Goal: Information Seeking & Learning: Learn about a topic

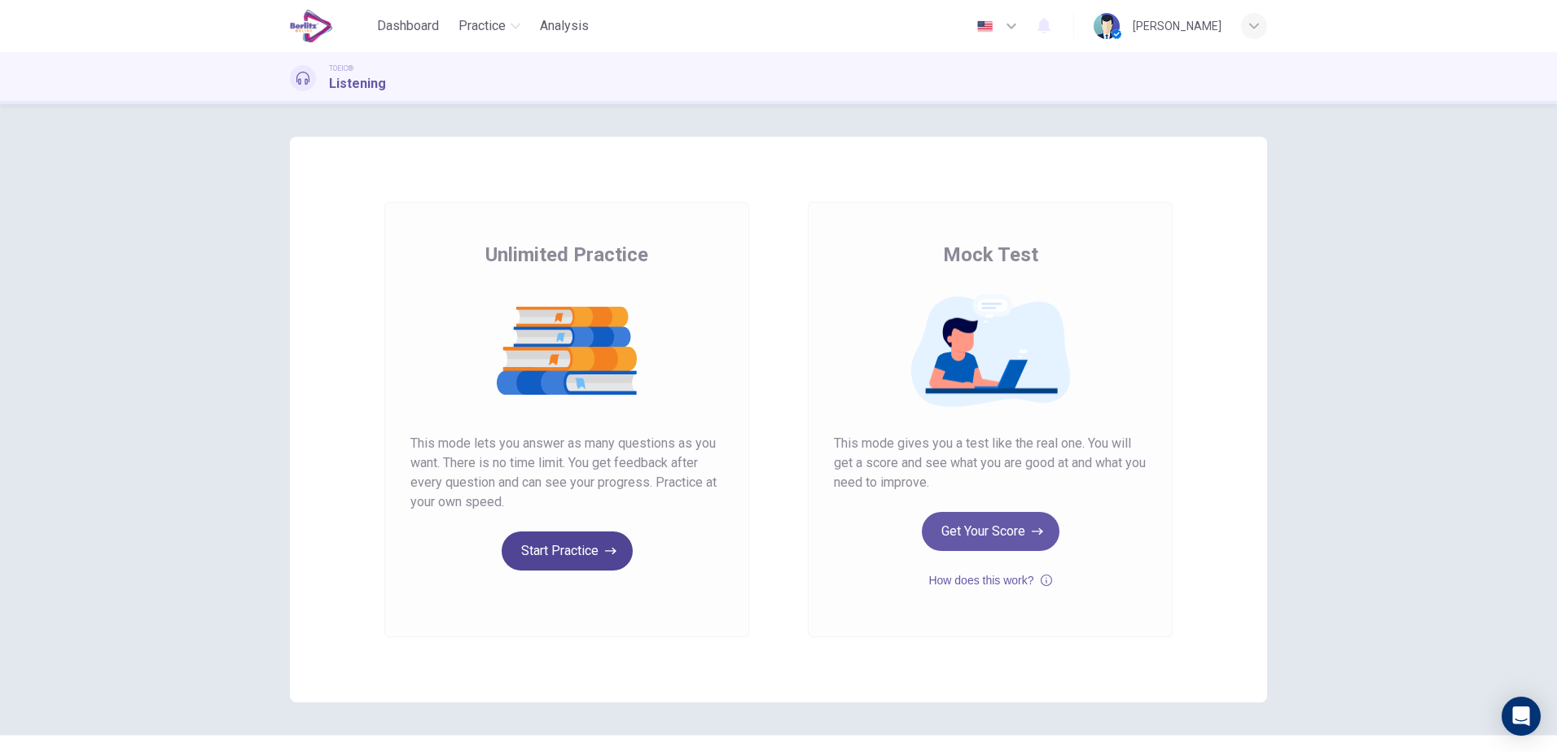
click at [546, 550] on button "Start Practice" at bounding box center [567, 551] width 131 height 39
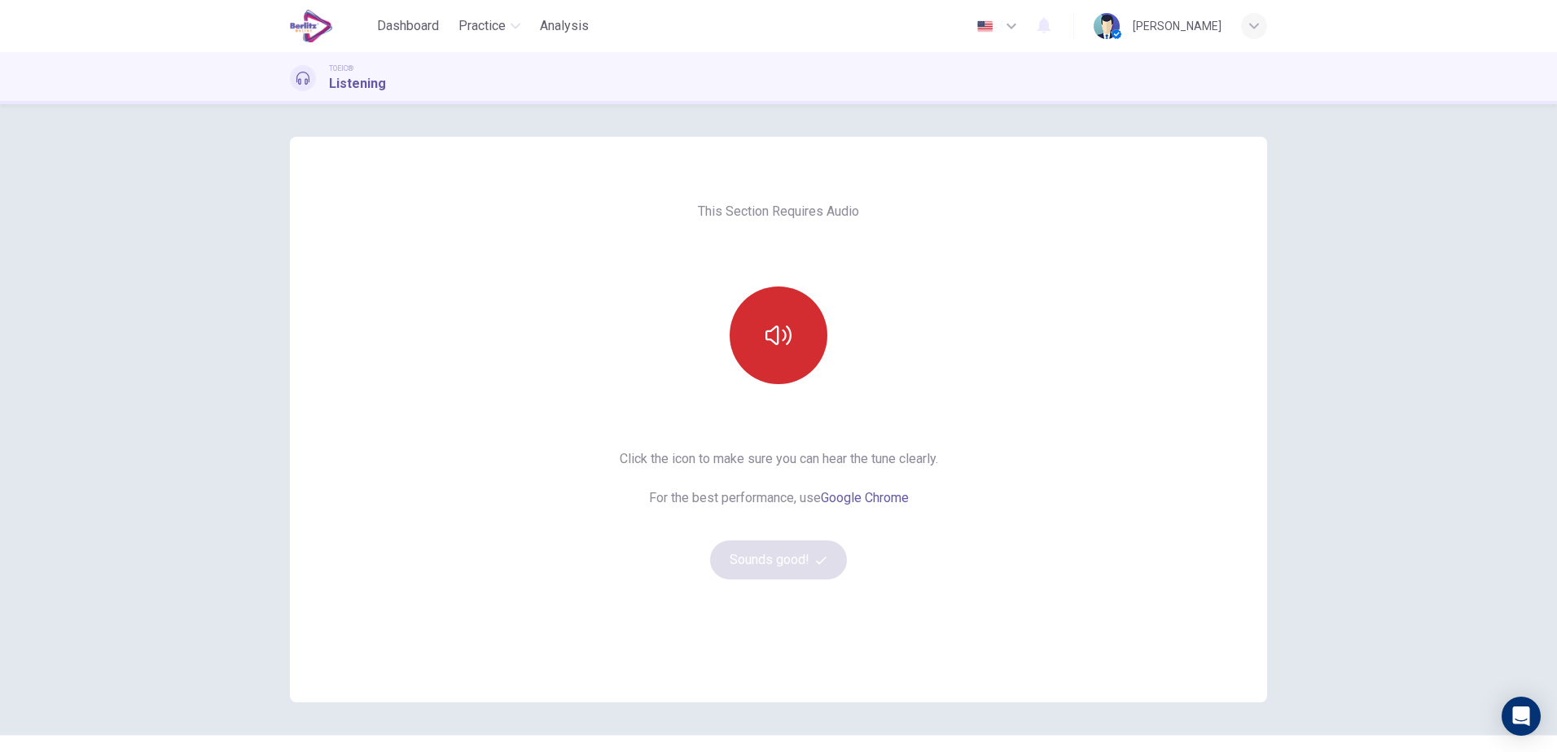
click at [784, 355] on button "button" at bounding box center [779, 336] width 98 height 98
click at [765, 559] on button "Sounds good!" at bounding box center [778, 560] width 137 height 39
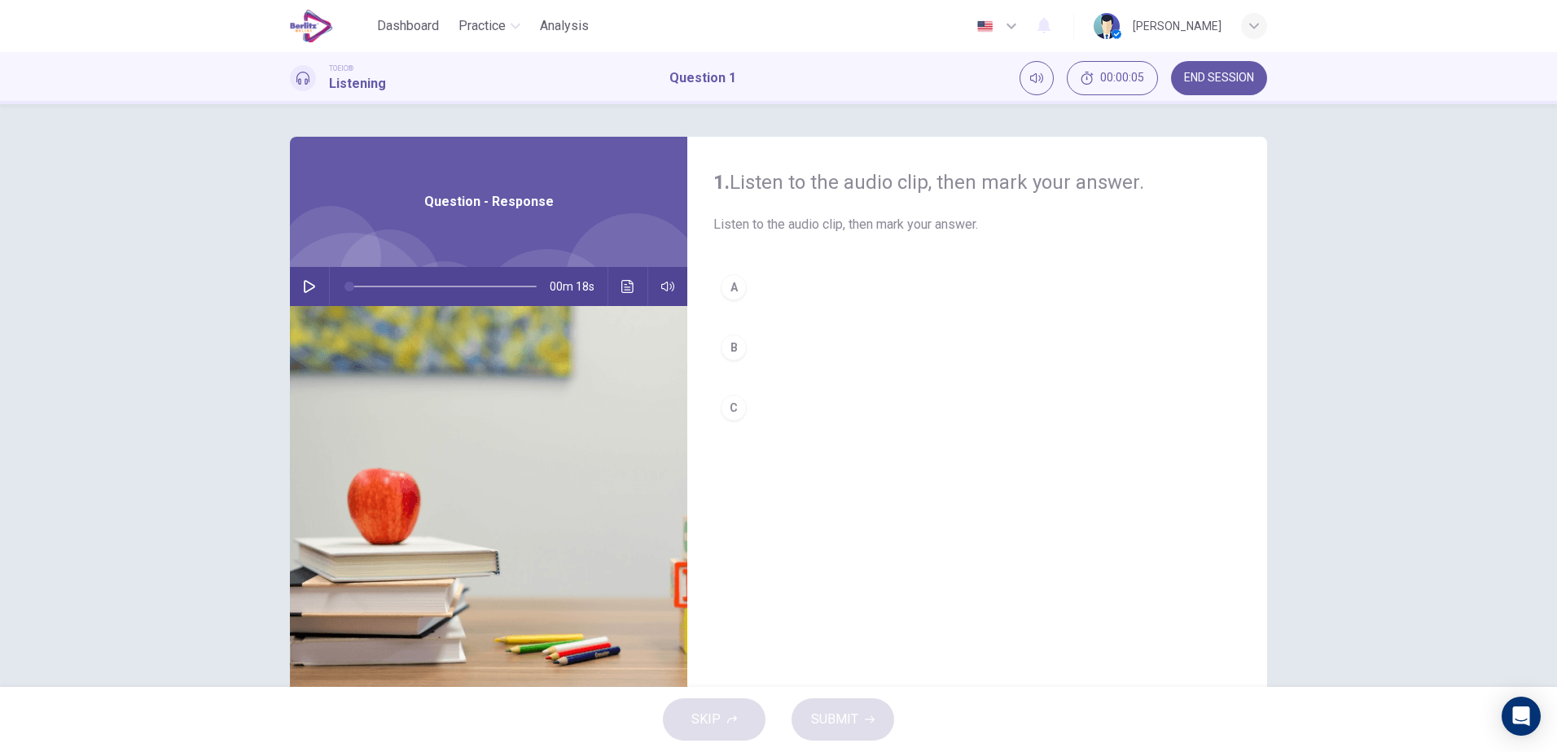
click at [308, 275] on button "button" at bounding box center [309, 286] width 26 height 39
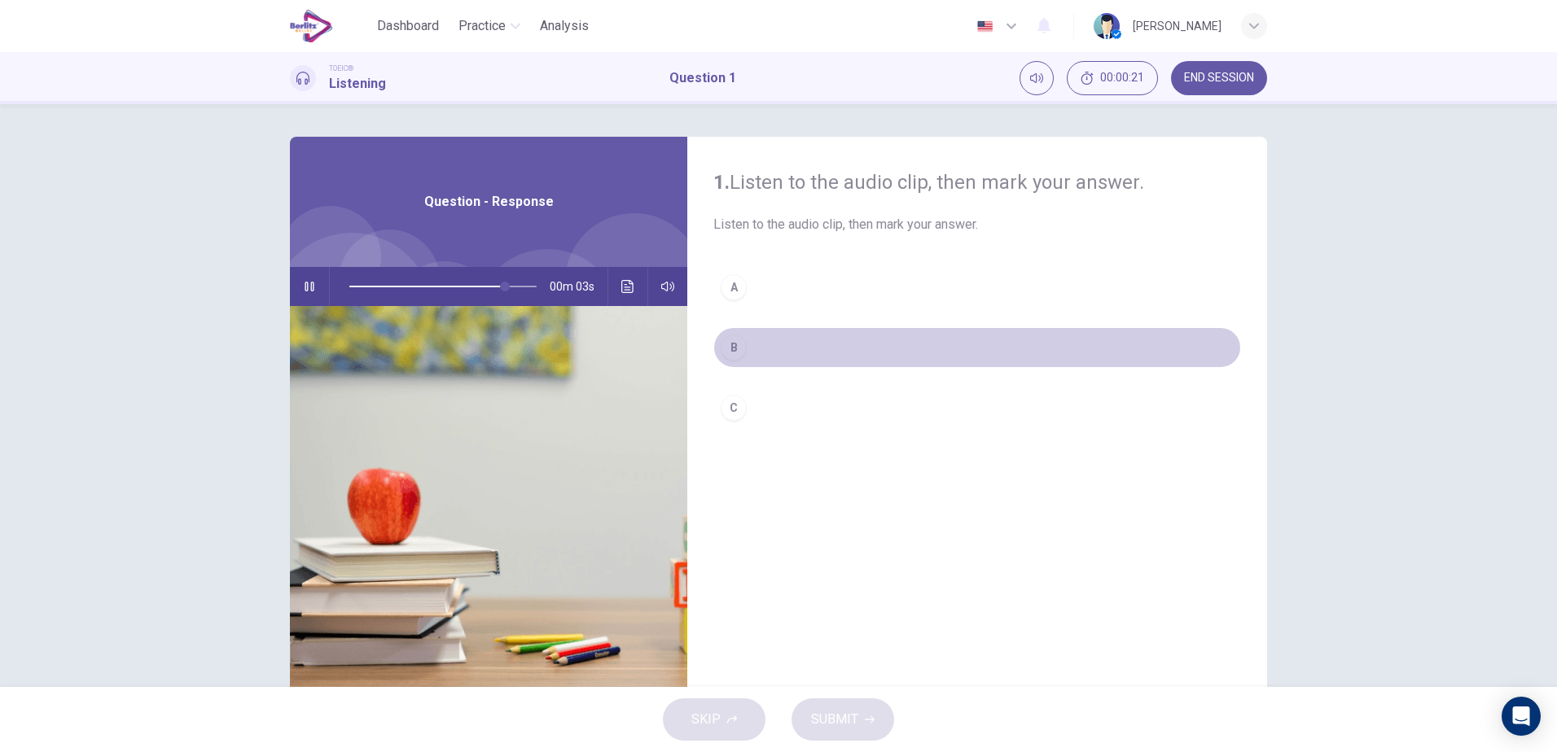
click at [727, 353] on div "B" at bounding box center [734, 348] width 26 height 26
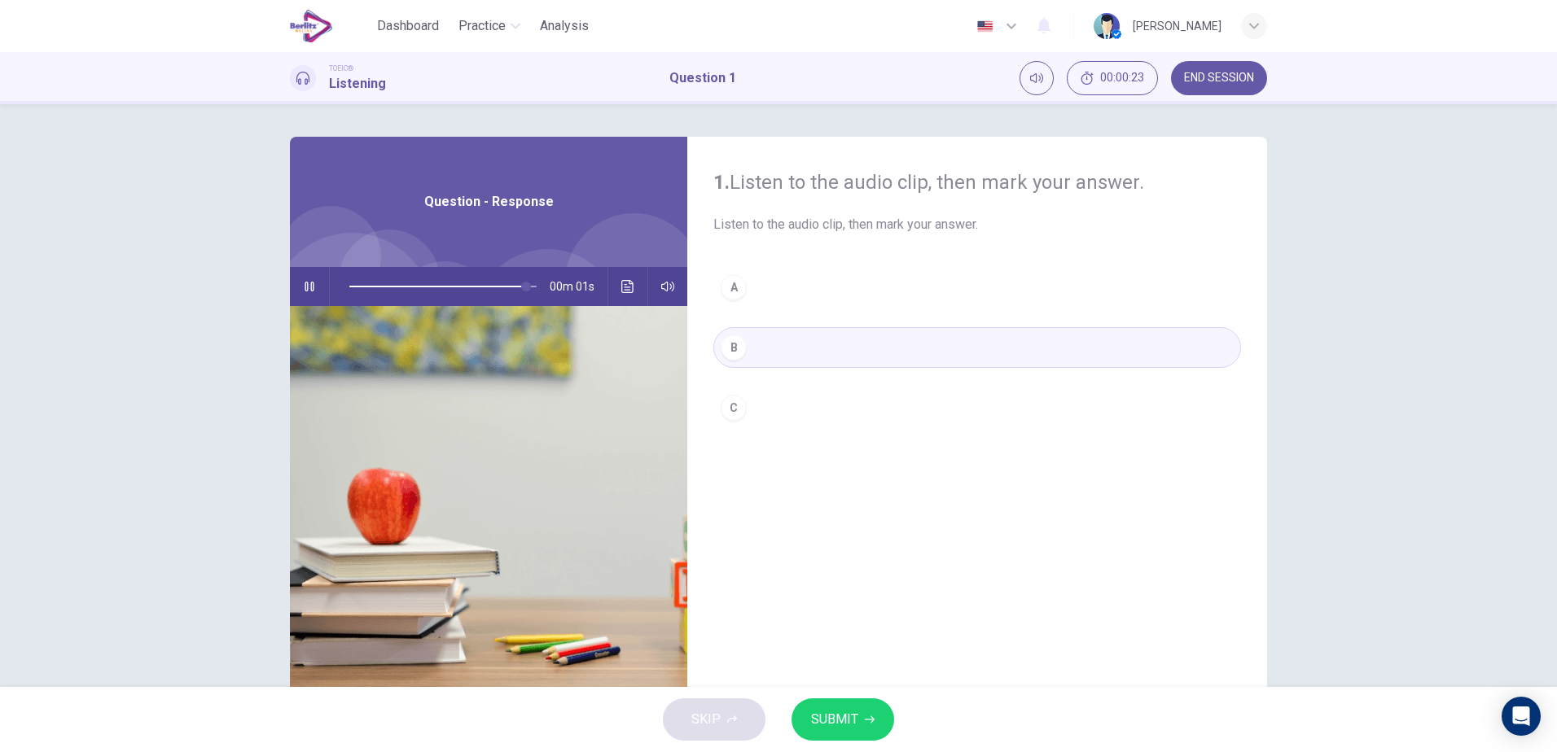
type input "*"
click at [841, 723] on span "SUBMIT" at bounding box center [834, 719] width 47 height 23
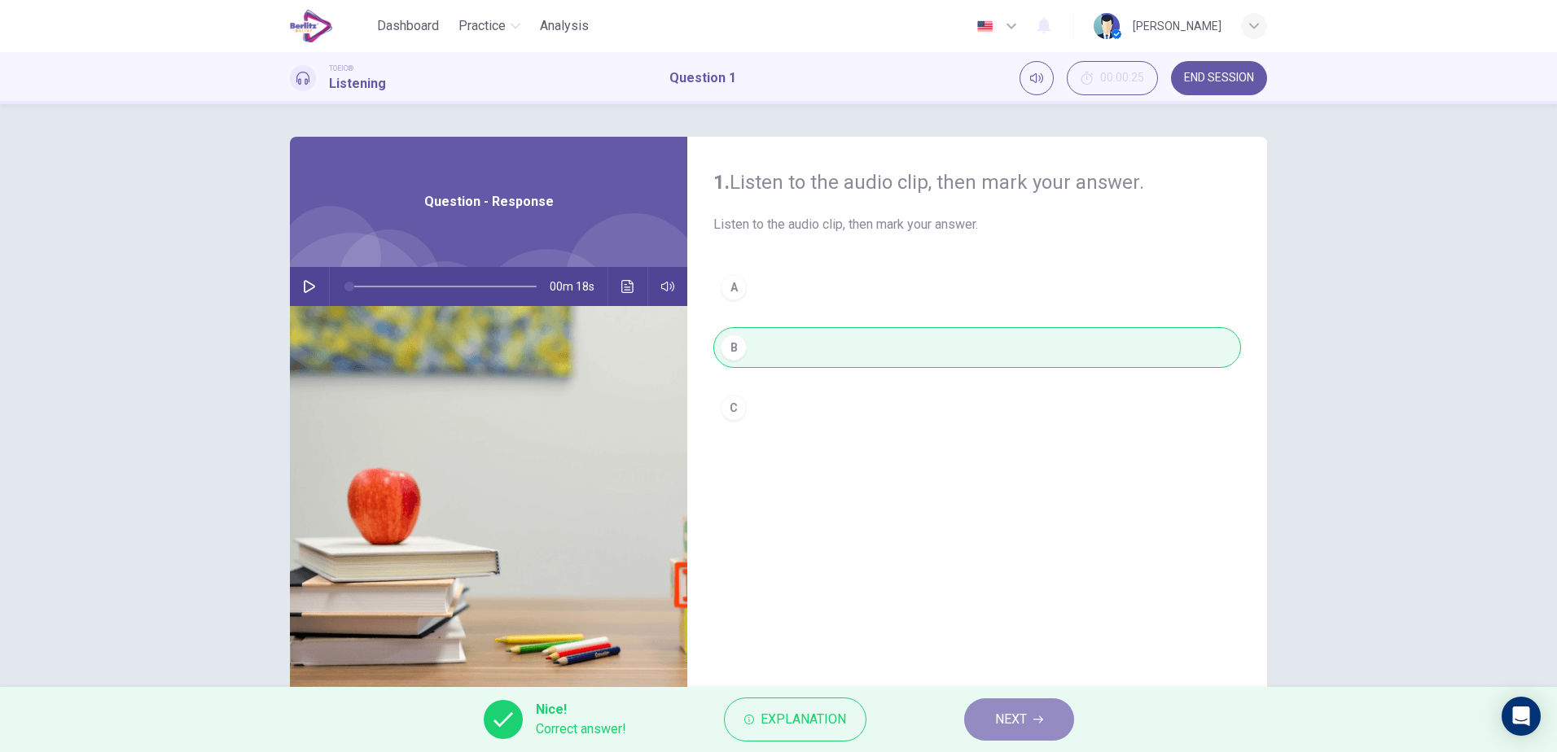
click at [1030, 715] on button "NEXT" at bounding box center [1019, 720] width 110 height 42
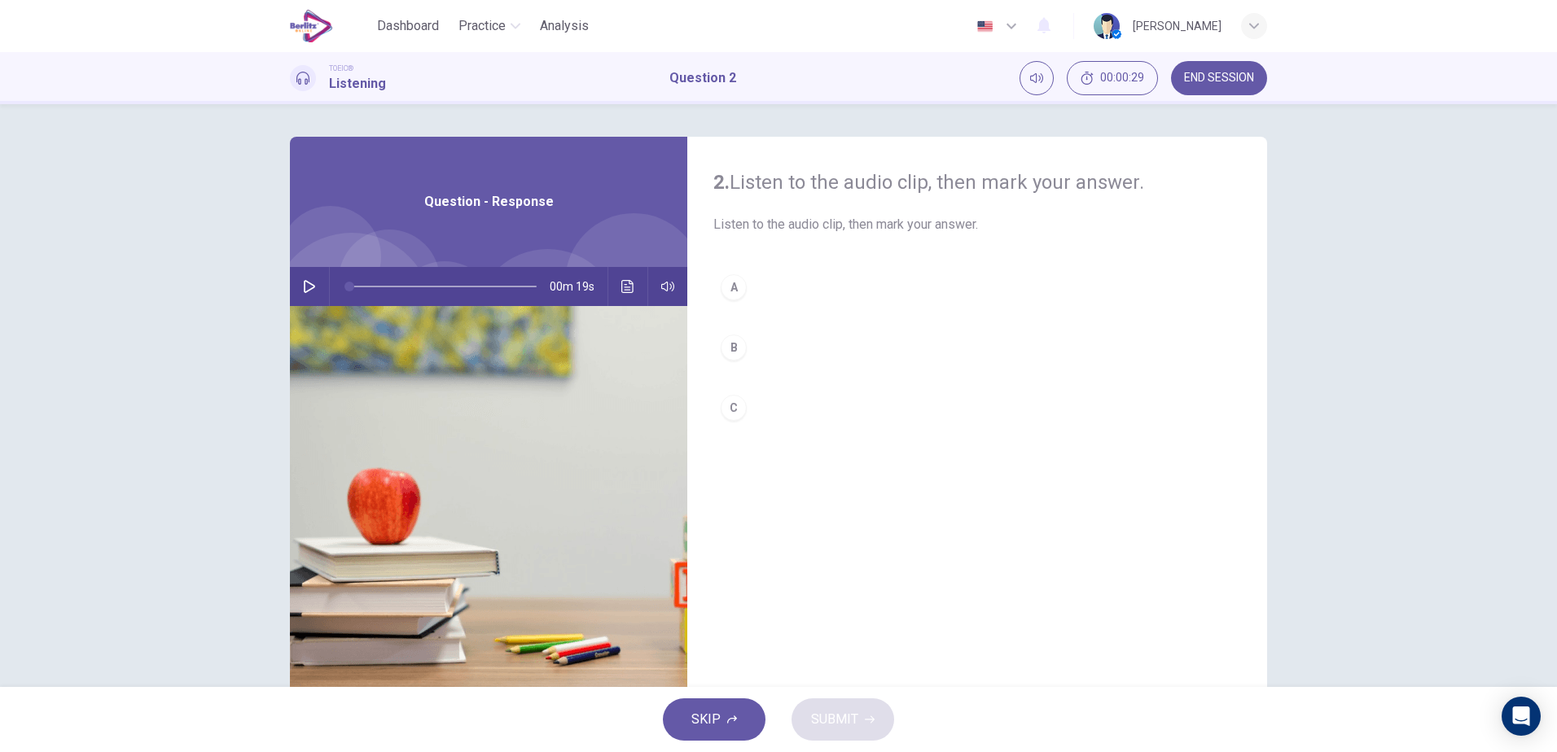
click at [305, 285] on icon "button" at bounding box center [309, 286] width 13 height 13
type input "*"
click at [734, 348] on div "B" at bounding box center [734, 348] width 26 height 26
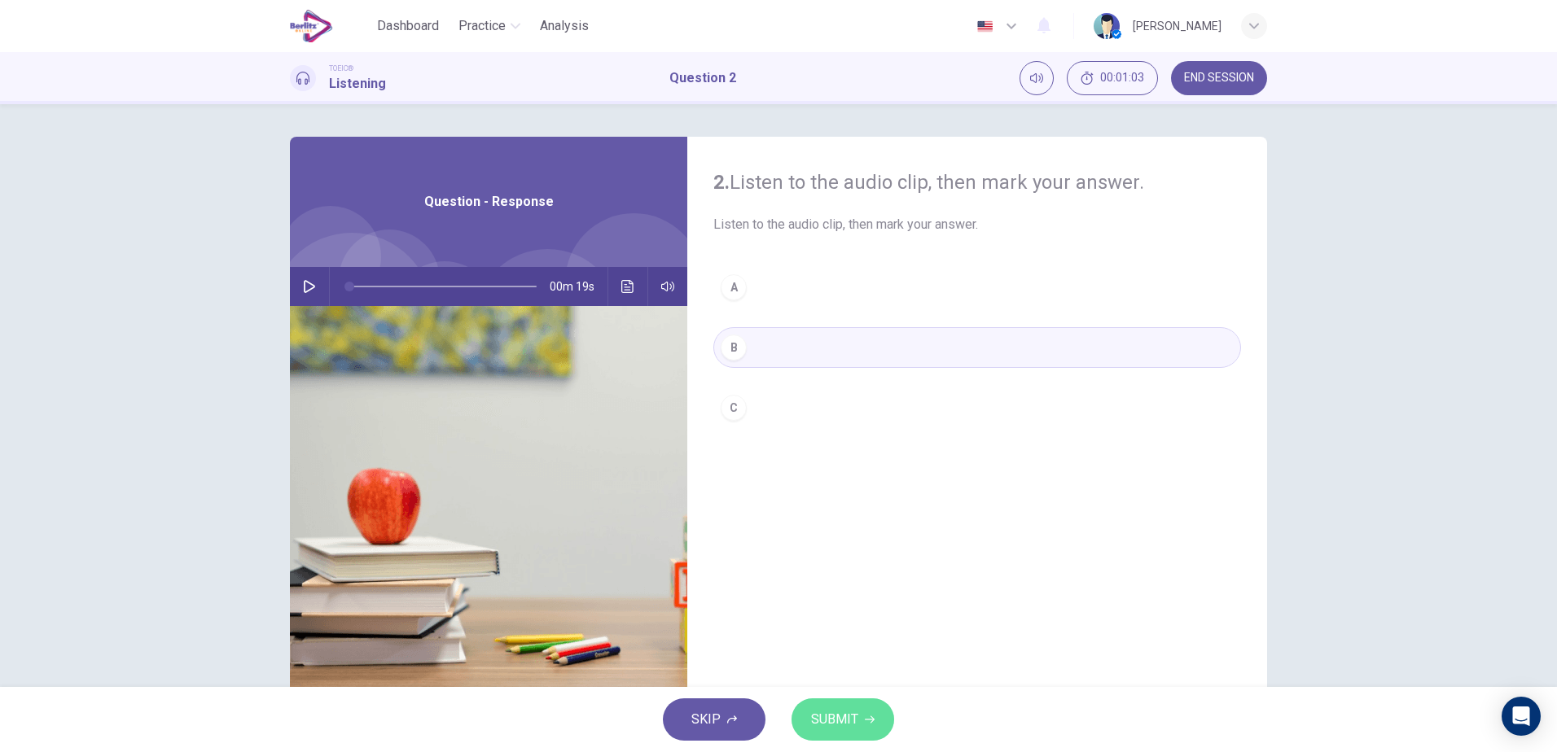
click at [846, 728] on span "SUBMIT" at bounding box center [834, 719] width 47 height 23
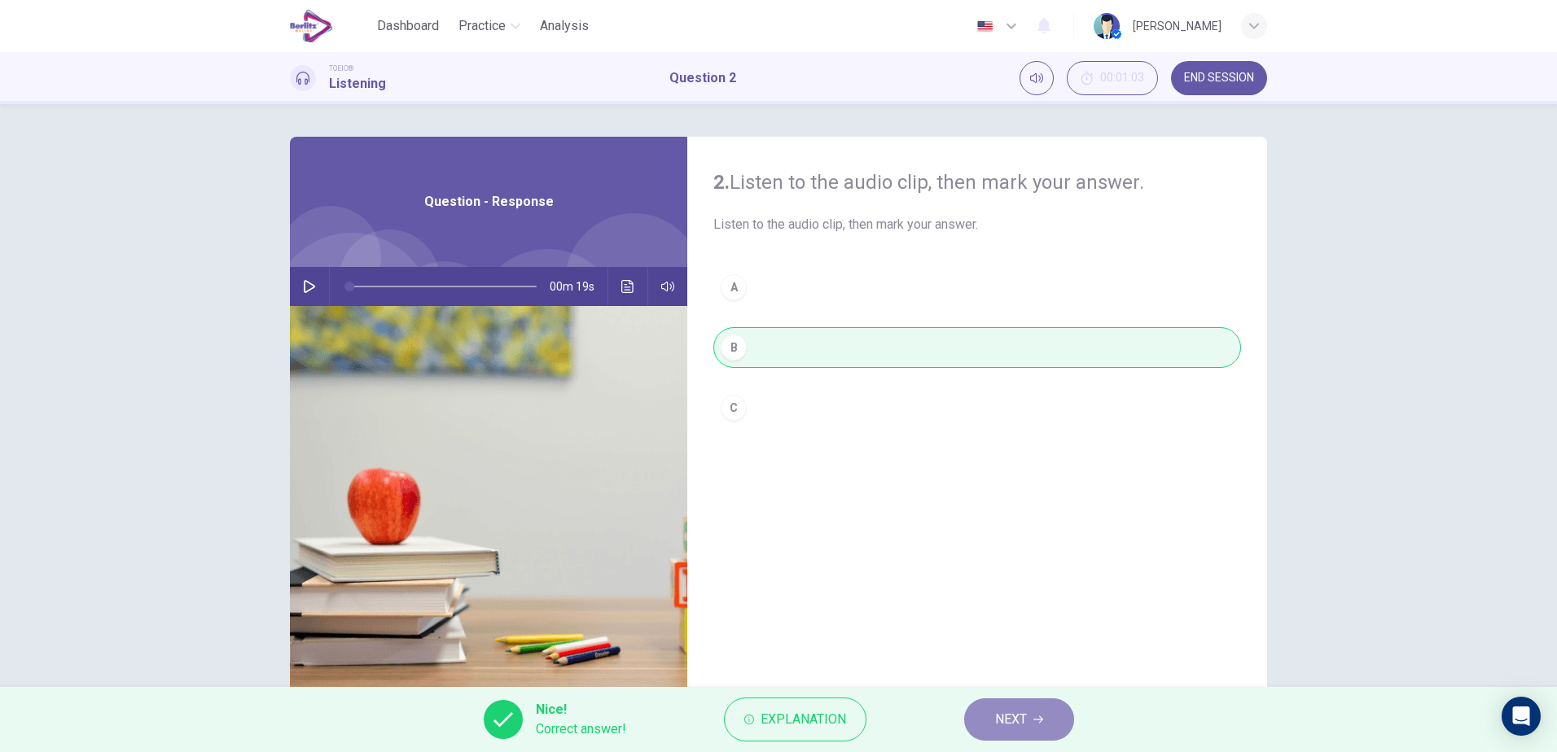
click at [1021, 728] on span "NEXT" at bounding box center [1011, 719] width 32 height 23
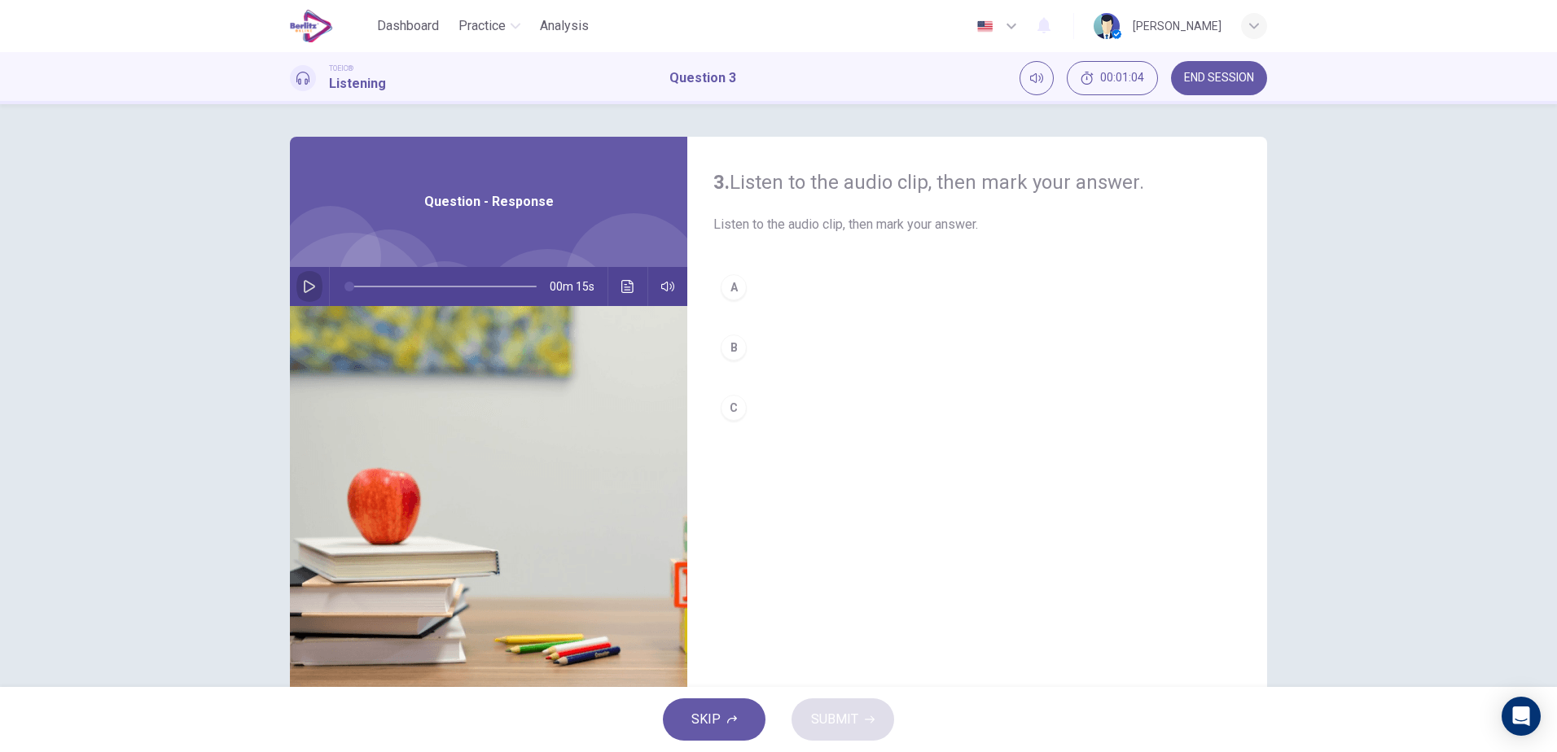
click at [309, 289] on icon "button" at bounding box center [309, 286] width 13 height 13
click at [748, 288] on button "A" at bounding box center [977, 287] width 528 height 41
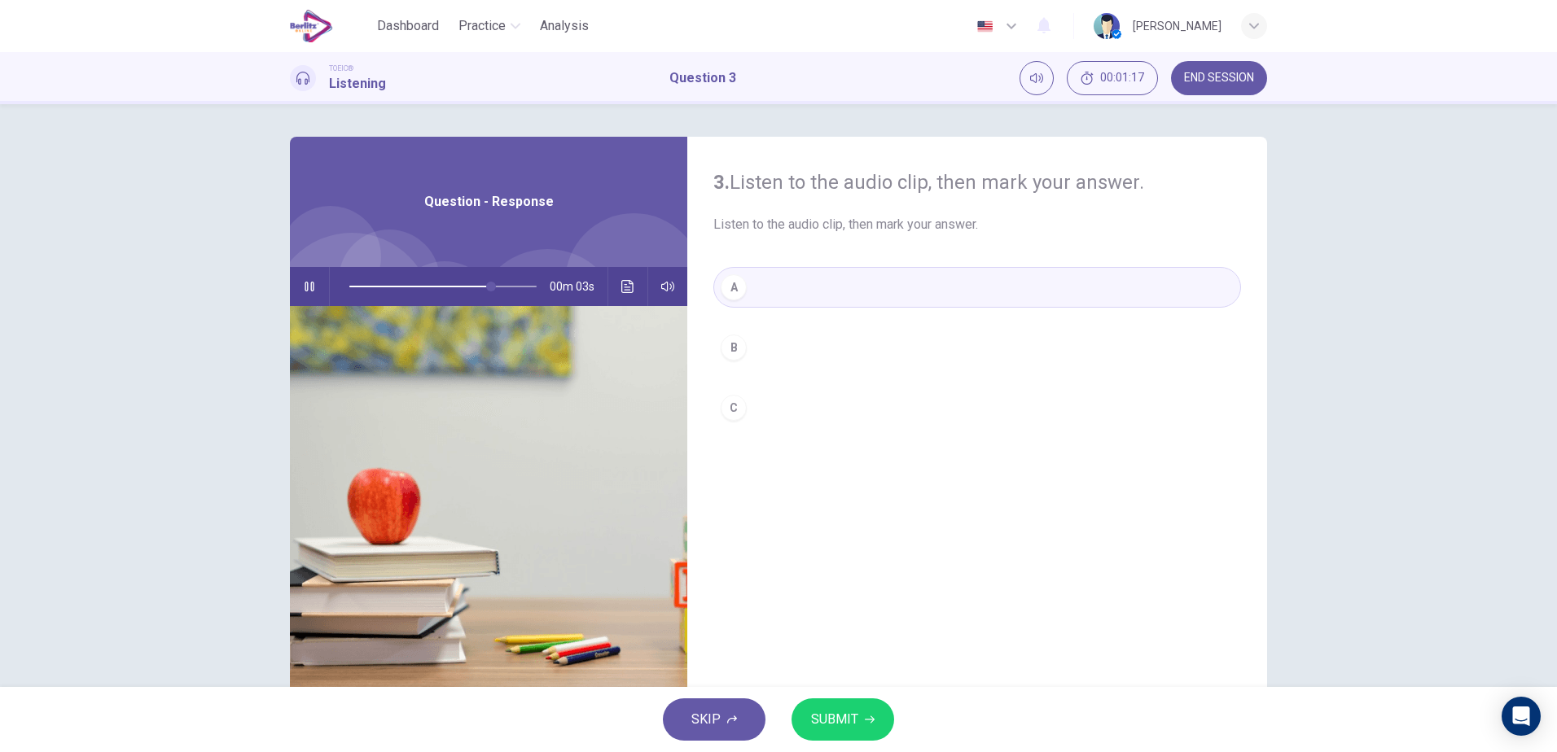
type input "**"
click at [739, 291] on div "A" at bounding box center [734, 287] width 26 height 26
type input "*"
click at [856, 717] on span "SUBMIT" at bounding box center [834, 719] width 47 height 23
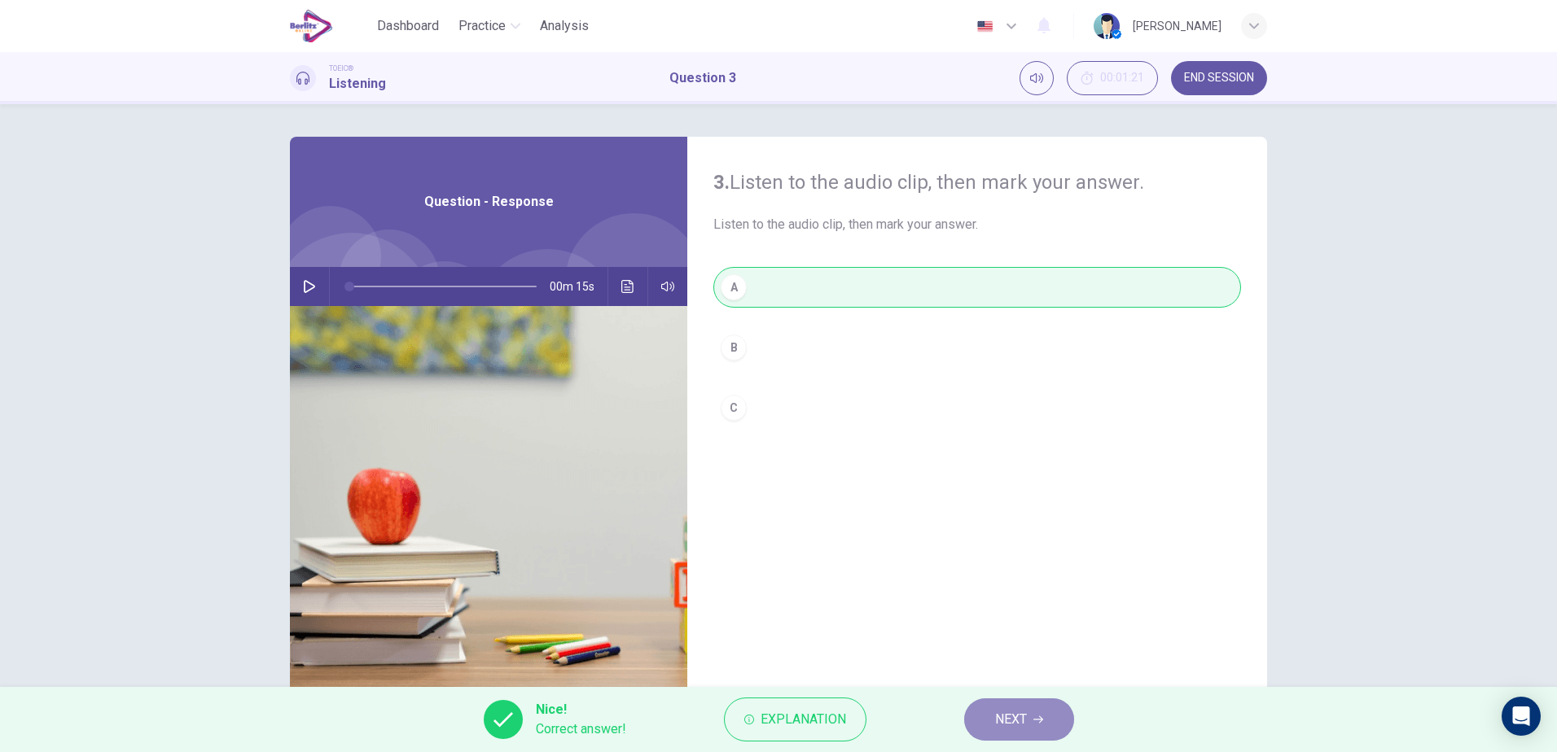
drag, startPoint x: 1029, startPoint y: 710, endPoint x: 977, endPoint y: 679, distance: 60.6
click at [1028, 711] on button "NEXT" at bounding box center [1019, 720] width 110 height 42
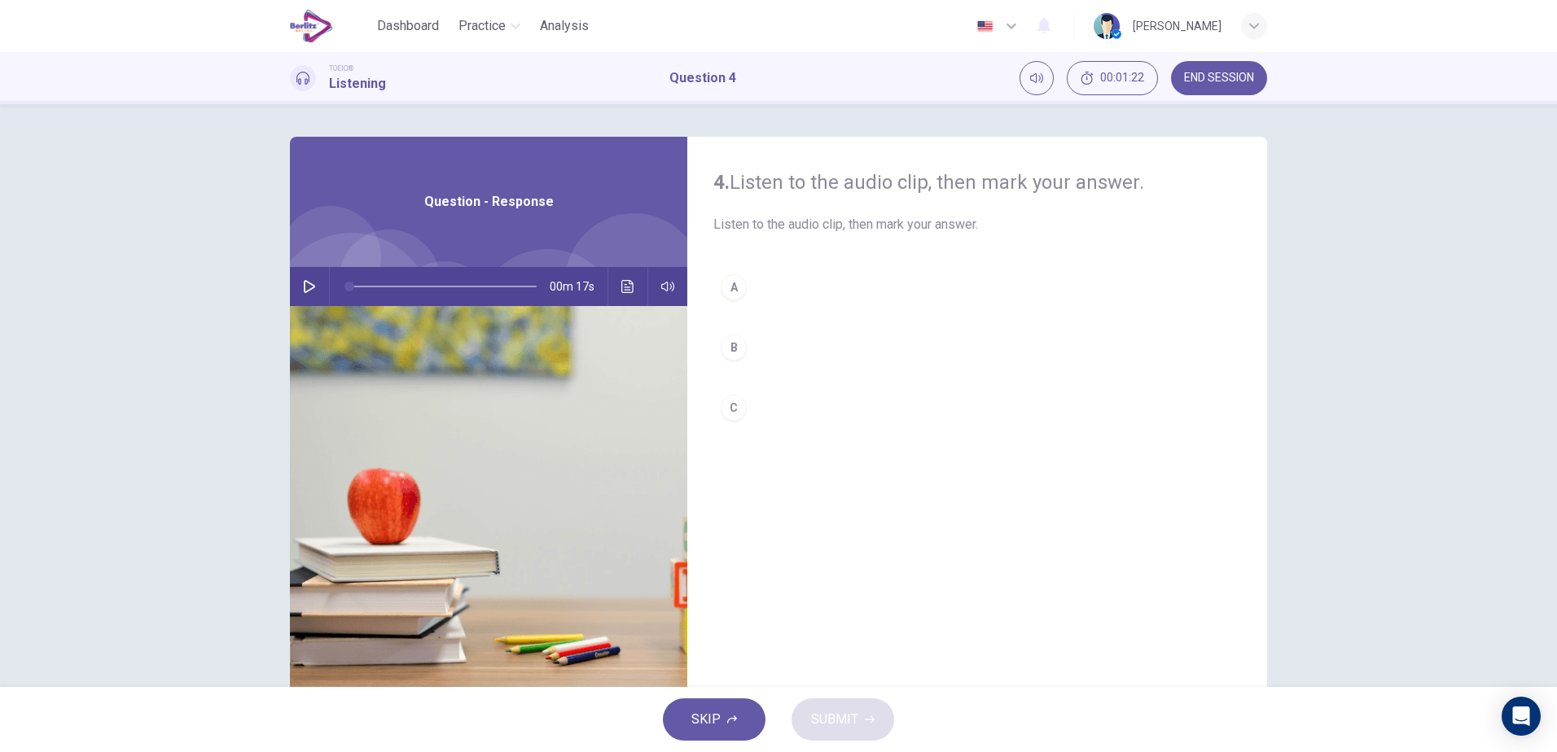
click at [304, 282] on icon "button" at bounding box center [309, 286] width 11 height 13
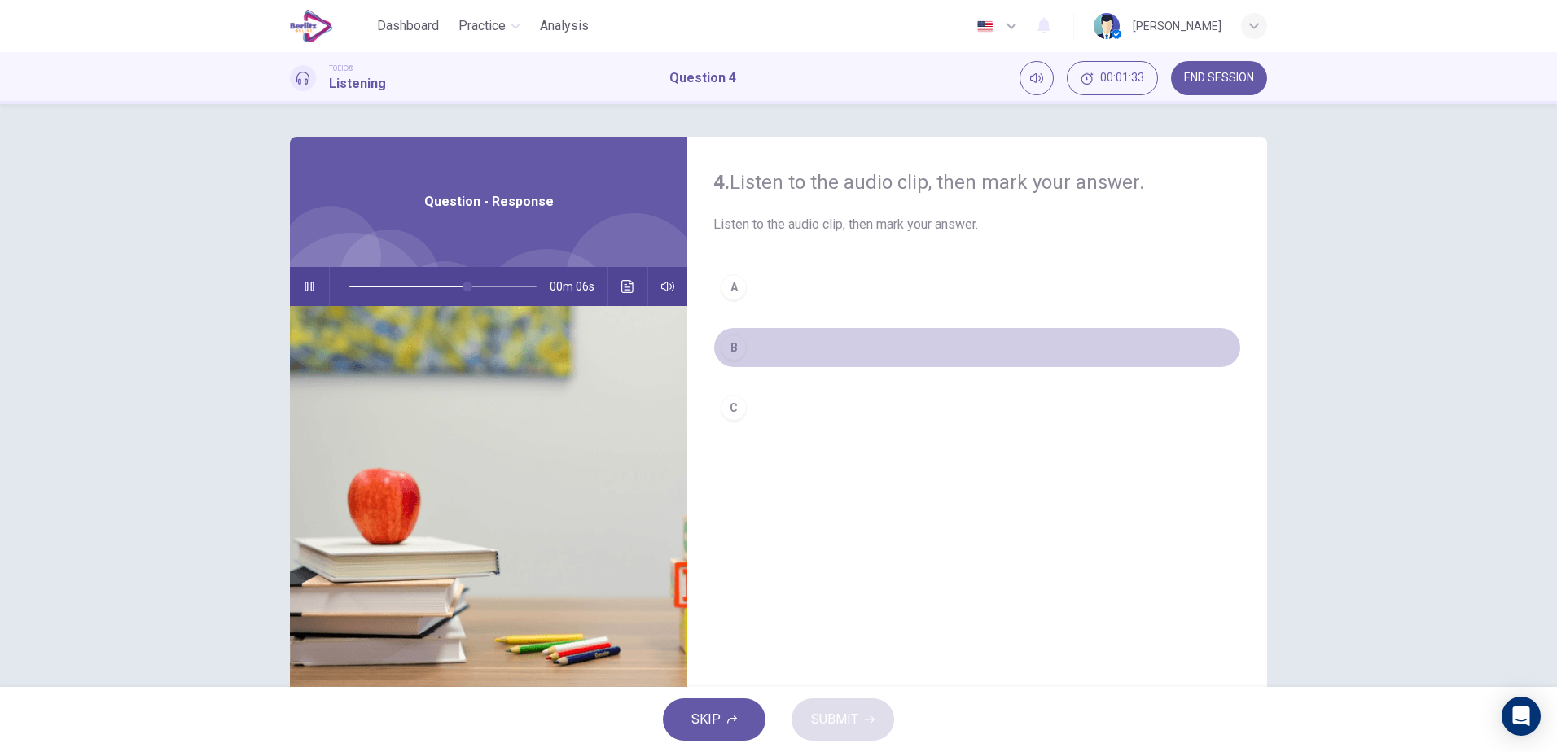
click at [740, 348] on div "B" at bounding box center [734, 348] width 26 height 26
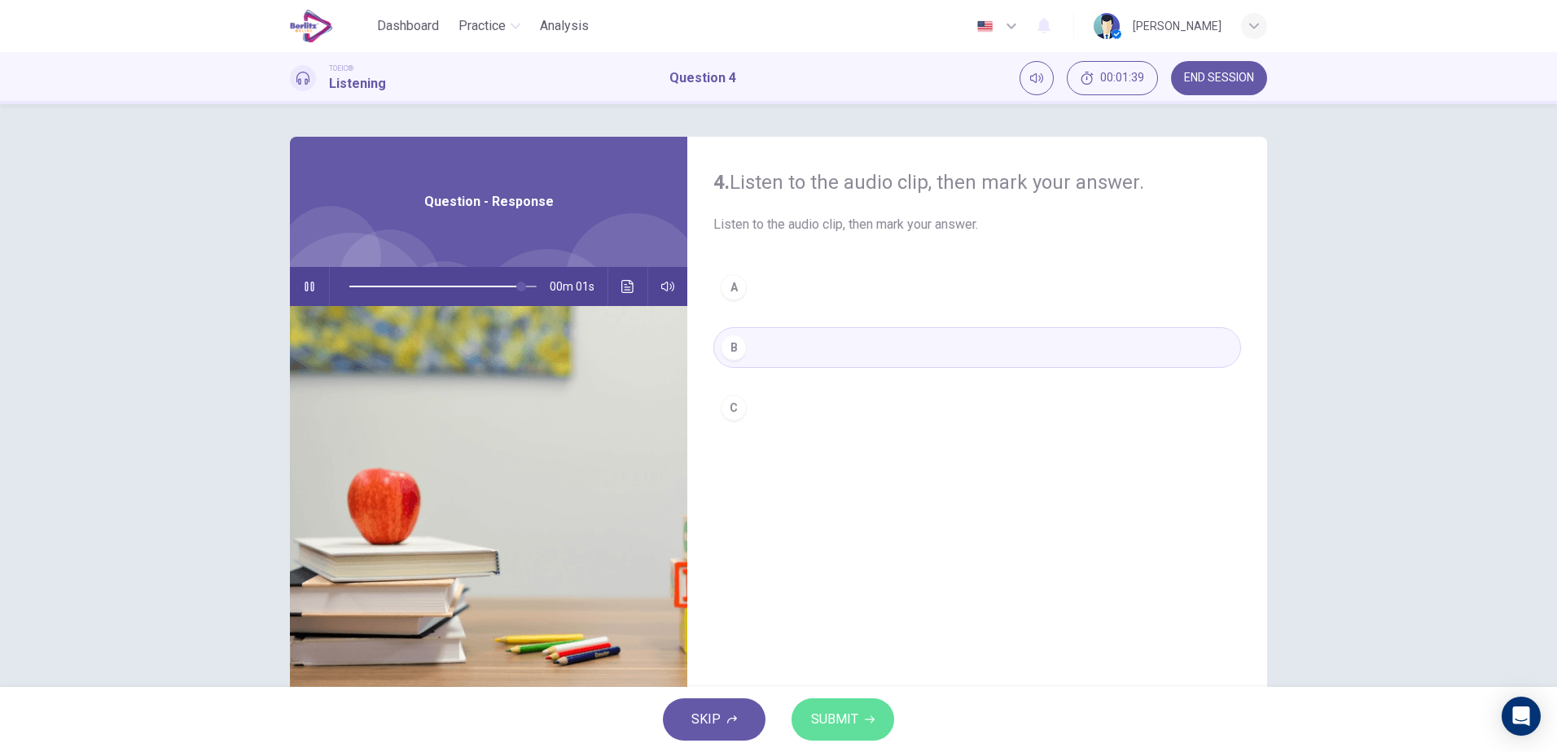
click at [854, 719] on span "SUBMIT" at bounding box center [834, 719] width 47 height 23
type input "*"
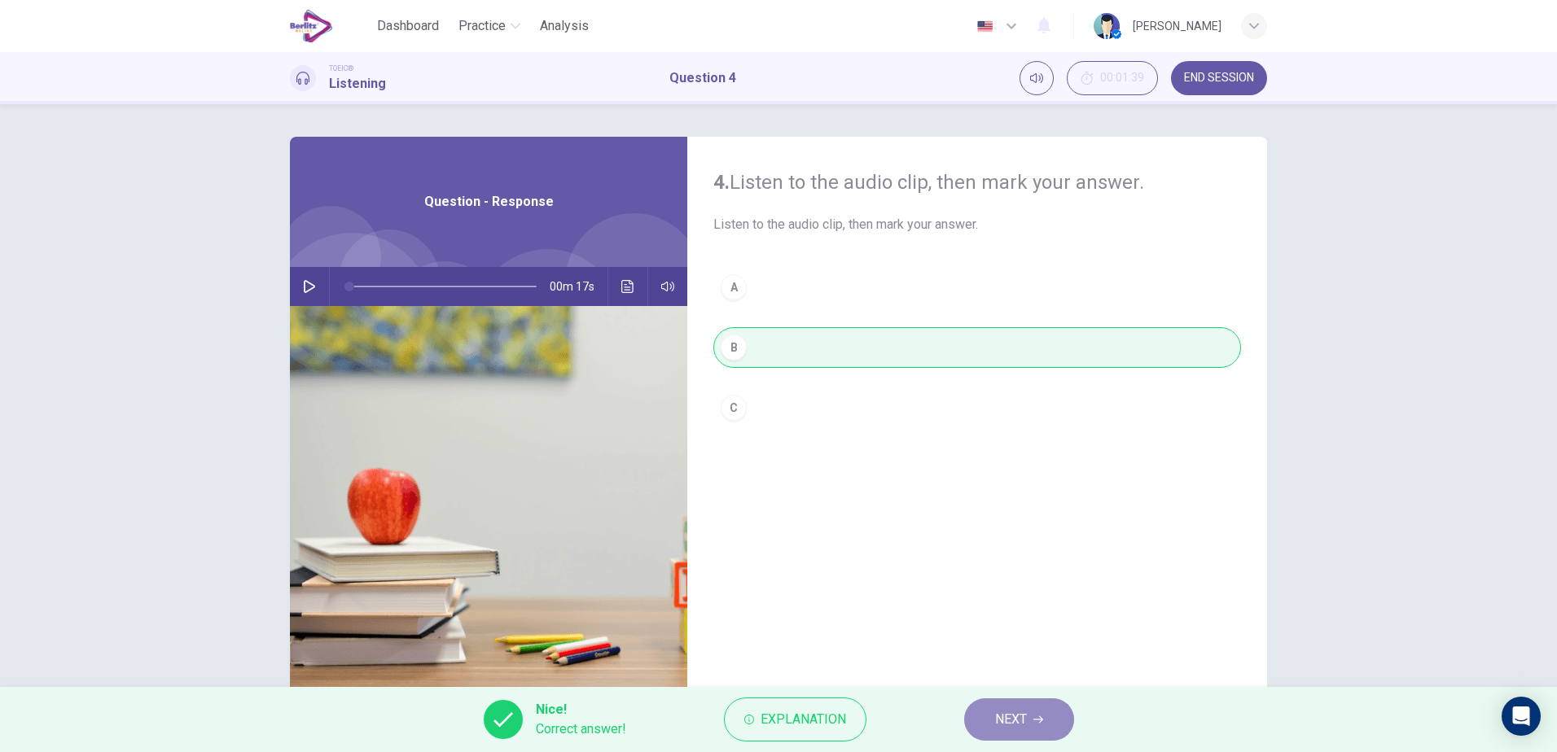
click at [1011, 720] on span "NEXT" at bounding box center [1011, 719] width 32 height 23
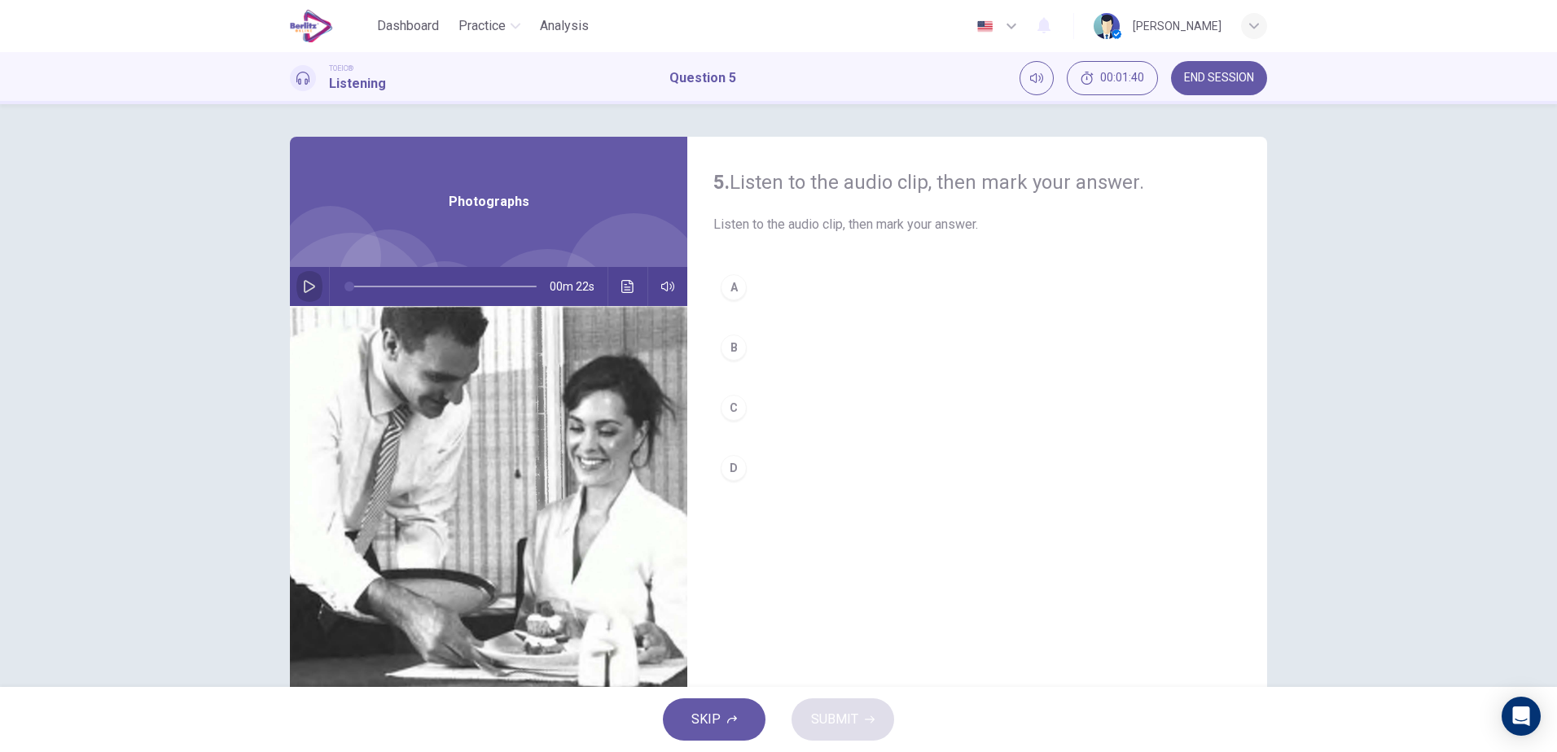
click at [307, 291] on icon "button" at bounding box center [309, 286] width 13 height 13
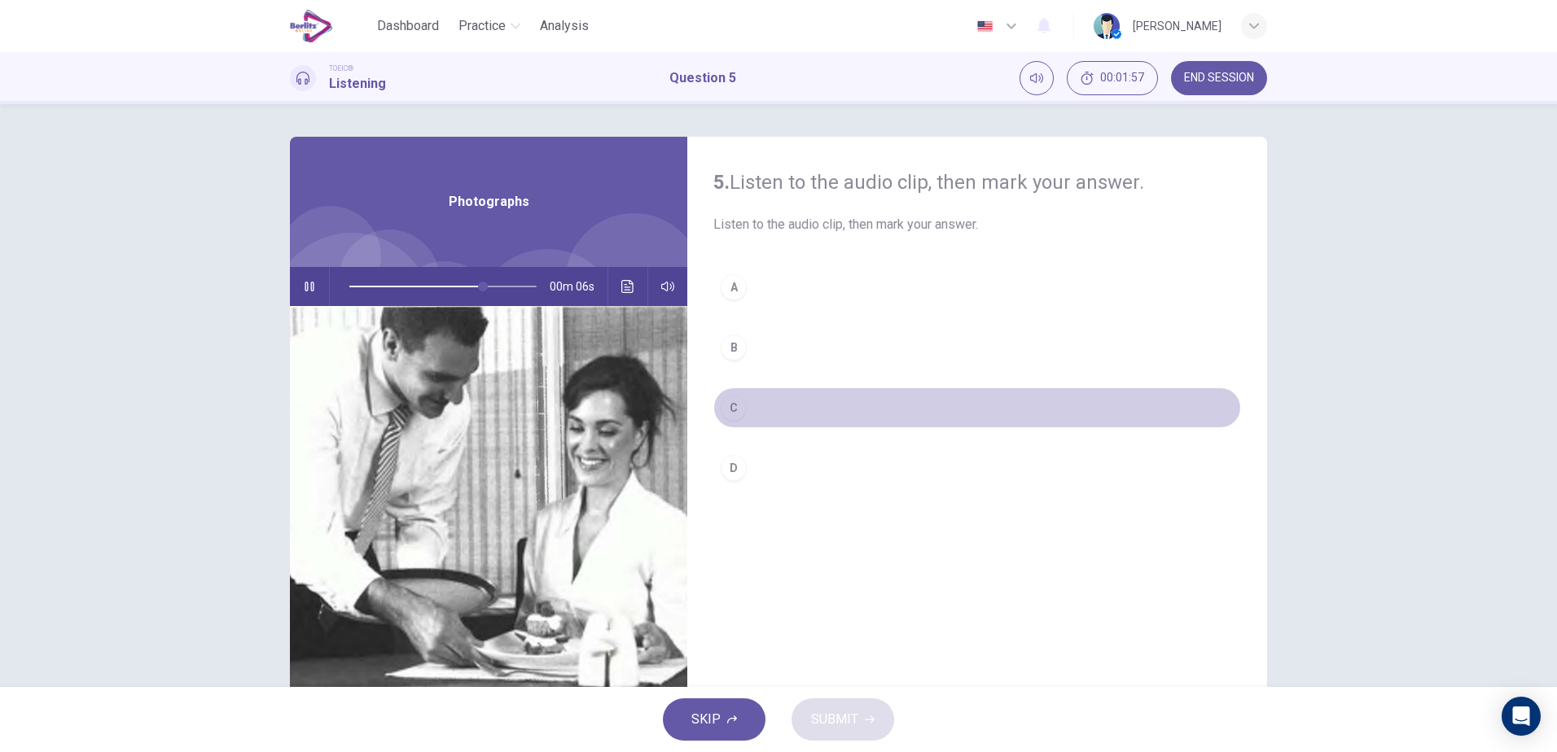
click at [727, 415] on div "C" at bounding box center [734, 408] width 26 height 26
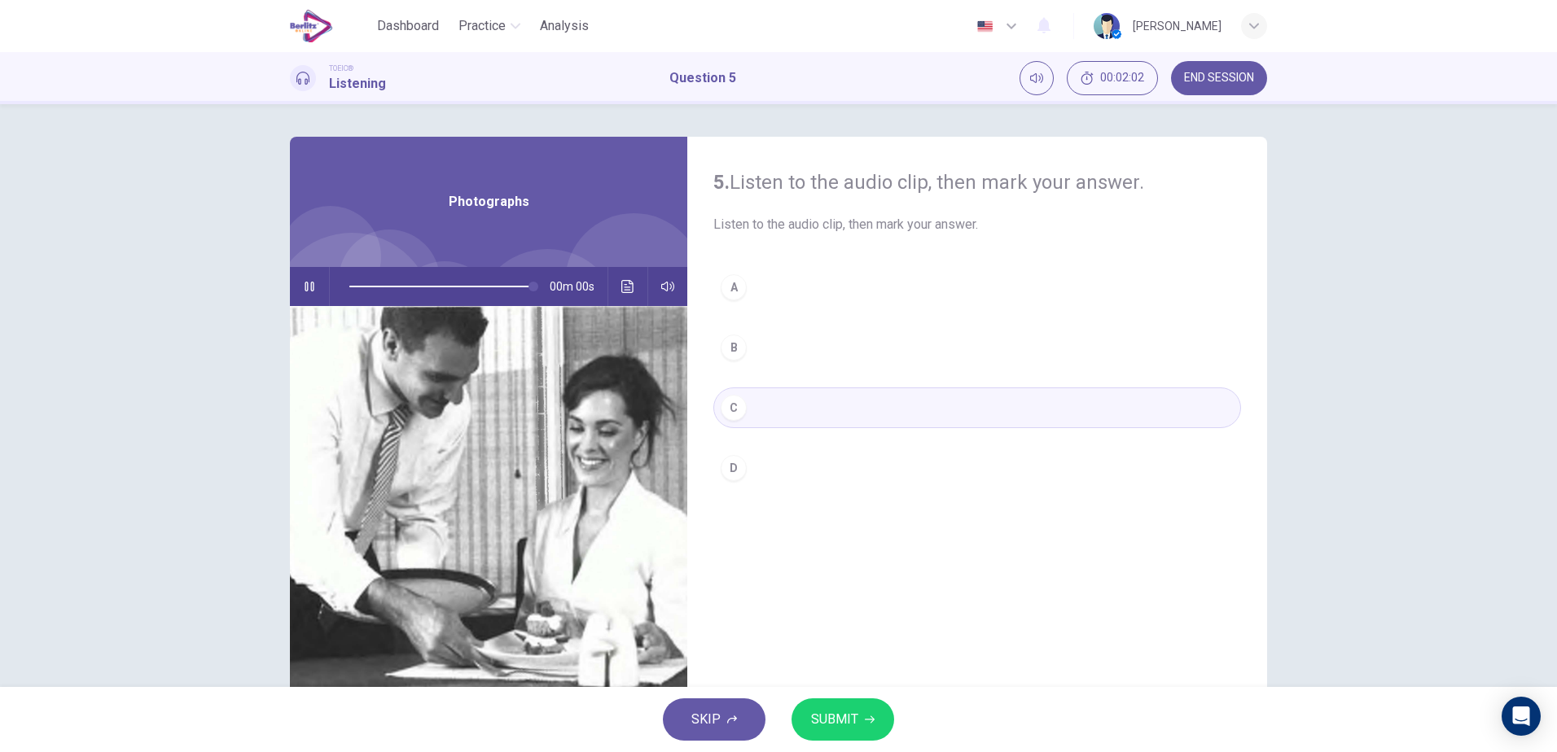
type input "*"
click at [845, 721] on span "SUBMIT" at bounding box center [834, 719] width 47 height 23
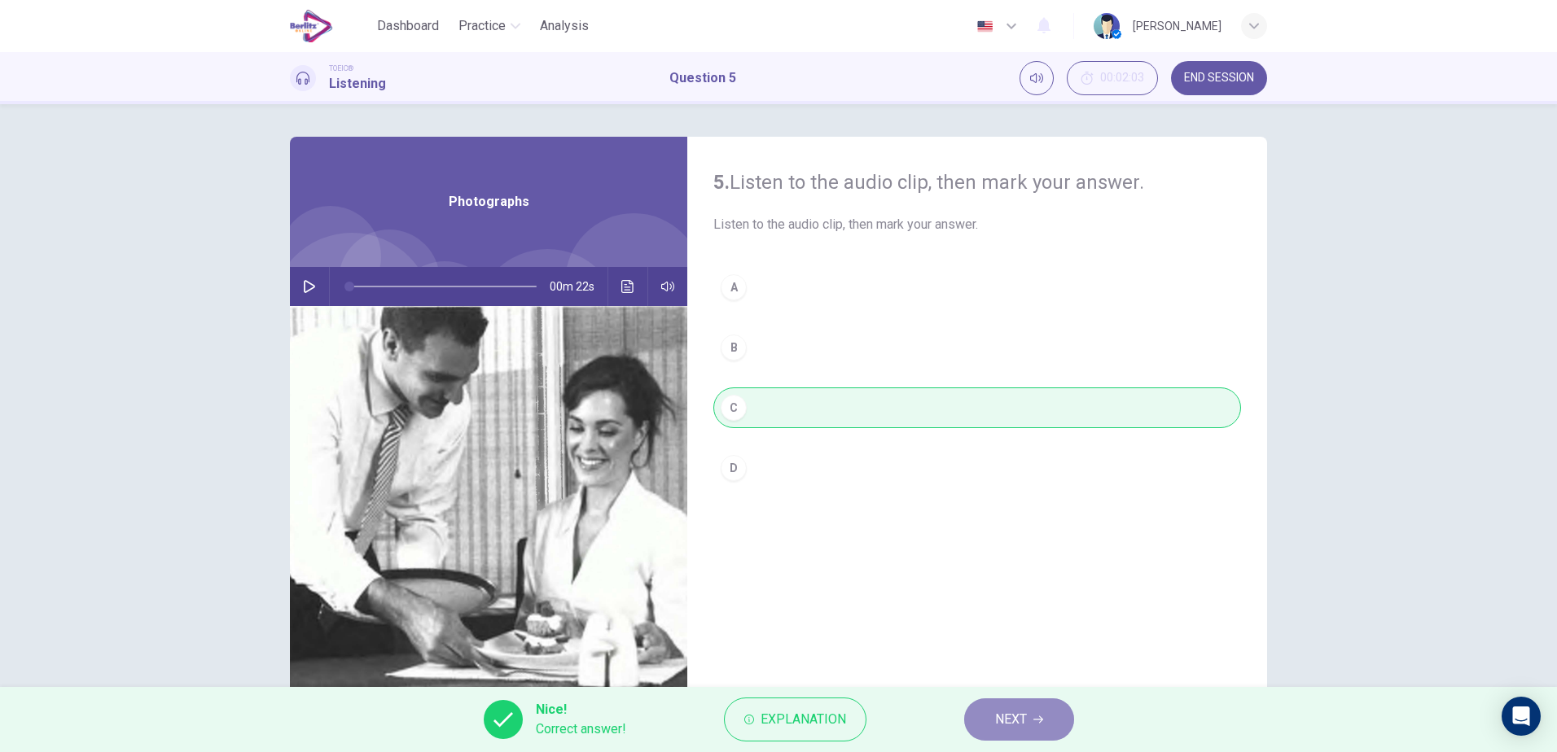
click at [1032, 711] on button "NEXT" at bounding box center [1019, 720] width 110 height 42
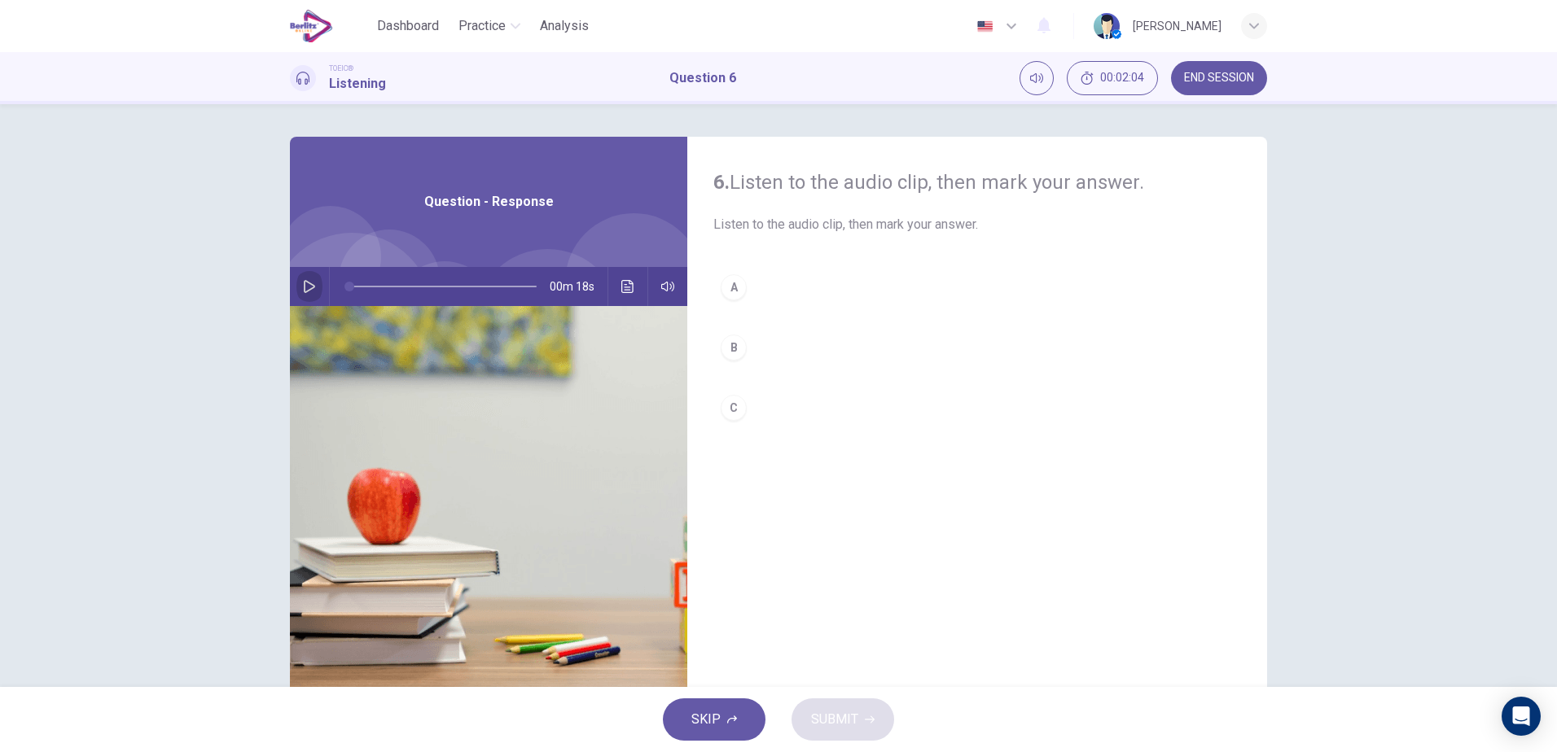
click at [306, 288] on icon "button" at bounding box center [309, 286] width 13 height 13
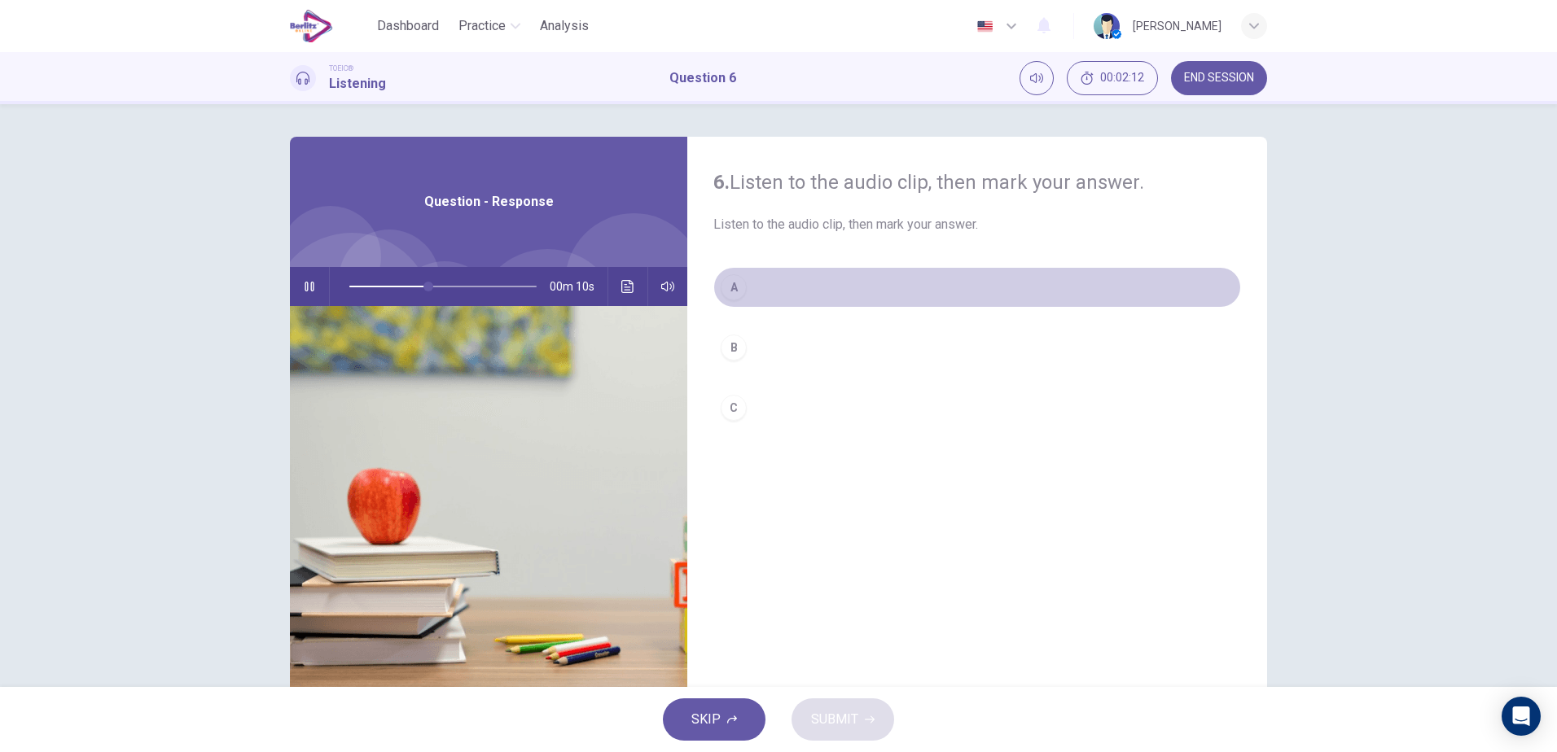
click at [735, 299] on div "A" at bounding box center [734, 287] width 26 height 26
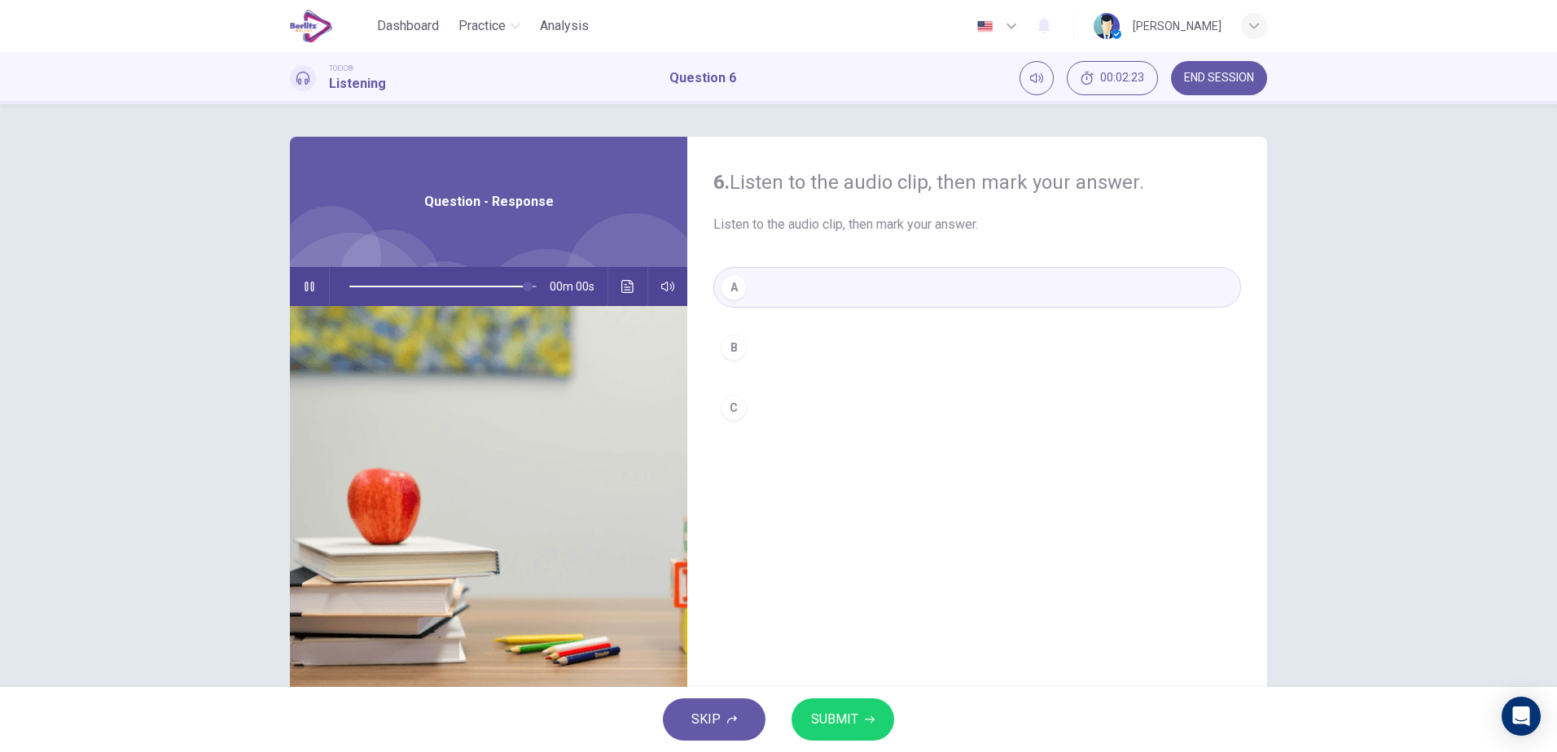
type input "*"
click at [856, 719] on span "SUBMIT" at bounding box center [834, 719] width 47 height 23
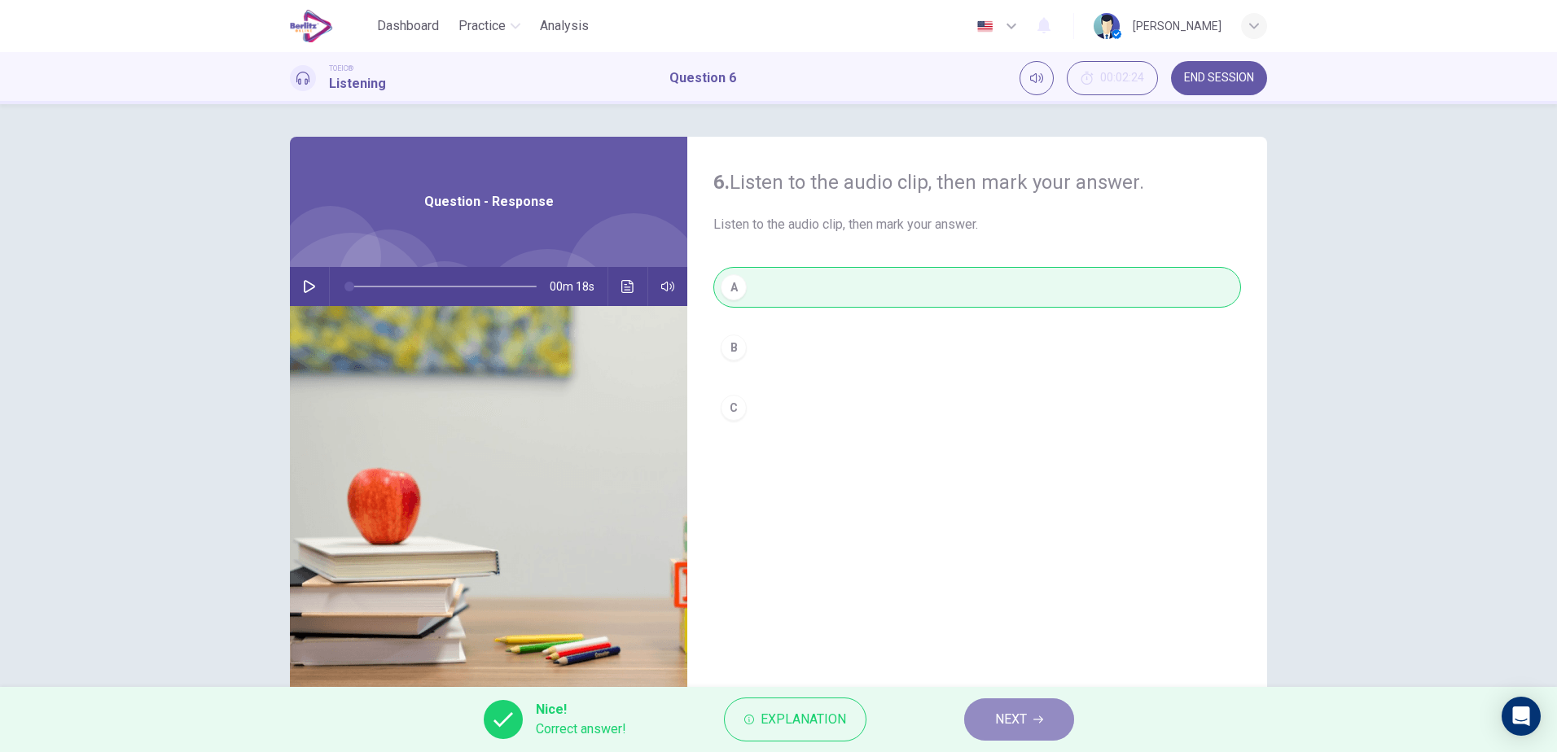
drag, startPoint x: 1029, startPoint y: 719, endPoint x: 923, endPoint y: 678, distance: 113.4
click at [1015, 721] on button "NEXT" at bounding box center [1019, 720] width 110 height 42
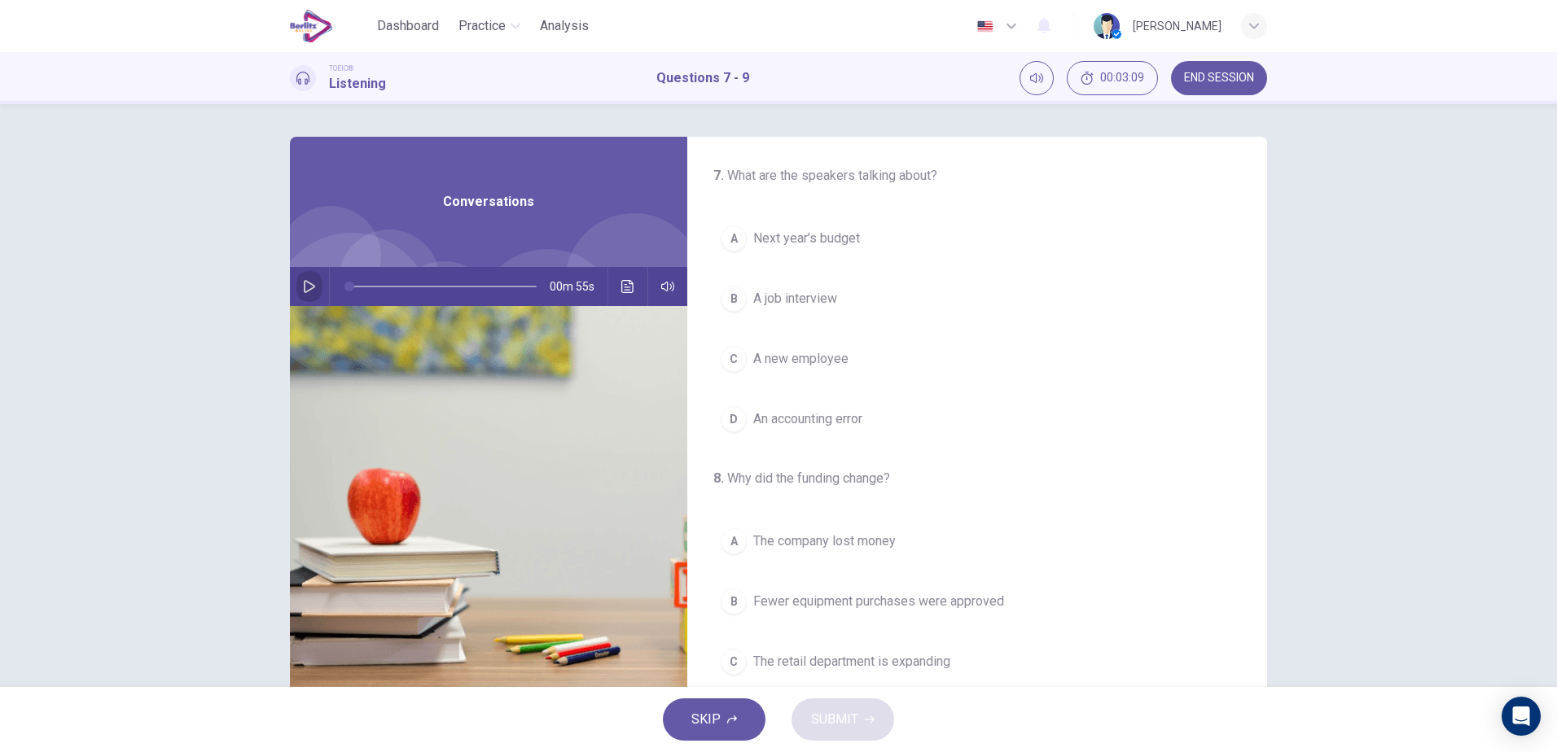
click at [297, 287] on button "button" at bounding box center [309, 286] width 26 height 39
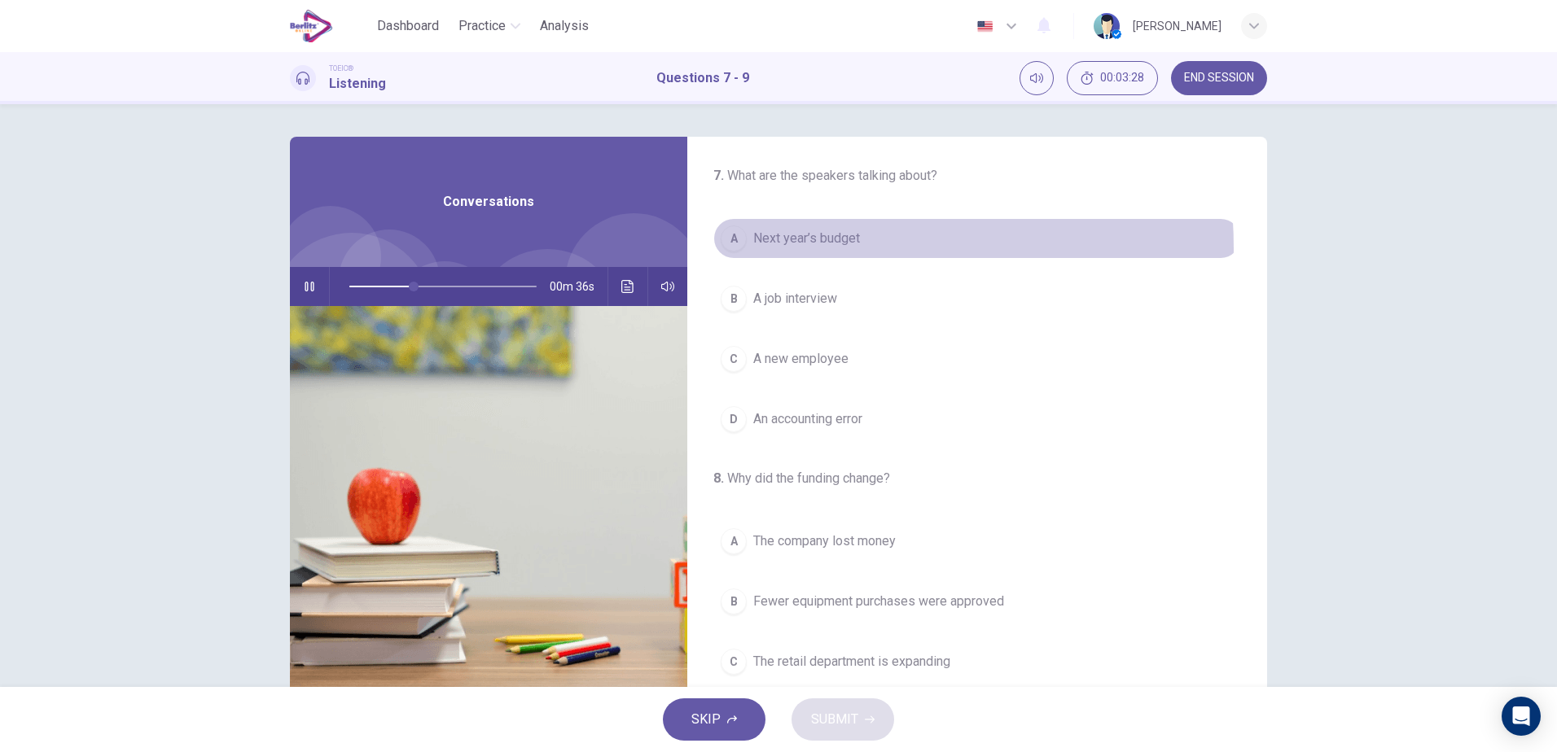
click at [776, 248] on button "A Next year’s budget" at bounding box center [977, 238] width 528 height 41
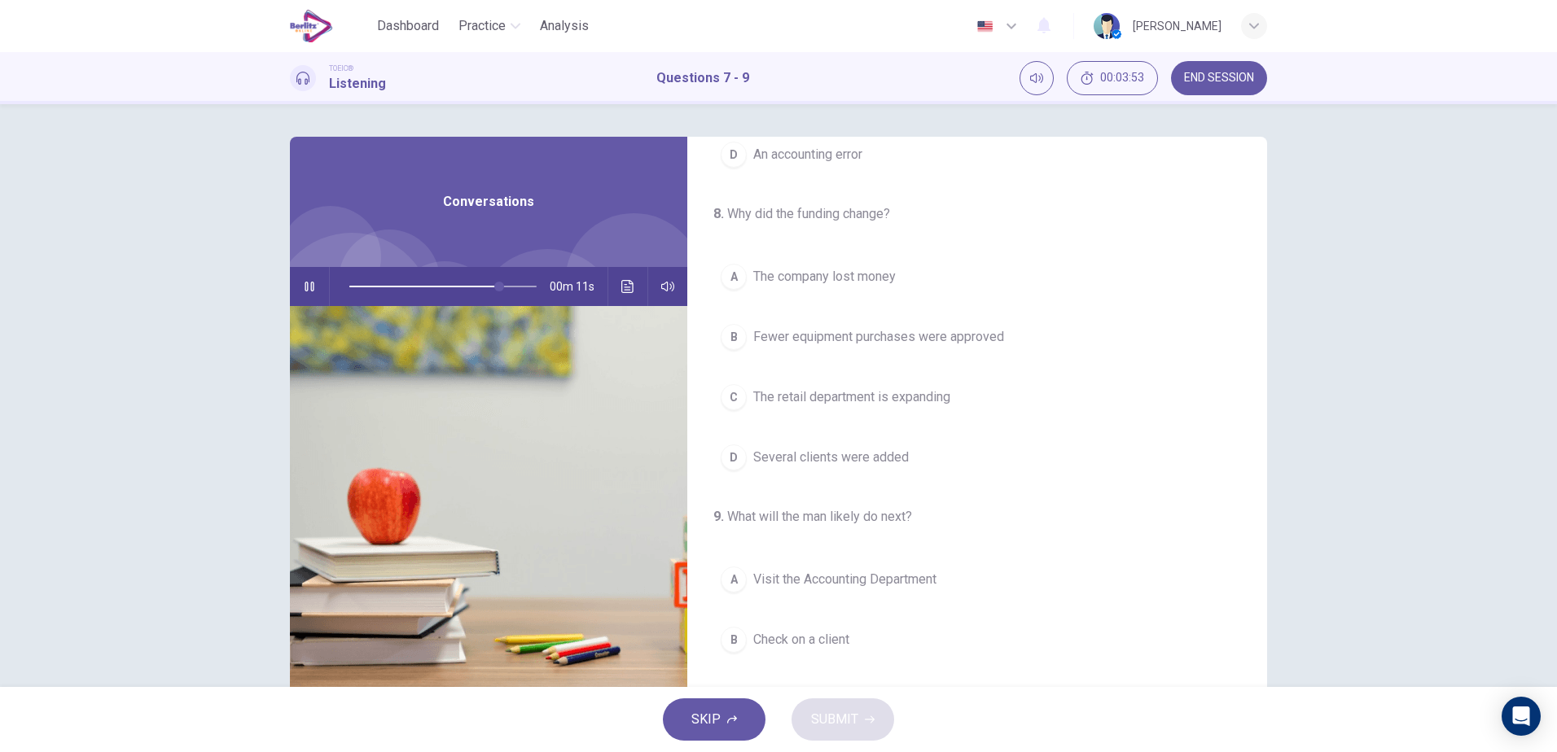
scroll to position [265, 0]
type input "*"
click at [820, 462] on span "Several clients were added" at bounding box center [831, 457] width 156 height 20
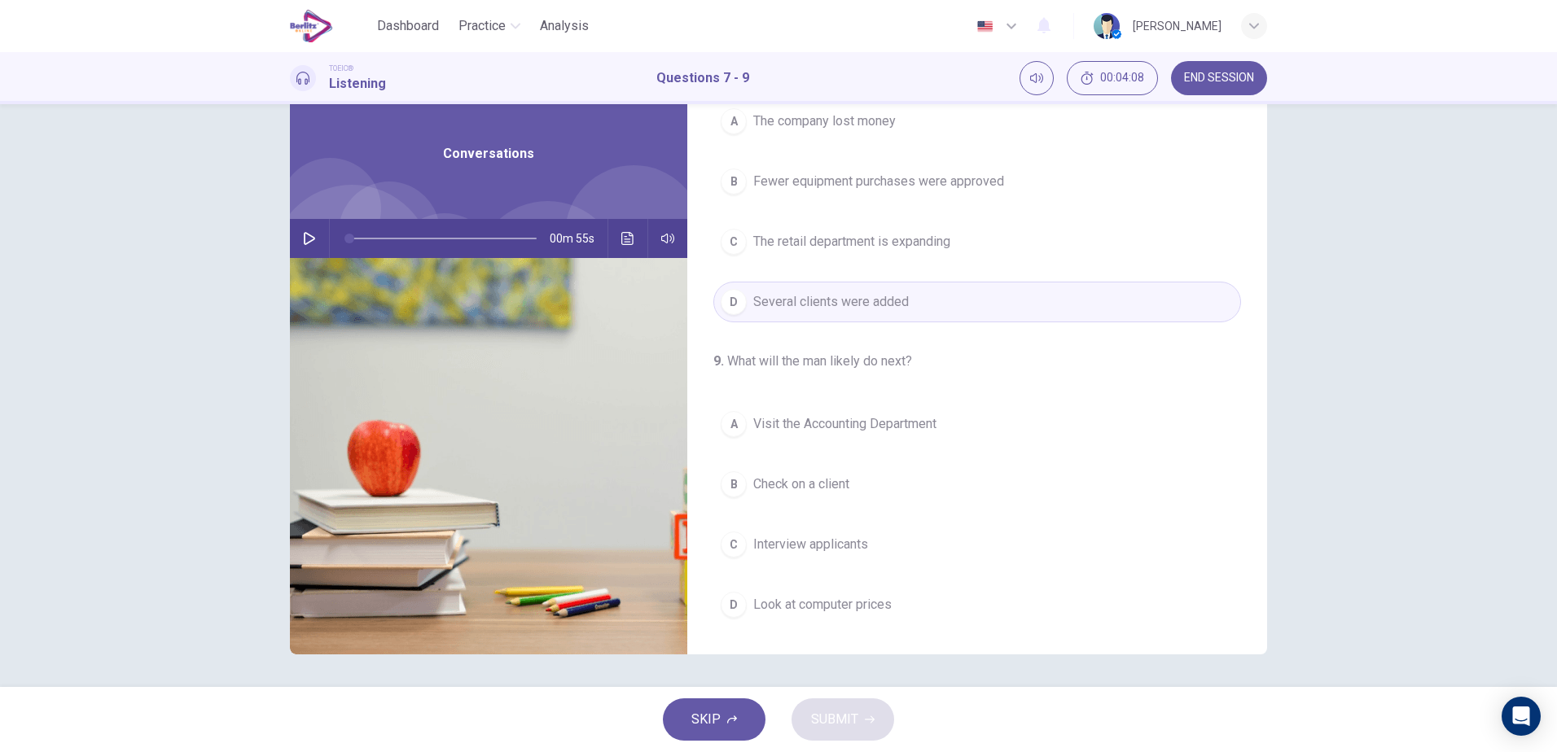
scroll to position [370, 0]
click at [778, 421] on span "Visit the Accounting Department" at bounding box center [844, 426] width 183 height 20
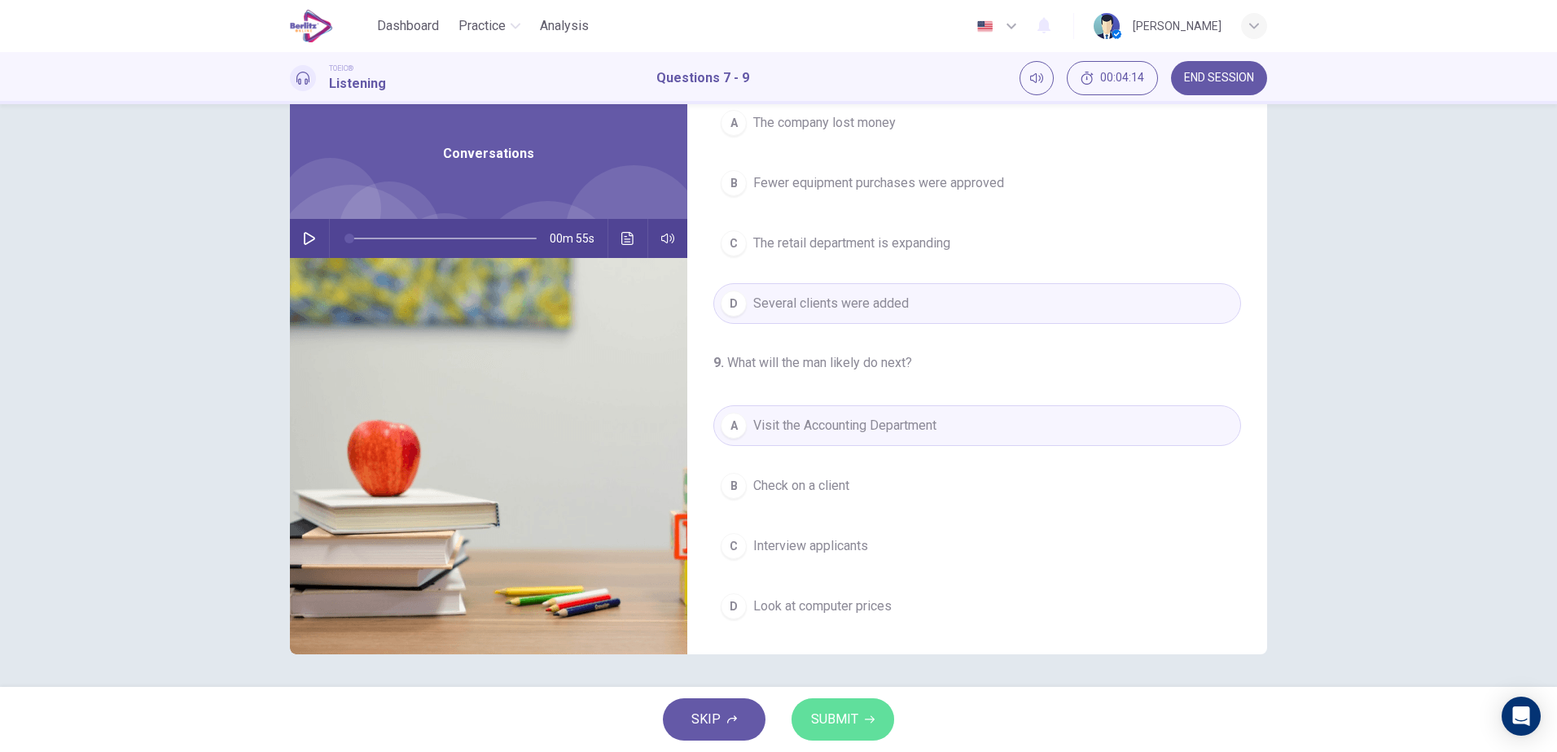
click at [842, 730] on span "SUBMIT" at bounding box center [834, 719] width 47 height 23
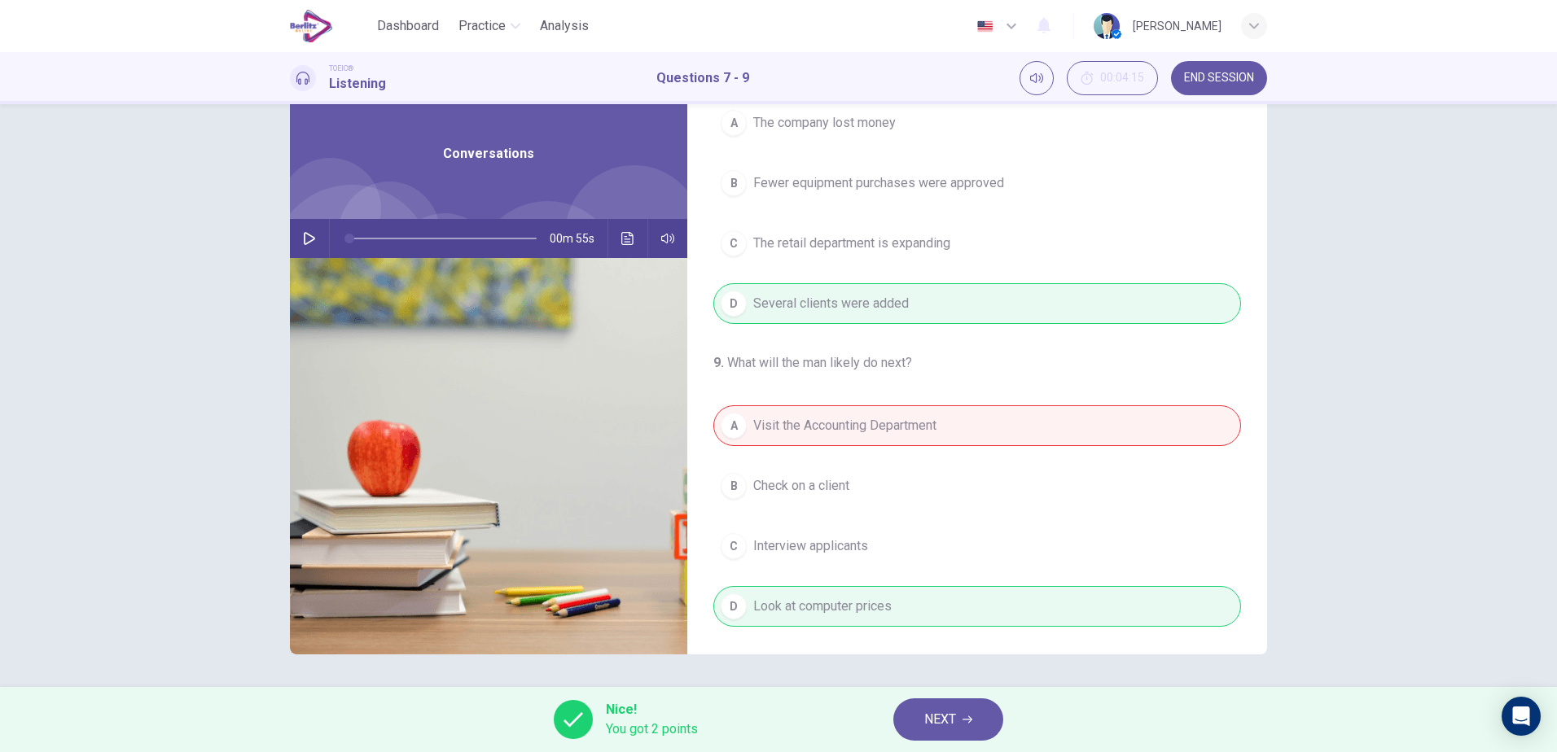
click at [925, 718] on span "NEXT" at bounding box center [940, 719] width 32 height 23
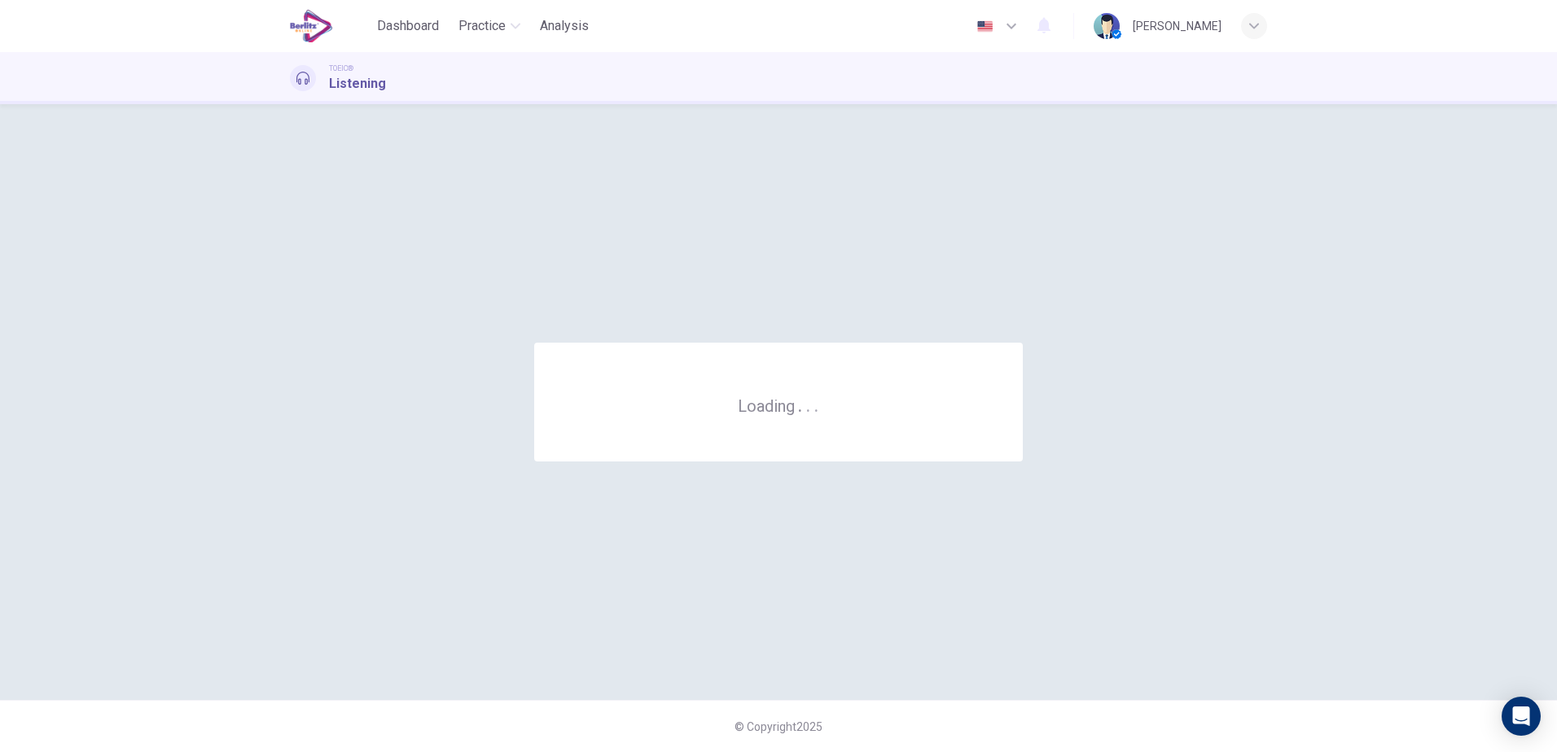
scroll to position [0, 0]
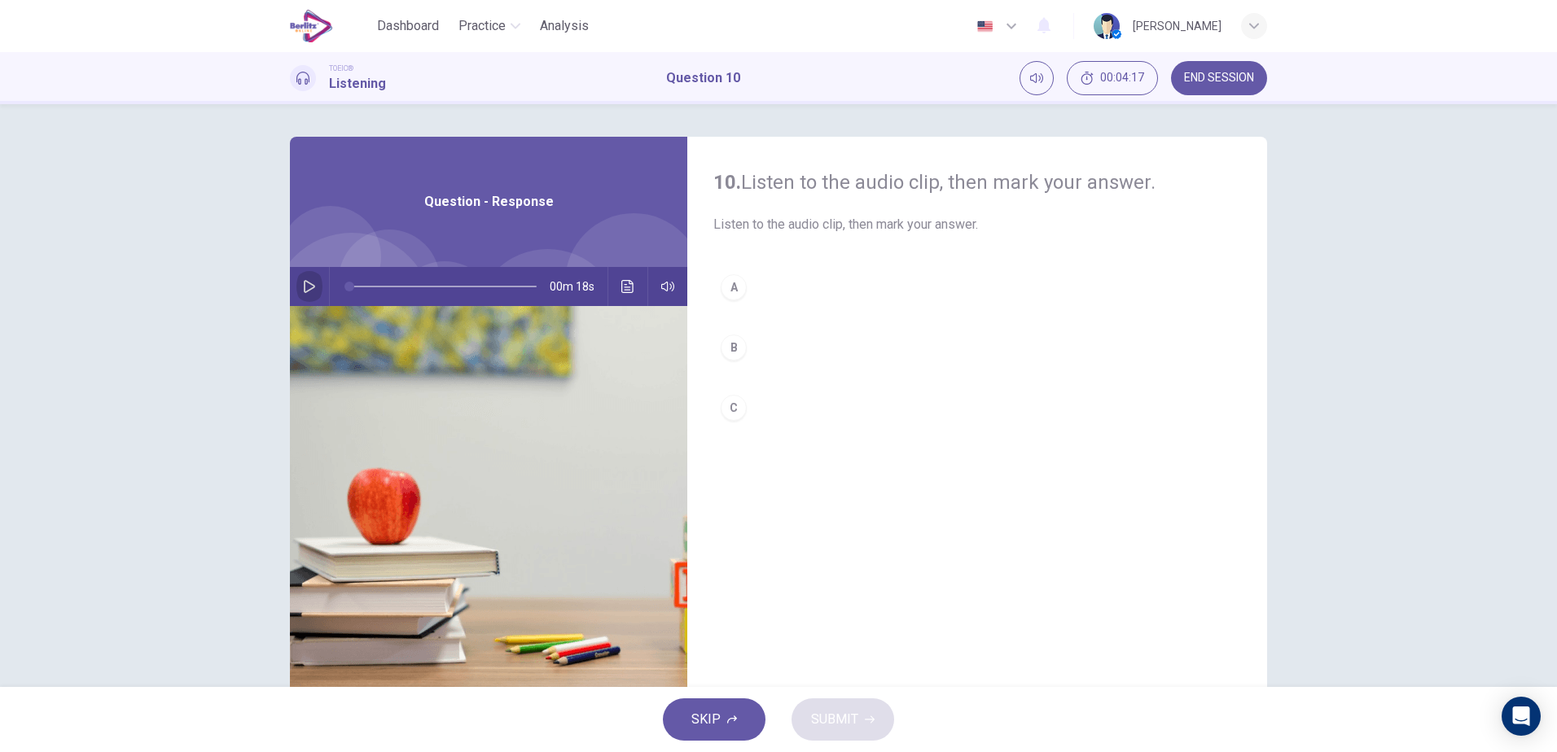
click at [312, 281] on button "button" at bounding box center [309, 286] width 26 height 39
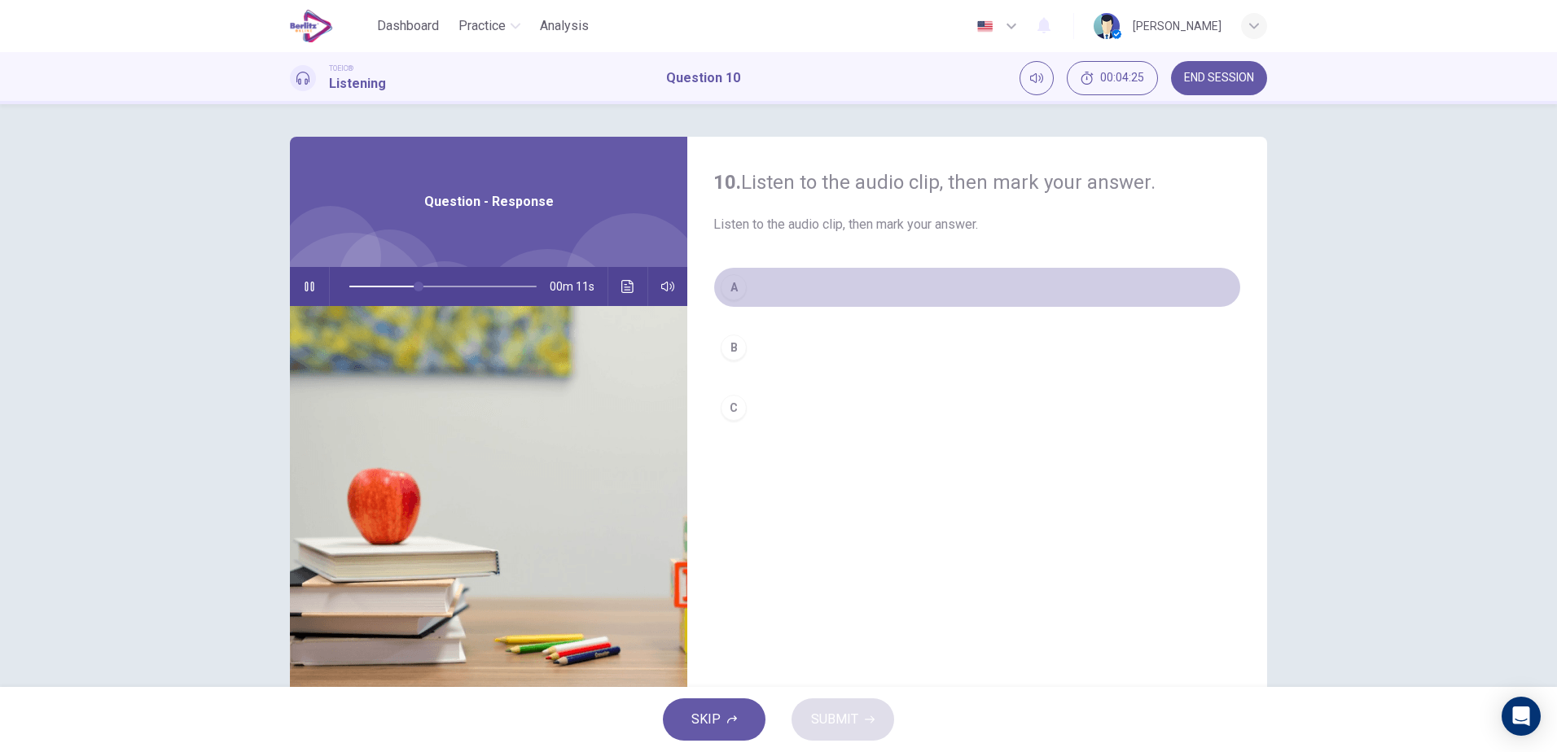
click at [820, 294] on button "A" at bounding box center [977, 287] width 528 height 41
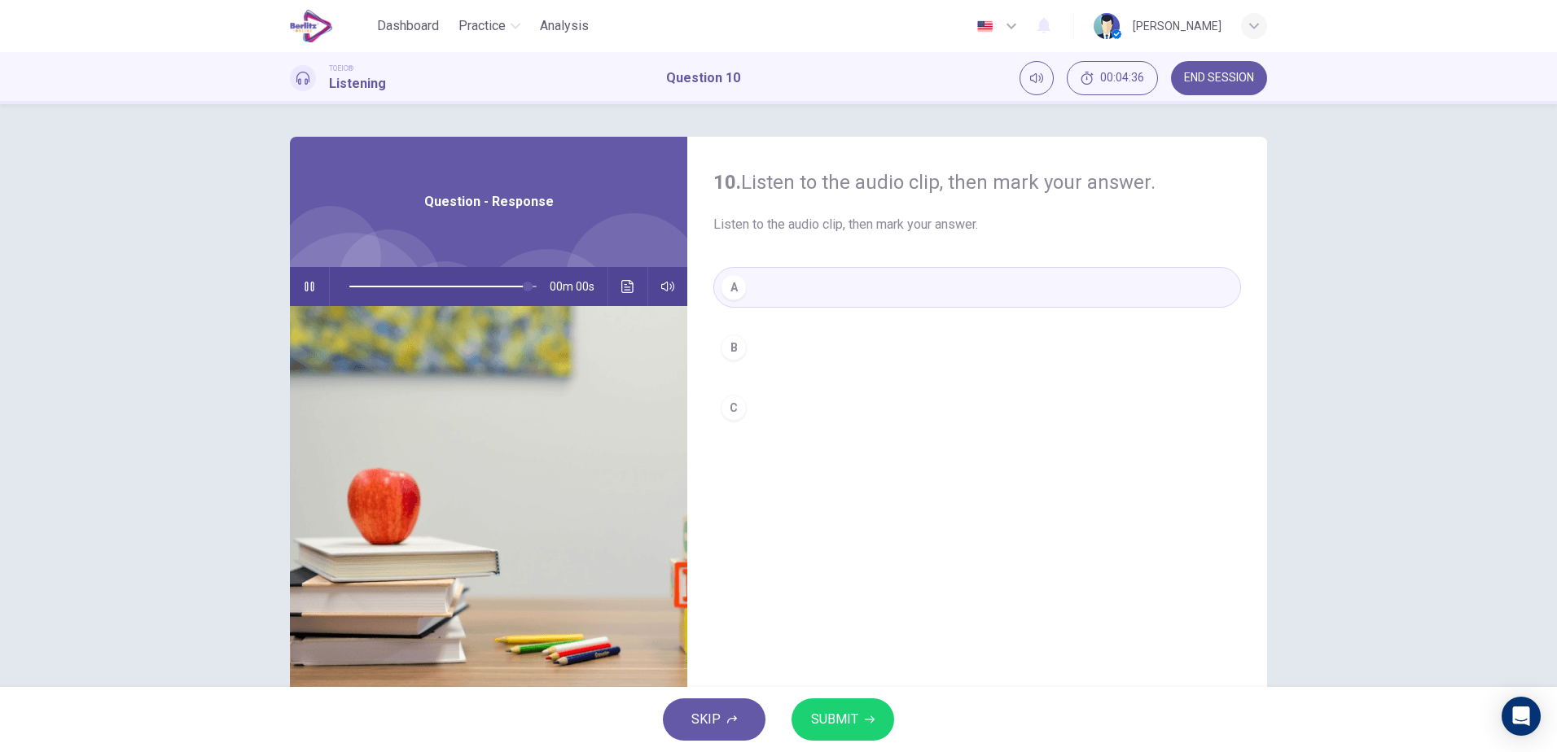
type input "*"
click at [829, 705] on button "SUBMIT" at bounding box center [842, 720] width 103 height 42
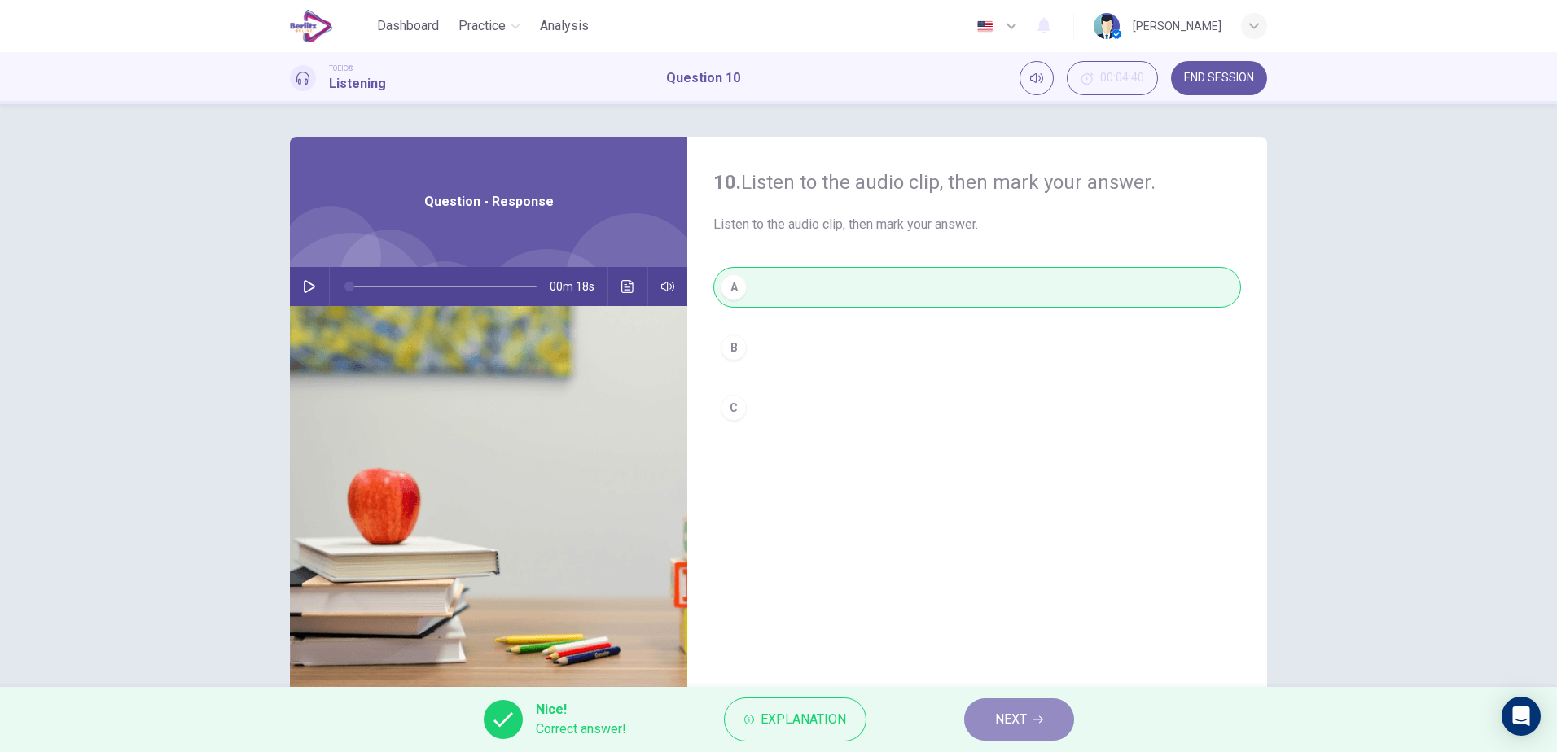
click at [1041, 721] on icon "button" at bounding box center [1038, 720] width 10 height 10
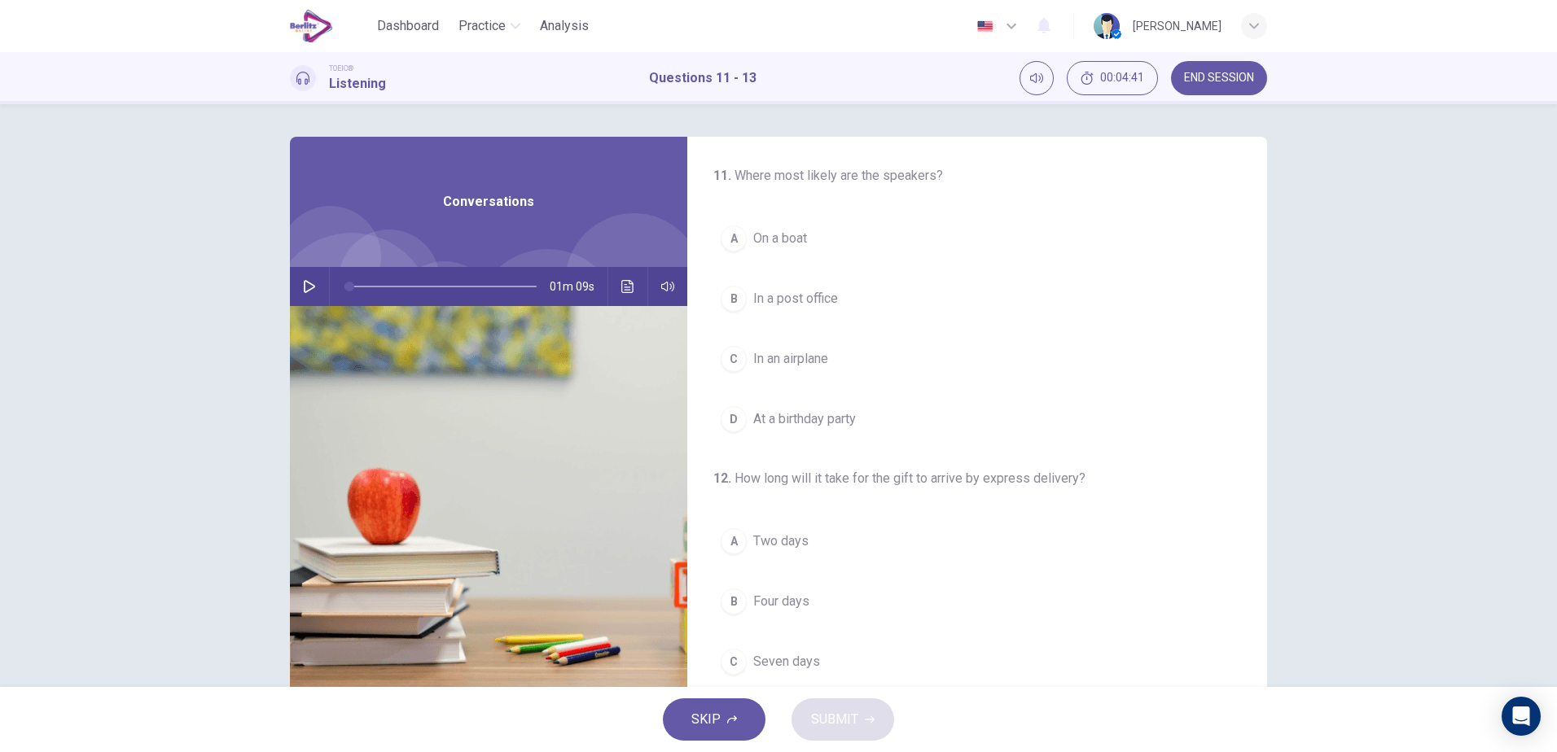
click at [312, 286] on button "button" at bounding box center [309, 286] width 26 height 39
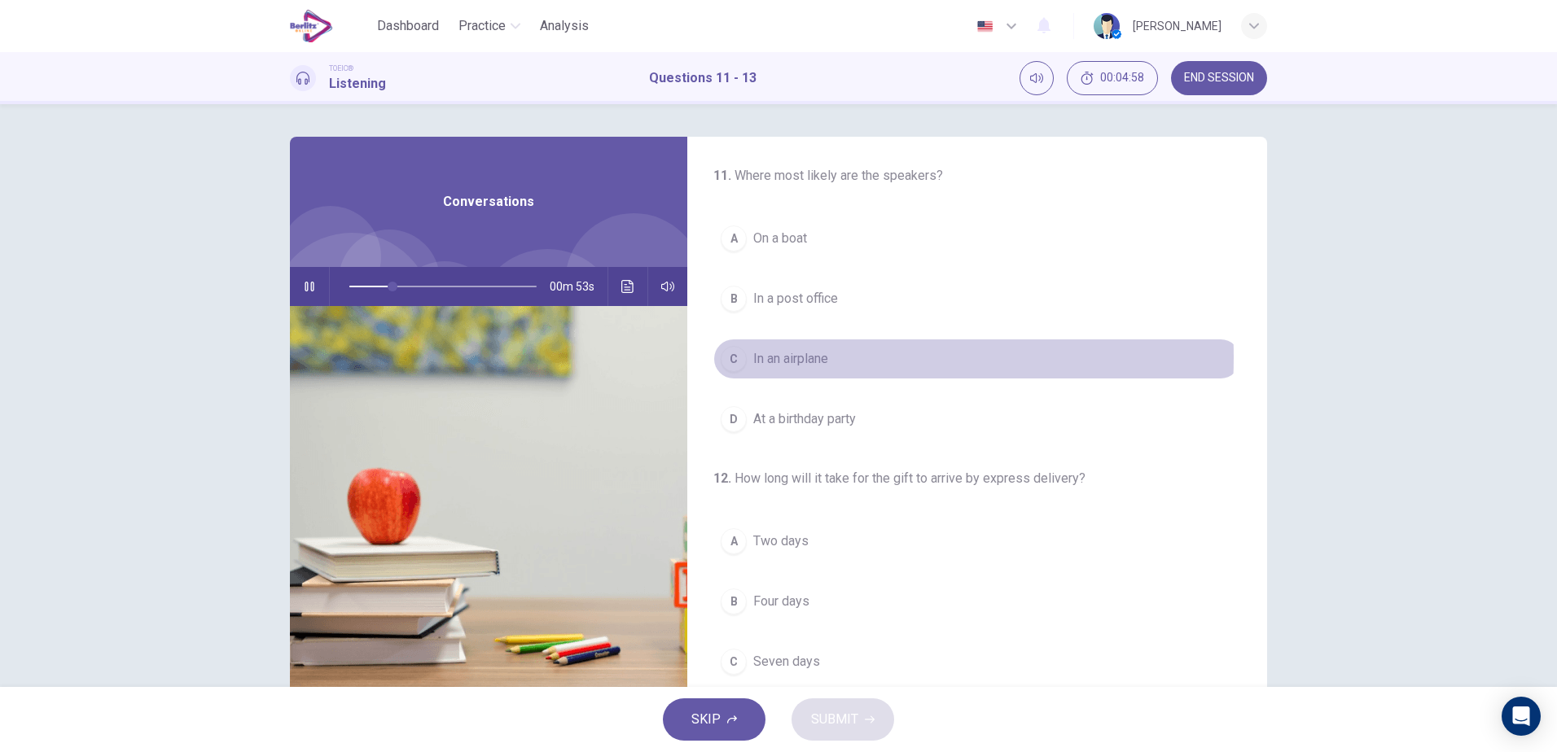
click at [772, 357] on span "In an airplane" at bounding box center [790, 359] width 75 height 20
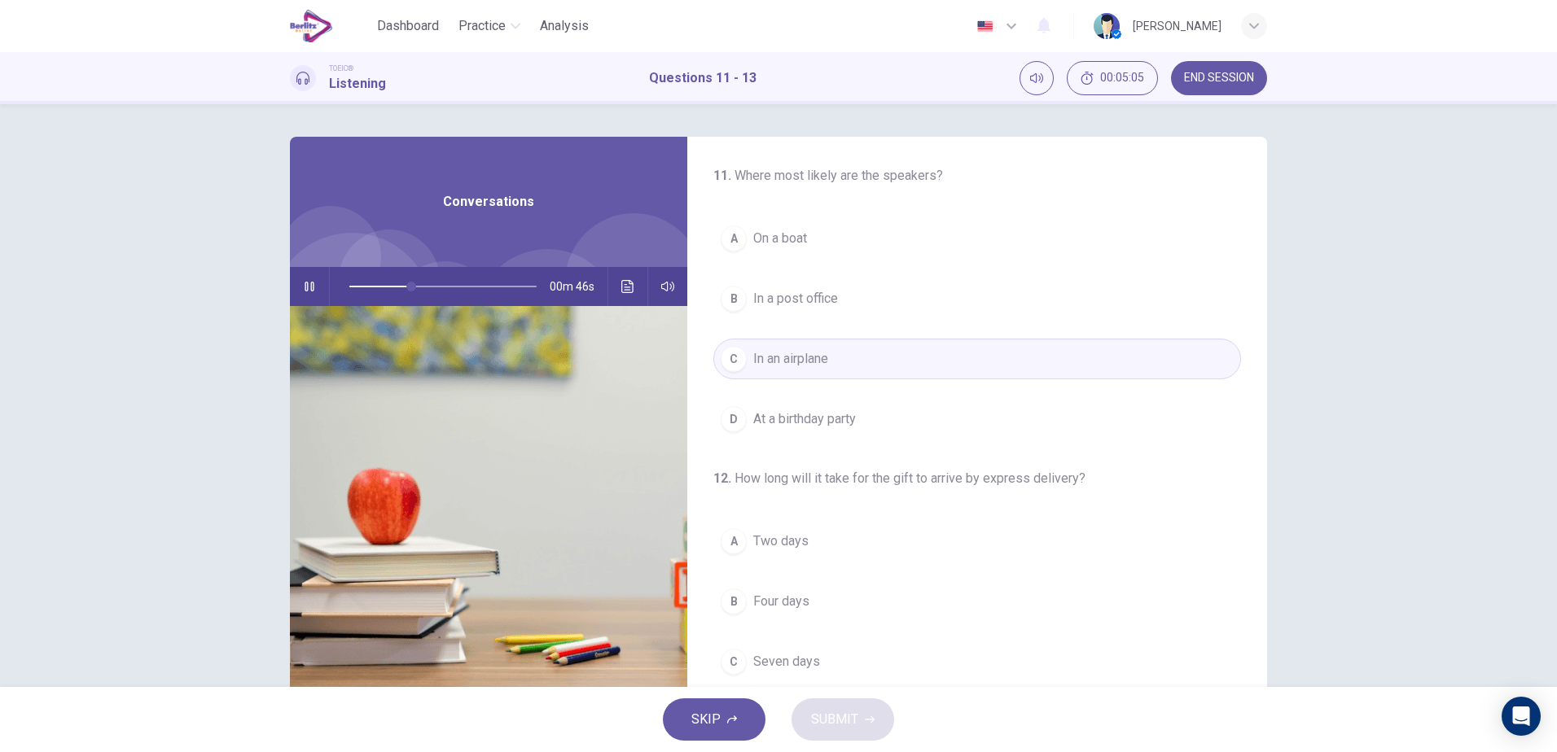
click at [801, 296] on span "In a post office" at bounding box center [795, 299] width 85 height 20
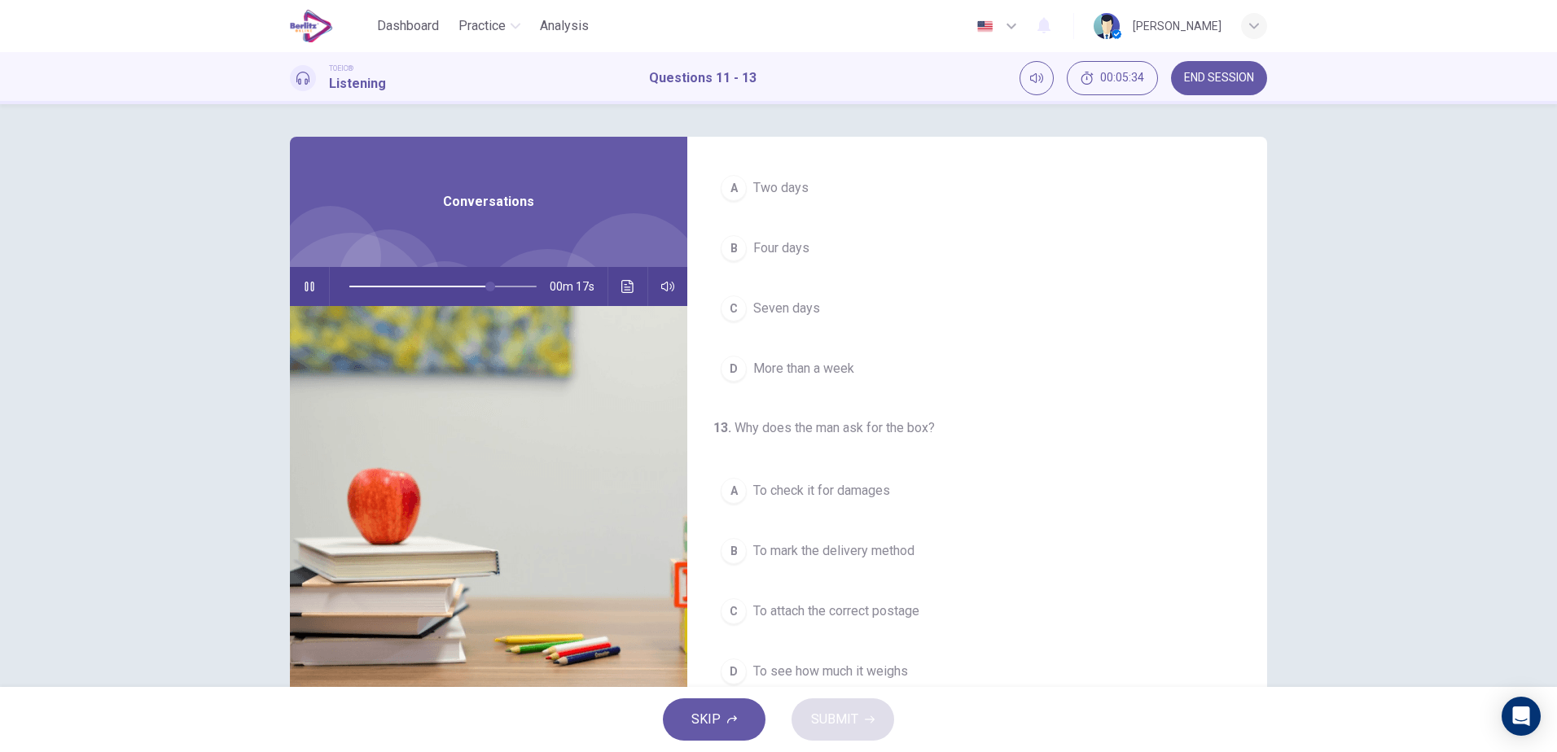
scroll to position [372, 0]
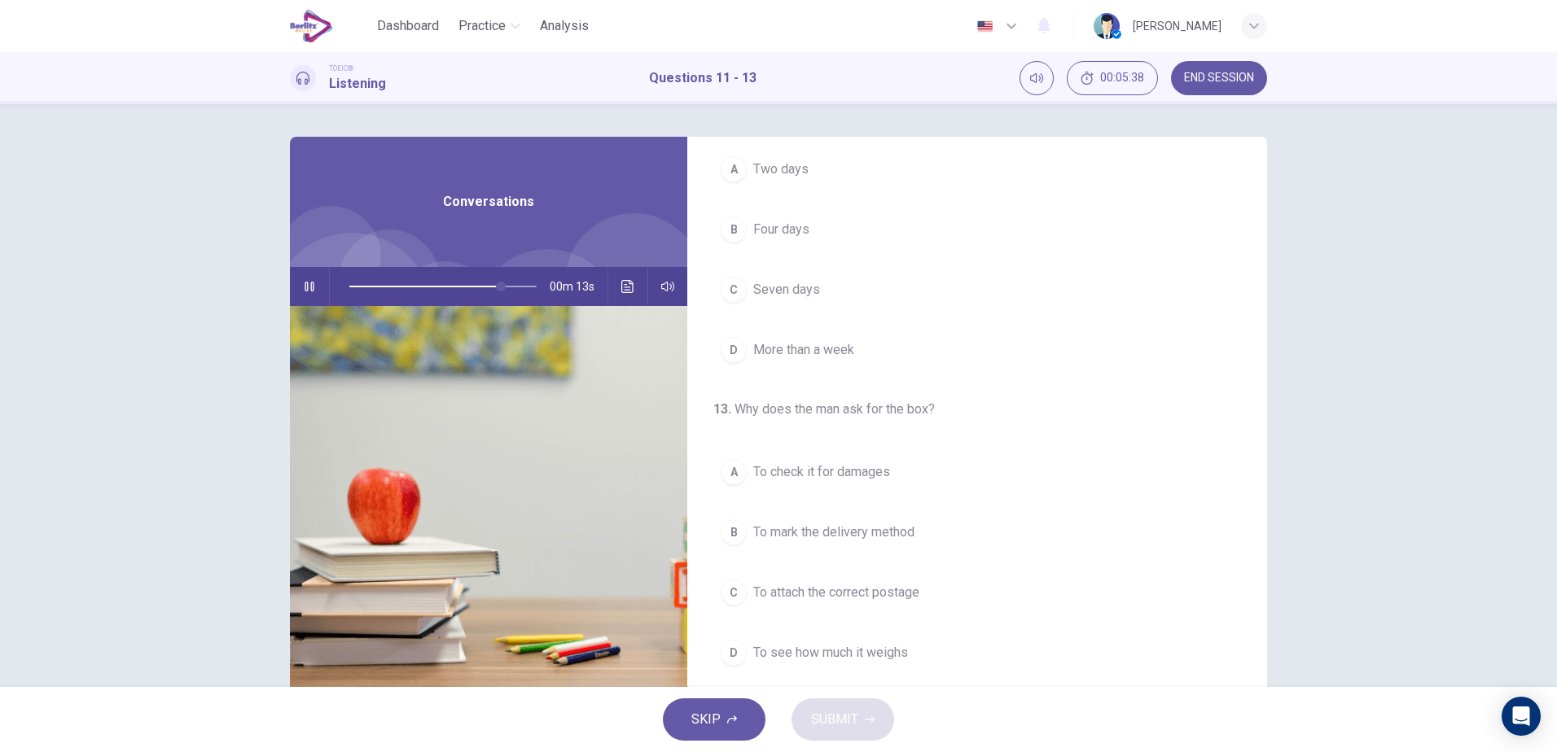
click at [308, 290] on icon "button" at bounding box center [309, 286] width 13 height 13
click at [307, 290] on icon "button" at bounding box center [309, 286] width 11 height 13
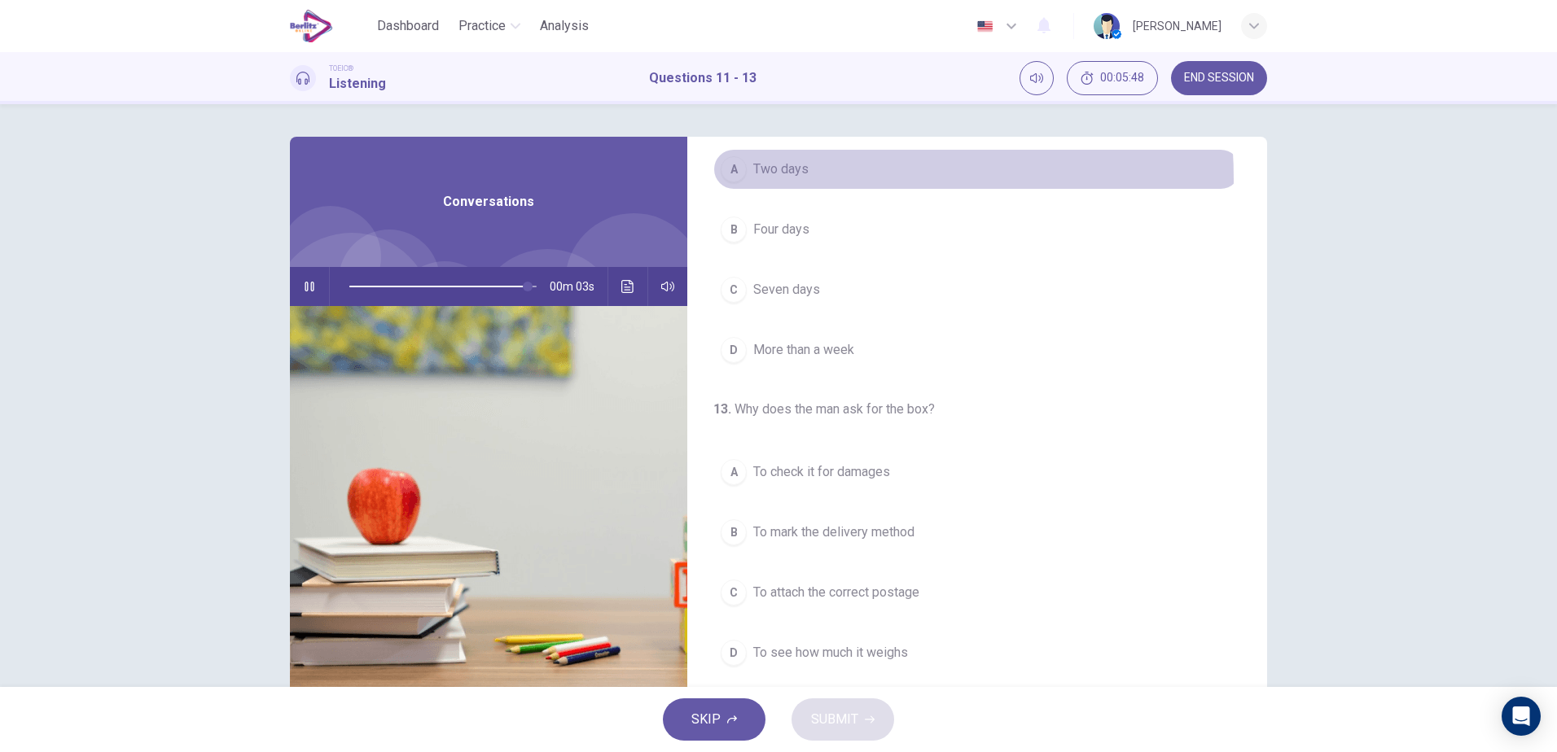
click at [772, 179] on button "A Two days" at bounding box center [977, 169] width 528 height 41
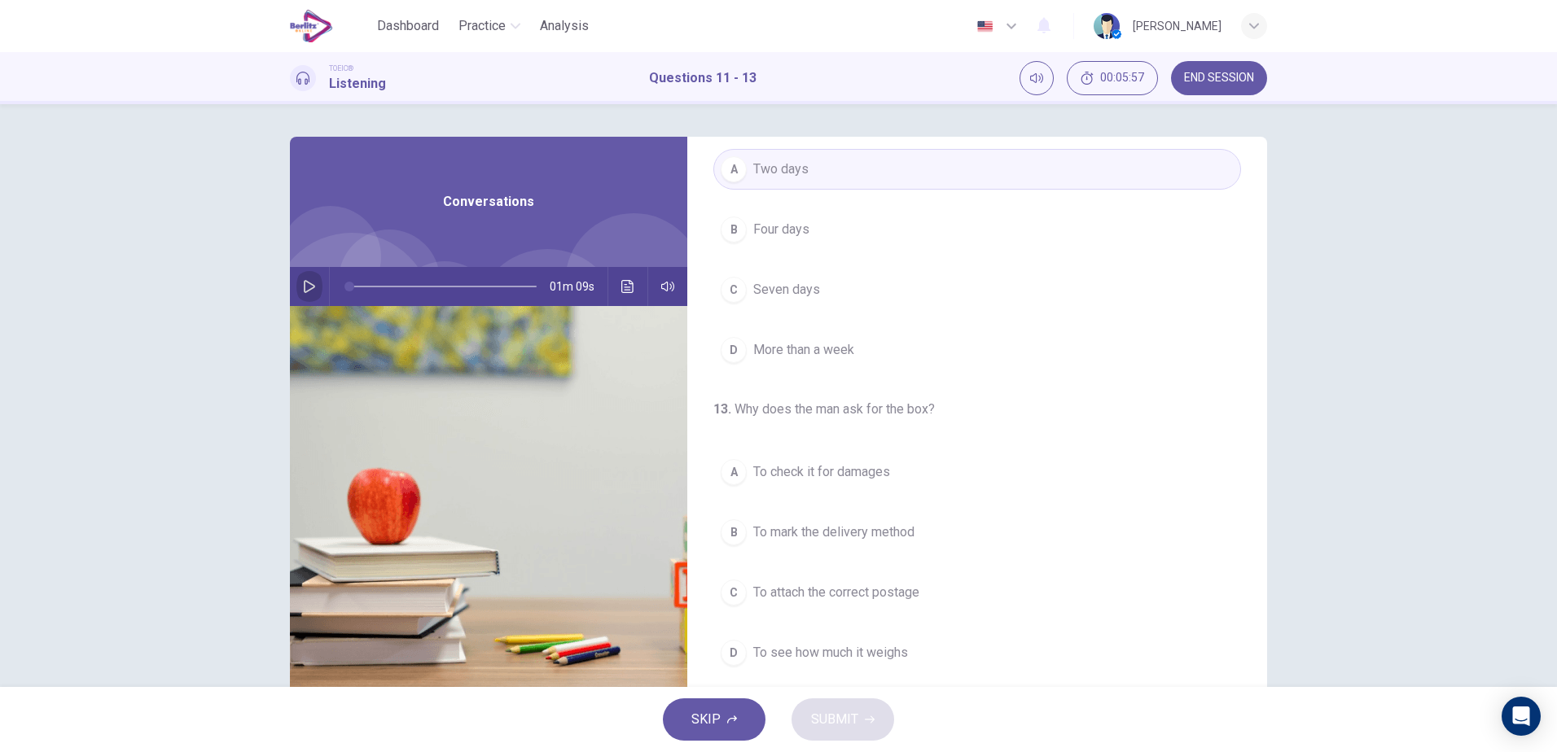
click at [305, 287] on icon "button" at bounding box center [309, 286] width 13 height 13
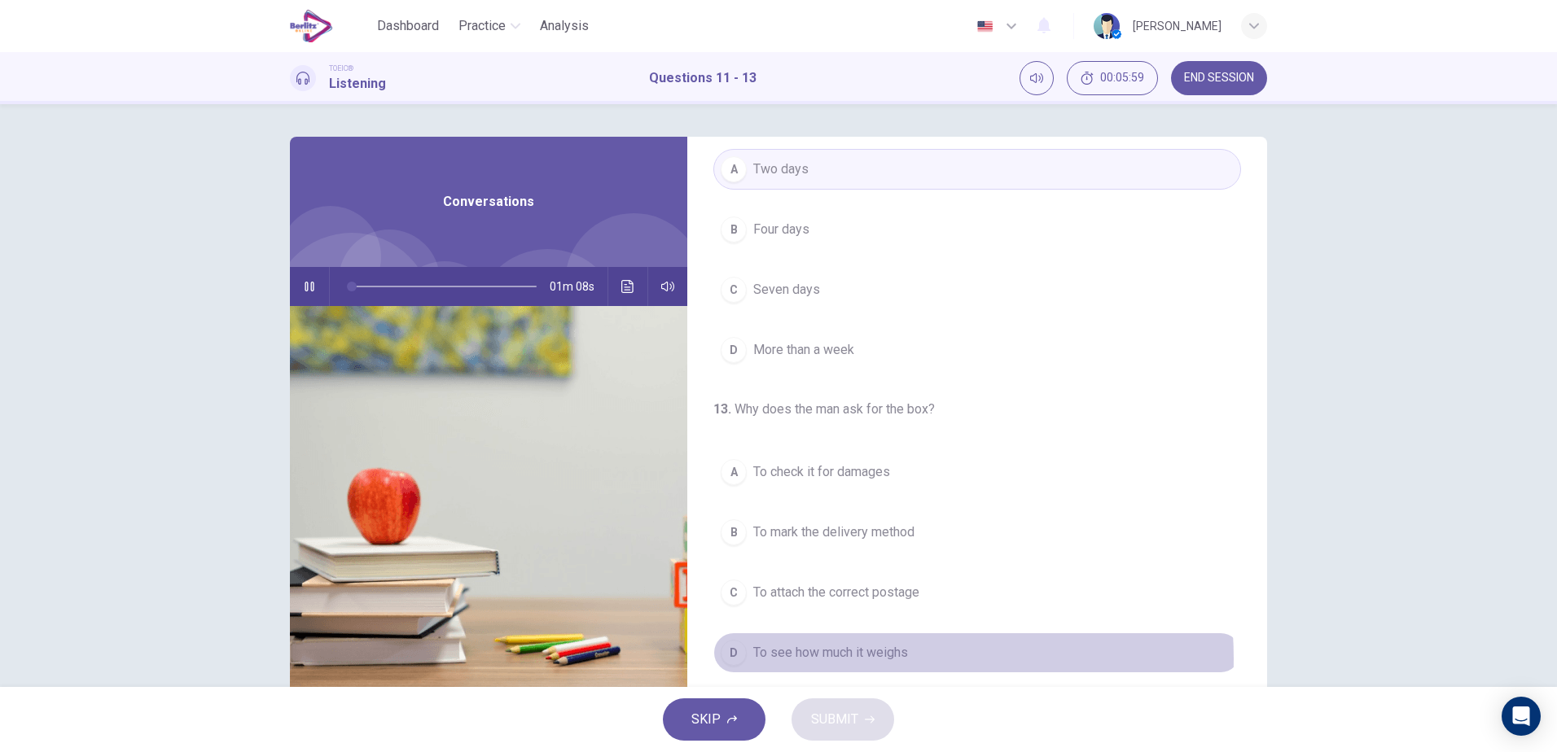
click at [860, 659] on span "To see how much it weighs" at bounding box center [830, 653] width 155 height 20
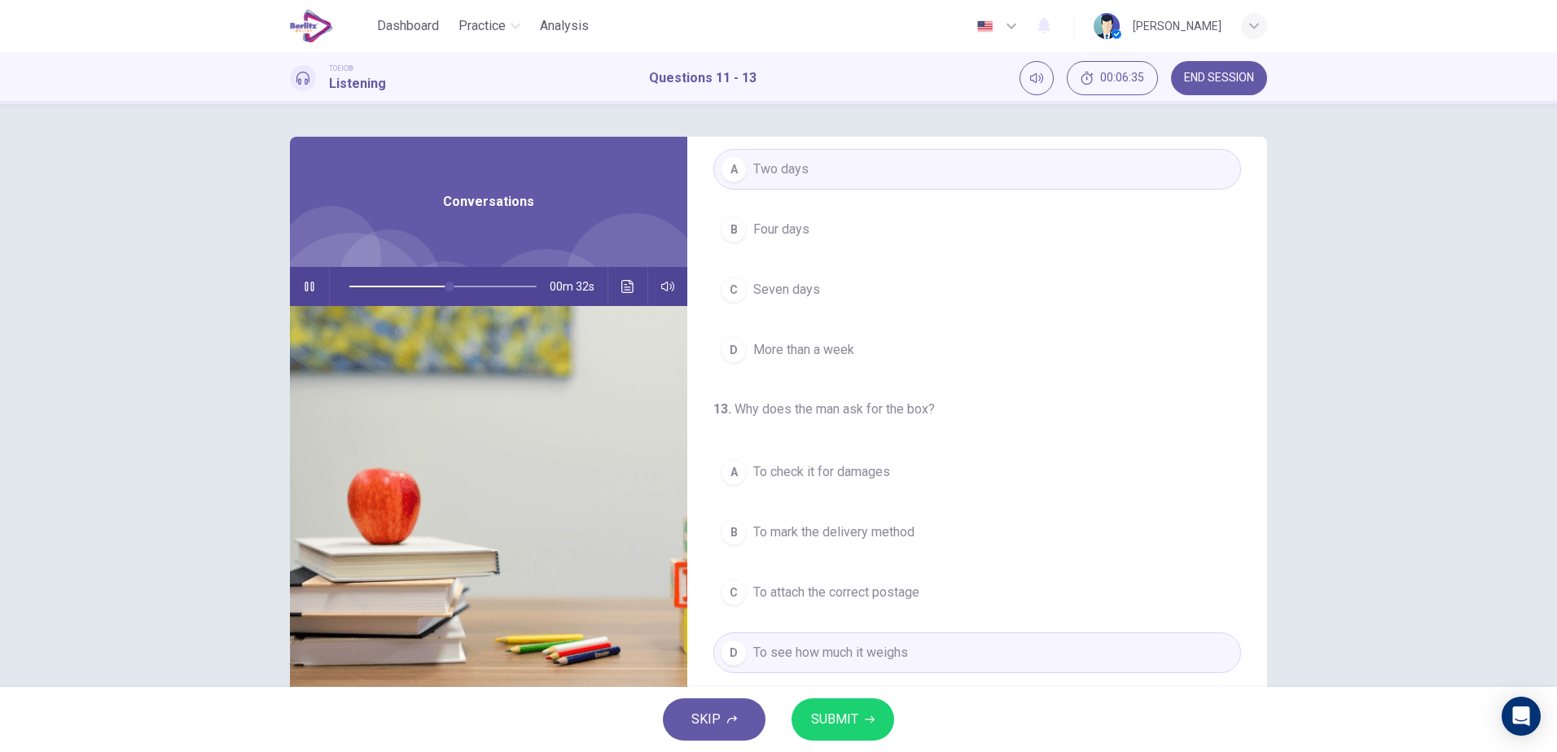
click at [362, 282] on span at bounding box center [442, 286] width 187 height 23
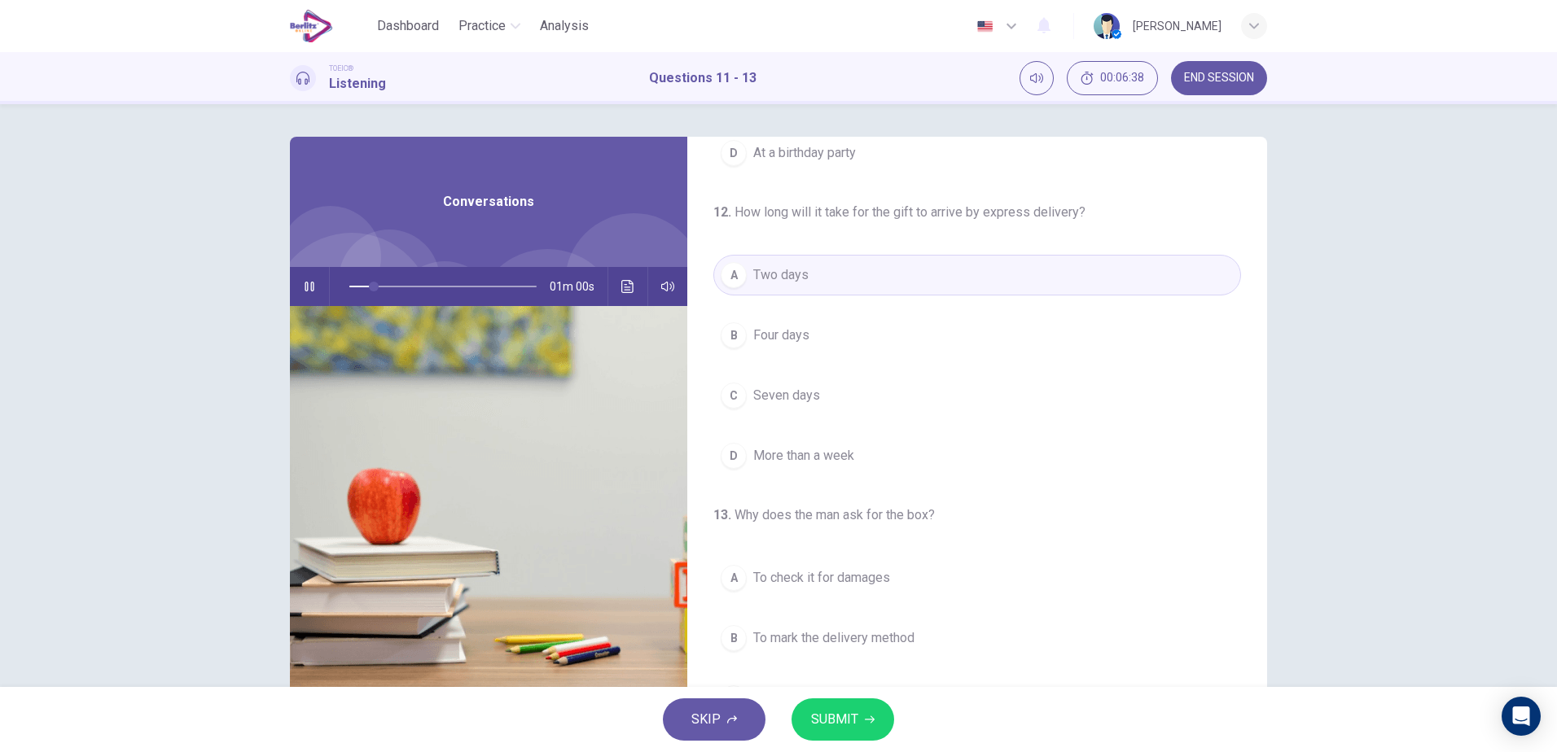
scroll to position [264, 0]
drag, startPoint x: 366, startPoint y: 284, endPoint x: 319, endPoint y: 296, distance: 48.6
click at [319, 296] on div "01m 09s" at bounding box center [488, 286] width 397 height 39
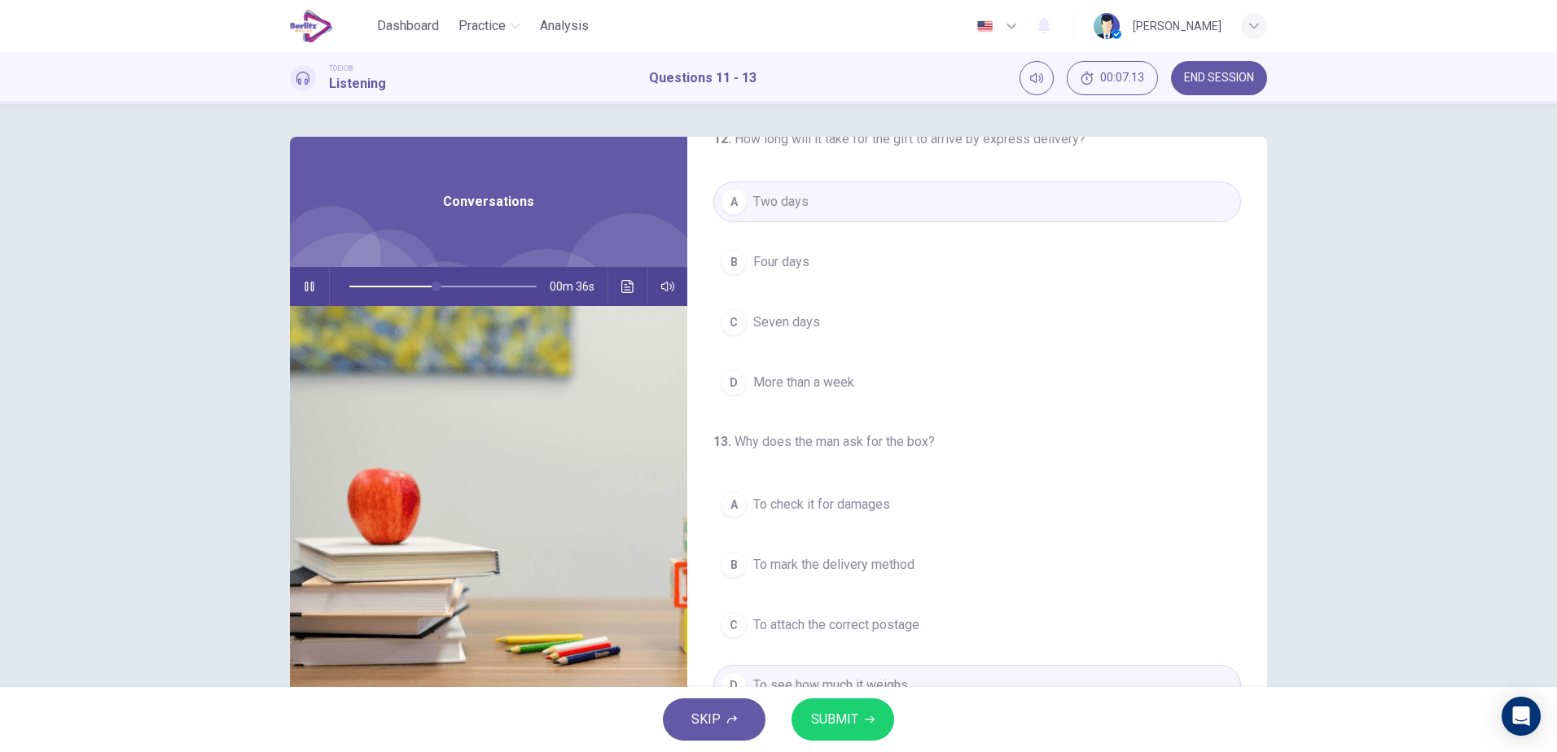
scroll to position [372, 0]
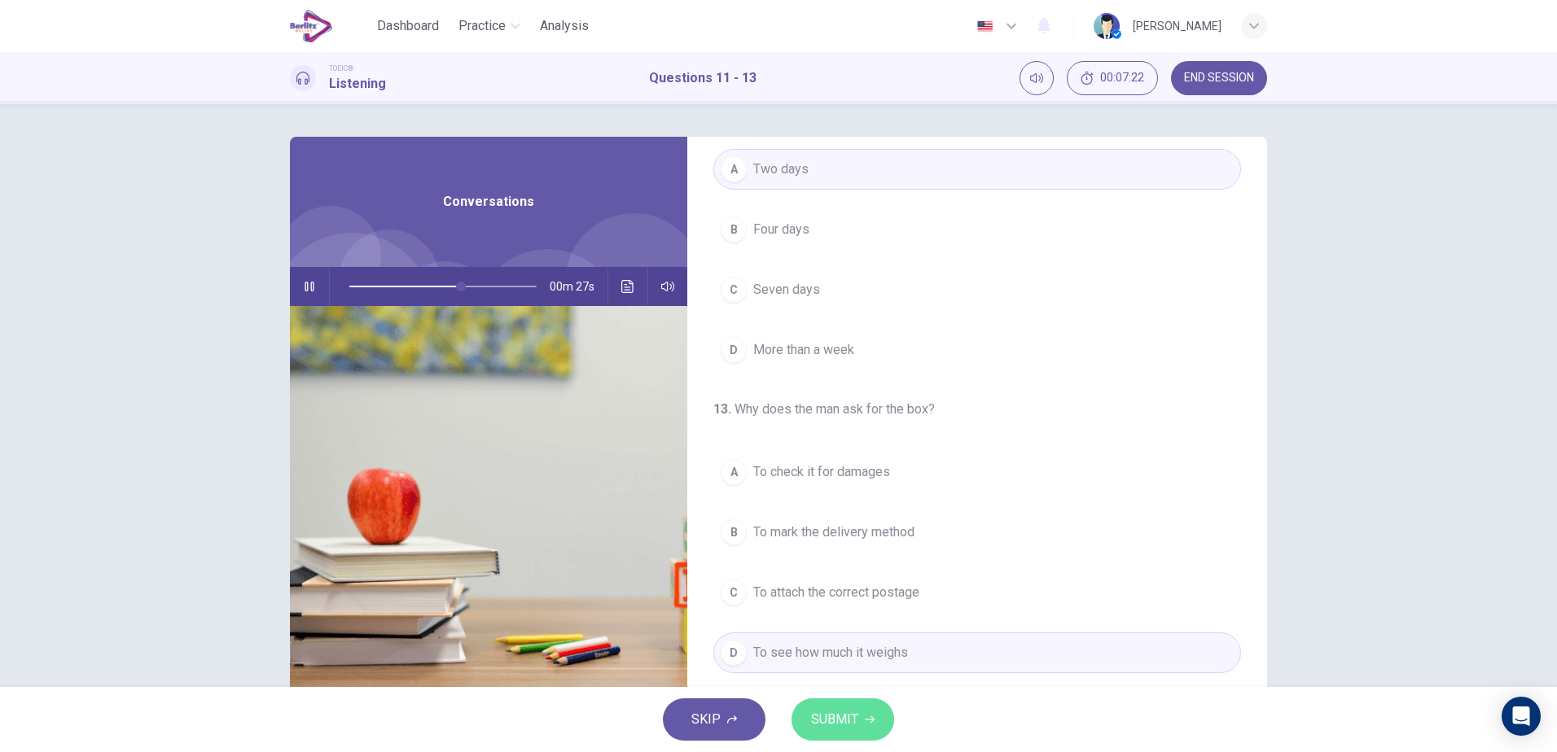
drag, startPoint x: 841, startPoint y: 720, endPoint x: 844, endPoint y: 688, distance: 31.8
click at [841, 719] on span "SUBMIT" at bounding box center [834, 719] width 47 height 23
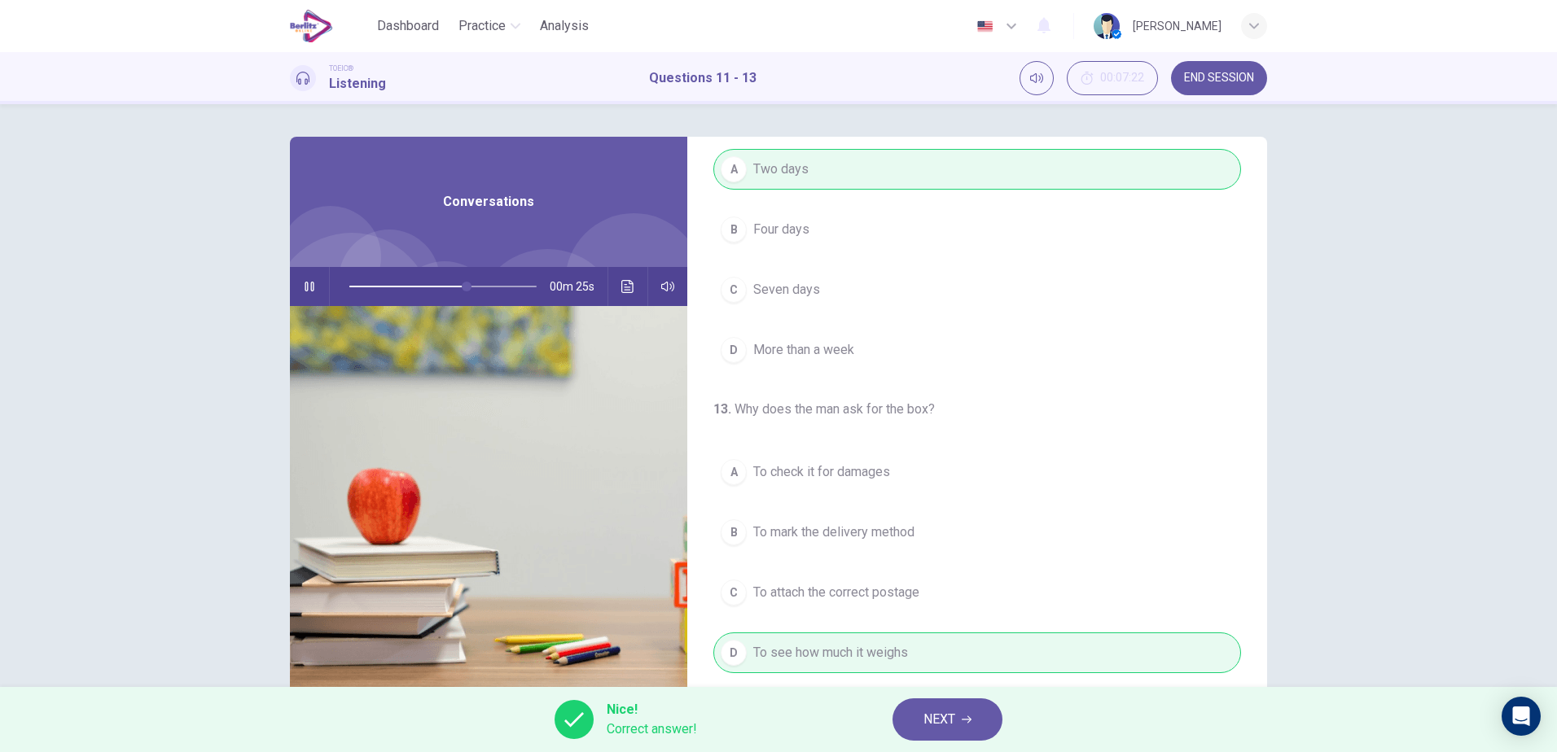
type input "**"
click at [950, 717] on span "NEXT" at bounding box center [939, 719] width 32 height 23
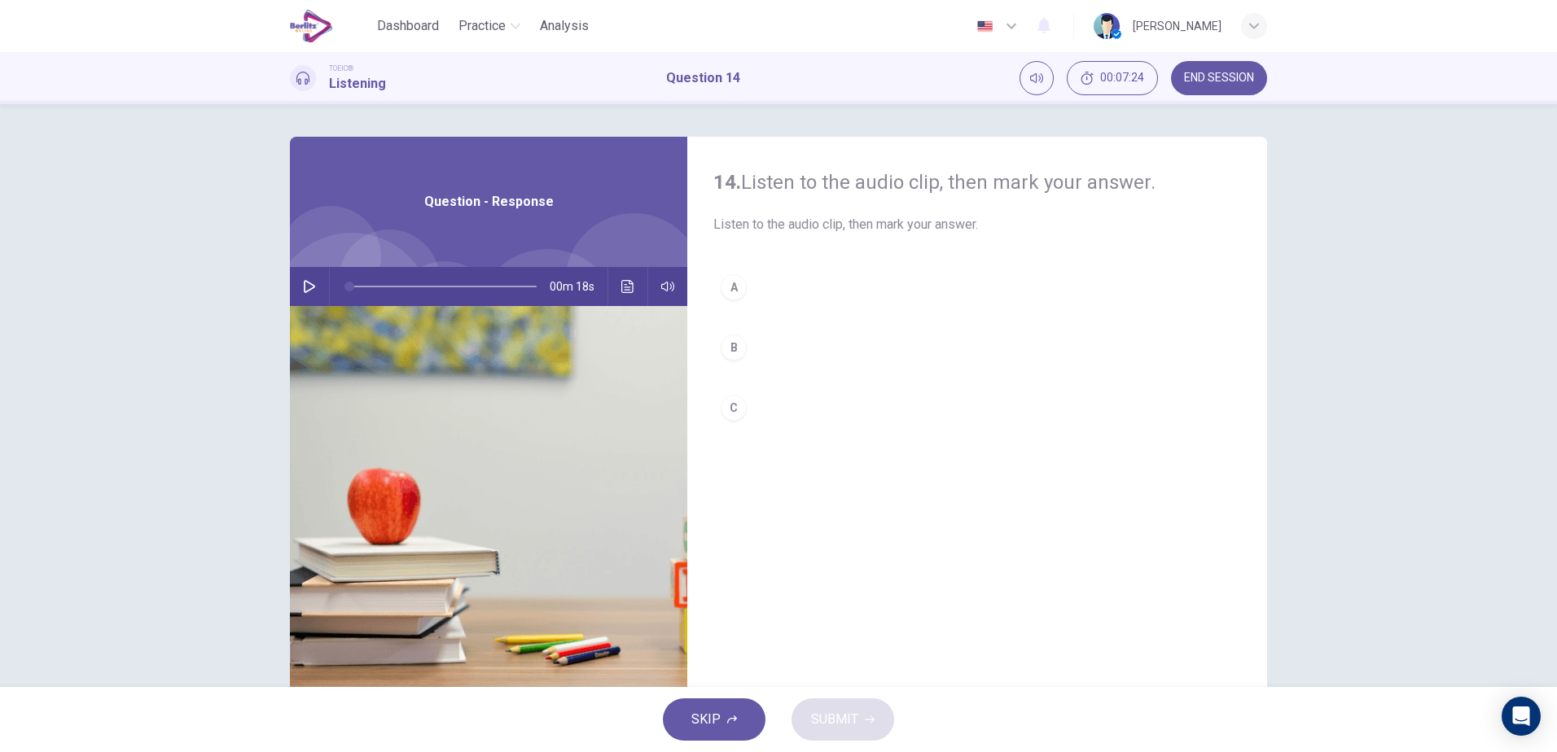
click at [298, 287] on button "button" at bounding box center [309, 286] width 26 height 39
click at [731, 341] on div "B" at bounding box center [734, 348] width 26 height 26
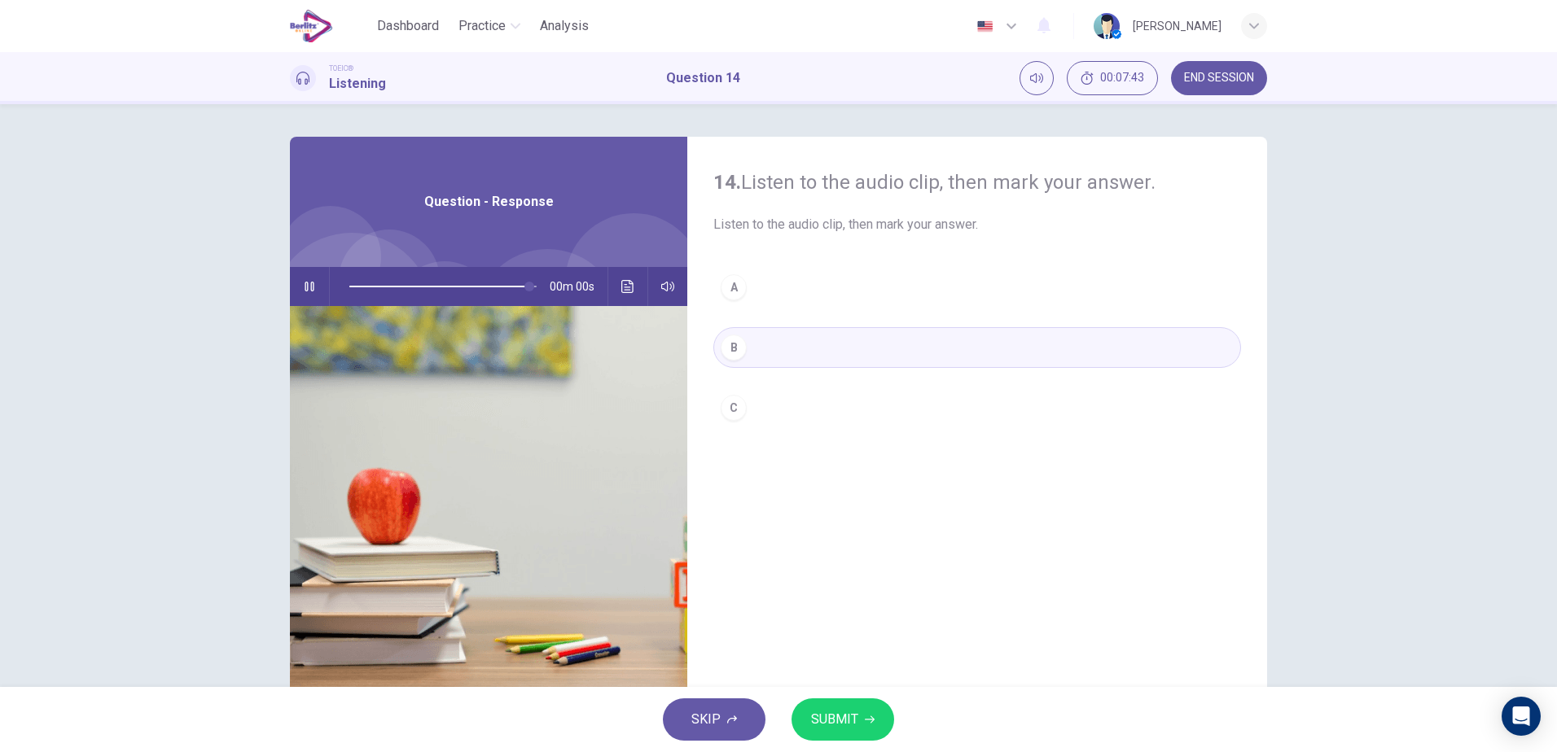
type input "*"
click at [814, 725] on span "SUBMIT" at bounding box center [834, 719] width 47 height 23
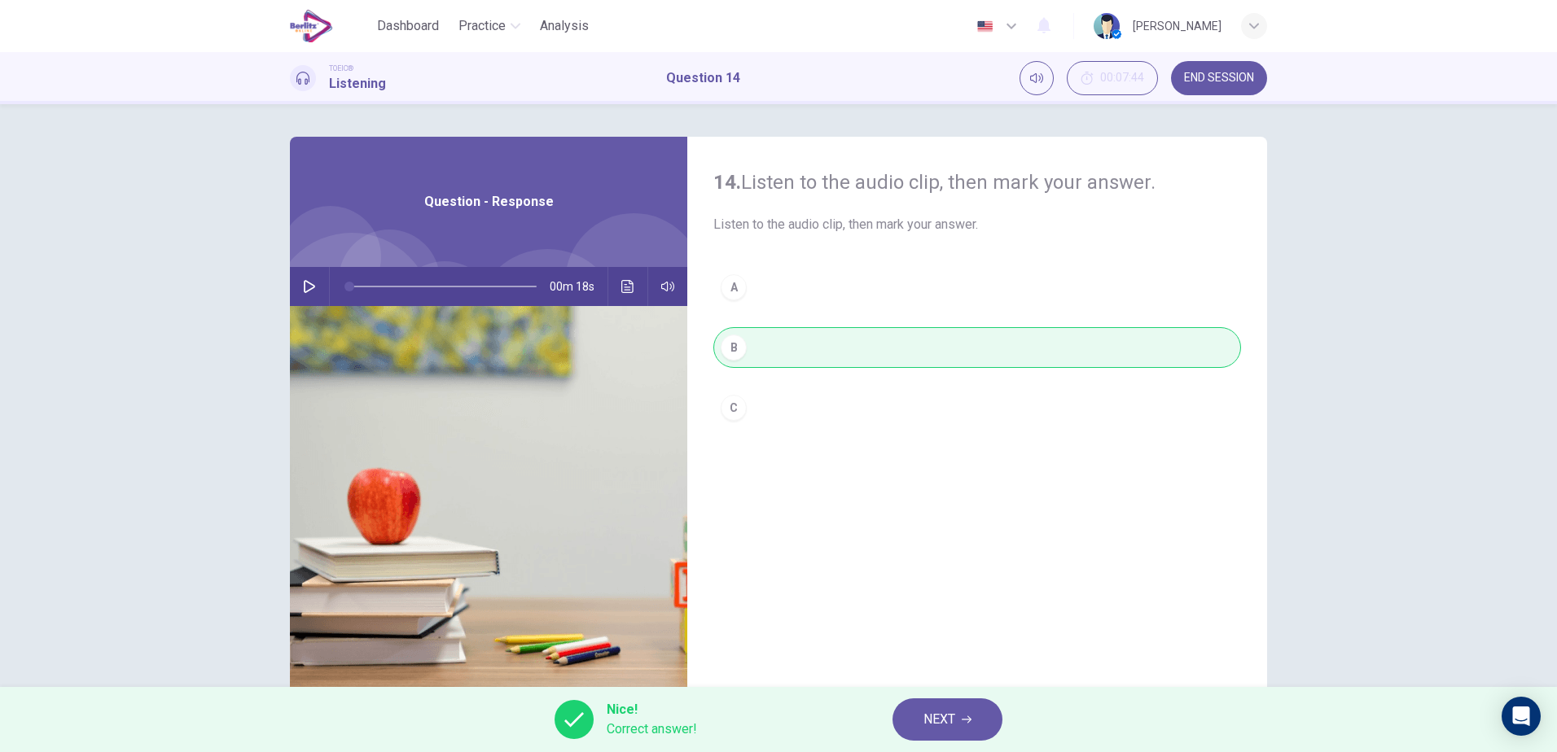
click at [889, 711] on div "Nice! Correct answer! NEXT" at bounding box center [778, 719] width 1557 height 65
click at [904, 717] on button "NEXT" at bounding box center [947, 720] width 110 height 42
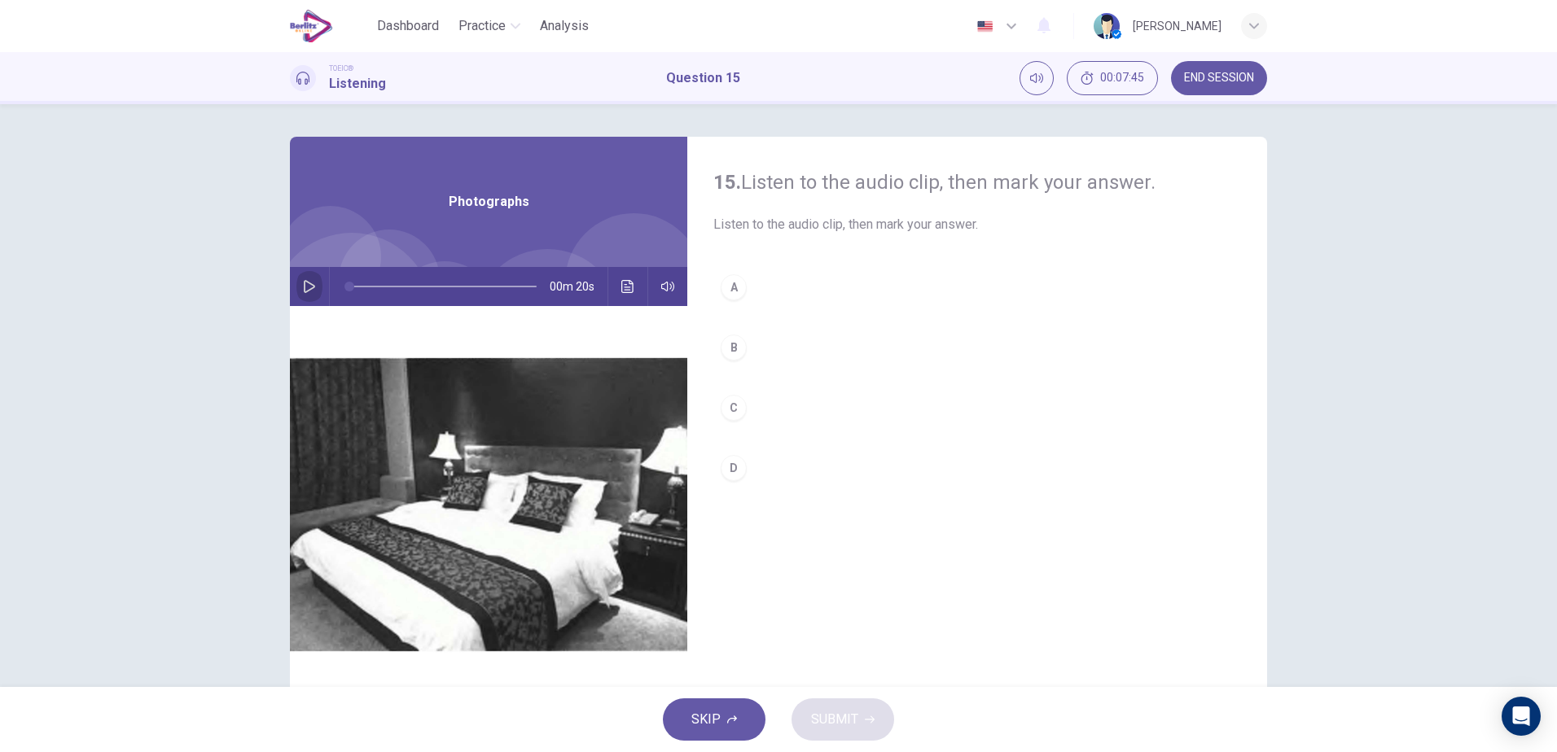
click at [296, 288] on button "button" at bounding box center [309, 286] width 26 height 39
click at [624, 287] on icon "Click to see the audio transcription" at bounding box center [627, 286] width 13 height 13
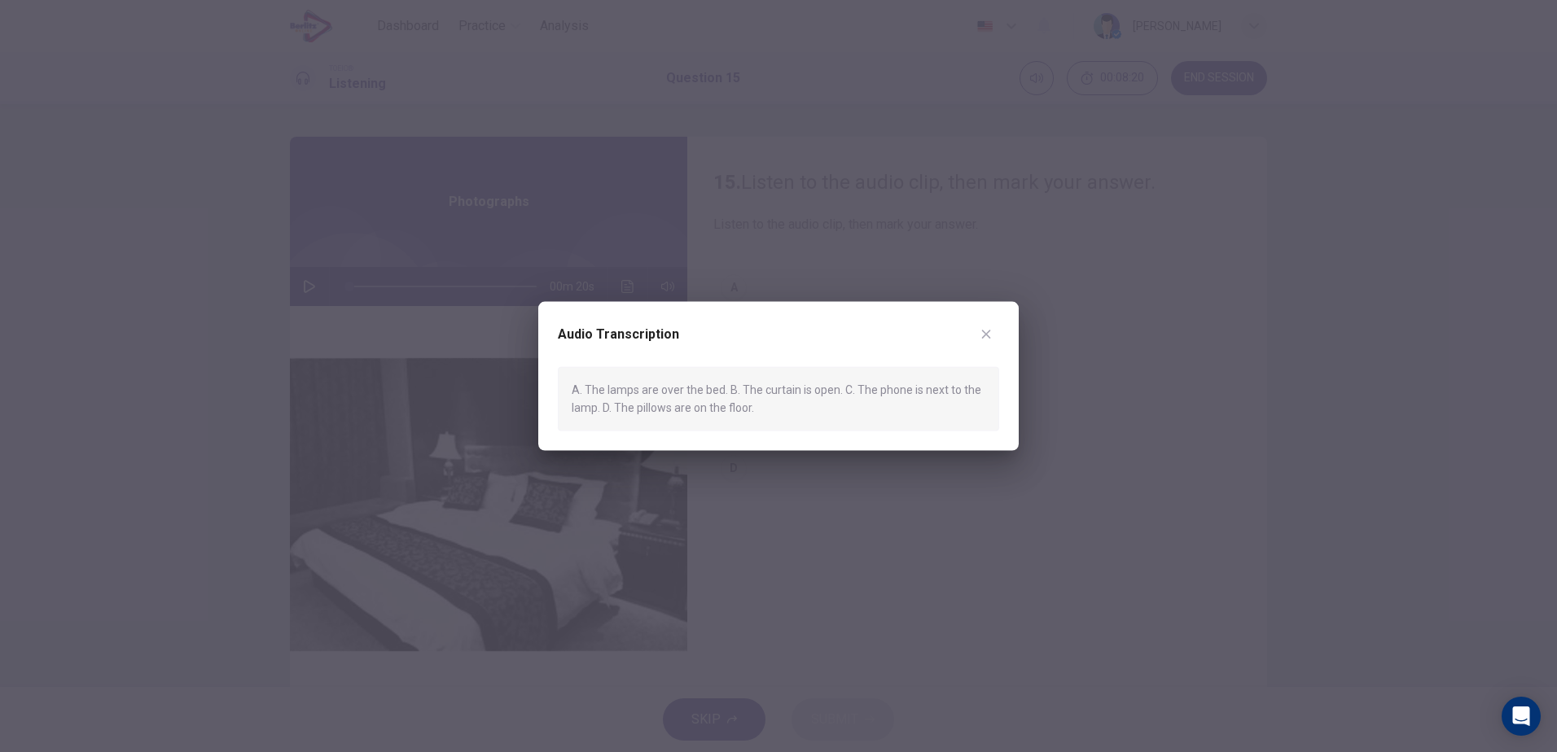
click at [986, 331] on icon "button" at bounding box center [986, 334] width 13 height 13
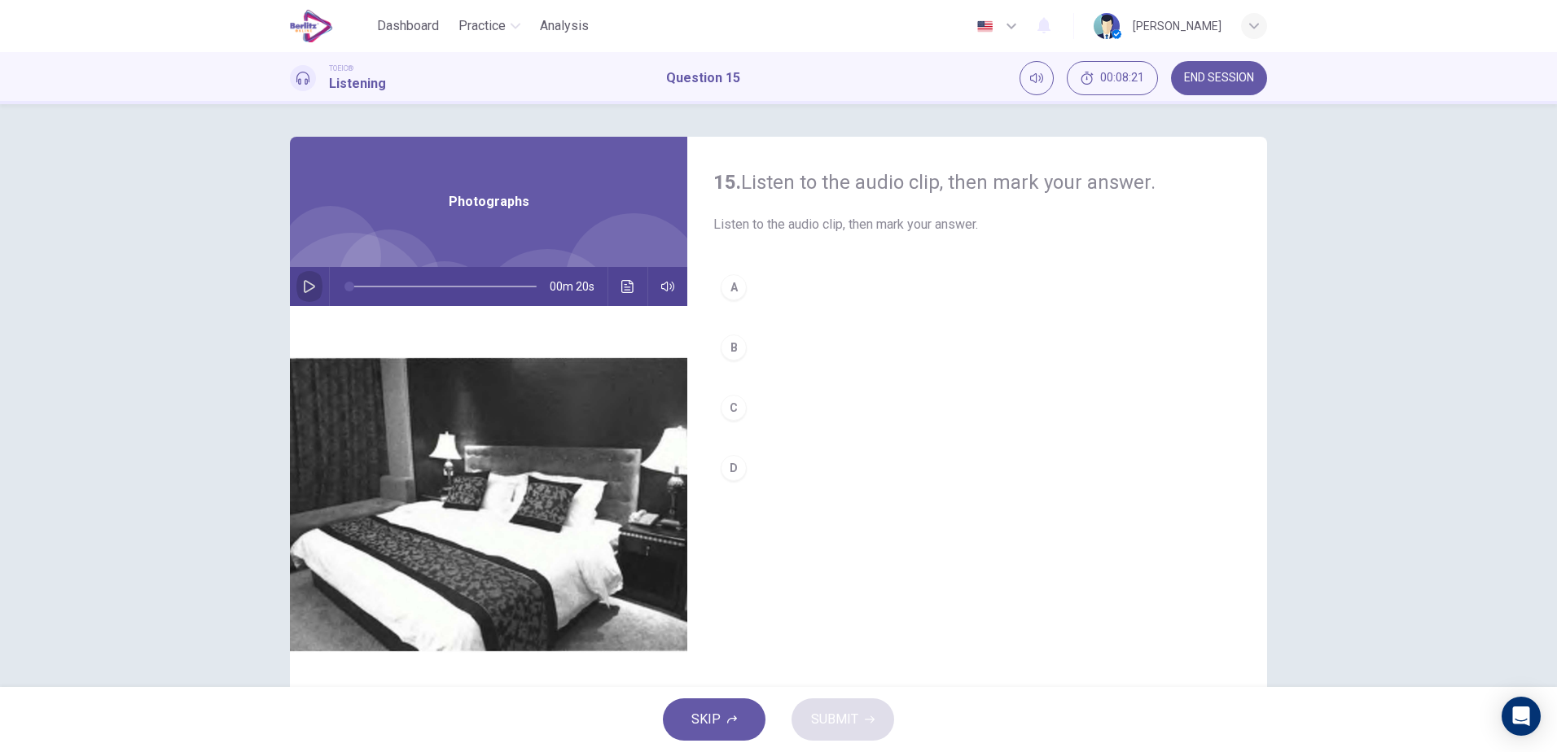
click at [306, 289] on icon "button" at bounding box center [309, 286] width 11 height 13
type input "*"
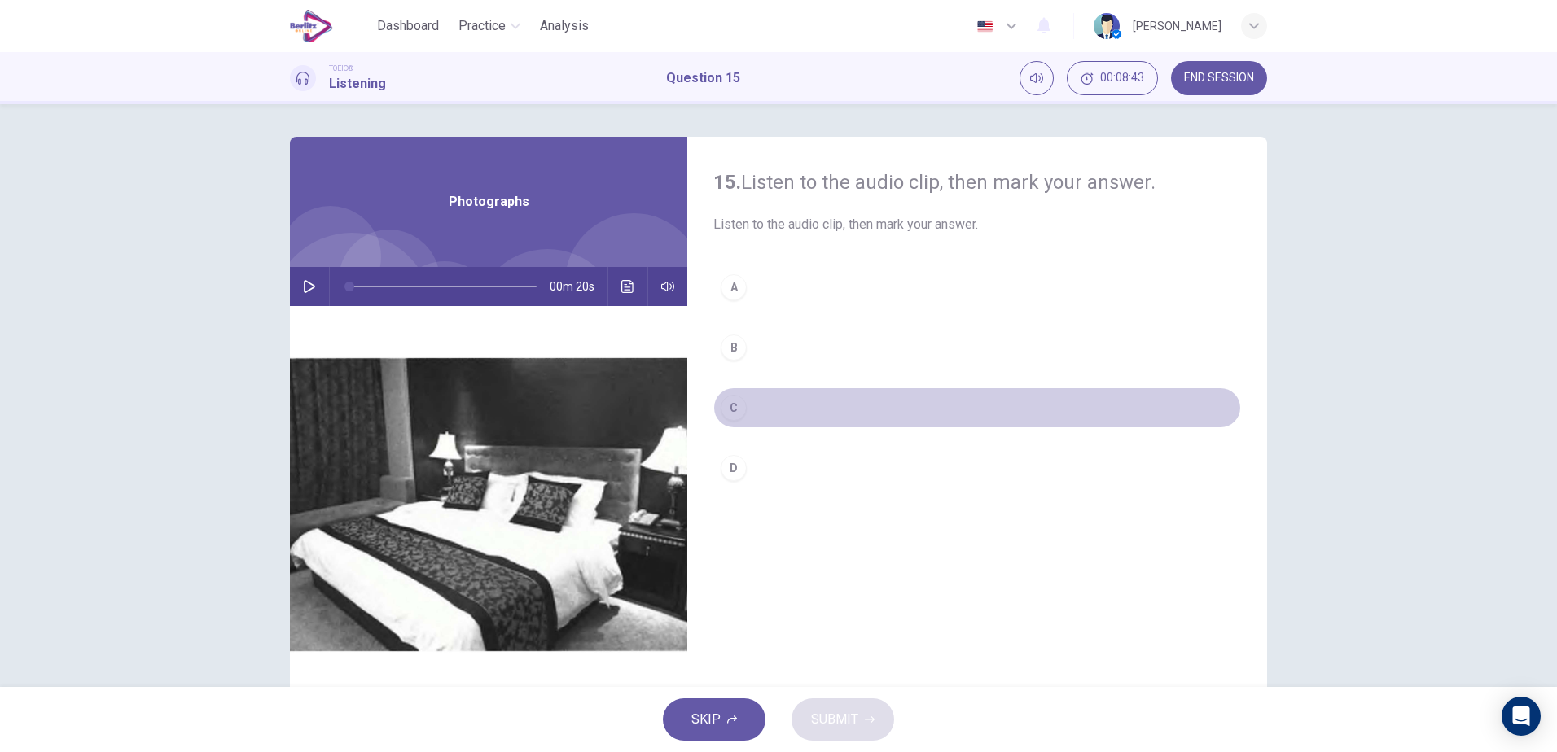
click at [734, 402] on div "C" at bounding box center [734, 408] width 26 height 26
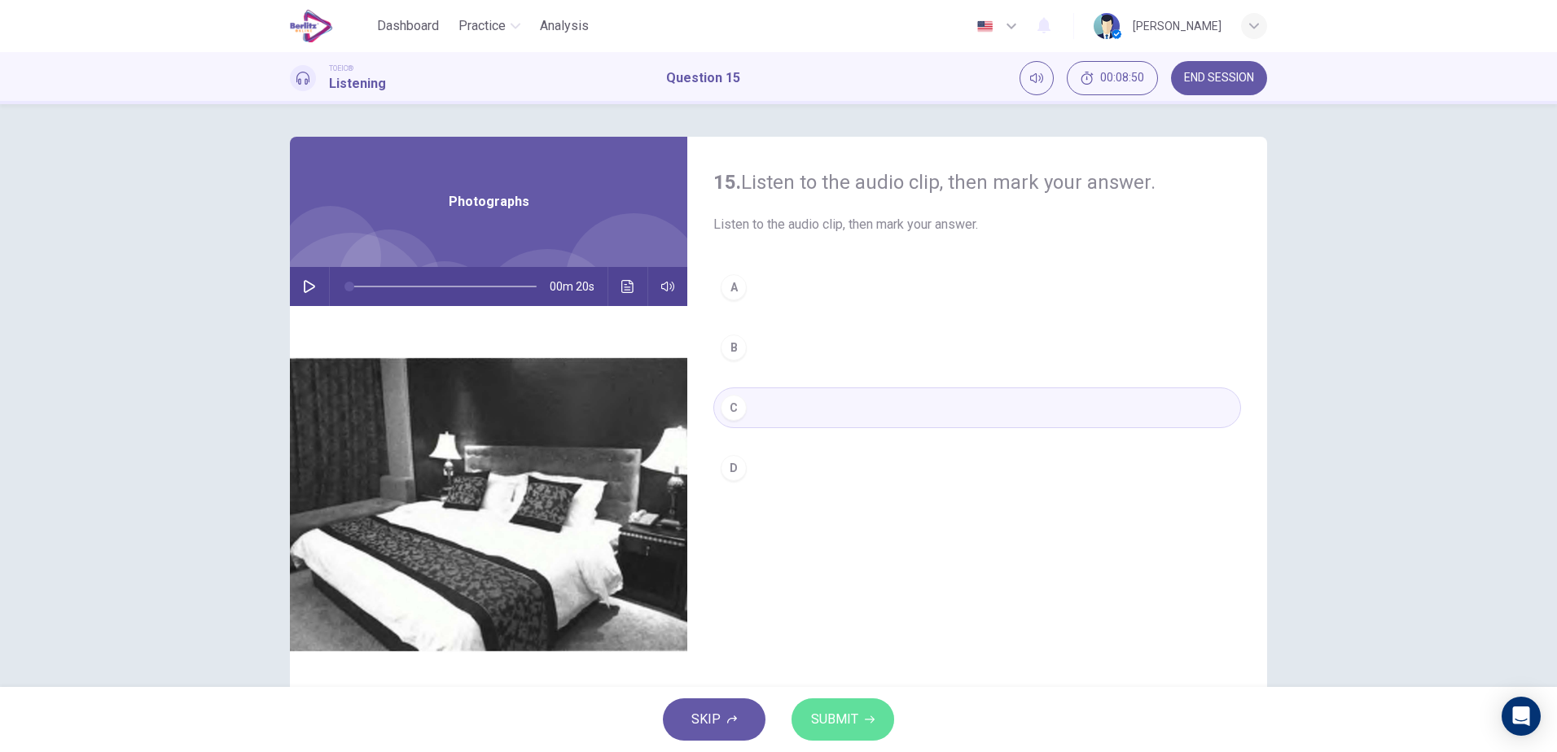
click at [850, 713] on span "SUBMIT" at bounding box center [834, 719] width 47 height 23
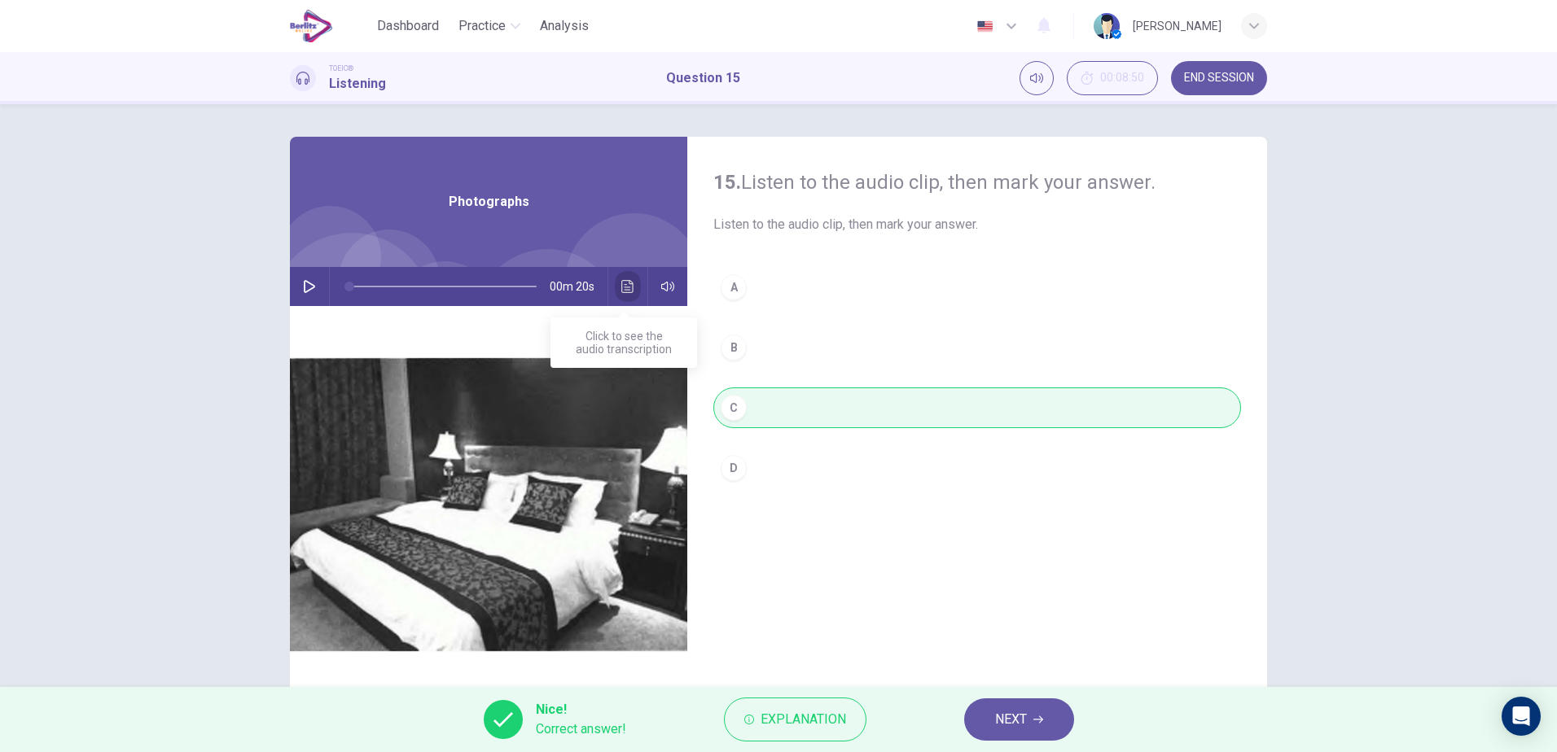
click at [626, 279] on button "Click to see the audio transcription" at bounding box center [628, 286] width 26 height 39
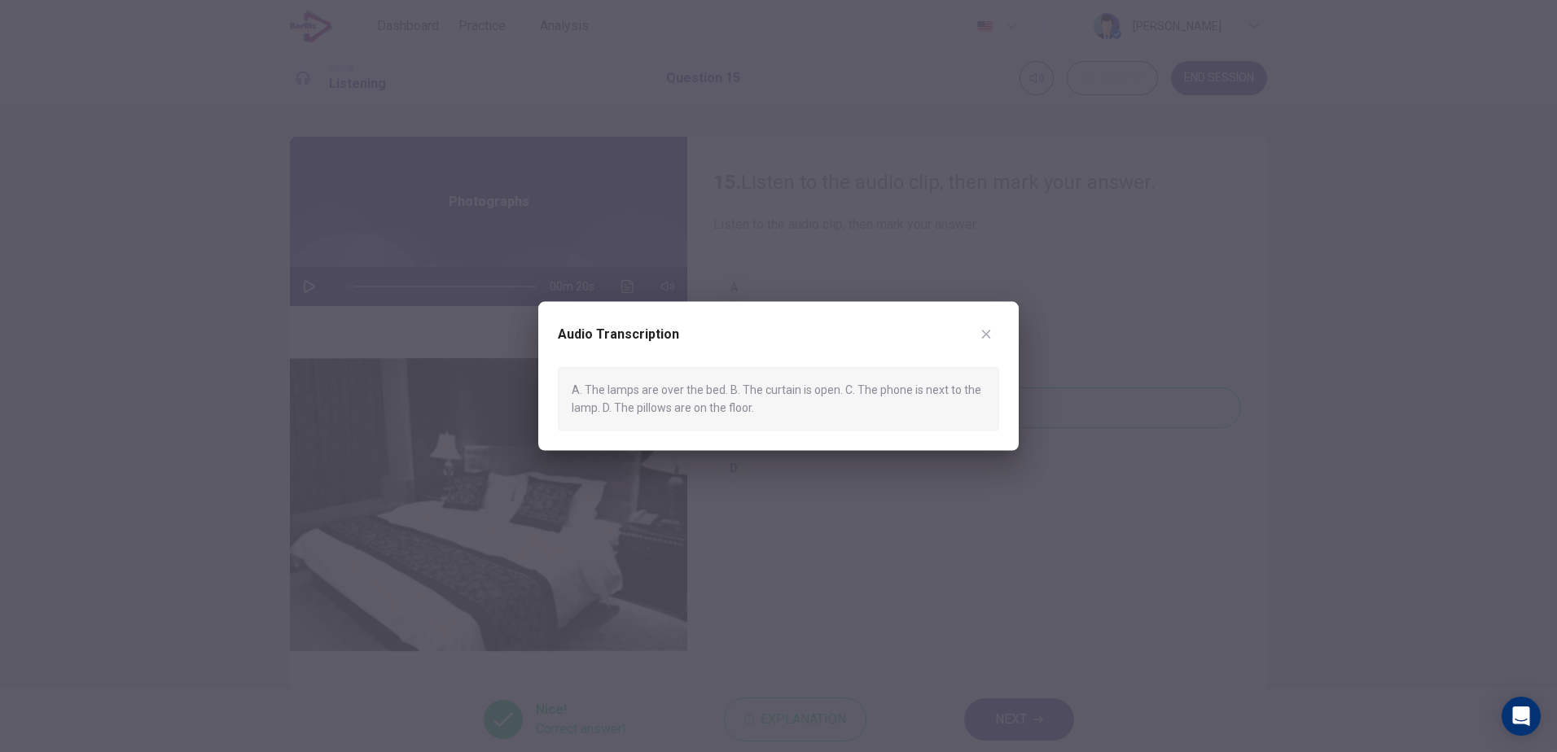
click at [977, 333] on button "button" at bounding box center [986, 335] width 26 height 26
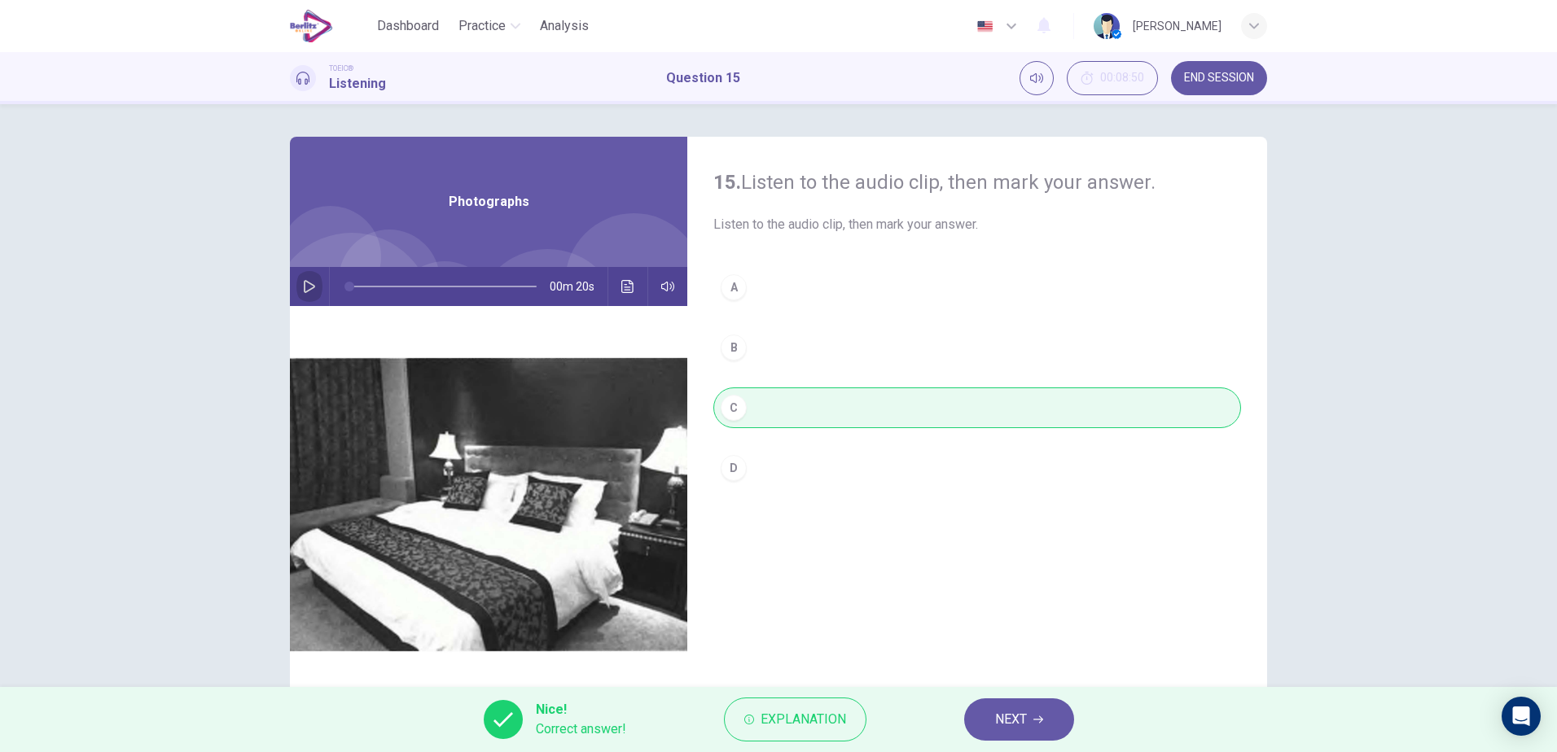
click at [299, 295] on button "button" at bounding box center [309, 286] width 26 height 39
type input "*"
type input "**"
click at [1023, 719] on span "NEXT" at bounding box center [1011, 719] width 32 height 23
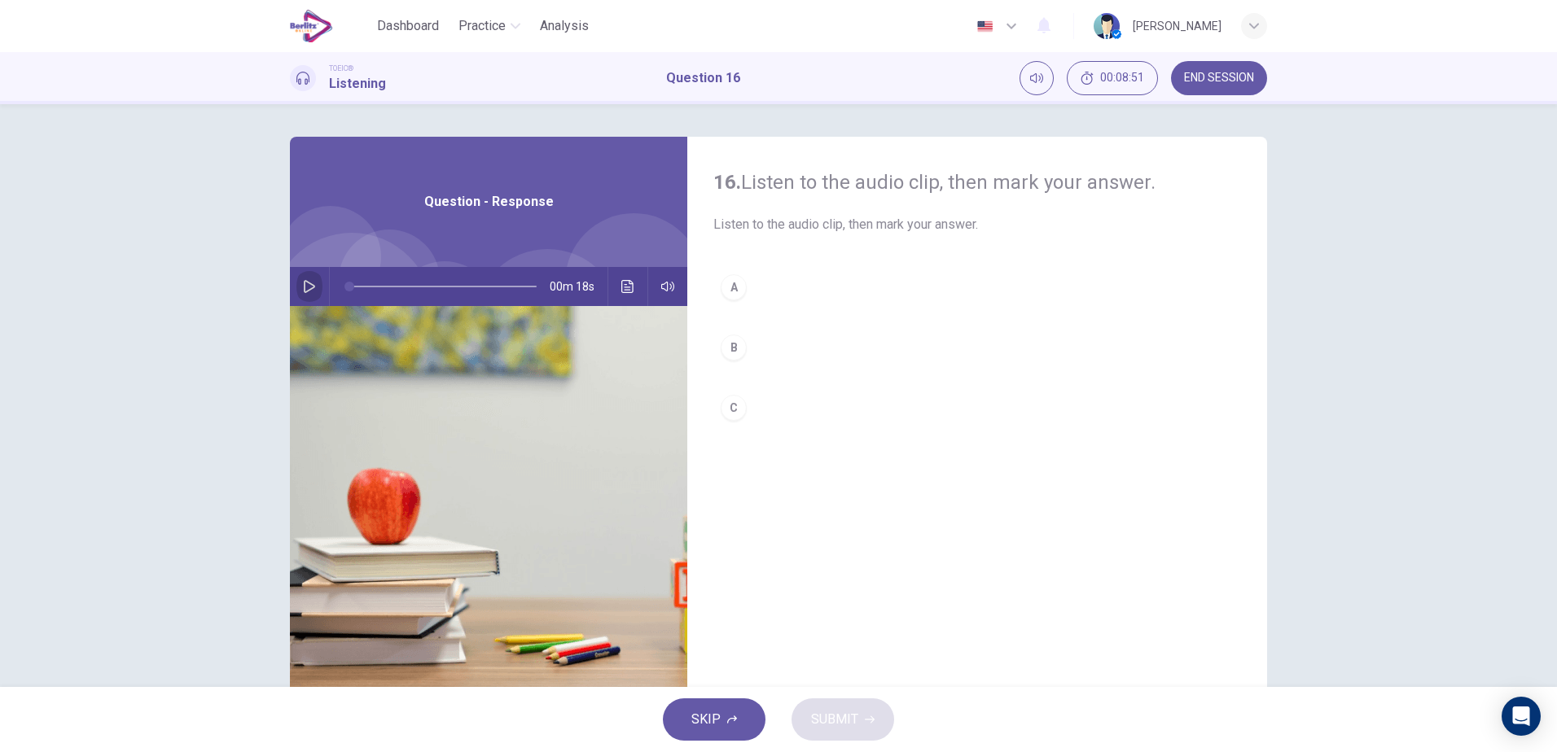
click at [306, 288] on icon "button" at bounding box center [309, 286] width 13 height 13
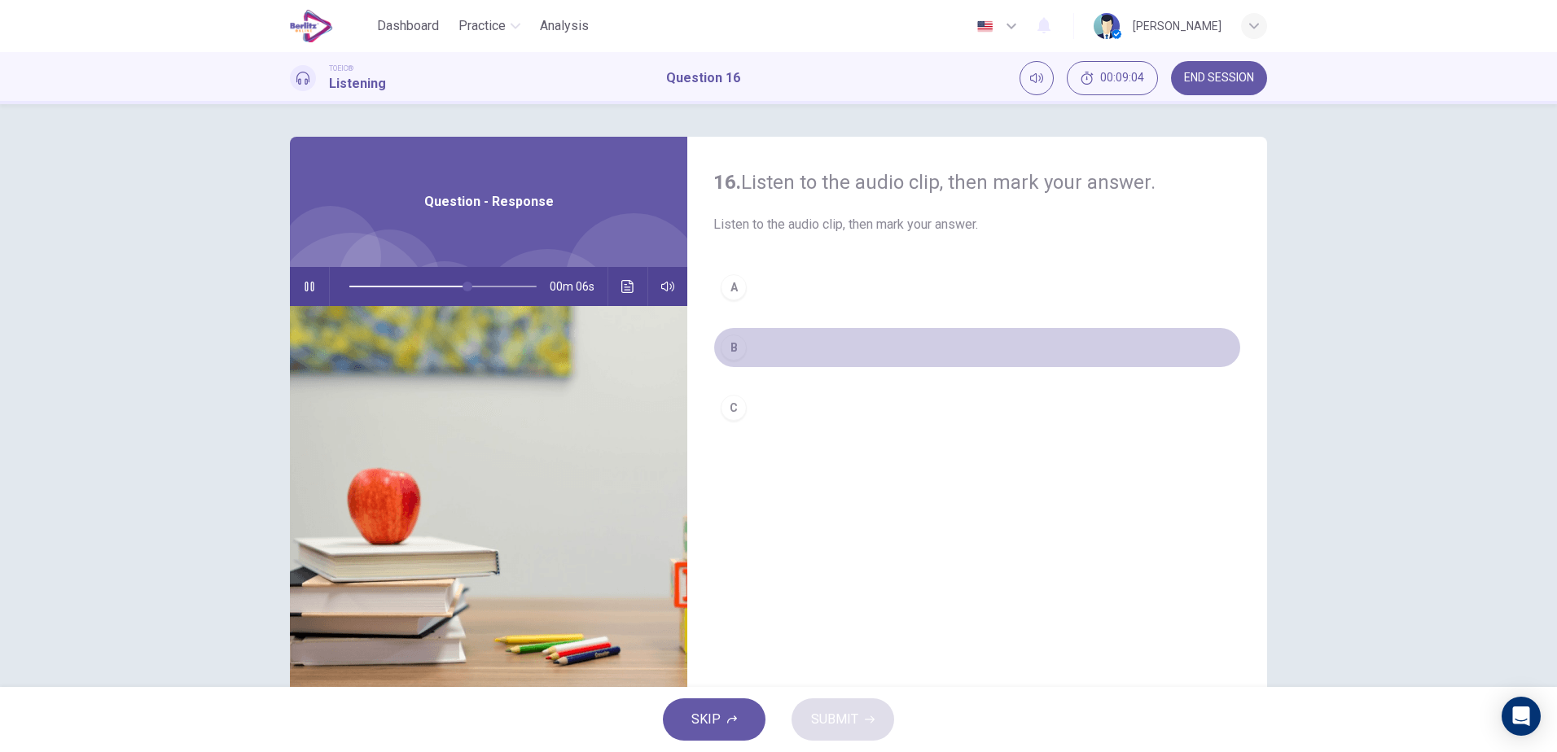
click at [760, 347] on button "B" at bounding box center [977, 347] width 528 height 41
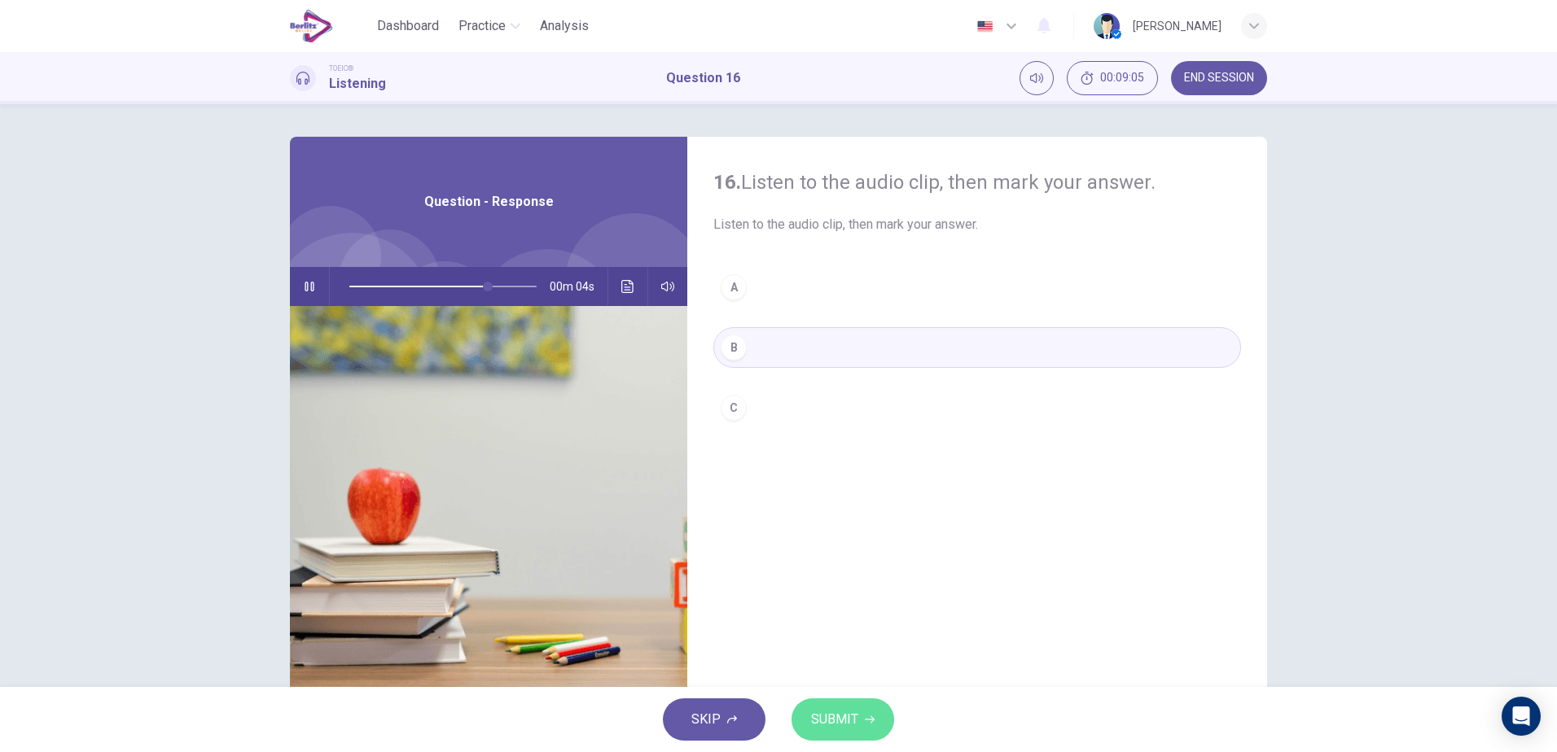
click at [848, 722] on span "SUBMIT" at bounding box center [834, 719] width 47 height 23
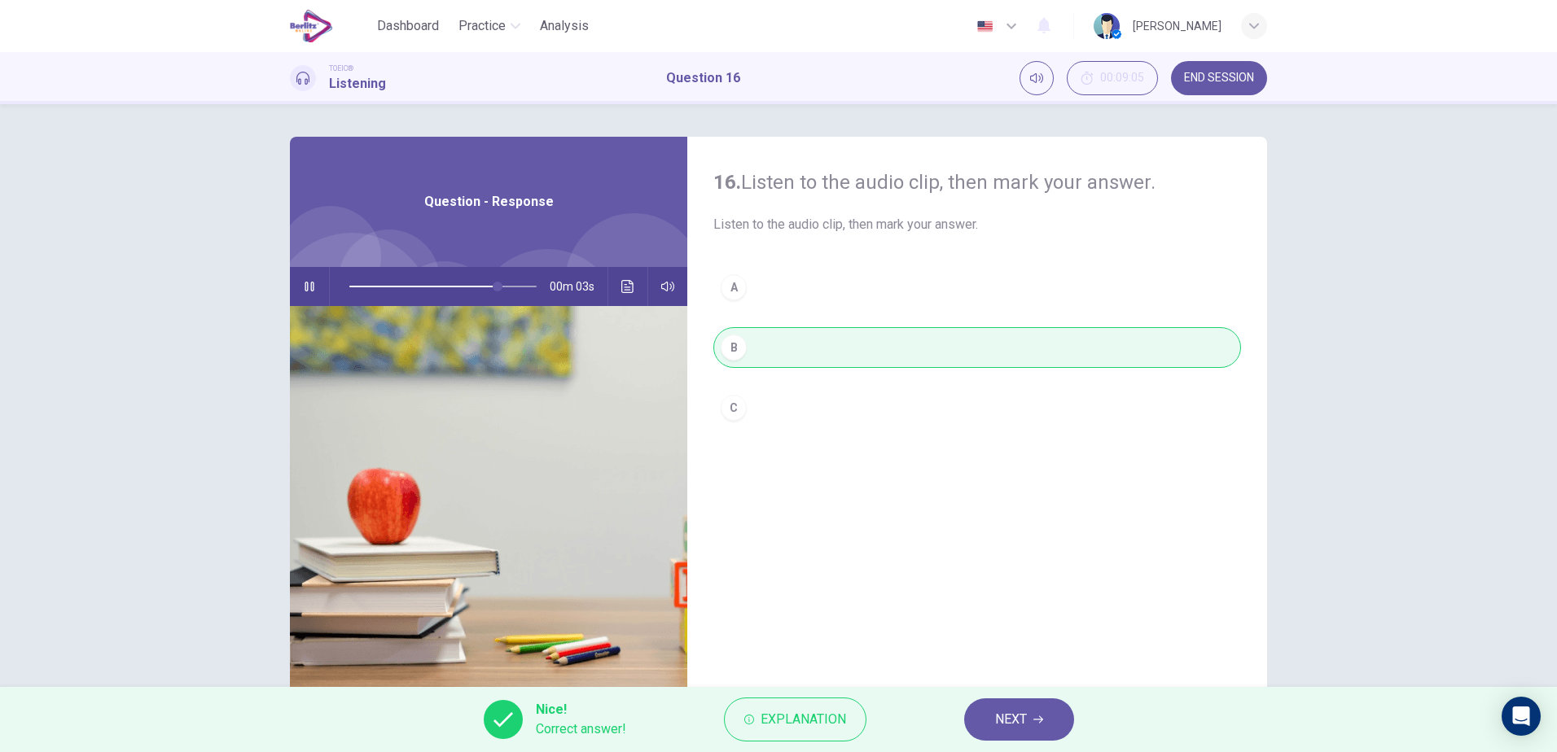
type input "**"
click at [1010, 722] on span "NEXT" at bounding box center [1011, 719] width 32 height 23
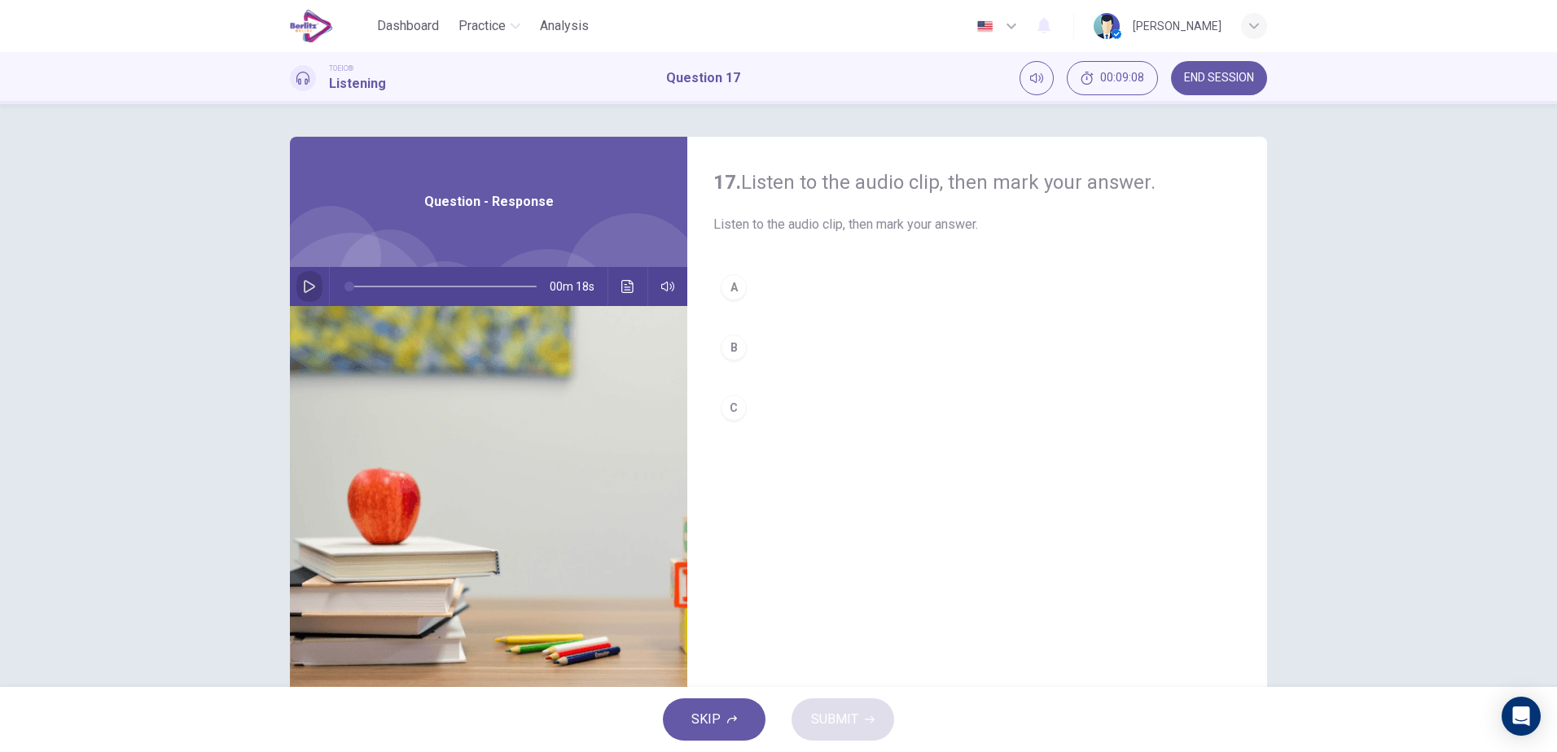
click at [305, 287] on icon "button" at bounding box center [309, 286] width 13 height 13
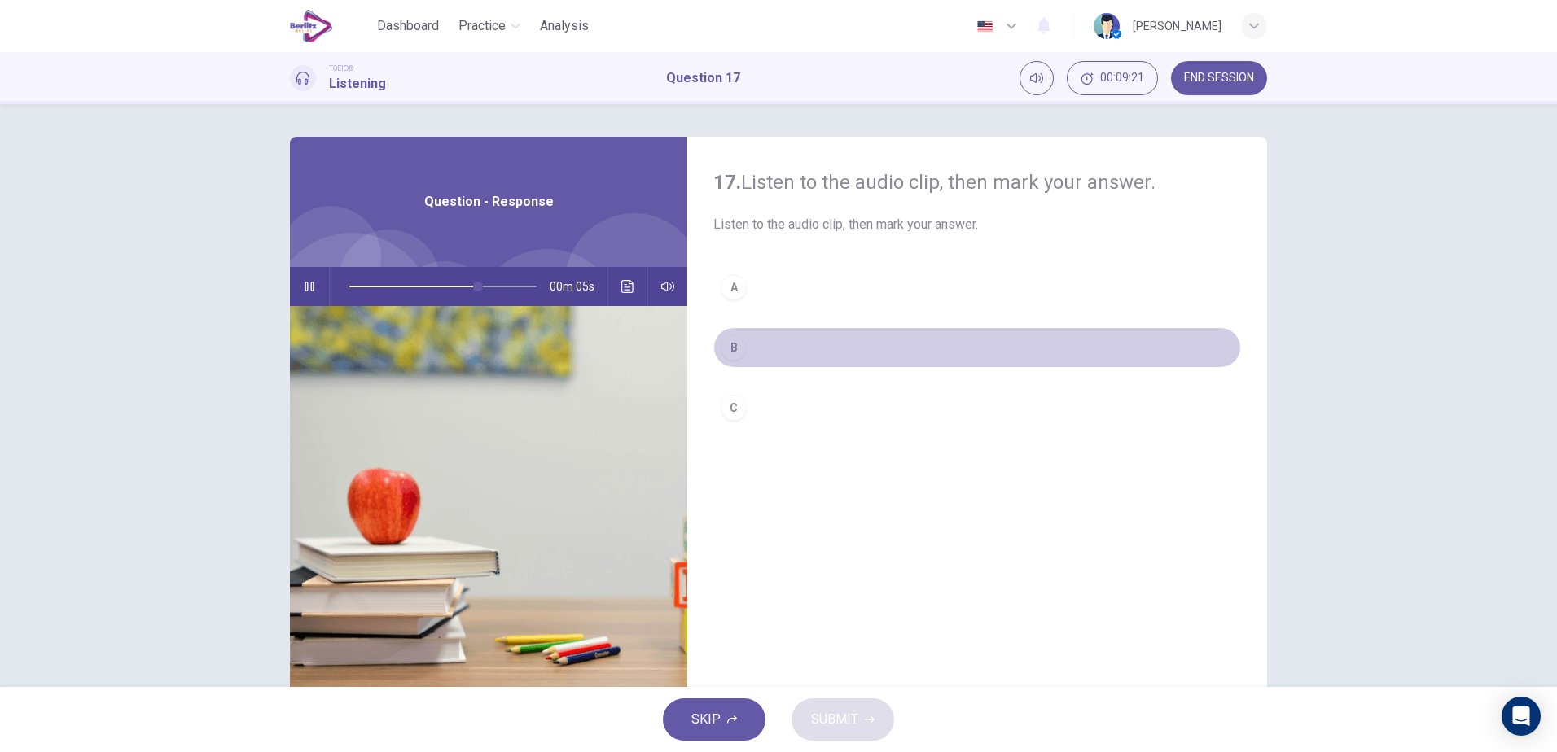
click at [730, 347] on div "B" at bounding box center [734, 348] width 26 height 26
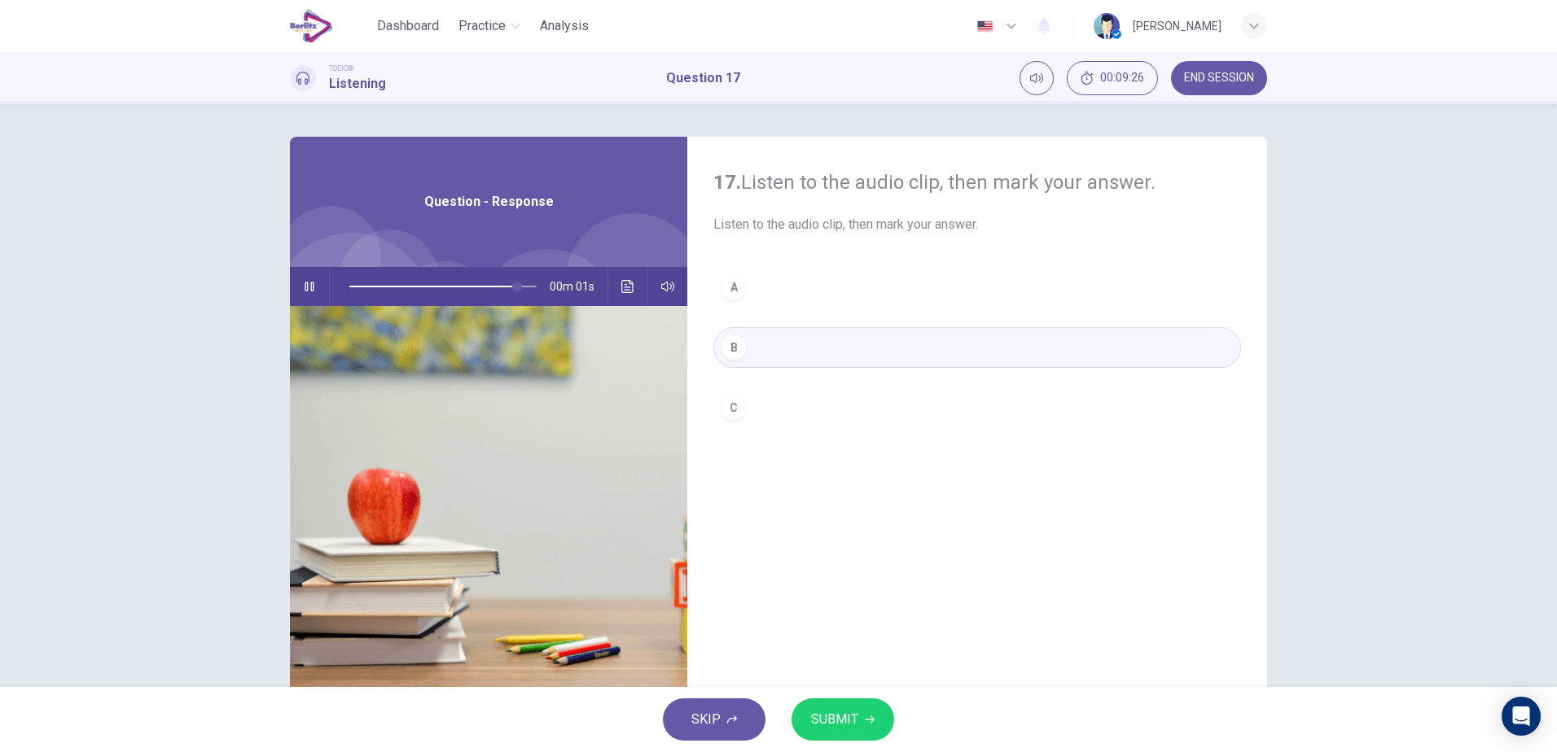
click at [823, 721] on span "SUBMIT" at bounding box center [834, 719] width 47 height 23
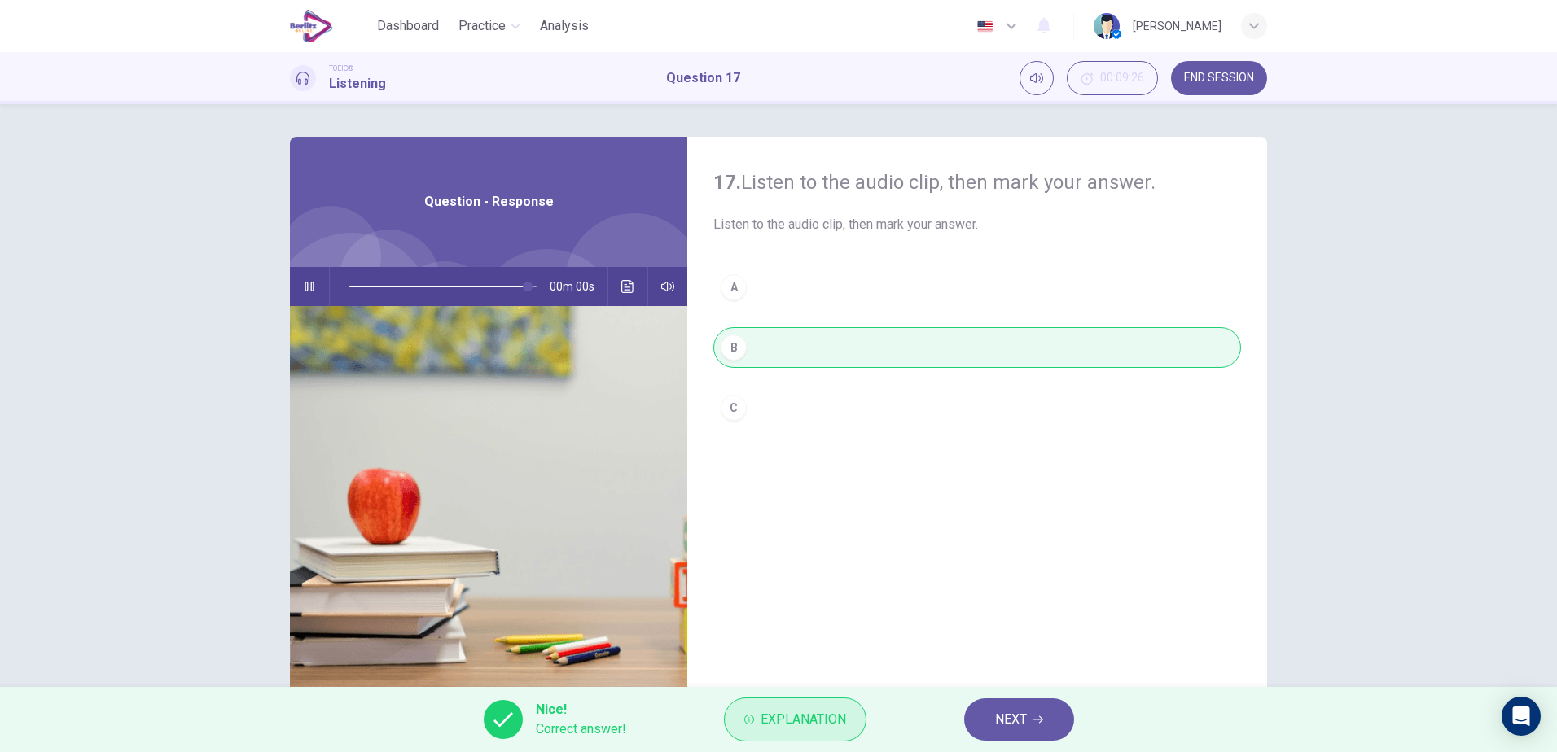
type input "*"
drag, startPoint x: 992, startPoint y: 719, endPoint x: 997, endPoint y: 712, distance: 9.3
click at [997, 712] on button "NEXT" at bounding box center [1019, 720] width 110 height 42
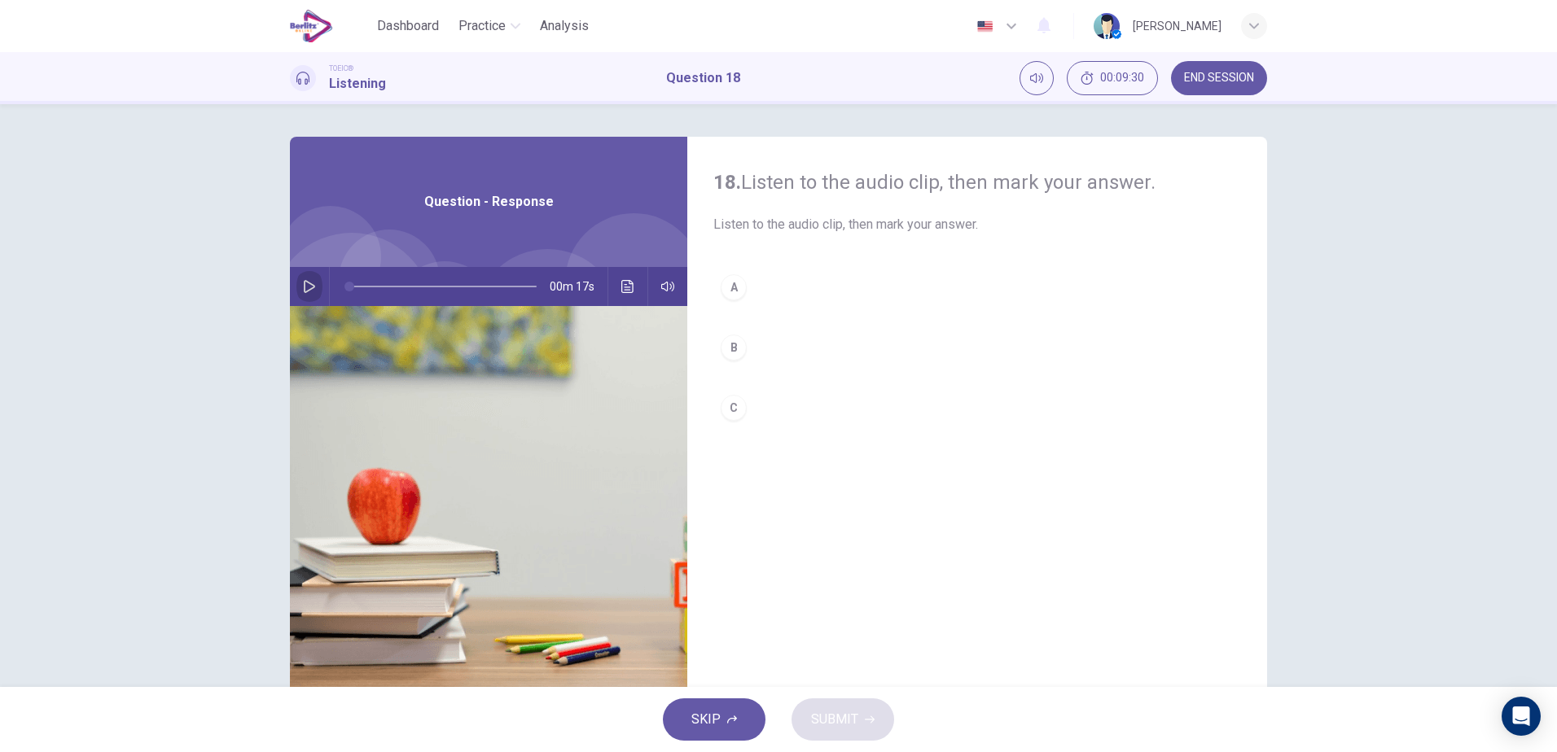
click at [303, 287] on icon "button" at bounding box center [309, 286] width 13 height 13
click at [734, 291] on div "A" at bounding box center [734, 287] width 26 height 26
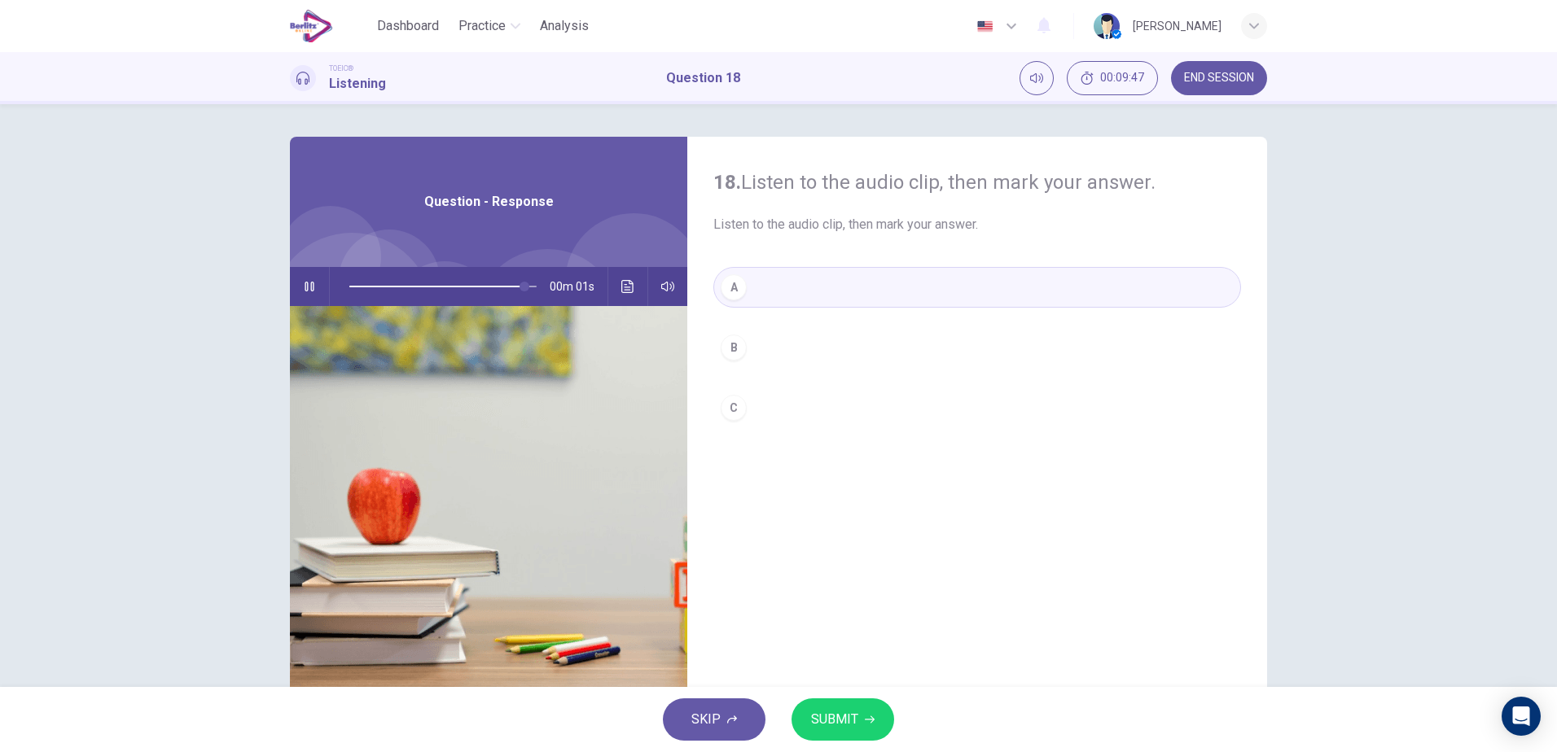
type input "*"
click at [864, 713] on button "SUBMIT" at bounding box center [842, 720] width 103 height 42
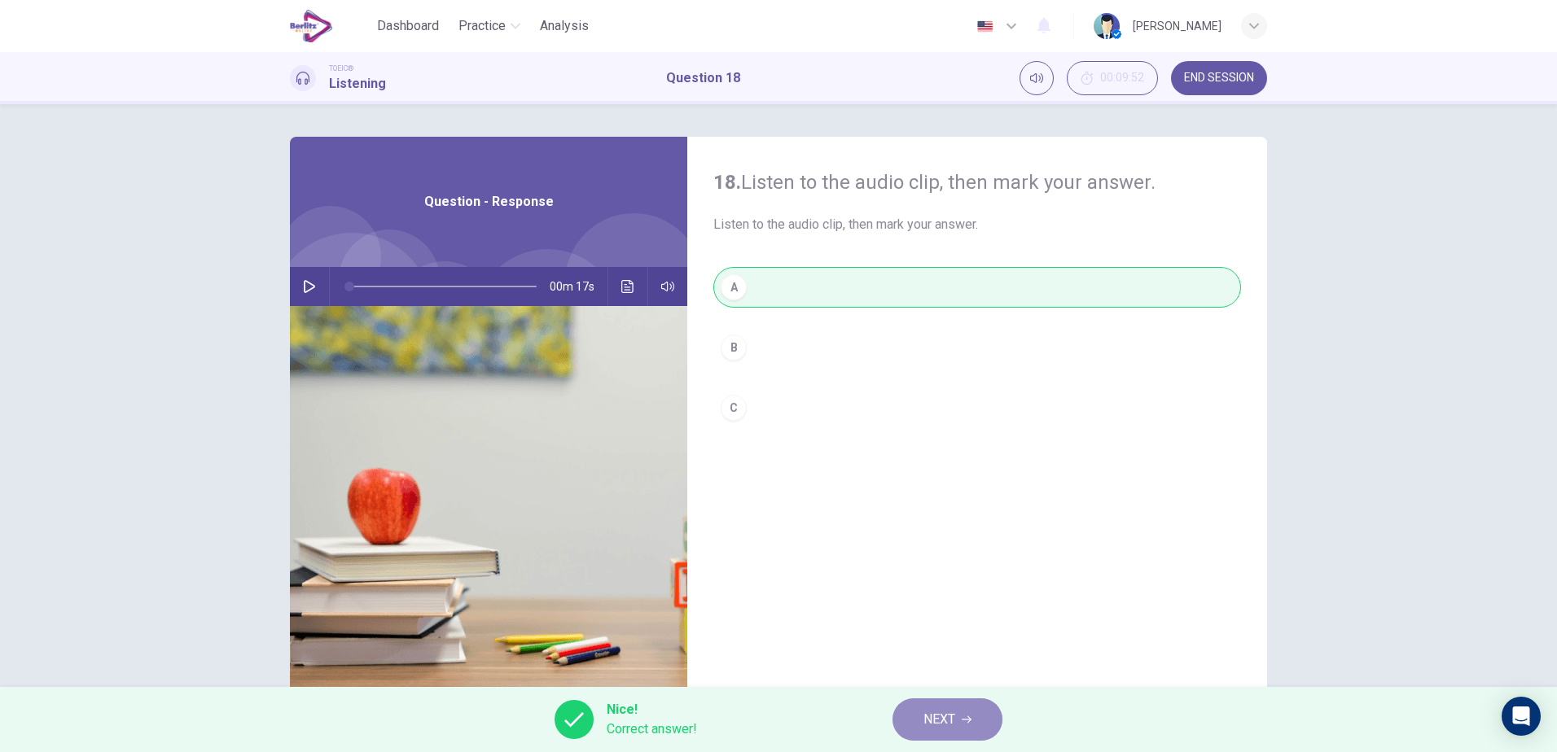
click at [931, 717] on span "NEXT" at bounding box center [939, 719] width 32 height 23
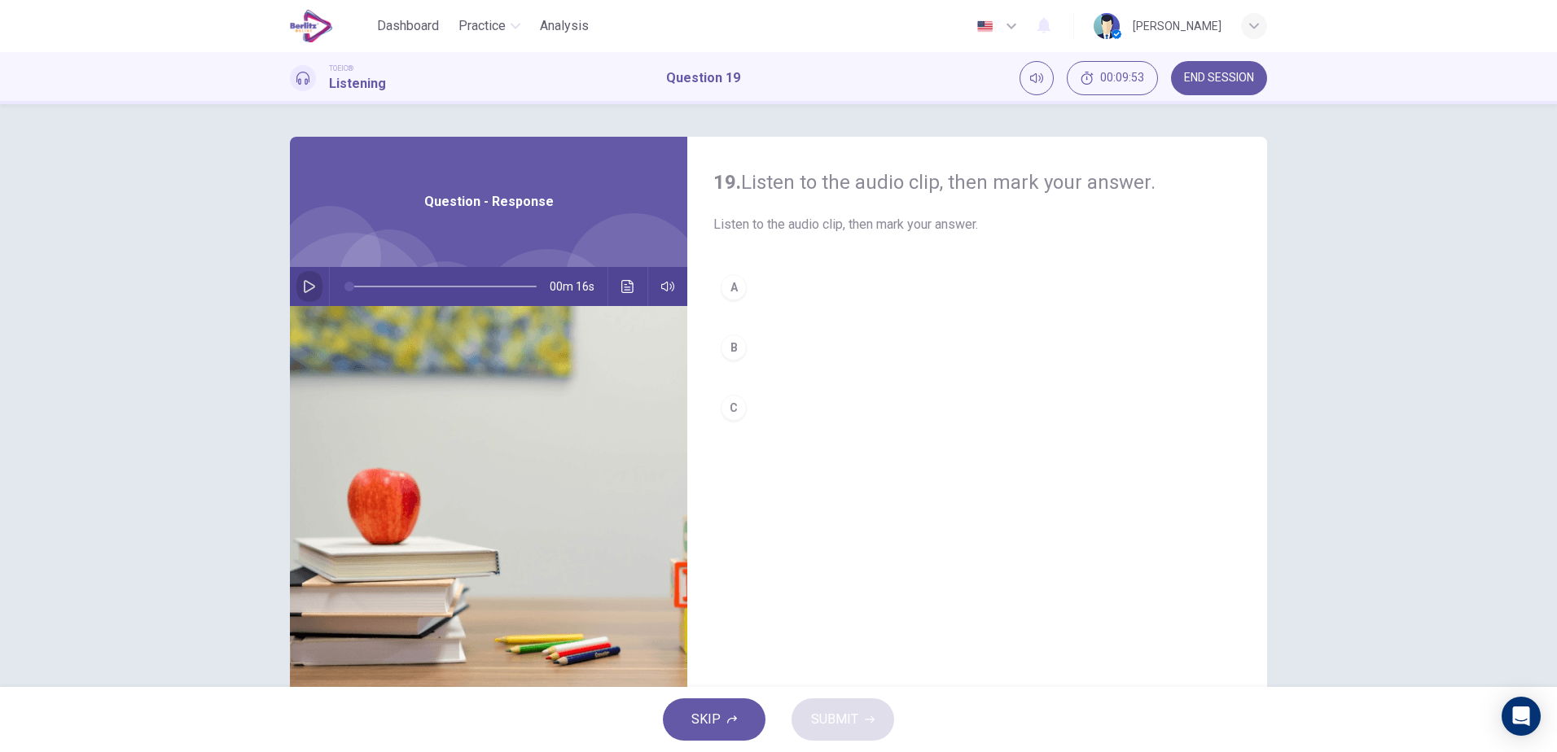
click at [304, 279] on button "button" at bounding box center [309, 286] width 26 height 39
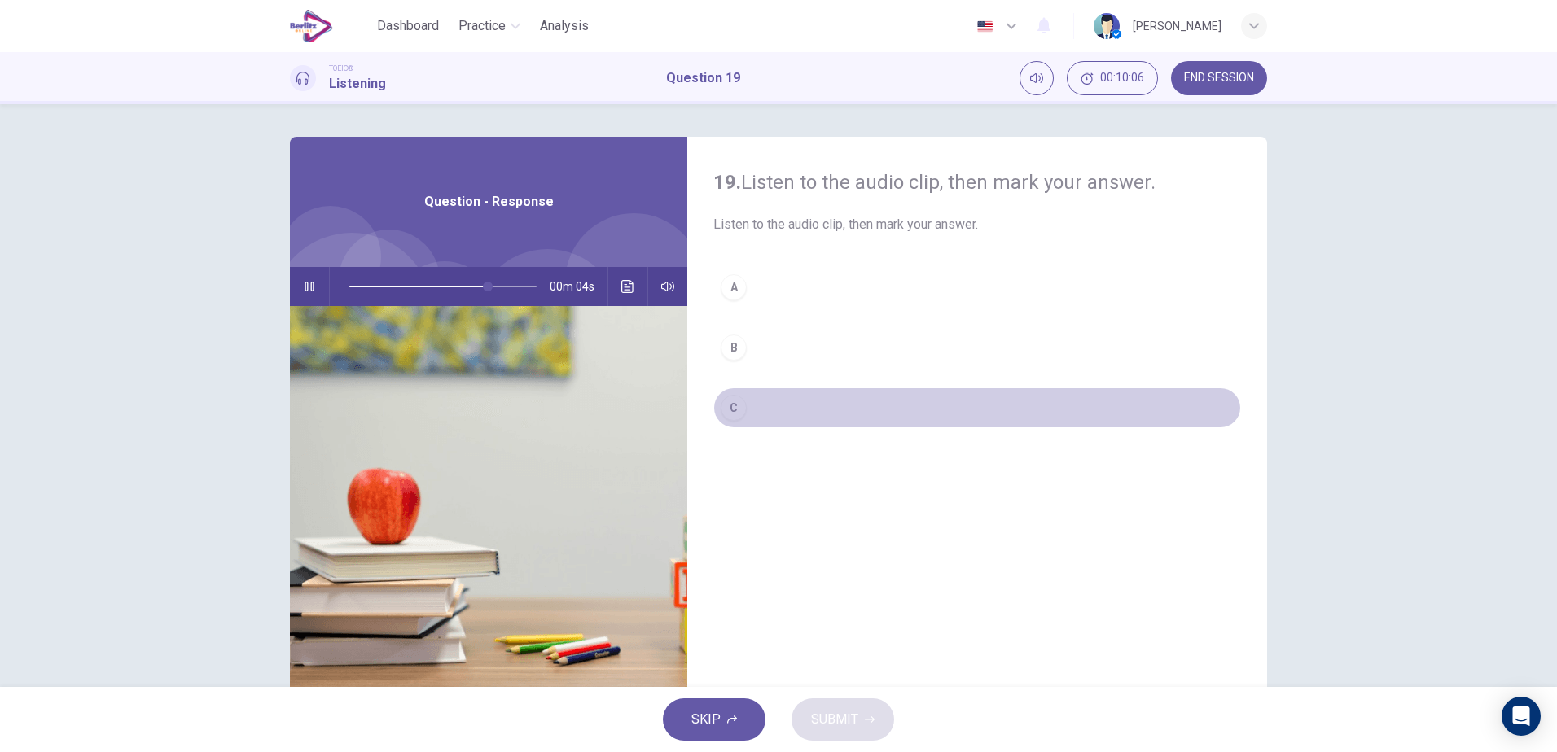
click at [770, 408] on button "C" at bounding box center [977, 408] width 528 height 41
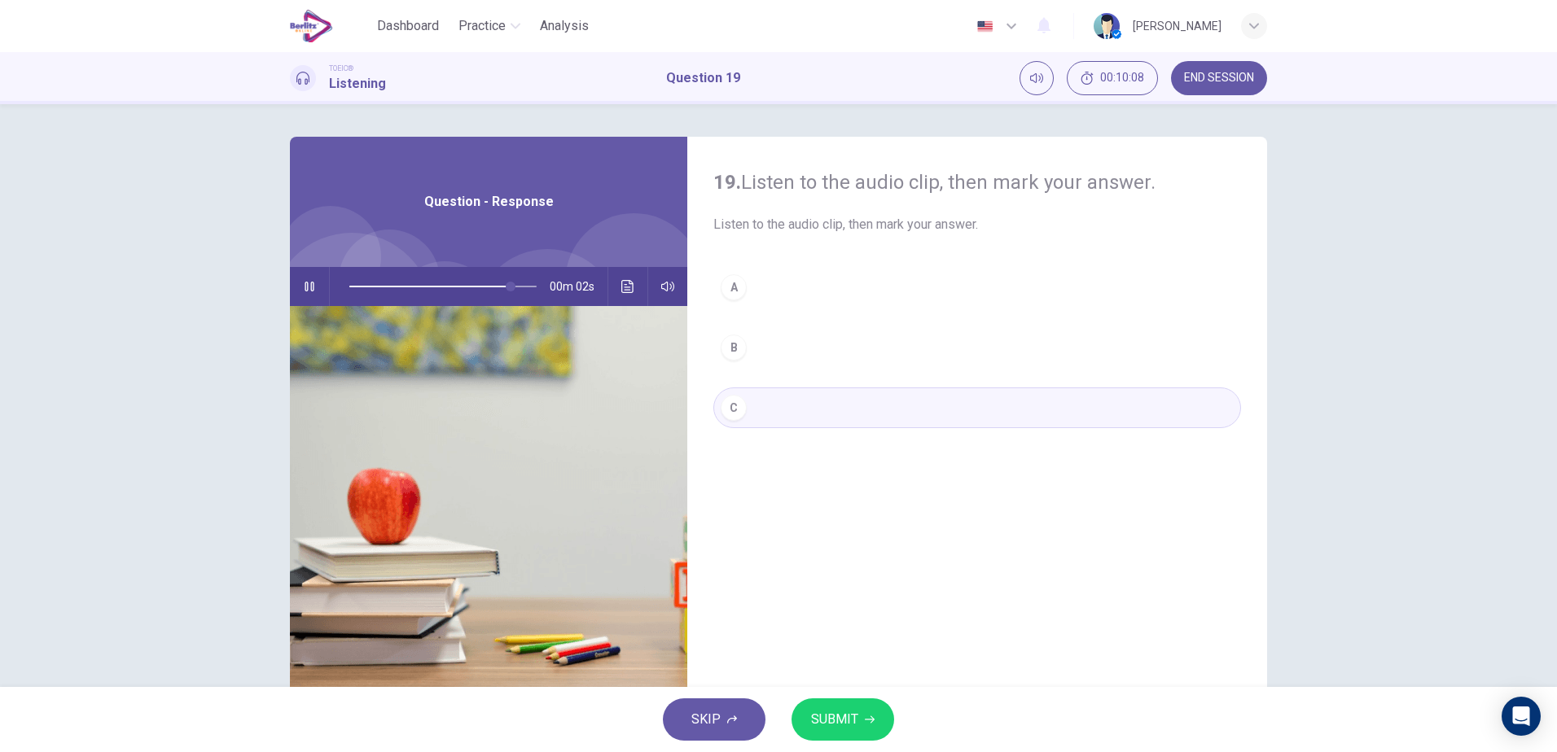
type input "**"
type input "*"
click at [871, 715] on icon "button" at bounding box center [870, 720] width 10 height 10
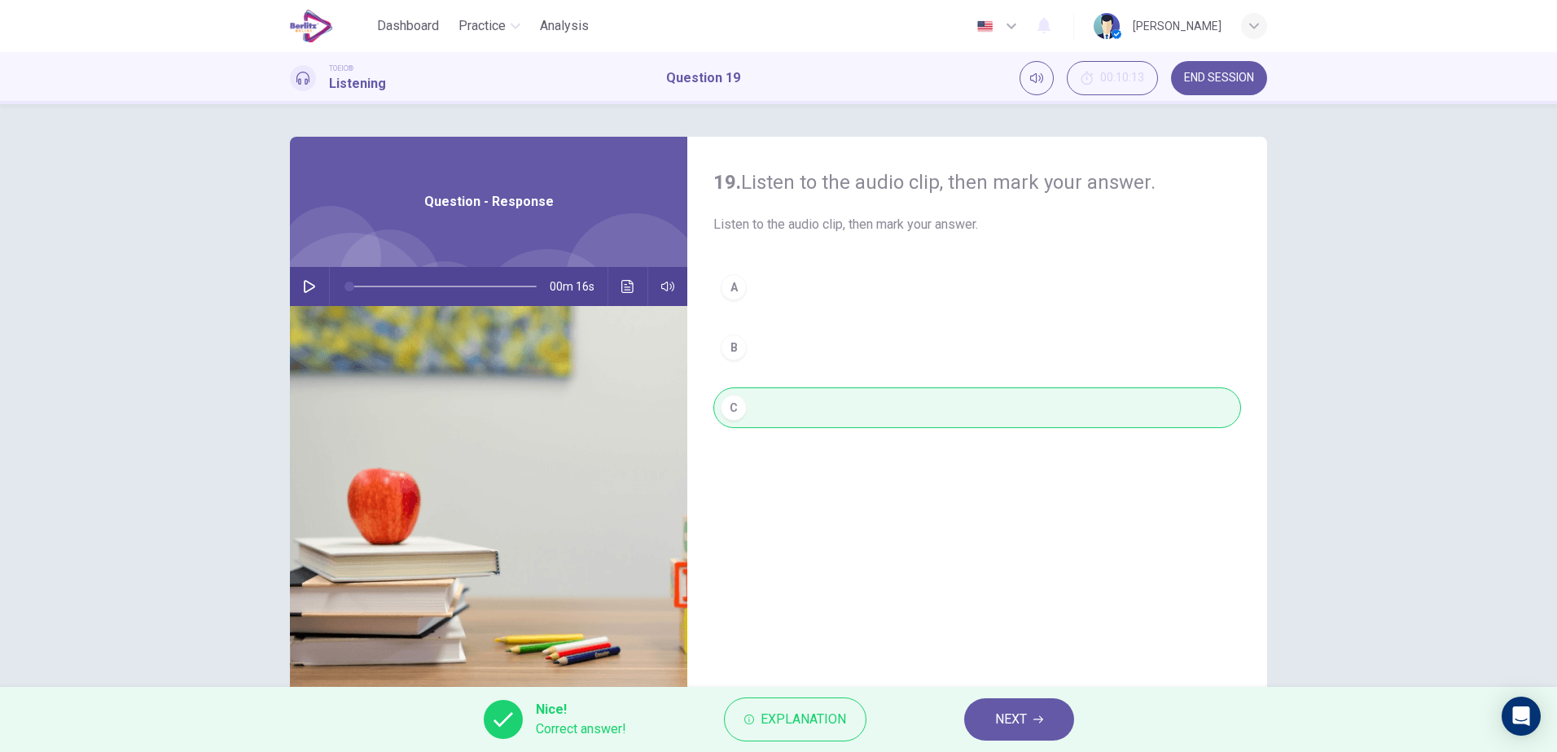
click at [1016, 724] on span "NEXT" at bounding box center [1011, 719] width 32 height 23
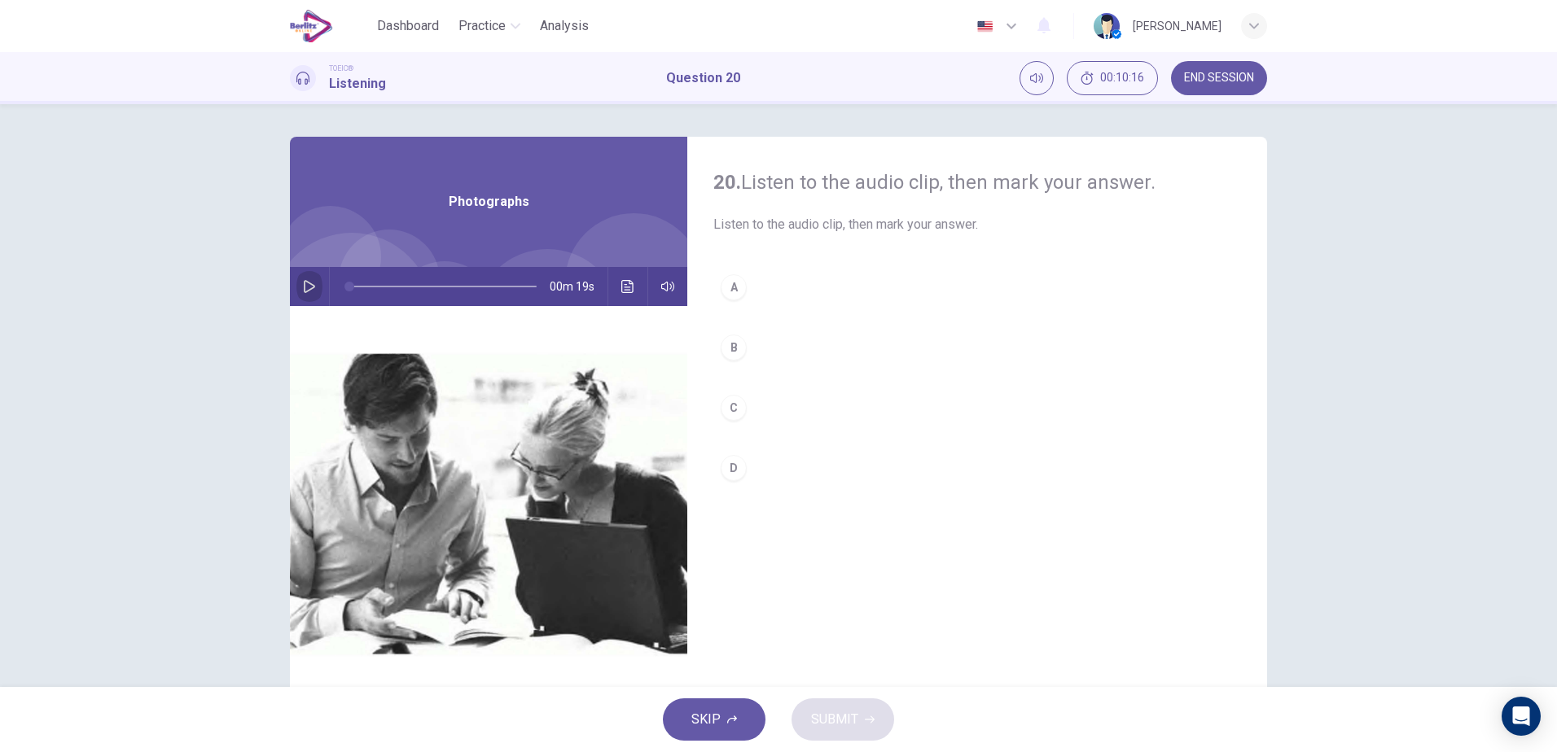
click at [310, 287] on icon "button" at bounding box center [309, 286] width 11 height 13
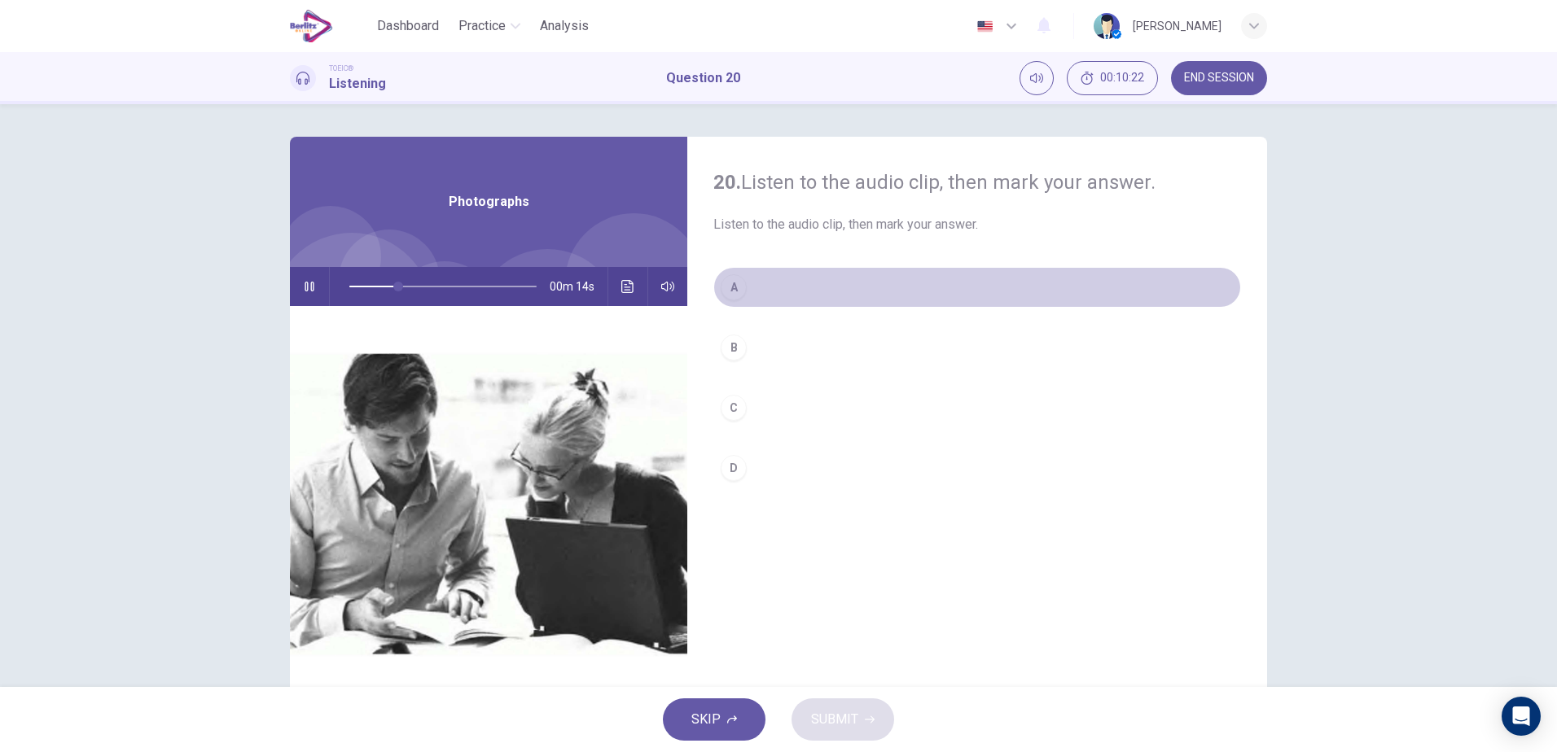
click at [735, 291] on div "A" at bounding box center [734, 287] width 26 height 26
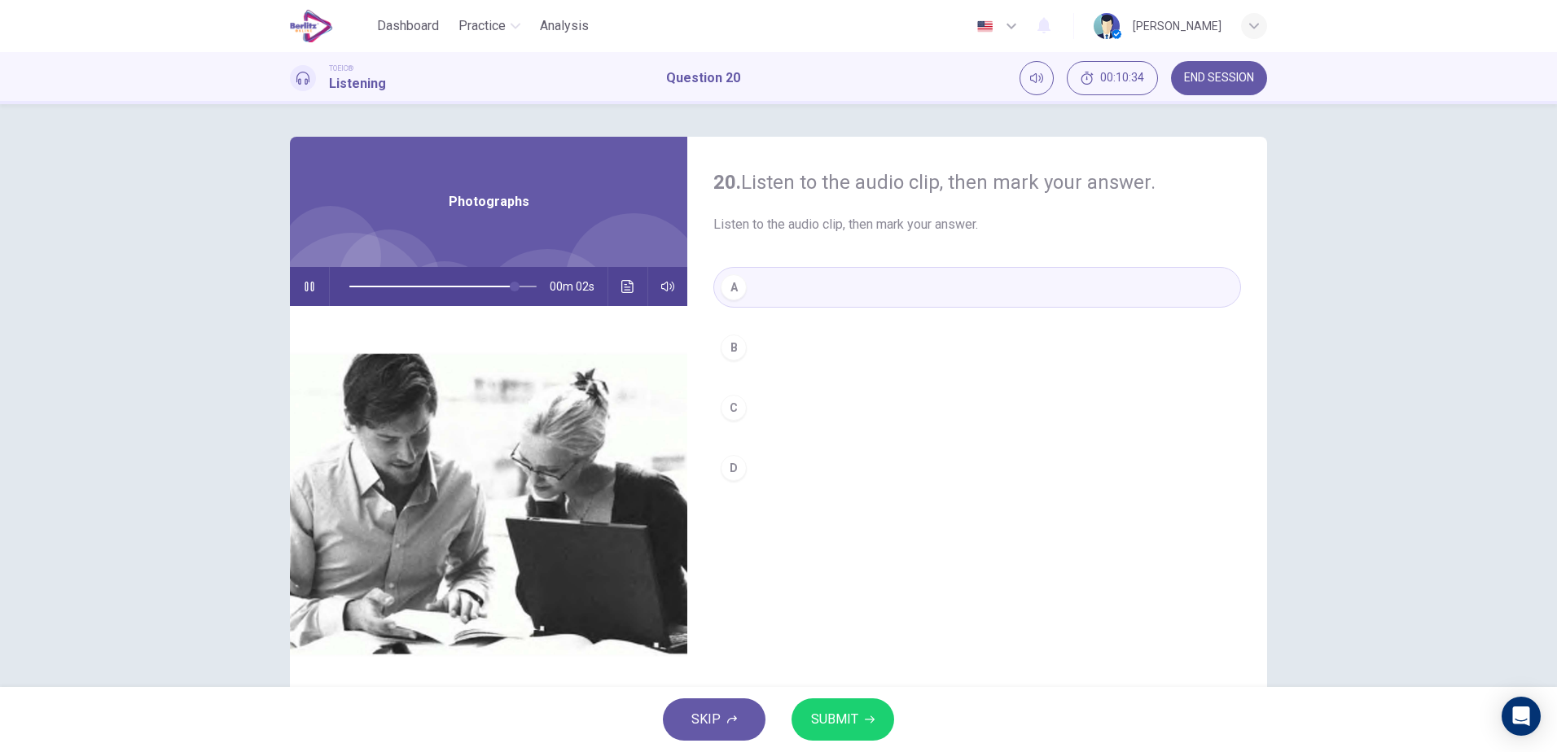
type input "**"
type input "*"
click at [874, 715] on button "SUBMIT" at bounding box center [842, 720] width 103 height 42
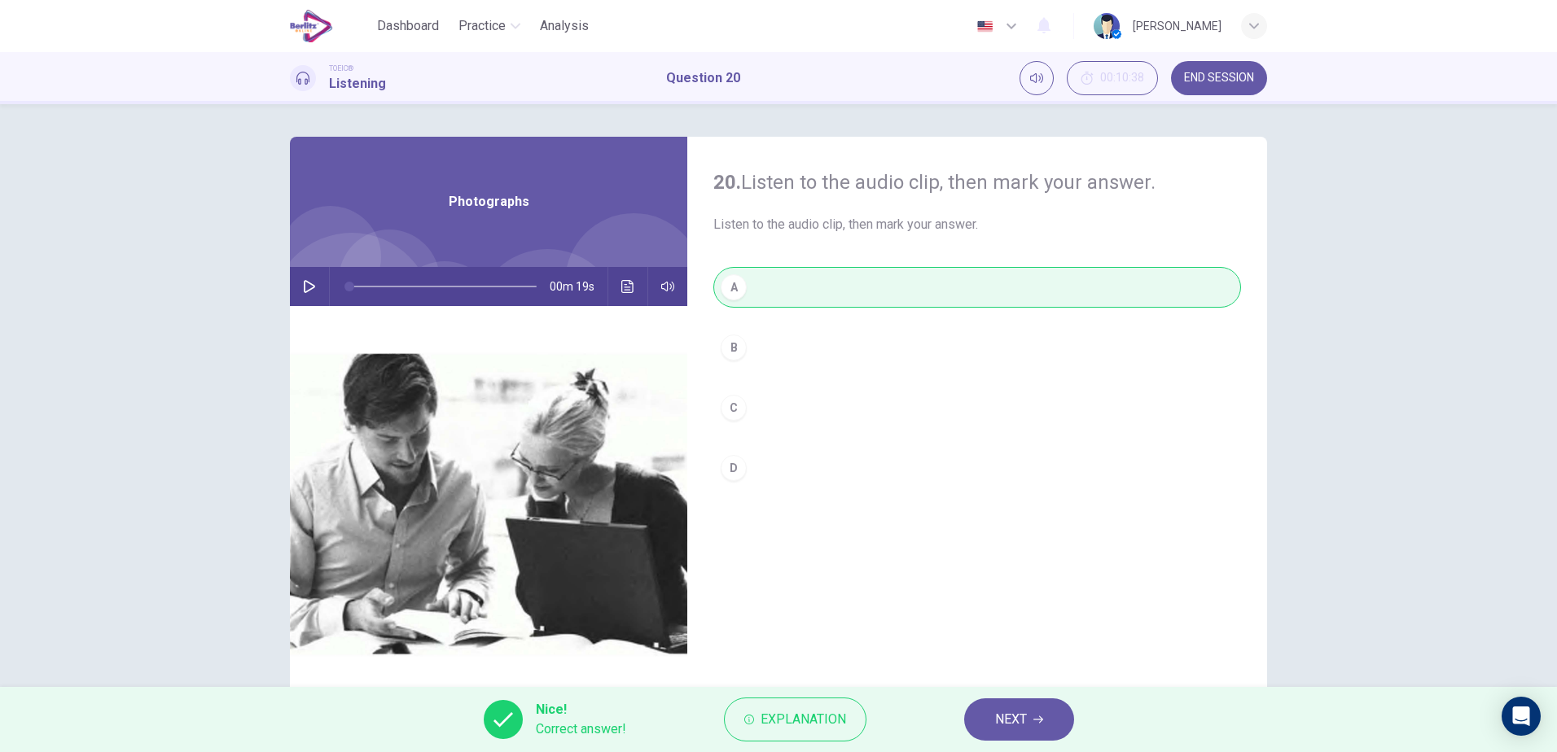
click at [1028, 706] on button "NEXT" at bounding box center [1019, 720] width 110 height 42
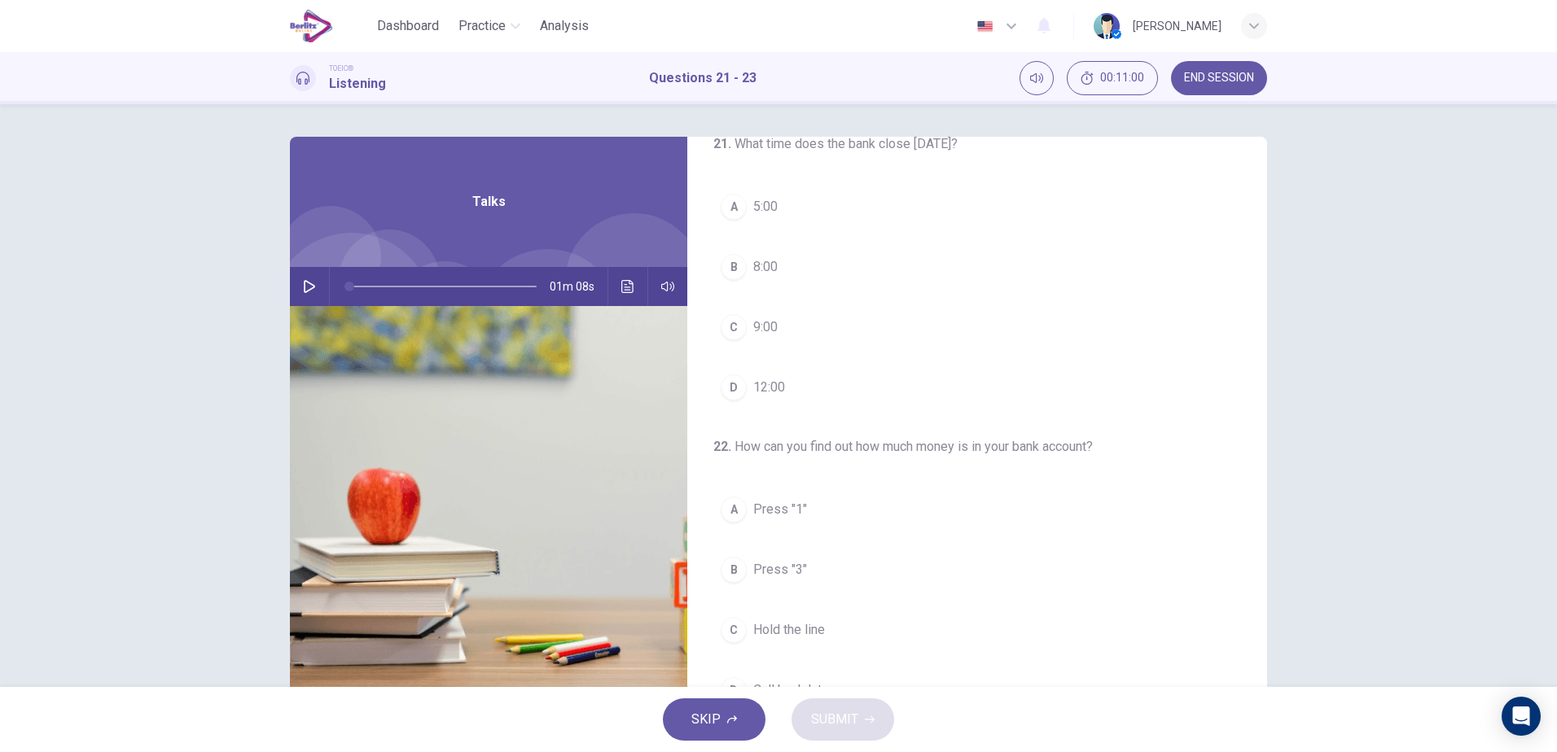
scroll to position [0, 0]
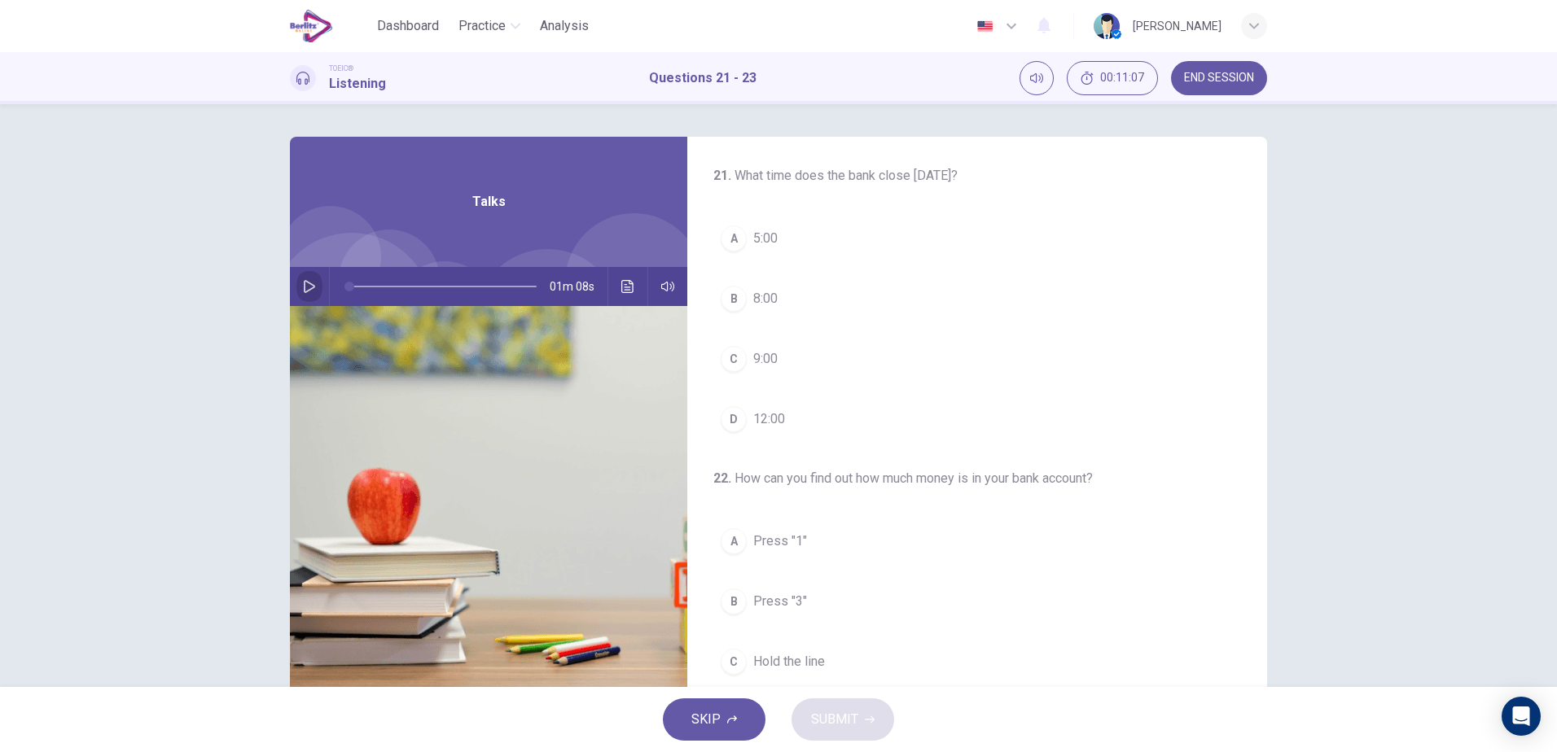
click at [298, 302] on button "button" at bounding box center [309, 286] width 26 height 39
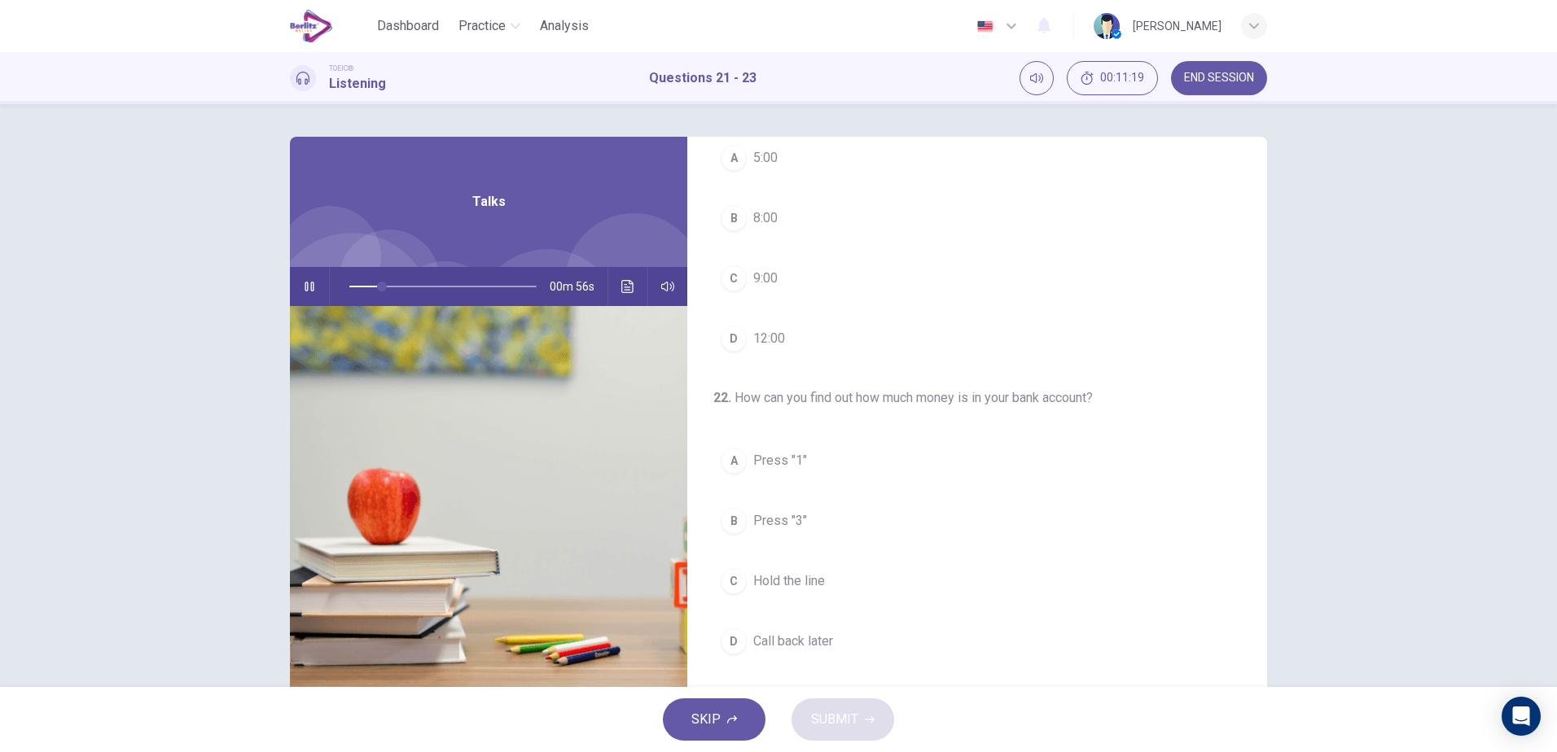
scroll to position [56, 0]
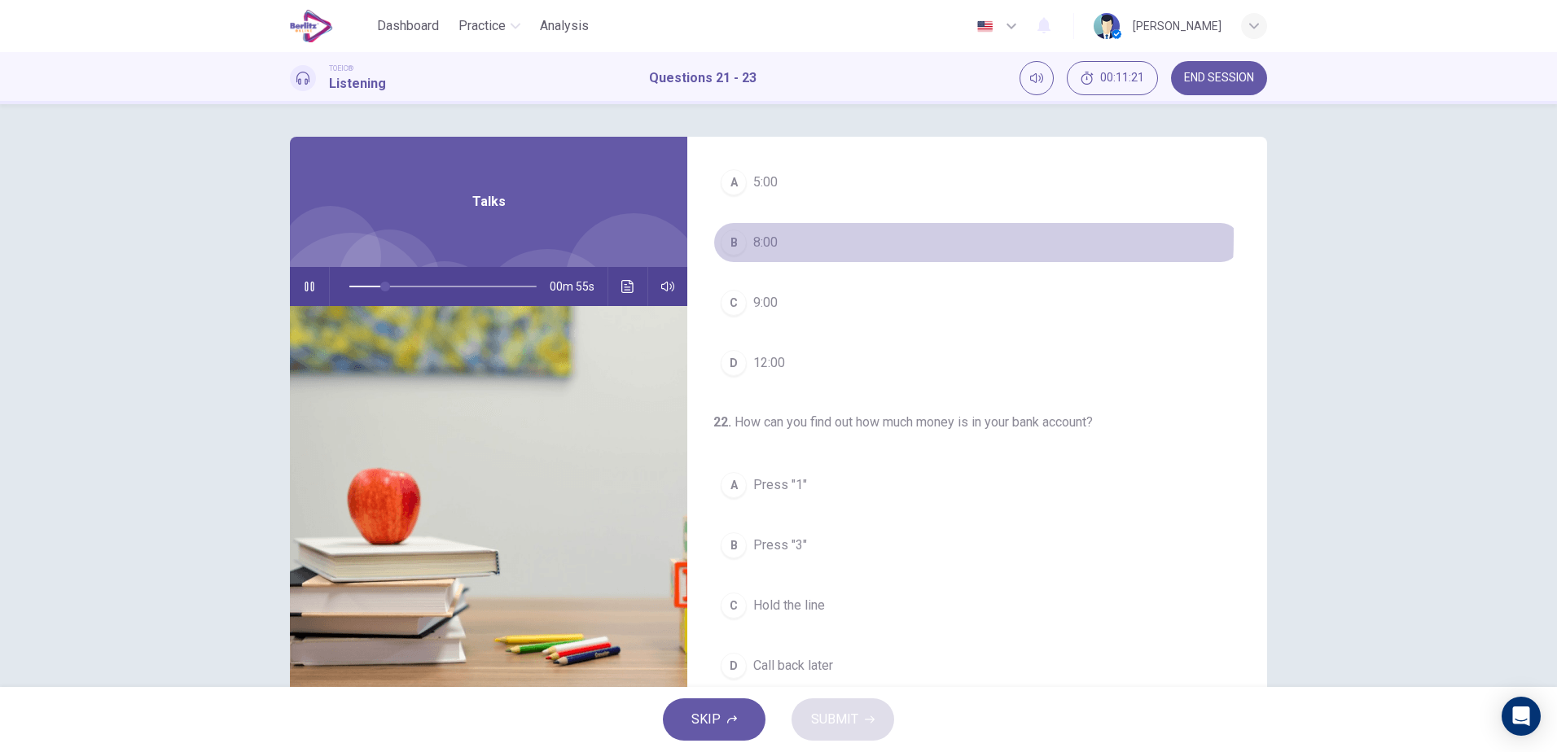
click at [741, 236] on div "B" at bounding box center [734, 243] width 26 height 26
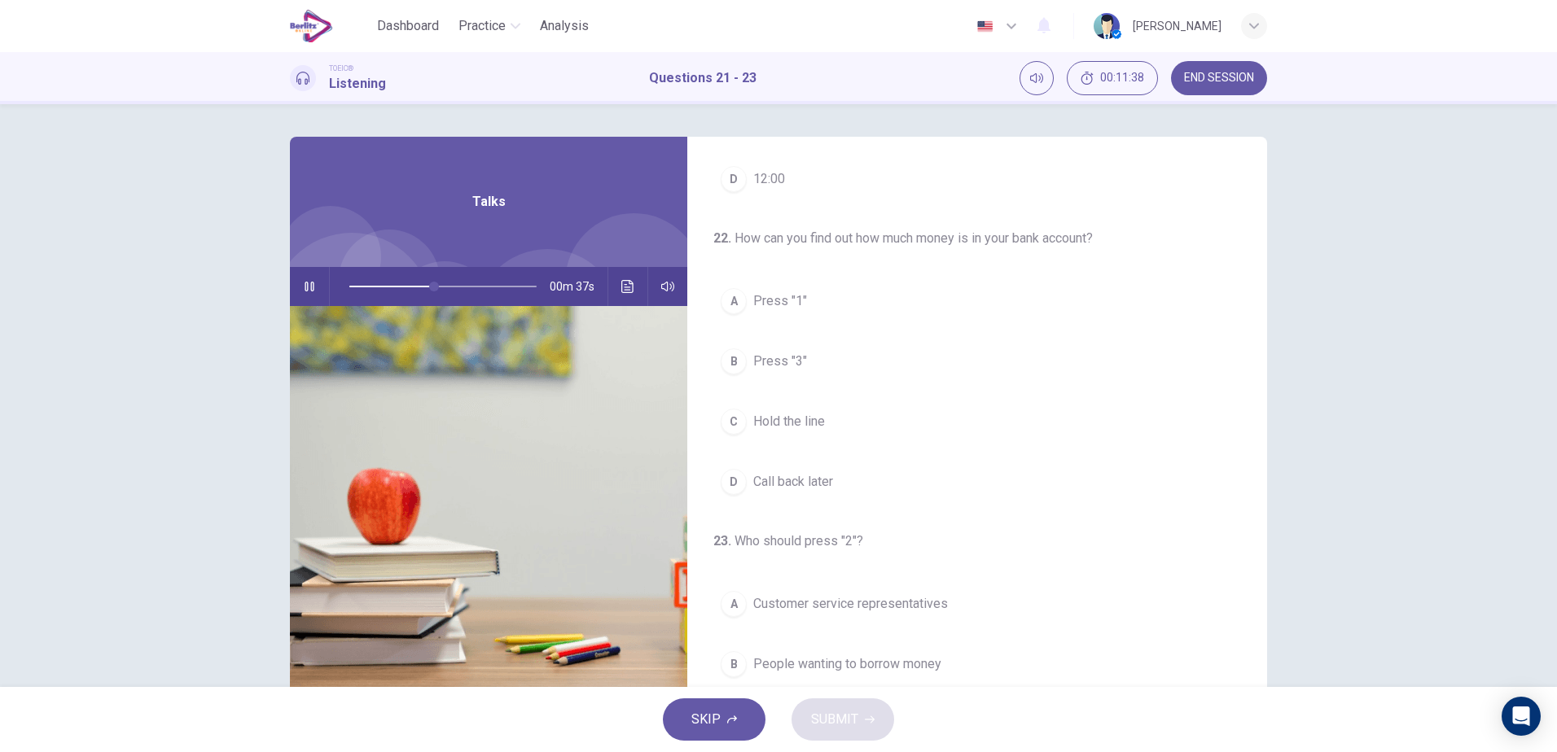
scroll to position [238, 0]
click at [792, 423] on span "Hold the line" at bounding box center [789, 424] width 72 height 20
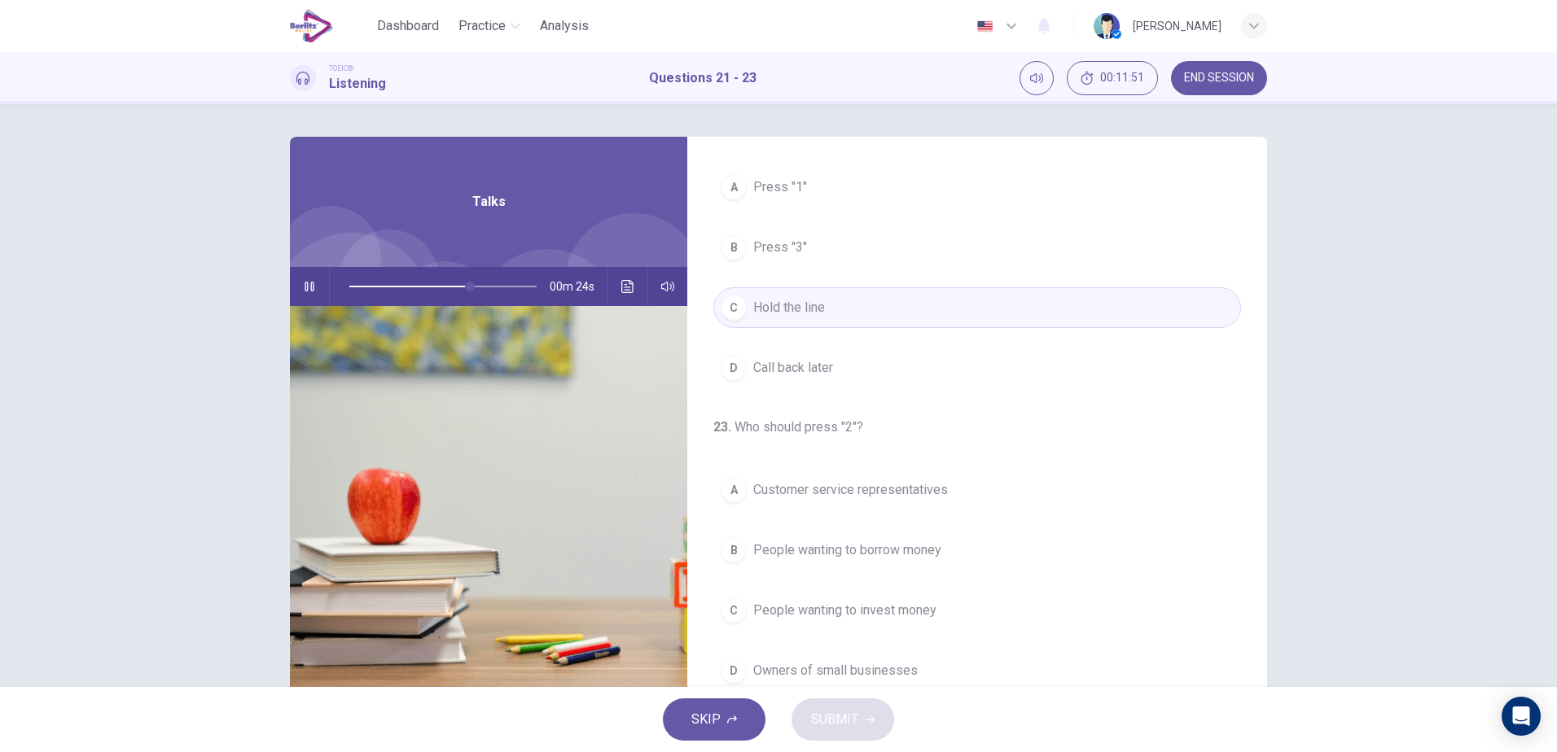
scroll to position [372, 0]
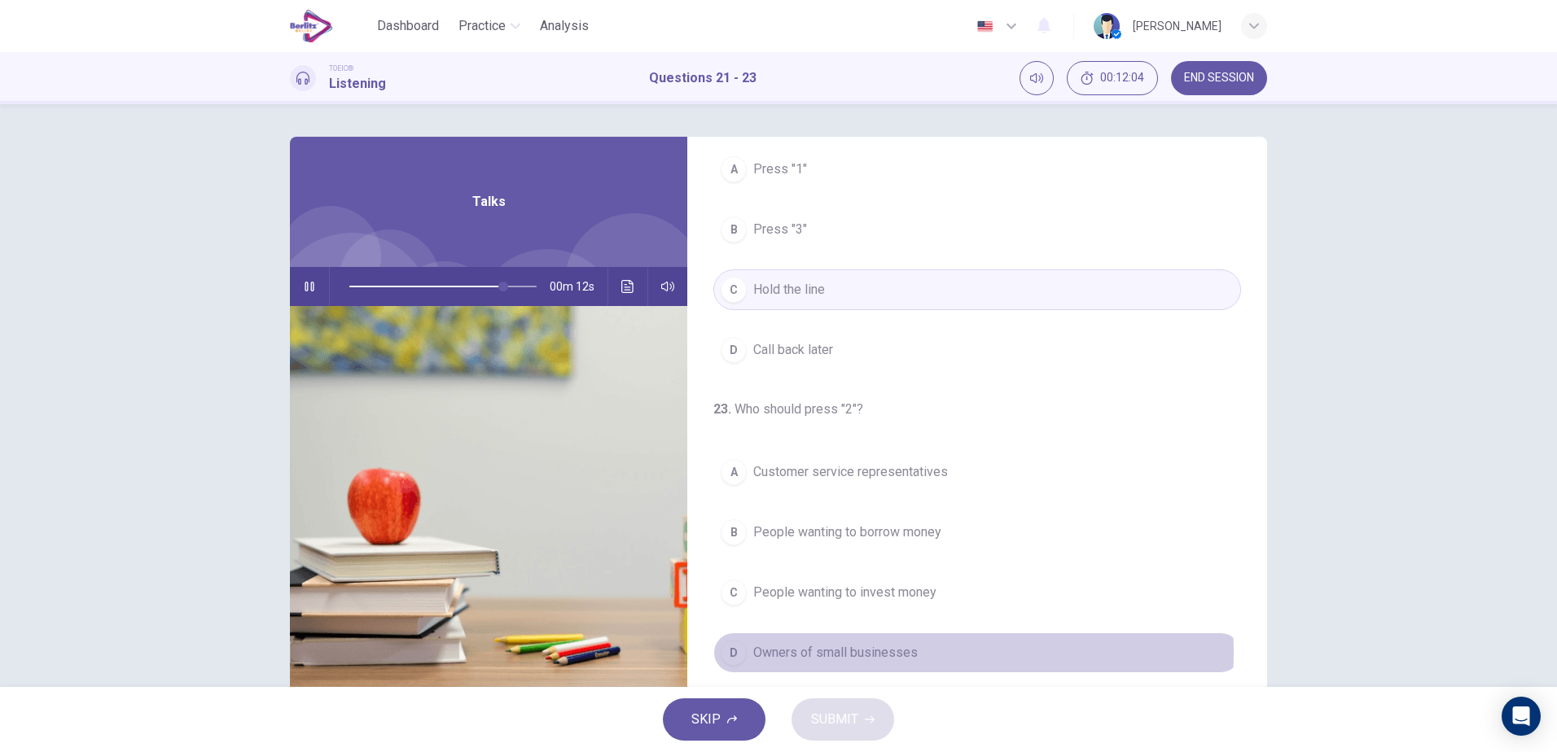
click at [874, 653] on span "Owners of small businesses" at bounding box center [835, 653] width 164 height 20
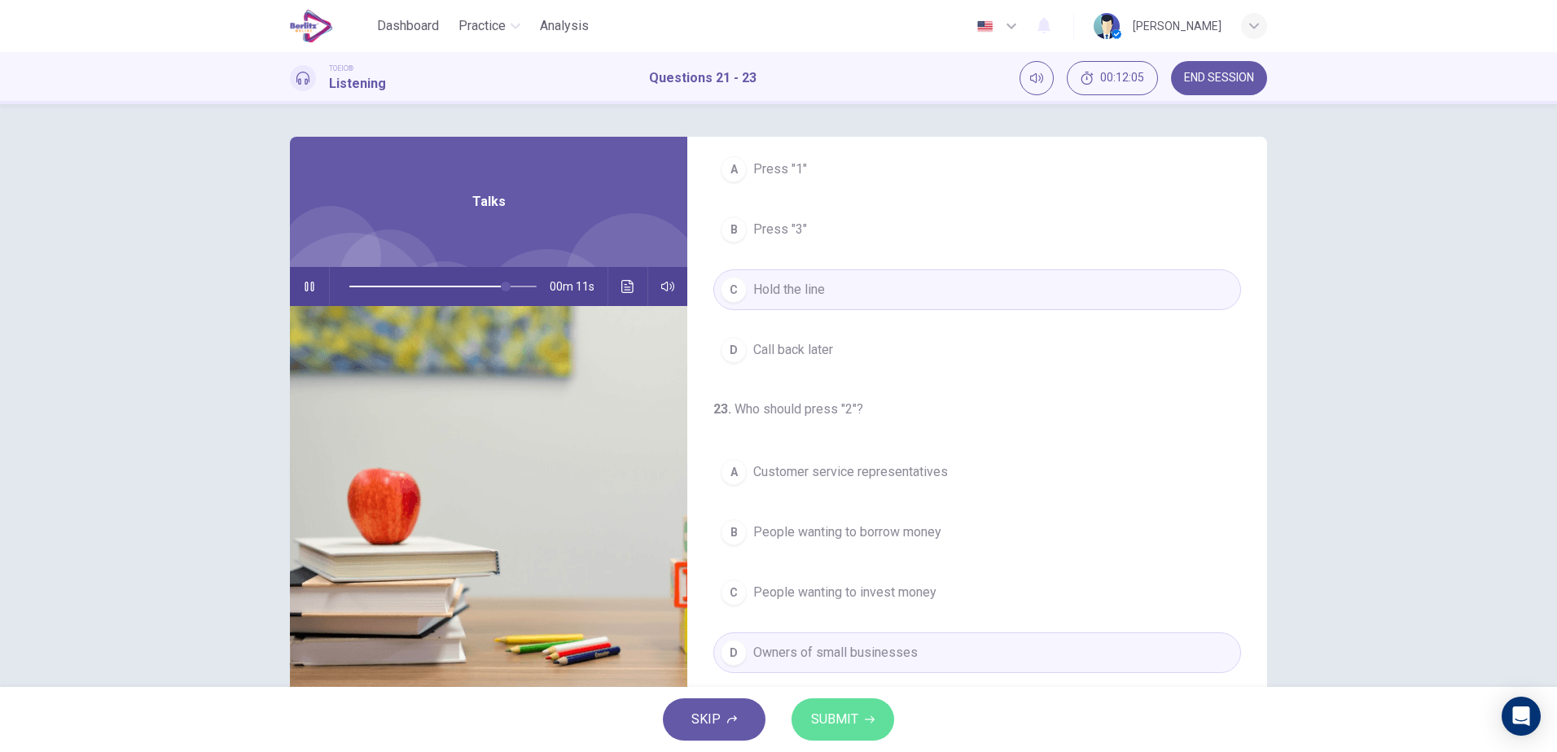
click at [859, 716] on button "SUBMIT" at bounding box center [842, 720] width 103 height 42
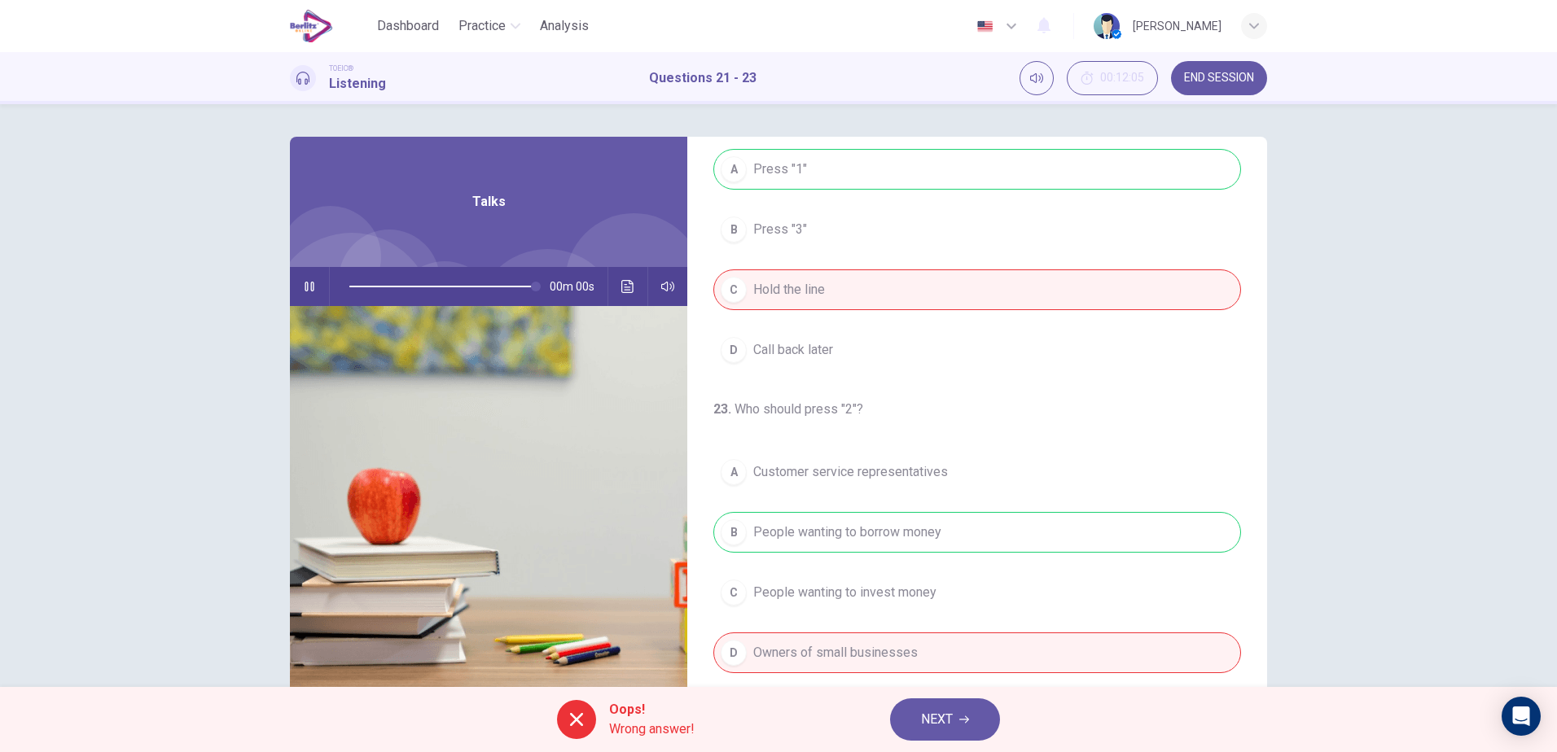
type input "*"
click at [934, 723] on span "NEXT" at bounding box center [937, 719] width 32 height 23
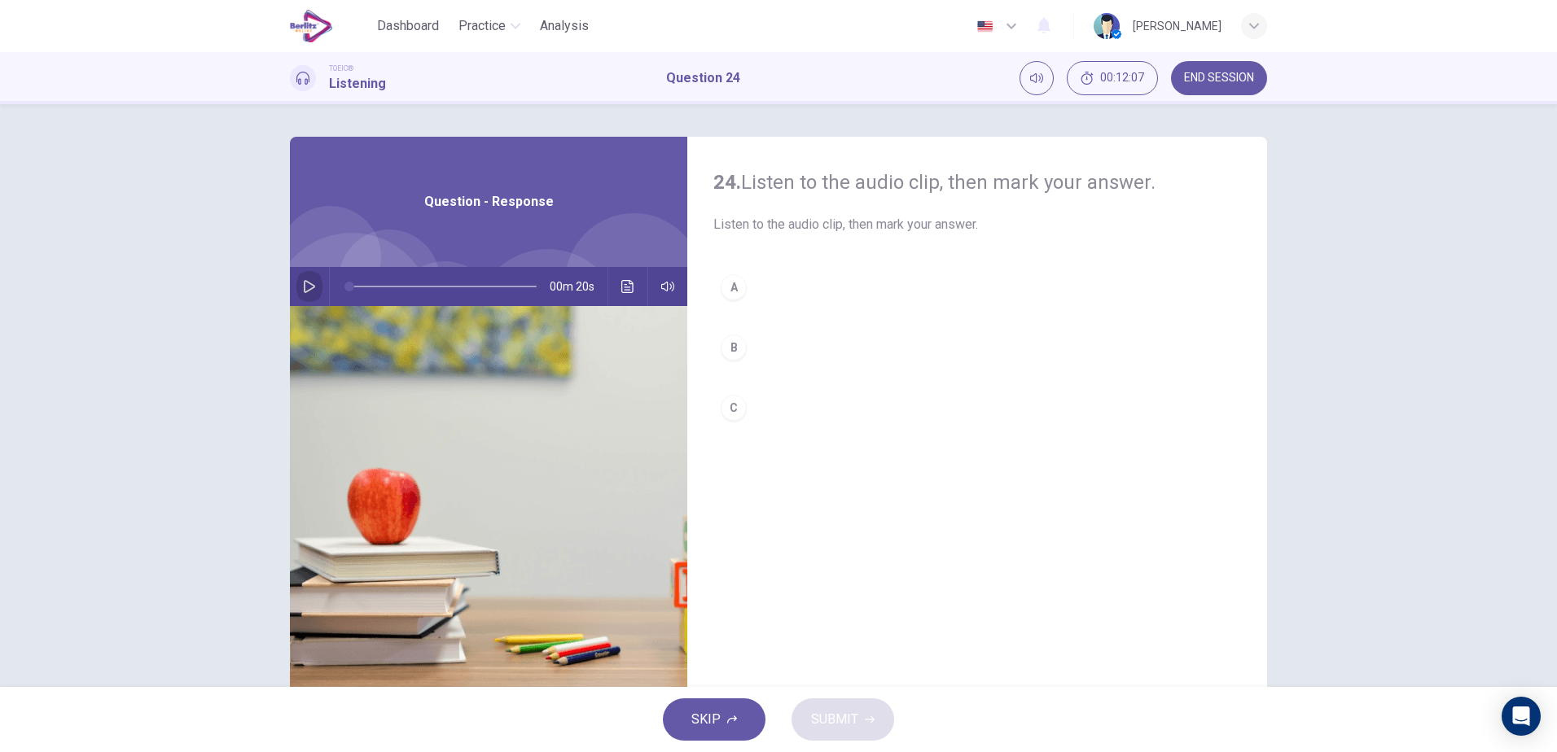
click at [308, 288] on icon "button" at bounding box center [309, 286] width 11 height 13
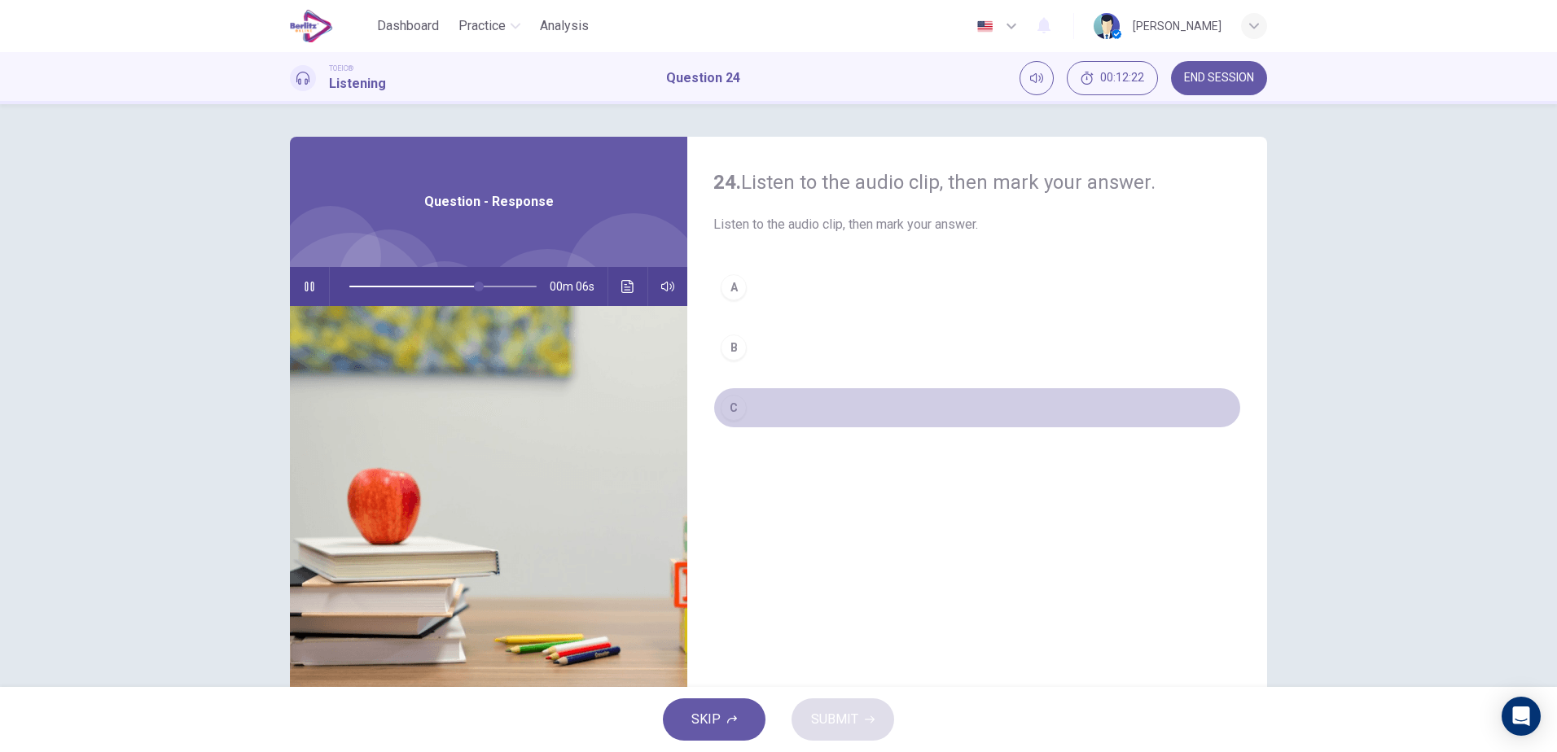
click at [741, 409] on div "C" at bounding box center [734, 408] width 26 height 26
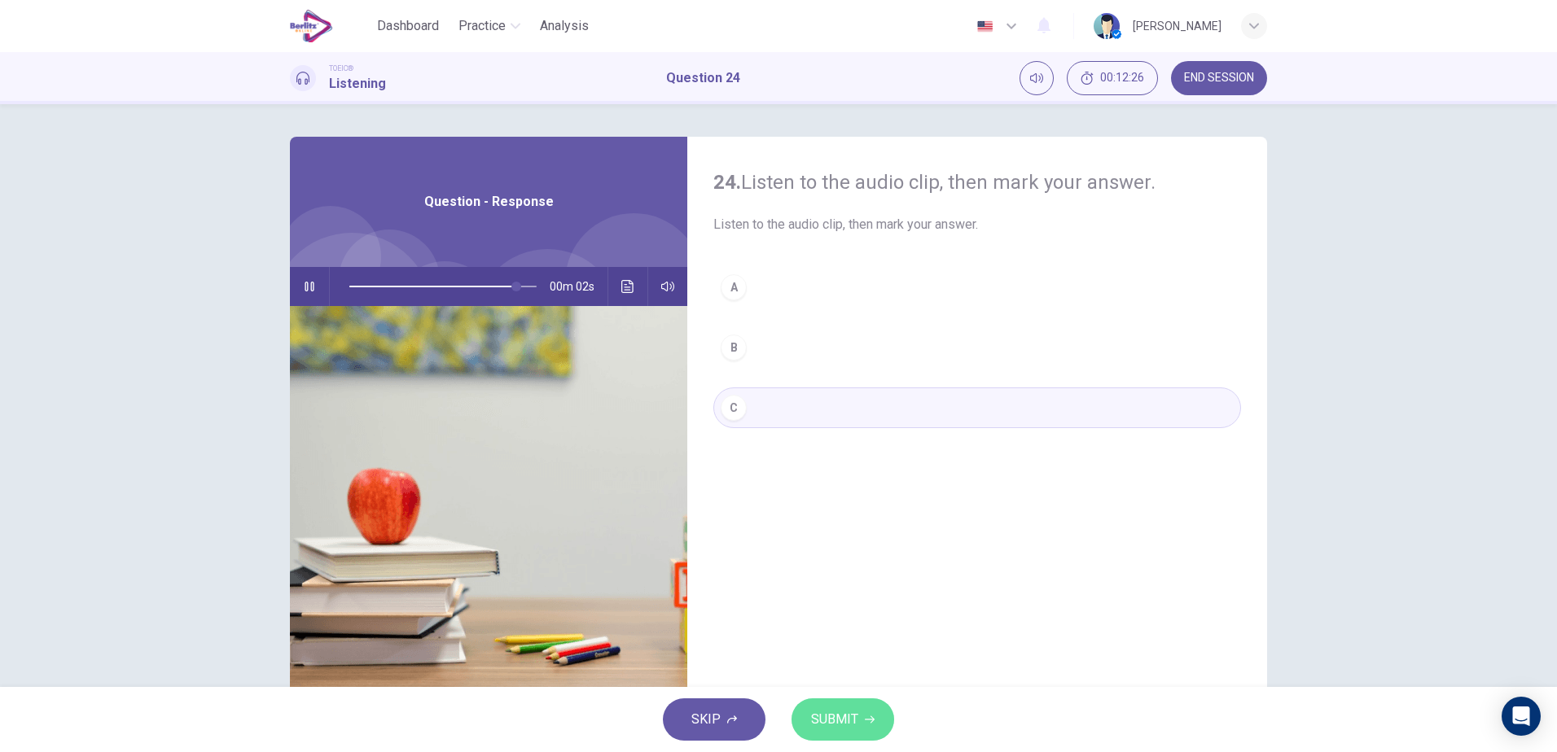
click at [853, 721] on span "SUBMIT" at bounding box center [834, 719] width 47 height 23
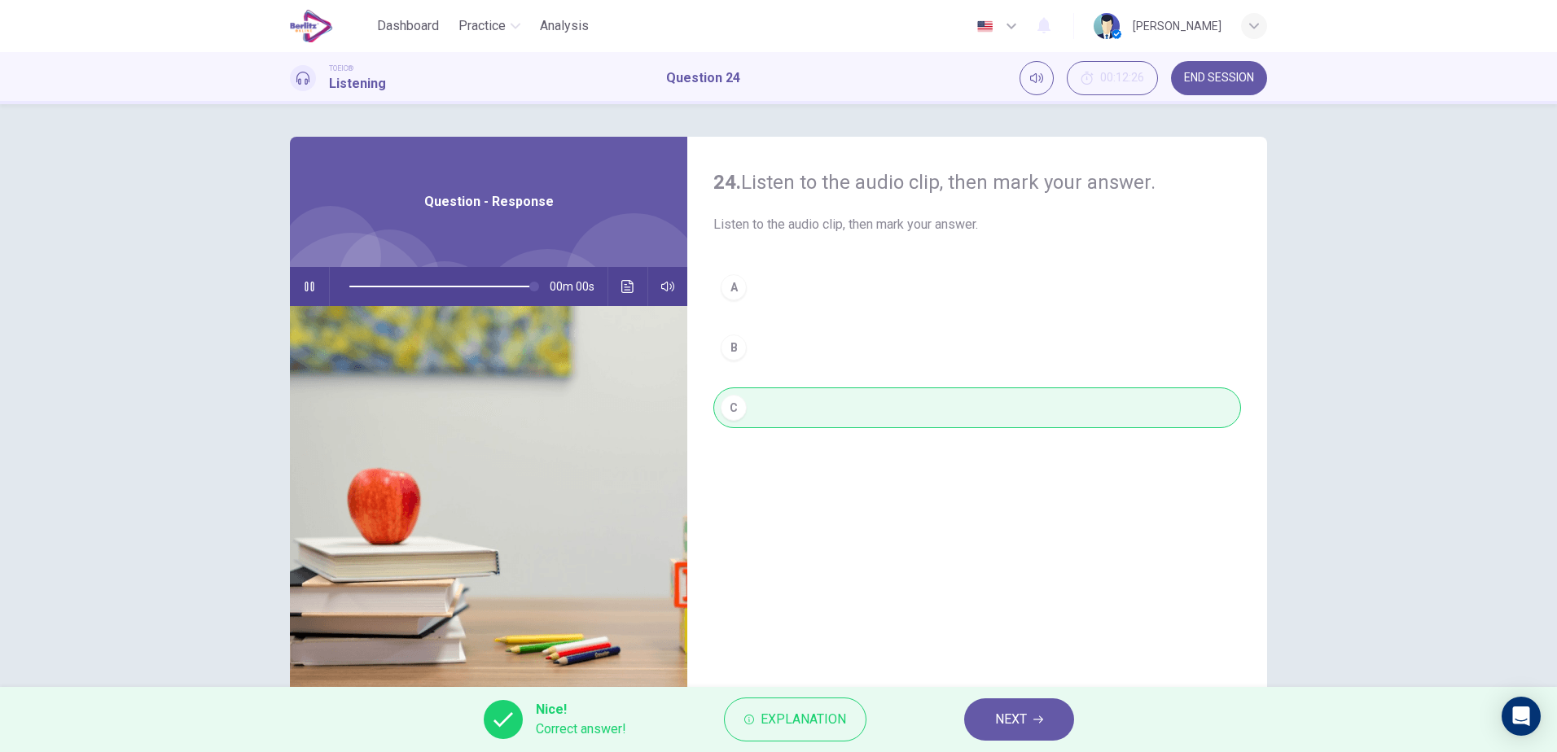
type input "*"
click at [993, 735] on button "NEXT" at bounding box center [1019, 720] width 110 height 42
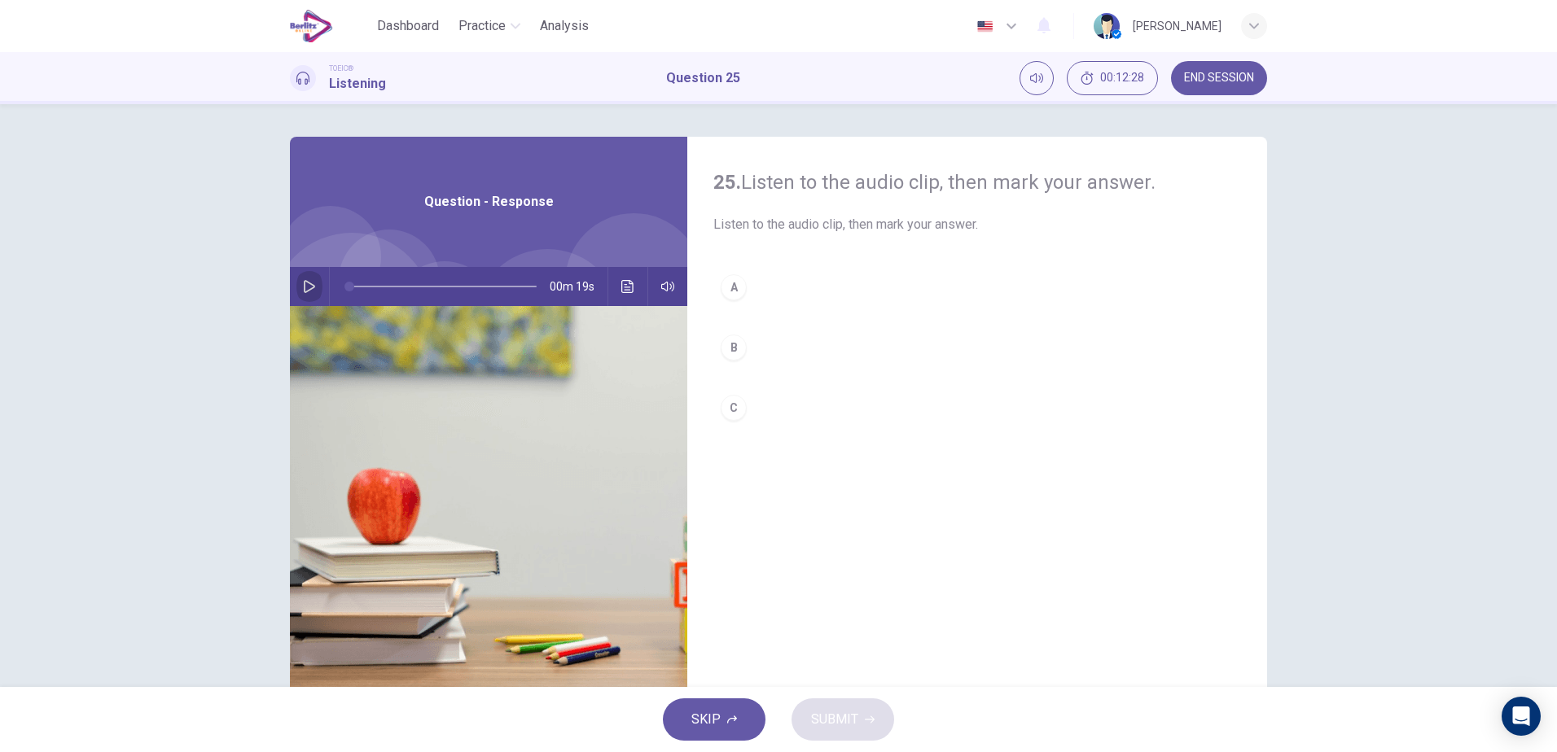
click at [306, 289] on icon "button" at bounding box center [309, 286] width 11 height 13
type input "*"
click at [725, 411] on div "C" at bounding box center [734, 408] width 26 height 26
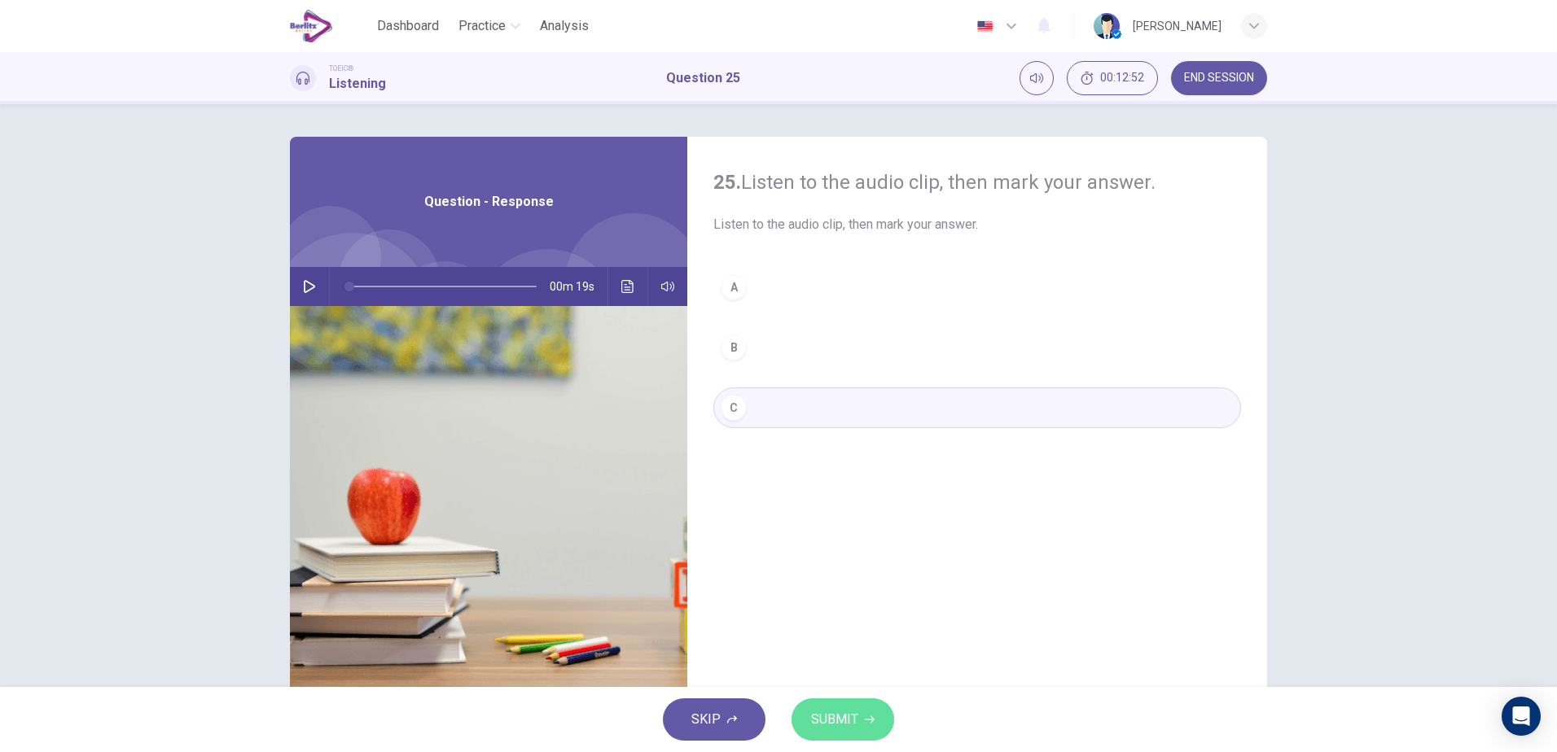
click at [870, 712] on button "SUBMIT" at bounding box center [842, 720] width 103 height 42
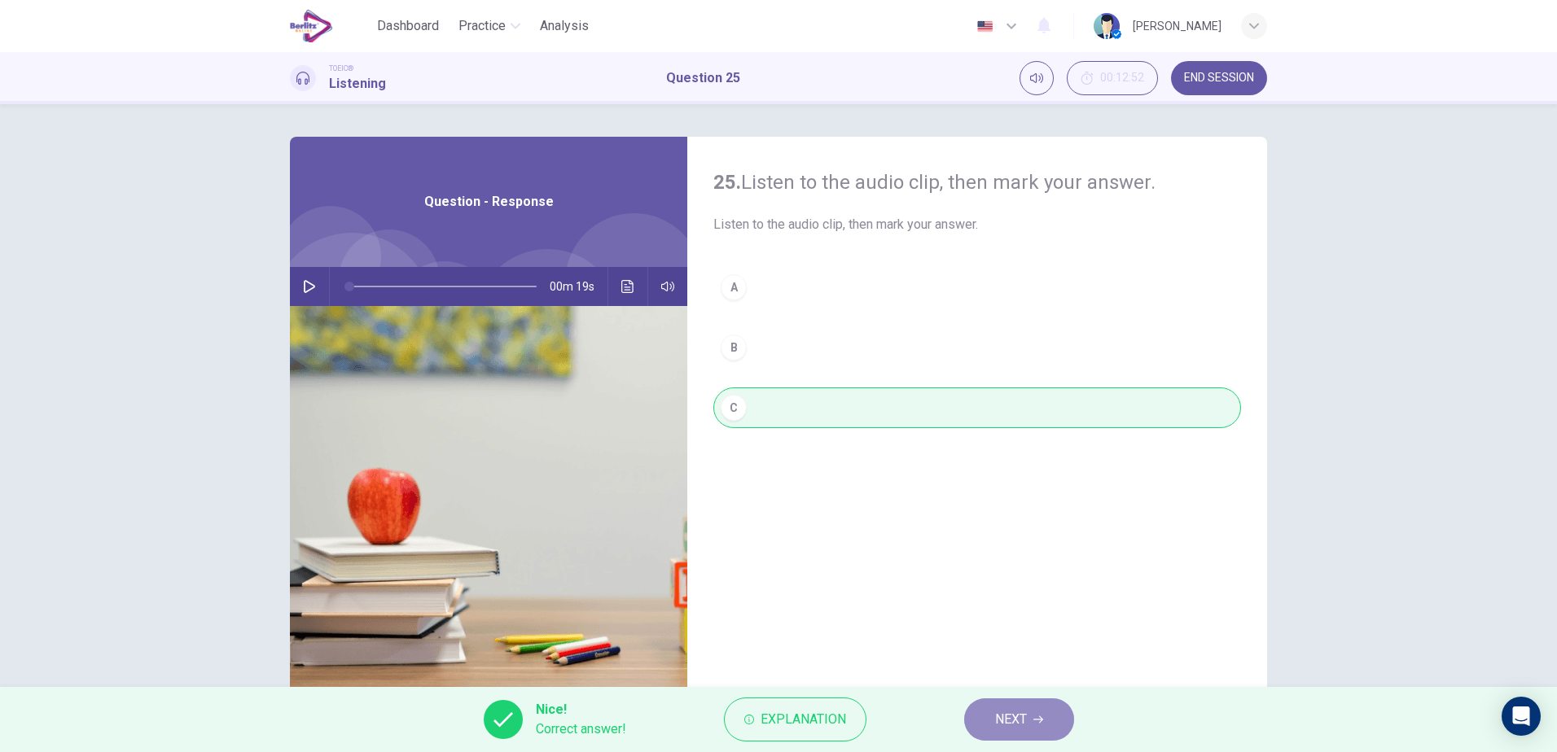
click at [1013, 722] on span "NEXT" at bounding box center [1011, 719] width 32 height 23
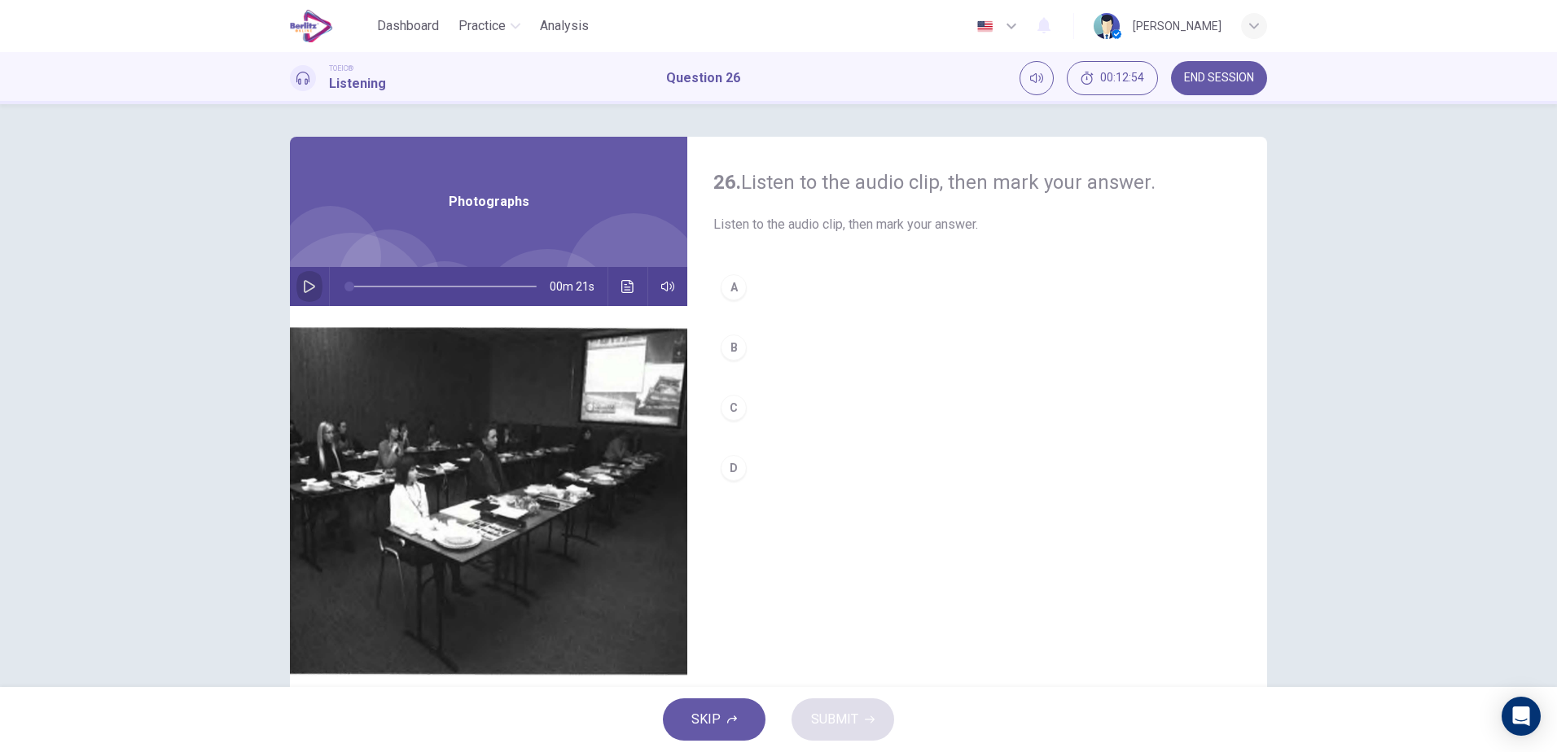
click at [303, 286] on icon "button" at bounding box center [309, 286] width 13 height 13
type input "*"
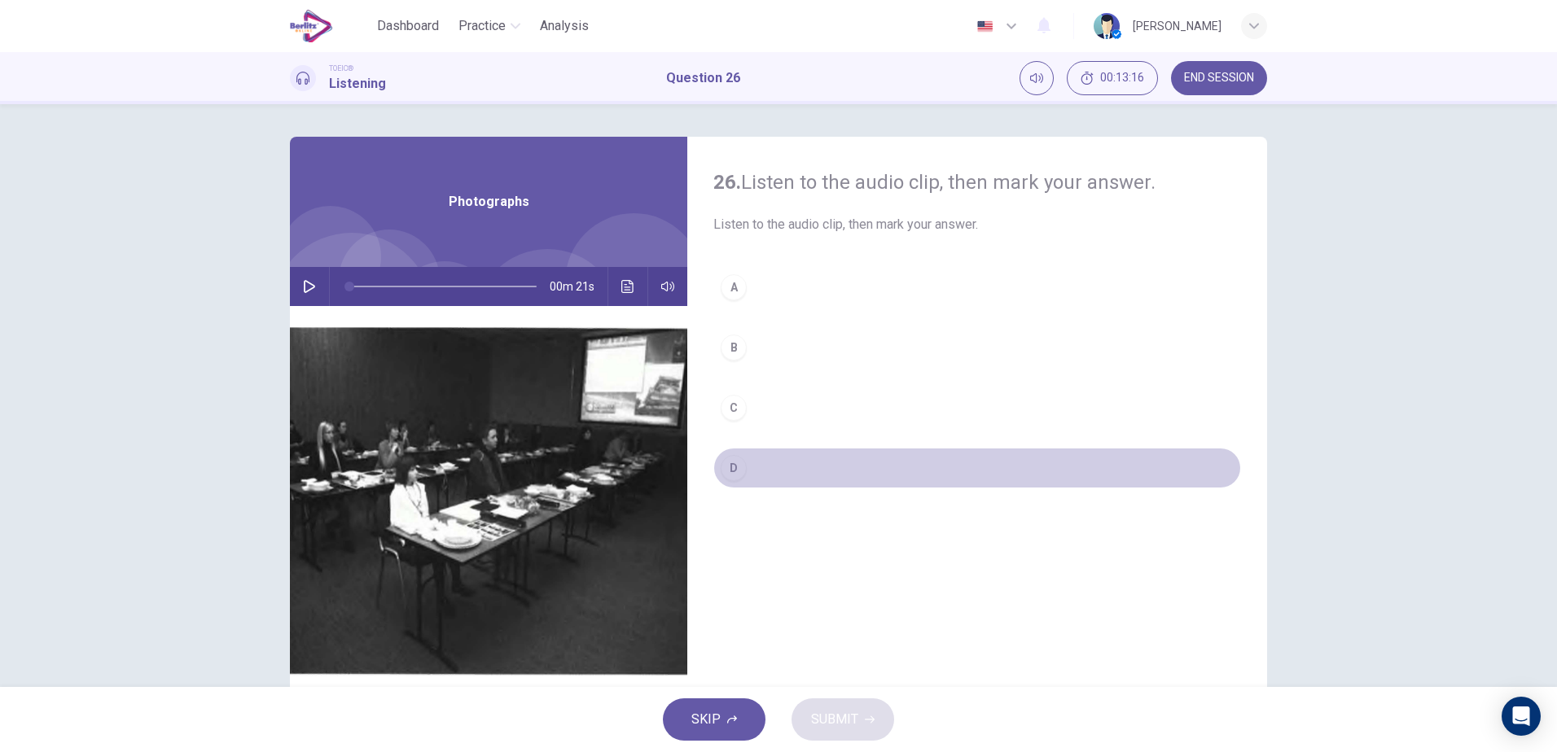
click at [733, 469] on div "D" at bounding box center [734, 468] width 26 height 26
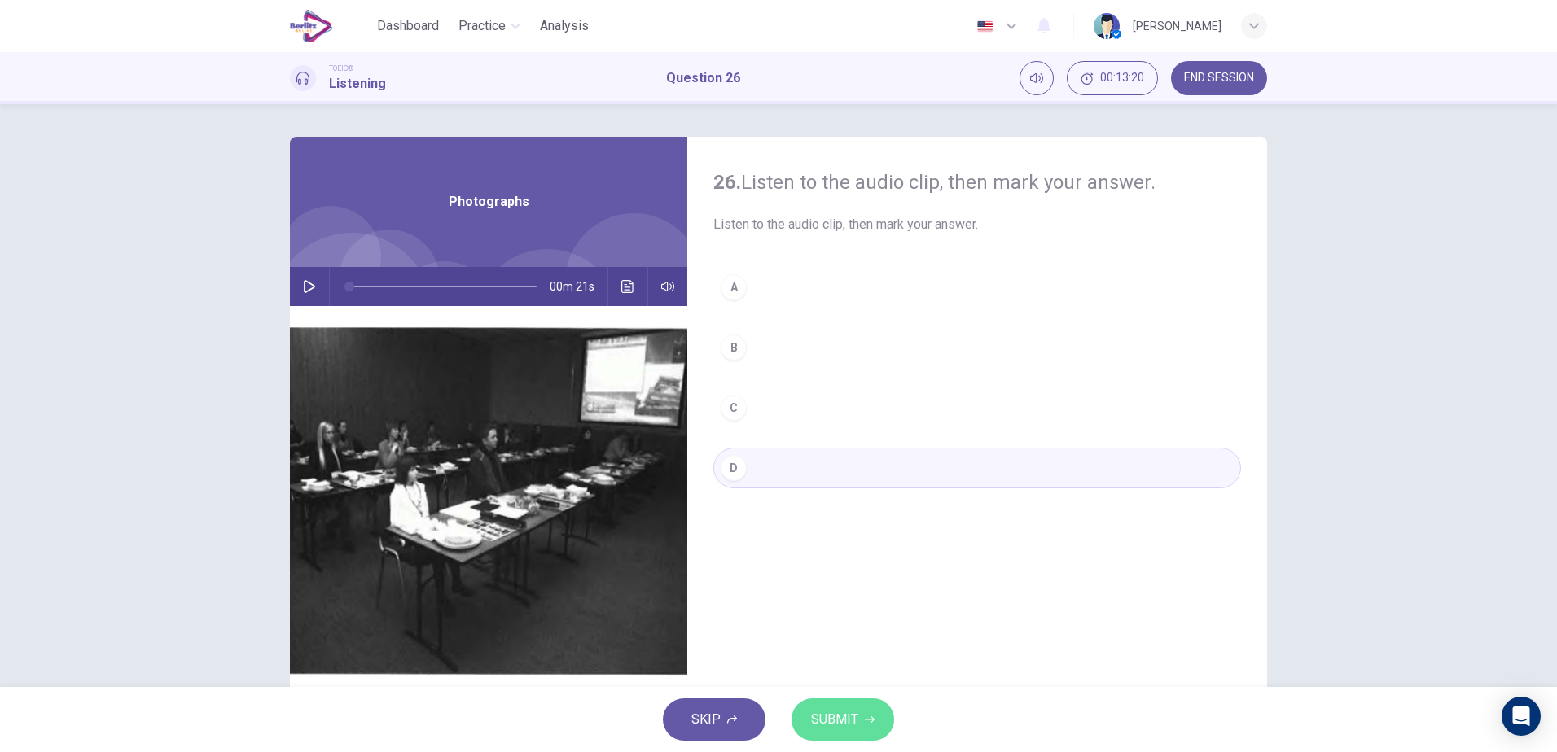
click at [875, 713] on button "SUBMIT" at bounding box center [842, 720] width 103 height 42
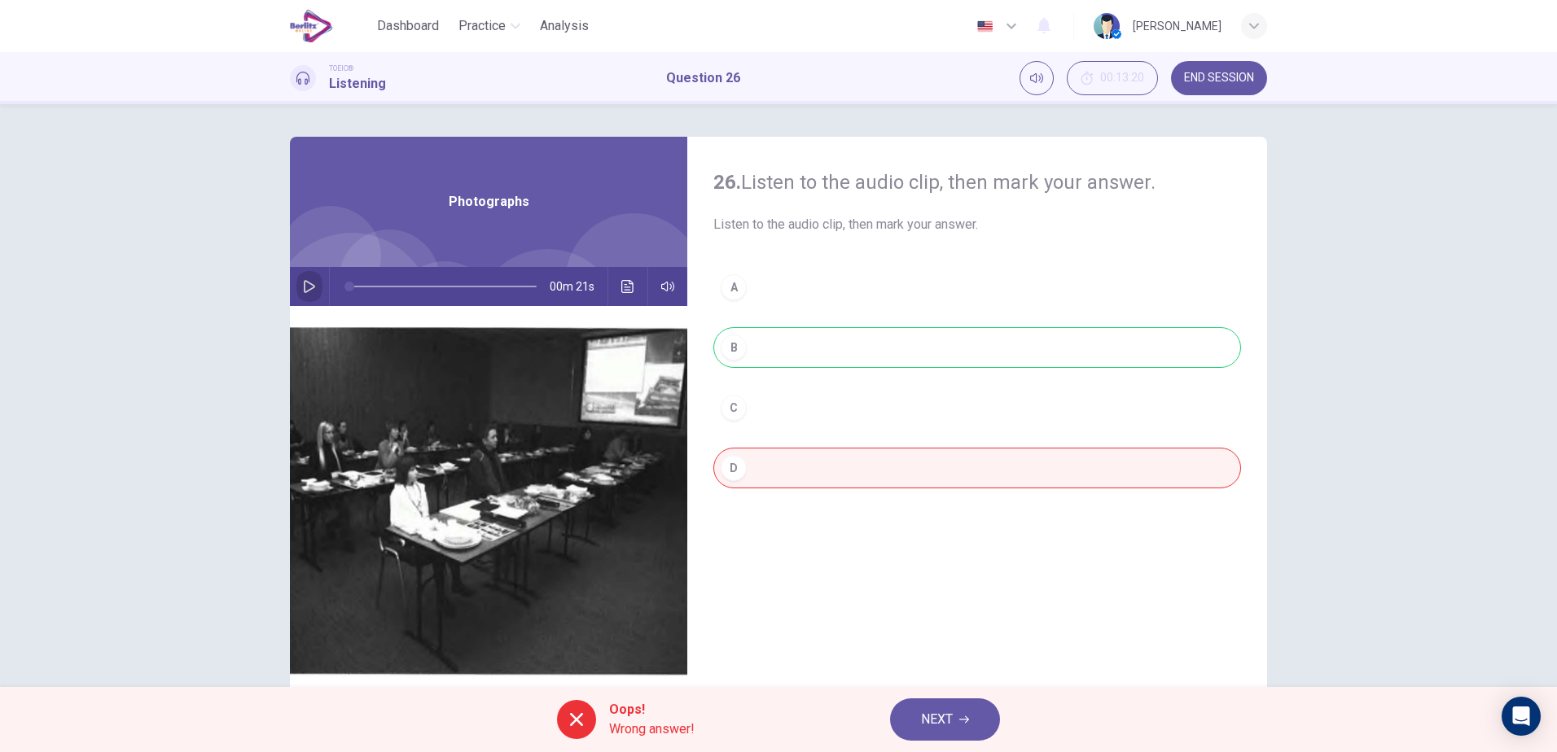
click at [303, 283] on icon "button" at bounding box center [309, 286] width 13 height 13
click at [626, 292] on icon "Click to see the audio transcription" at bounding box center [627, 286] width 12 height 13
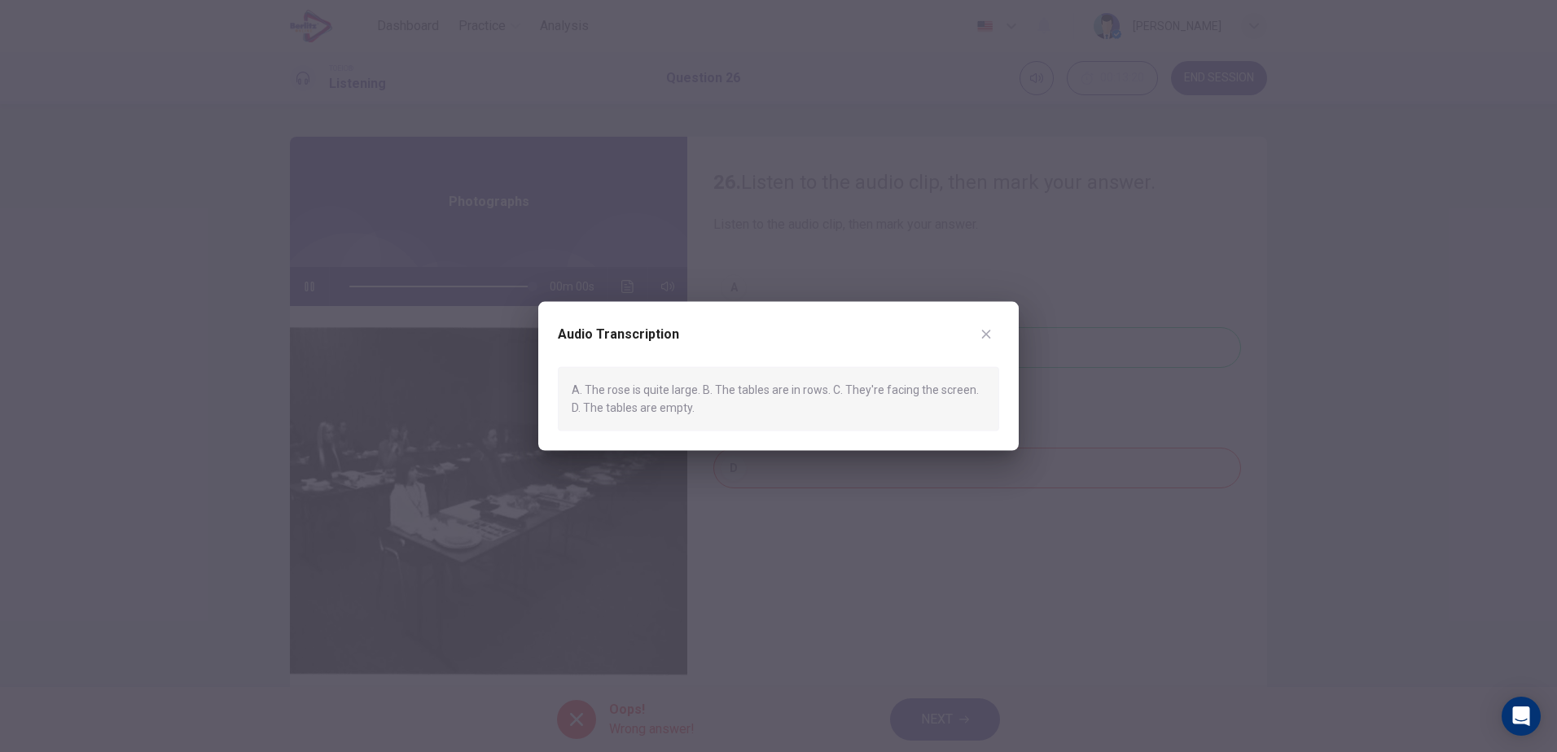
type input "*"
click at [988, 332] on icon "button" at bounding box center [986, 334] width 9 height 9
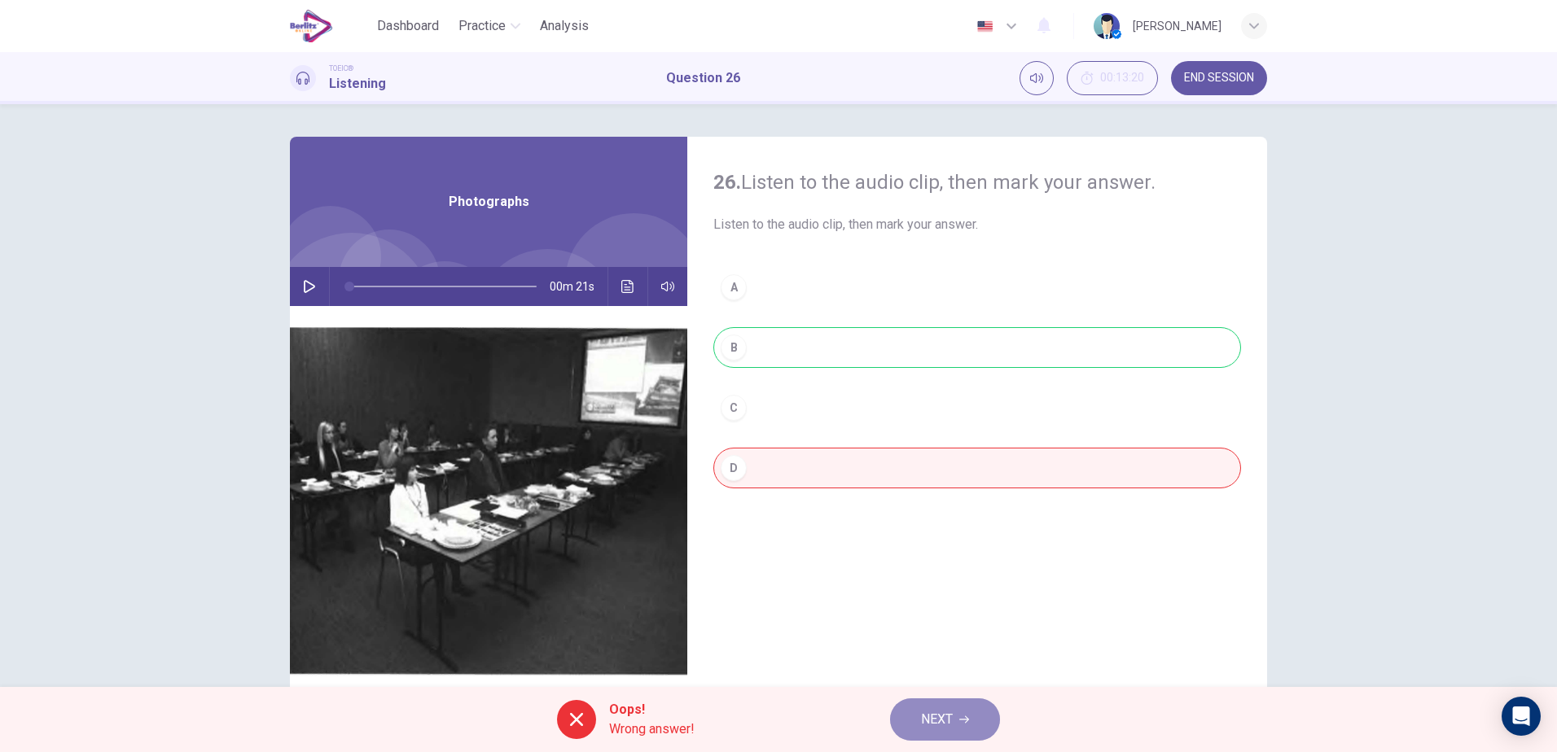
click at [931, 720] on span "NEXT" at bounding box center [937, 719] width 32 height 23
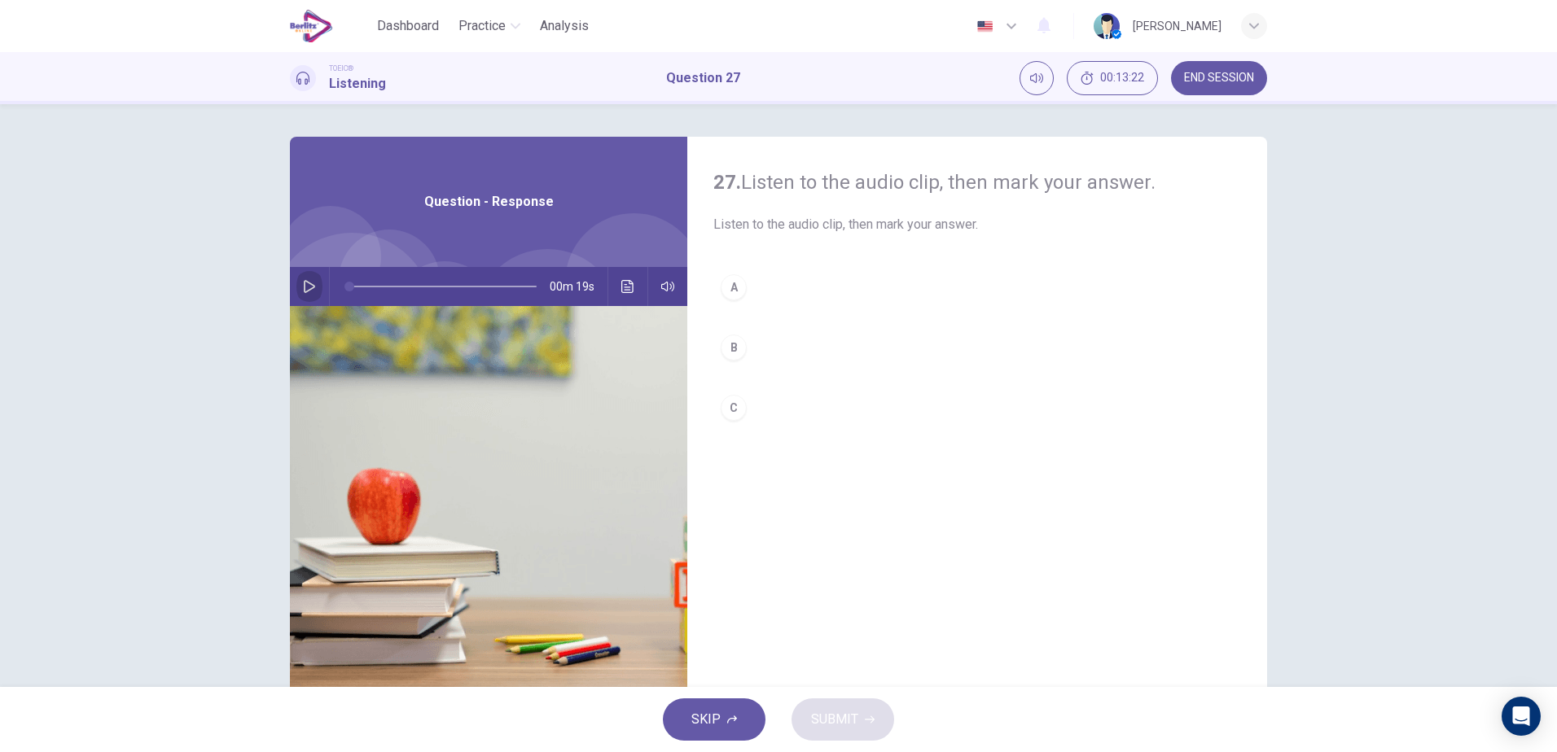
click at [309, 287] on icon "button" at bounding box center [309, 286] width 11 height 13
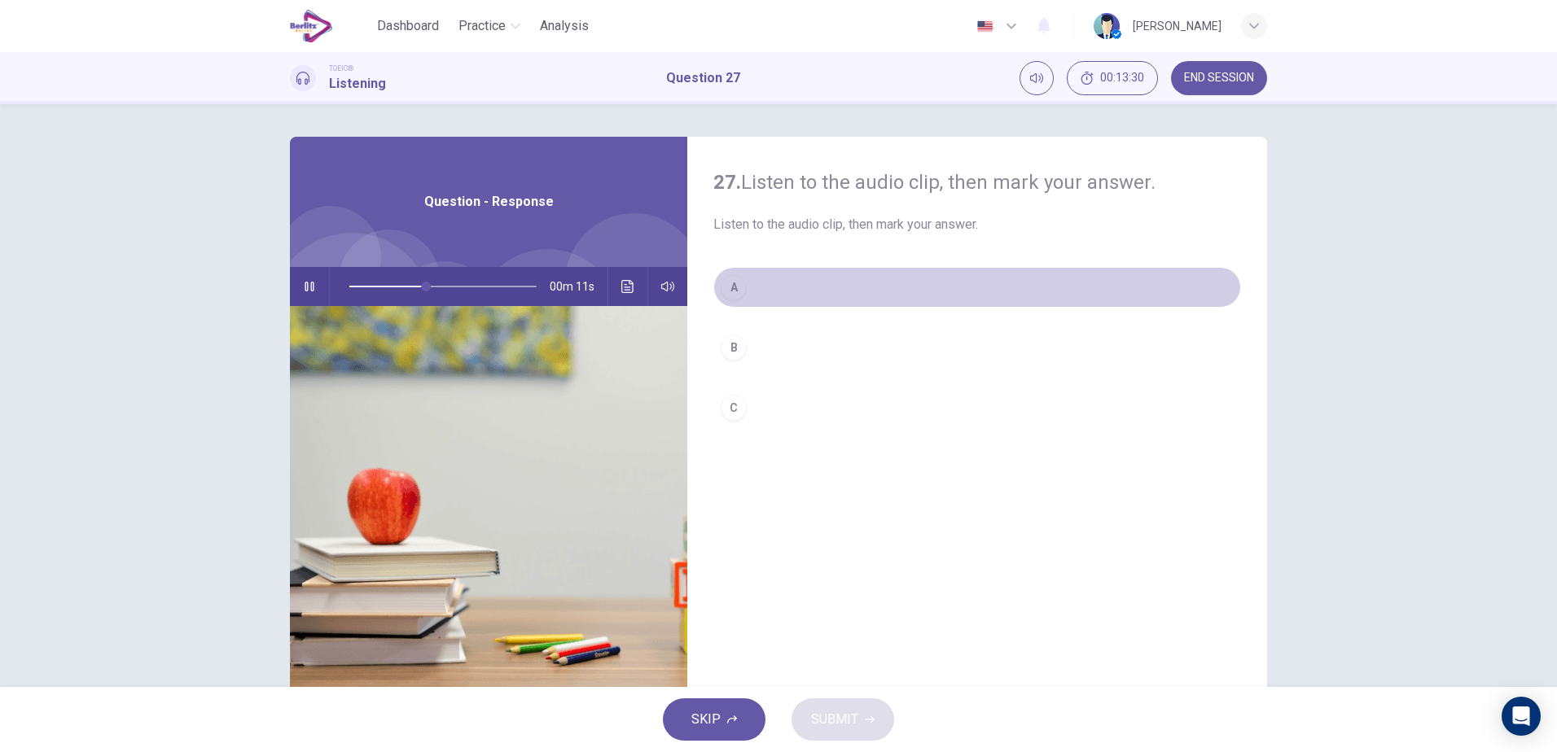
click at [809, 287] on button "A" at bounding box center [977, 287] width 528 height 41
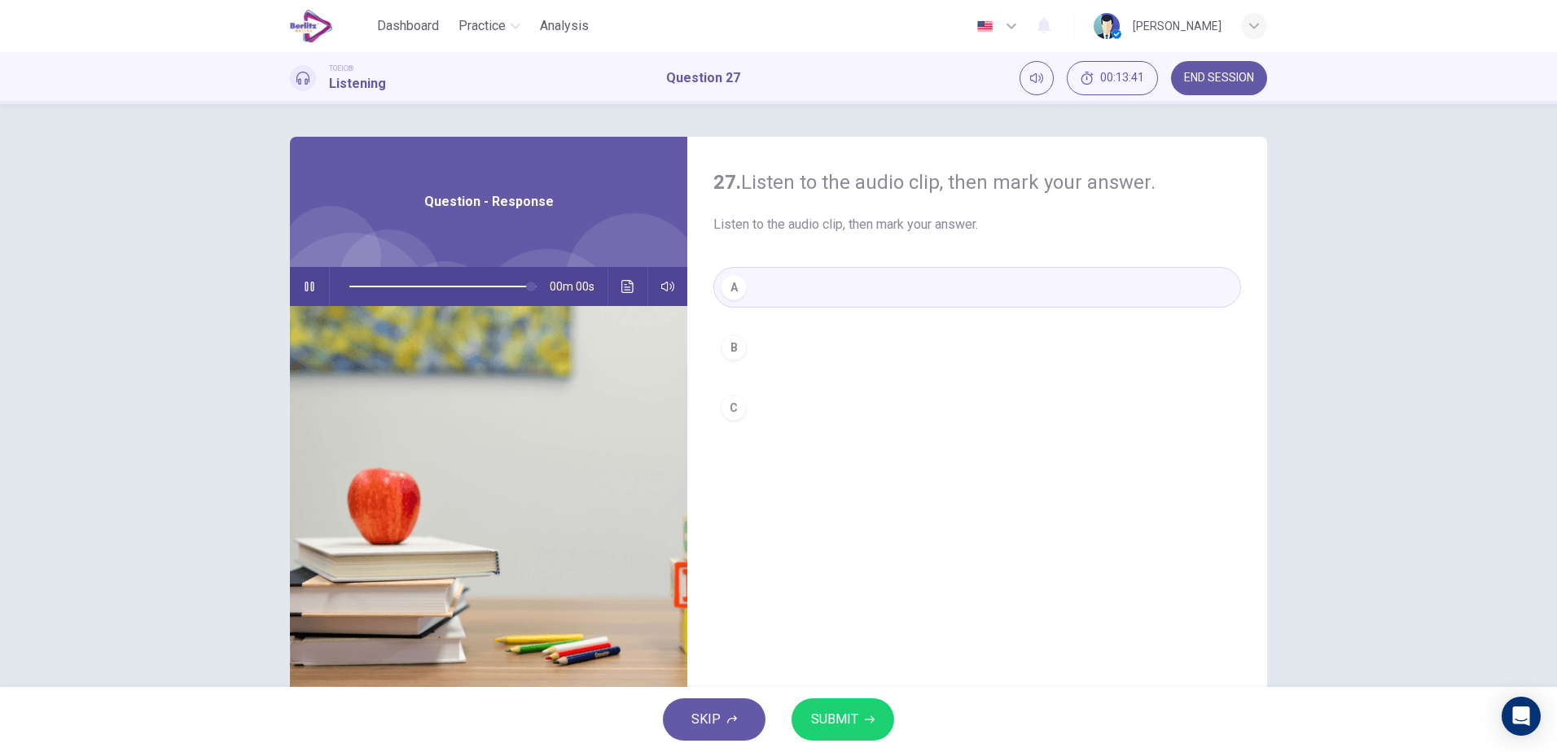
type input "*"
click at [856, 712] on span "SUBMIT" at bounding box center [834, 719] width 47 height 23
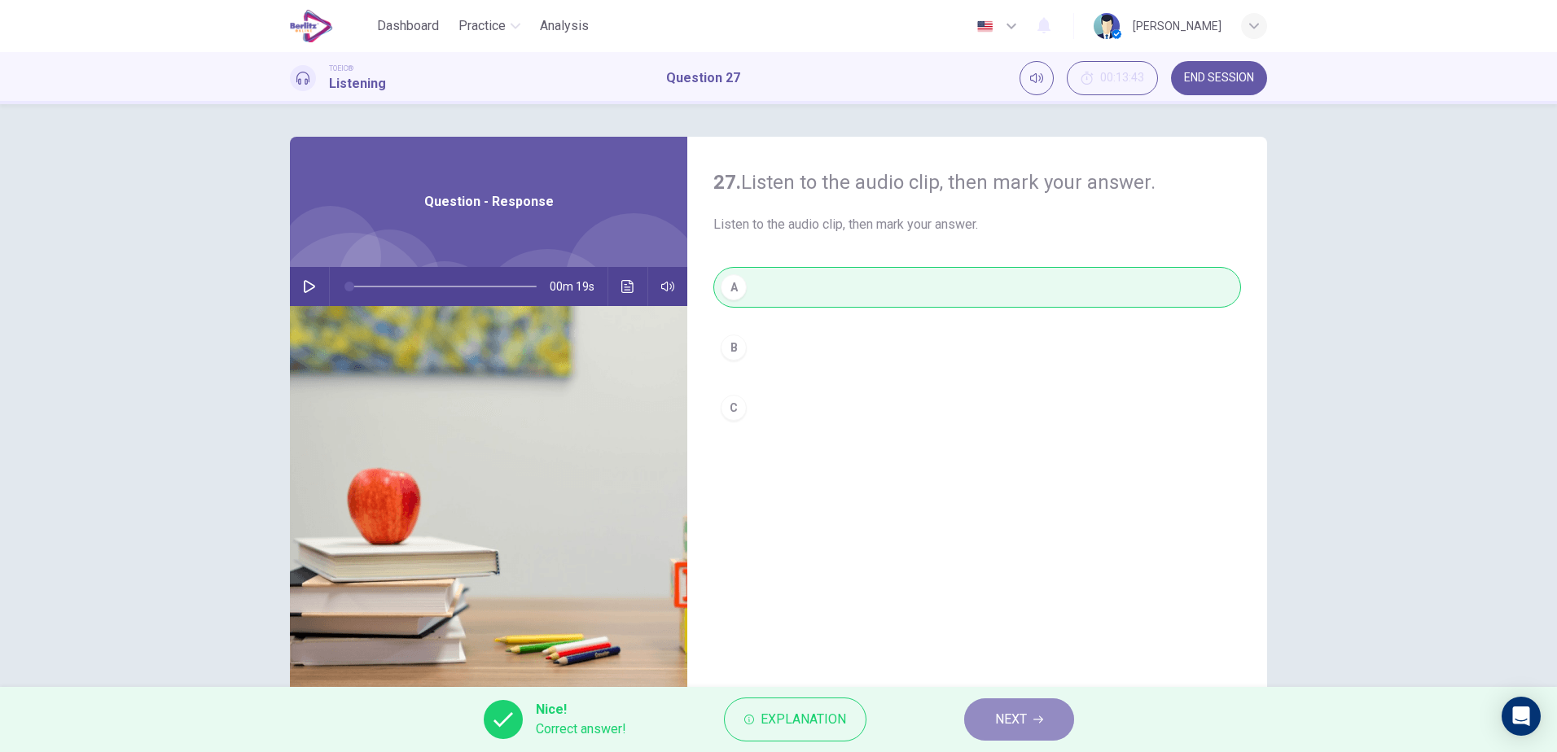
drag, startPoint x: 991, startPoint y: 717, endPoint x: 901, endPoint y: 695, distance: 92.0
click at [968, 724] on button "NEXT" at bounding box center [1019, 720] width 110 height 42
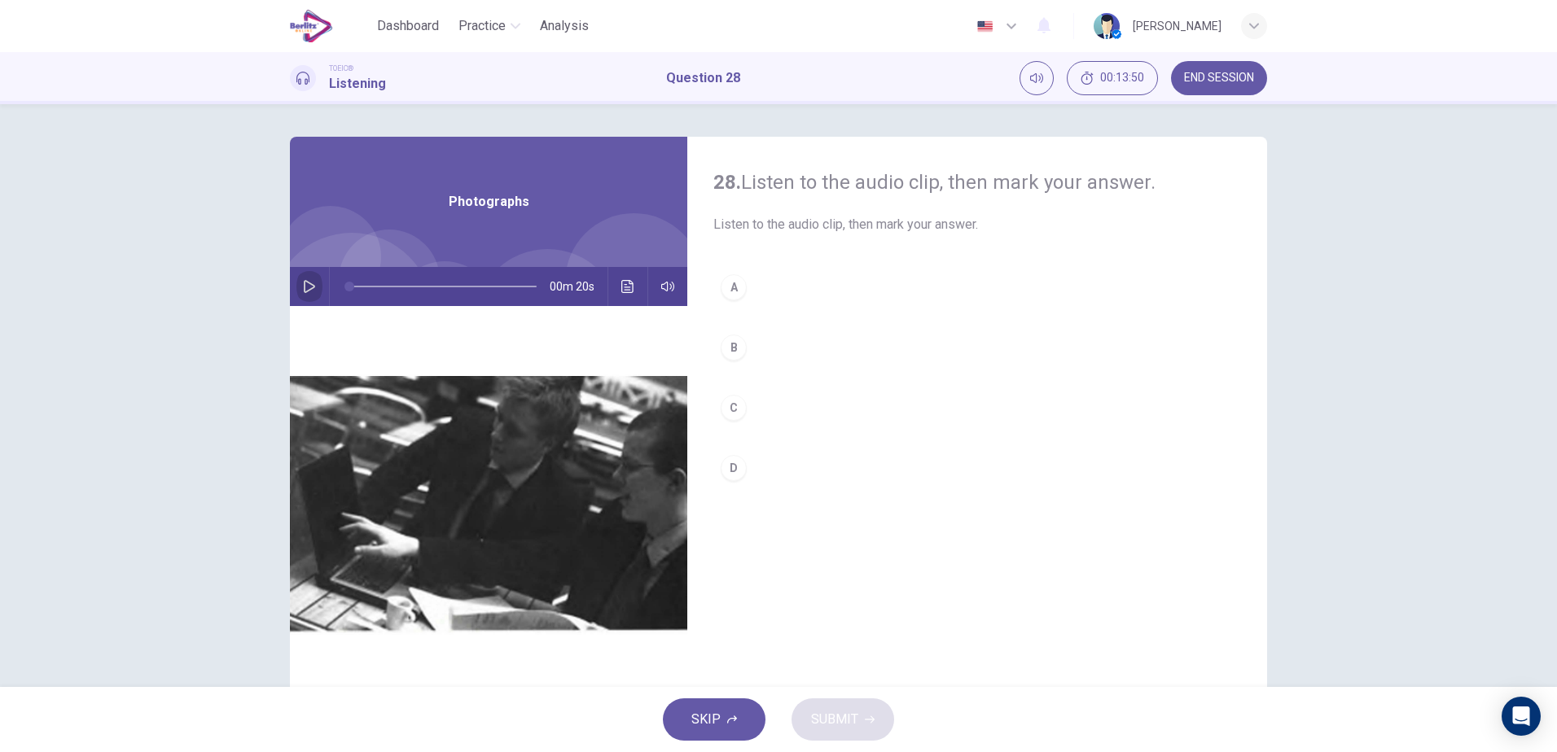
click at [300, 275] on button "button" at bounding box center [309, 286] width 26 height 39
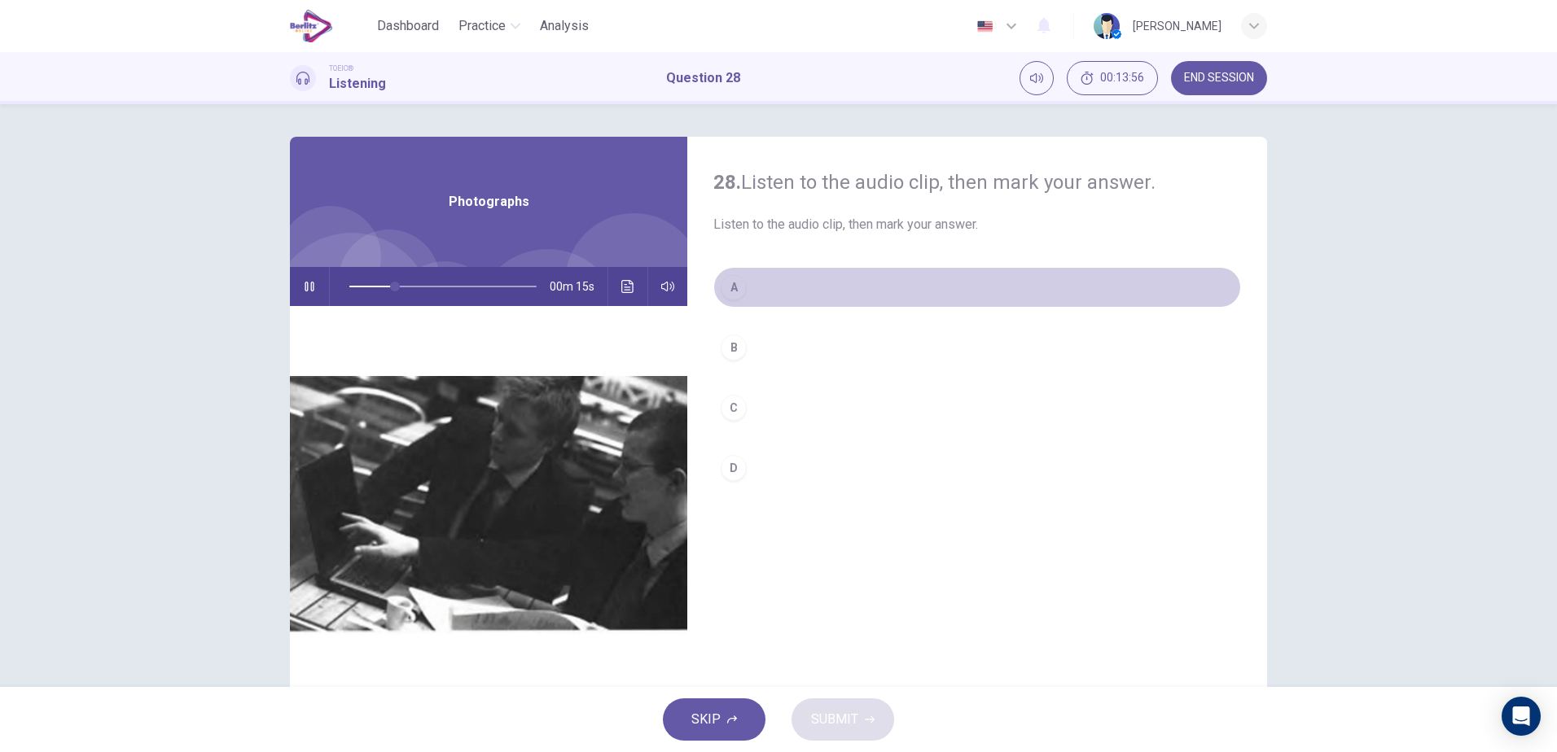
click at [741, 288] on div "A" at bounding box center [734, 287] width 26 height 26
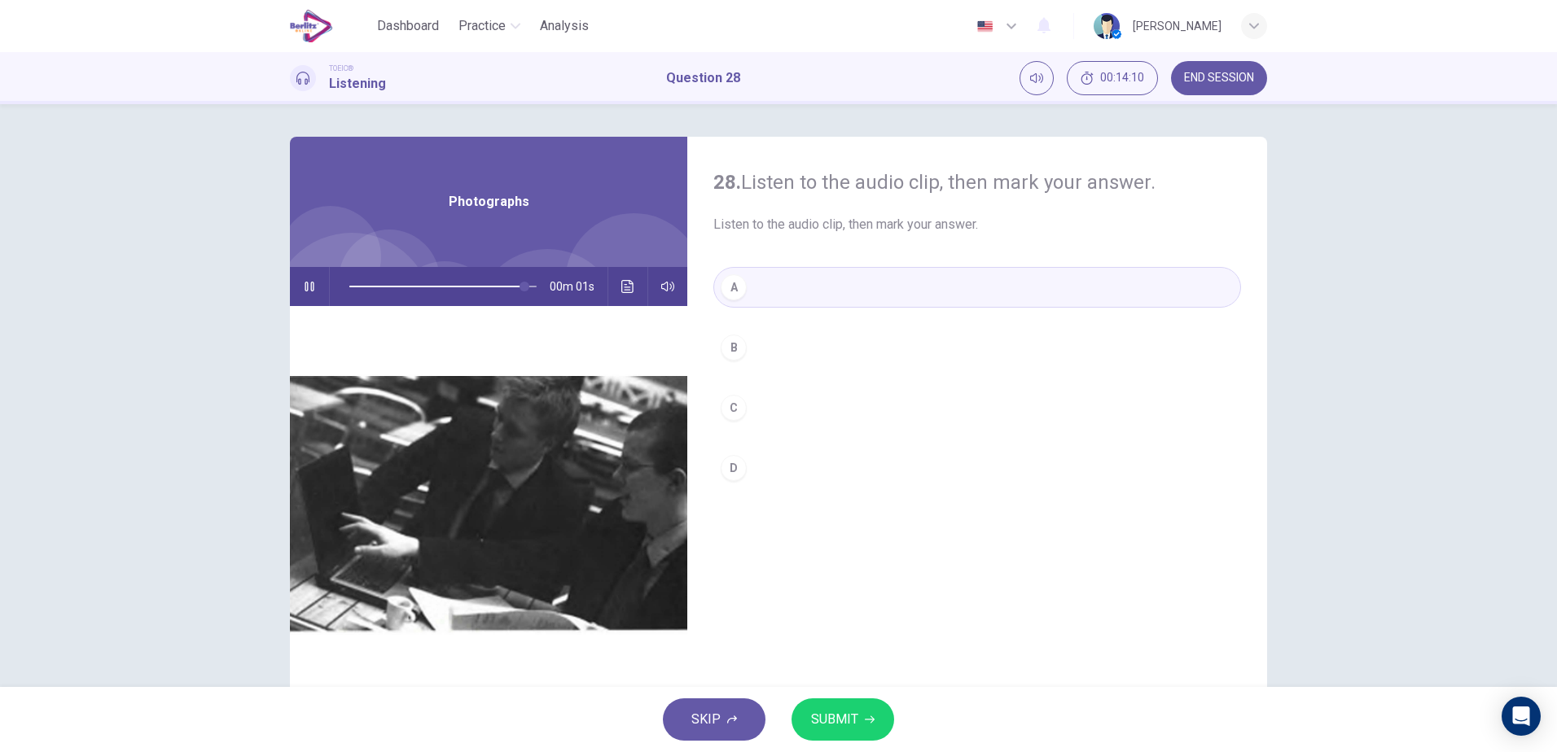
click at [847, 708] on button "SUBMIT" at bounding box center [842, 720] width 103 height 42
type input "*"
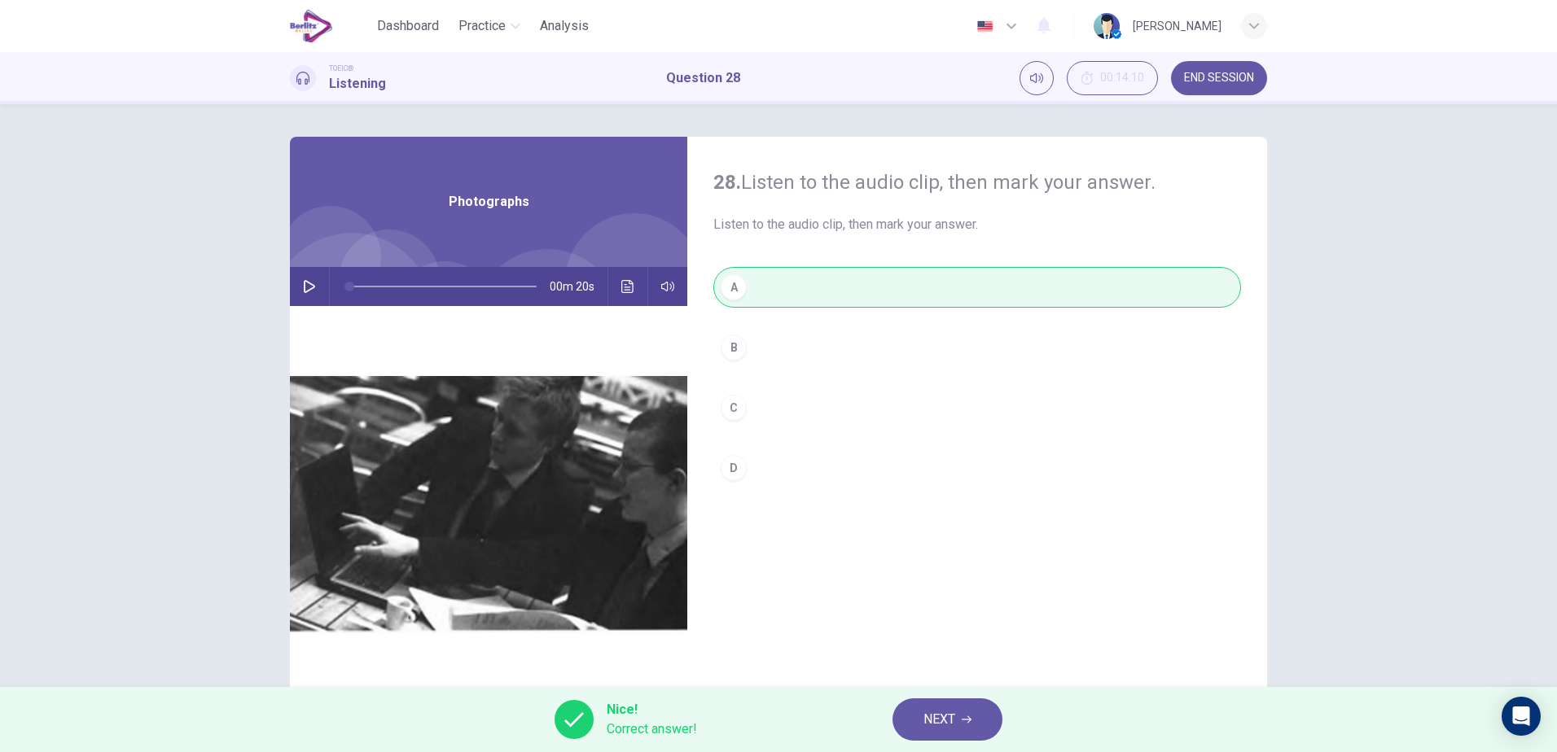
click at [917, 723] on button "NEXT" at bounding box center [947, 720] width 110 height 42
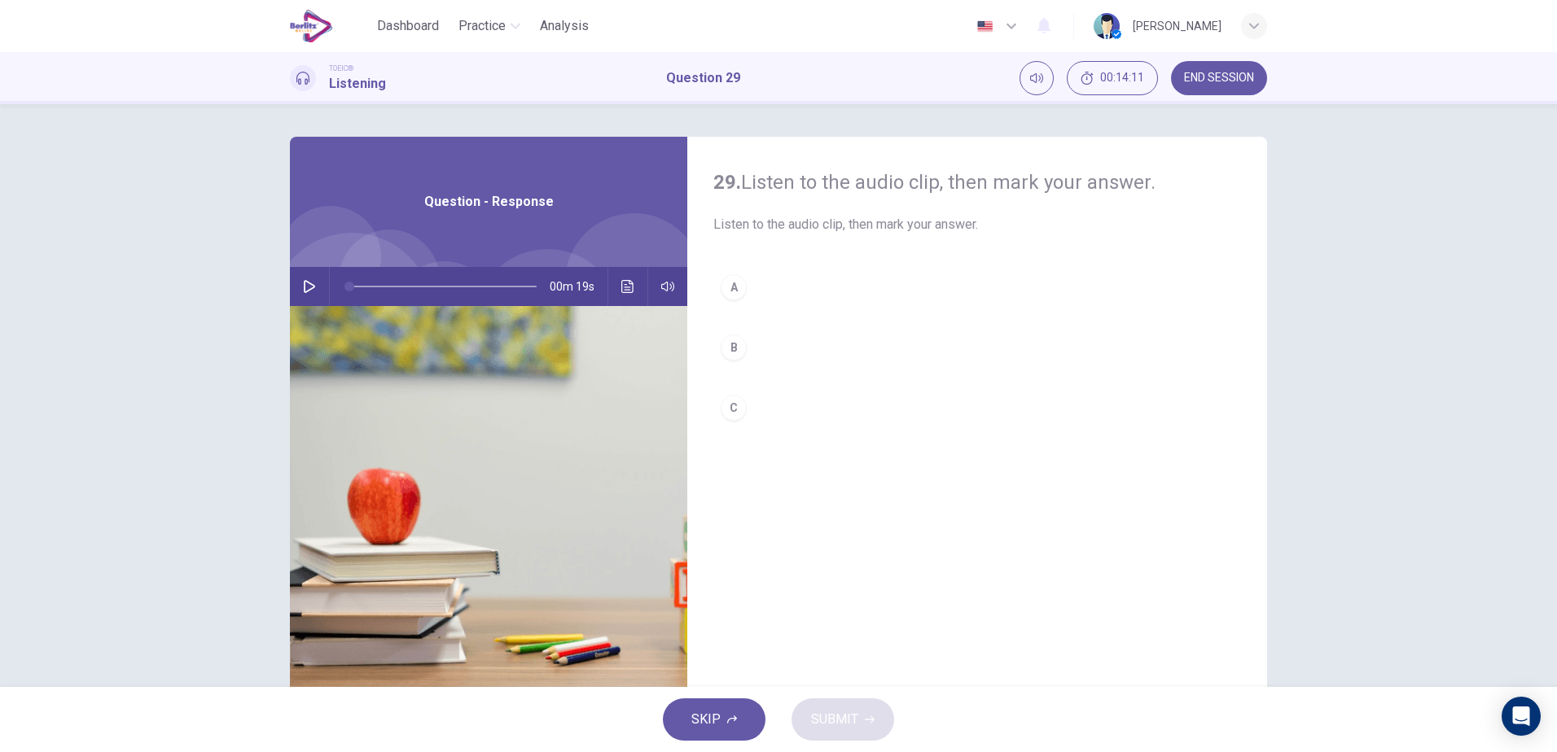
click at [303, 291] on icon "button" at bounding box center [309, 286] width 13 height 13
click at [743, 347] on button "B" at bounding box center [977, 347] width 528 height 41
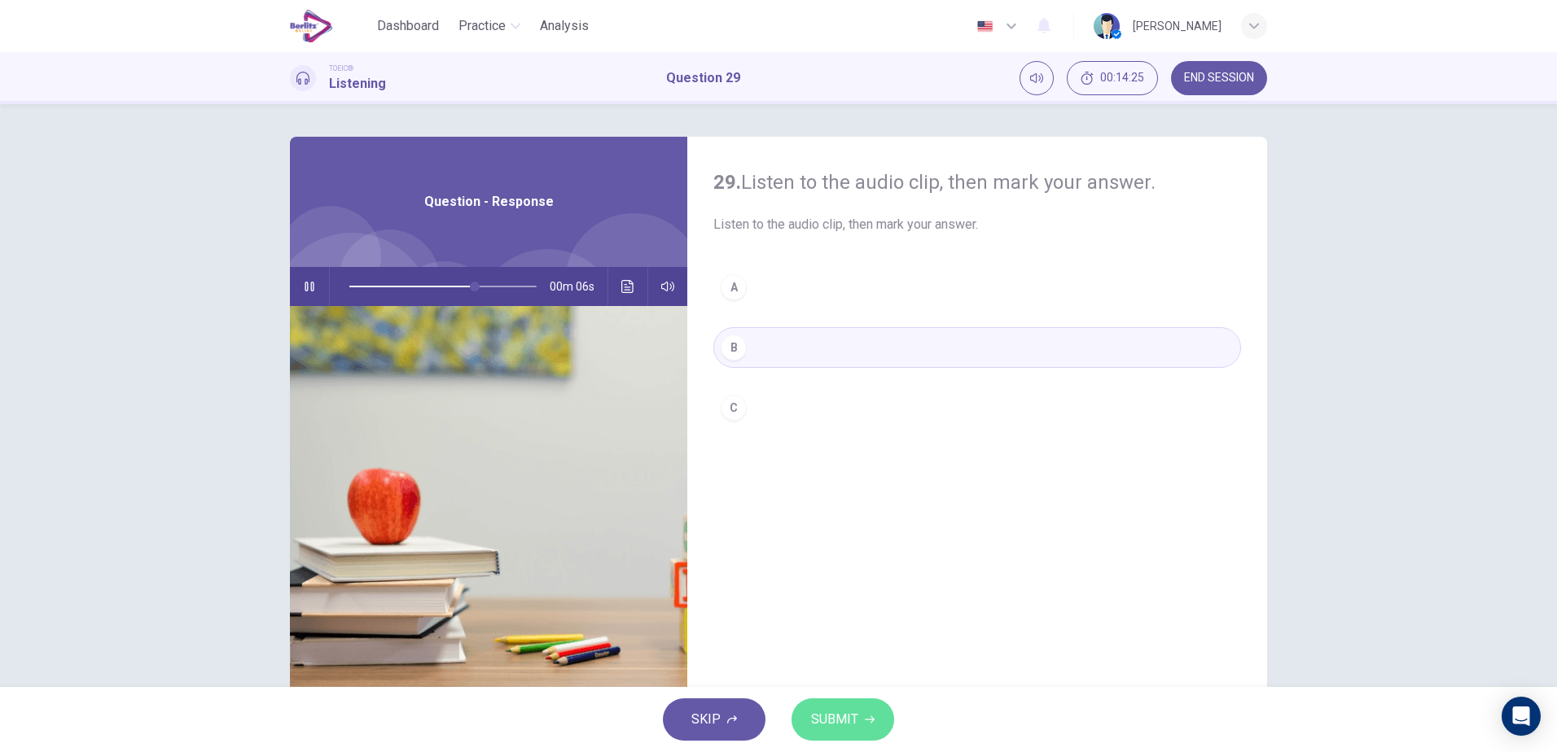
click at [843, 721] on span "SUBMIT" at bounding box center [834, 719] width 47 height 23
type input "**"
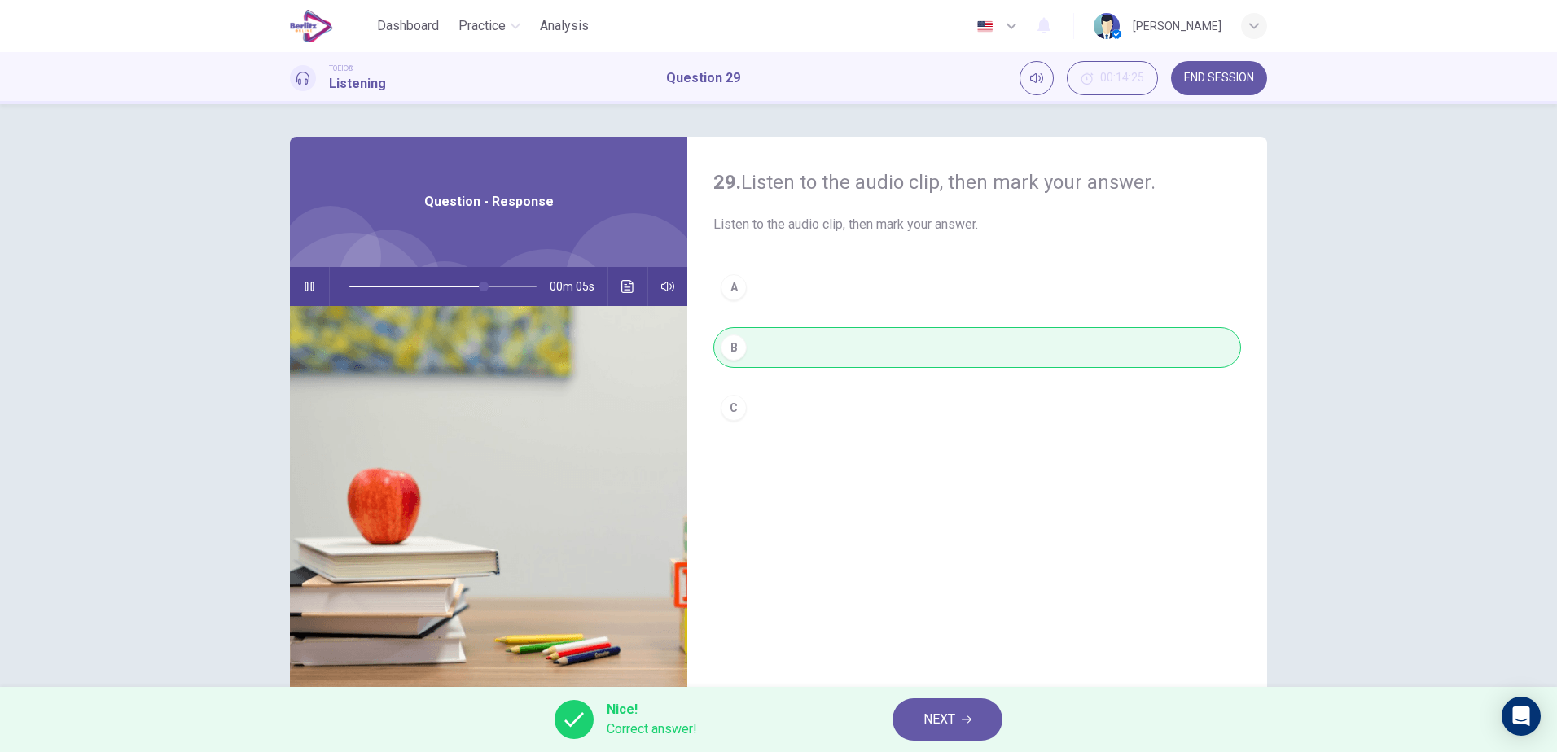
click at [931, 726] on span "NEXT" at bounding box center [939, 719] width 32 height 23
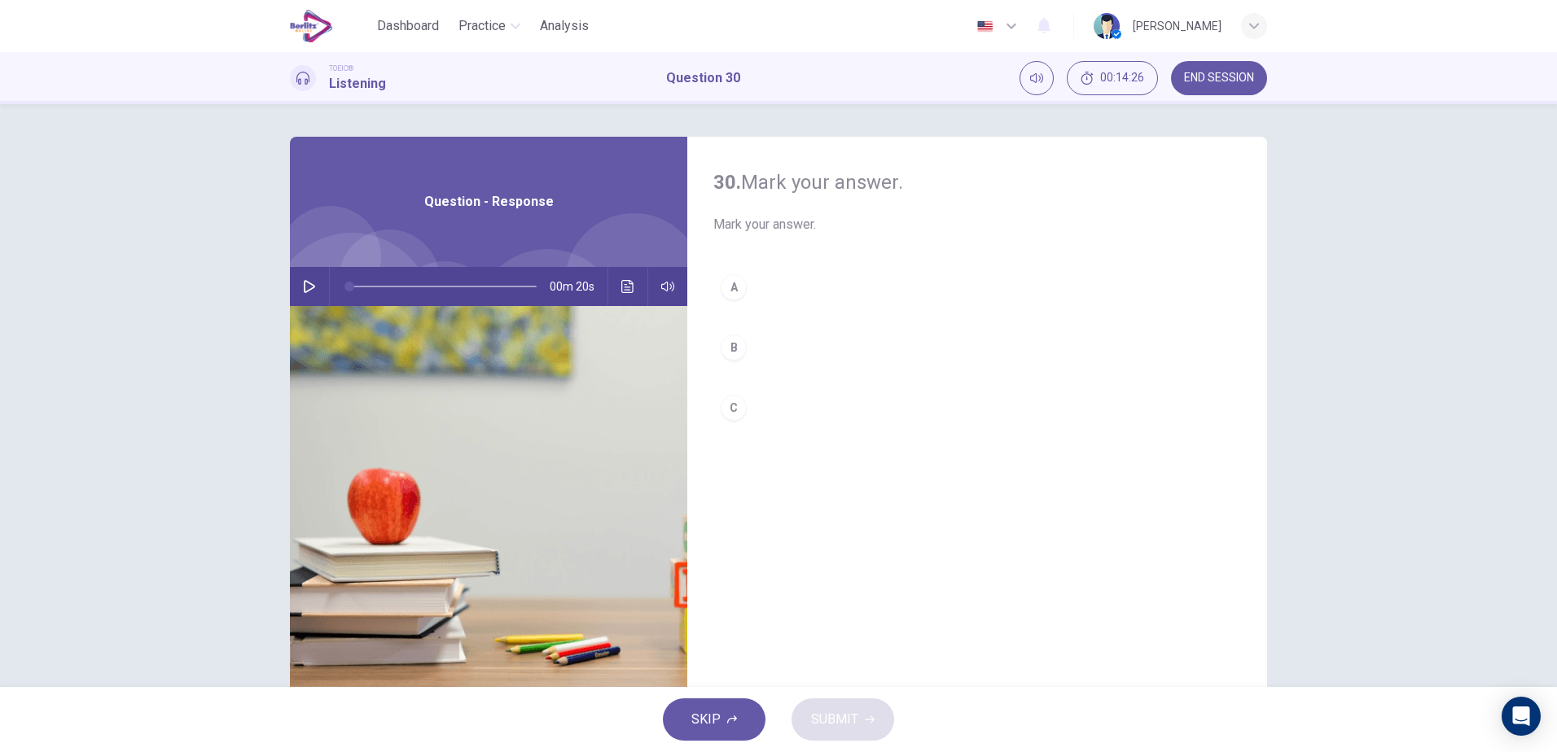
click at [306, 281] on icon "button" at bounding box center [309, 286] width 13 height 13
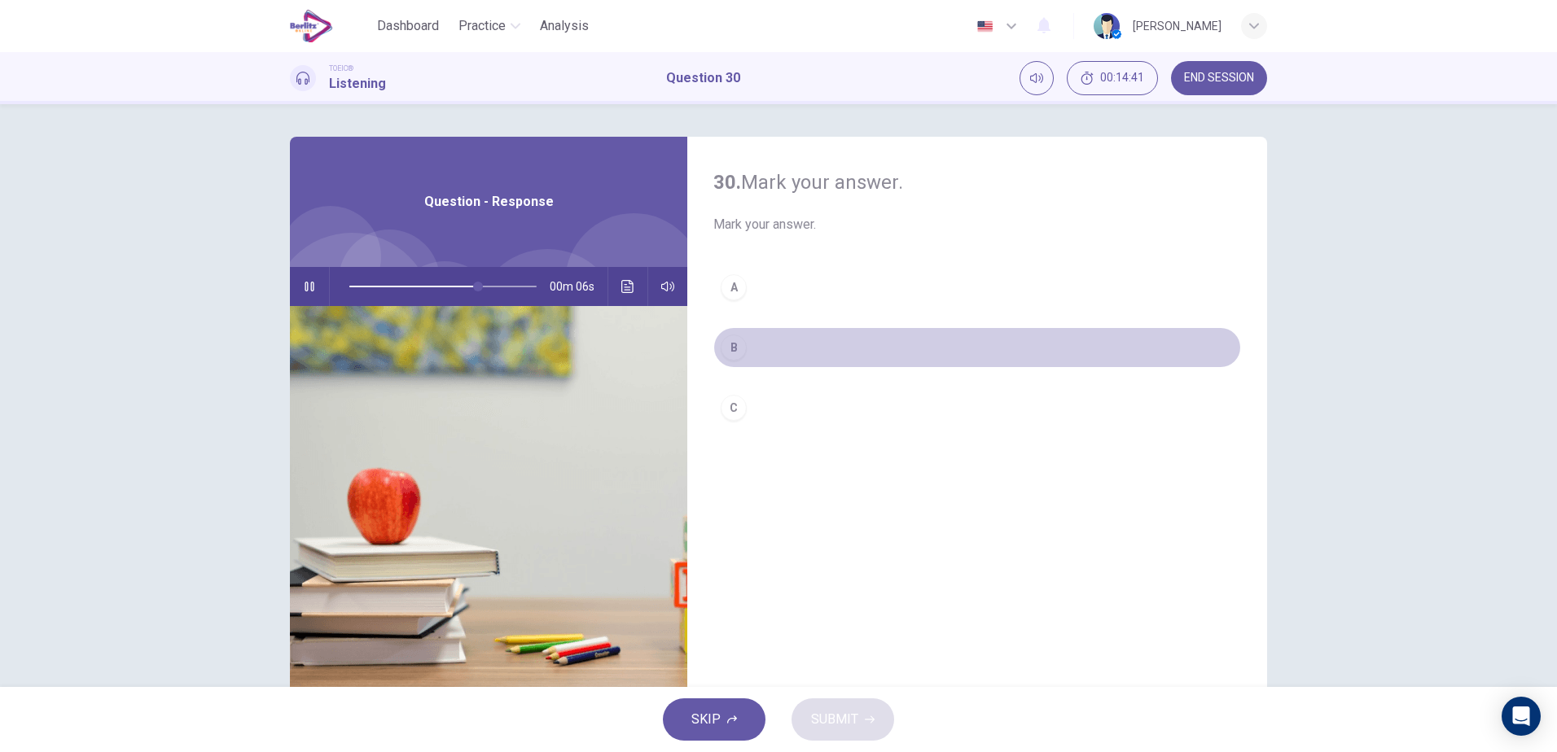
click at [782, 340] on button "B" at bounding box center [977, 347] width 528 height 41
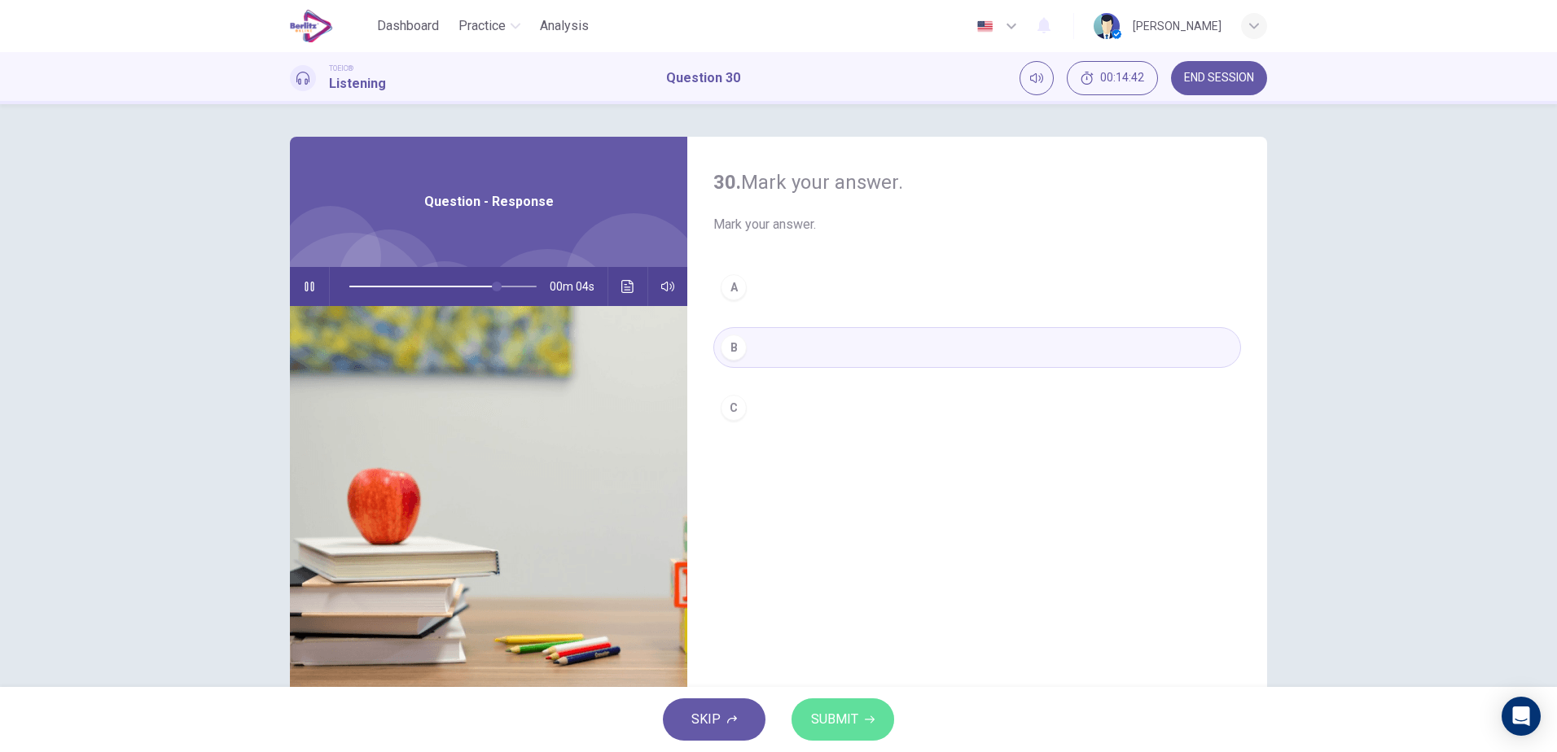
click at [869, 717] on icon "button" at bounding box center [870, 720] width 10 height 10
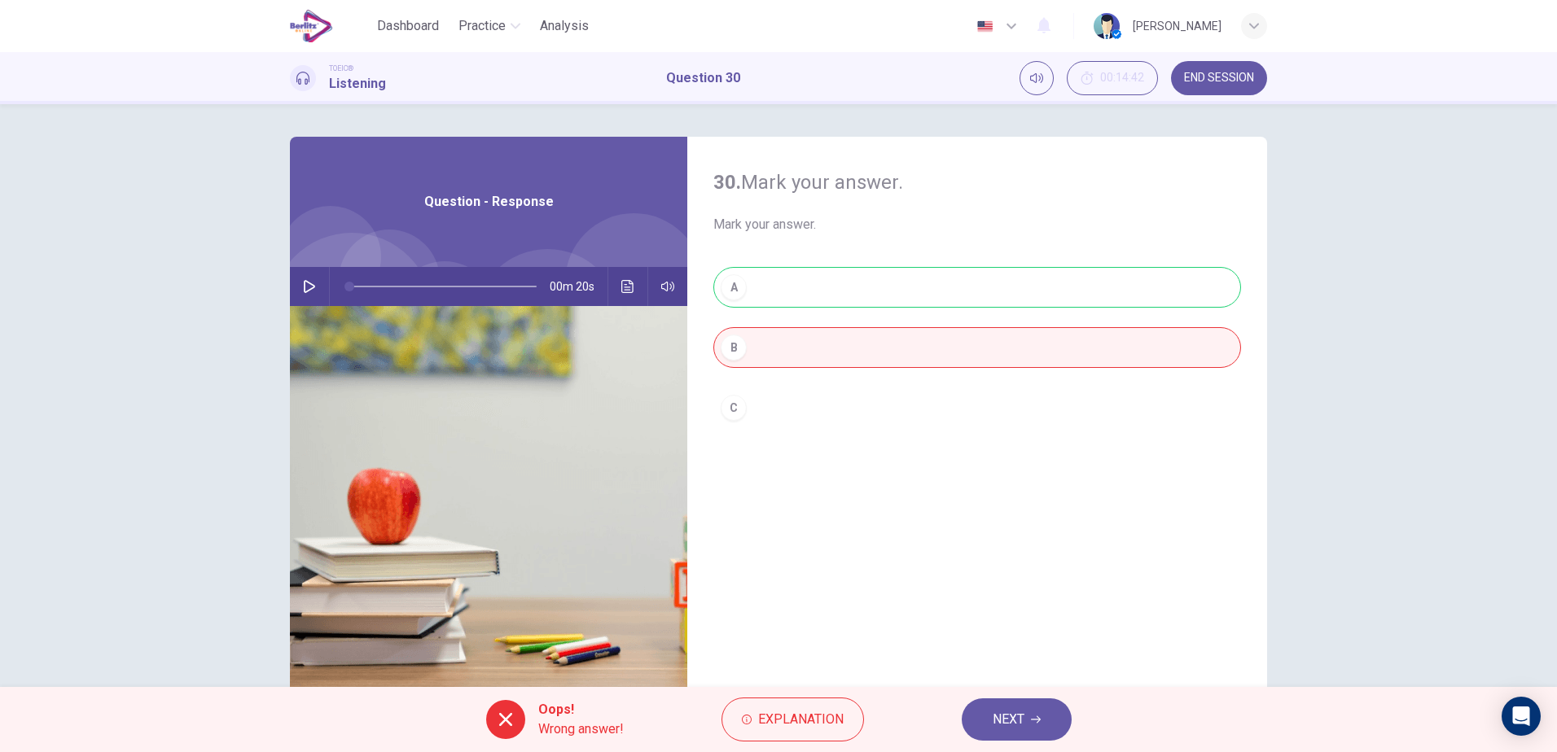
click at [509, 726] on icon at bounding box center [506, 720] width 20 height 20
click at [303, 288] on icon "button" at bounding box center [309, 286] width 13 height 13
click at [625, 288] on icon "Click to see the audio transcription" at bounding box center [627, 286] width 13 height 13
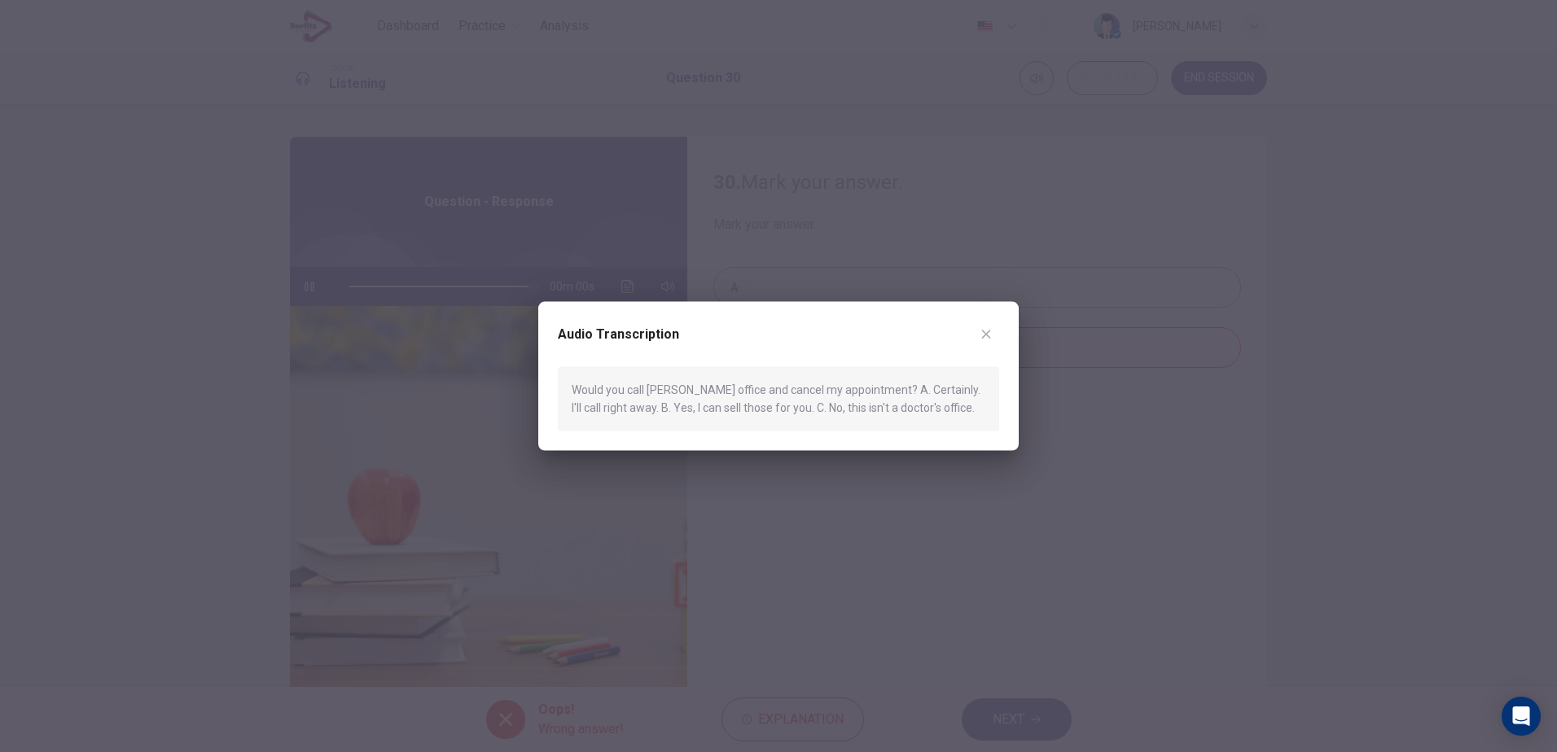
type input "*"
click at [984, 335] on icon "button" at bounding box center [986, 334] width 13 height 13
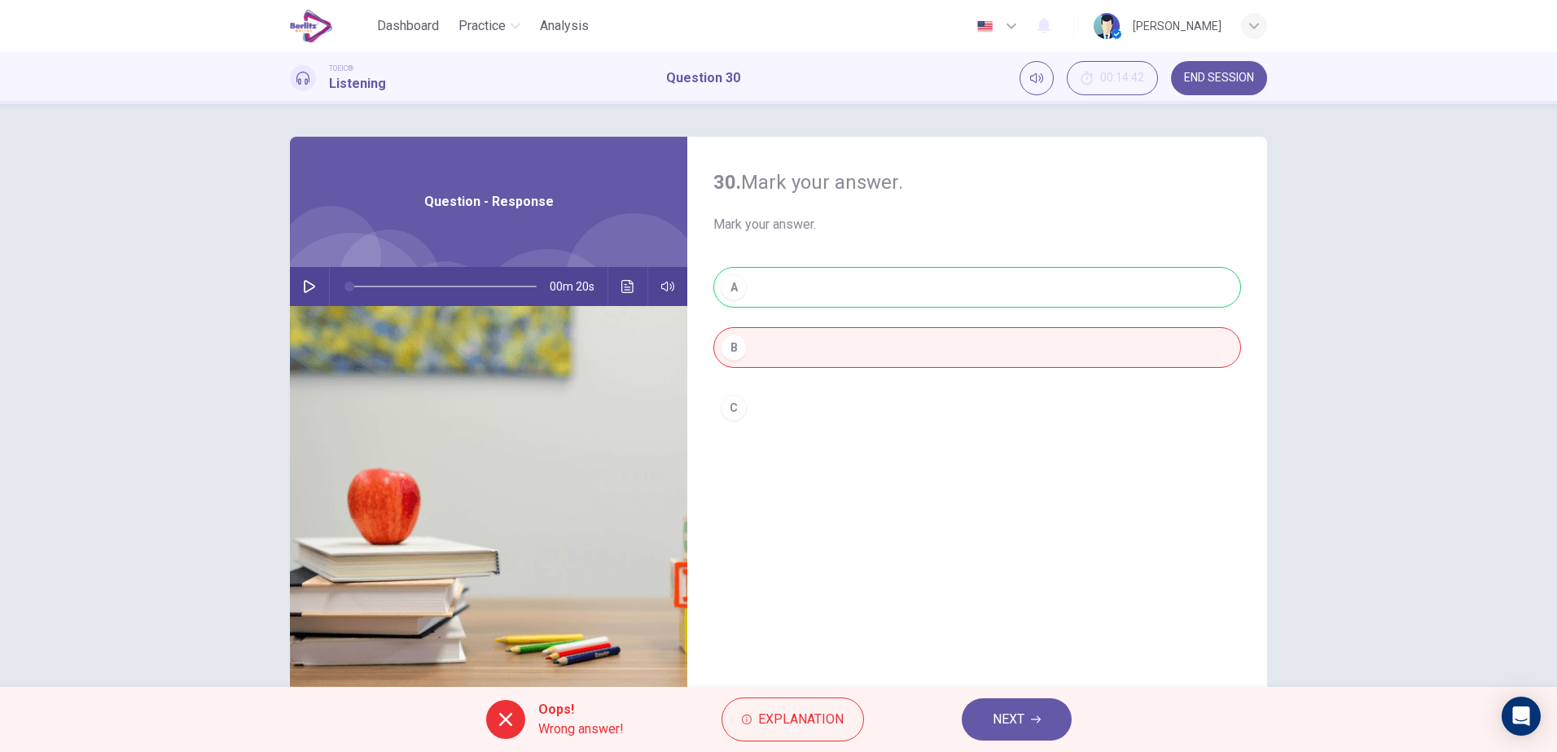
click at [1006, 721] on span "NEXT" at bounding box center [1009, 719] width 32 height 23
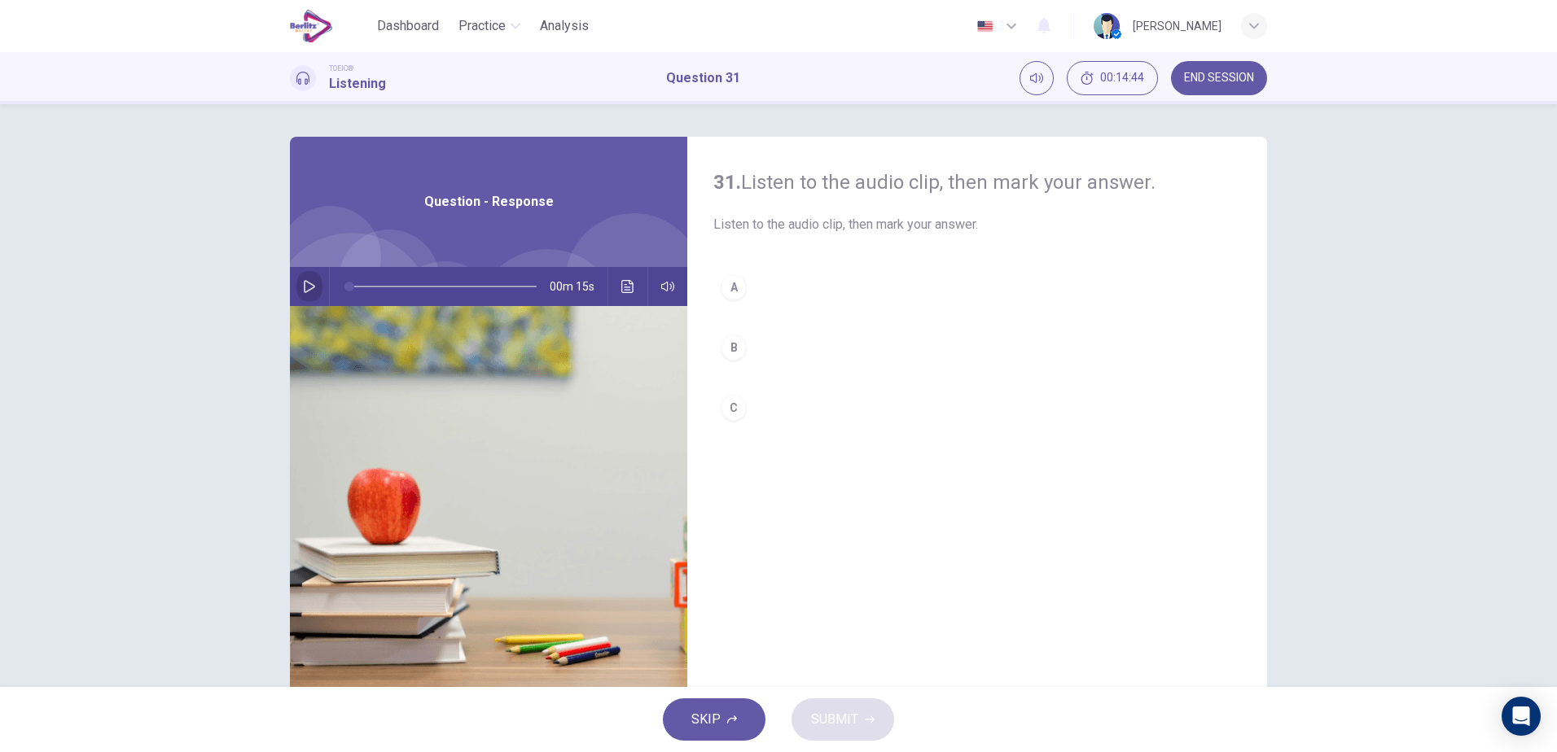
click at [303, 285] on icon "button" at bounding box center [309, 286] width 13 height 13
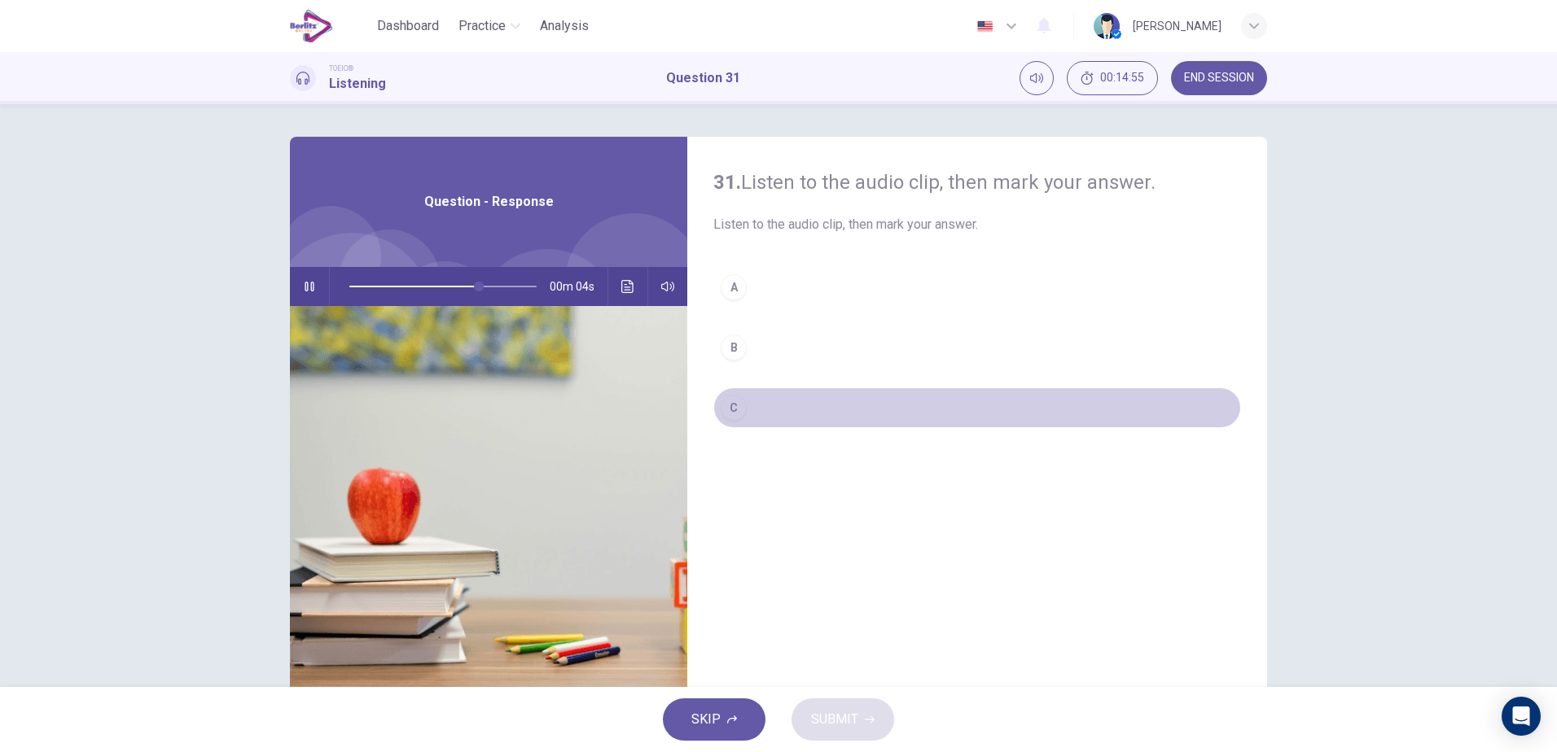
click at [782, 408] on button "C" at bounding box center [977, 408] width 528 height 41
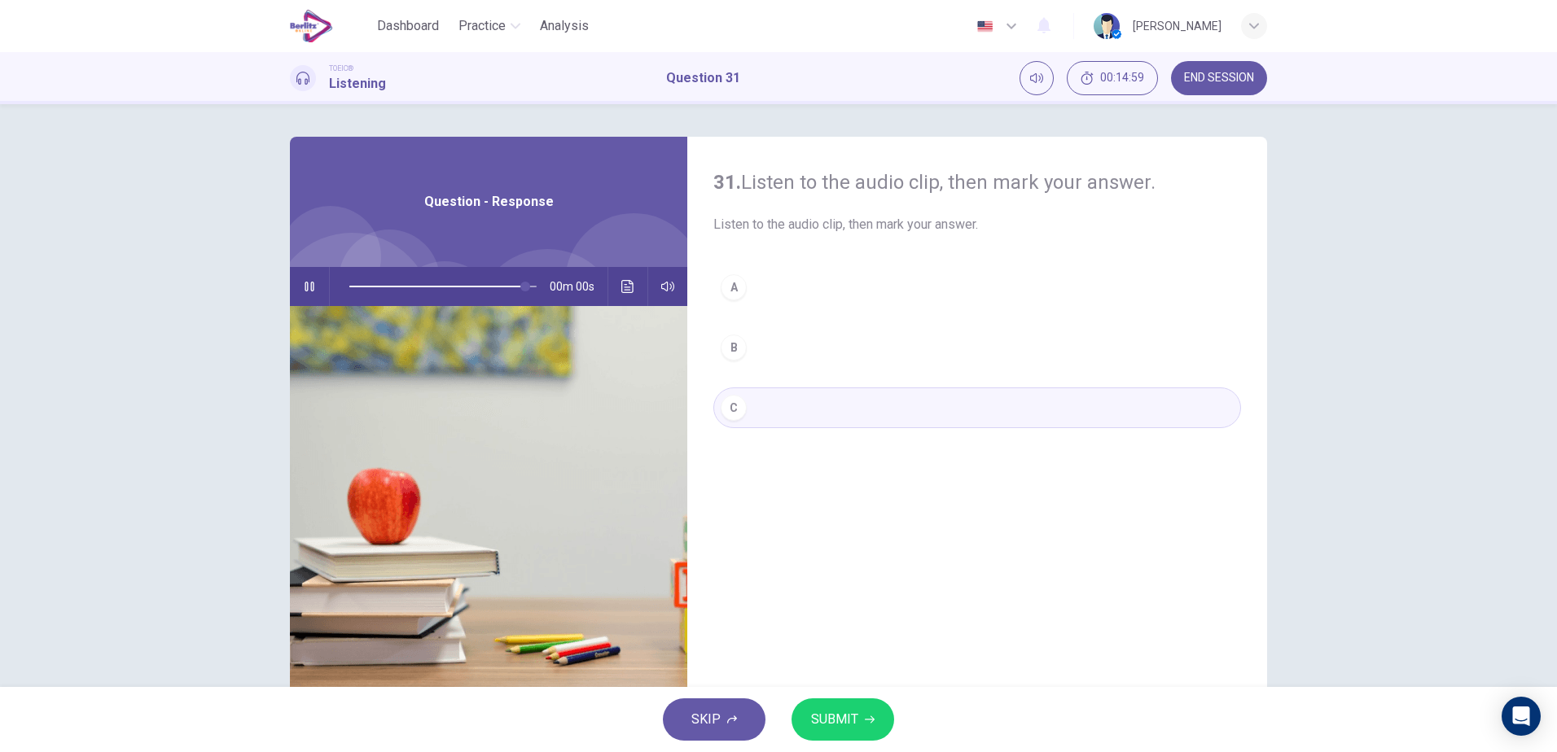
type input "*"
click at [857, 718] on button "SUBMIT" at bounding box center [842, 720] width 103 height 42
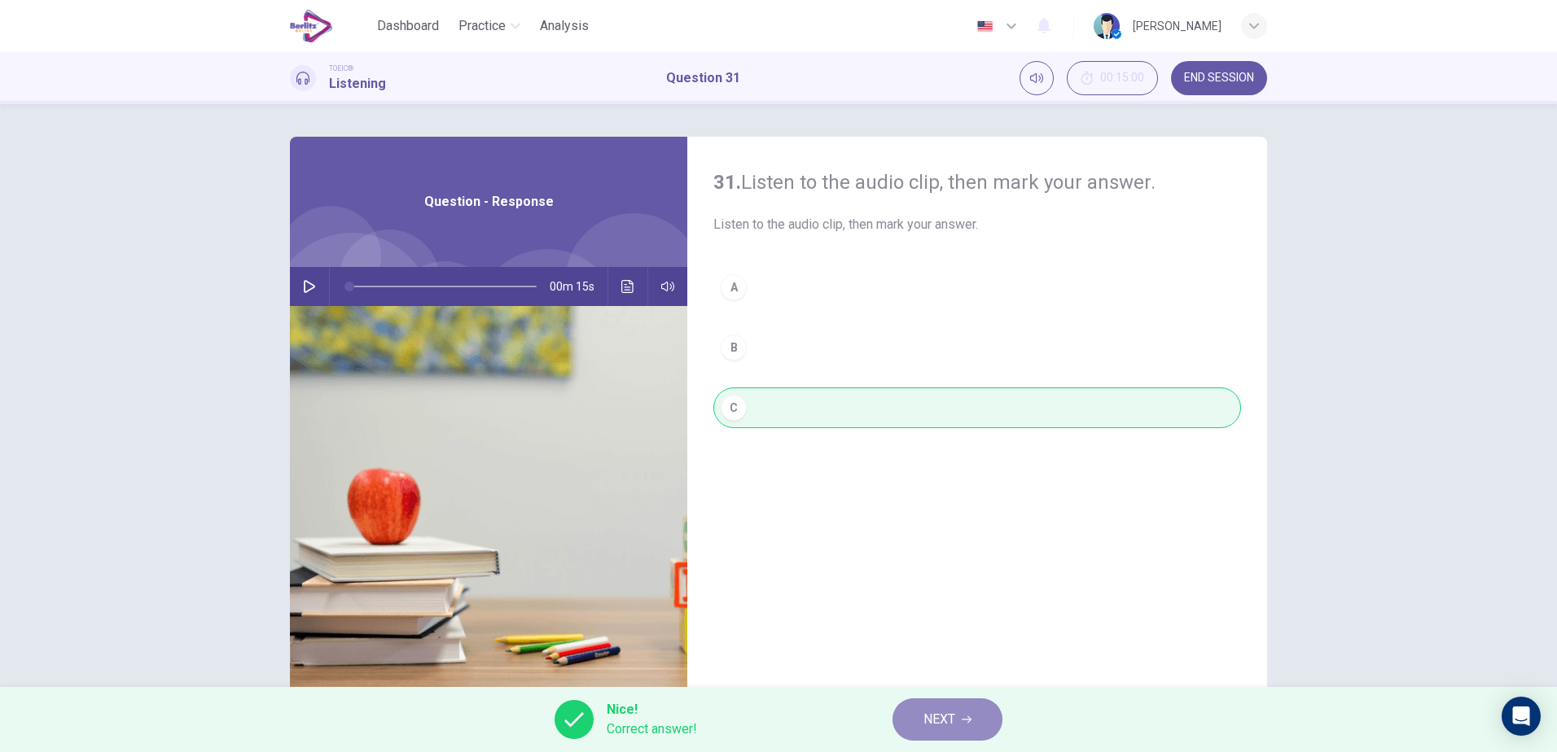
click at [972, 728] on button "NEXT" at bounding box center [947, 720] width 110 height 42
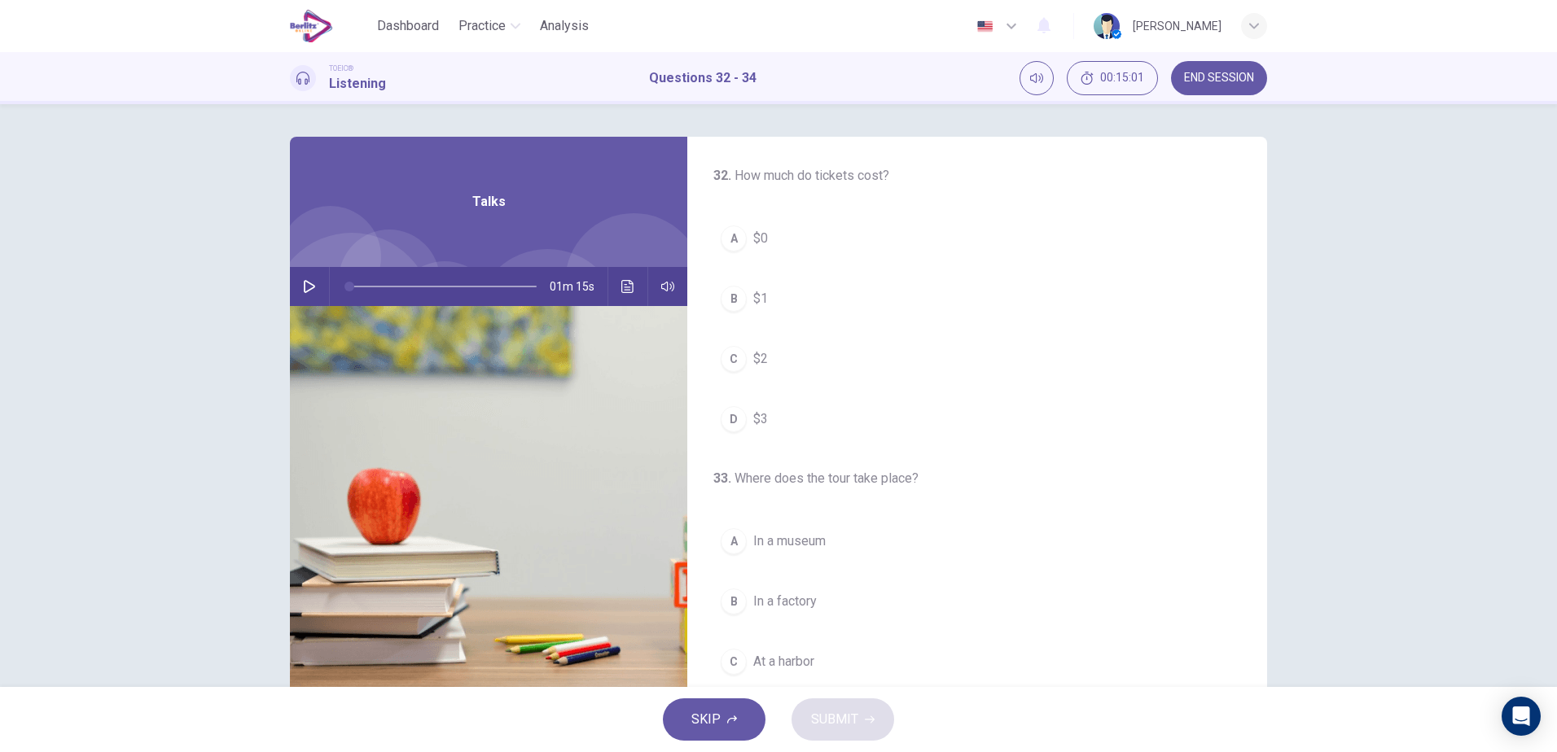
click at [308, 279] on button "button" at bounding box center [309, 286] width 26 height 39
drag, startPoint x: 479, startPoint y: 286, endPoint x: 338, endPoint y: 311, distance: 143.1
click at [338, 311] on div "Talks 01m 15s" at bounding box center [488, 420] width 397 height 566
click at [296, 291] on button "button" at bounding box center [309, 286] width 26 height 39
click at [344, 287] on span at bounding box center [349, 287] width 10 height 10
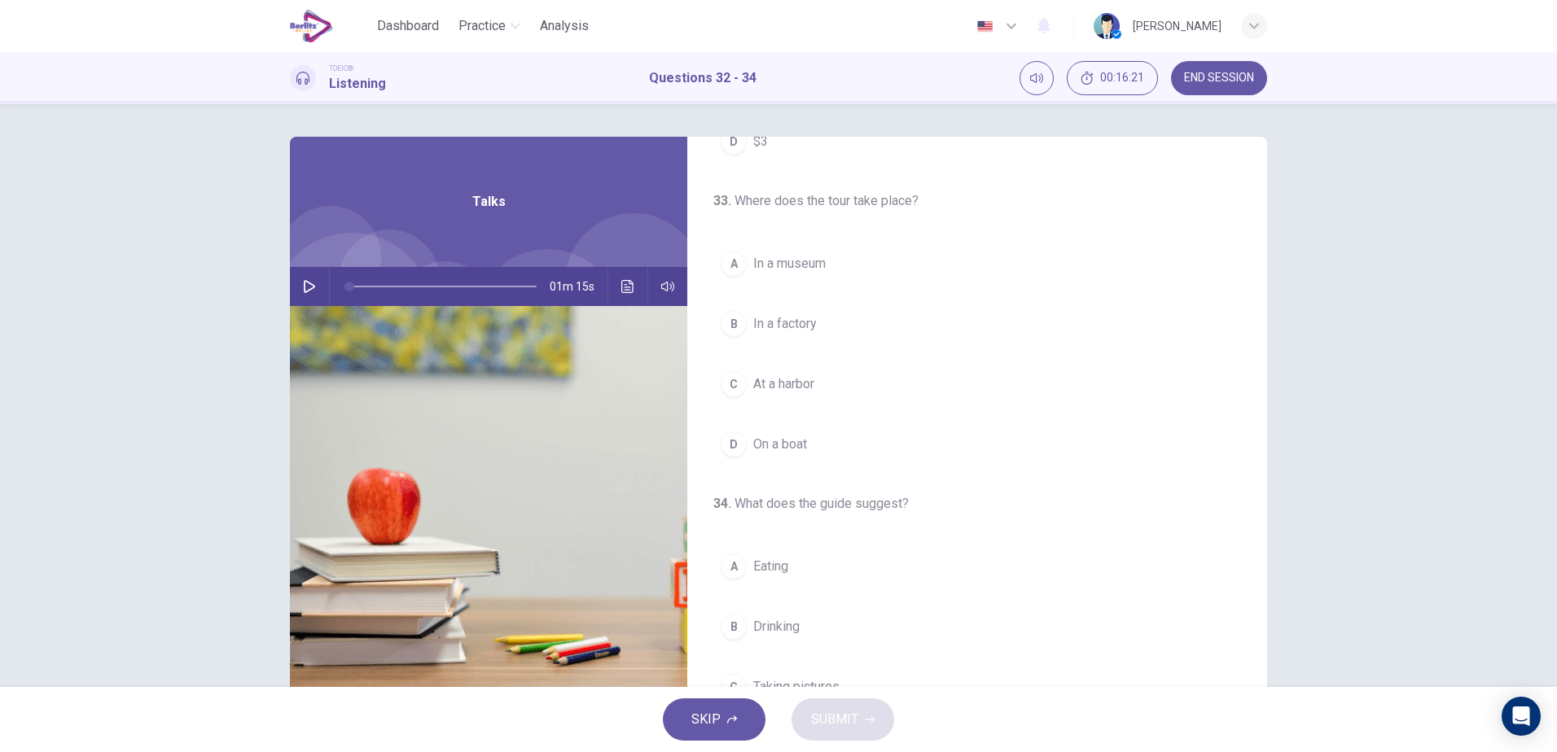
scroll to position [272, 0]
click at [303, 288] on icon "button" at bounding box center [309, 286] width 13 height 13
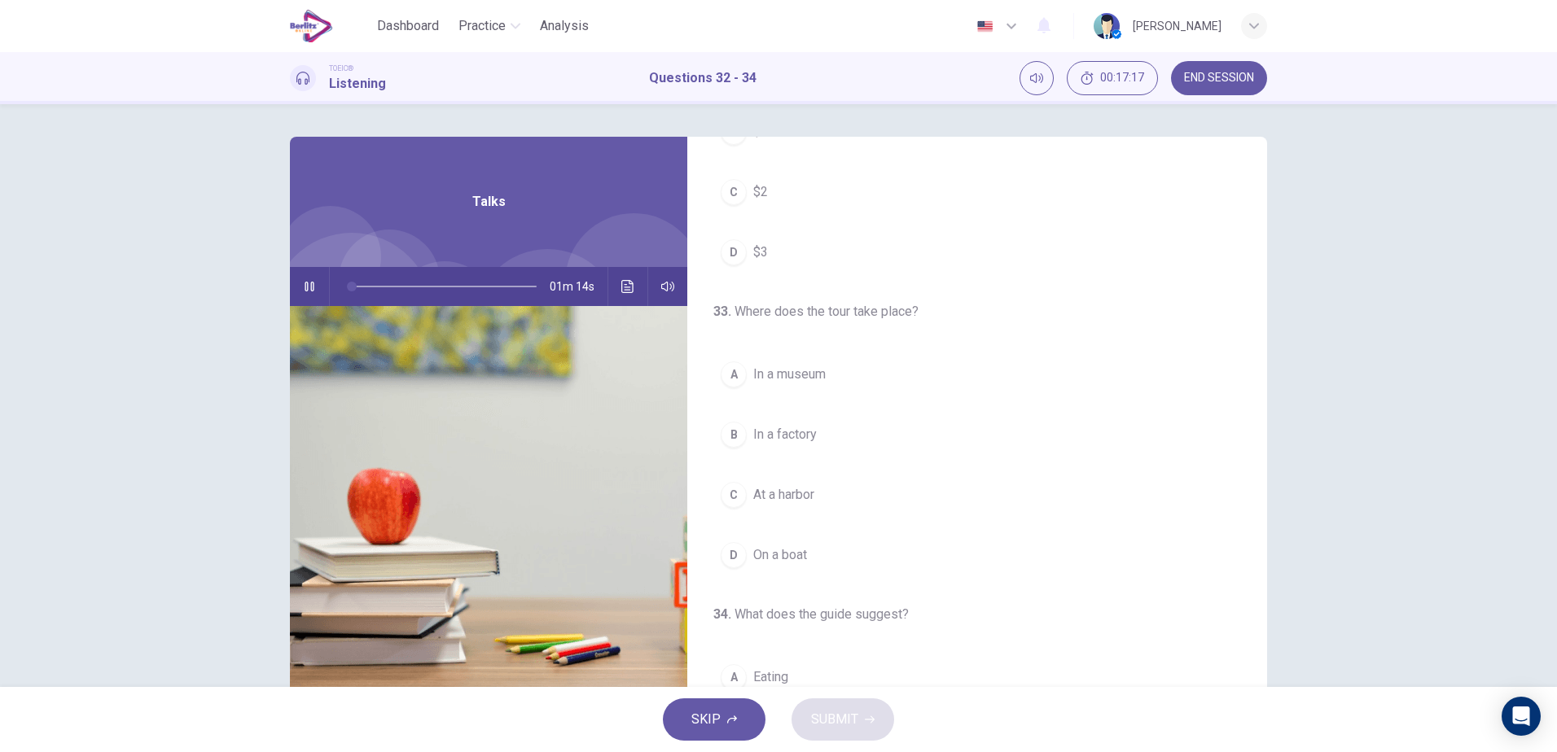
scroll to position [0, 0]
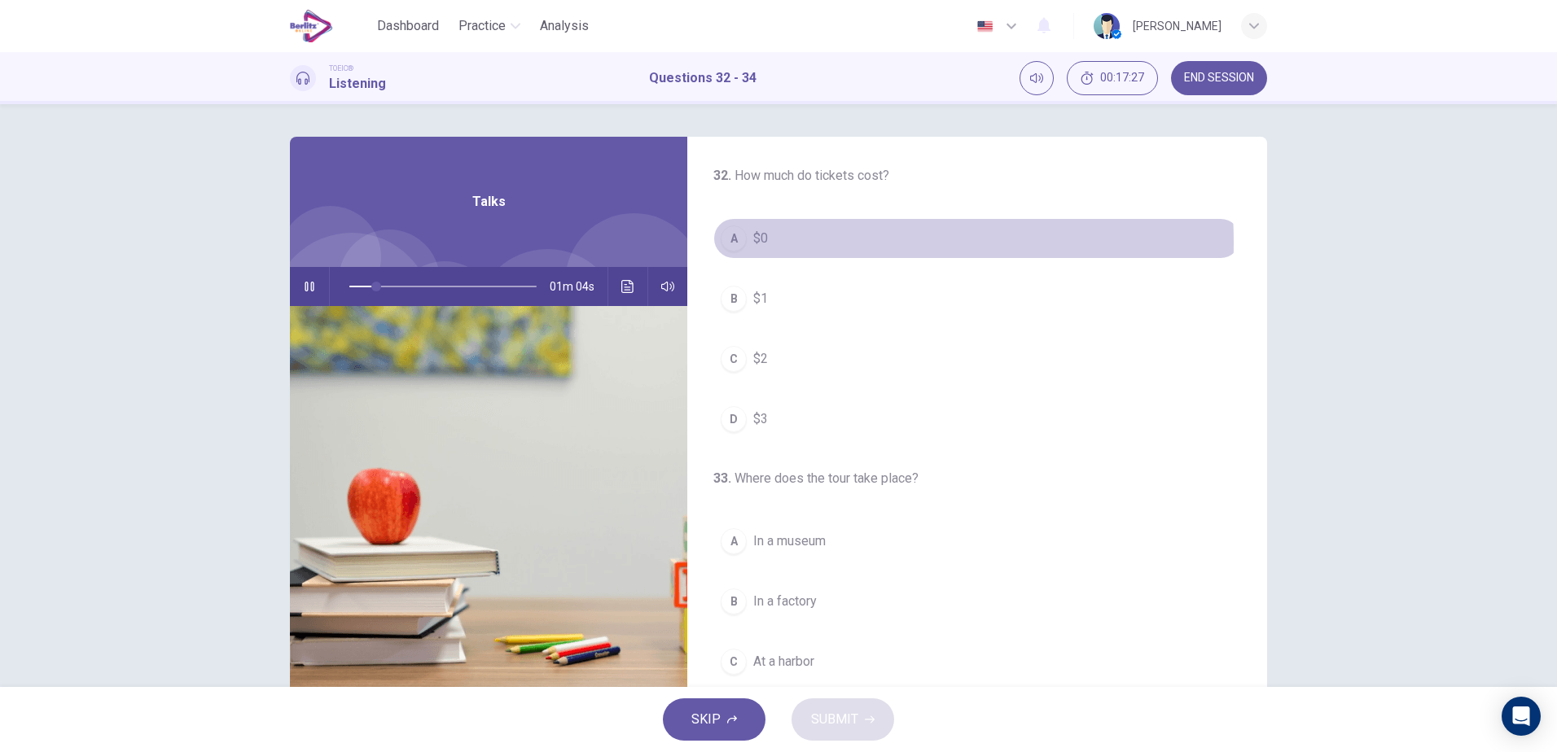
click at [753, 243] on span "$0" at bounding box center [760, 239] width 15 height 20
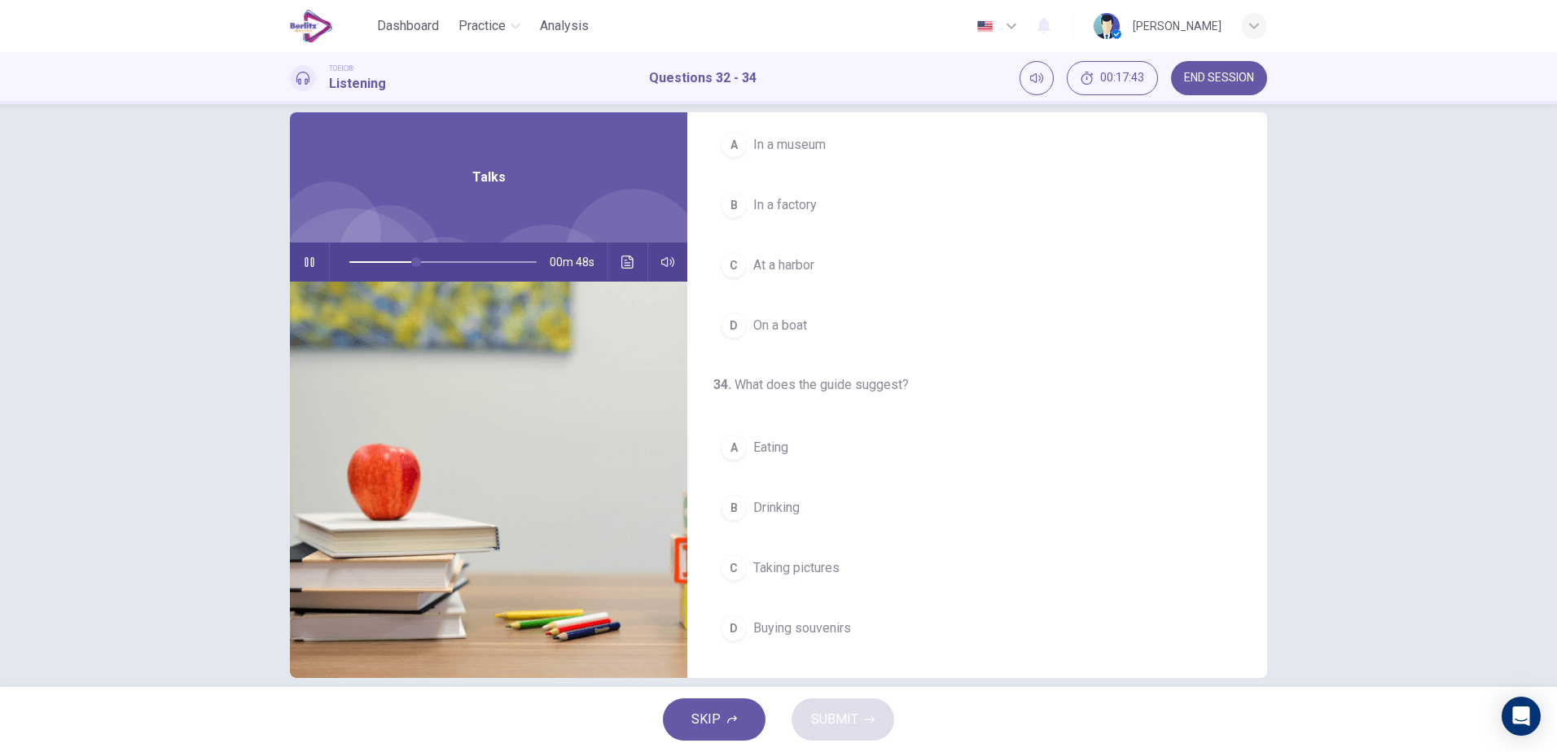
scroll to position [35, 0]
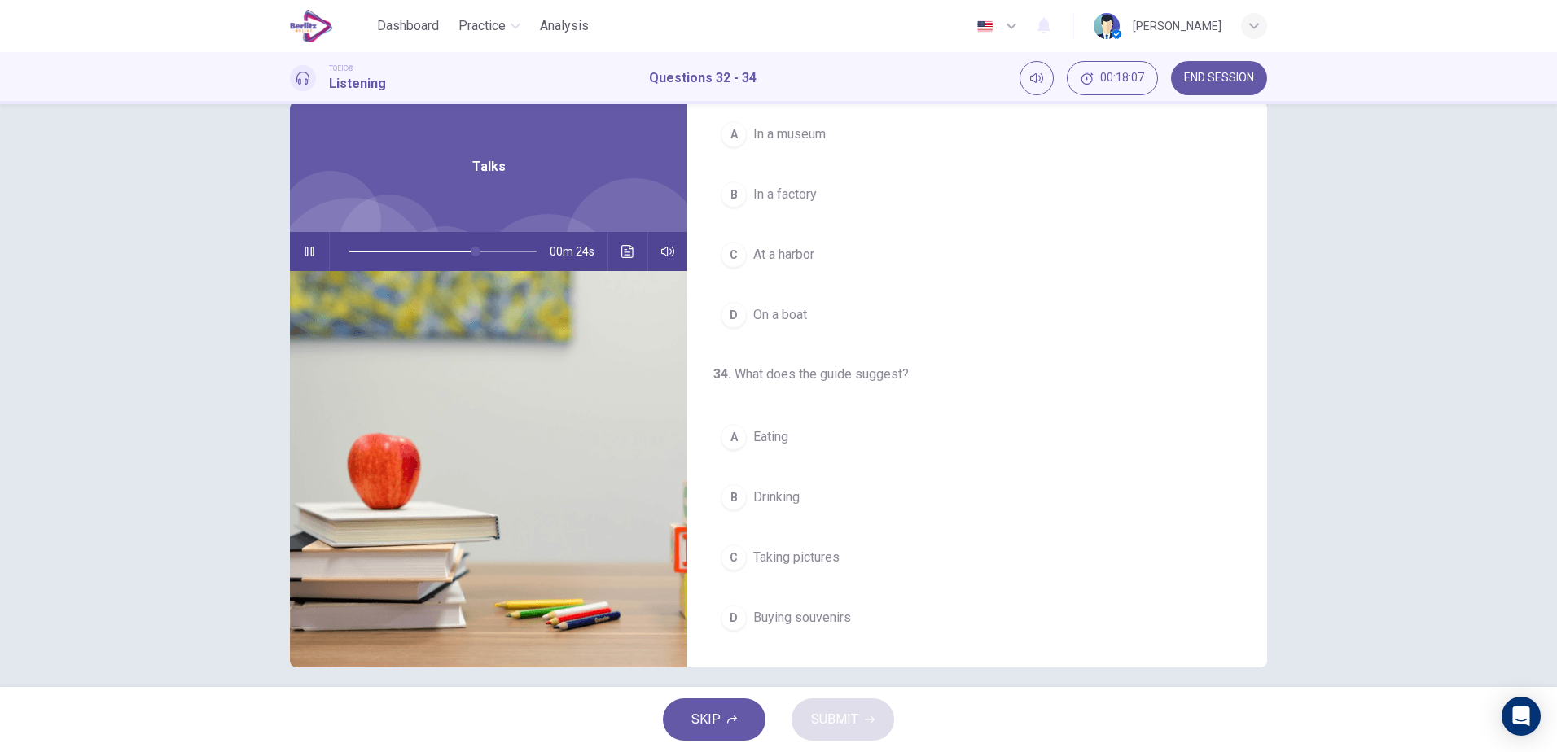
click at [803, 618] on span "Buying souvenirs" at bounding box center [802, 618] width 98 height 20
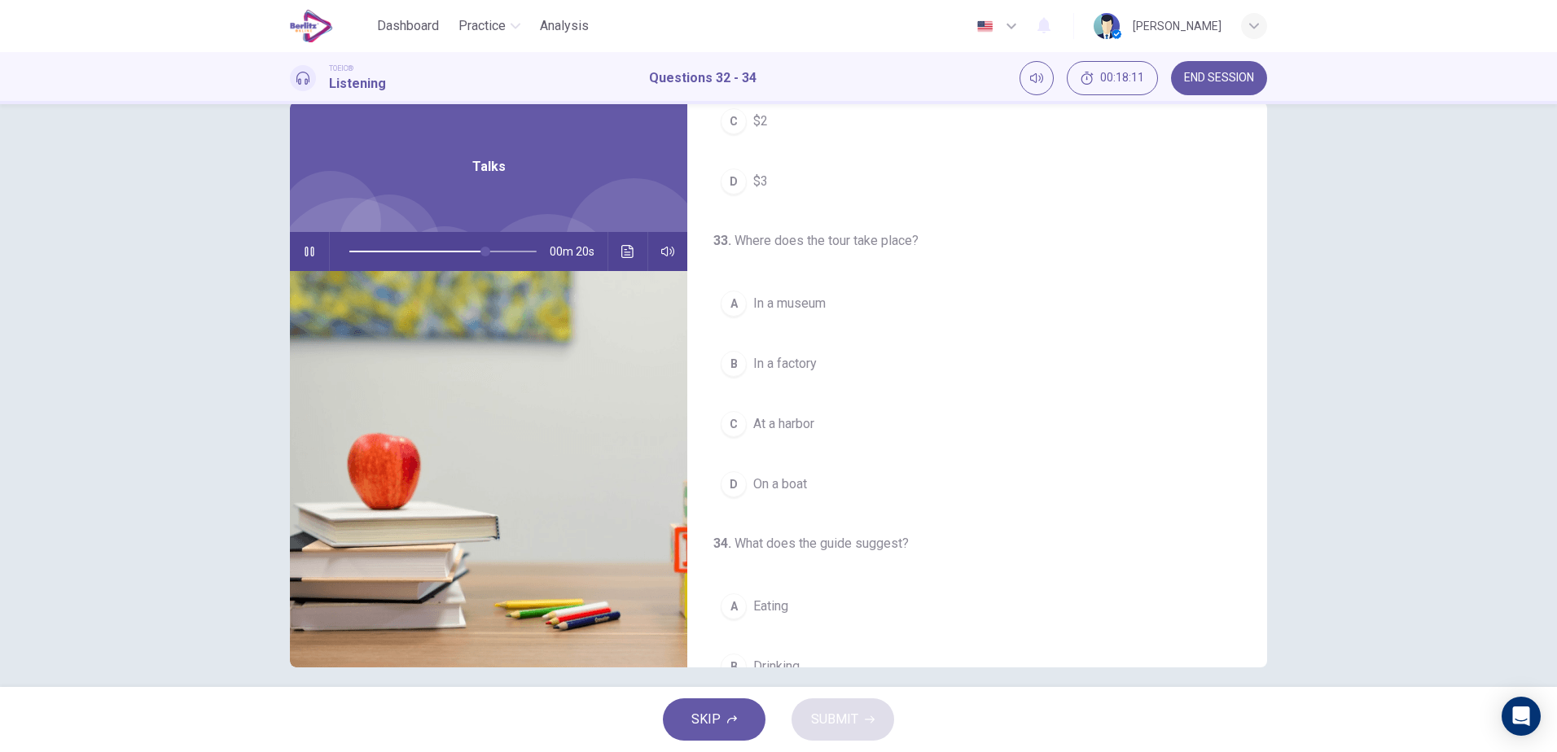
scroll to position [158, 0]
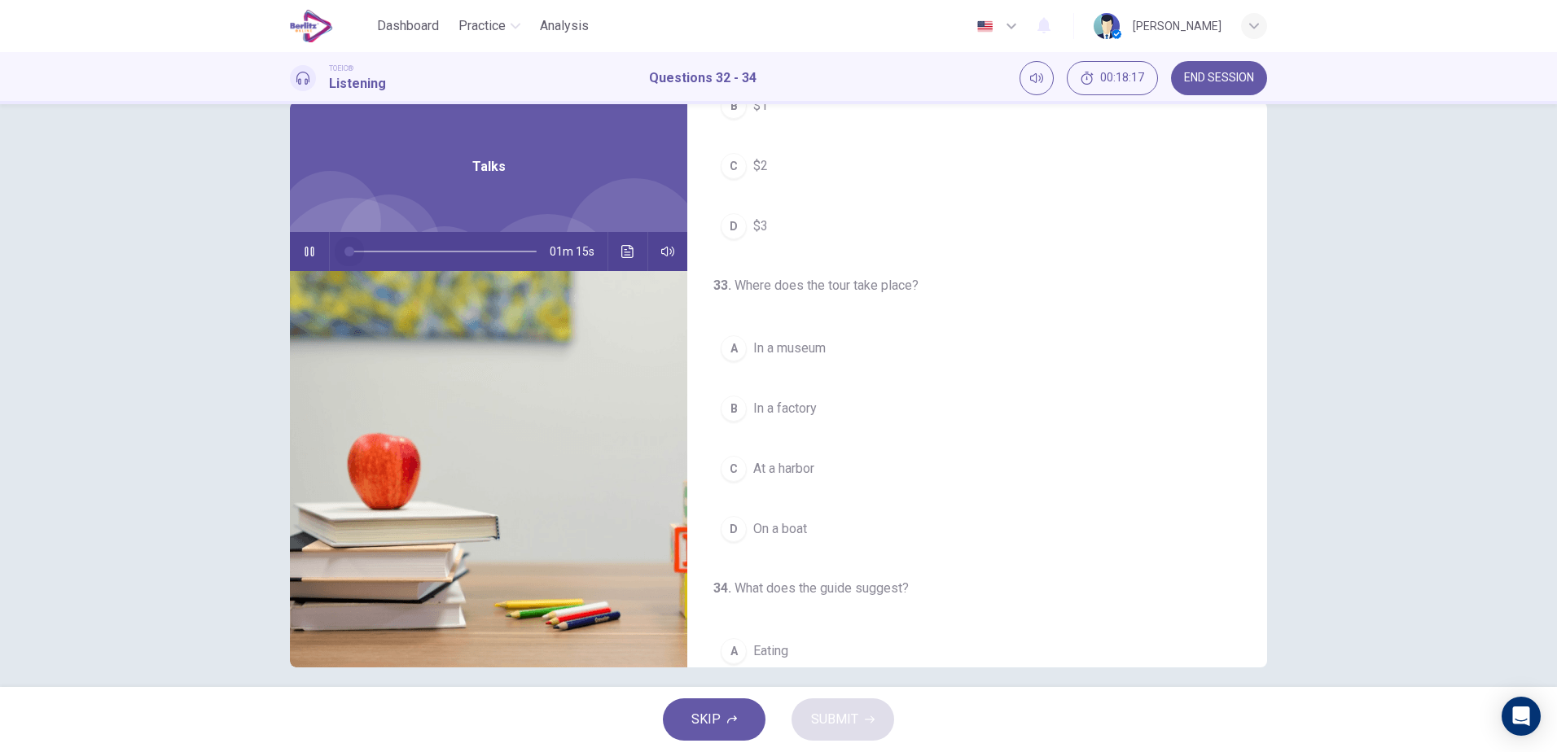
drag, startPoint x: 480, startPoint y: 248, endPoint x: 340, endPoint y: 283, distance: 144.6
click at [340, 283] on div "Talks 01m 15s" at bounding box center [488, 385] width 397 height 566
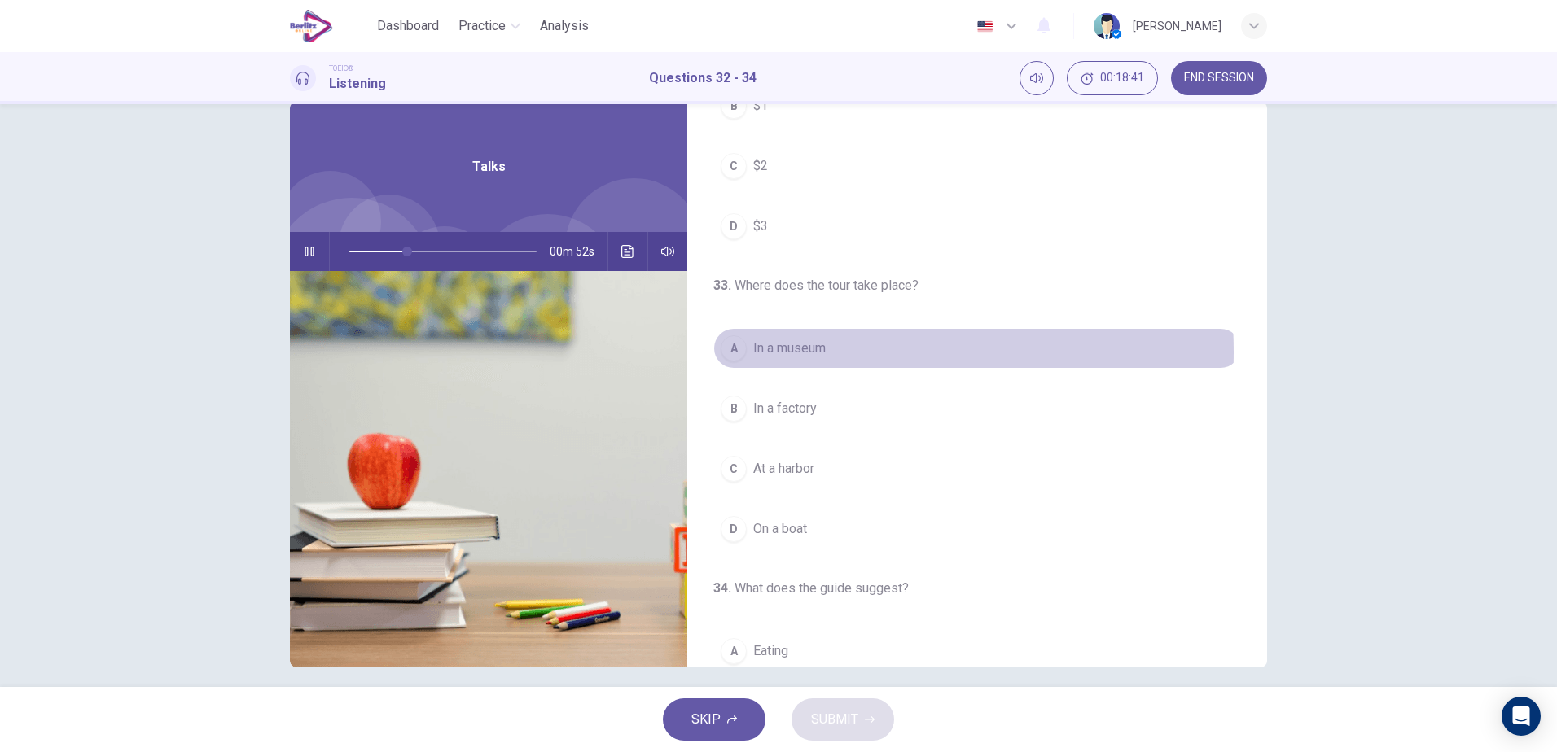
click at [813, 352] on span "In a museum" at bounding box center [789, 349] width 72 height 20
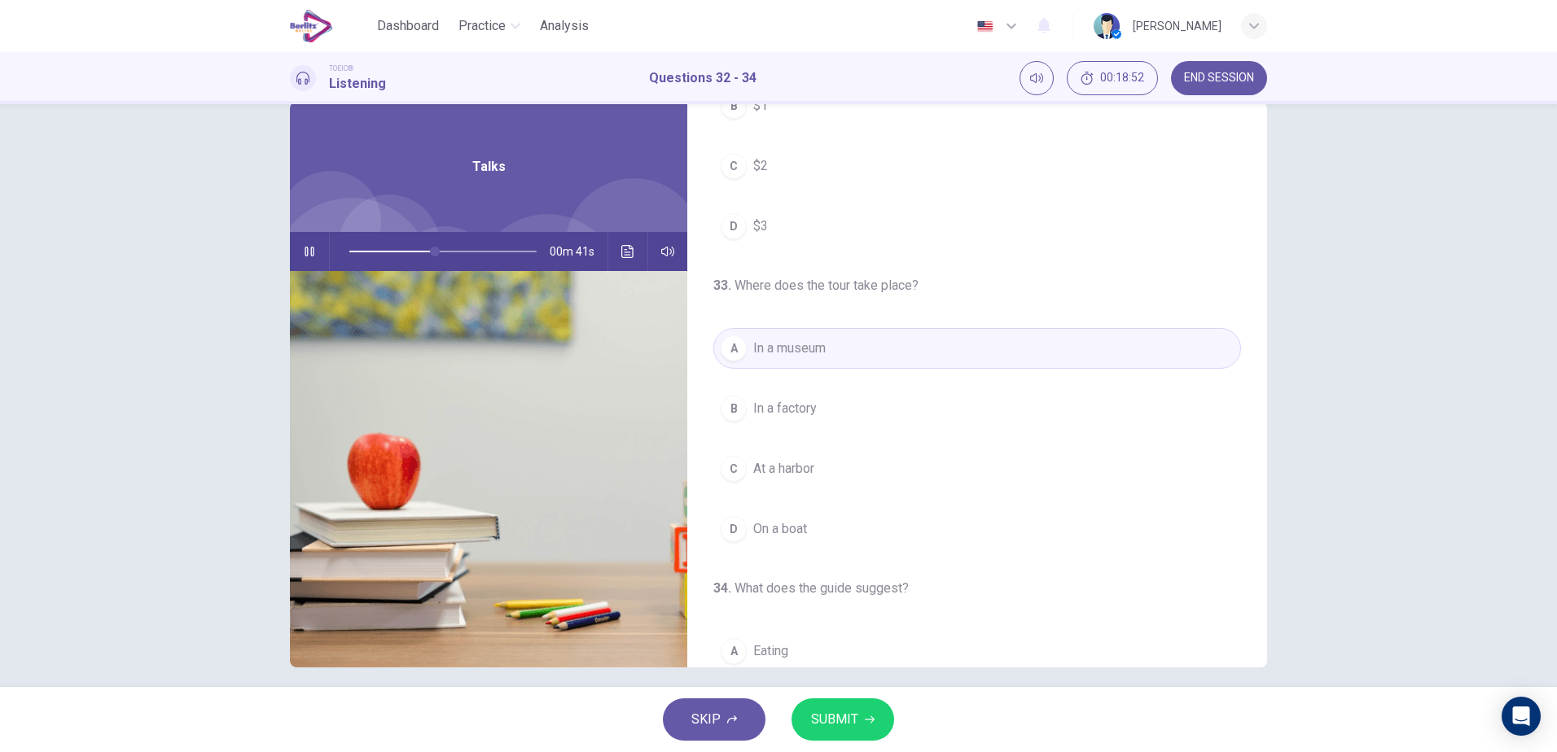
scroll to position [372, 0]
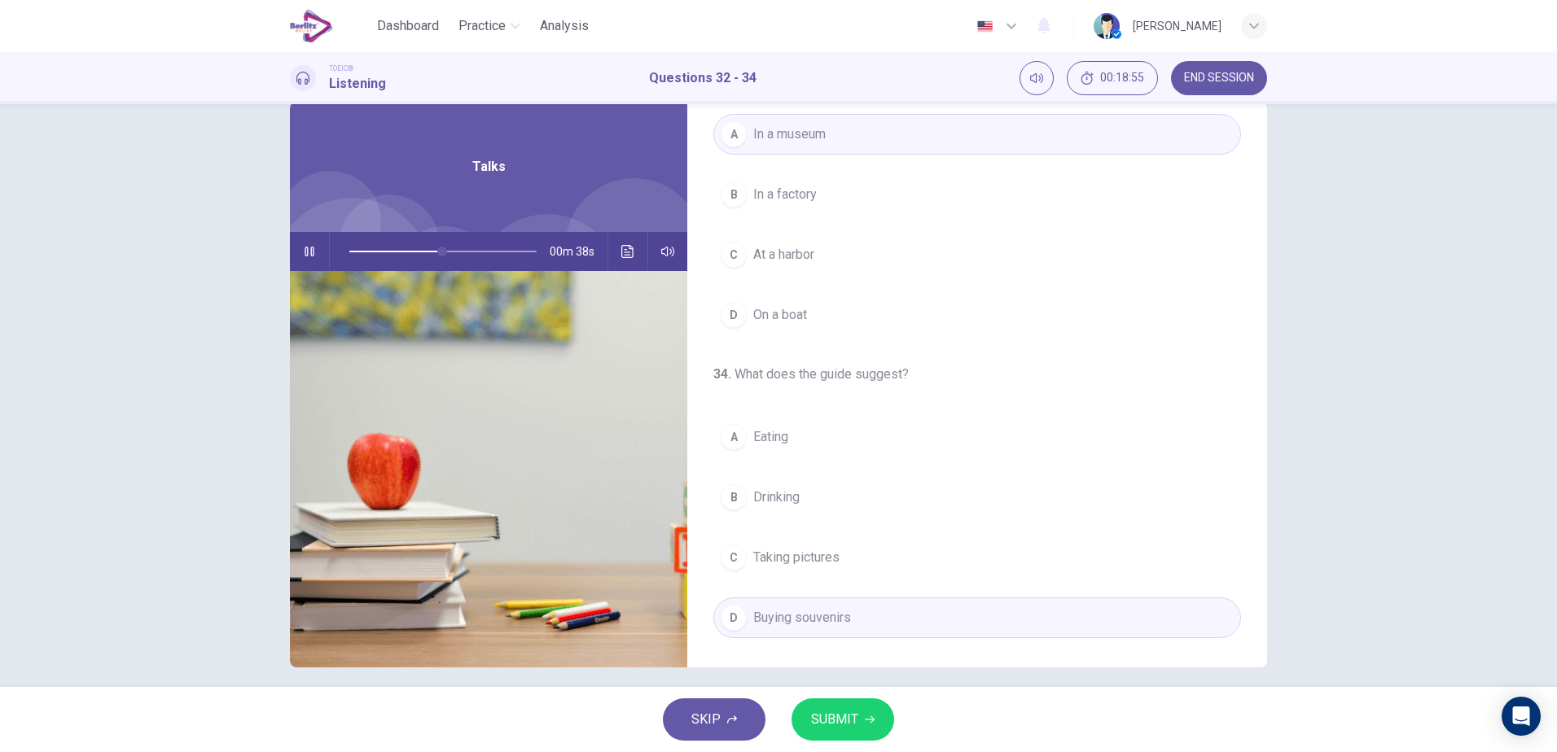
click at [835, 698] on div "SKIP SUBMIT" at bounding box center [778, 719] width 1557 height 65
click at [835, 721] on span "SUBMIT" at bounding box center [834, 719] width 47 height 23
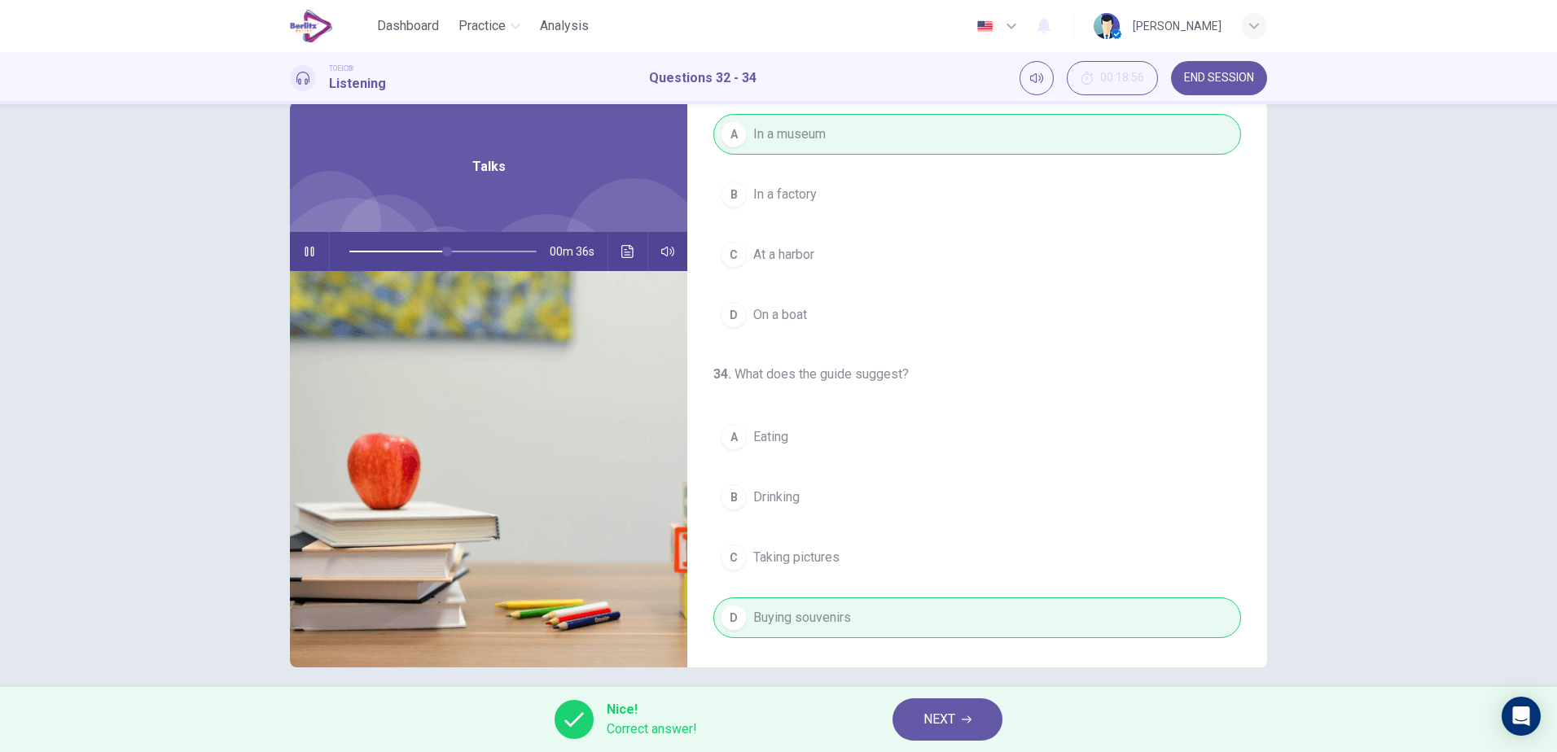
type input "**"
click at [904, 712] on button "NEXT" at bounding box center [947, 720] width 110 height 42
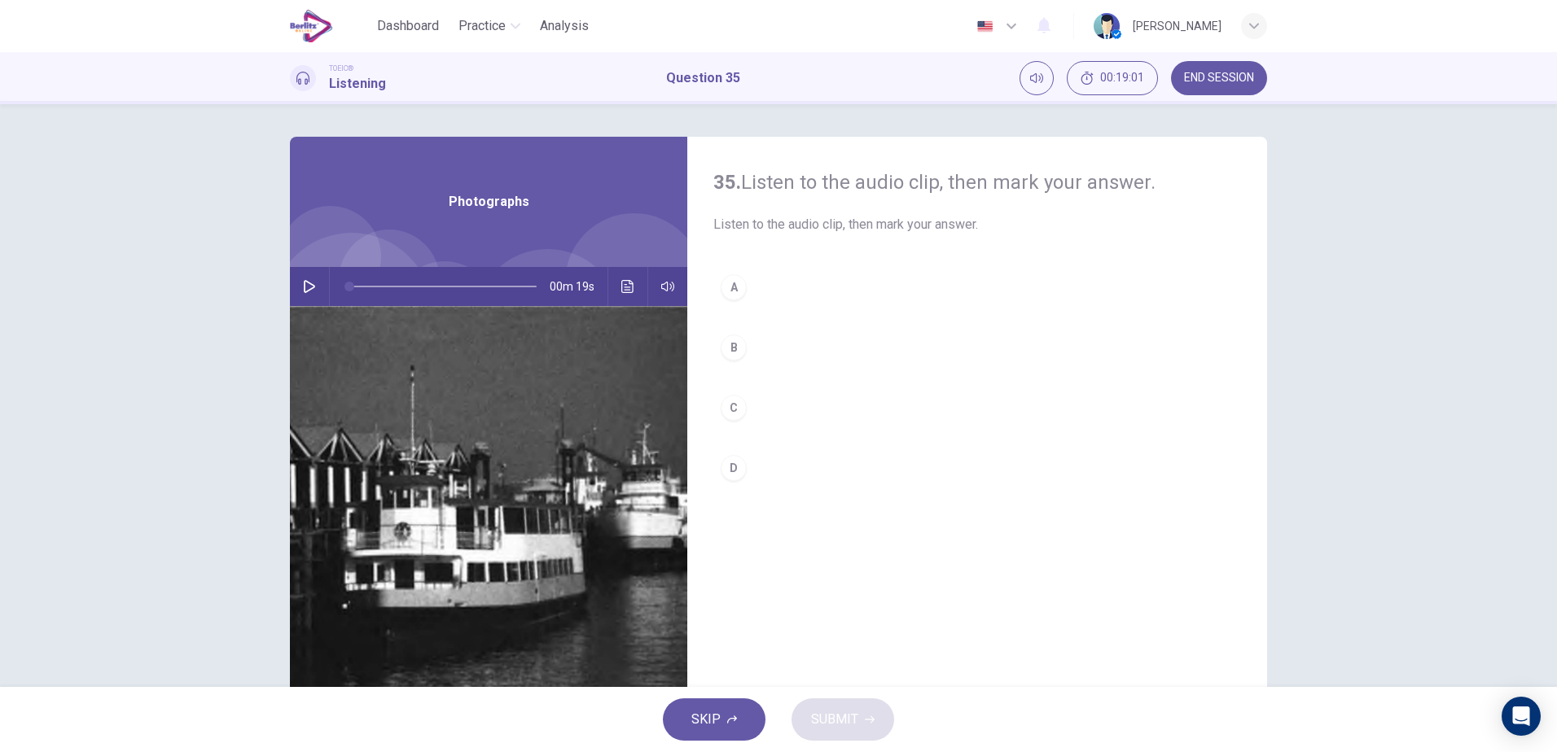
click at [303, 288] on icon "button" at bounding box center [309, 286] width 13 height 13
type input "*"
click at [742, 284] on div "A" at bounding box center [734, 287] width 26 height 26
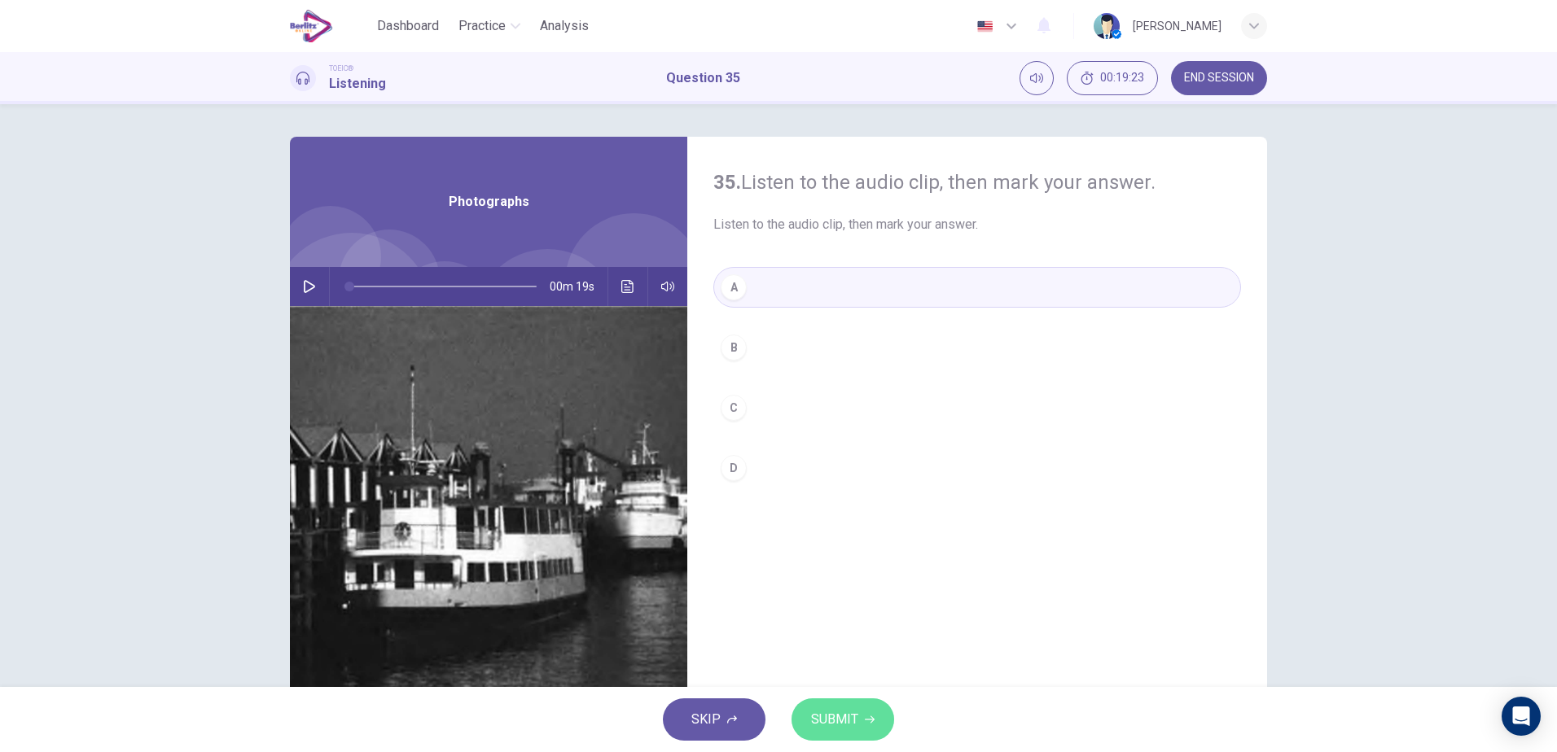
click at [838, 734] on button "SUBMIT" at bounding box center [842, 720] width 103 height 42
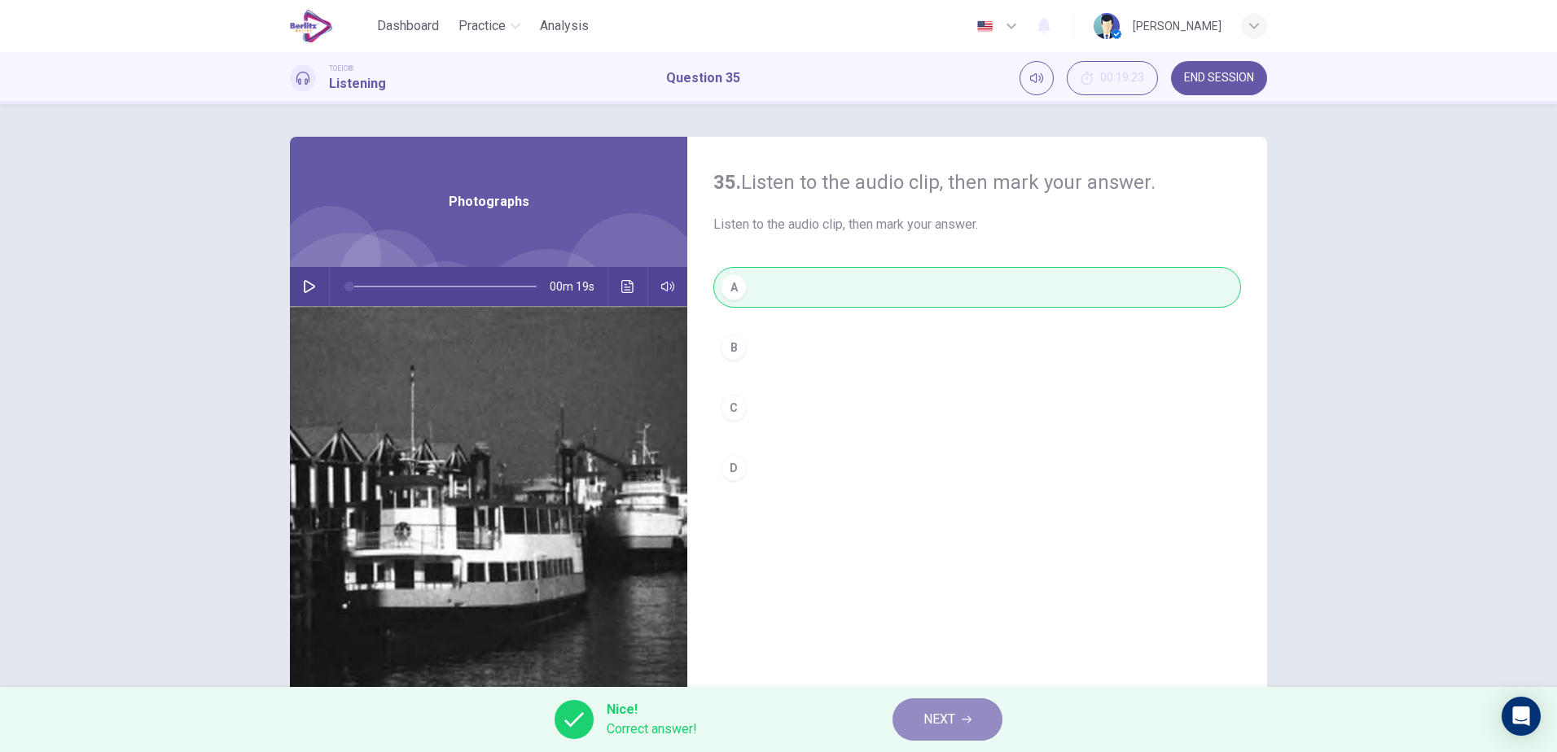
click at [910, 713] on button "NEXT" at bounding box center [947, 720] width 110 height 42
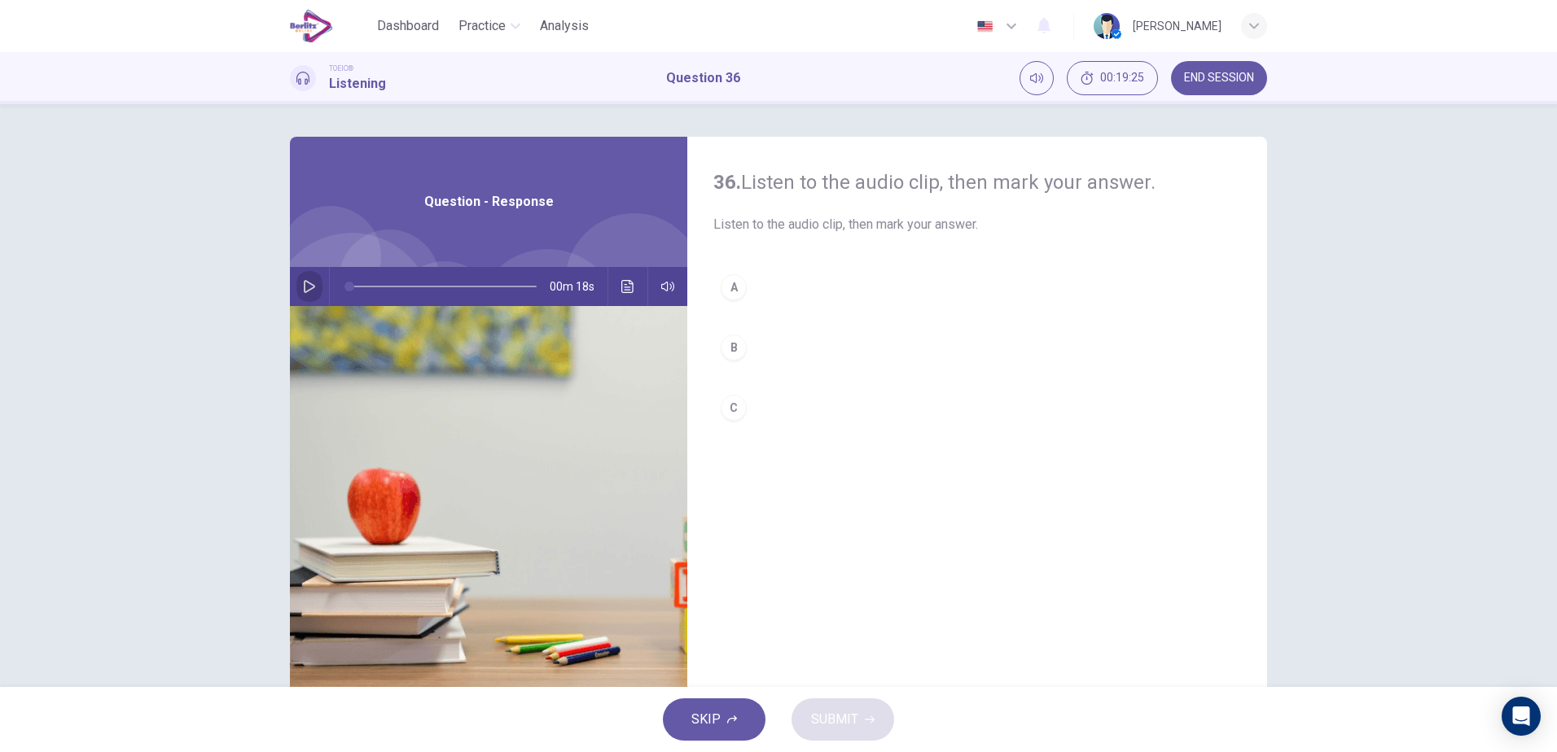
click at [303, 287] on icon "button" at bounding box center [309, 286] width 13 height 13
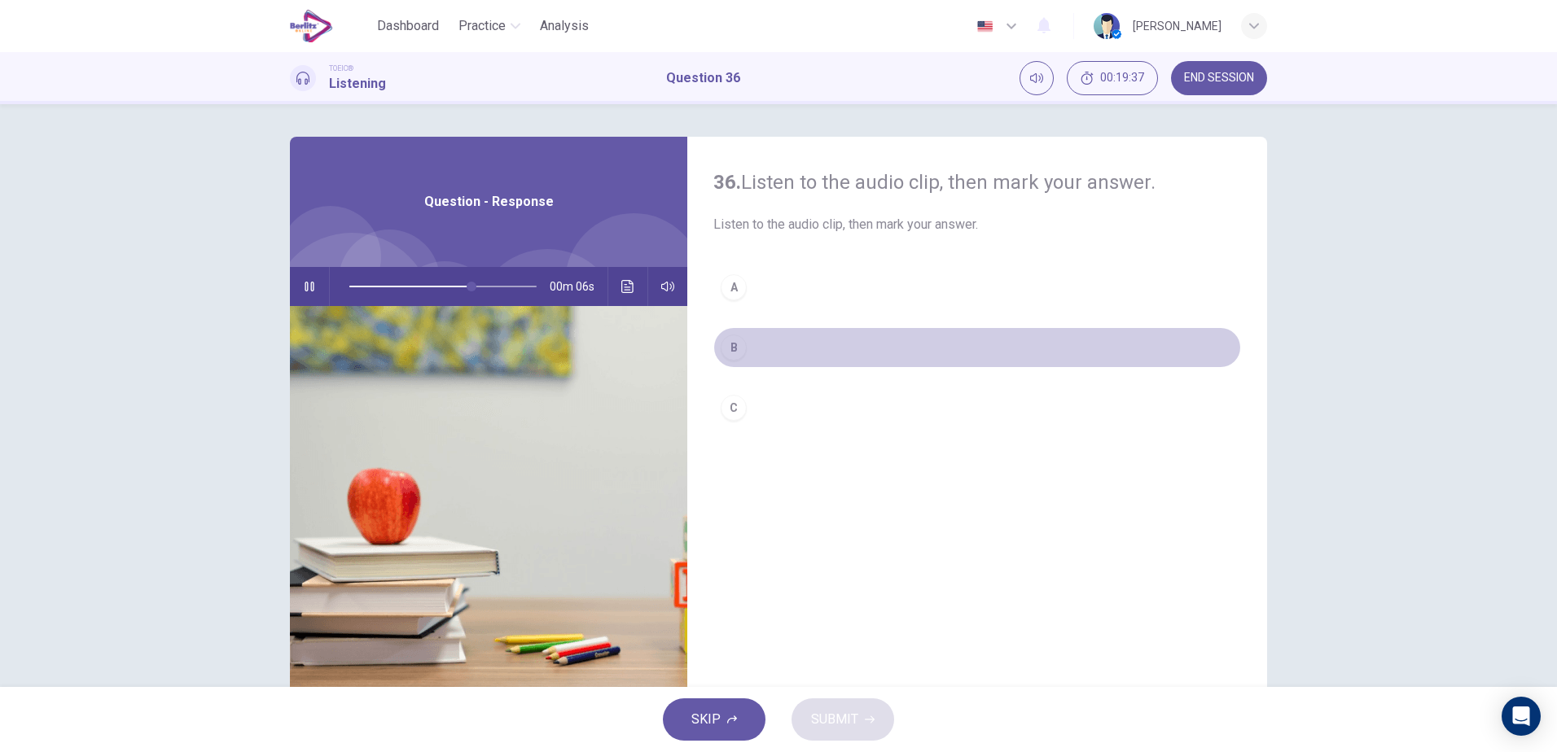
click at [760, 350] on button "B" at bounding box center [977, 347] width 528 height 41
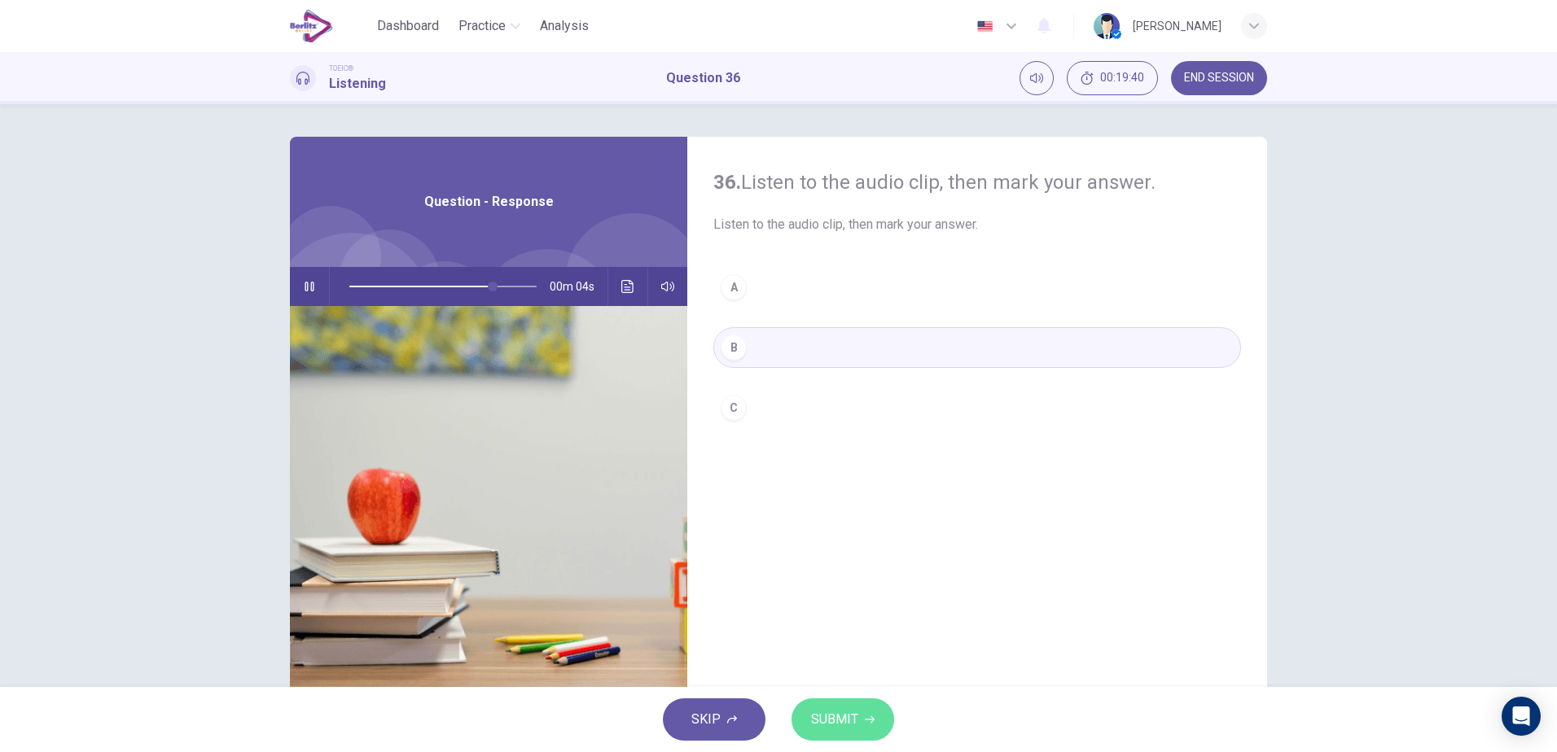
click at [848, 715] on span "SUBMIT" at bounding box center [834, 719] width 47 height 23
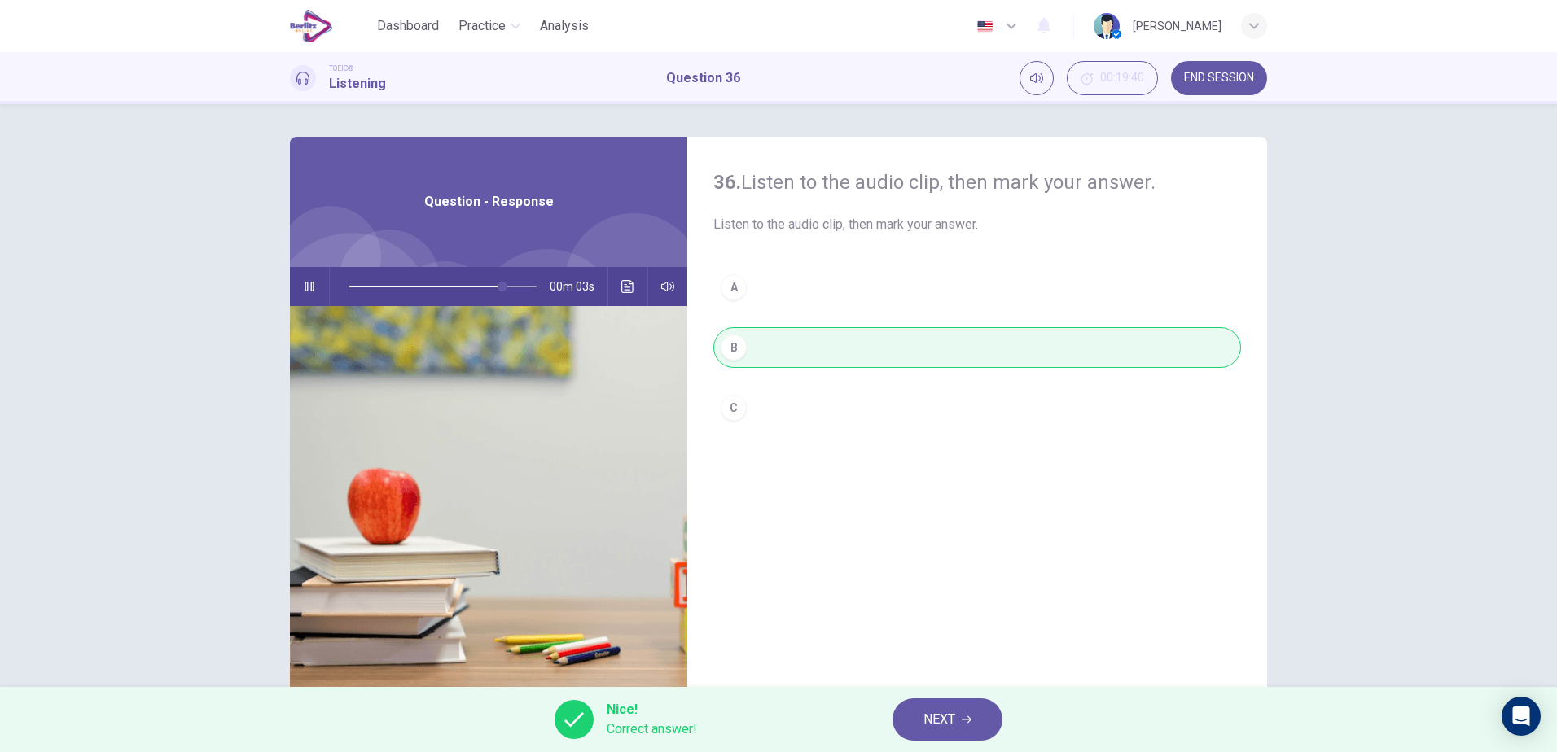
type input "**"
click at [938, 728] on span "NEXT" at bounding box center [939, 719] width 32 height 23
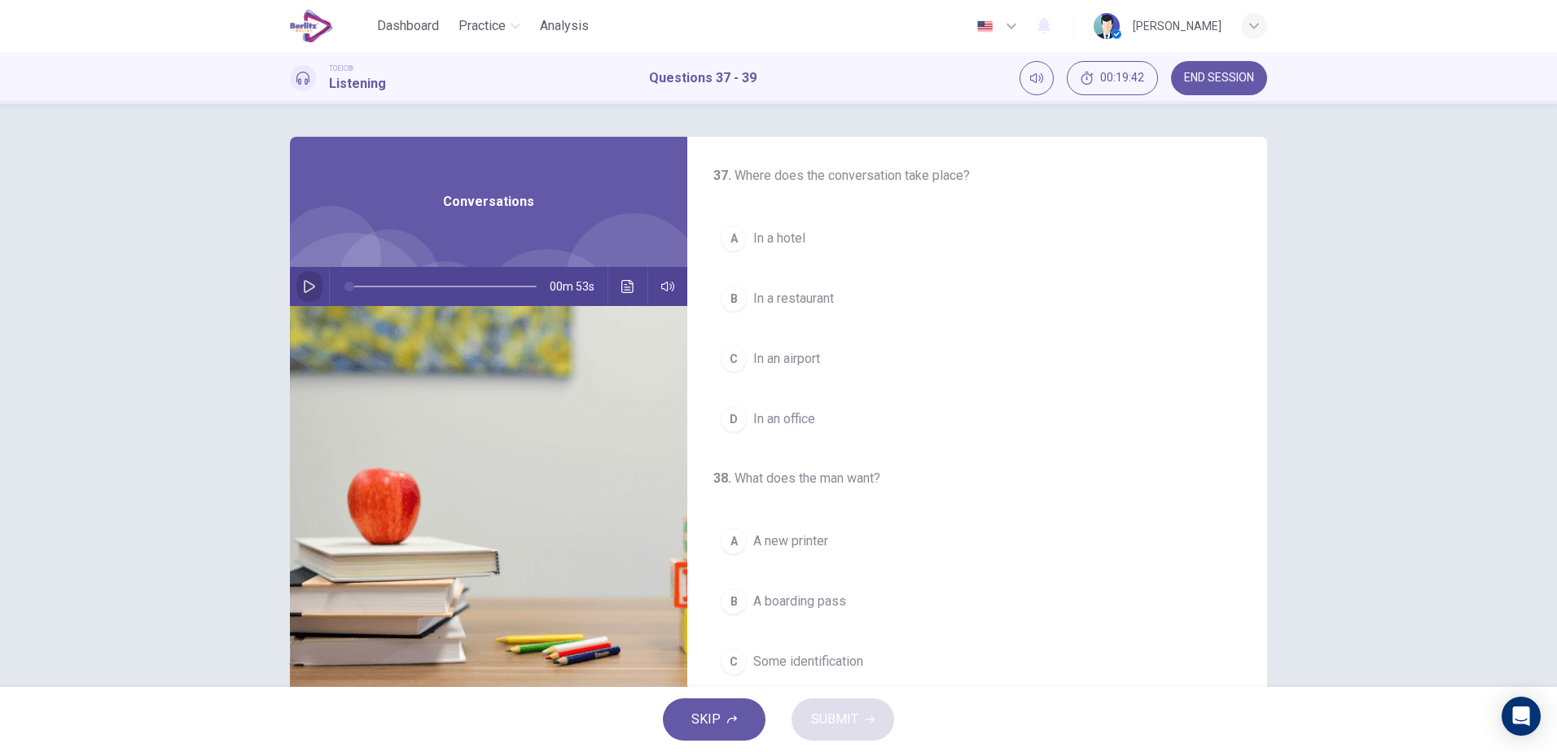
click at [307, 292] on icon "button" at bounding box center [309, 286] width 13 height 13
drag, startPoint x: 354, startPoint y: 279, endPoint x: 329, endPoint y: 287, distance: 26.5
click at [344, 287] on span at bounding box center [349, 287] width 10 height 10
drag, startPoint x: 346, startPoint y: 286, endPoint x: 339, endPoint y: 282, distance: 8.4
click at [344, 282] on span at bounding box center [349, 287] width 10 height 10
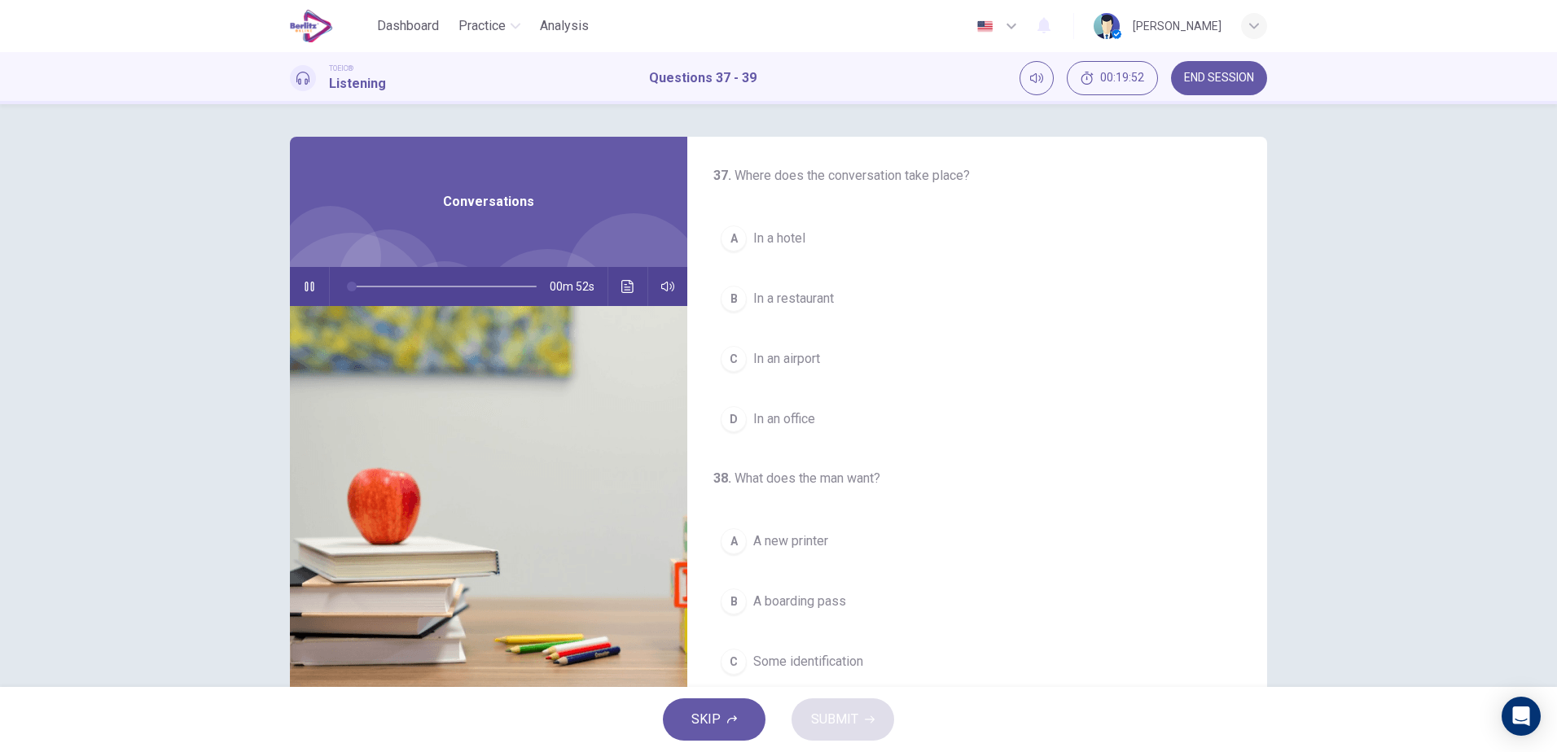
click at [313, 289] on button "button" at bounding box center [309, 286] width 26 height 39
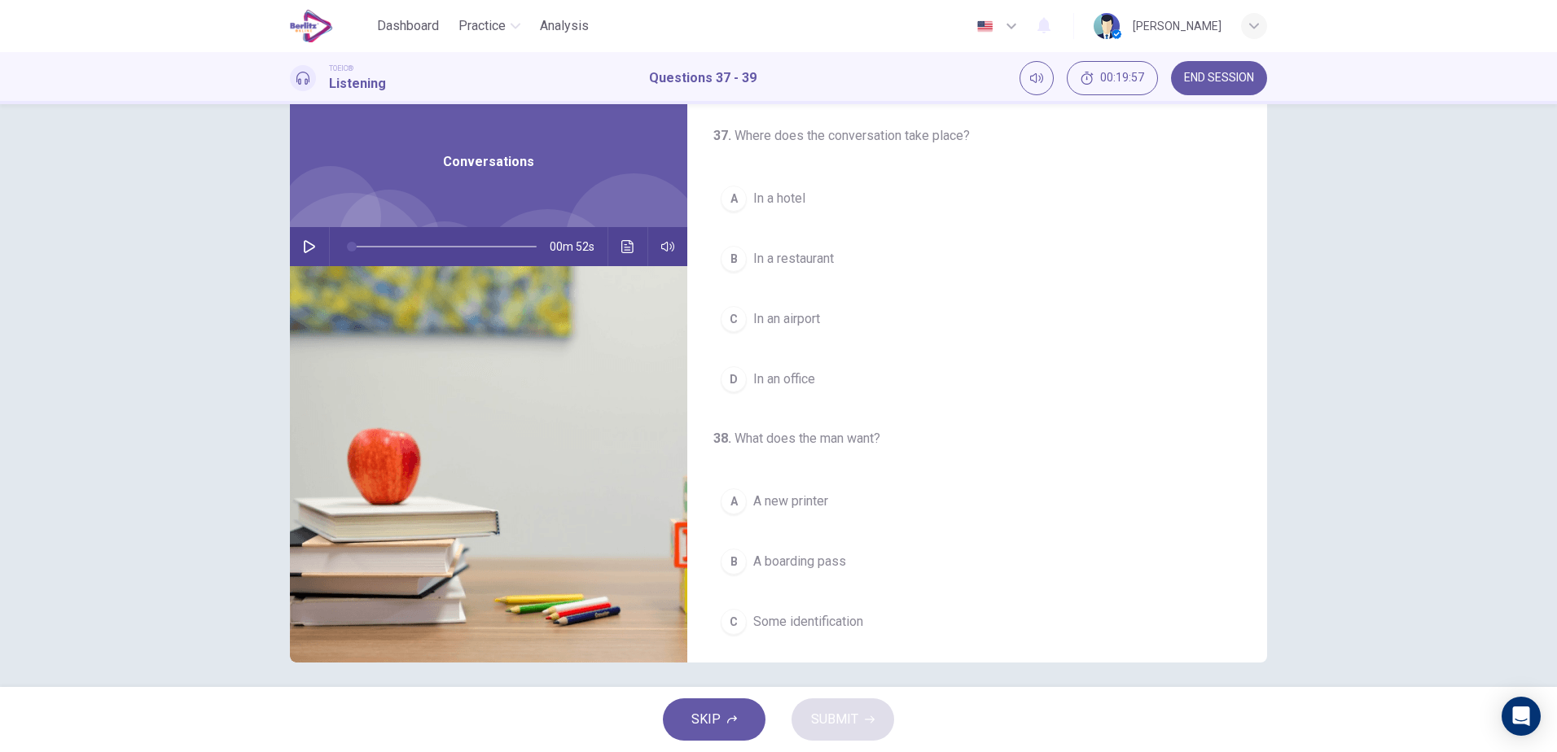
scroll to position [48, 0]
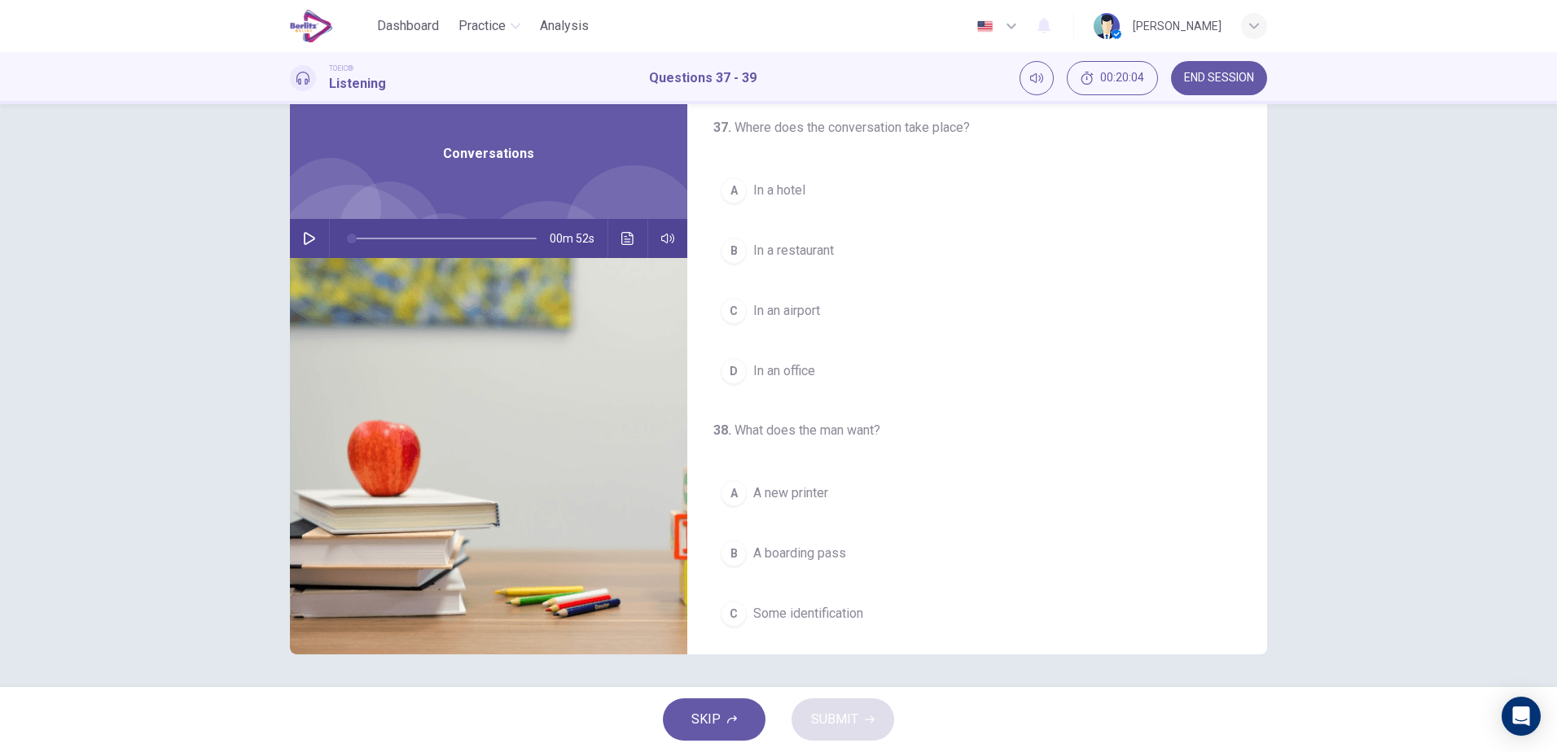
drag, startPoint x: 1263, startPoint y: 344, endPoint x: 1256, endPoint y: 376, distance: 32.6
click at [1256, 376] on div "37 . Where does the conversation take place? A In a hotel B In a restaurant C I…" at bounding box center [778, 372] width 1029 height 566
click at [311, 236] on icon "button" at bounding box center [309, 238] width 13 height 13
drag, startPoint x: 362, startPoint y: 240, endPoint x: 348, endPoint y: 242, distance: 14.7
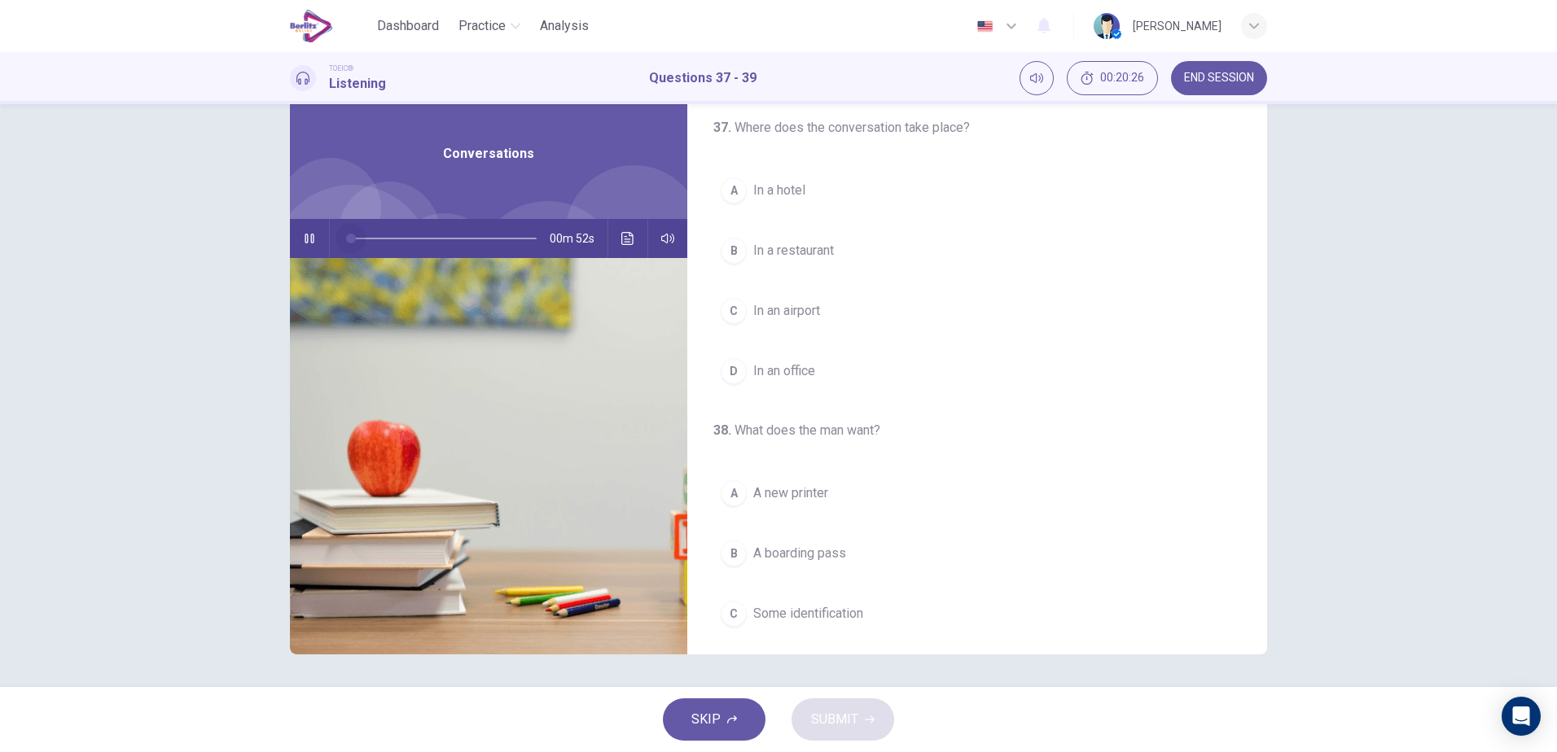
click at [348, 242] on span at bounding box center [351, 239] width 10 height 10
drag, startPoint x: 351, startPoint y: 241, endPoint x: 341, endPoint y: 241, distance: 9.8
click at [344, 241] on span at bounding box center [349, 239] width 10 height 10
click at [775, 314] on span "In an airport" at bounding box center [786, 311] width 67 height 20
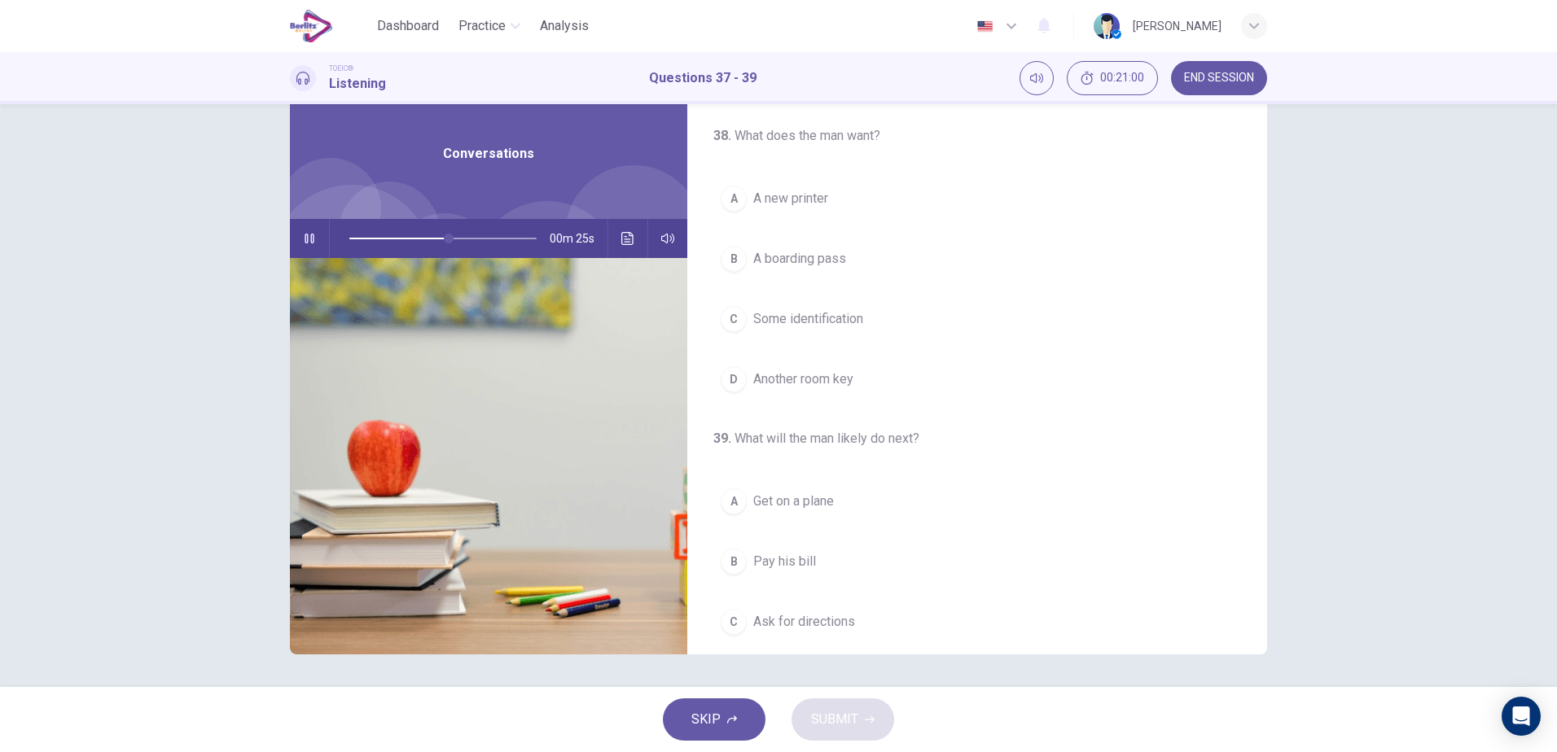
click at [804, 200] on span "A new printer" at bounding box center [790, 199] width 75 height 20
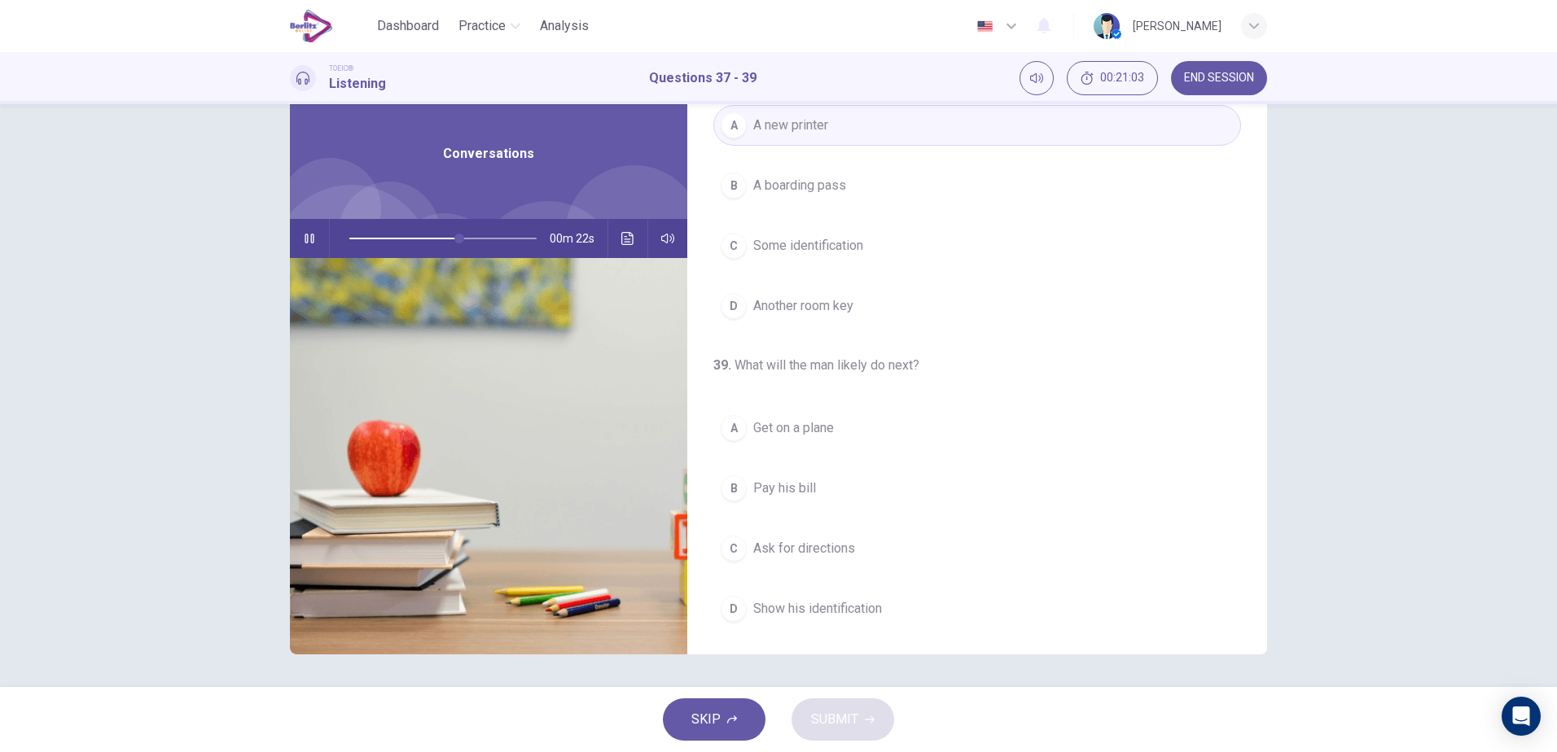
scroll to position [372, 0]
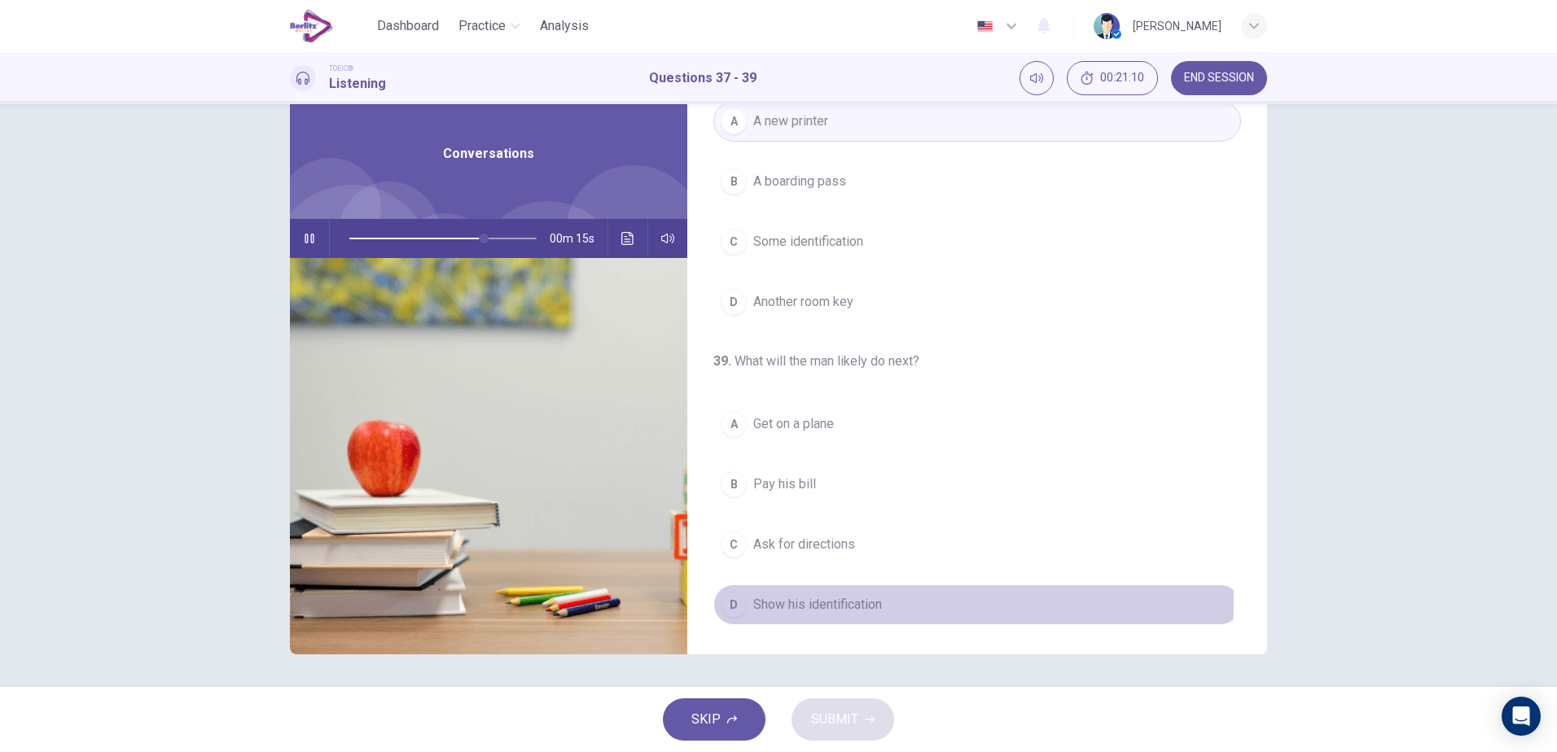
drag, startPoint x: 825, startPoint y: 602, endPoint x: 822, endPoint y: 589, distance: 13.3
click at [826, 598] on span "Show his identification" at bounding box center [817, 605] width 129 height 20
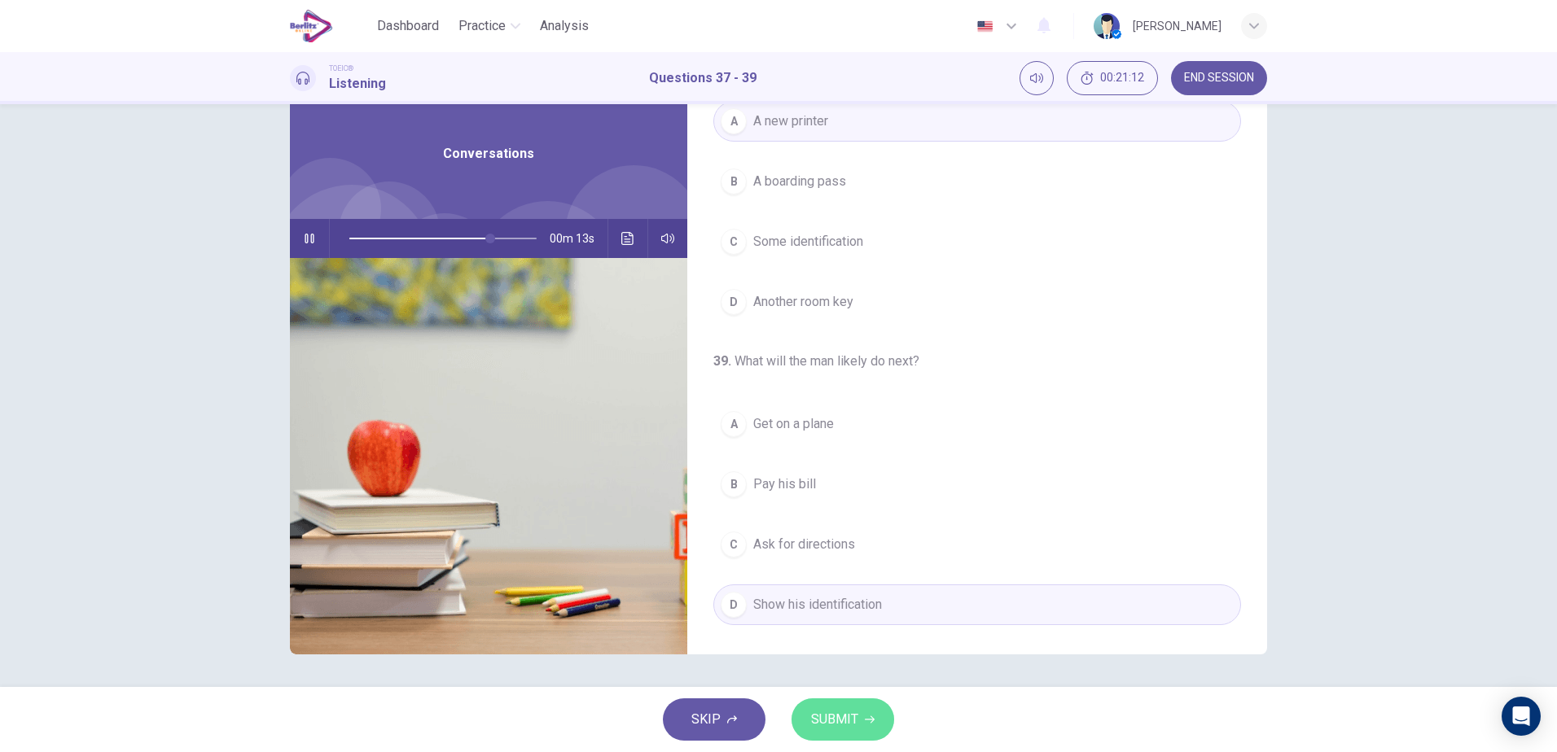
click at [864, 717] on button "SUBMIT" at bounding box center [842, 720] width 103 height 42
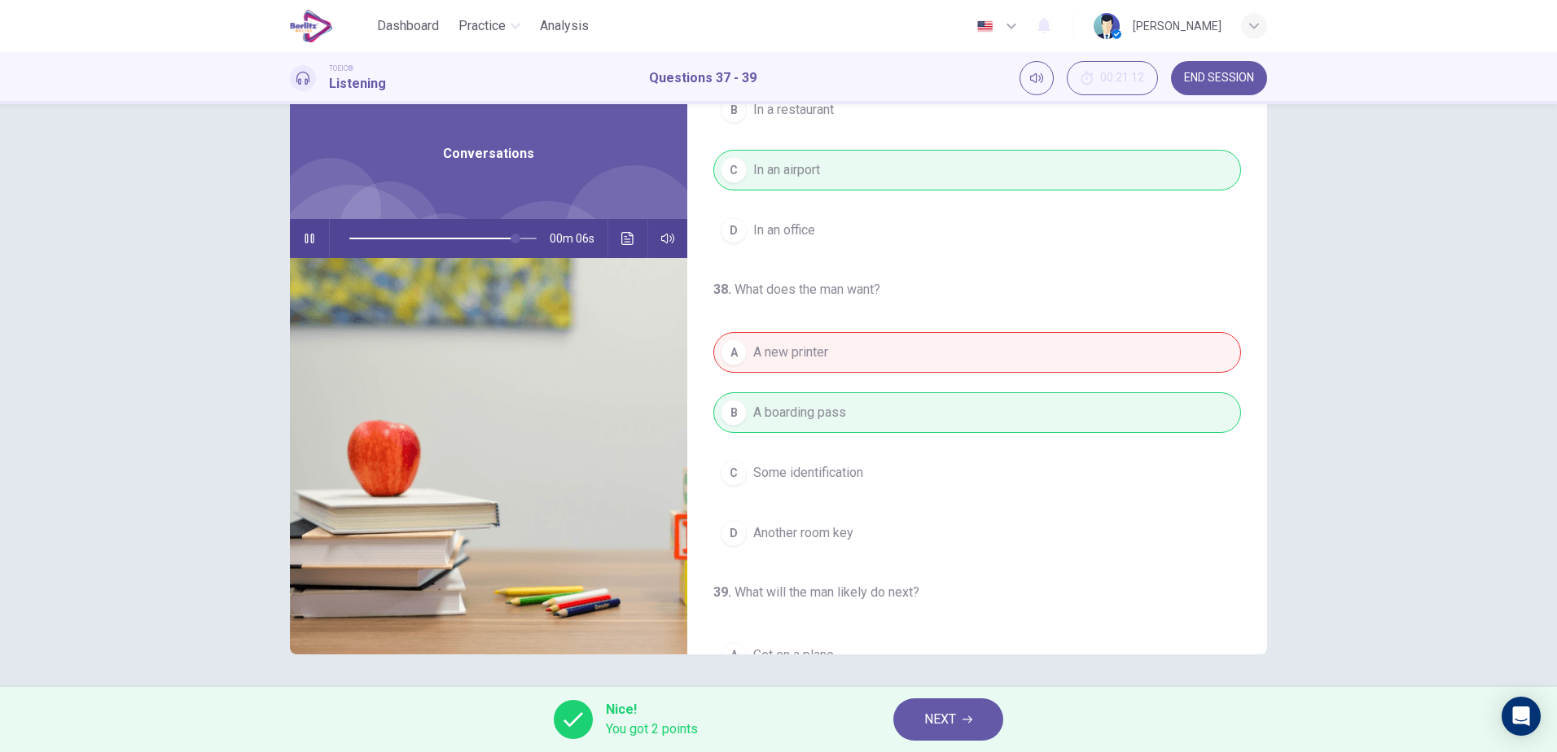
scroll to position [157, 0]
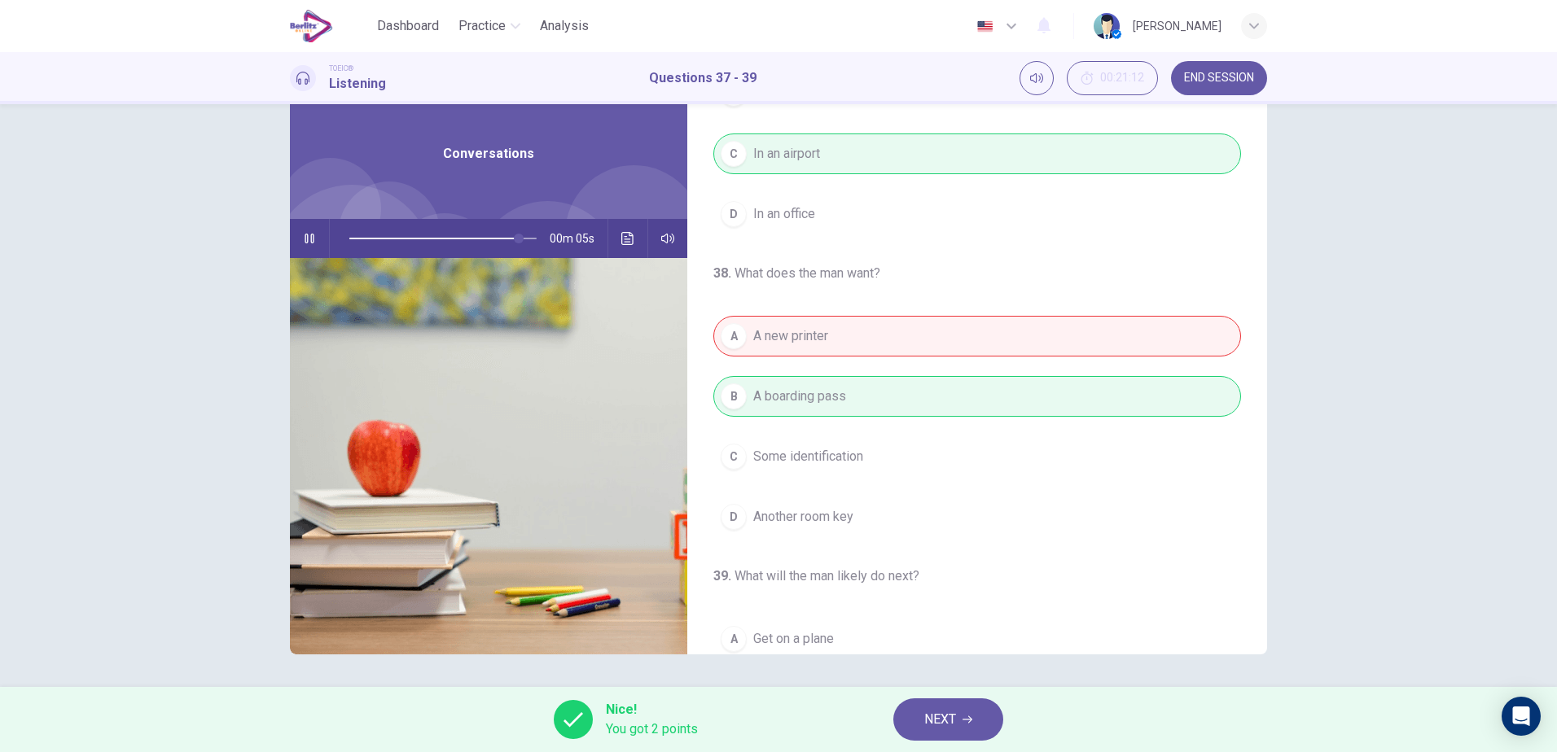
type input "**"
click at [970, 717] on icon "button" at bounding box center [967, 720] width 10 height 7
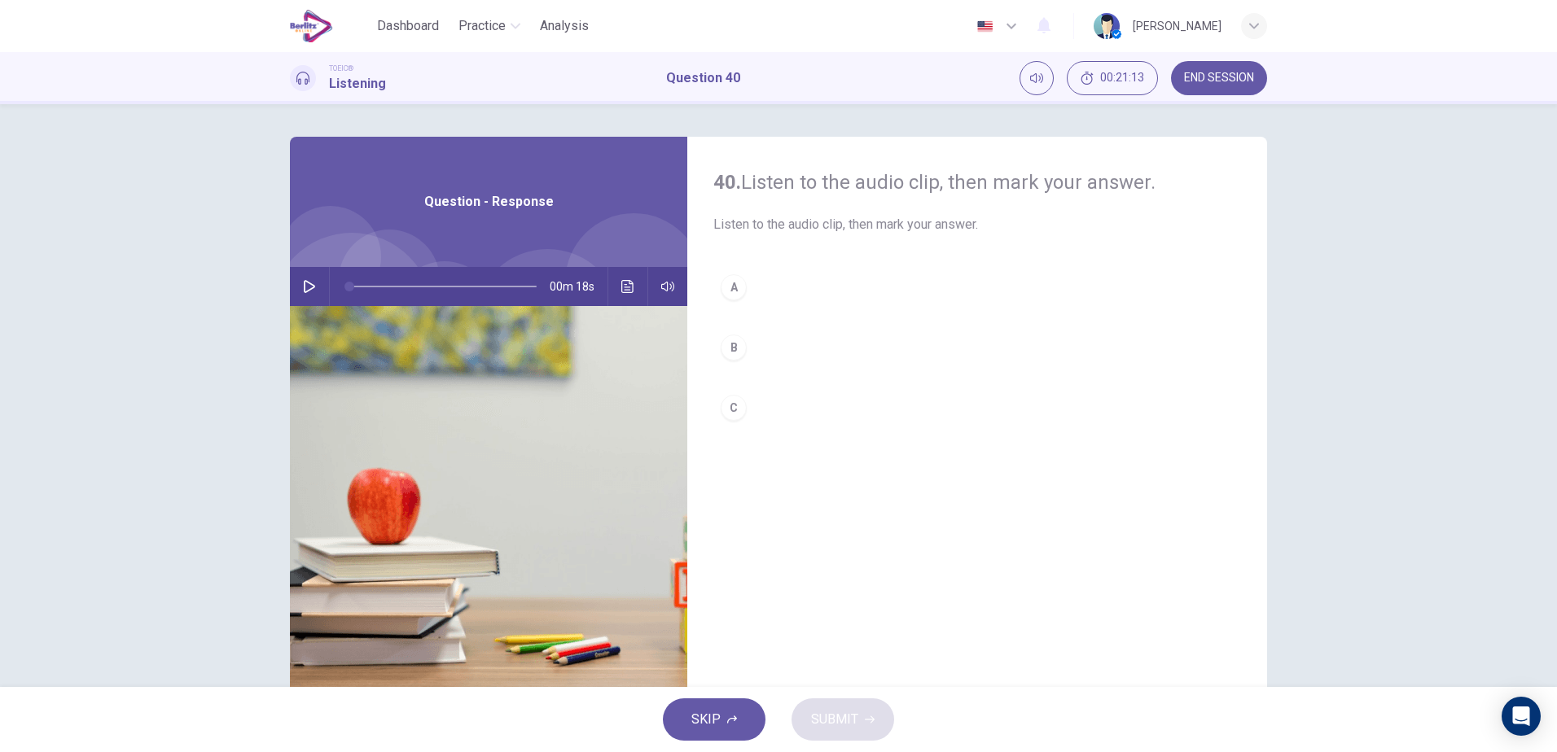
click at [311, 288] on icon "button" at bounding box center [309, 286] width 13 height 13
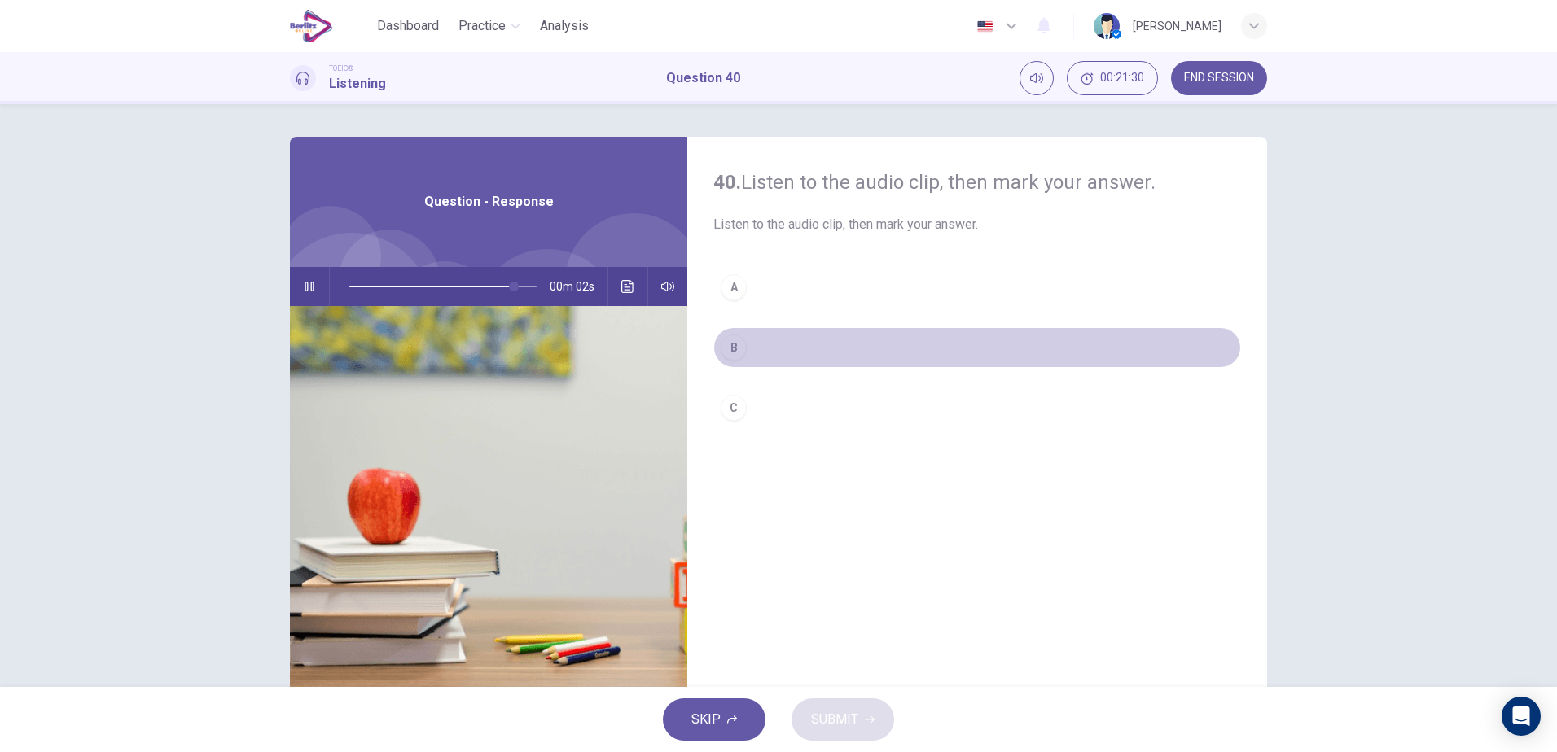
drag, startPoint x: 748, startPoint y: 347, endPoint x: 779, endPoint y: 370, distance: 38.9
click at [761, 351] on button "B" at bounding box center [977, 347] width 528 height 41
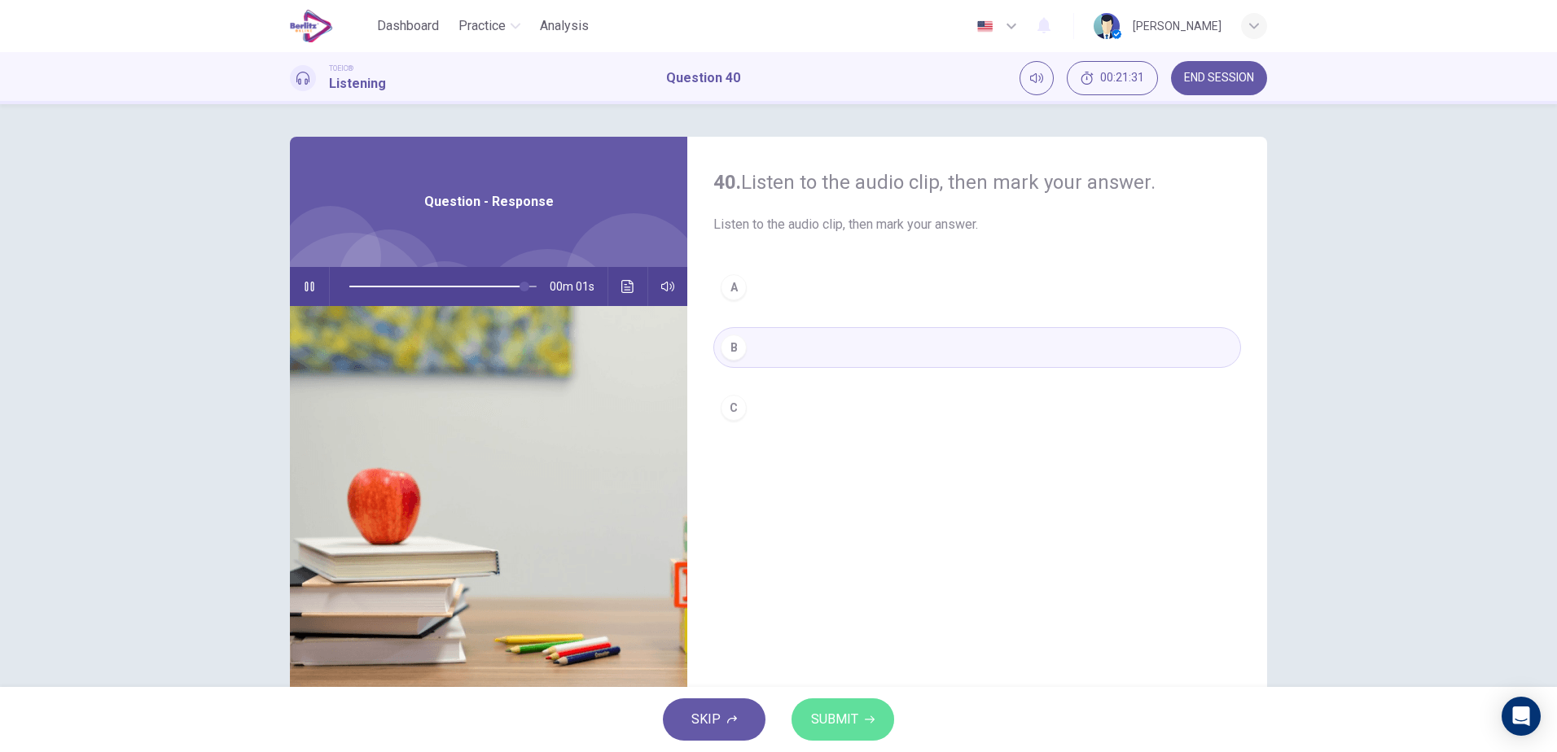
click at [833, 715] on span "SUBMIT" at bounding box center [834, 719] width 47 height 23
type input "*"
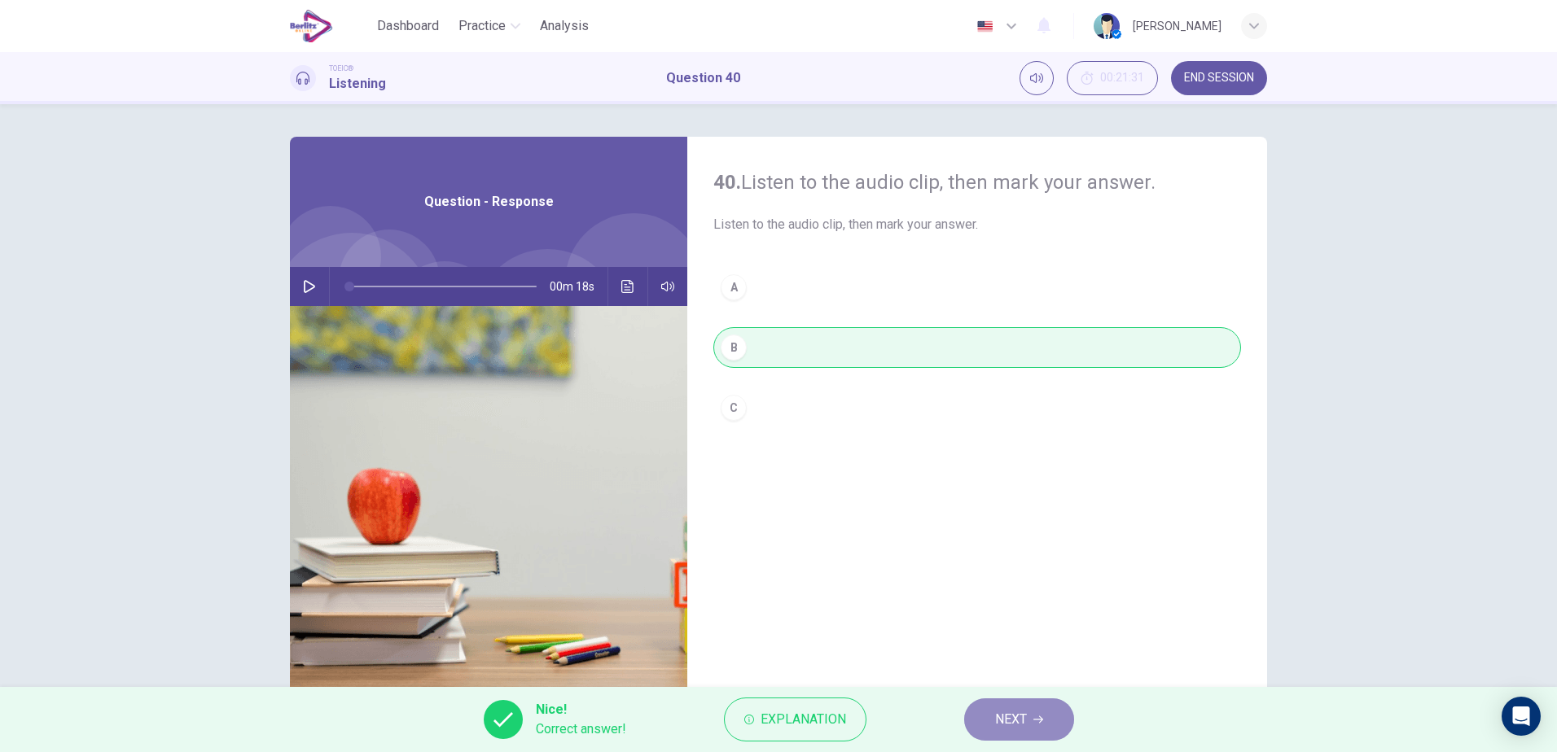
click at [1014, 720] on span "NEXT" at bounding box center [1011, 719] width 32 height 23
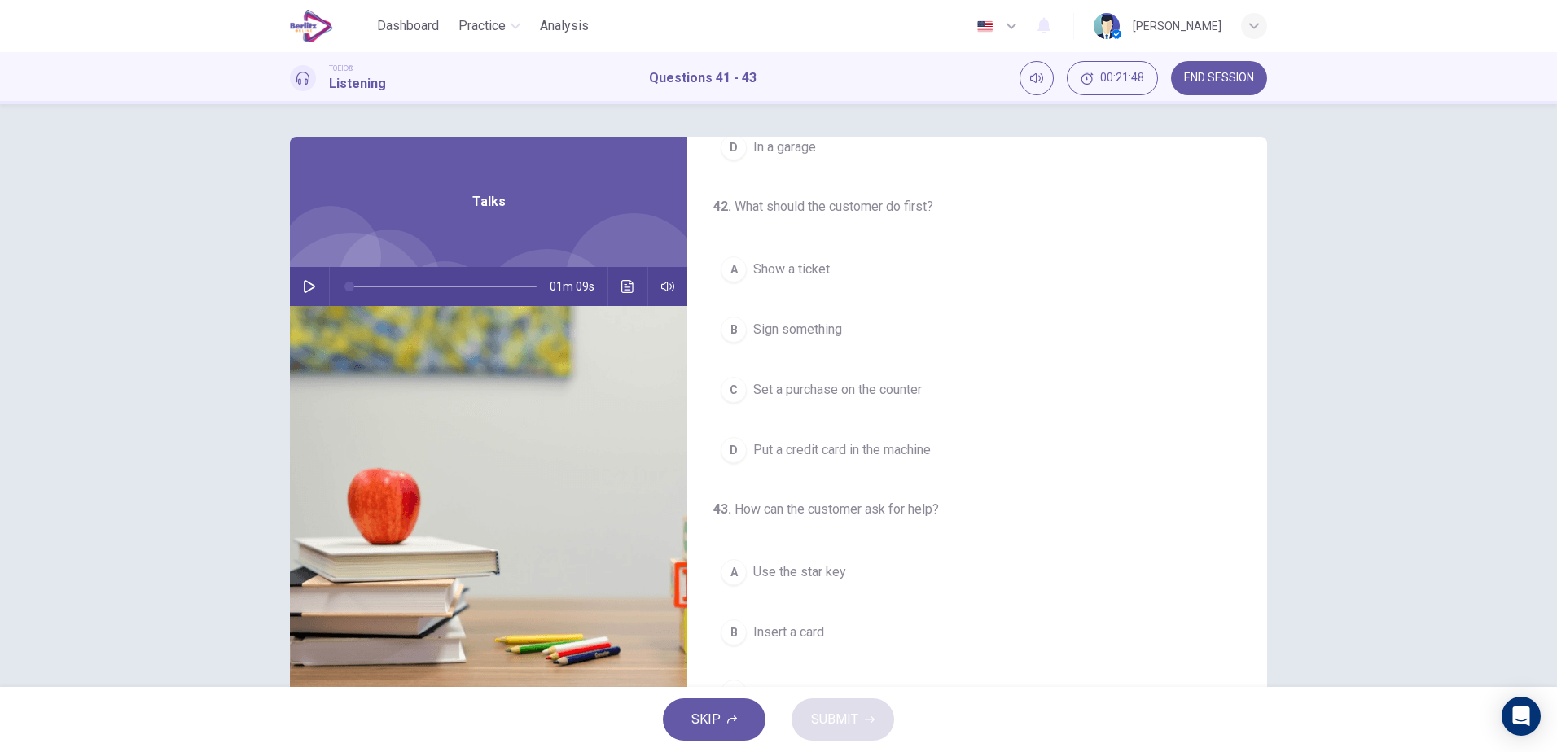
scroll to position [276, 0]
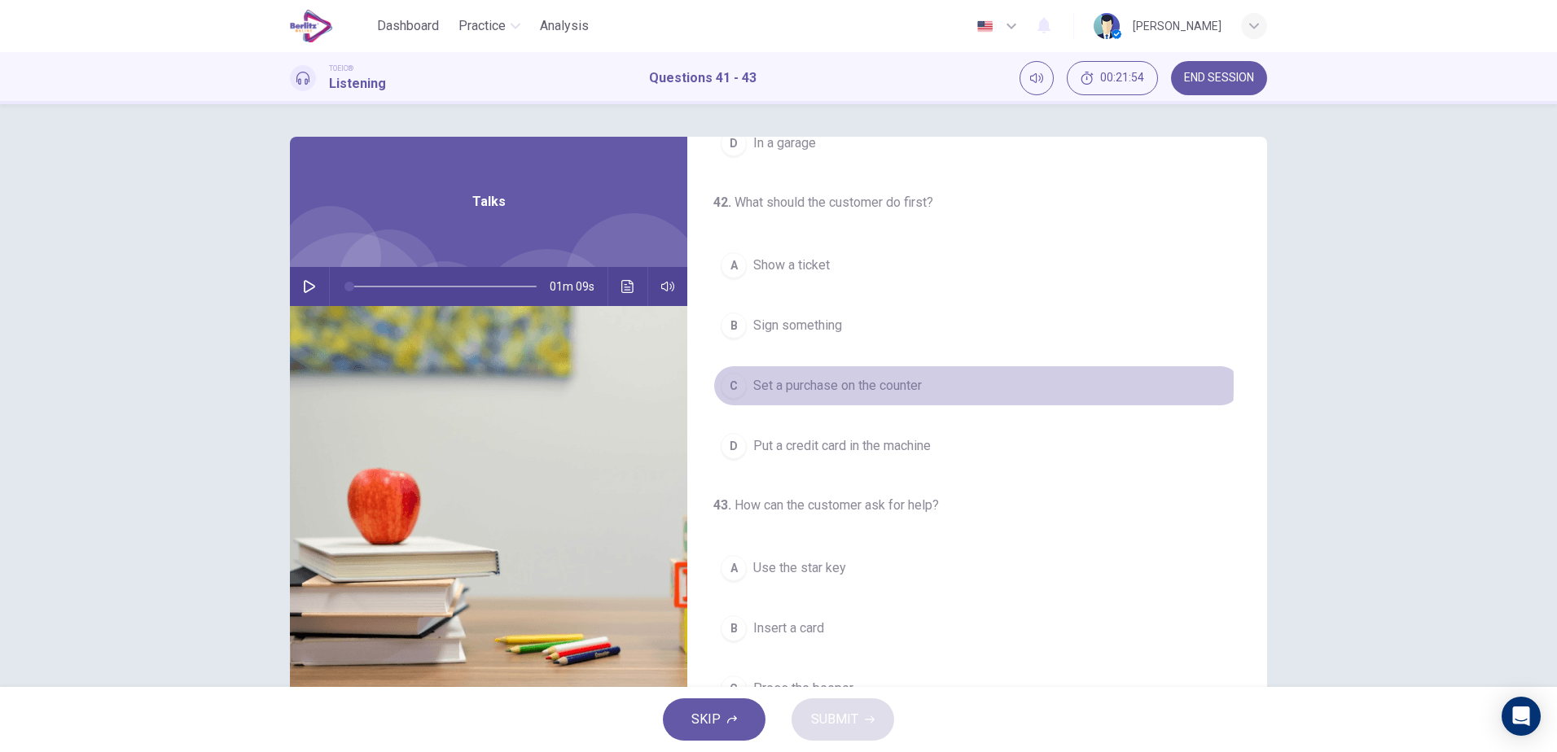
drag, startPoint x: 752, startPoint y: 384, endPoint x: 819, endPoint y: 382, distance: 66.8
click at [819, 382] on span "Set a purchase on the counter" at bounding box center [837, 386] width 169 height 20
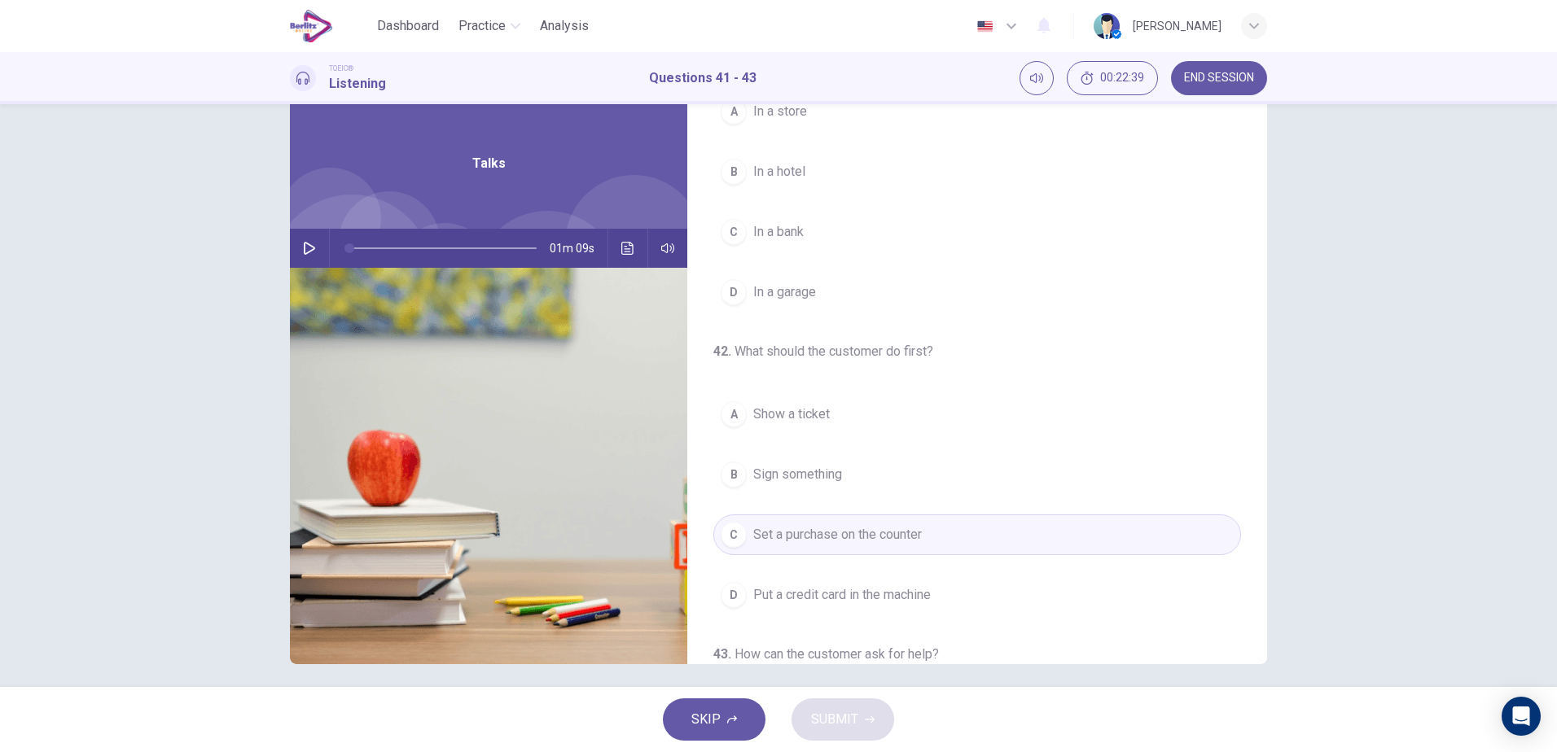
scroll to position [0, 0]
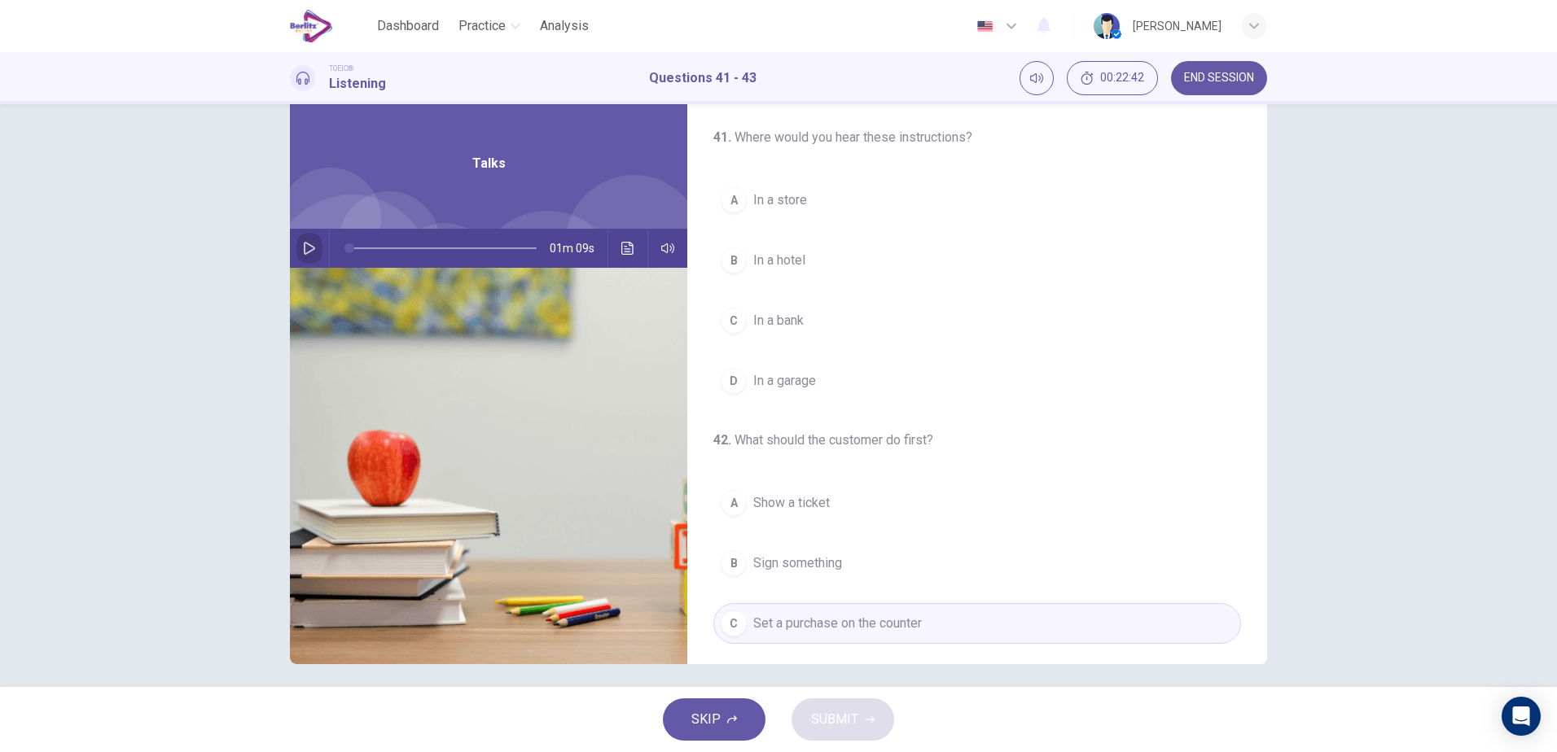
click at [304, 249] on icon "button" at bounding box center [309, 248] width 13 height 13
click at [817, 322] on button "C In a bank" at bounding box center [977, 320] width 528 height 41
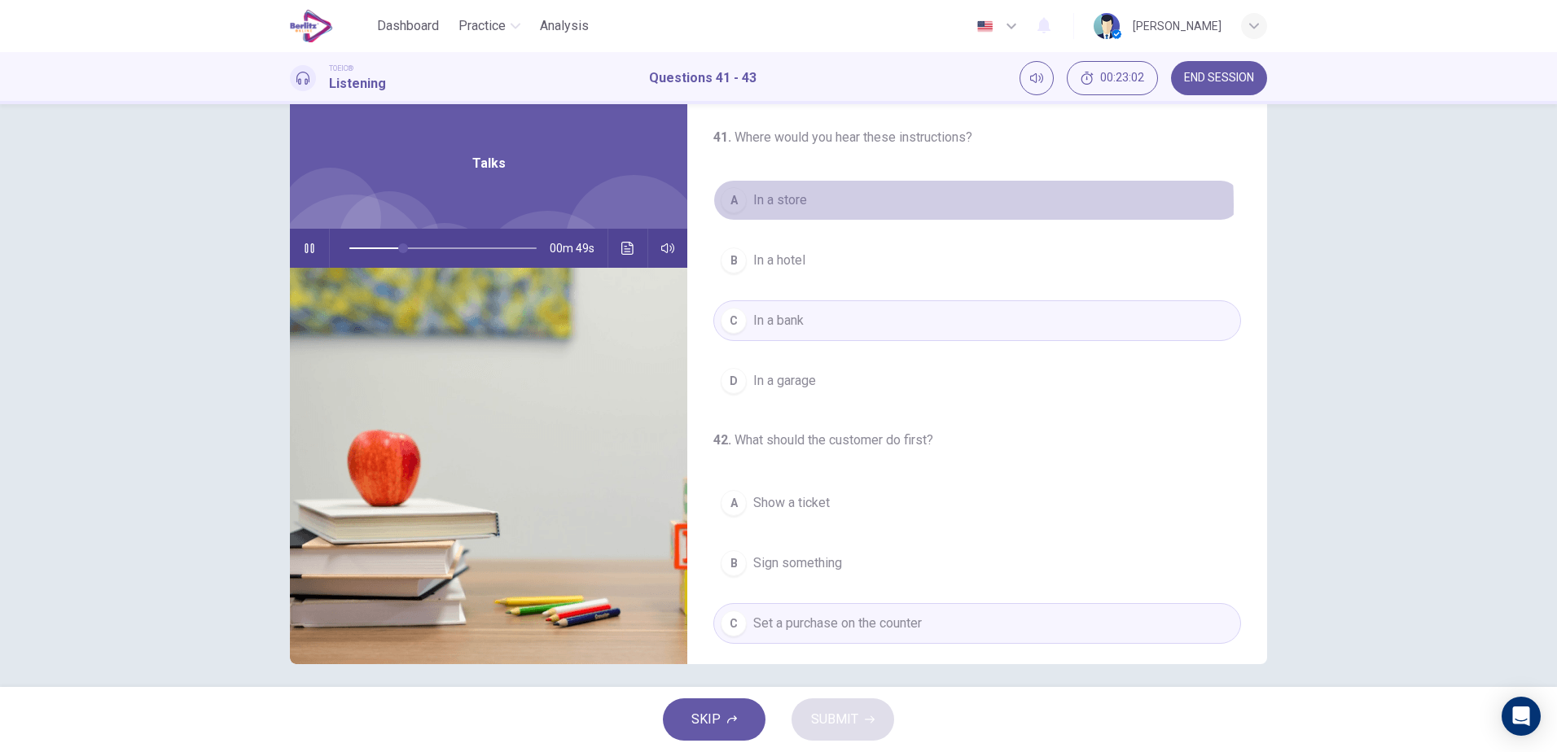
click at [827, 205] on button "A In a store" at bounding box center [977, 200] width 528 height 41
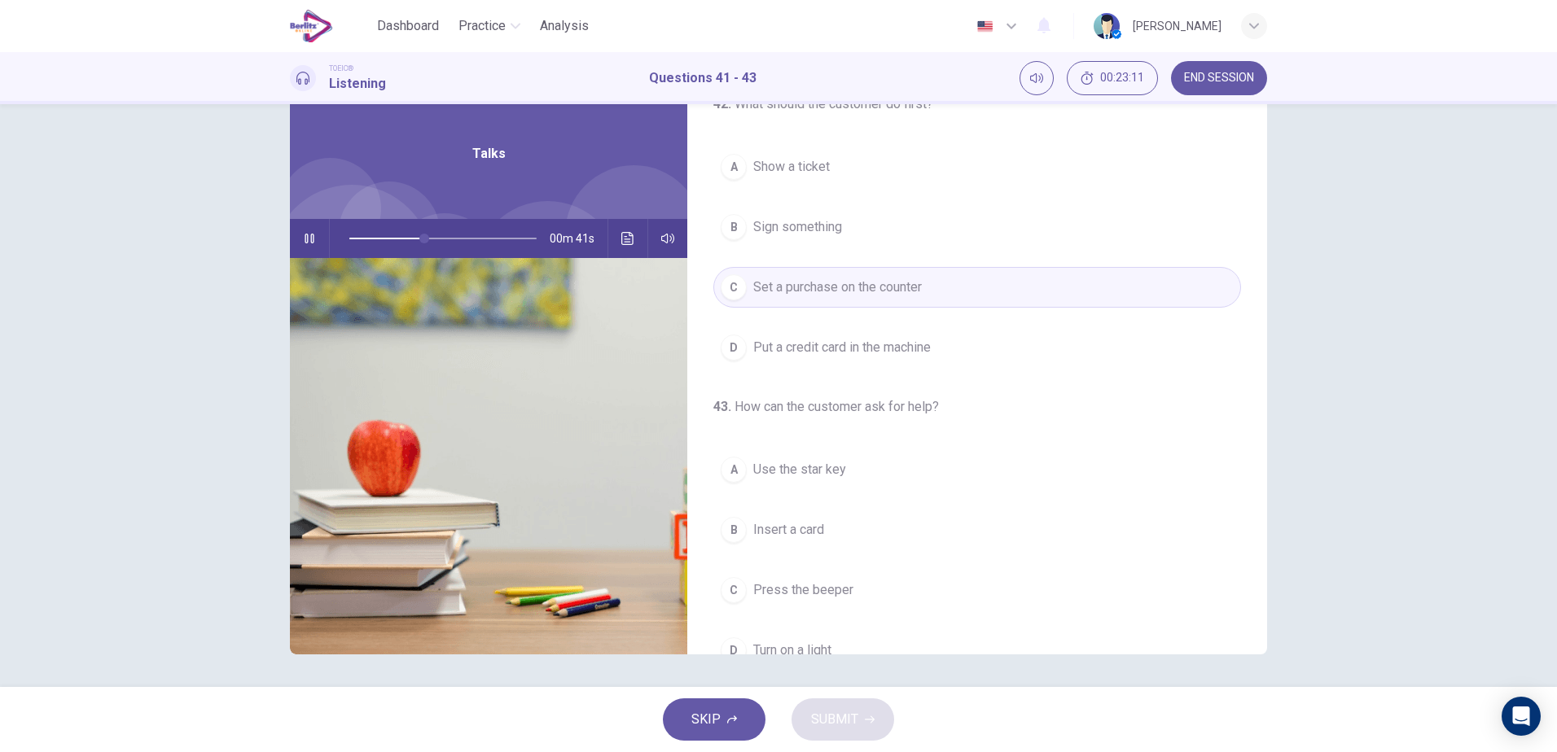
scroll to position [372, 0]
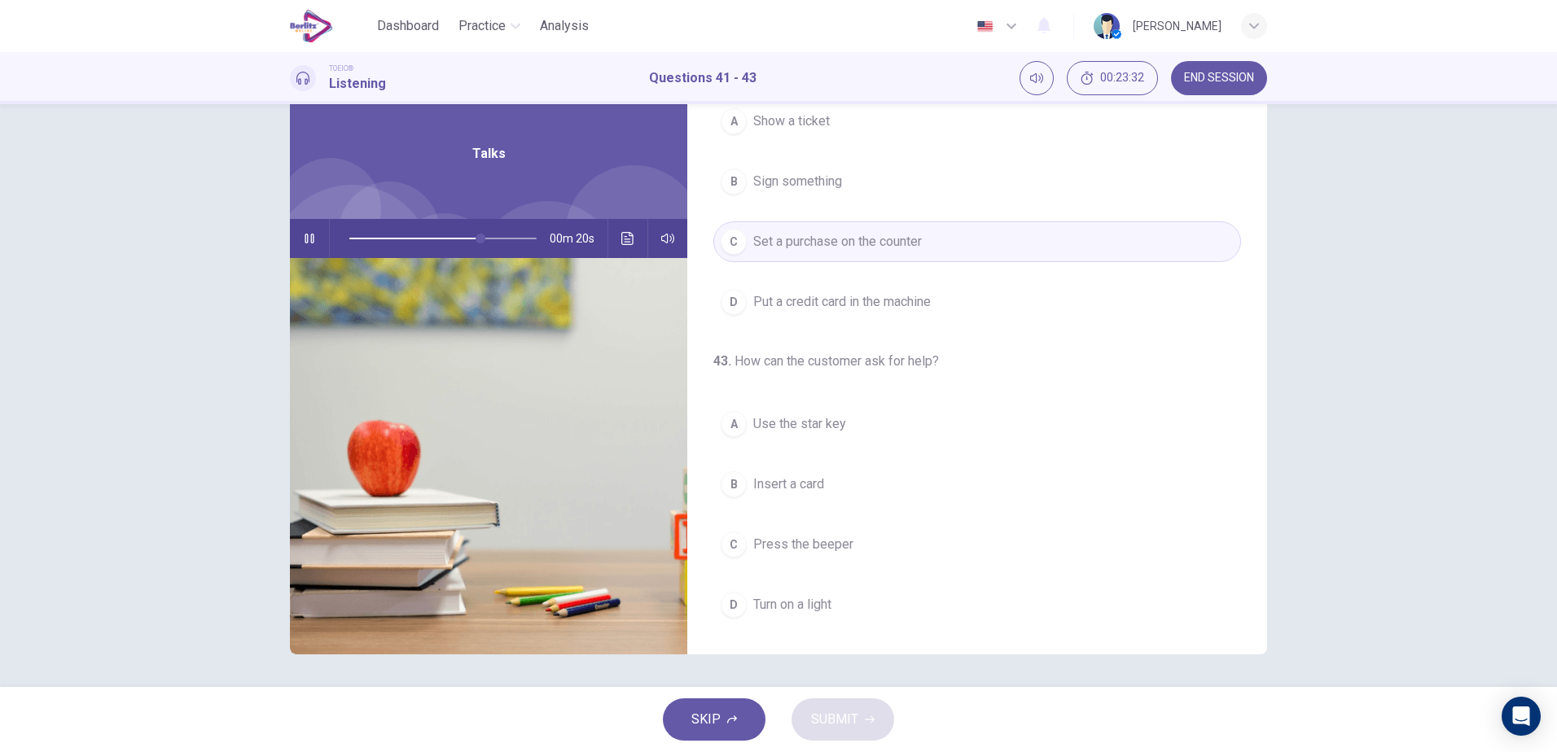
click at [803, 603] on span "Turn on a light" at bounding box center [792, 605] width 78 height 20
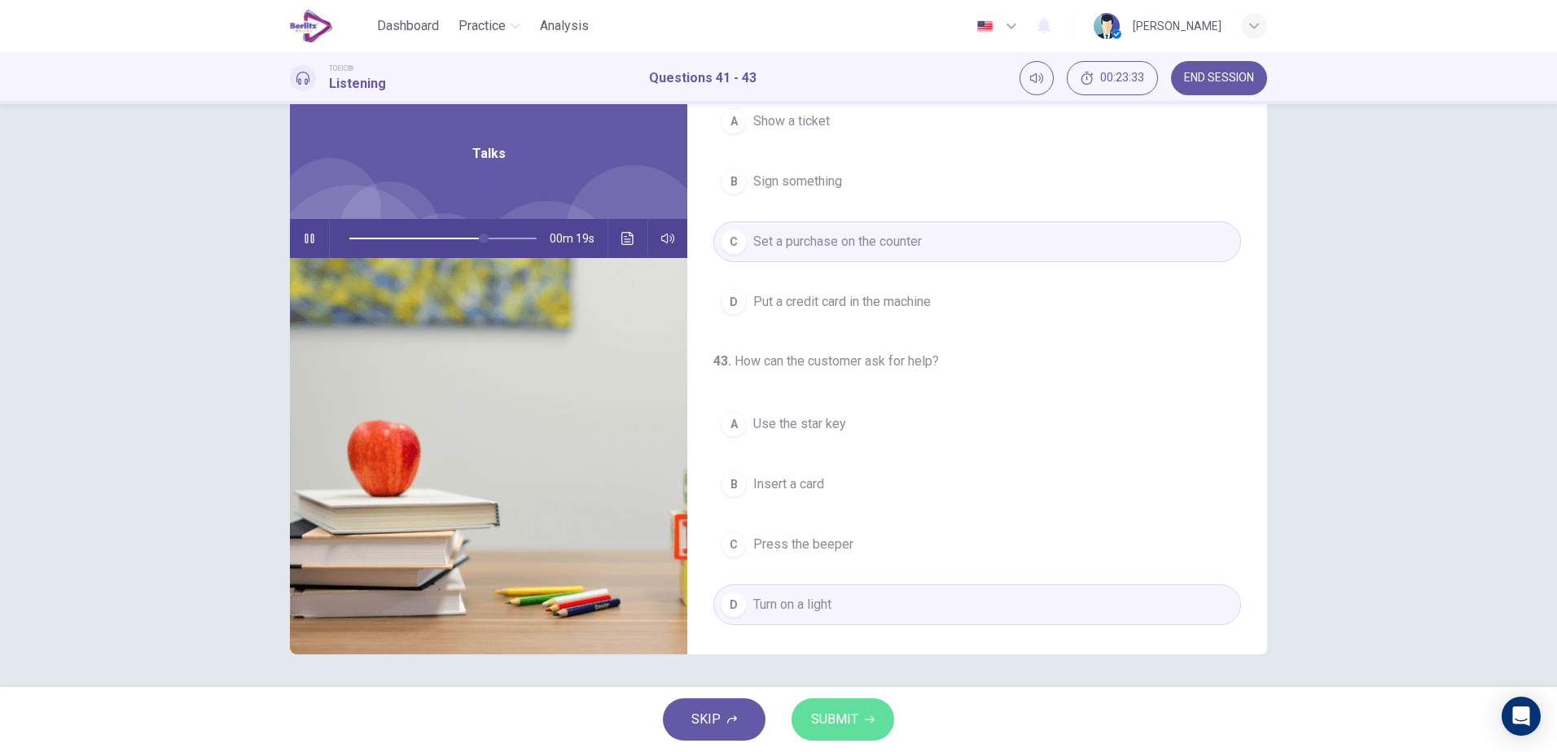
click at [859, 720] on button "SUBMIT" at bounding box center [842, 720] width 103 height 42
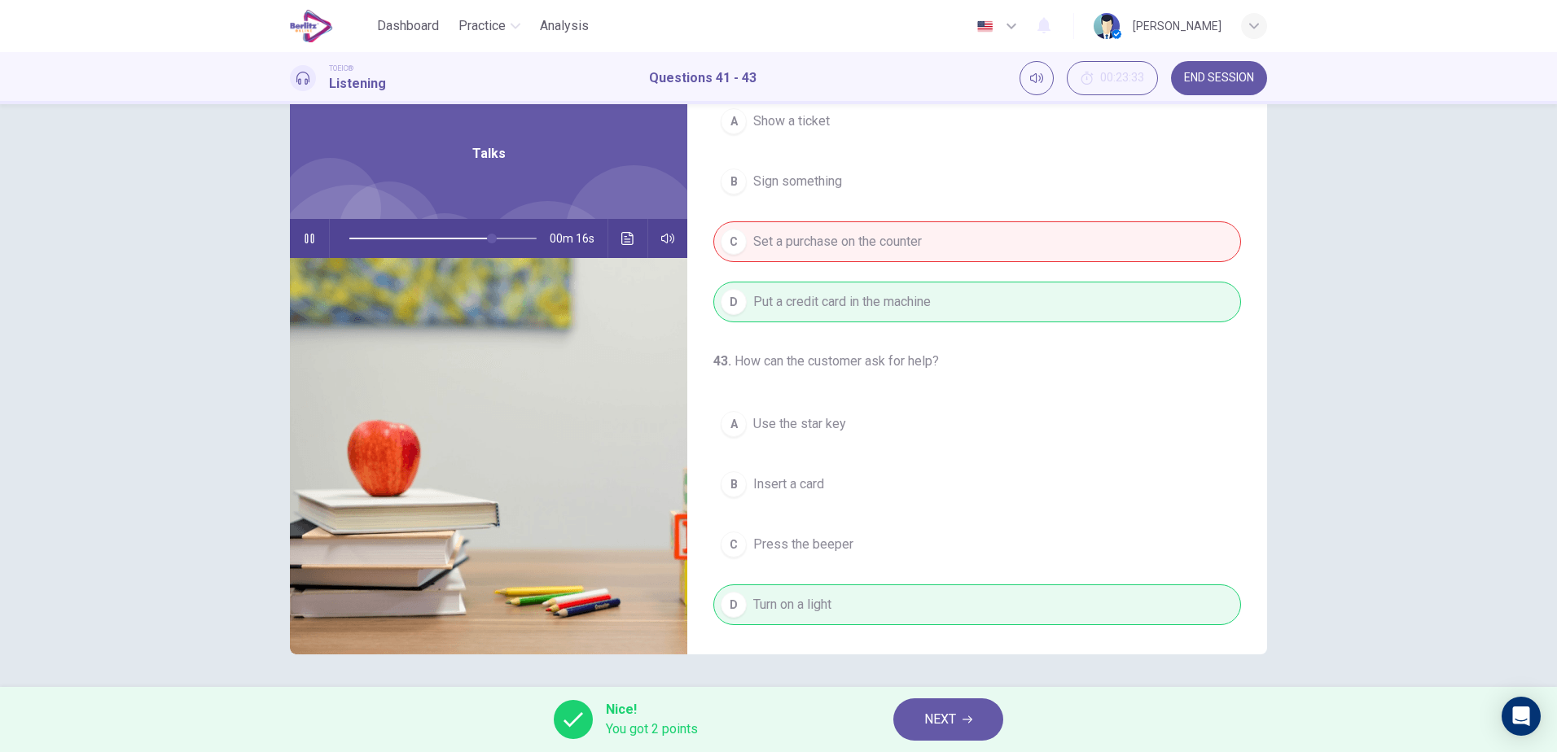
type input "**"
click at [924, 720] on span "NEXT" at bounding box center [940, 719] width 32 height 23
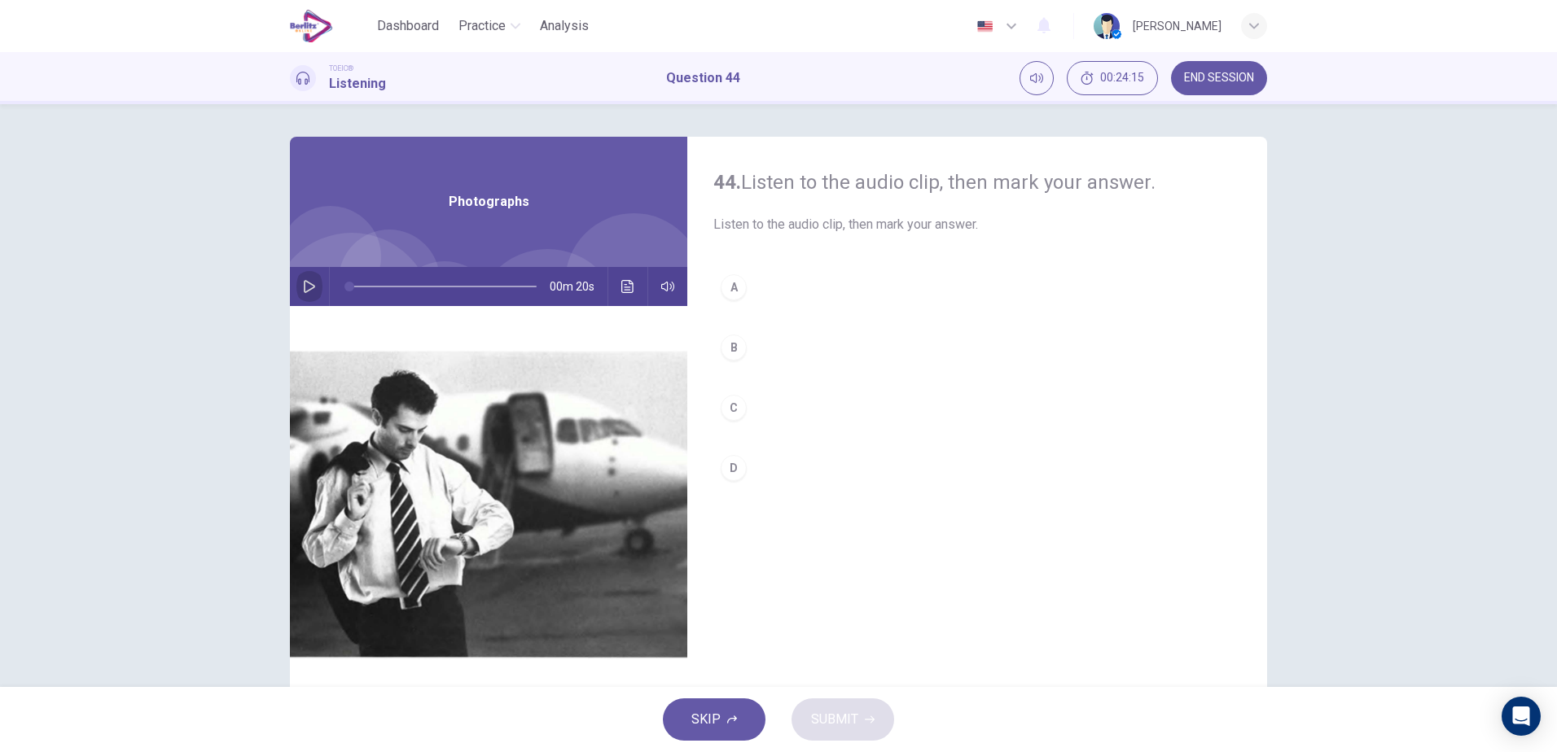
click at [297, 292] on button "button" at bounding box center [309, 286] width 26 height 39
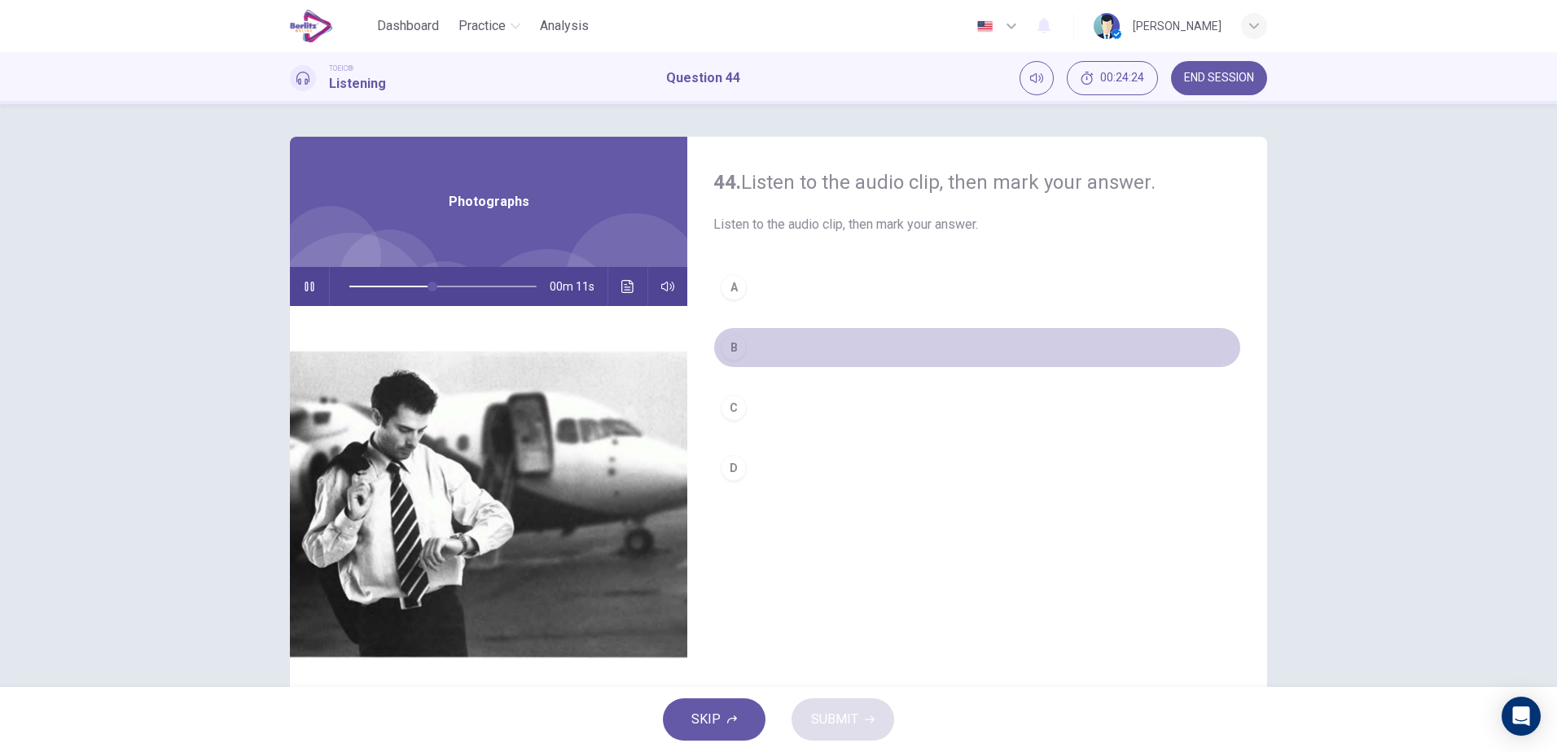
click at [739, 346] on div "B" at bounding box center [734, 348] width 26 height 26
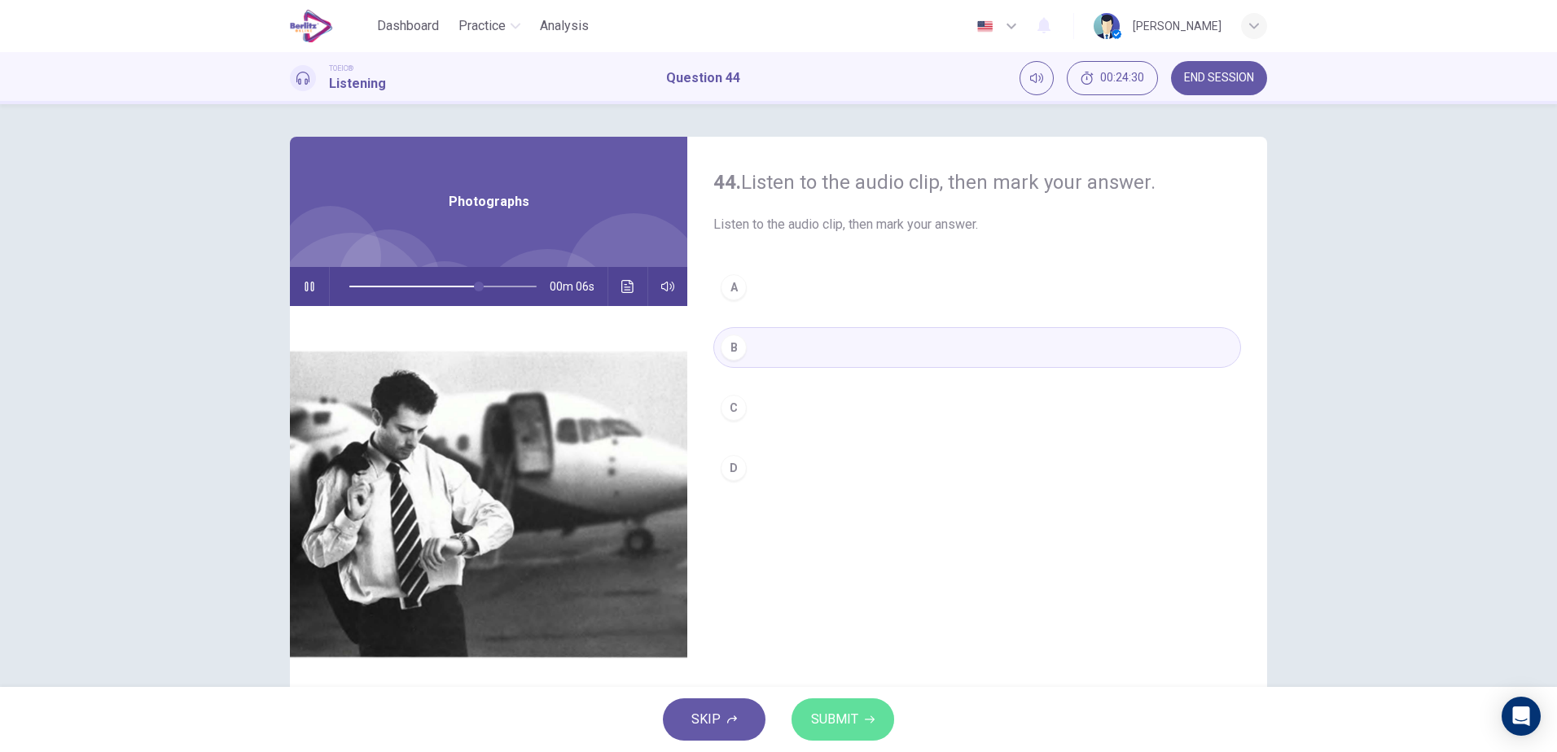
click at [822, 731] on button "SUBMIT" at bounding box center [842, 720] width 103 height 42
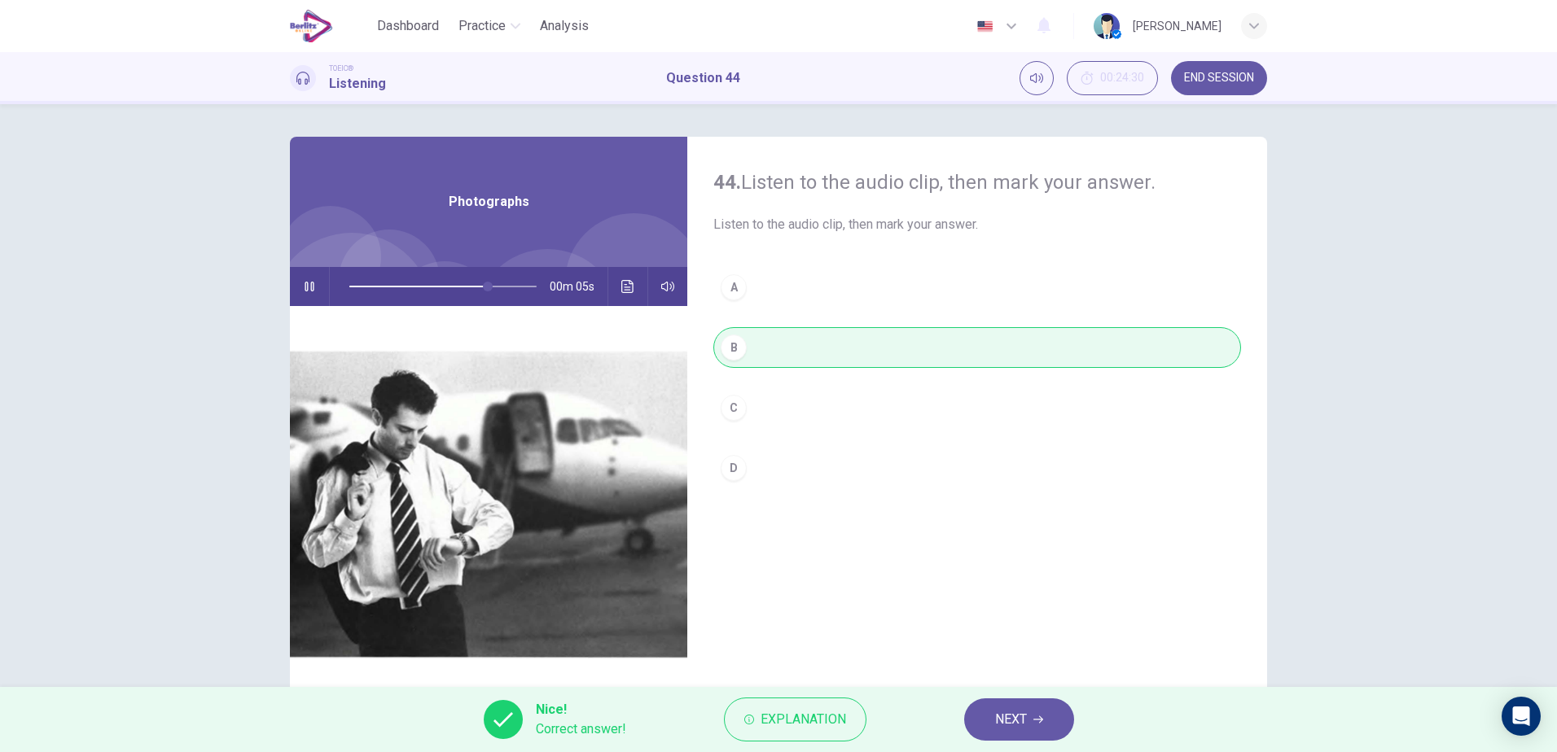
type input "**"
click at [1038, 722] on icon "button" at bounding box center [1038, 720] width 10 height 10
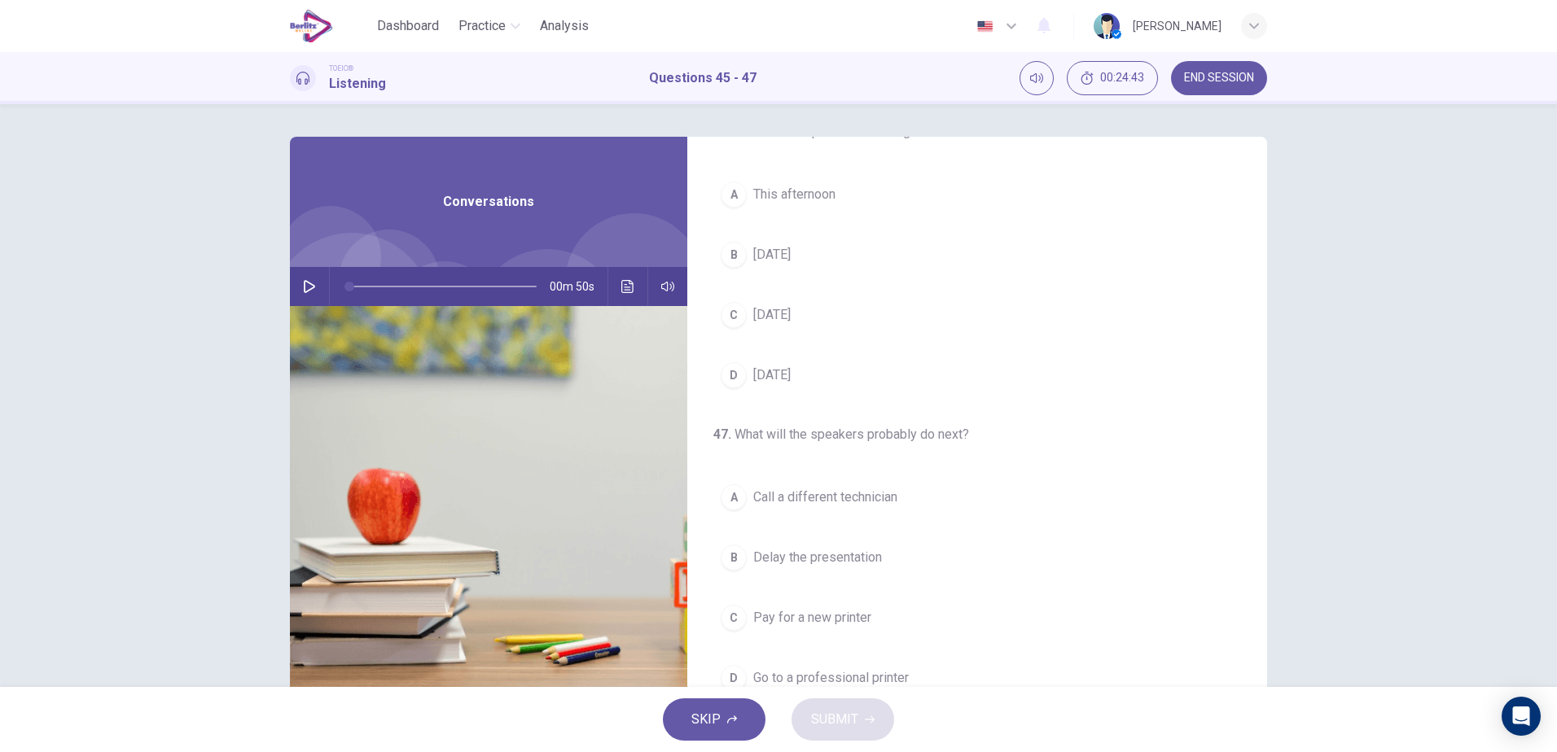
scroll to position [372, 0]
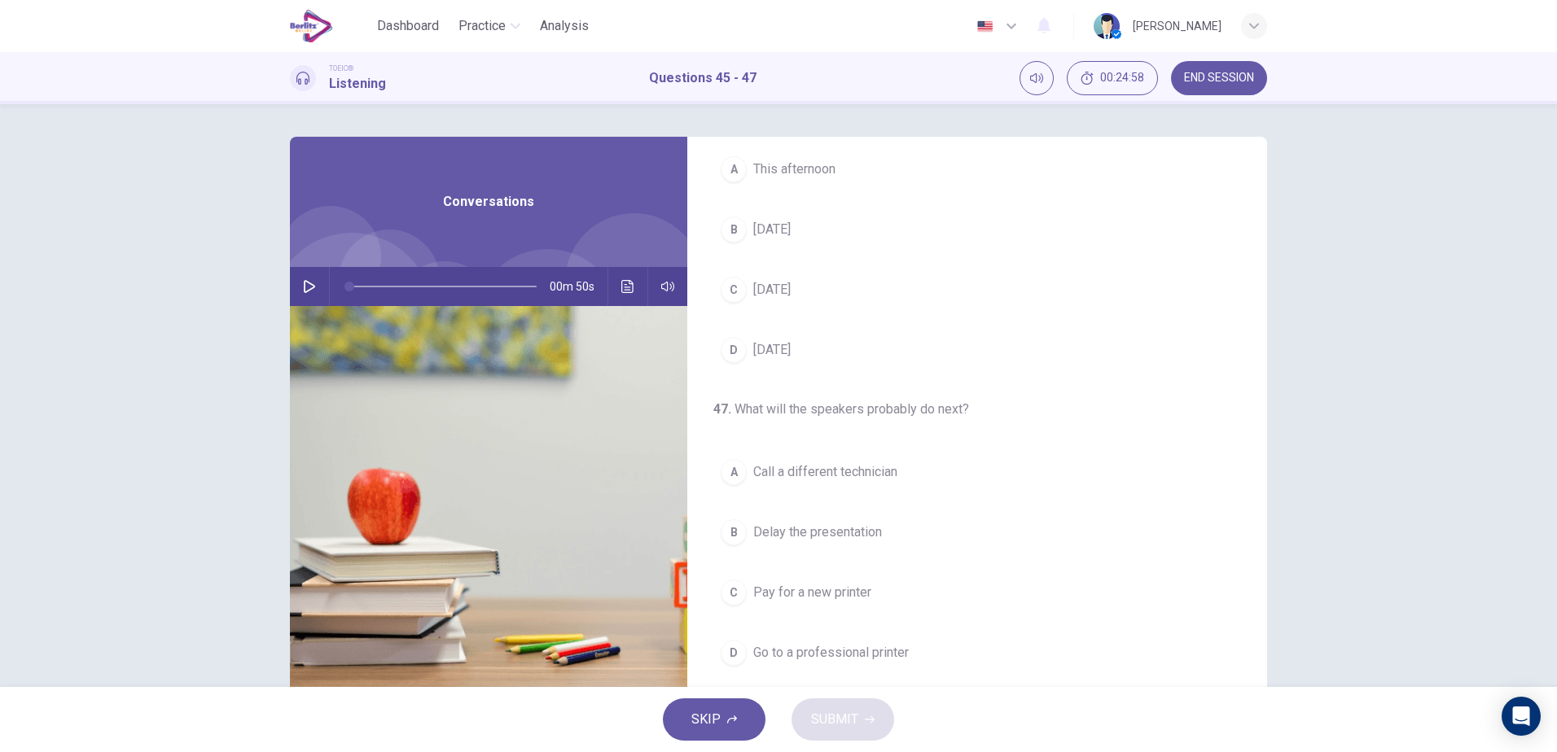
click at [305, 280] on button "button" at bounding box center [309, 286] width 26 height 39
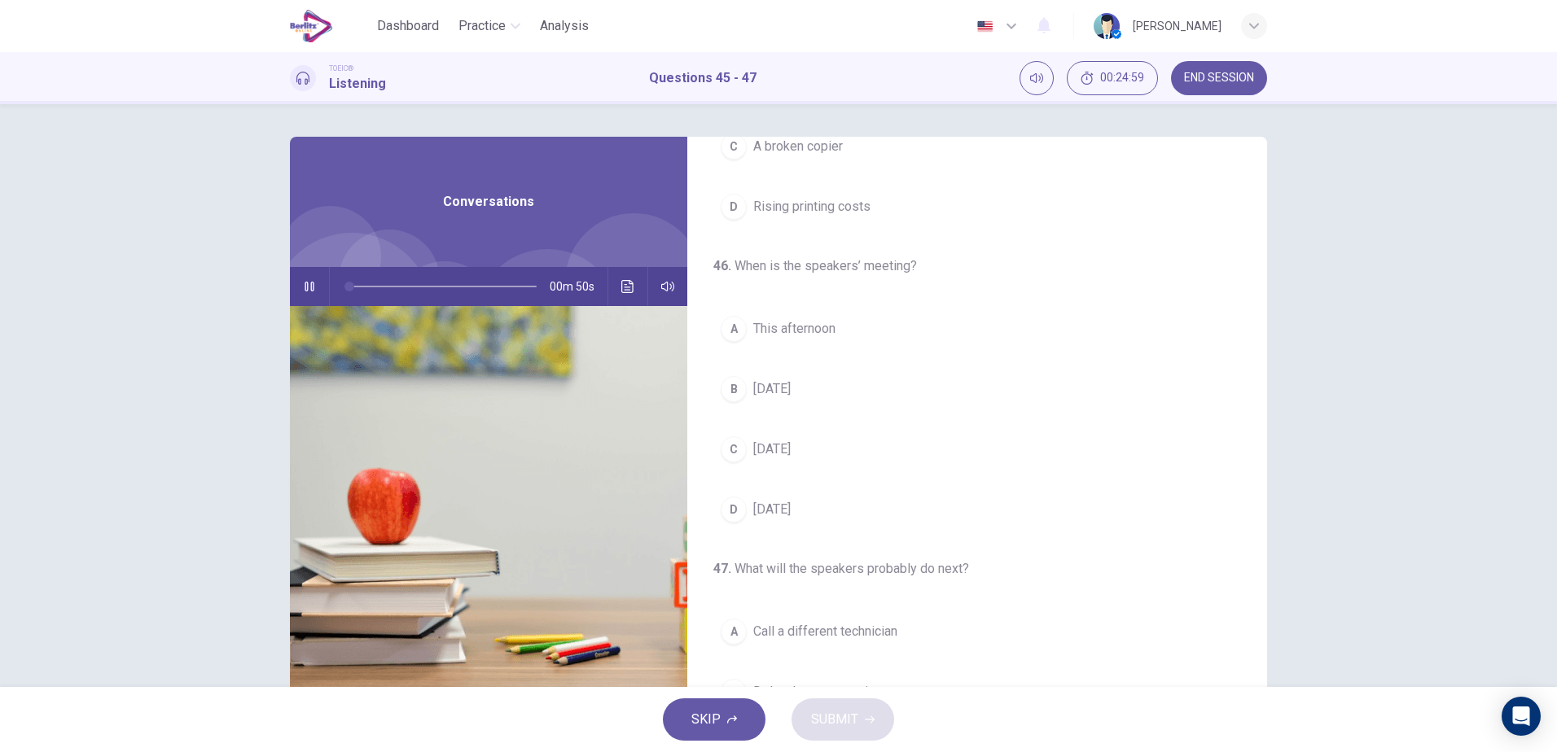
scroll to position [0, 0]
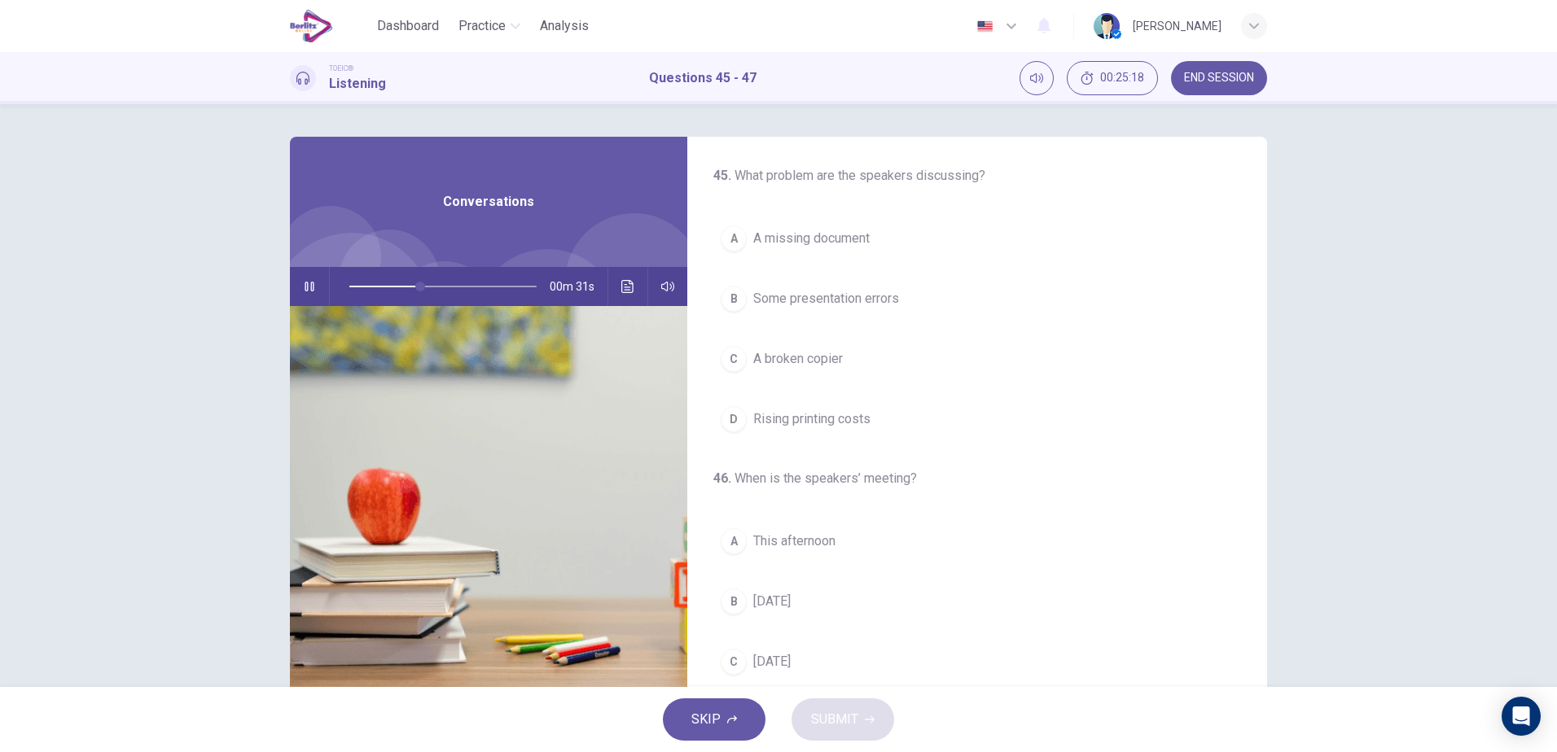
click at [848, 548] on button "A This afternoon" at bounding box center [977, 541] width 528 height 41
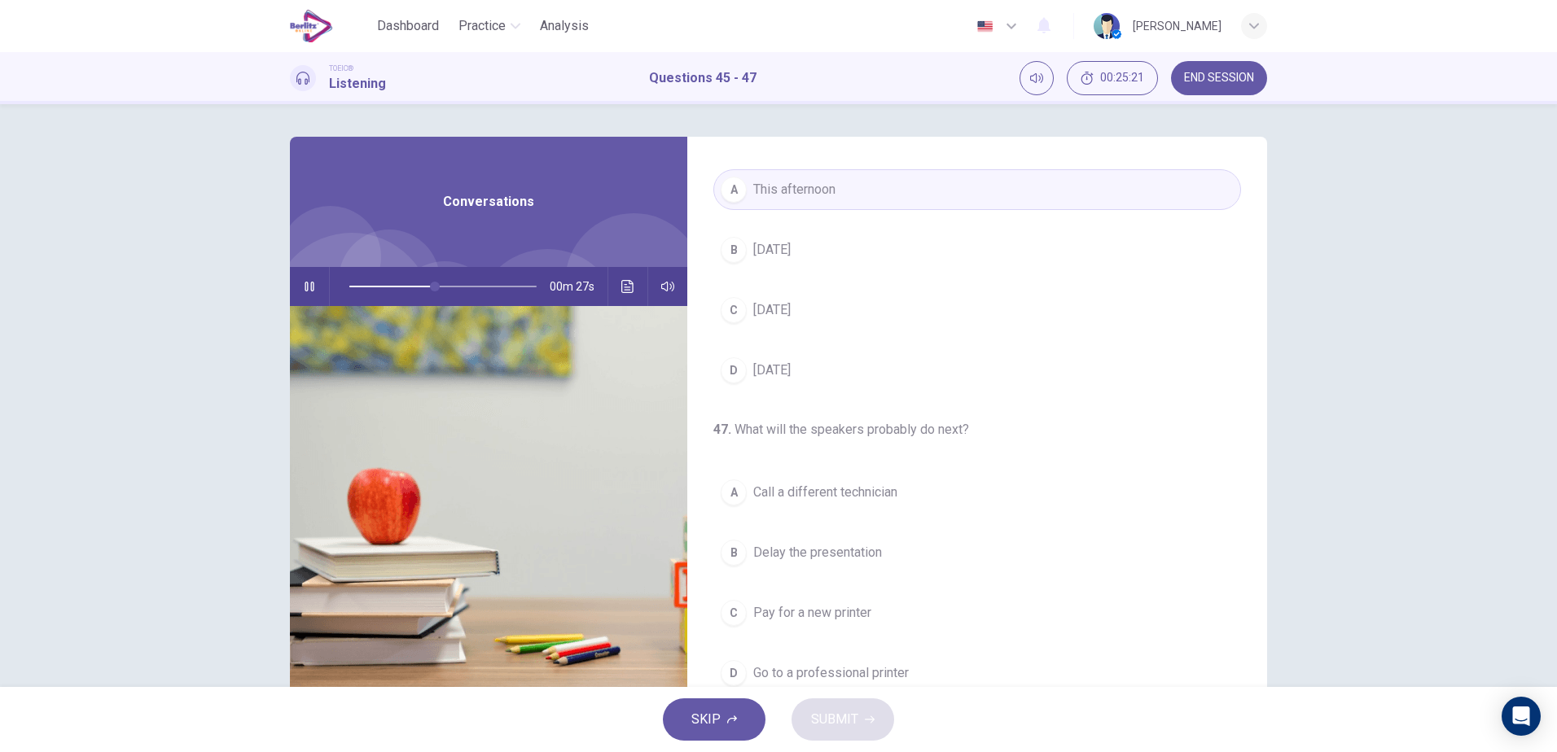
scroll to position [372, 0]
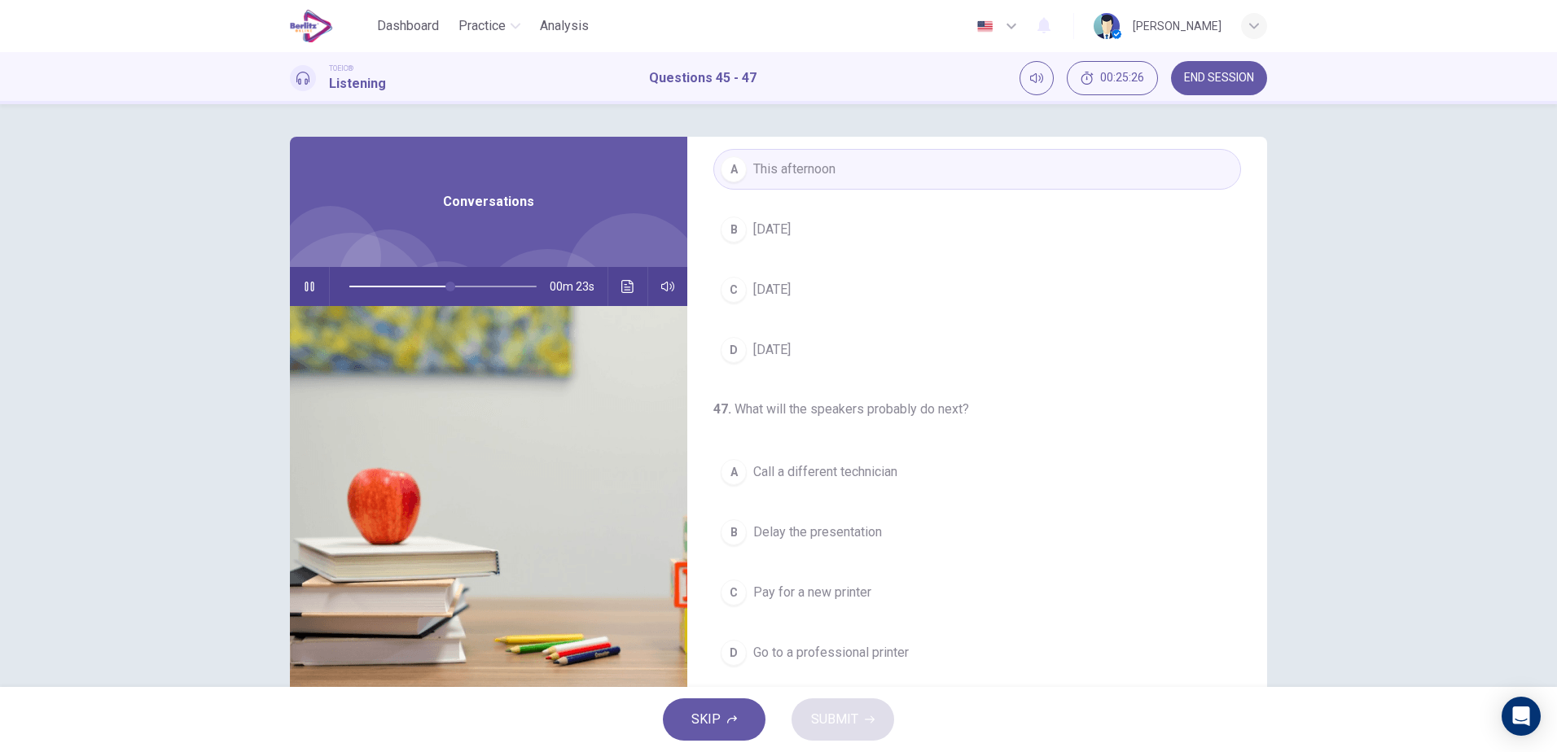
click at [810, 528] on span "Delay the presentation" at bounding box center [817, 533] width 129 height 20
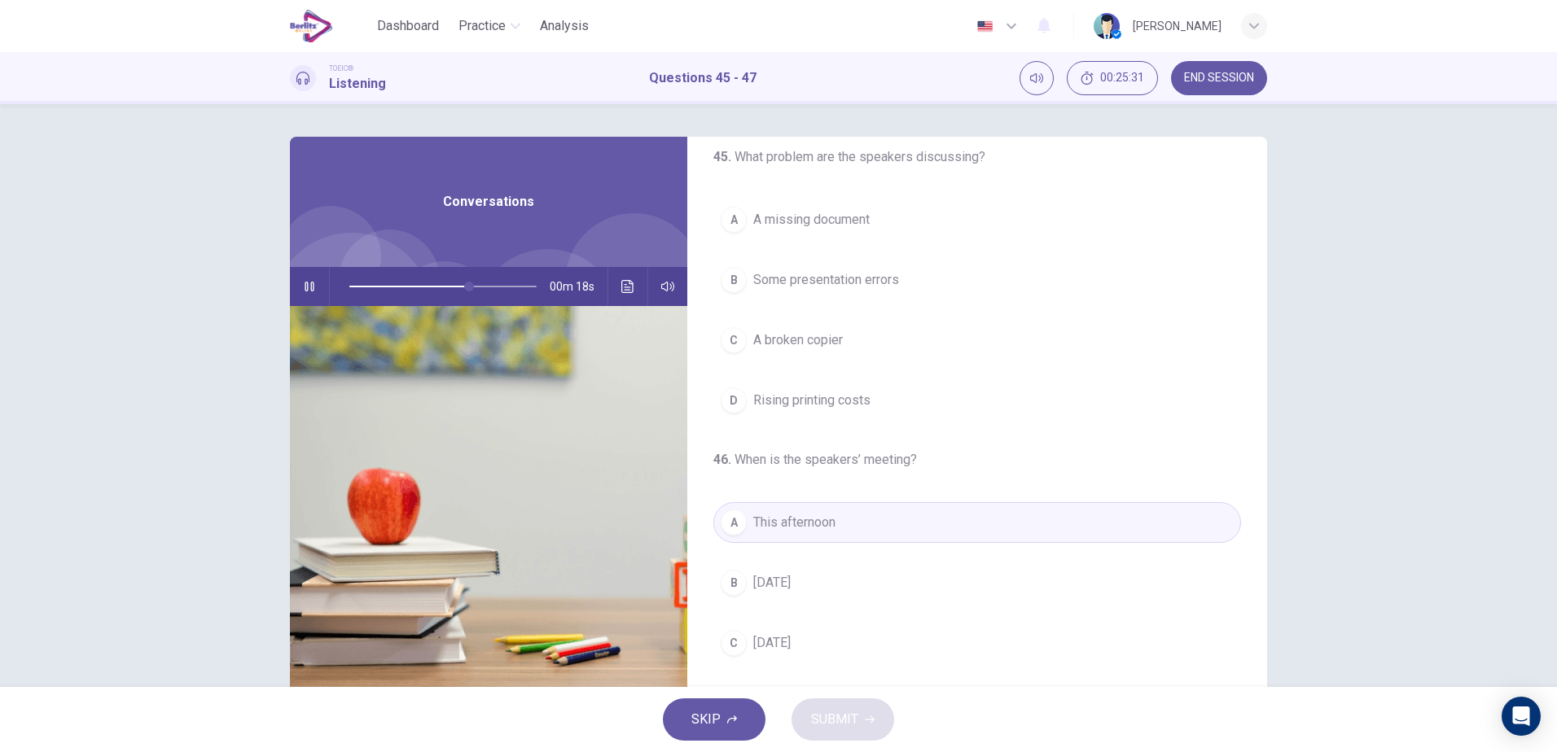
scroll to position [0, 0]
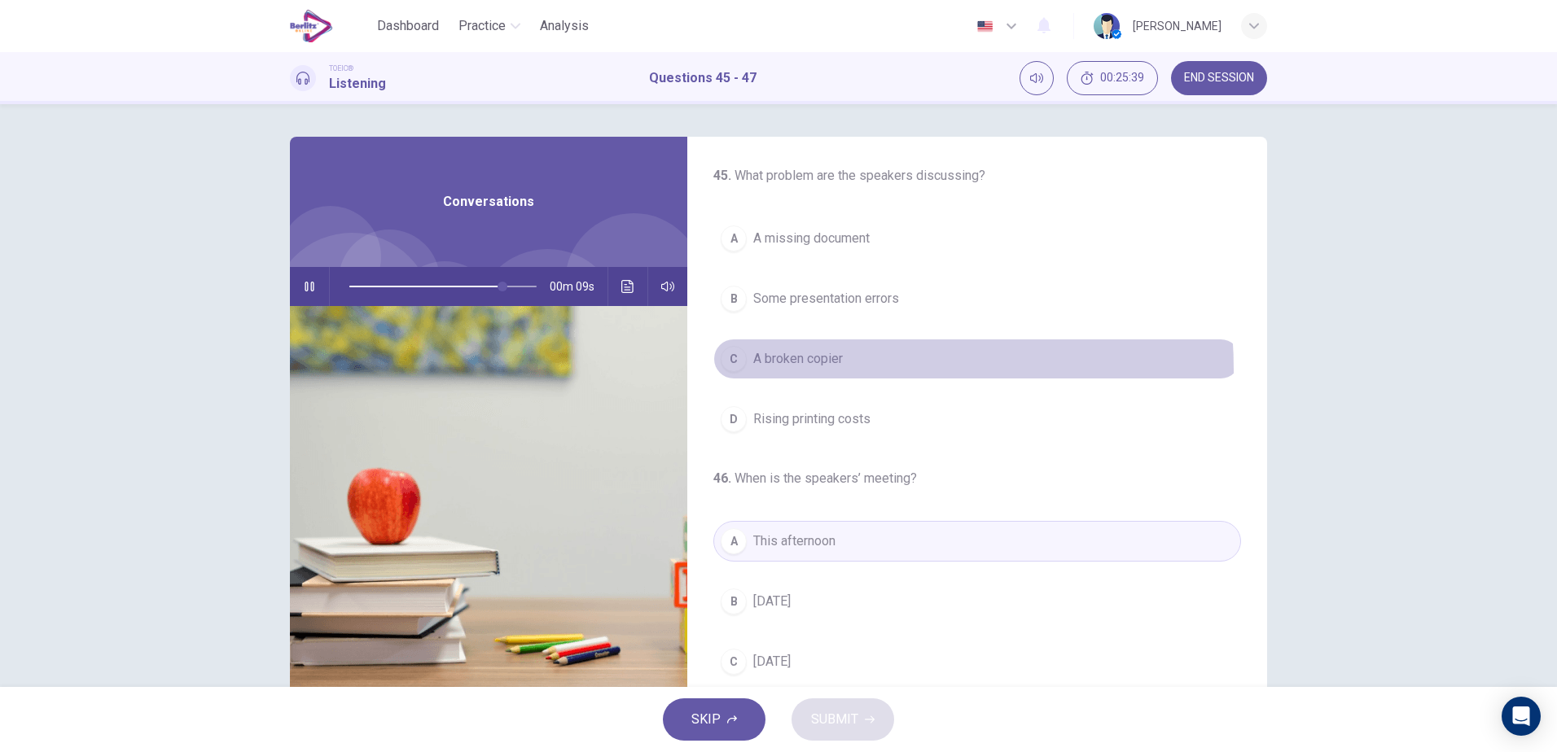
click at [787, 370] on button "C A broken copier" at bounding box center [977, 359] width 528 height 41
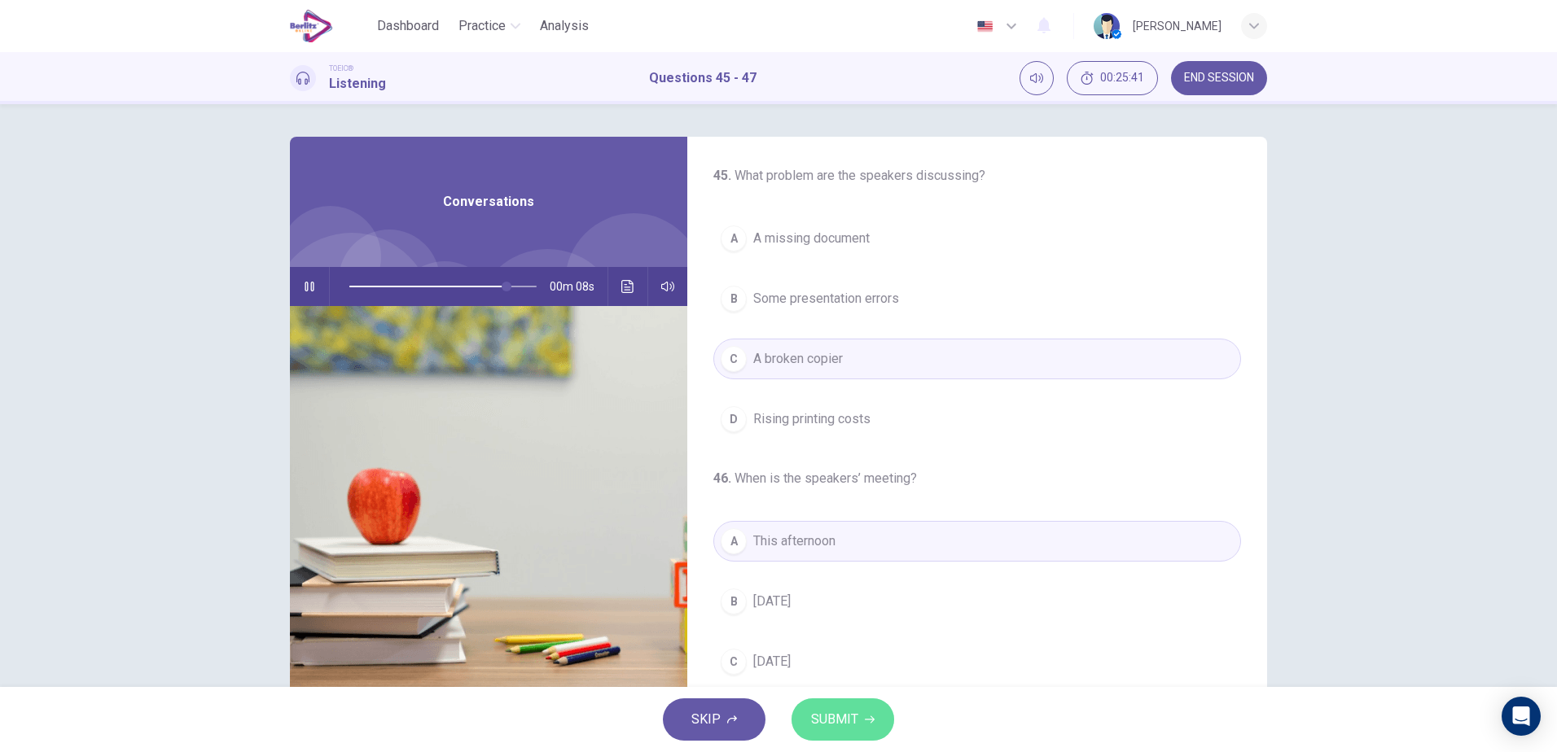
click at [836, 733] on button "SUBMIT" at bounding box center [842, 720] width 103 height 42
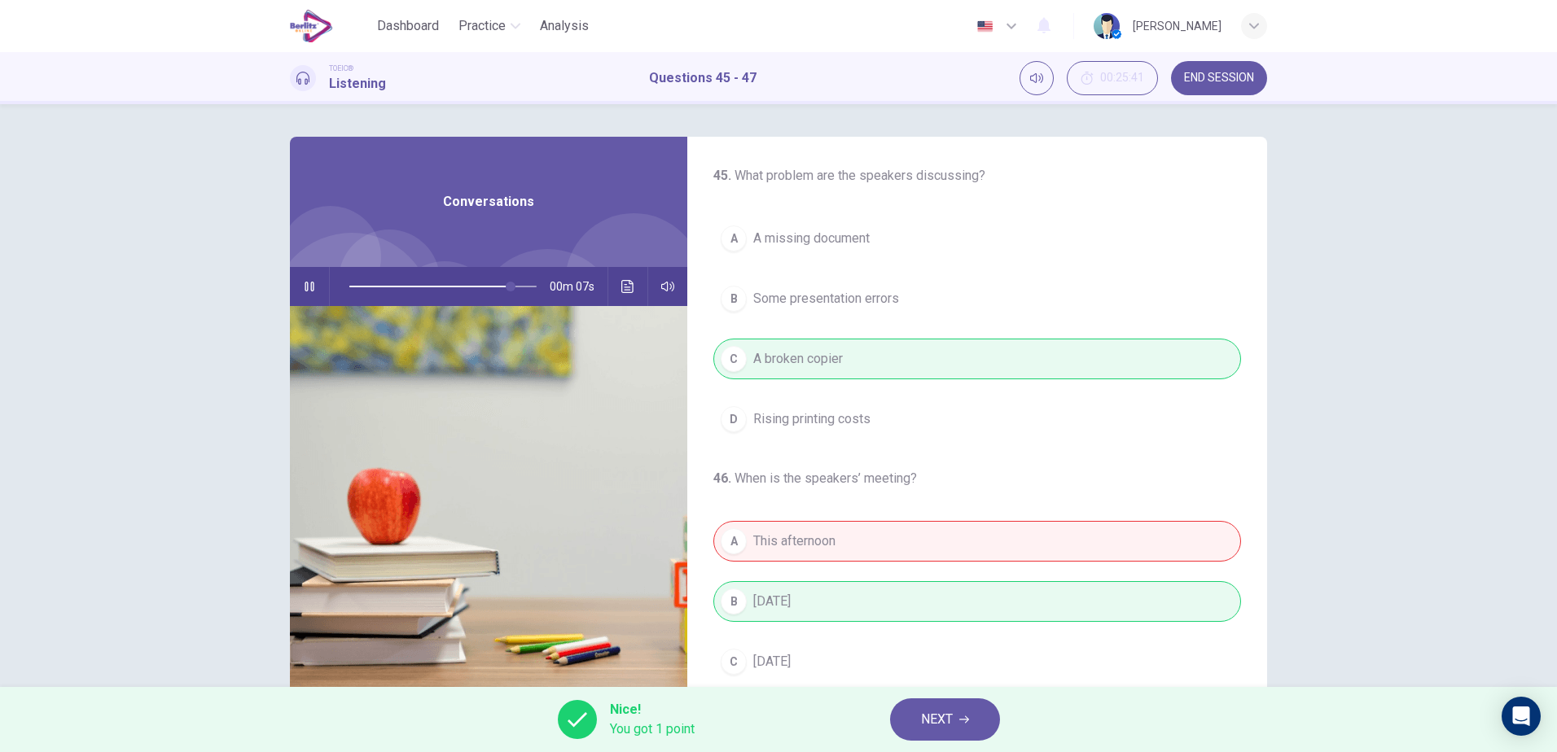
type input "**"
click at [944, 716] on span "NEXT" at bounding box center [937, 719] width 32 height 23
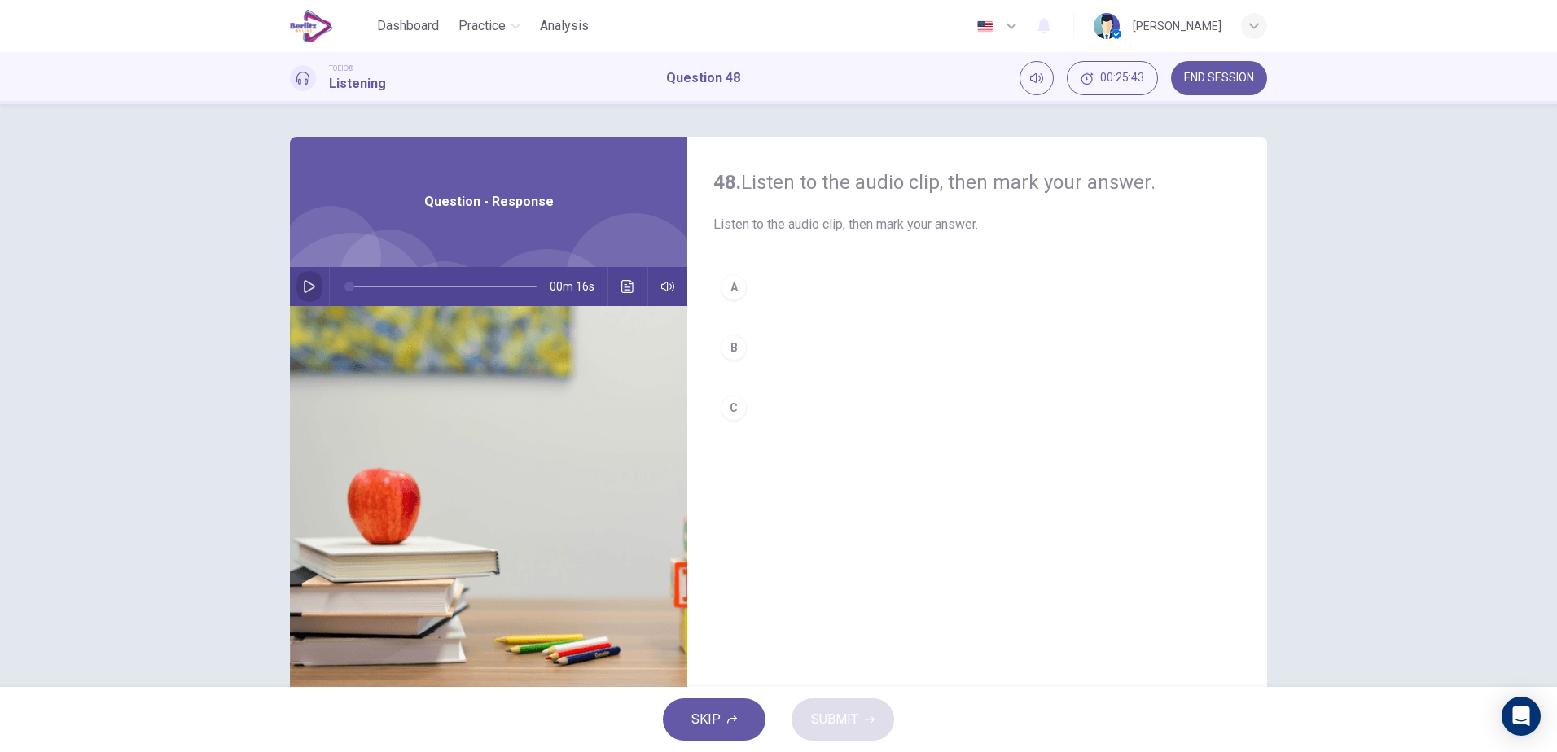
click at [309, 291] on icon "button" at bounding box center [309, 286] width 13 height 13
click at [735, 288] on div "A" at bounding box center [734, 287] width 26 height 26
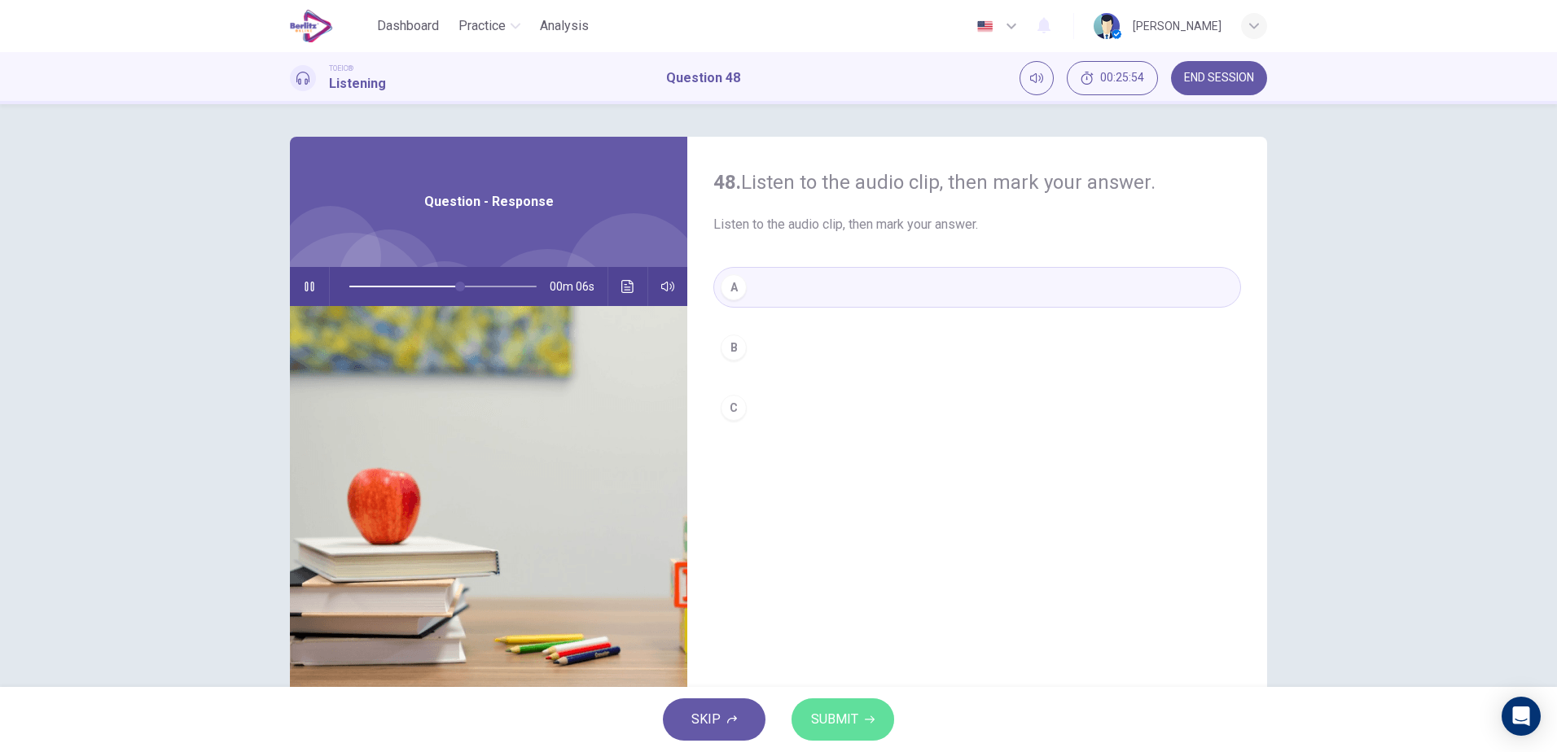
click at [864, 714] on button "SUBMIT" at bounding box center [842, 720] width 103 height 42
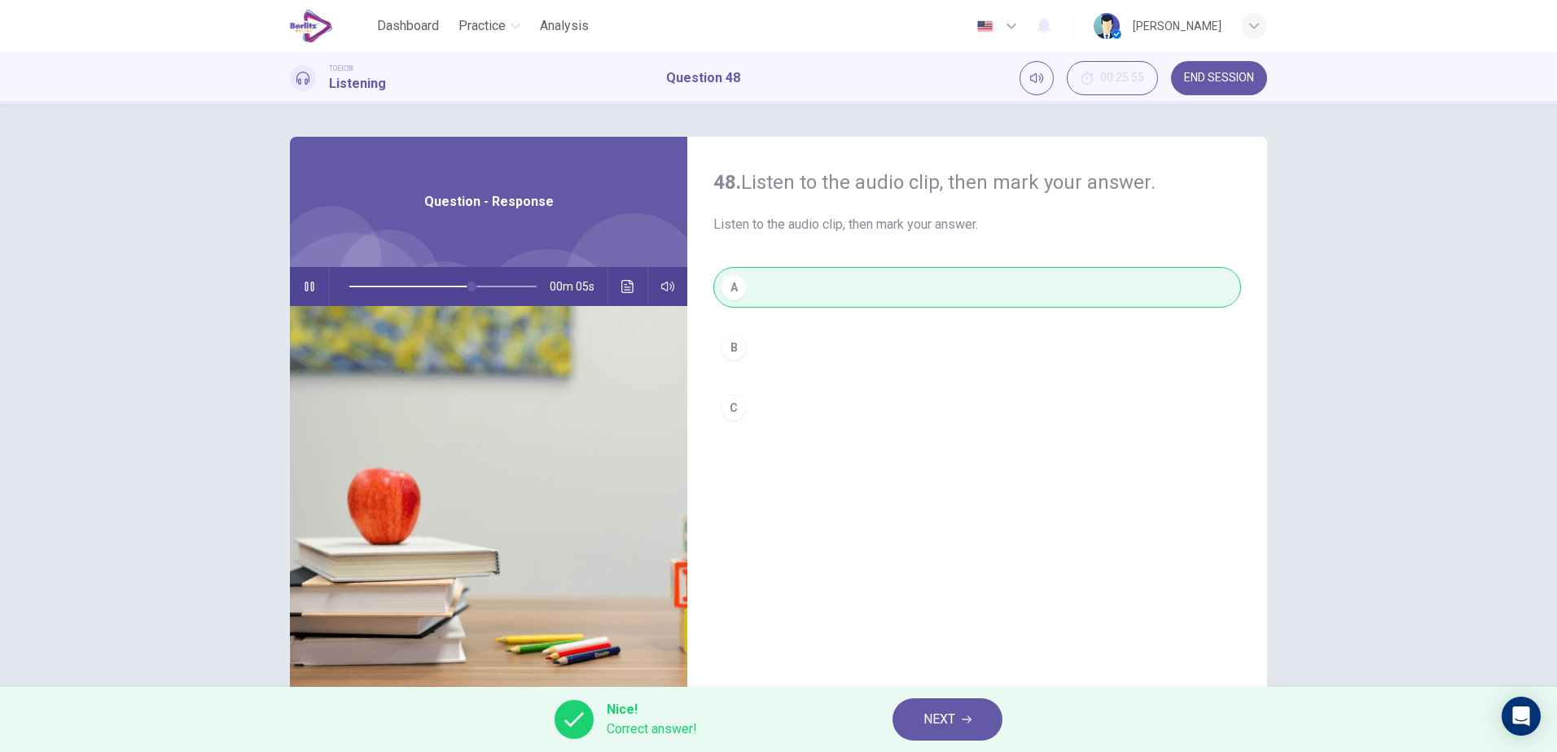
type input "**"
click at [908, 717] on button "NEXT" at bounding box center [947, 720] width 110 height 42
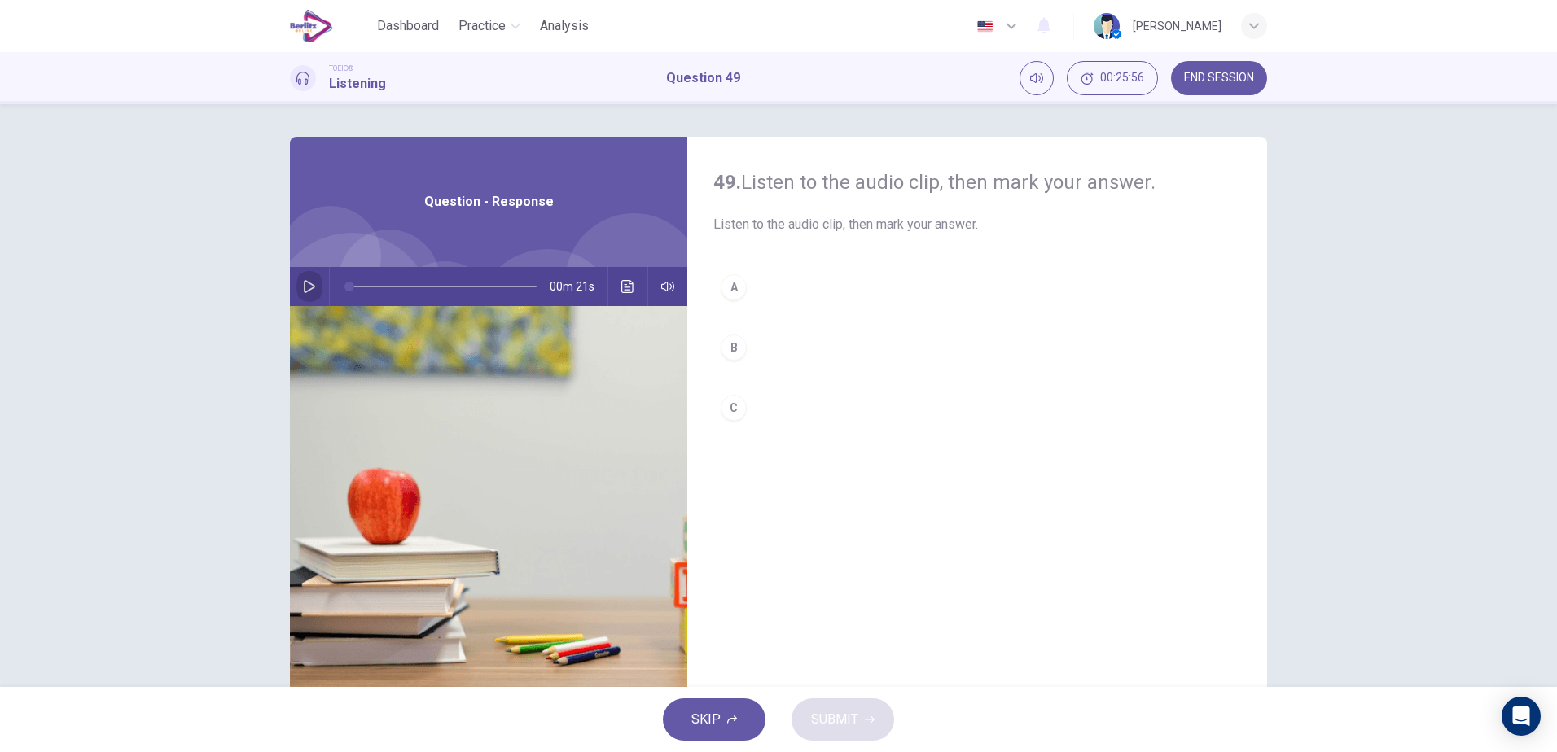
click at [308, 283] on icon "button" at bounding box center [309, 286] width 13 height 13
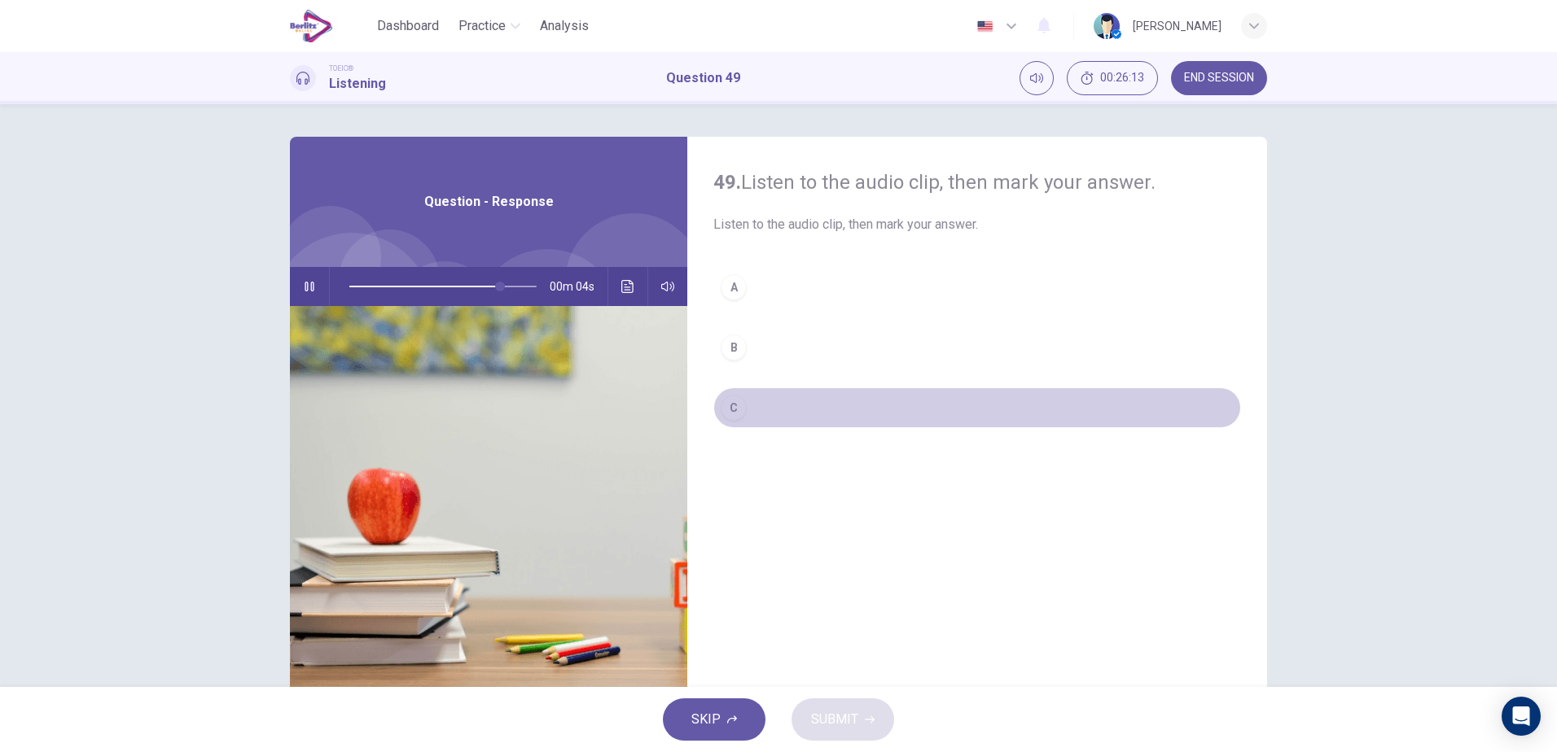
click at [730, 411] on div "C" at bounding box center [734, 408] width 26 height 26
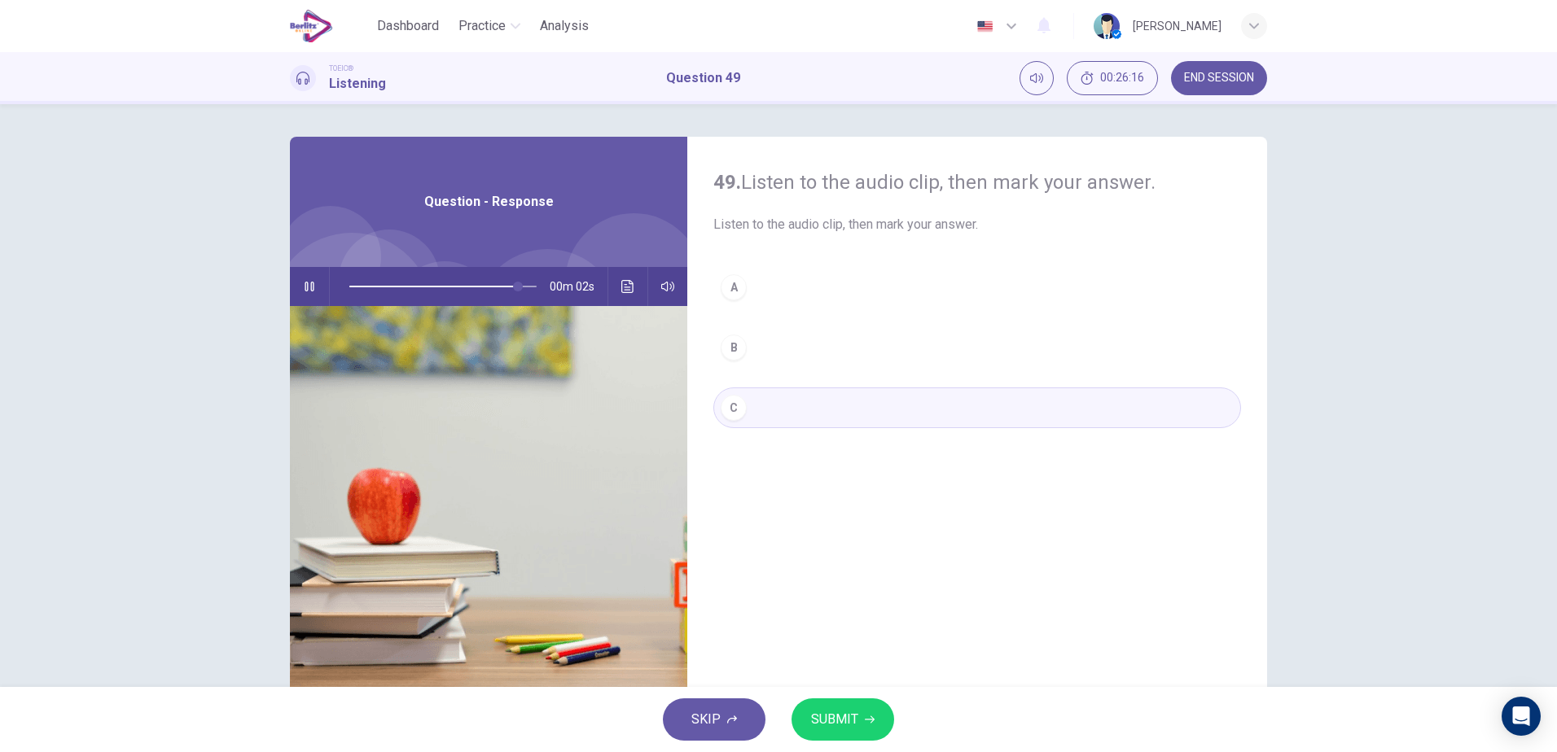
click at [847, 718] on span "SUBMIT" at bounding box center [834, 719] width 47 height 23
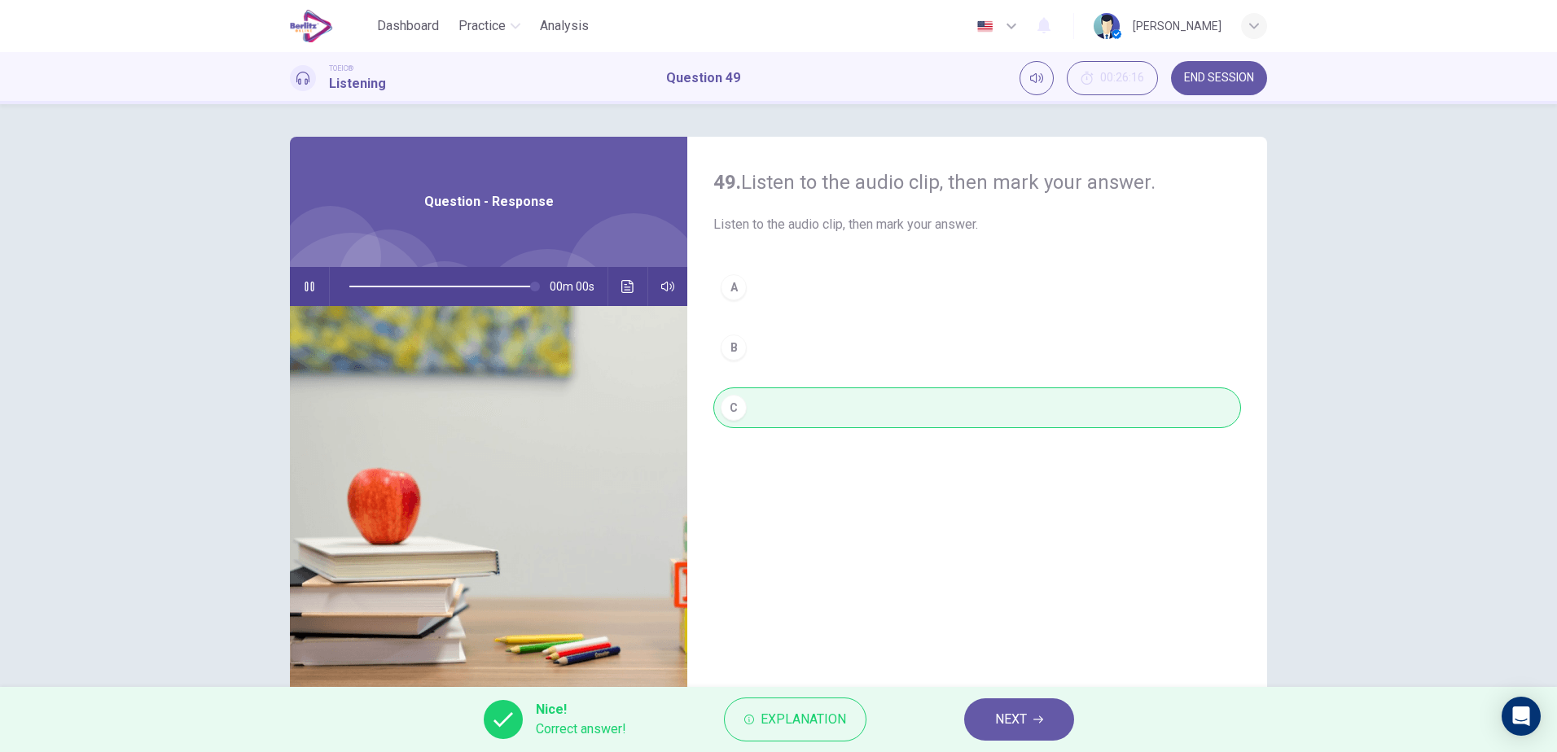
type input "*"
click at [1037, 715] on icon "button" at bounding box center [1038, 720] width 10 height 10
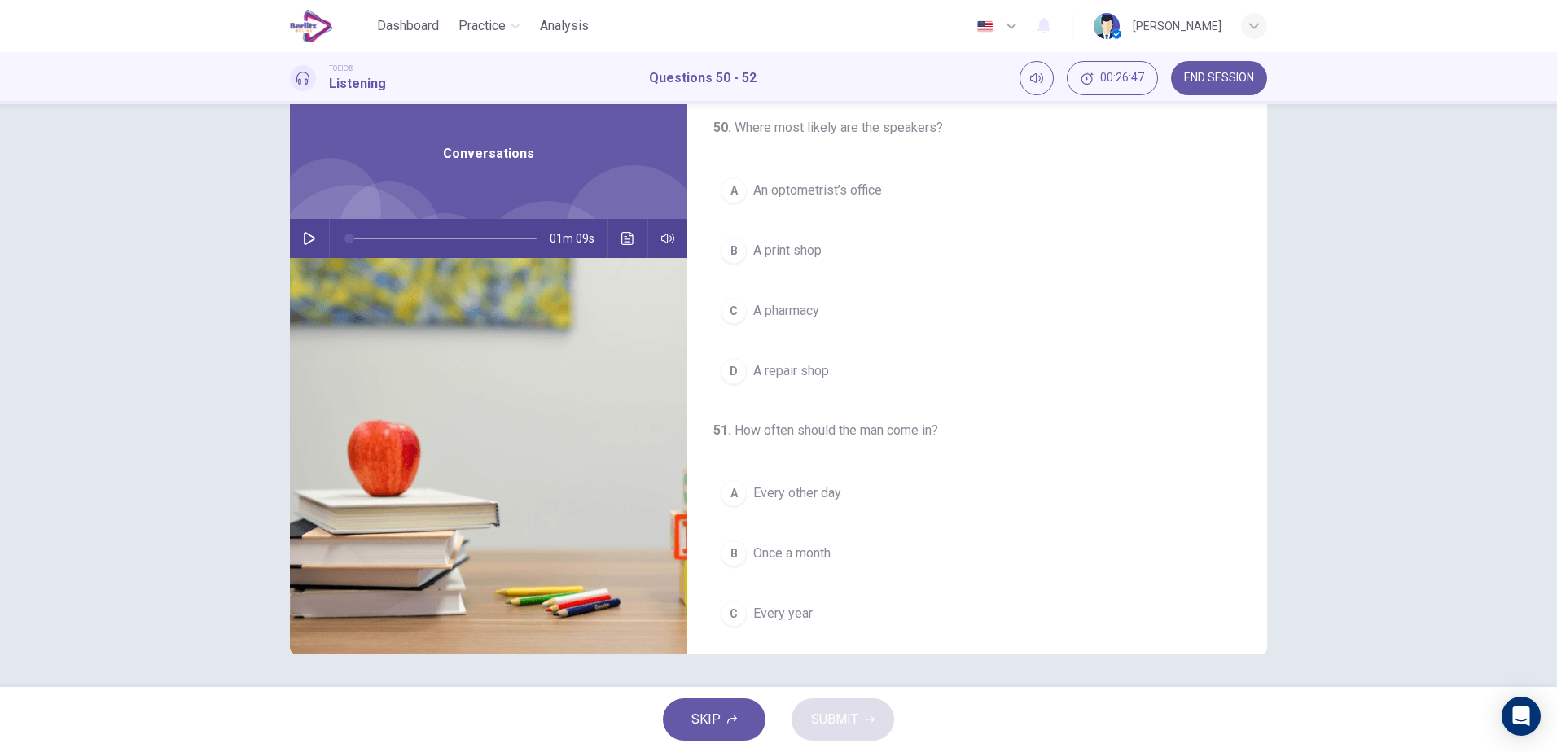
click at [311, 235] on icon "button" at bounding box center [309, 238] width 13 height 13
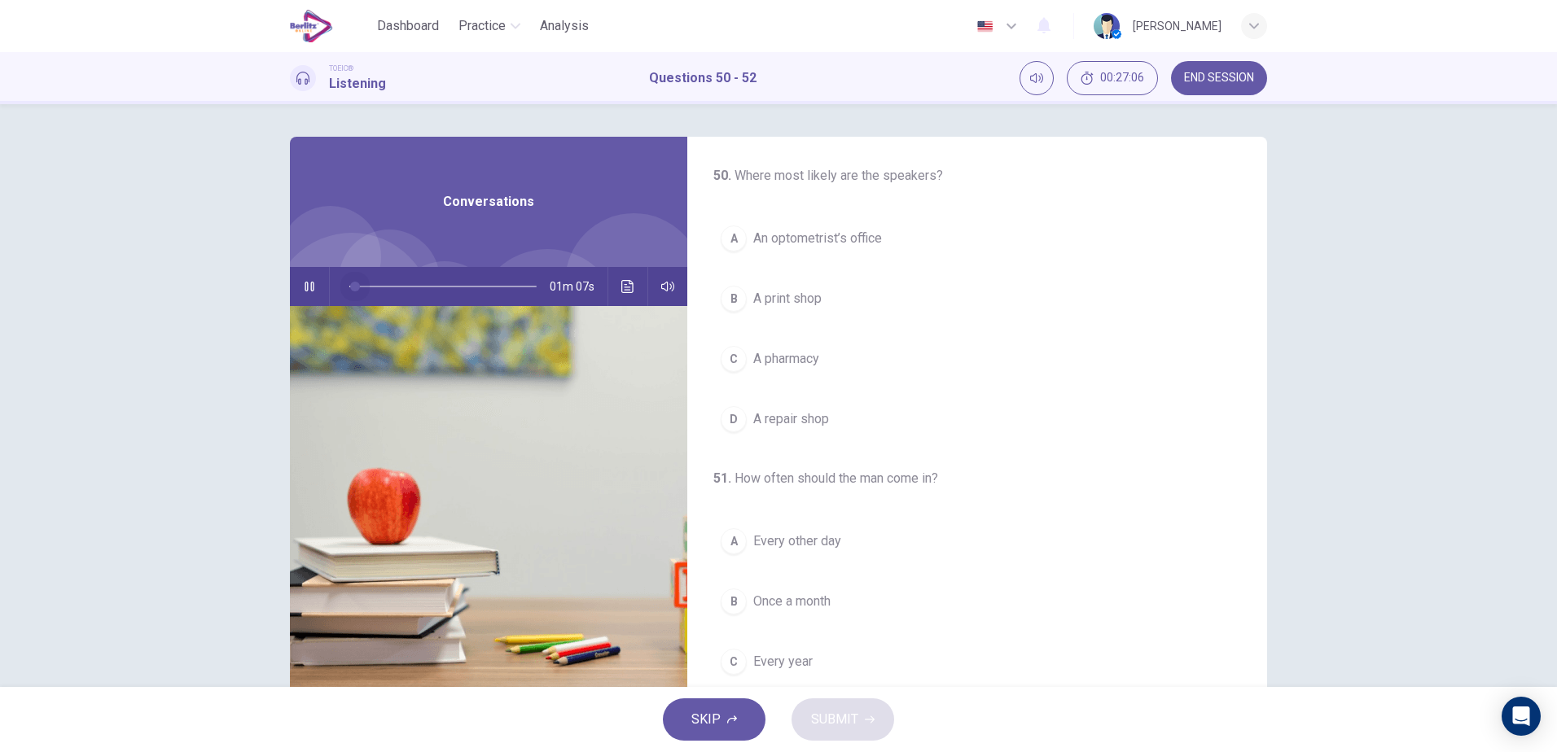
drag, startPoint x: 383, startPoint y: 290, endPoint x: 350, endPoint y: 286, distance: 32.8
click at [350, 286] on span at bounding box center [355, 287] width 10 height 10
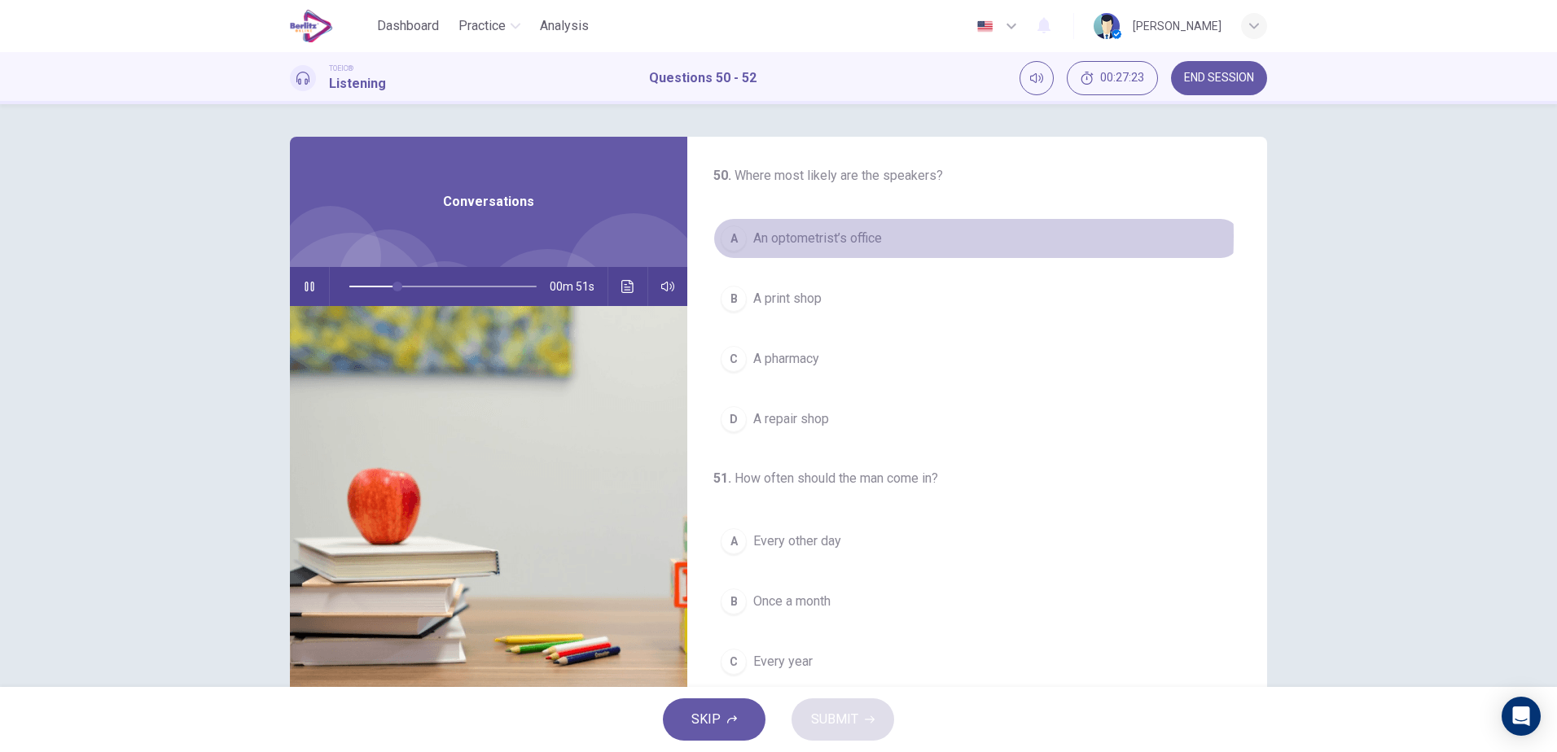
click at [823, 236] on span "An optometrist’s office" at bounding box center [817, 239] width 129 height 20
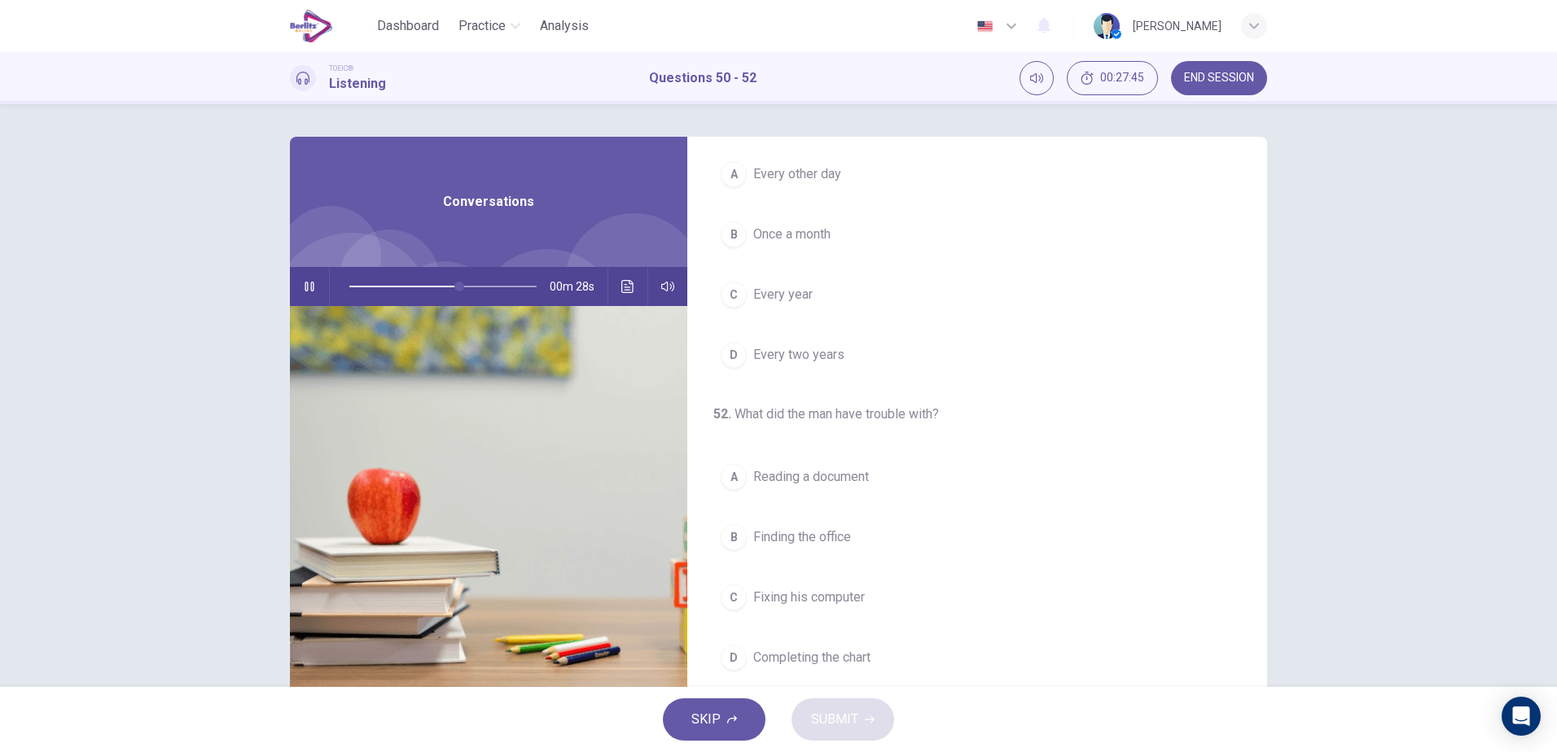
scroll to position [372, 0]
click at [845, 478] on span "Reading a document" at bounding box center [811, 472] width 116 height 20
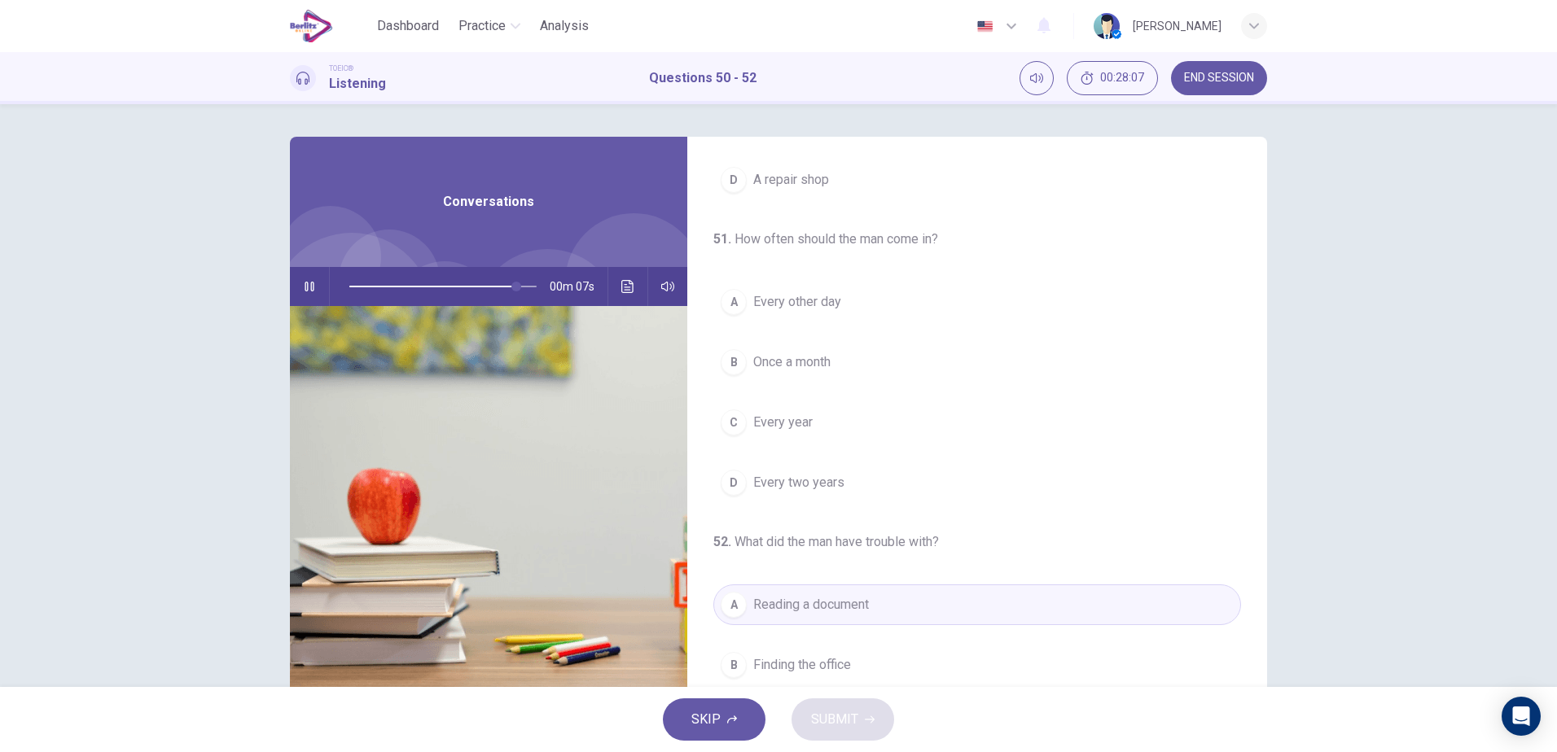
scroll to position [230, 0]
type input "*"
click at [817, 430] on button "C Every year" at bounding box center [977, 432] width 528 height 41
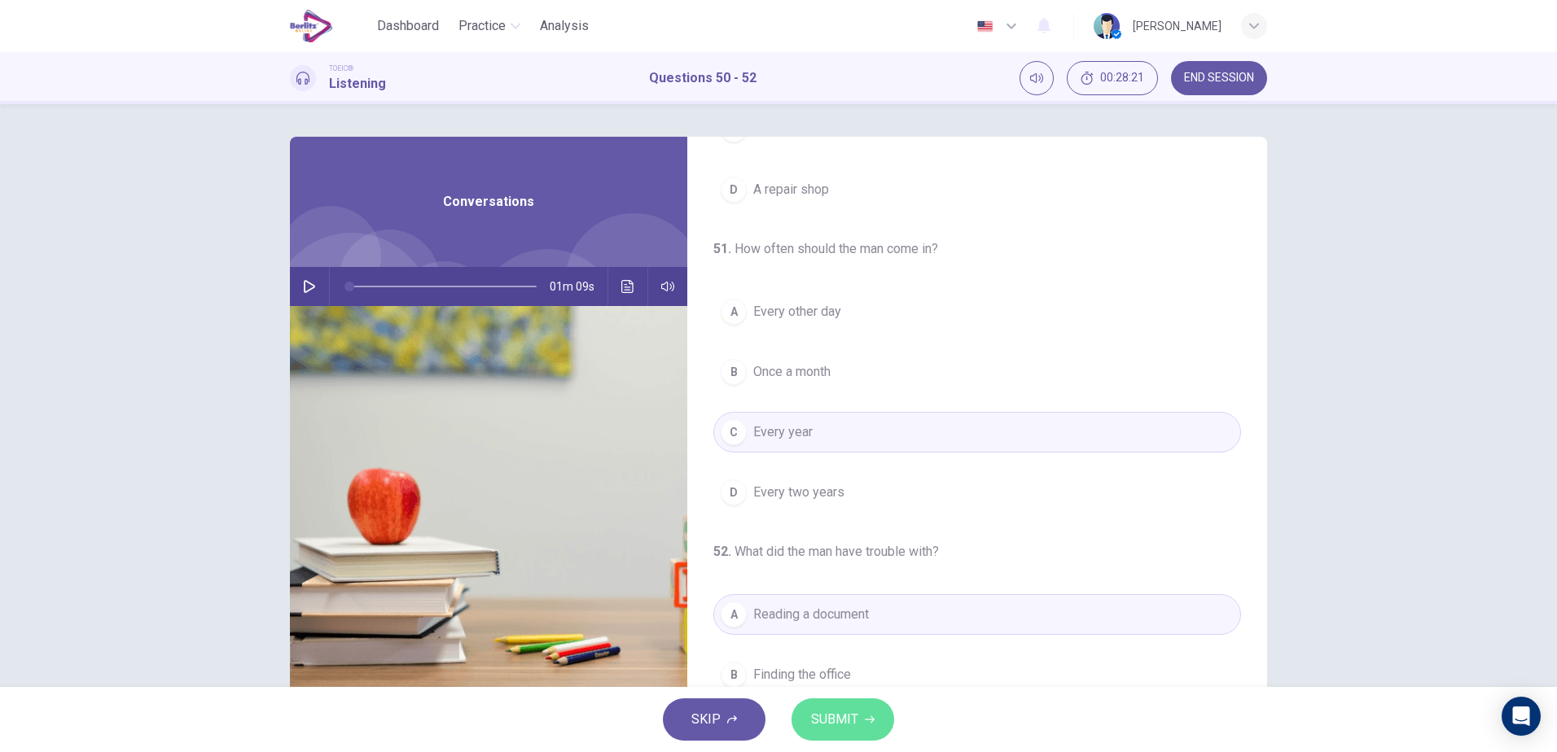
click at [843, 720] on span "SUBMIT" at bounding box center [834, 719] width 47 height 23
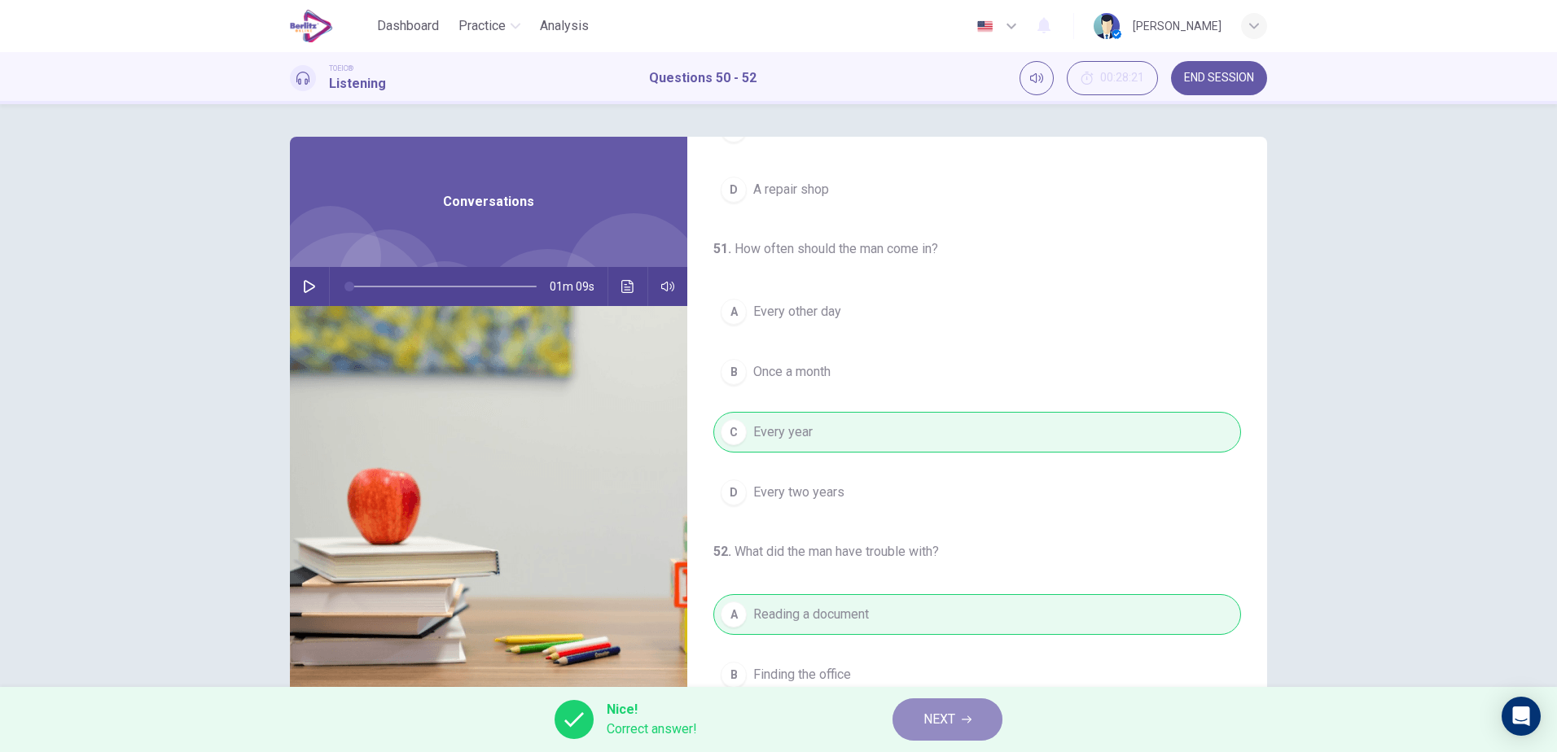
click at [938, 715] on span "NEXT" at bounding box center [939, 719] width 32 height 23
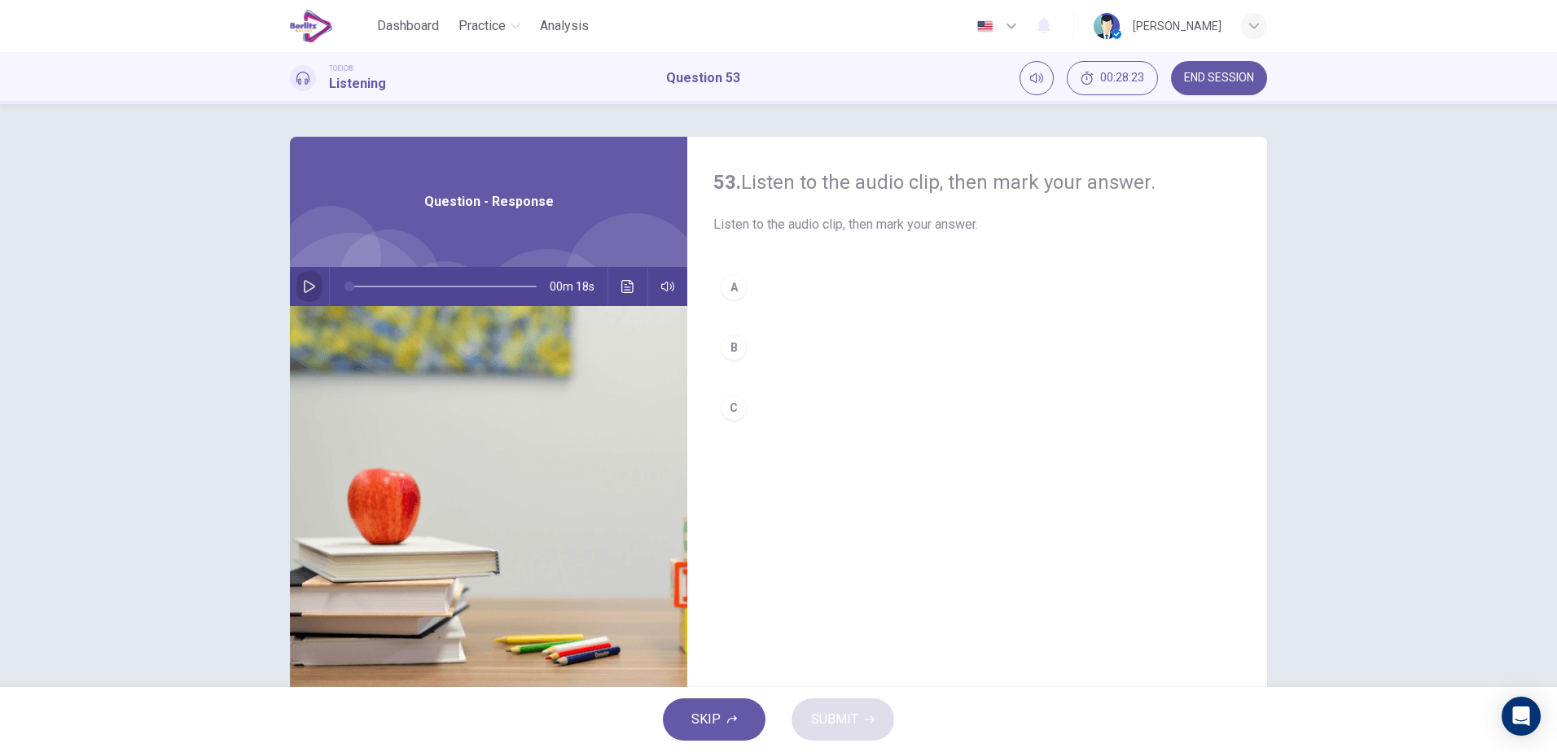
click at [307, 281] on icon "button" at bounding box center [309, 286] width 13 height 13
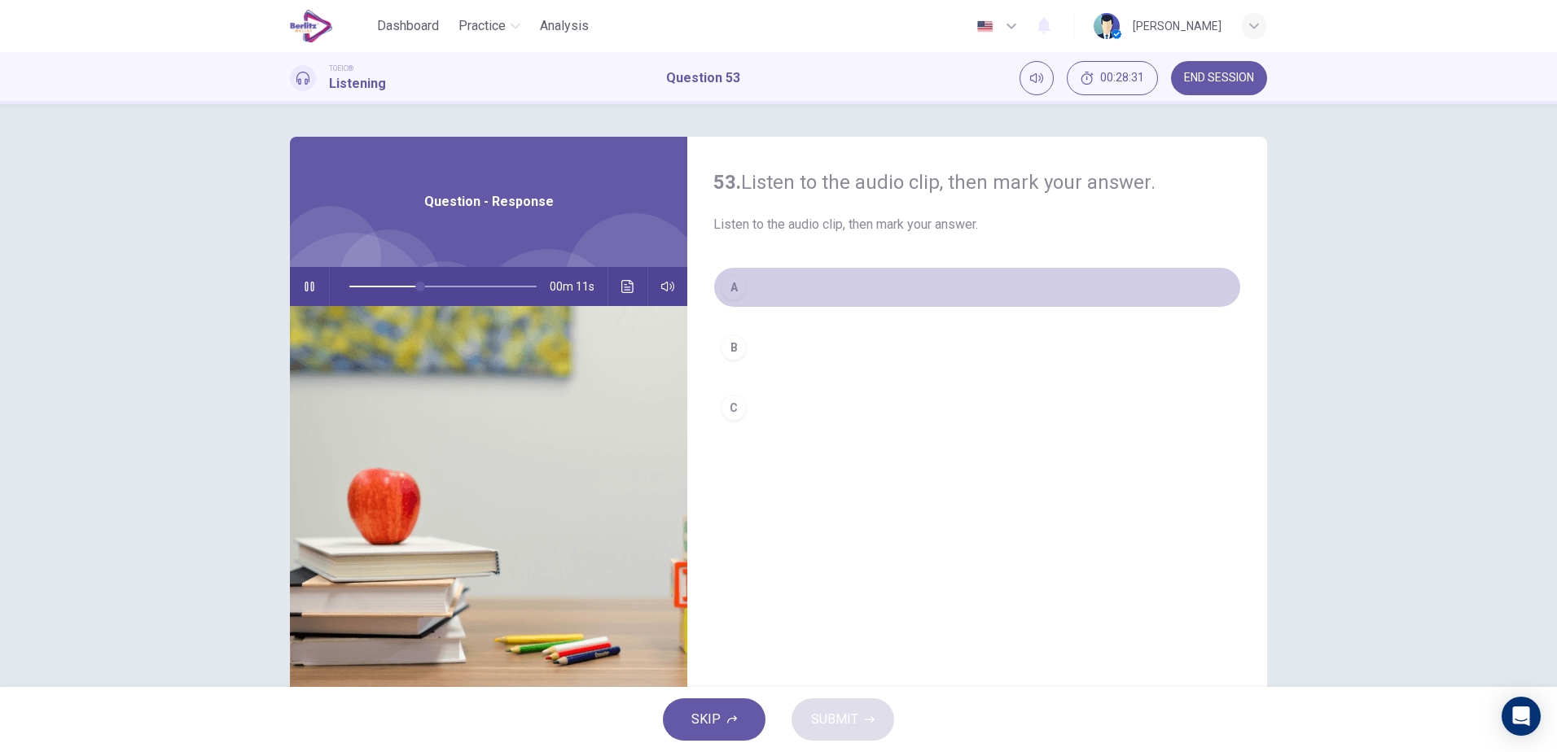
click at [758, 286] on button "A" at bounding box center [977, 287] width 528 height 41
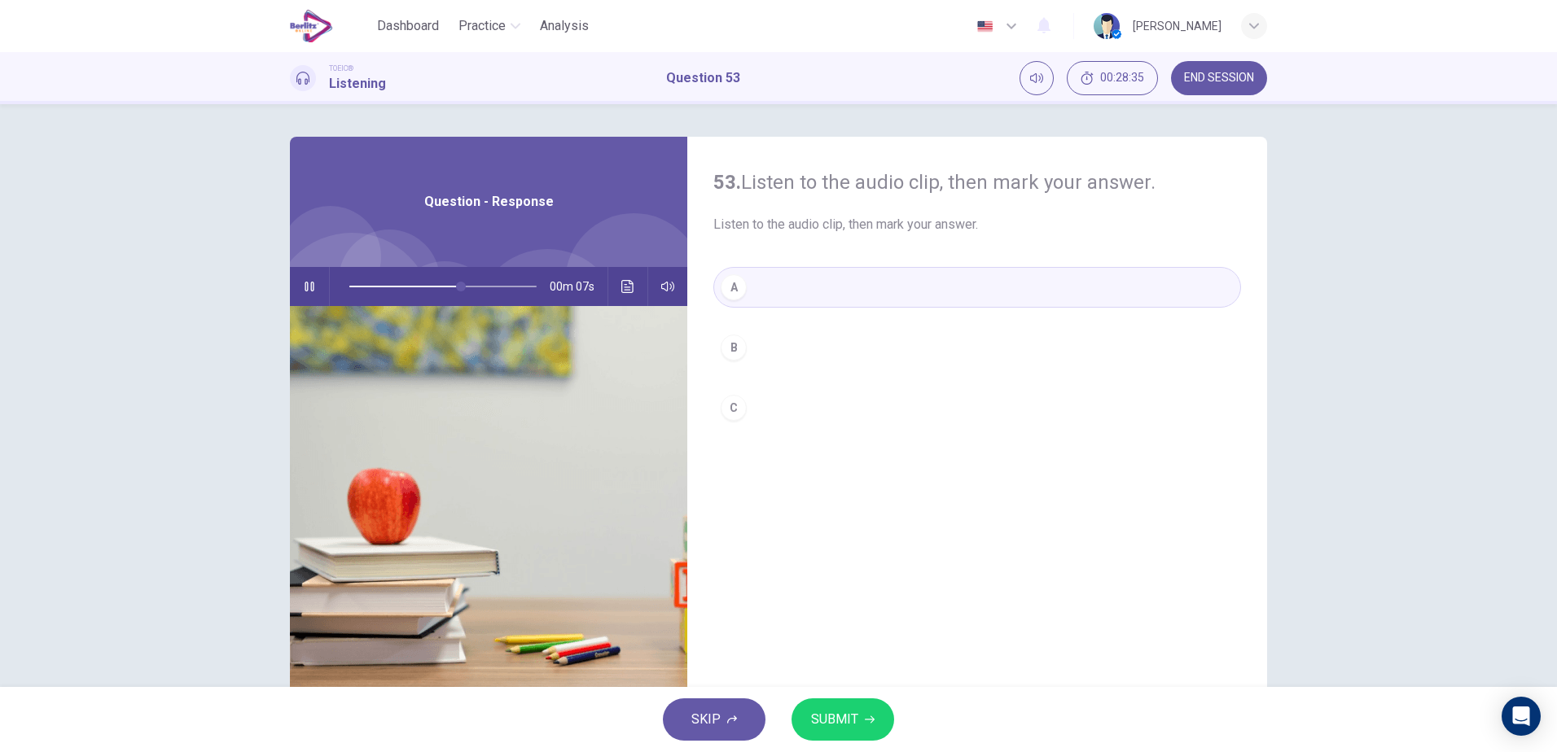
click at [832, 721] on span "SUBMIT" at bounding box center [834, 719] width 47 height 23
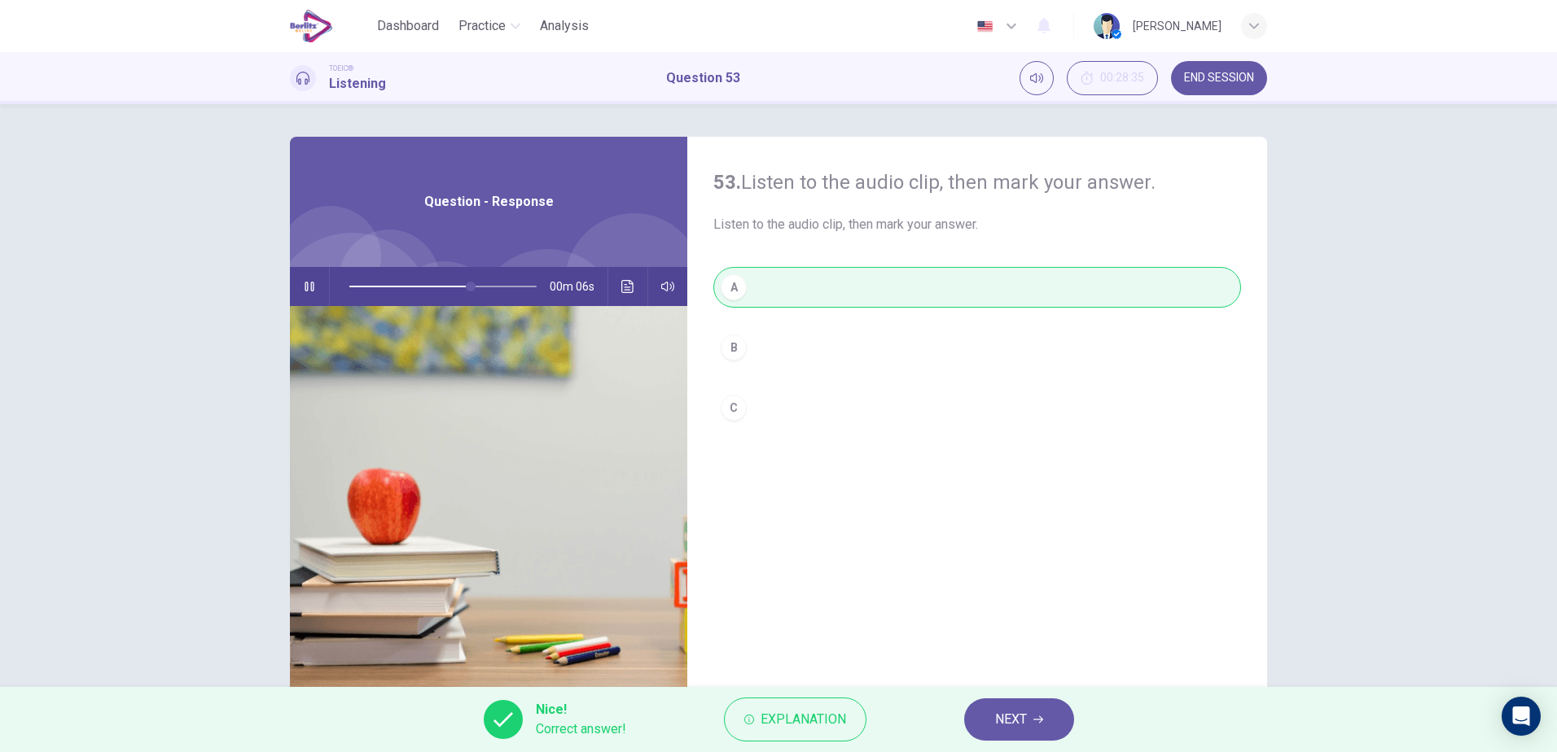
type input "**"
click at [1017, 721] on span "NEXT" at bounding box center [1011, 719] width 32 height 23
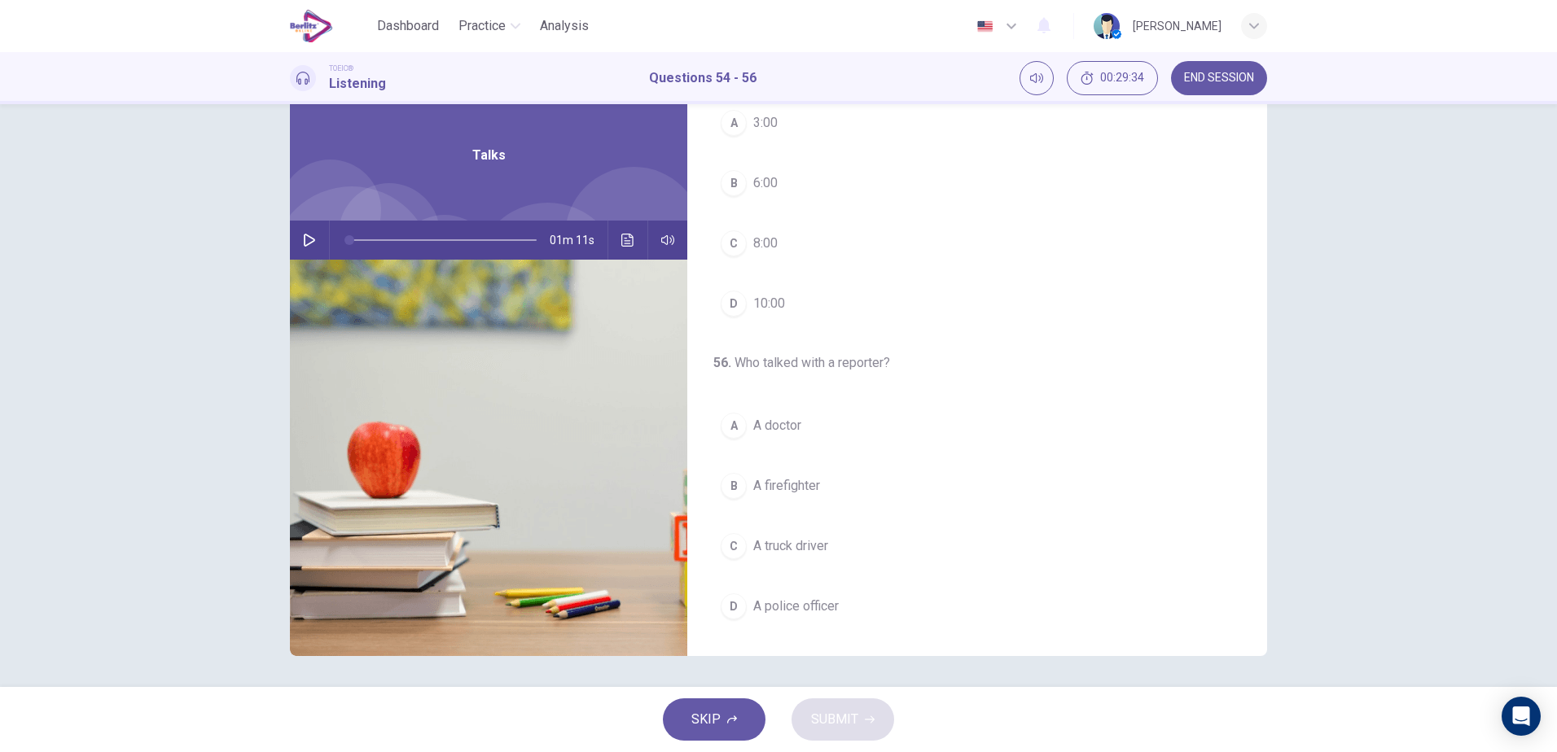
scroll to position [48, 0]
click at [311, 243] on icon "button" at bounding box center [309, 238] width 13 height 13
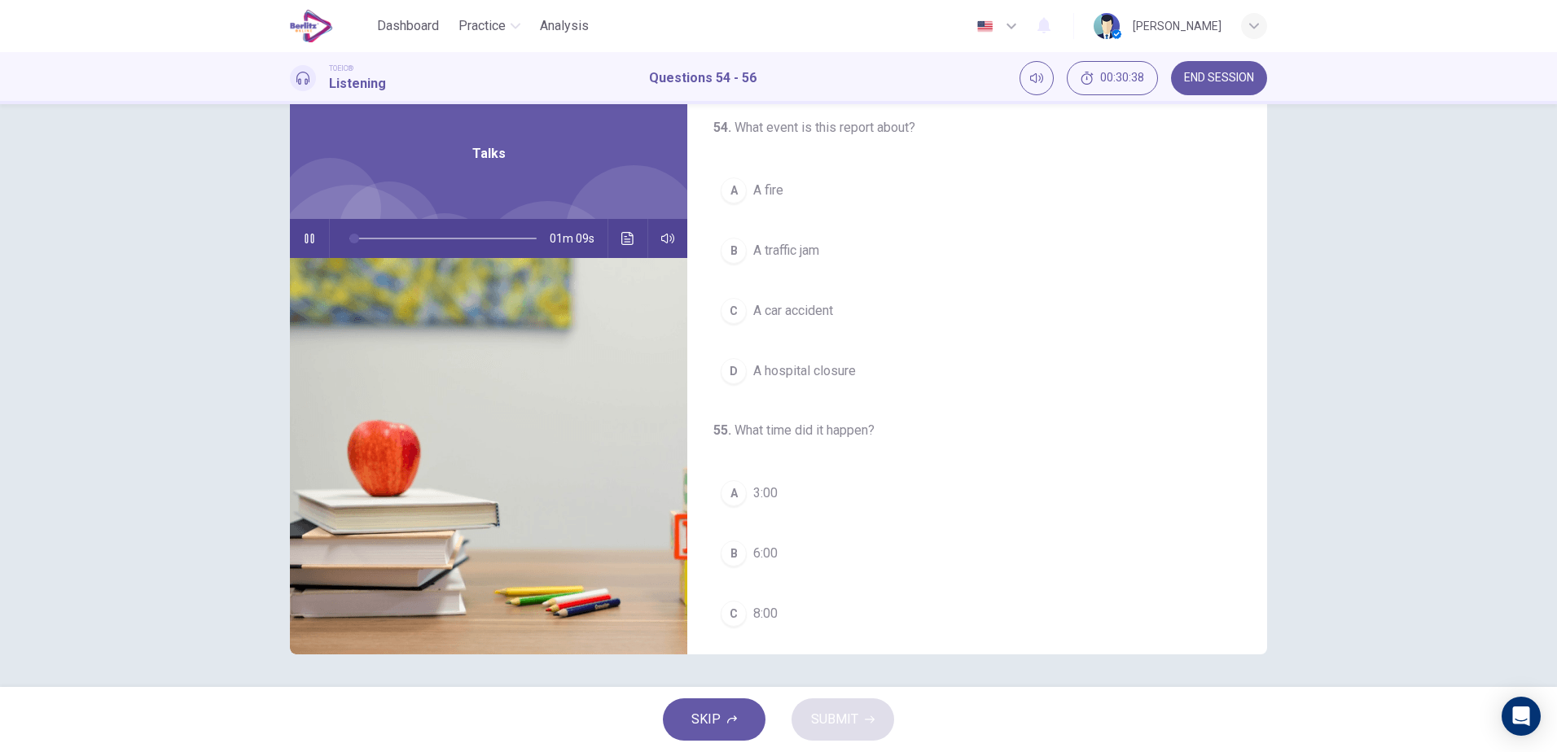
scroll to position [0, 0]
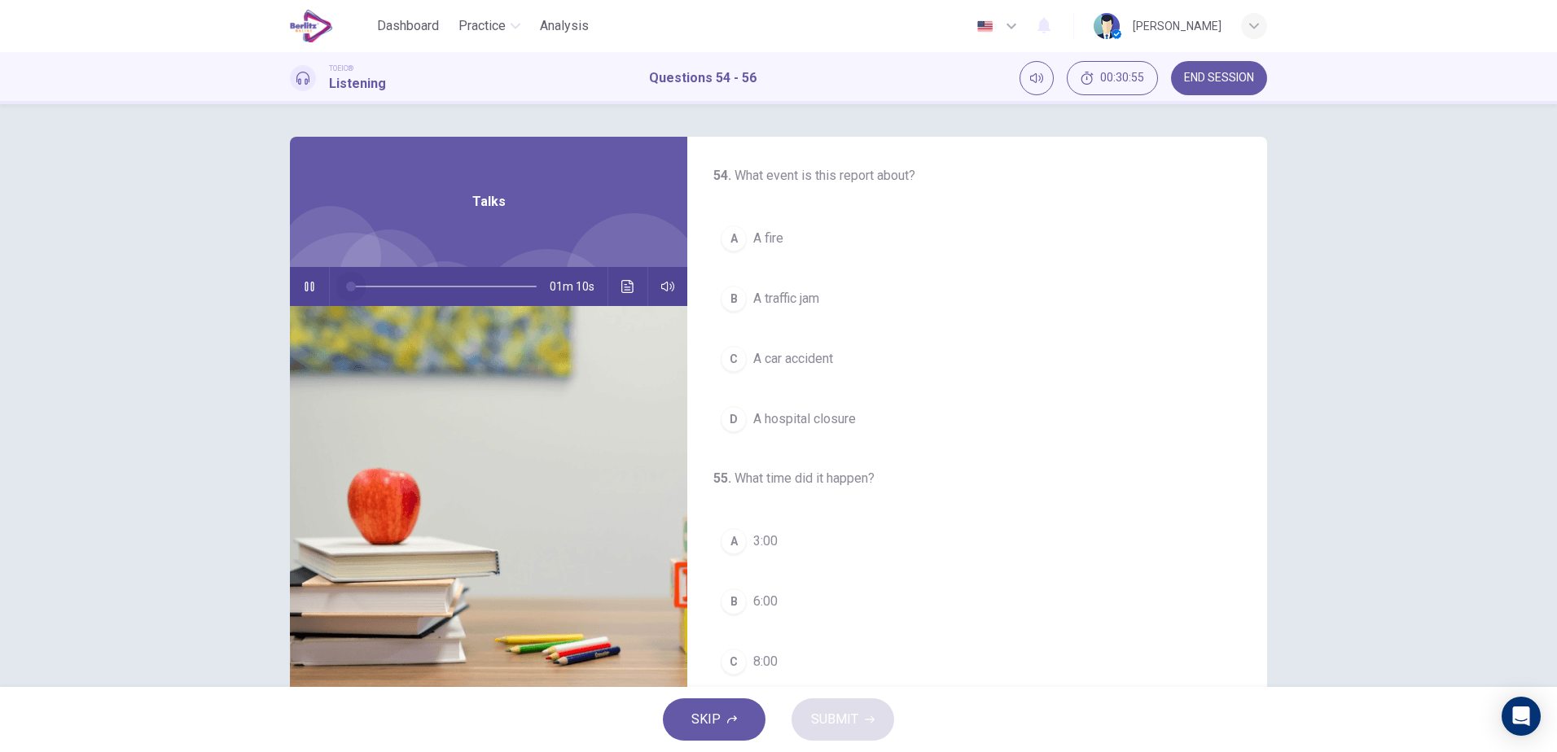
drag, startPoint x: 381, startPoint y: 285, endPoint x: 347, endPoint y: 288, distance: 34.4
click at [347, 288] on span at bounding box center [351, 287] width 10 height 10
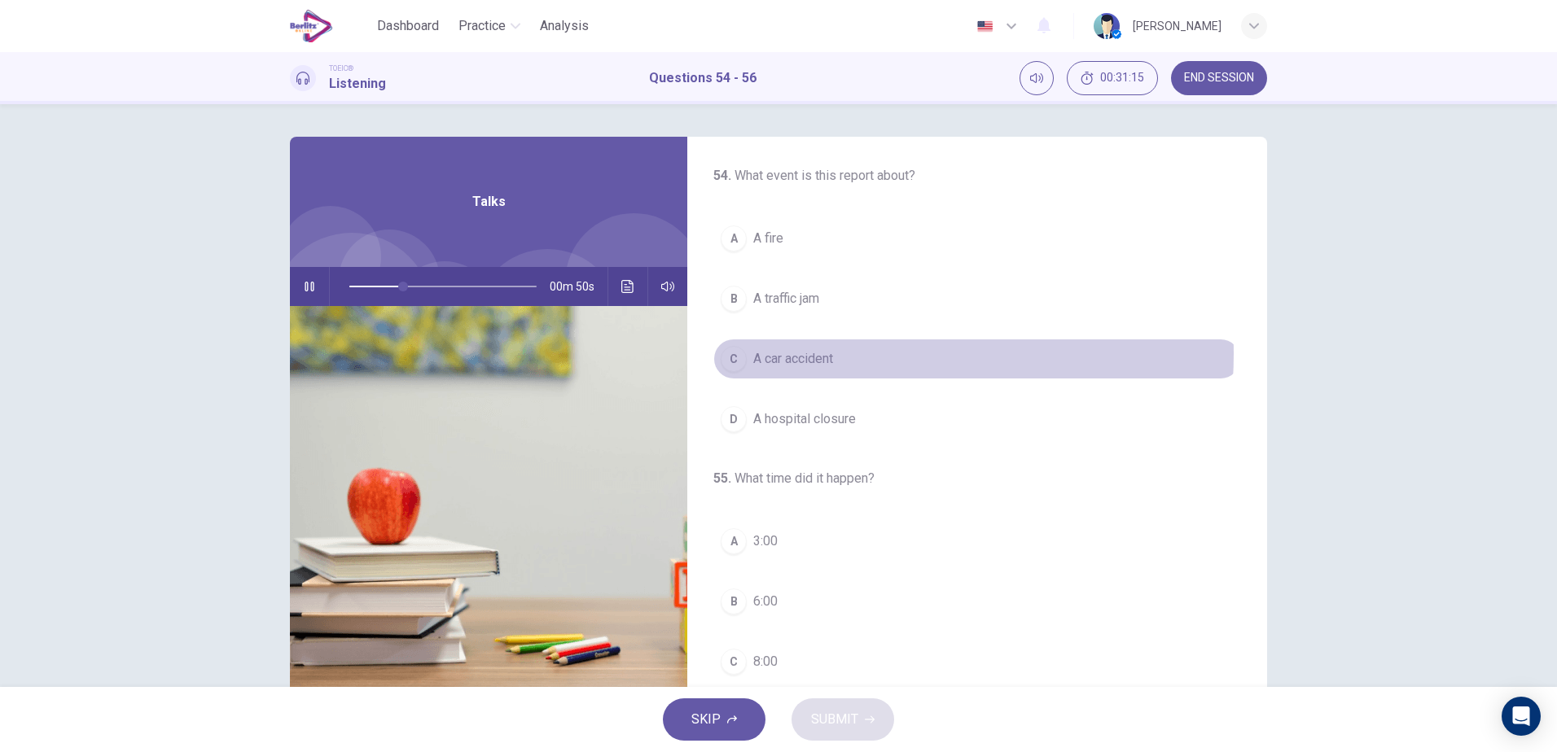
click at [826, 354] on span "A car accident" at bounding box center [793, 359] width 80 height 20
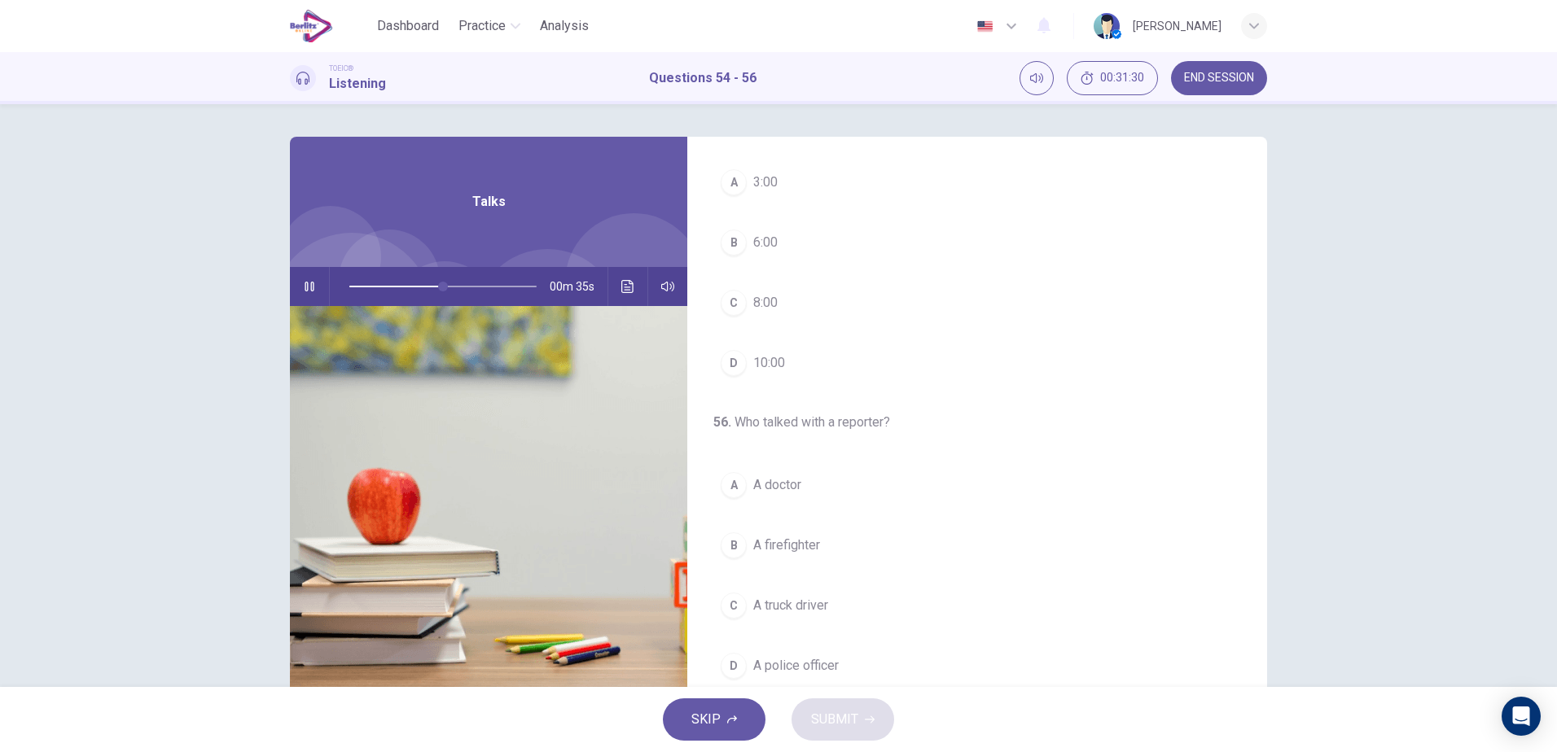
scroll to position [372, 0]
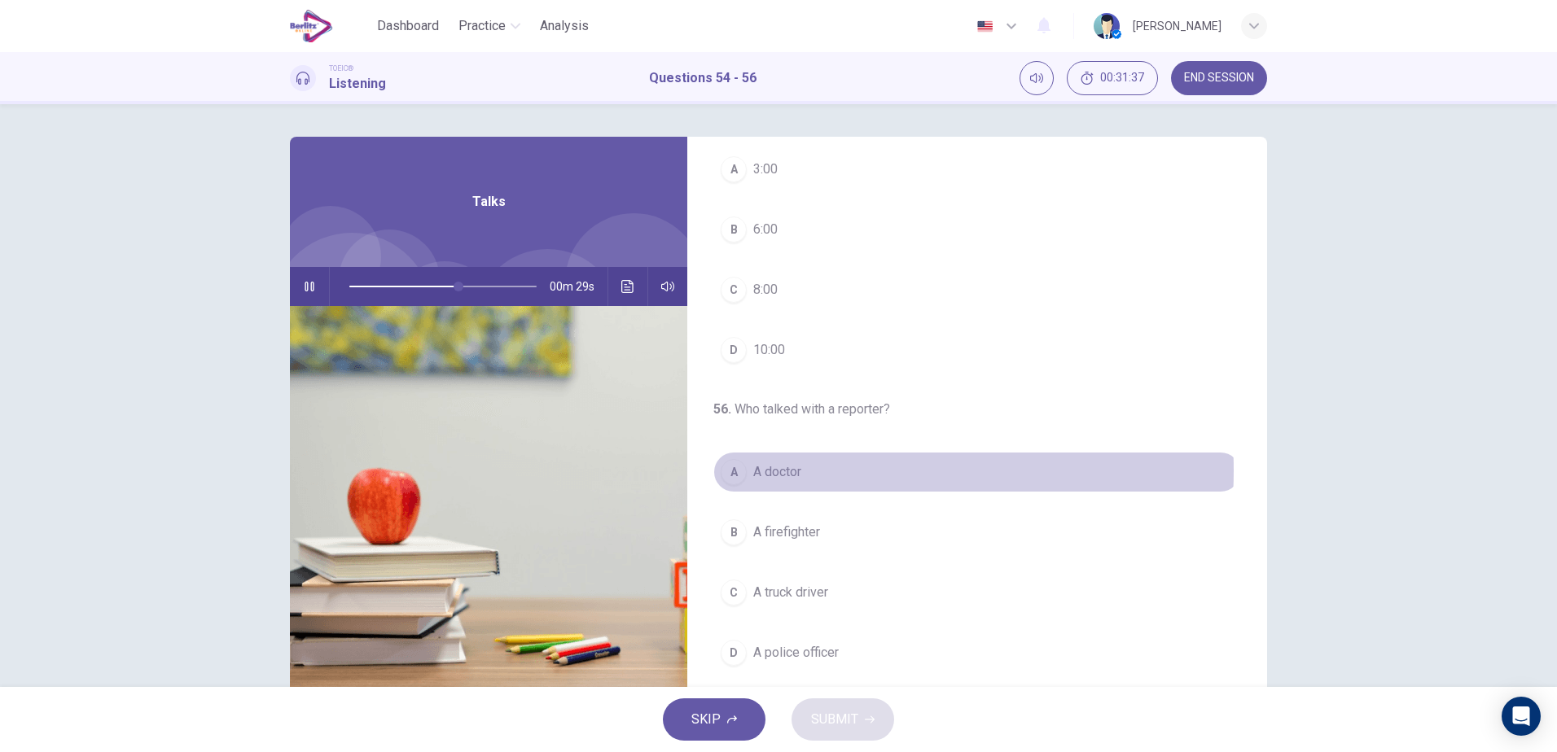
click at [787, 471] on span "A doctor" at bounding box center [777, 472] width 48 height 20
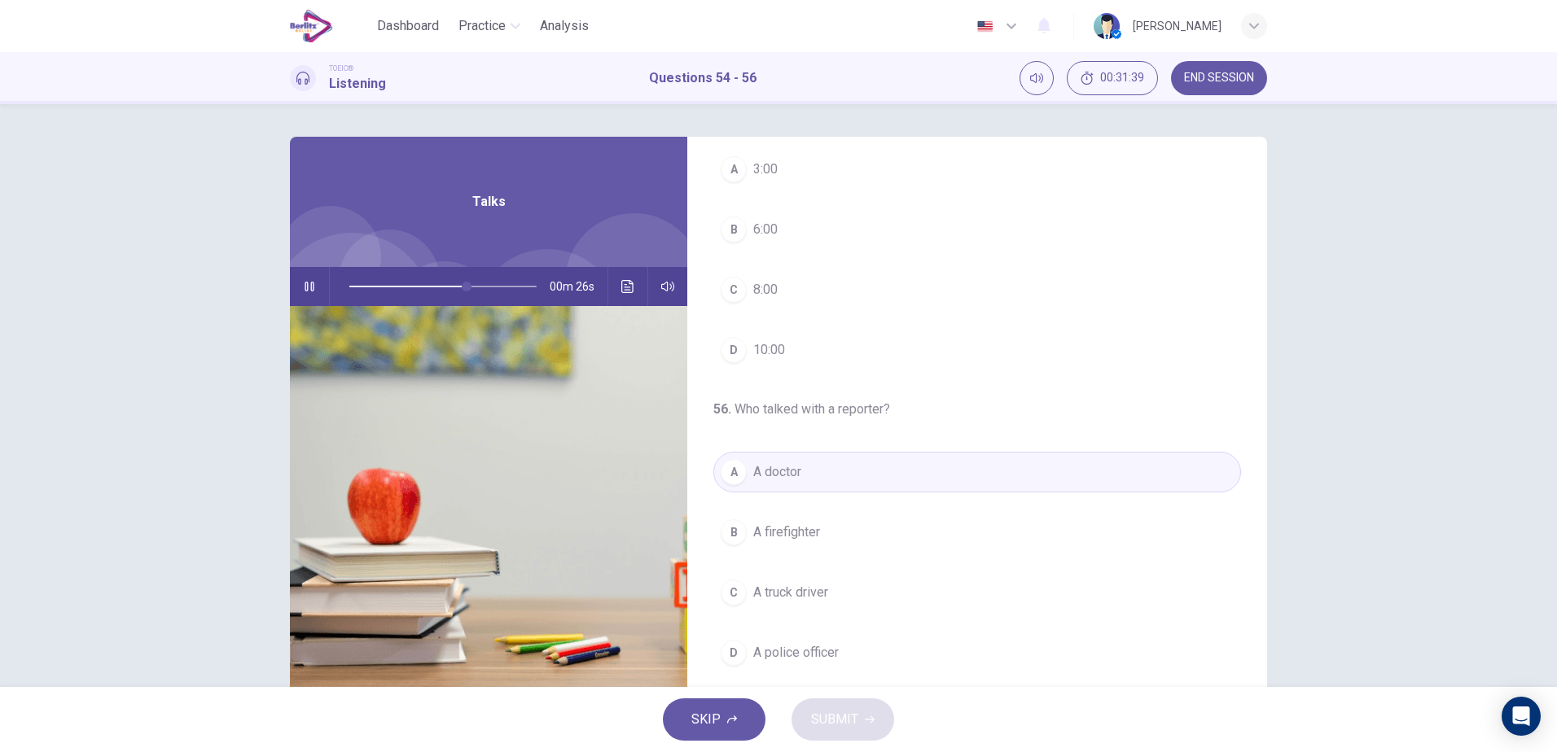
drag, startPoint x: 1263, startPoint y: 475, endPoint x: 1254, endPoint y: 367, distance: 107.8
click at [1255, 357] on div "54 . What event is this report about? A A fire B A traffic jam C A car accident…" at bounding box center [778, 420] width 1029 height 566
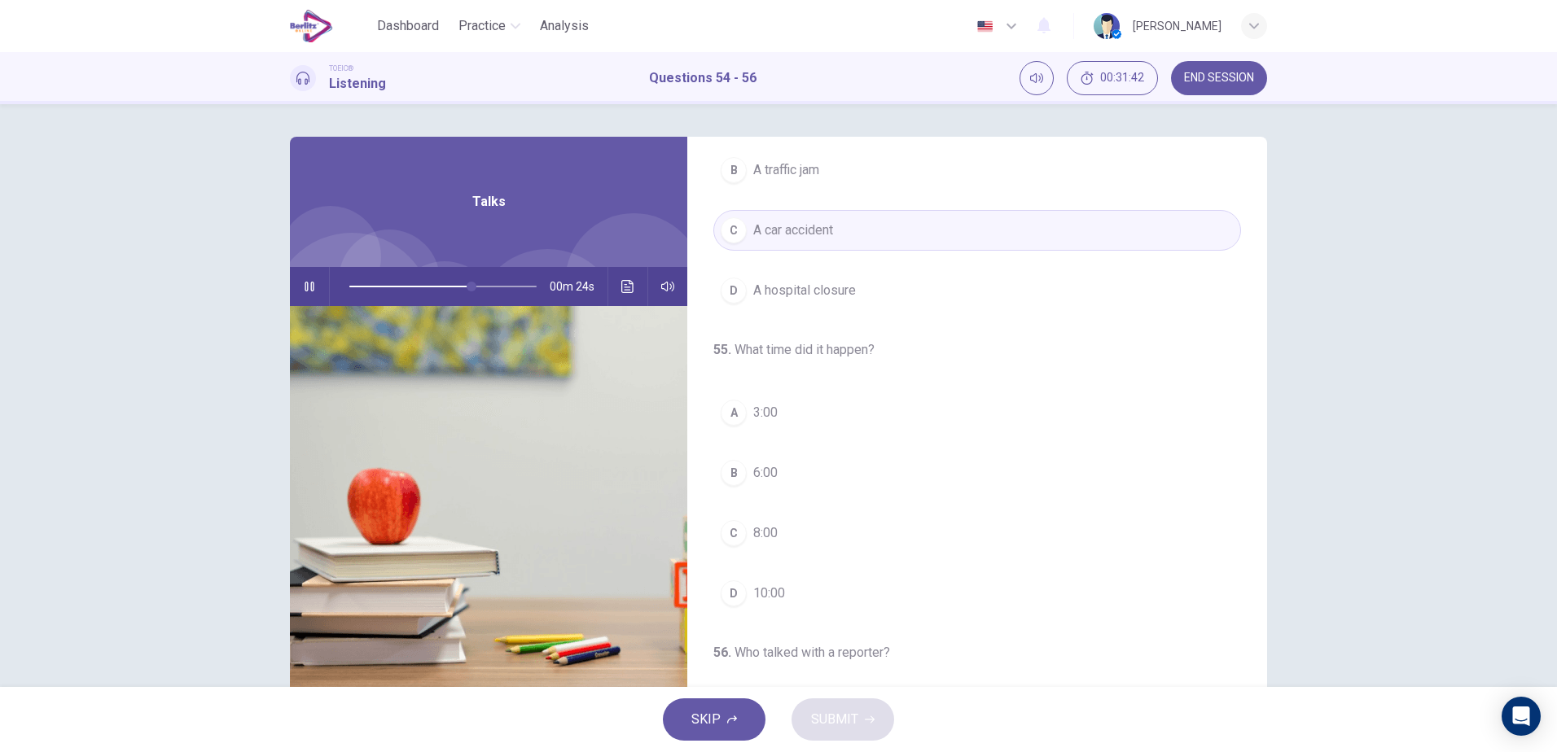
scroll to position [124, 0]
click at [358, 288] on span at bounding box center [442, 286] width 187 height 23
click at [761, 540] on span "8:00" at bounding box center [765, 538] width 24 height 20
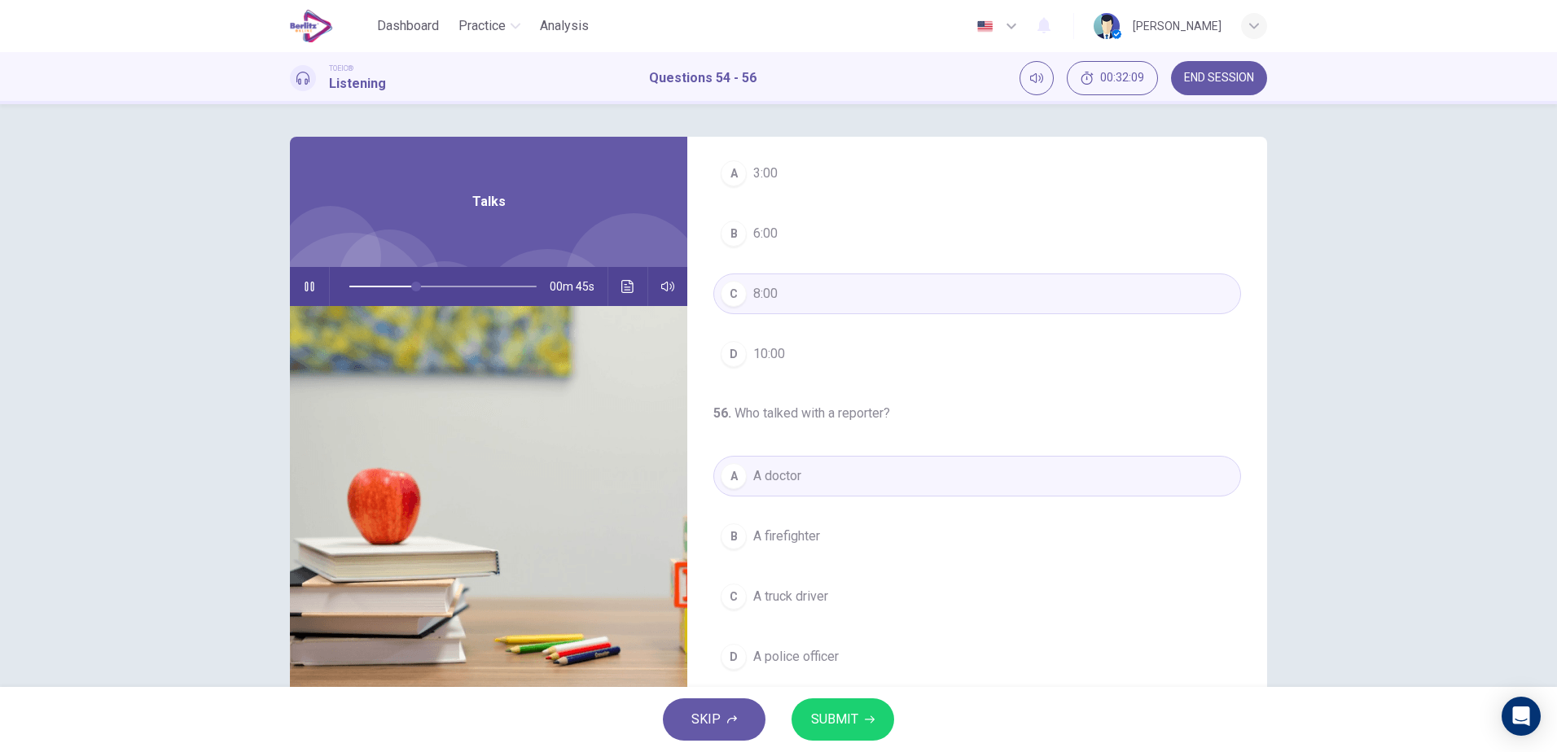
scroll to position [372, 0]
type input "**"
click at [874, 712] on button "SUBMIT" at bounding box center [842, 720] width 103 height 42
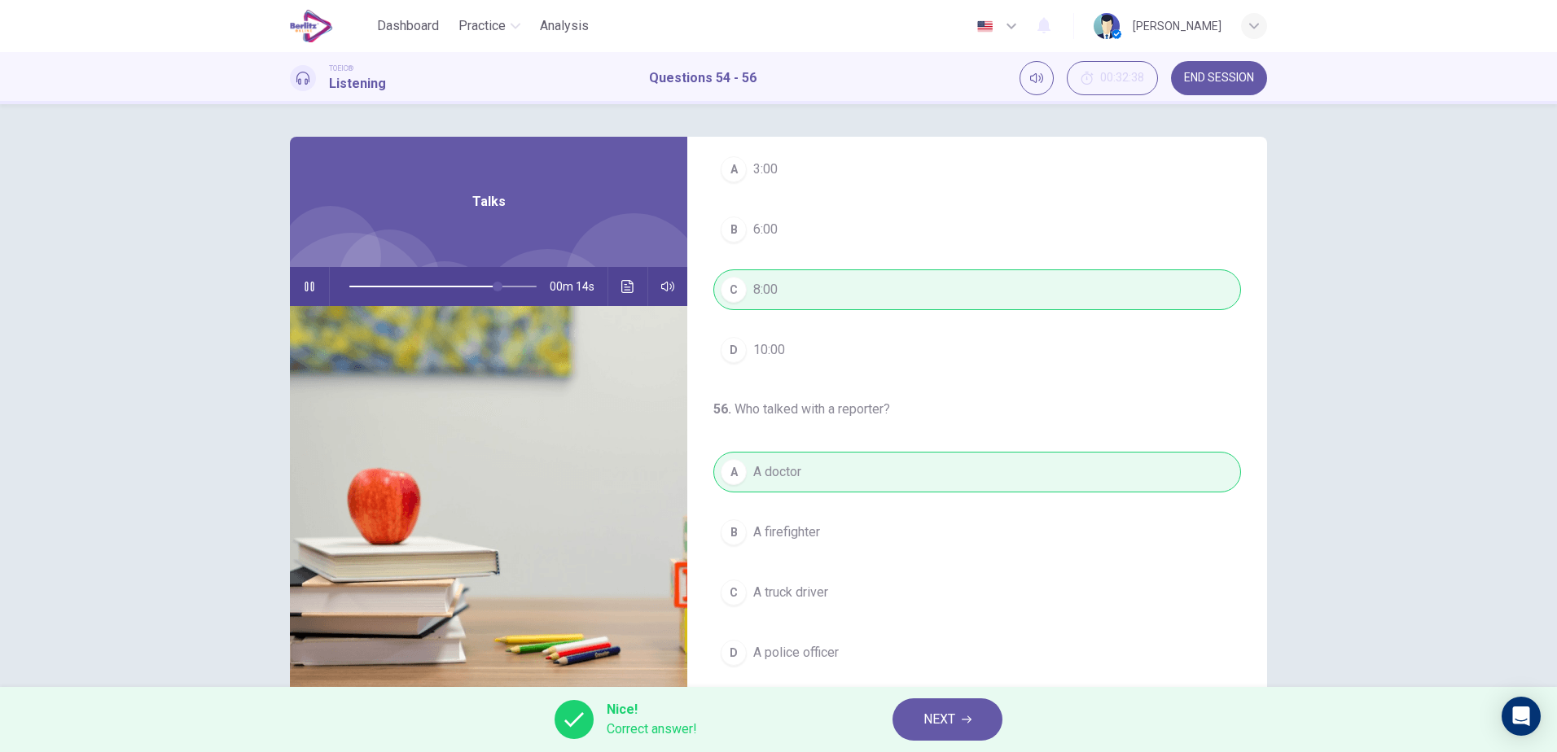
type input "**"
click at [965, 715] on button "NEXT" at bounding box center [947, 720] width 110 height 42
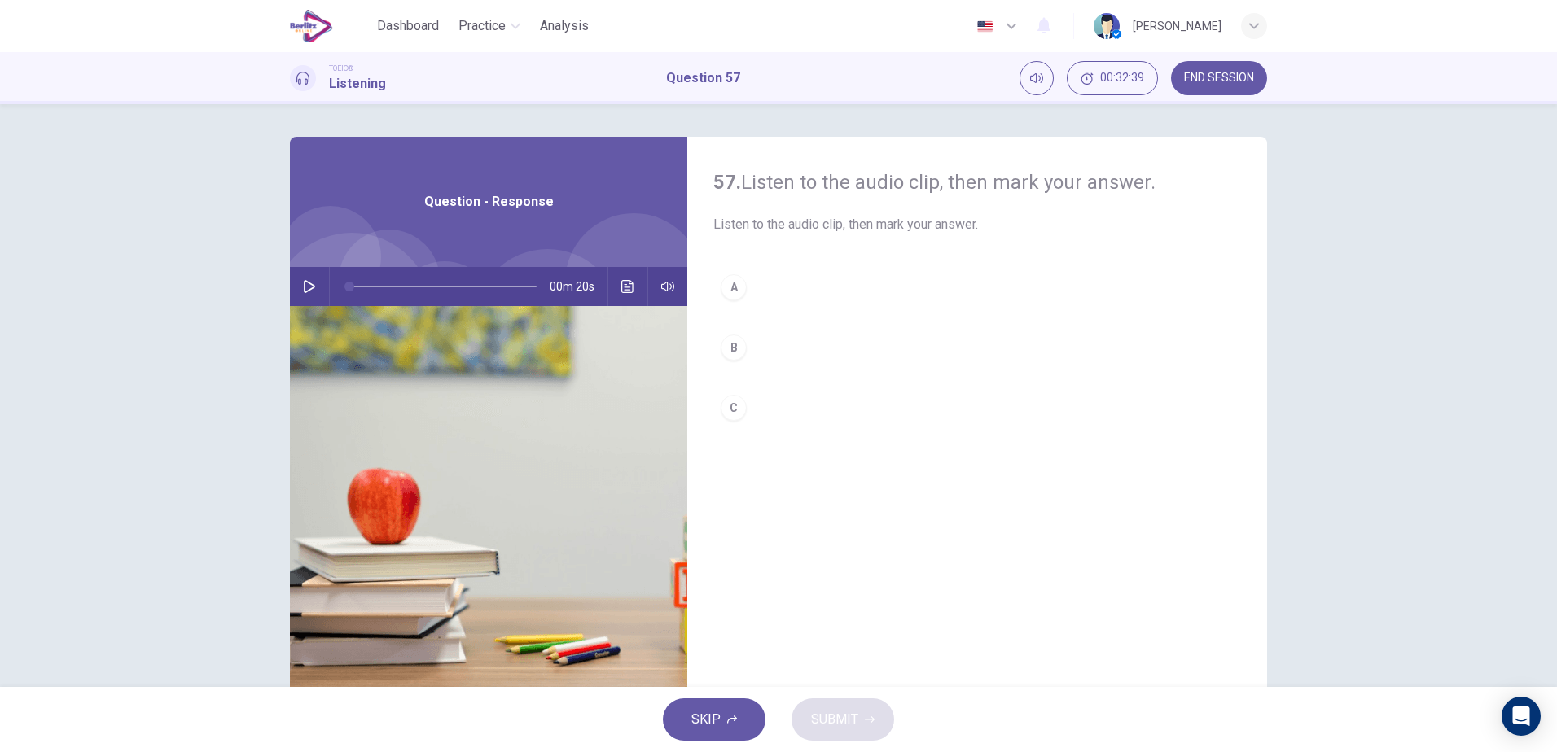
click at [306, 282] on icon "button" at bounding box center [309, 286] width 13 height 13
type input "**"
drag, startPoint x: 440, startPoint y: 286, endPoint x: 327, endPoint y: 288, distance: 114.0
click at [330, 288] on div at bounding box center [440, 286] width 220 height 39
click at [737, 292] on div "A" at bounding box center [734, 287] width 26 height 26
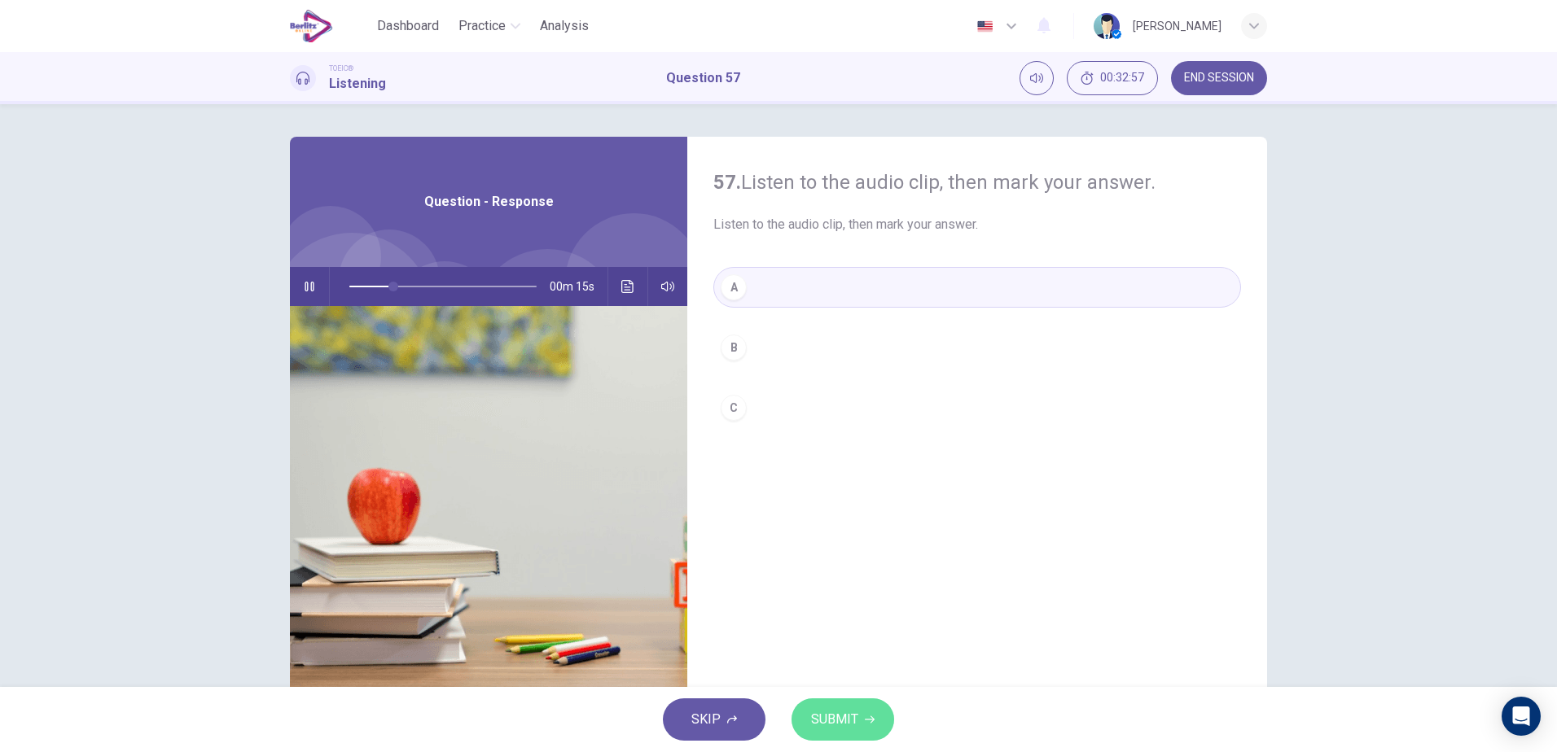
click at [857, 717] on button "SUBMIT" at bounding box center [842, 720] width 103 height 42
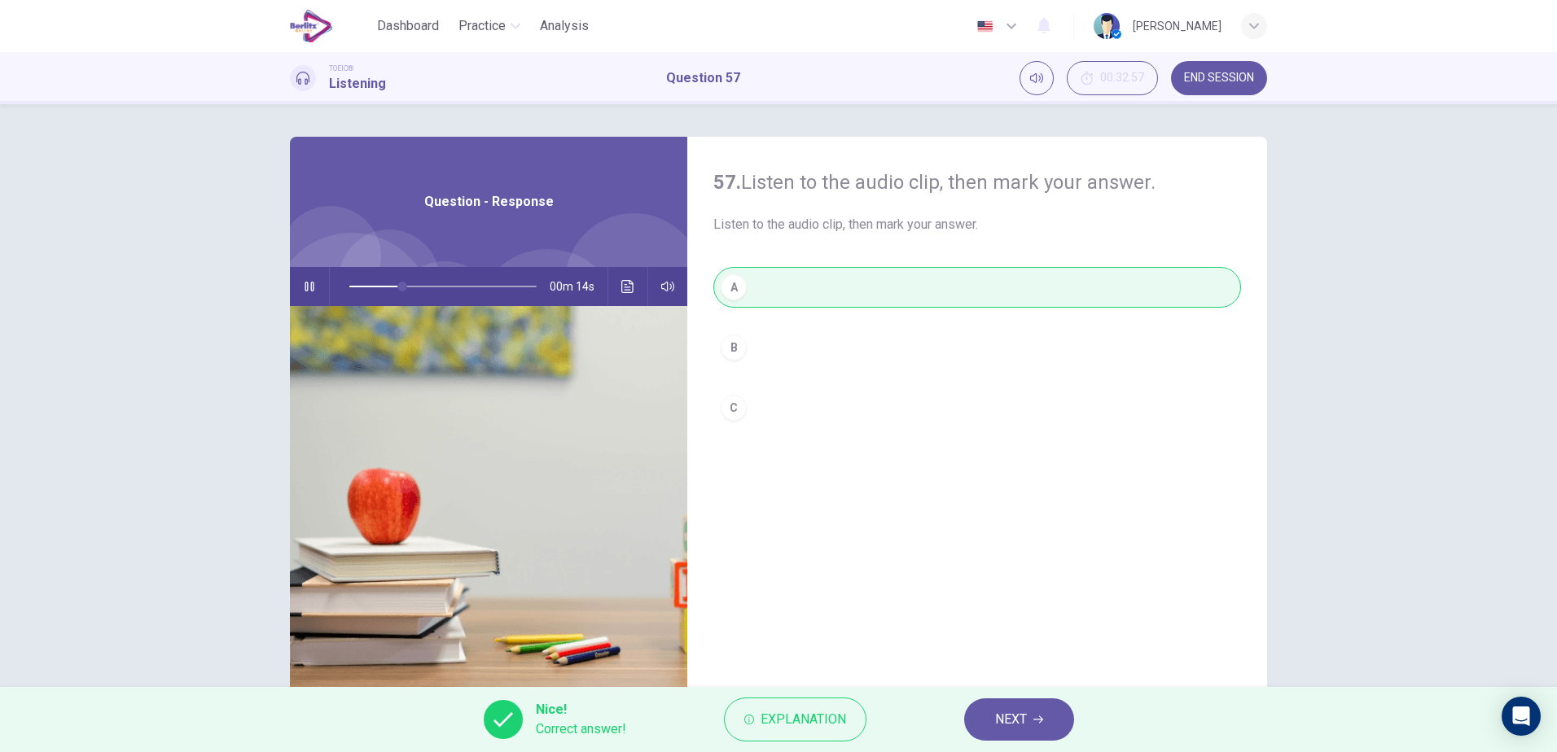
type input "**"
click at [1012, 714] on span "NEXT" at bounding box center [1011, 719] width 32 height 23
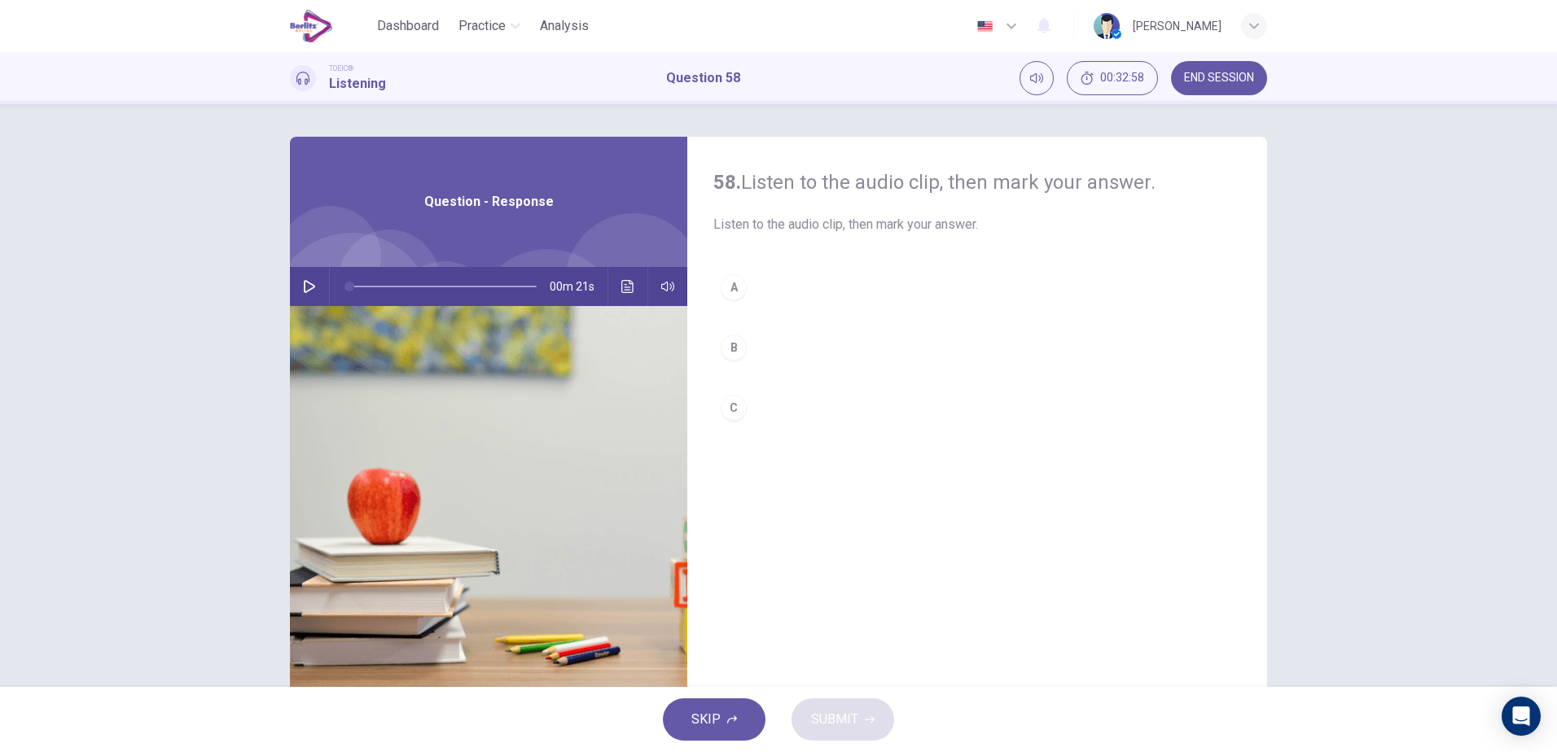
click at [310, 283] on icon "button" at bounding box center [309, 286] width 13 height 13
click at [734, 404] on div "C" at bounding box center [734, 408] width 26 height 26
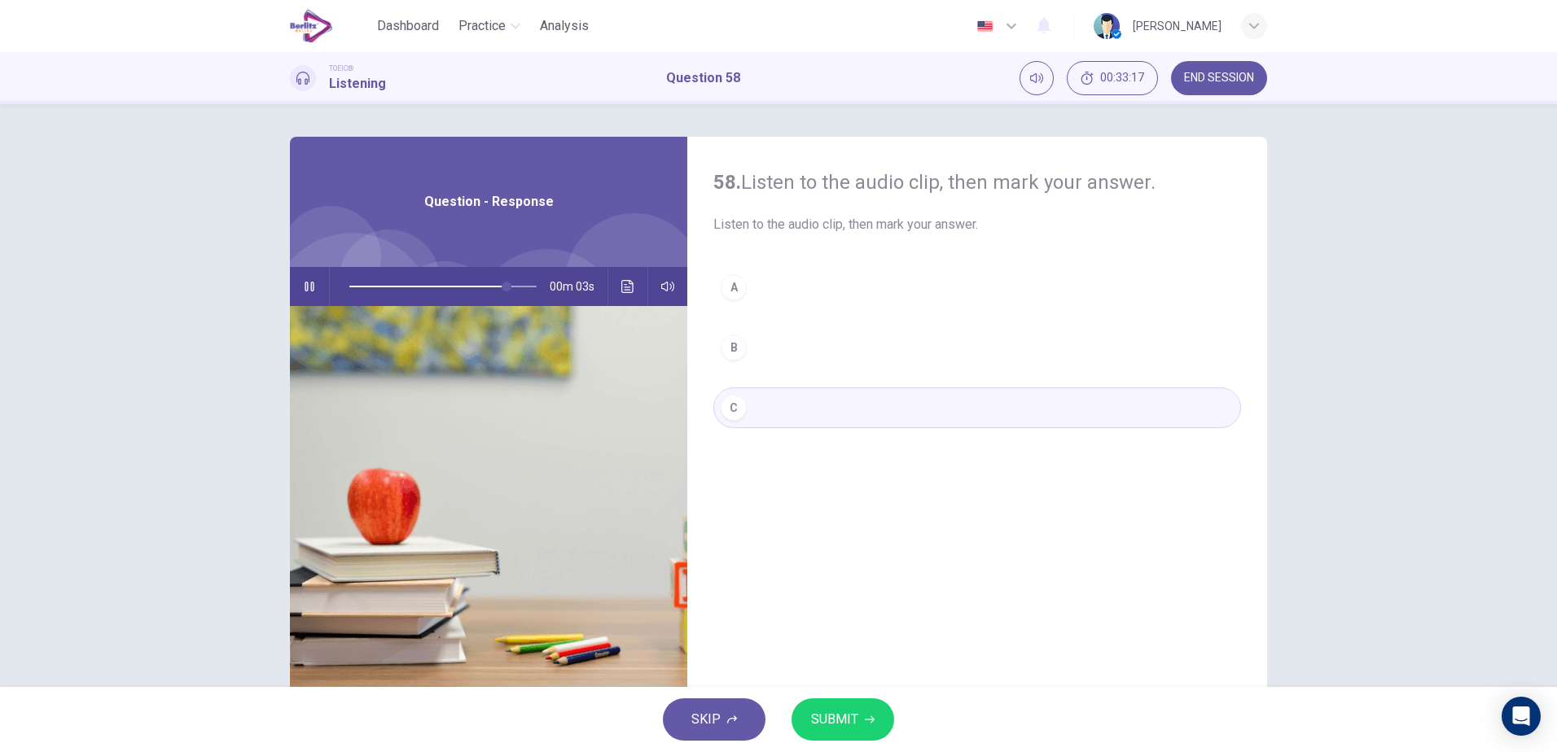
type input "**"
type input "*"
click at [874, 721] on button "SUBMIT" at bounding box center [842, 720] width 103 height 42
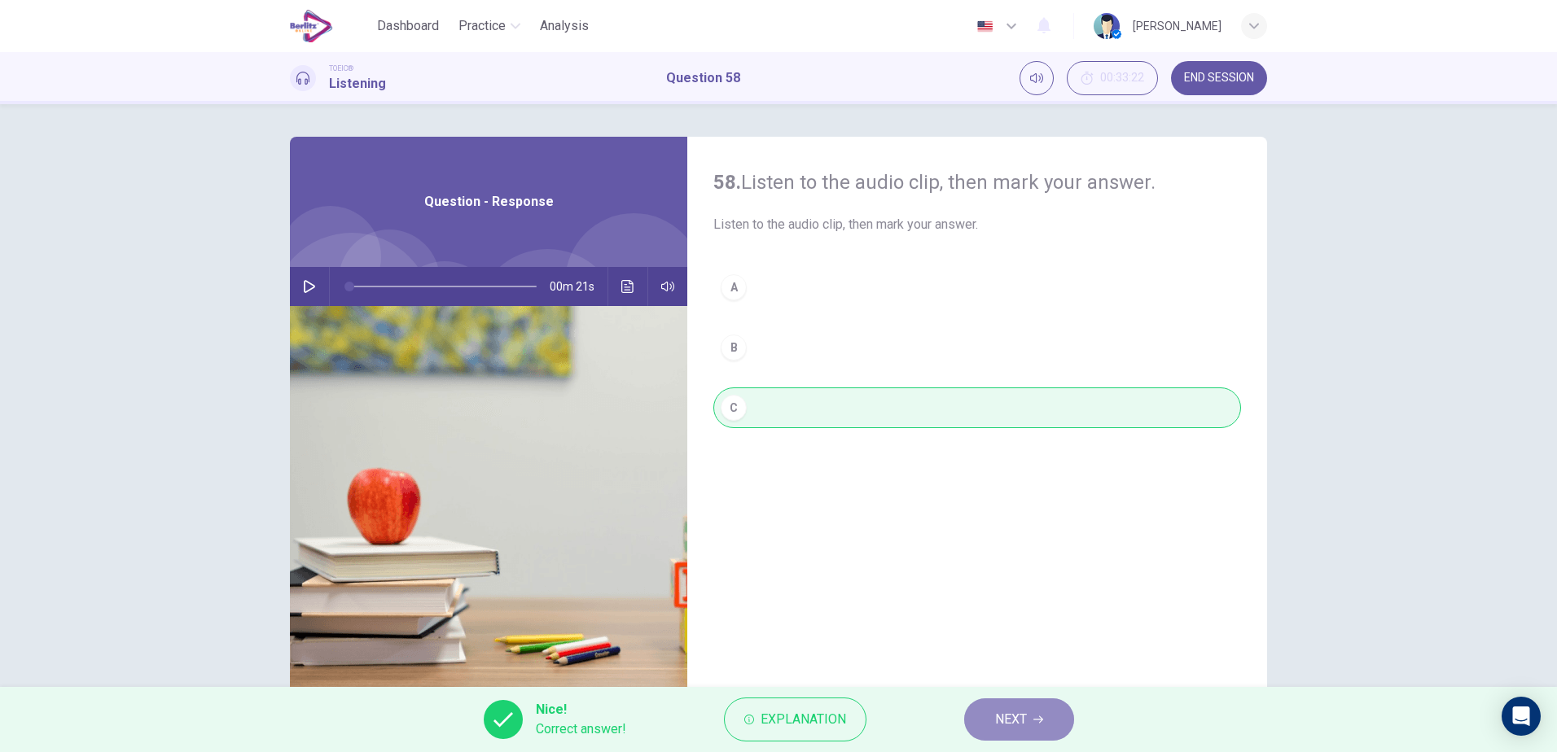
click at [1013, 717] on span "NEXT" at bounding box center [1011, 719] width 32 height 23
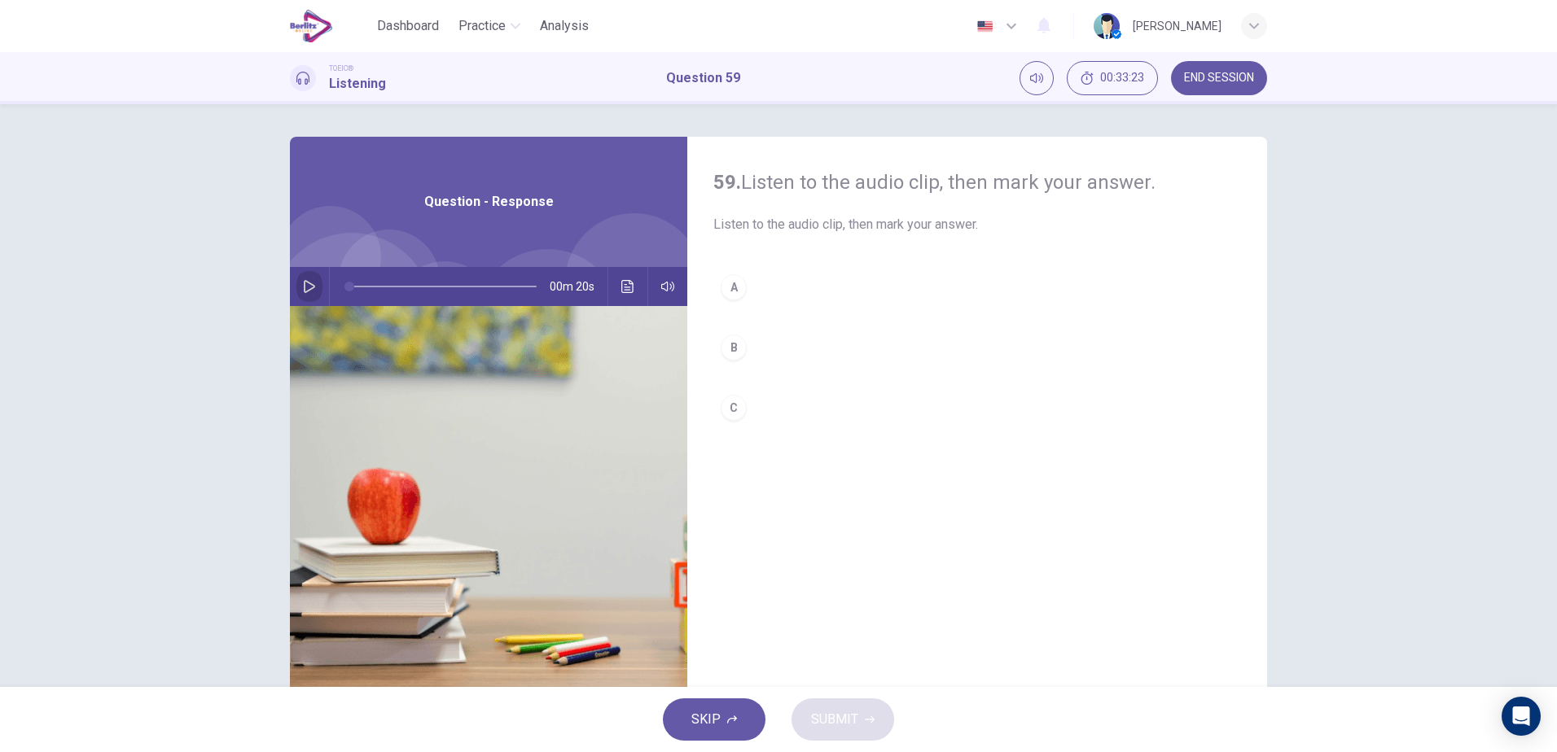
click at [307, 286] on icon "button" at bounding box center [309, 286] width 13 height 13
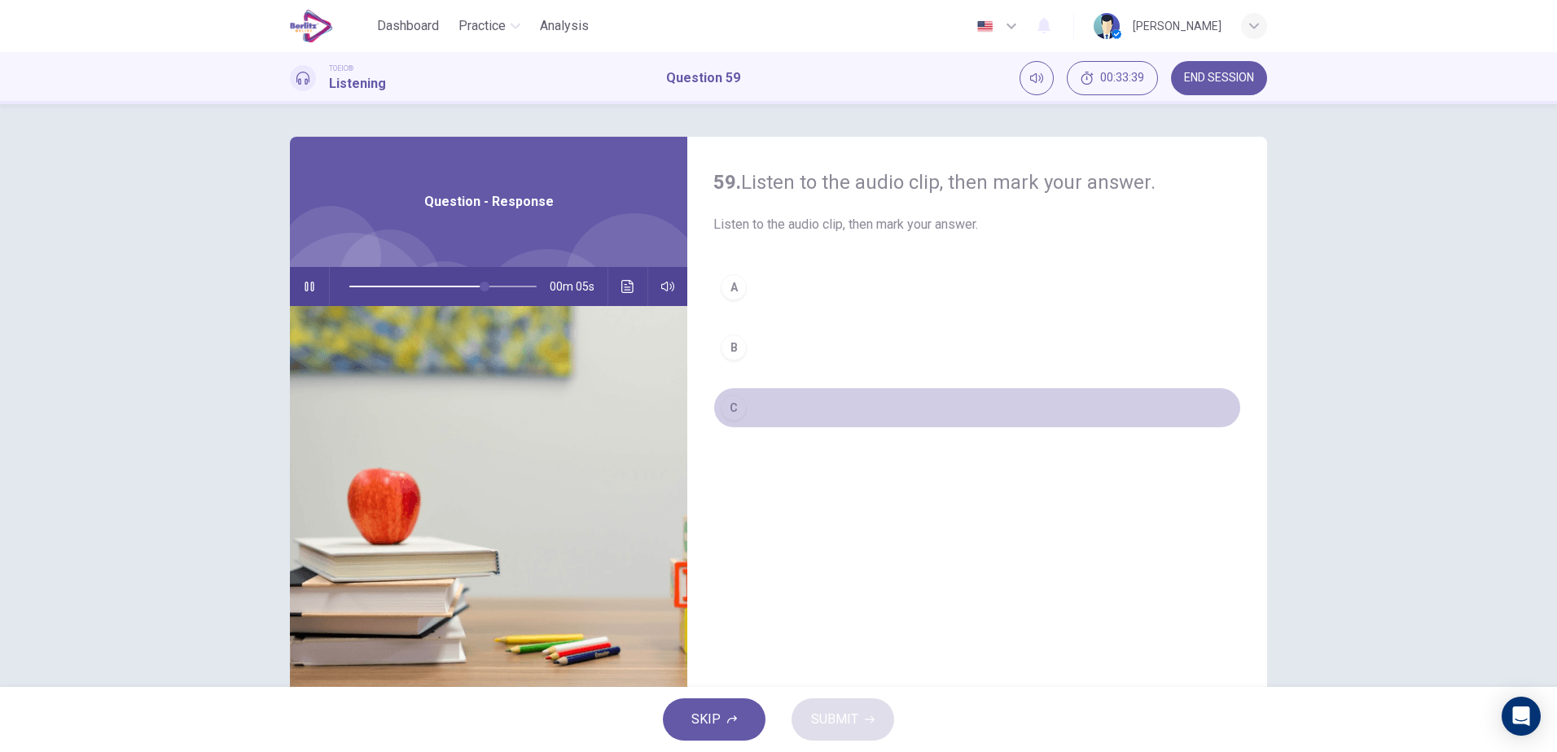
drag, startPoint x: 761, startPoint y: 407, endPoint x: 773, endPoint y: 415, distance: 14.0
click at [767, 410] on button "C" at bounding box center [977, 408] width 528 height 41
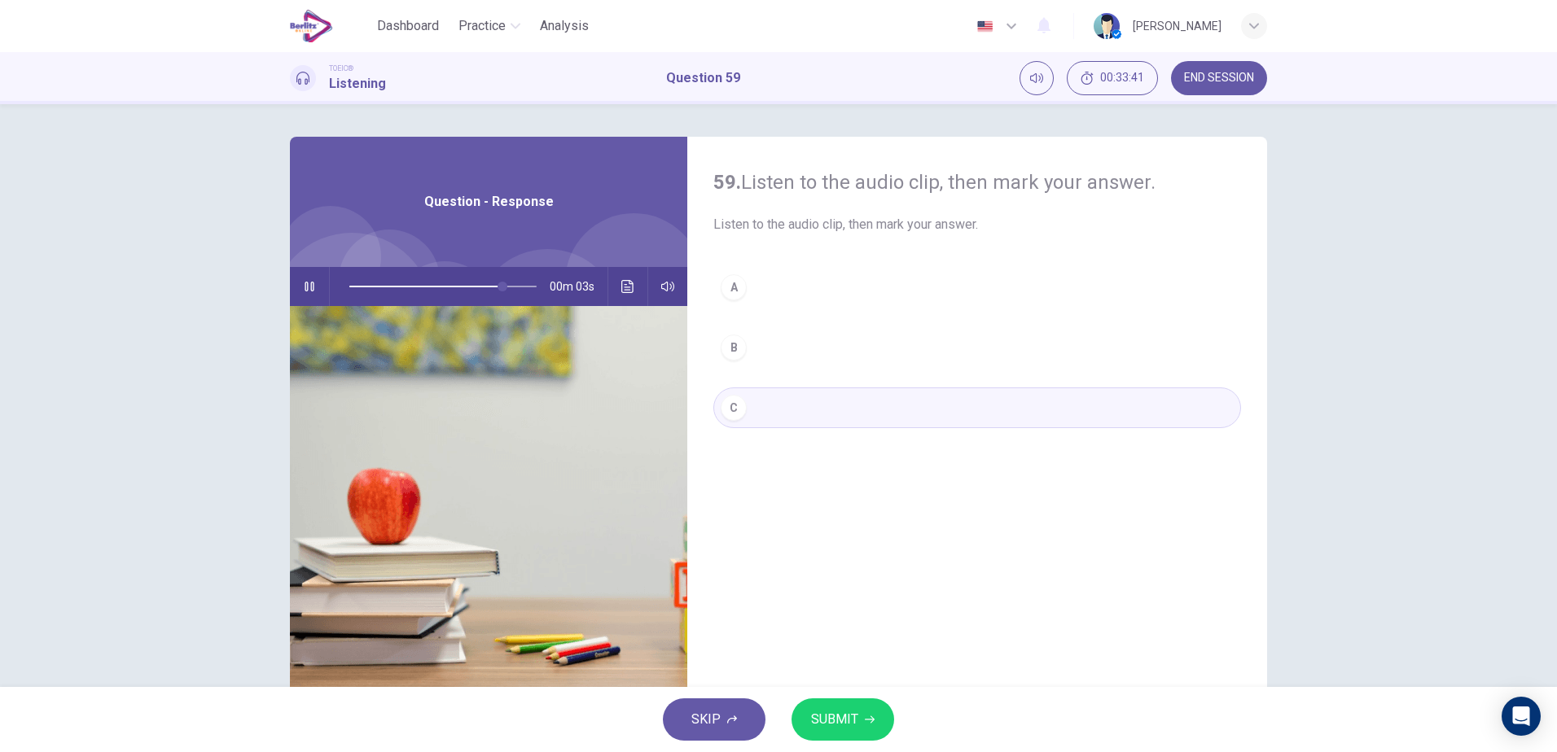
type input "**"
type input "*"
click at [867, 721] on icon "button" at bounding box center [870, 720] width 10 height 10
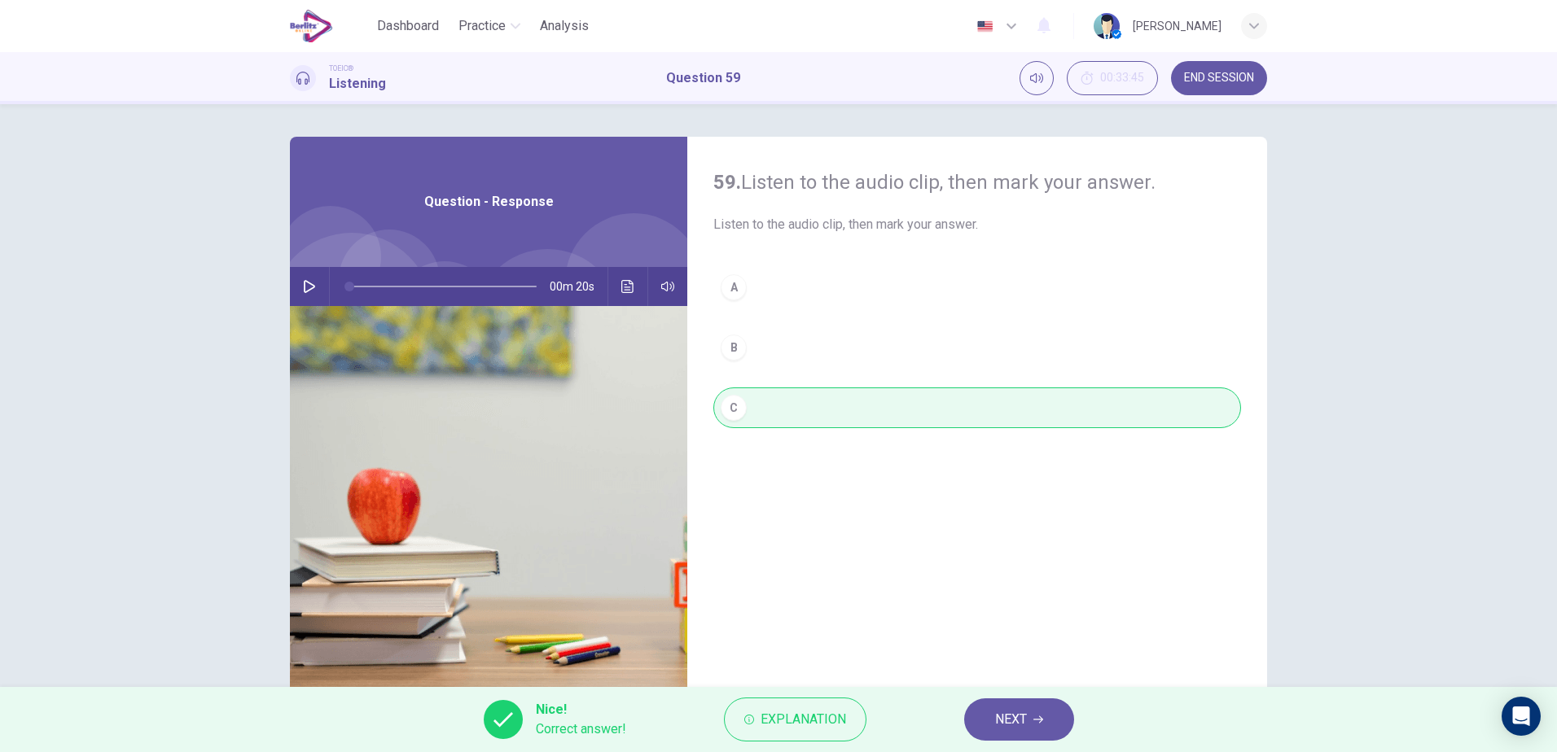
click at [1034, 727] on button "NEXT" at bounding box center [1019, 720] width 110 height 42
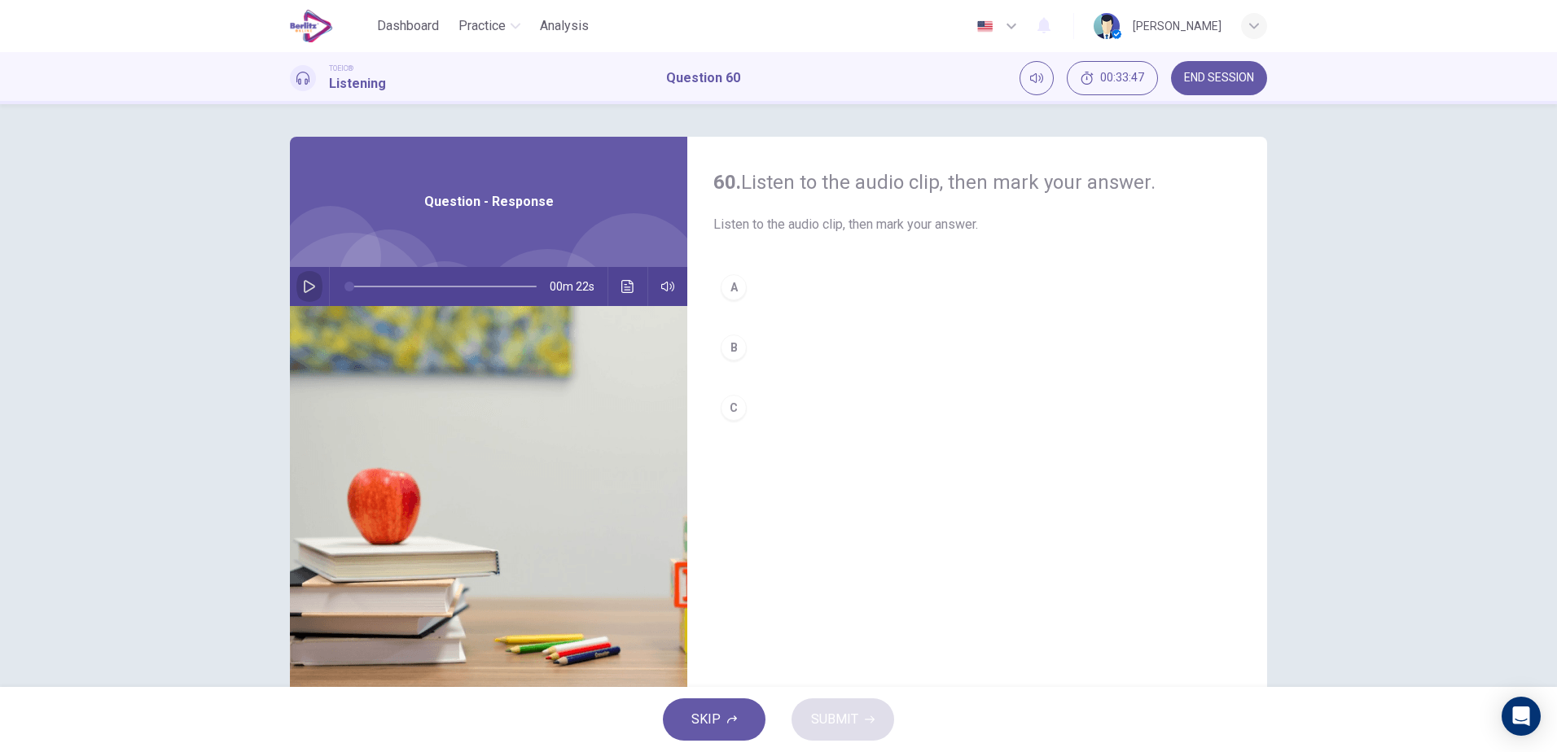
click at [313, 283] on button "button" at bounding box center [309, 286] width 26 height 39
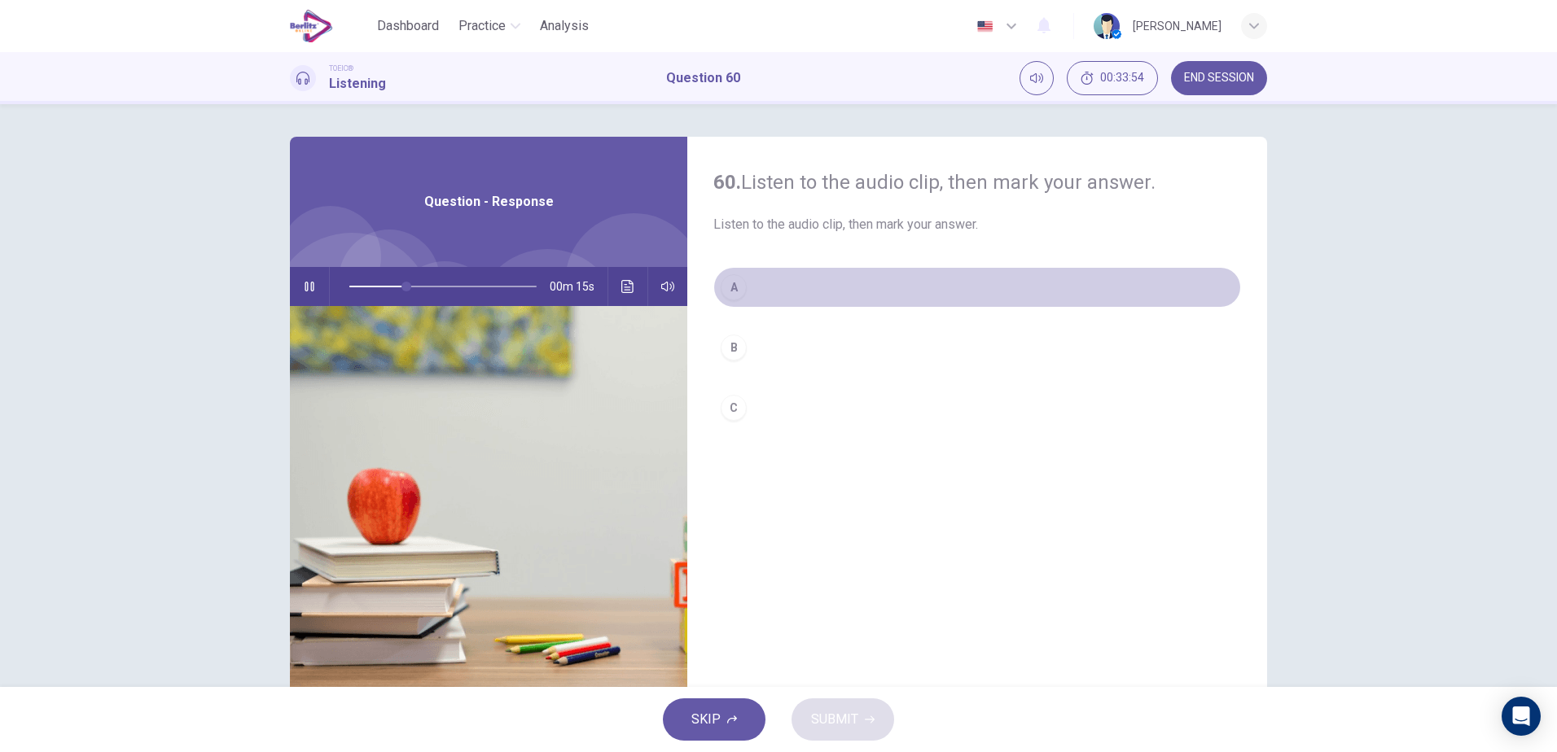
click at [786, 290] on button "A" at bounding box center [977, 287] width 528 height 41
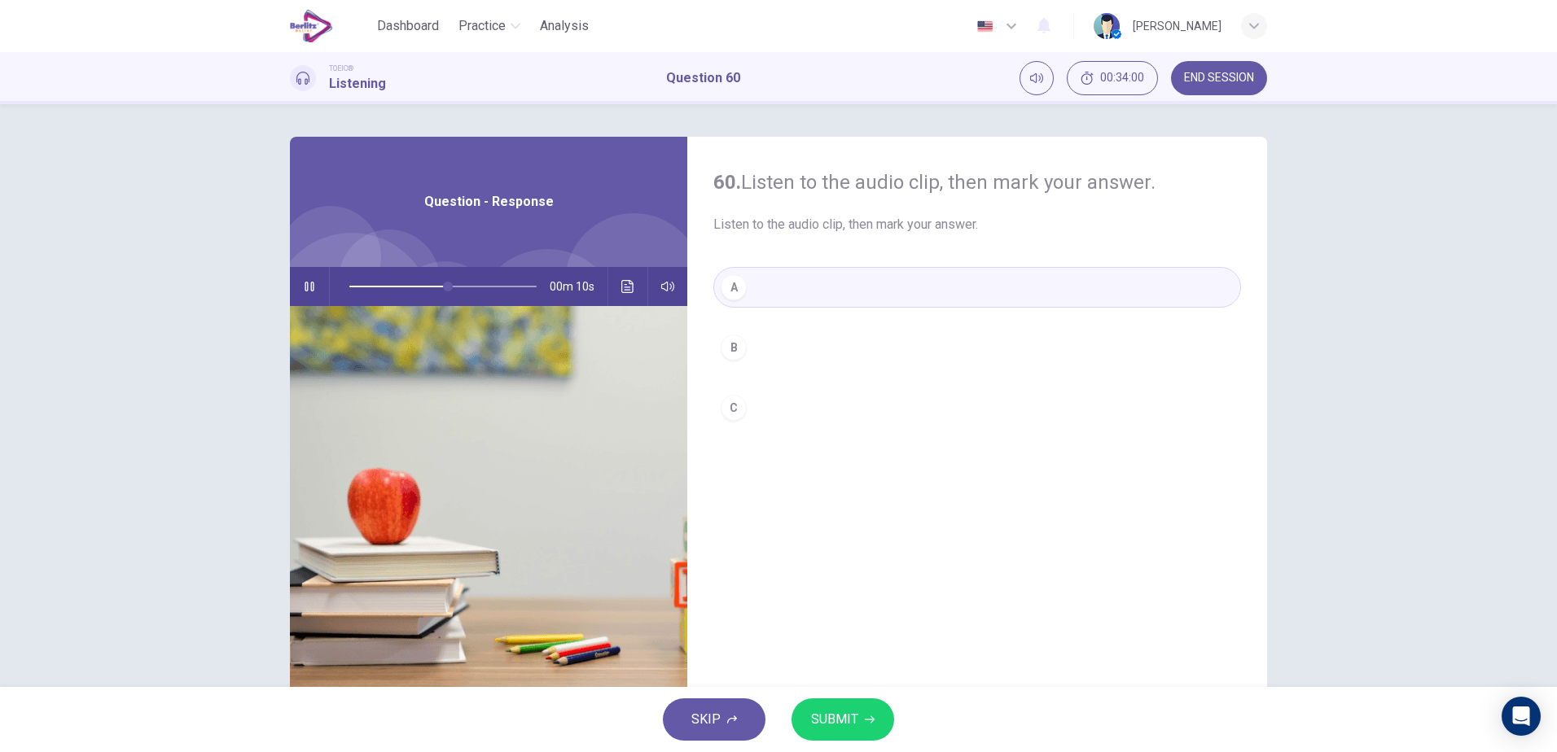
type input "**"
click at [868, 717] on icon "button" at bounding box center [870, 720] width 10 height 10
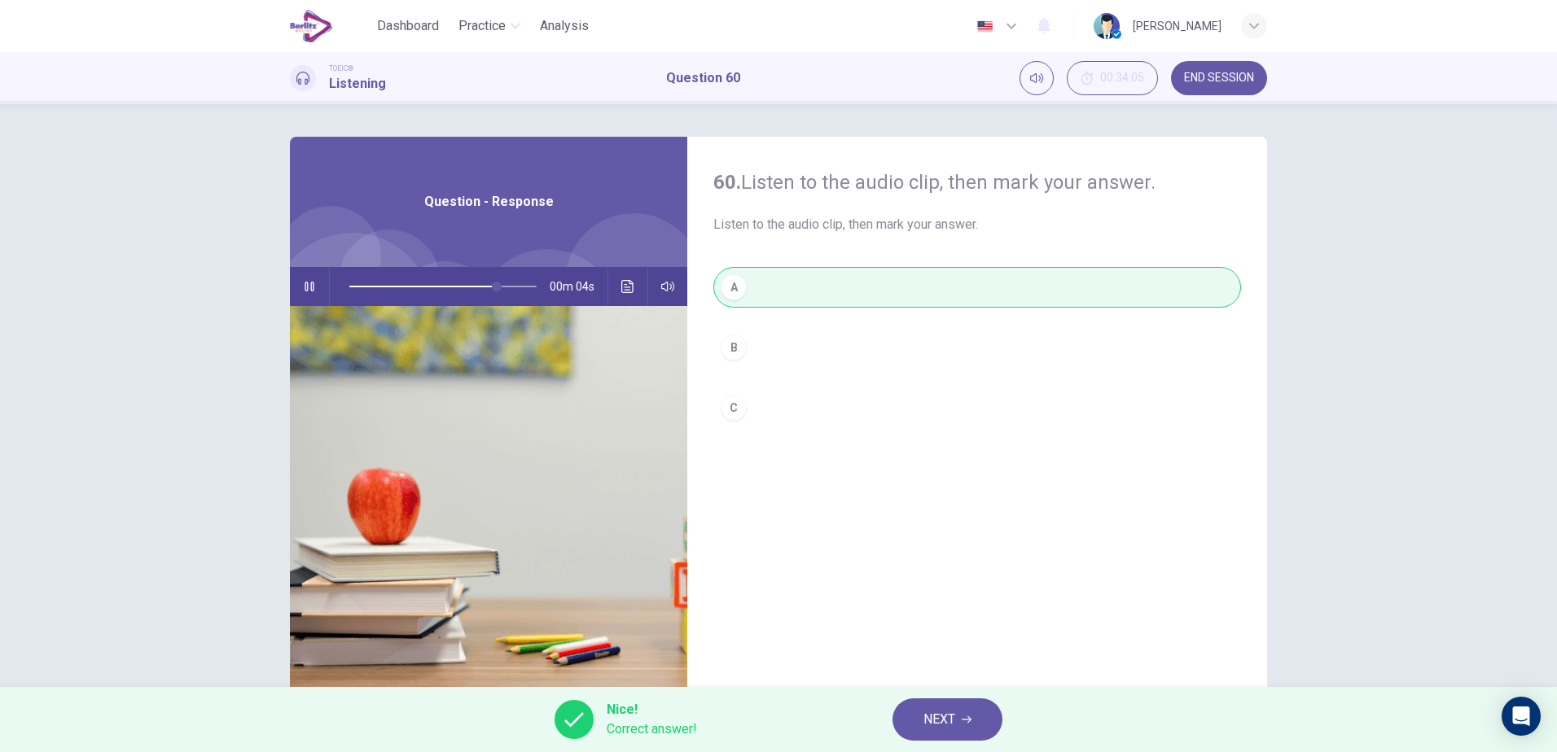
type input "**"
click at [950, 731] on button "NEXT" at bounding box center [947, 720] width 110 height 42
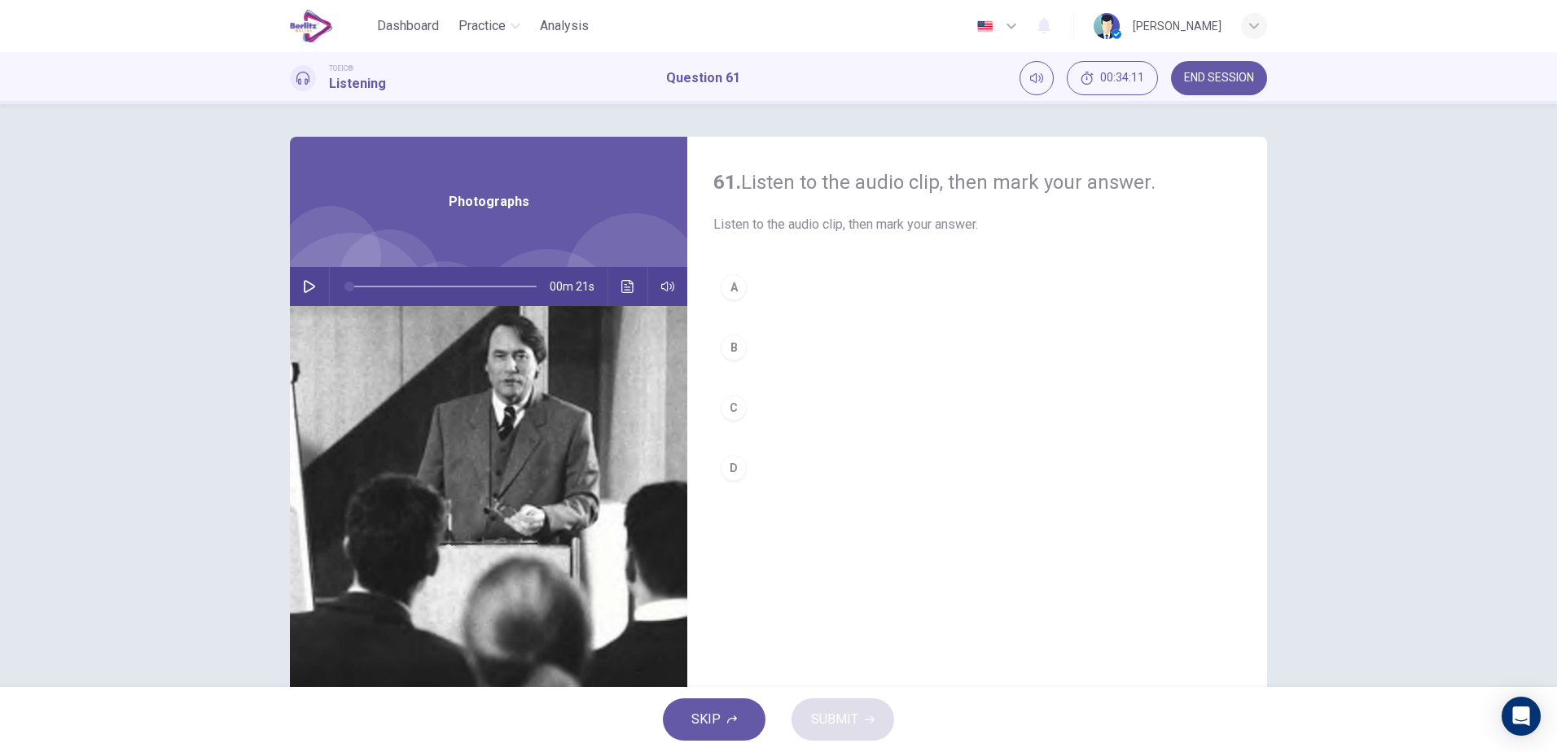
click at [305, 283] on icon "button" at bounding box center [309, 286] width 11 height 13
type input "*"
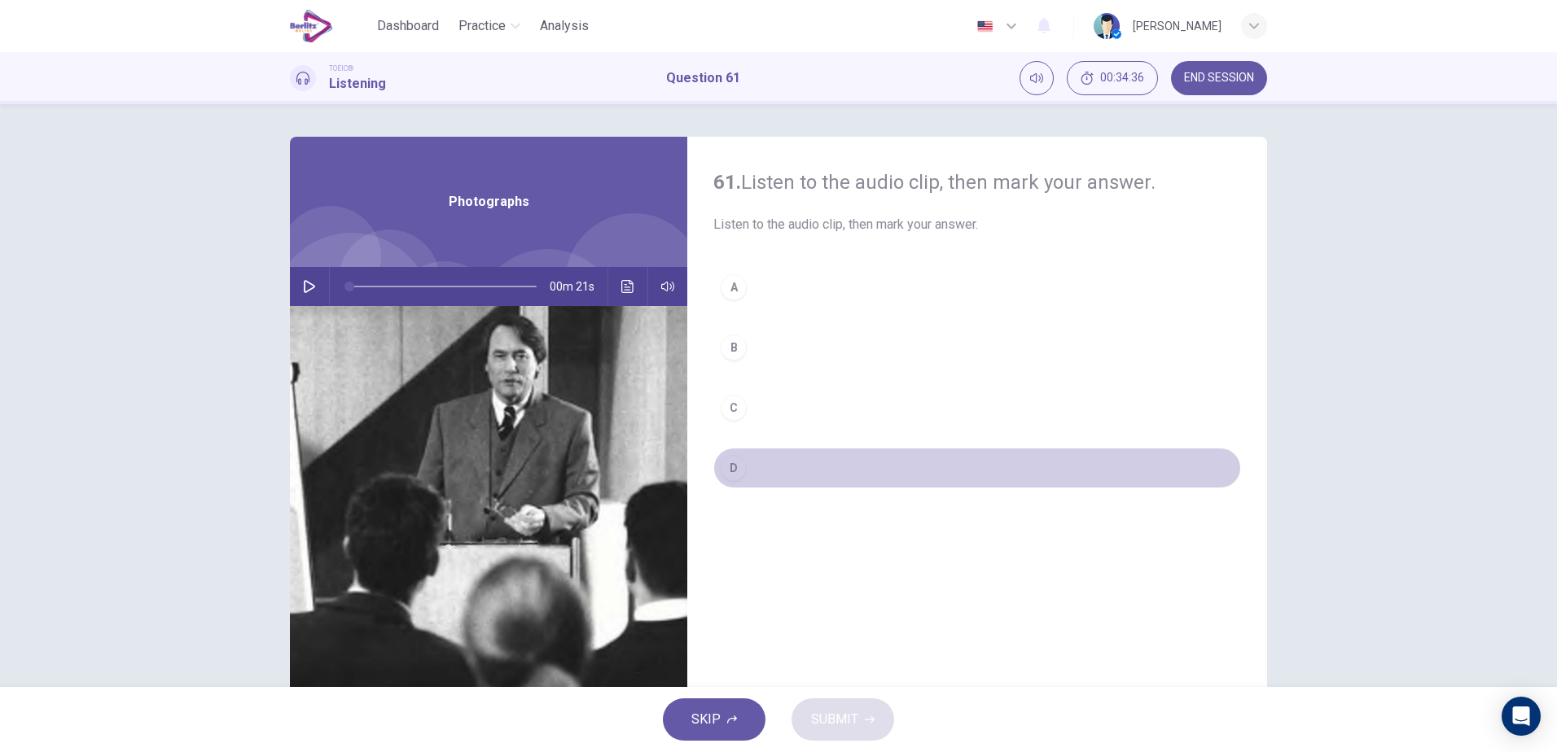
click at [745, 471] on button "D" at bounding box center [977, 468] width 528 height 41
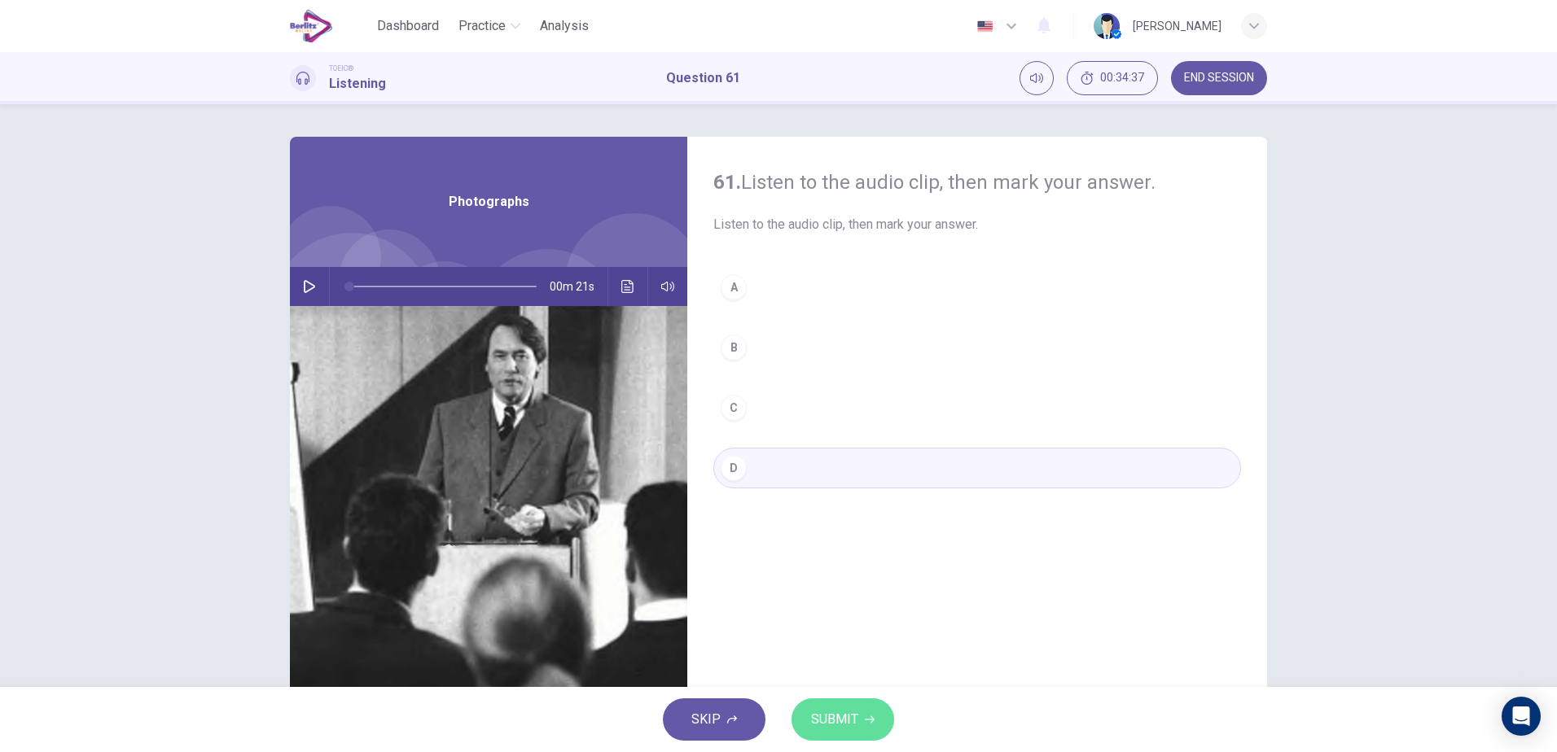
click at [830, 717] on span "SUBMIT" at bounding box center [834, 719] width 47 height 23
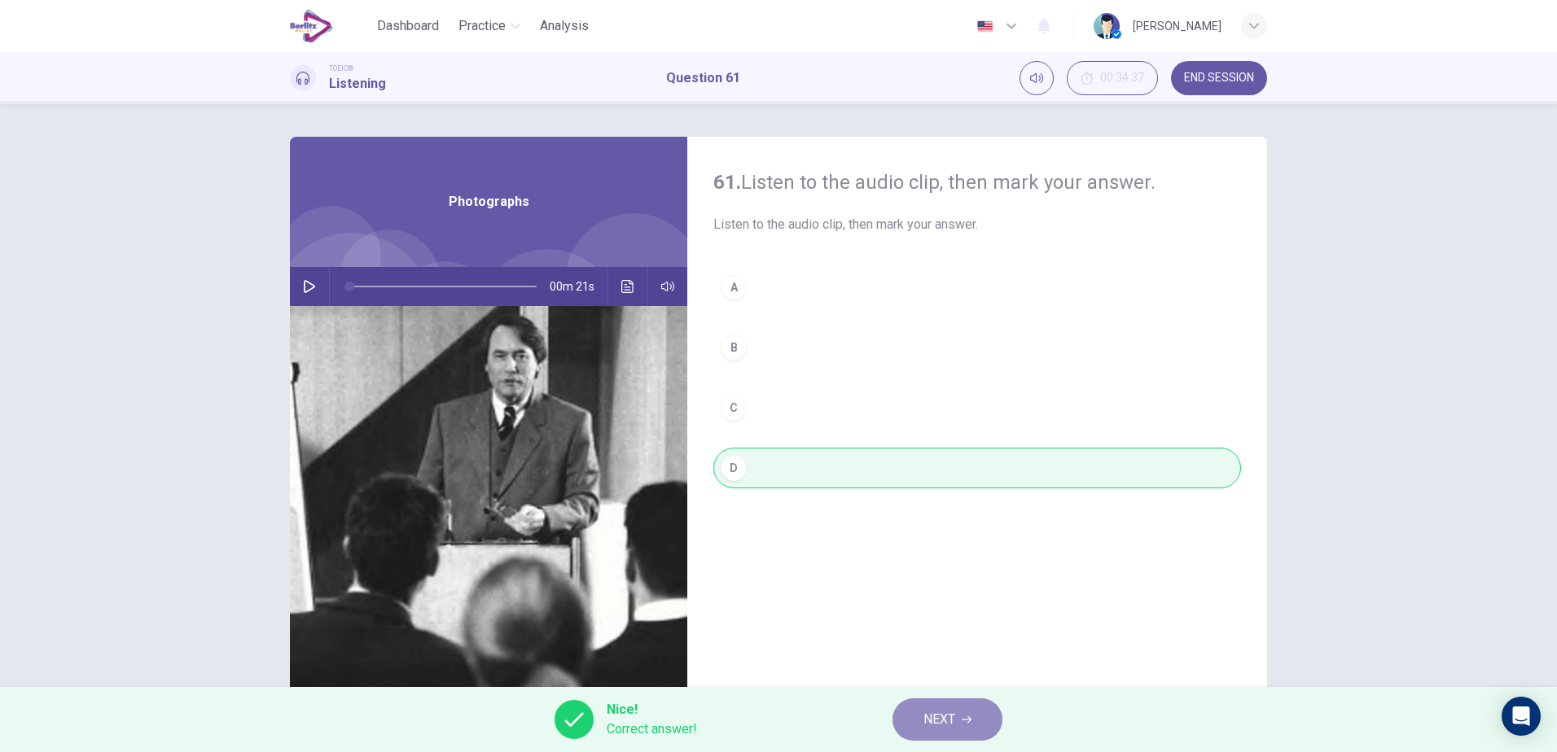
click at [943, 715] on span "NEXT" at bounding box center [939, 719] width 32 height 23
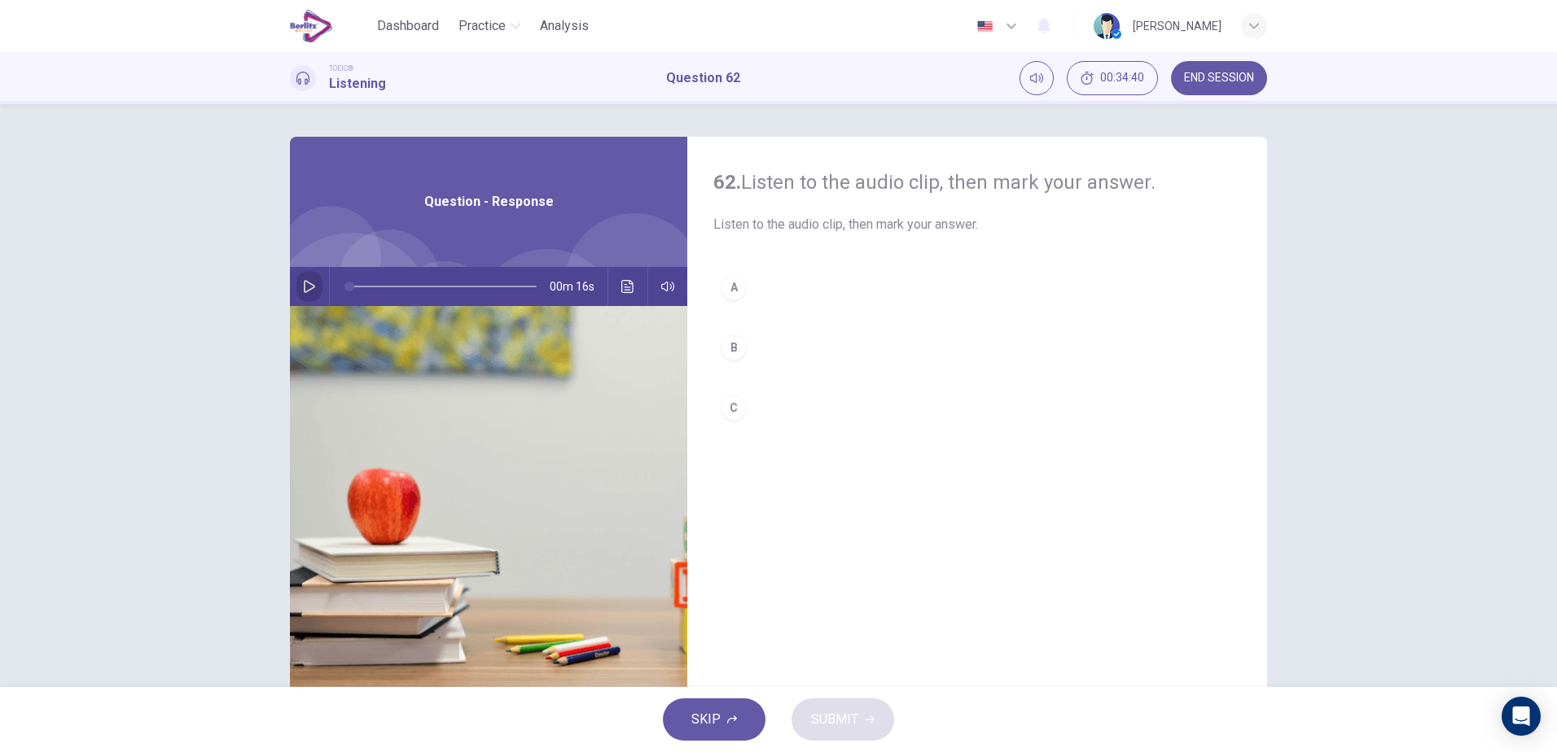
click at [312, 288] on button "button" at bounding box center [309, 286] width 26 height 39
click at [353, 291] on span at bounding box center [442, 286] width 187 height 23
drag, startPoint x: 359, startPoint y: 287, endPoint x: 350, endPoint y: 288, distance: 9.1
click at [350, 288] on span at bounding box center [355, 287] width 10 height 10
click at [354, 288] on span at bounding box center [442, 286] width 187 height 23
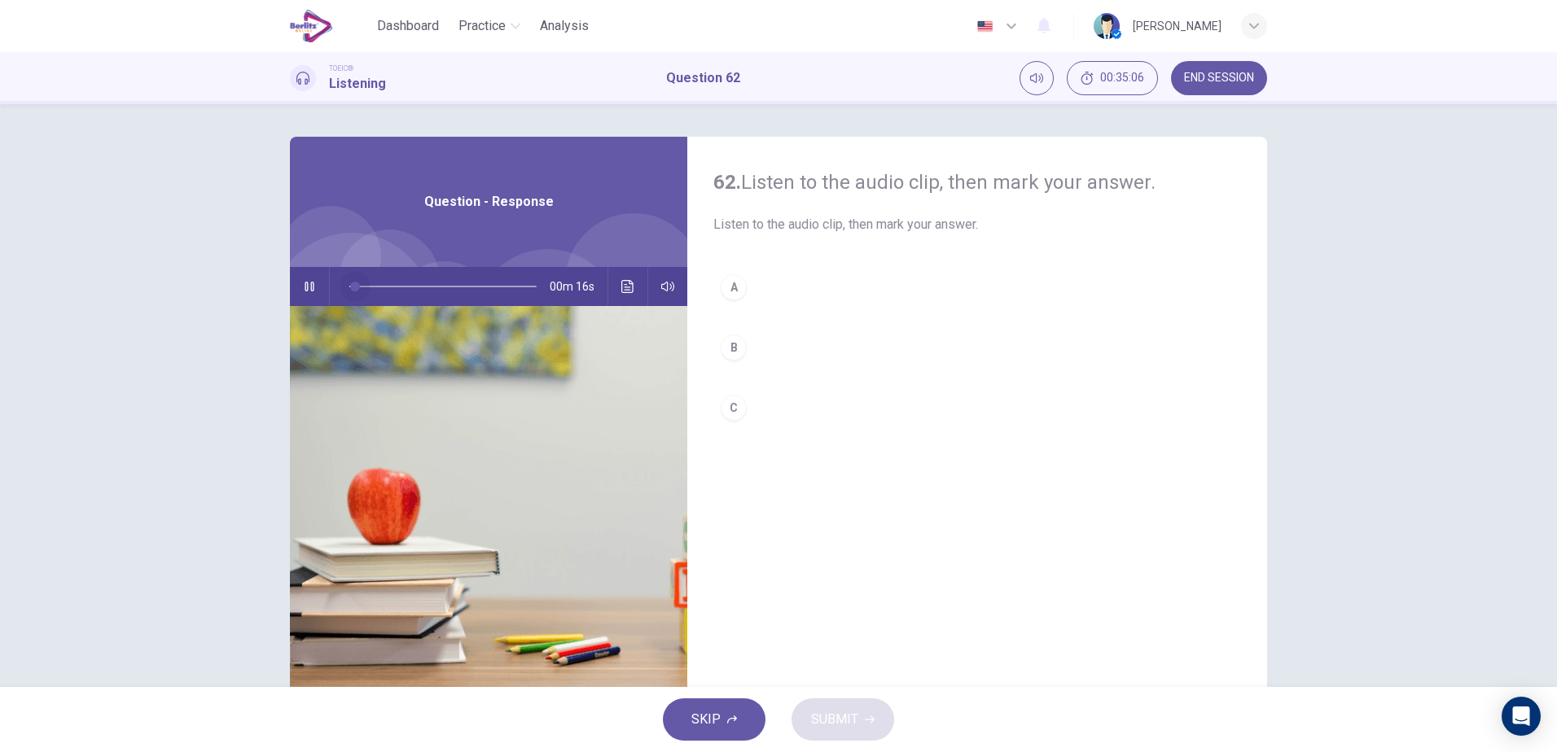
click at [349, 287] on span at bounding box center [442, 286] width 187 height 23
click at [351, 282] on span at bounding box center [349, 287] width 10 height 10
click at [296, 283] on button "button" at bounding box center [309, 286] width 26 height 39
click at [349, 291] on span at bounding box center [442, 286] width 187 height 23
click at [344, 285] on div at bounding box center [440, 286] width 220 height 39
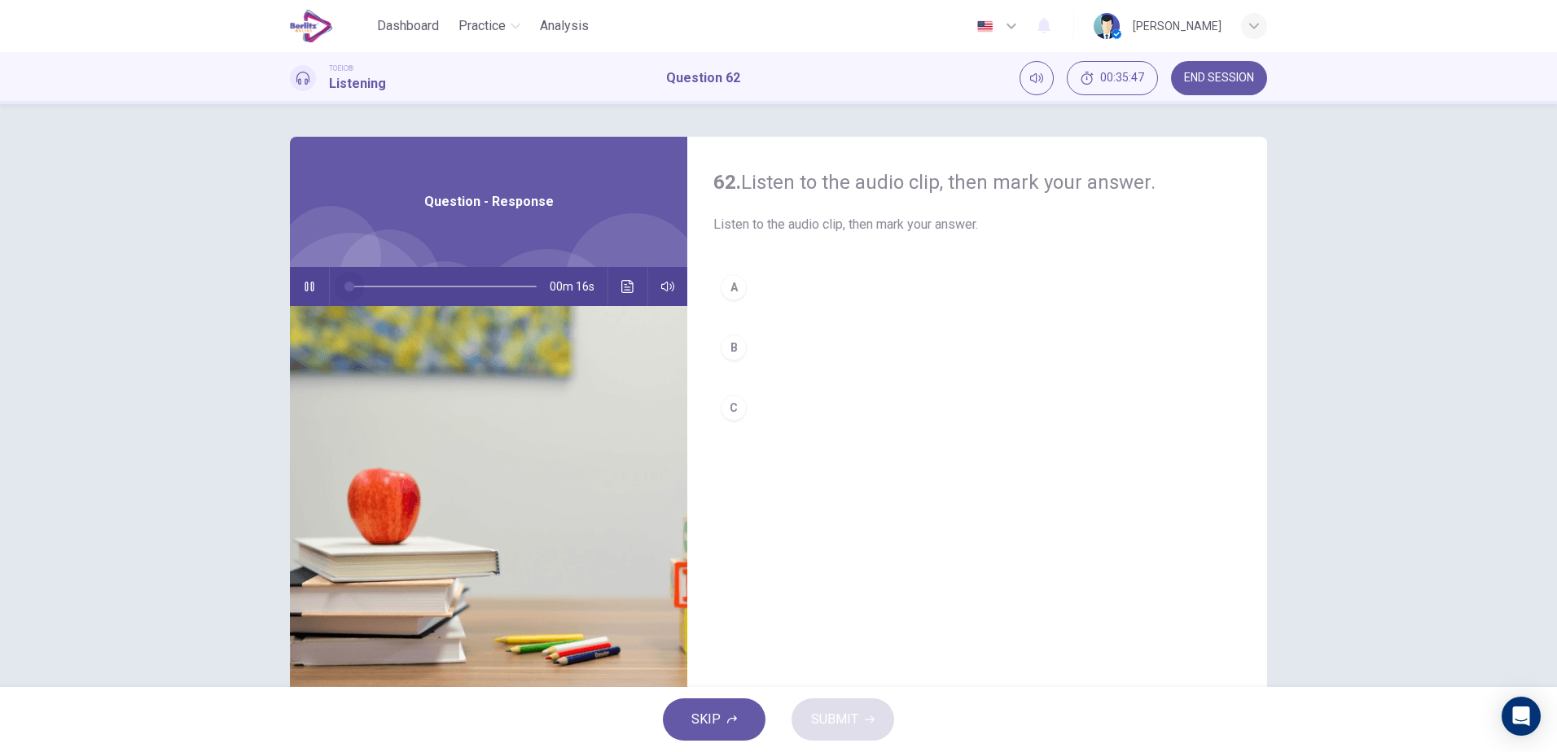
click at [349, 283] on span at bounding box center [442, 286] width 187 height 23
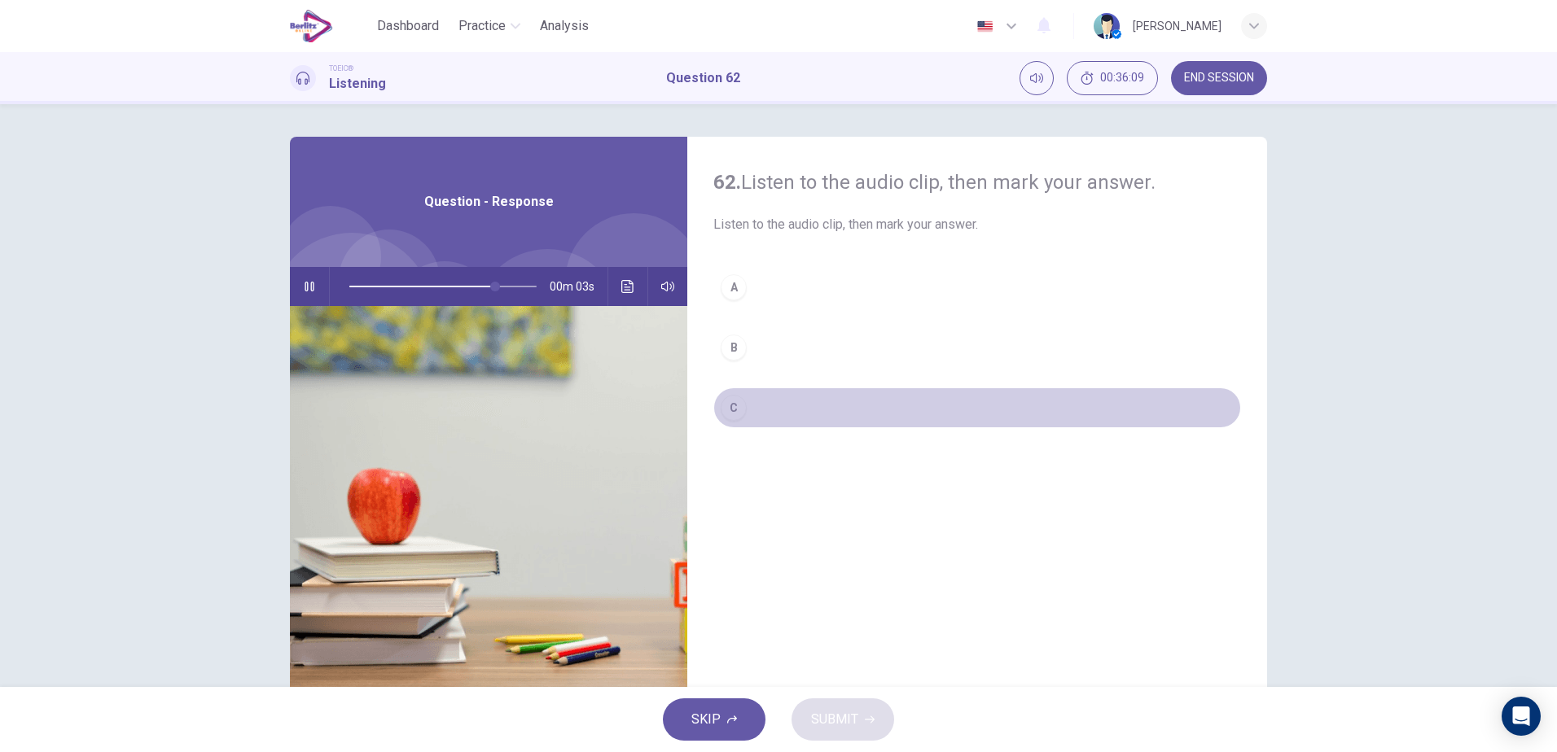
click at [752, 404] on button "C" at bounding box center [977, 408] width 528 height 41
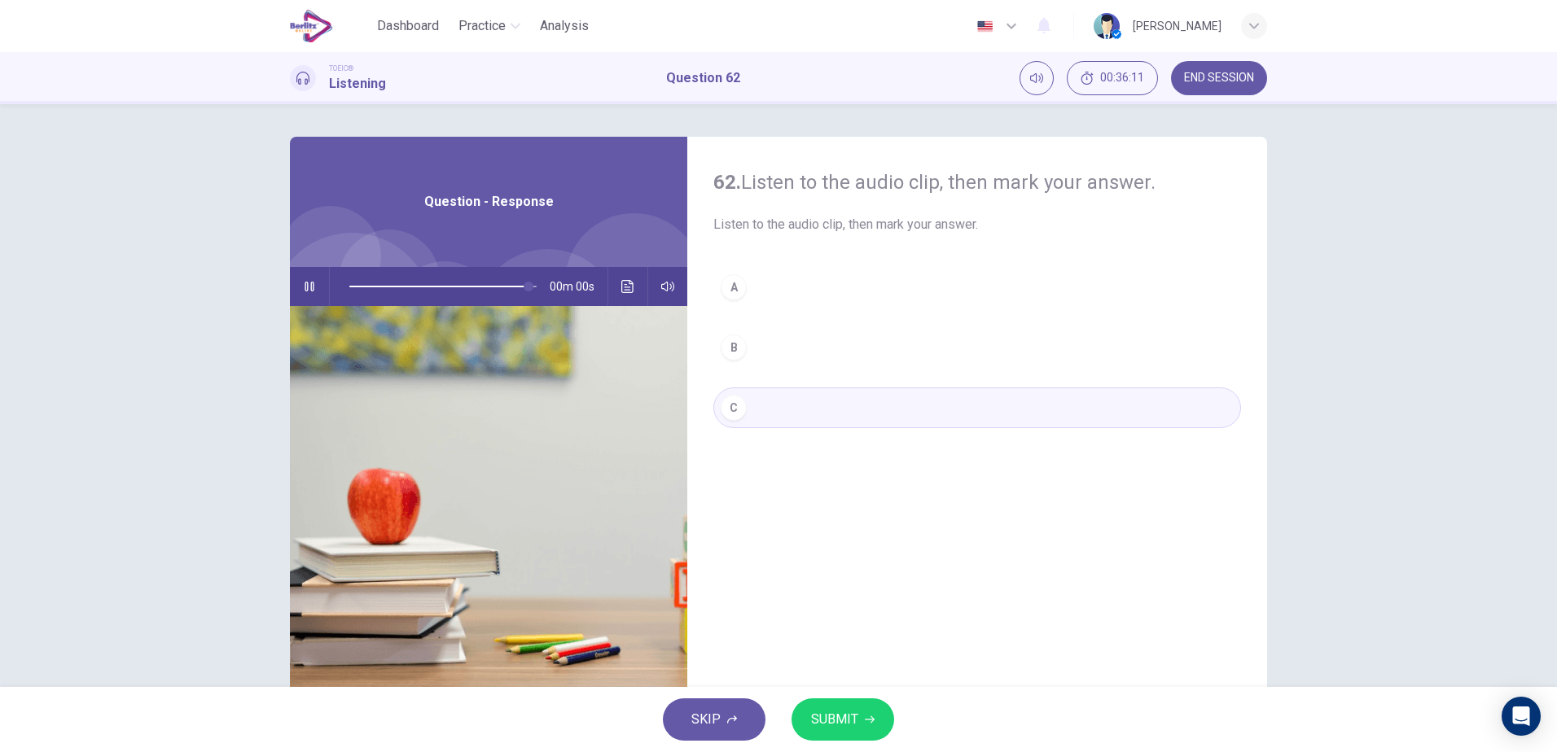
type input "*"
click at [858, 713] on button "SUBMIT" at bounding box center [842, 720] width 103 height 42
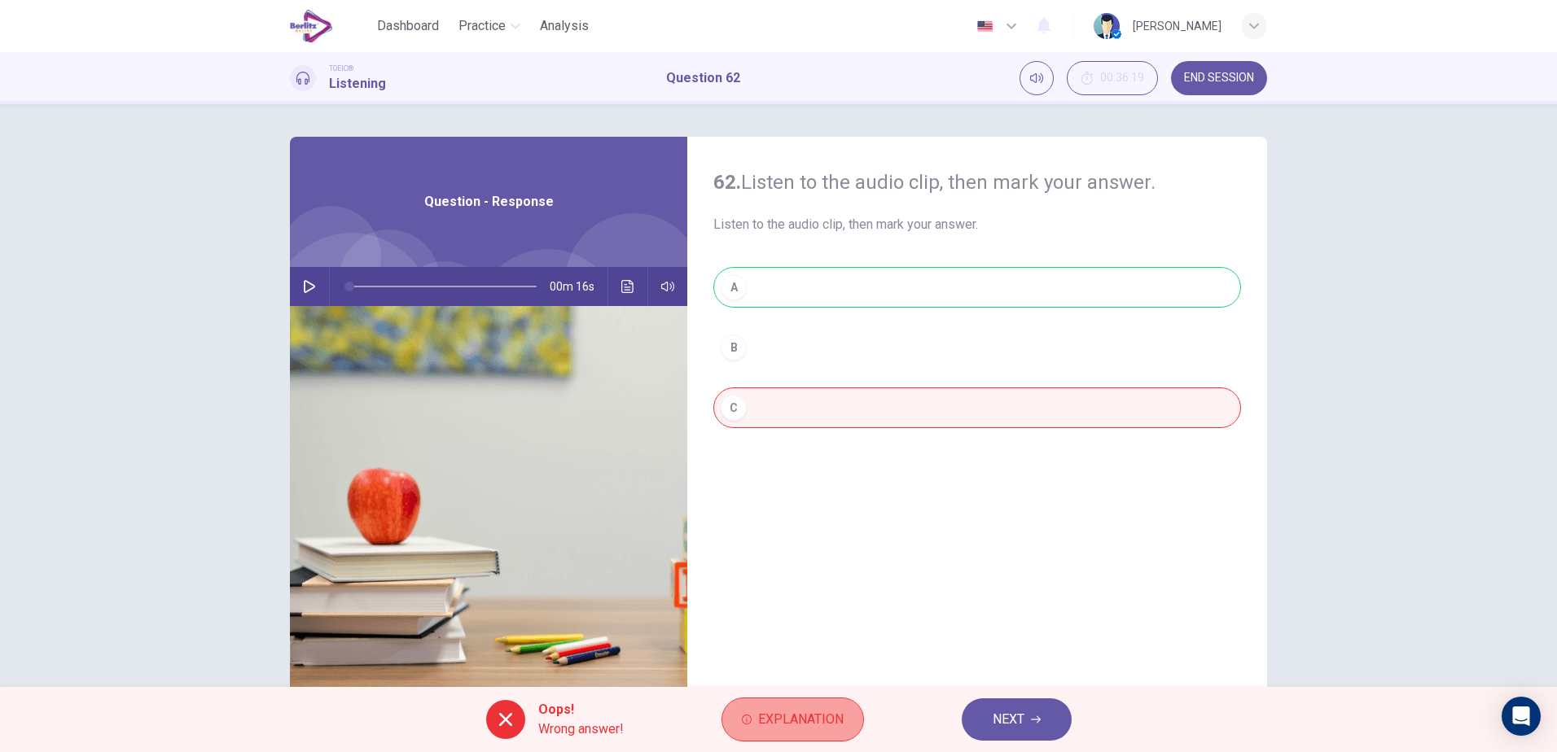
click at [818, 717] on span "Explanation" at bounding box center [800, 719] width 85 height 23
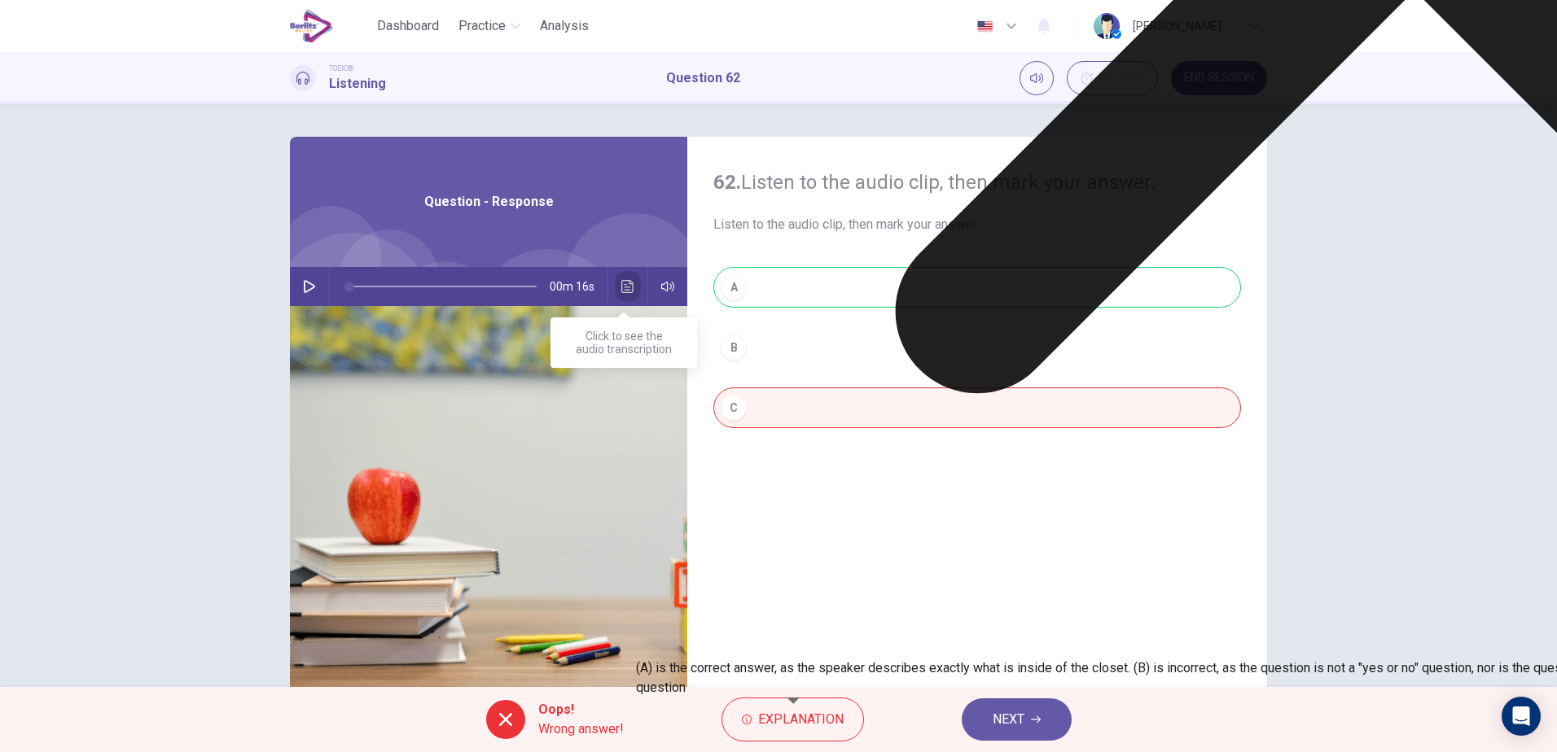
click at [616, 283] on button "Click to see the audio transcription" at bounding box center [628, 286] width 26 height 39
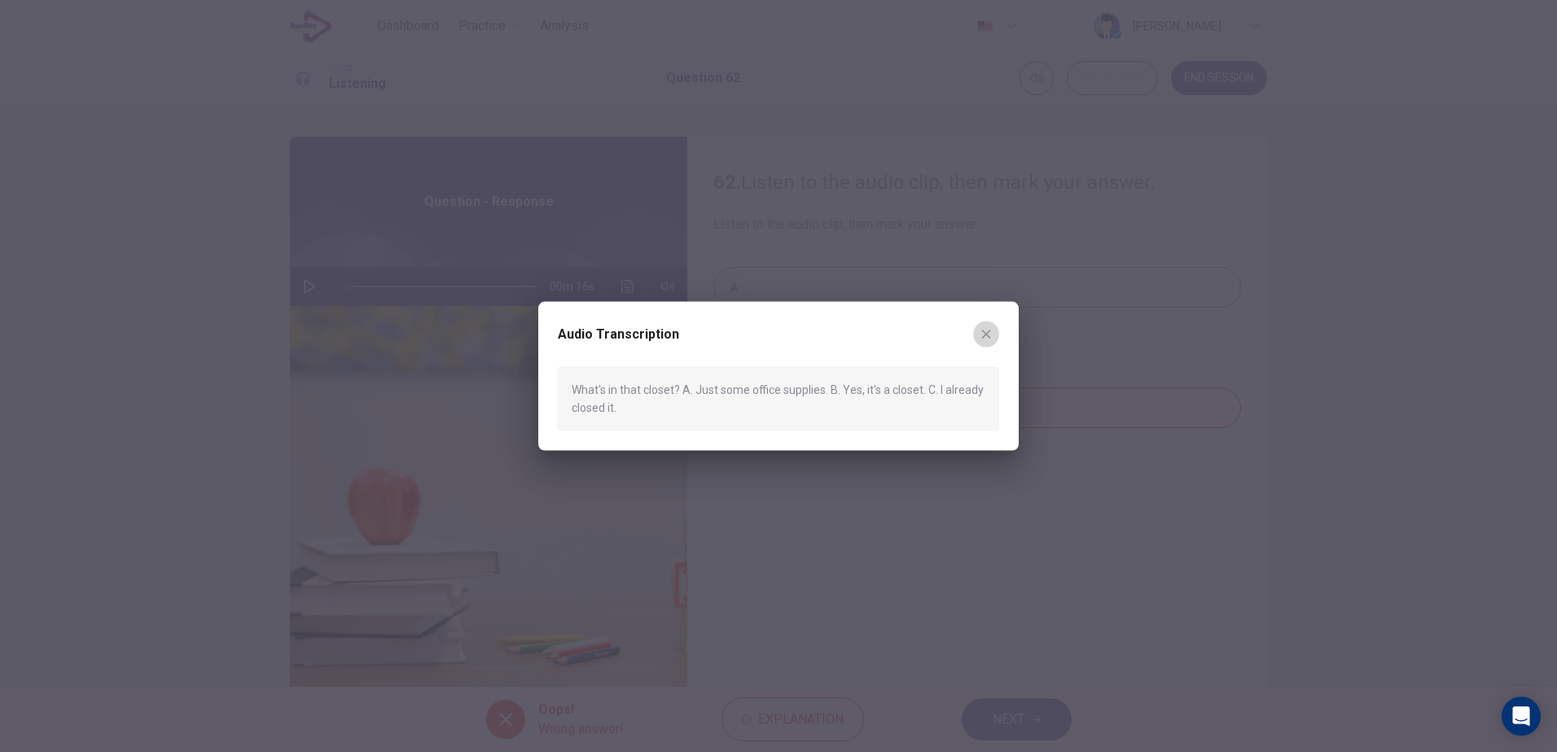
click at [980, 338] on icon "button" at bounding box center [986, 334] width 13 height 13
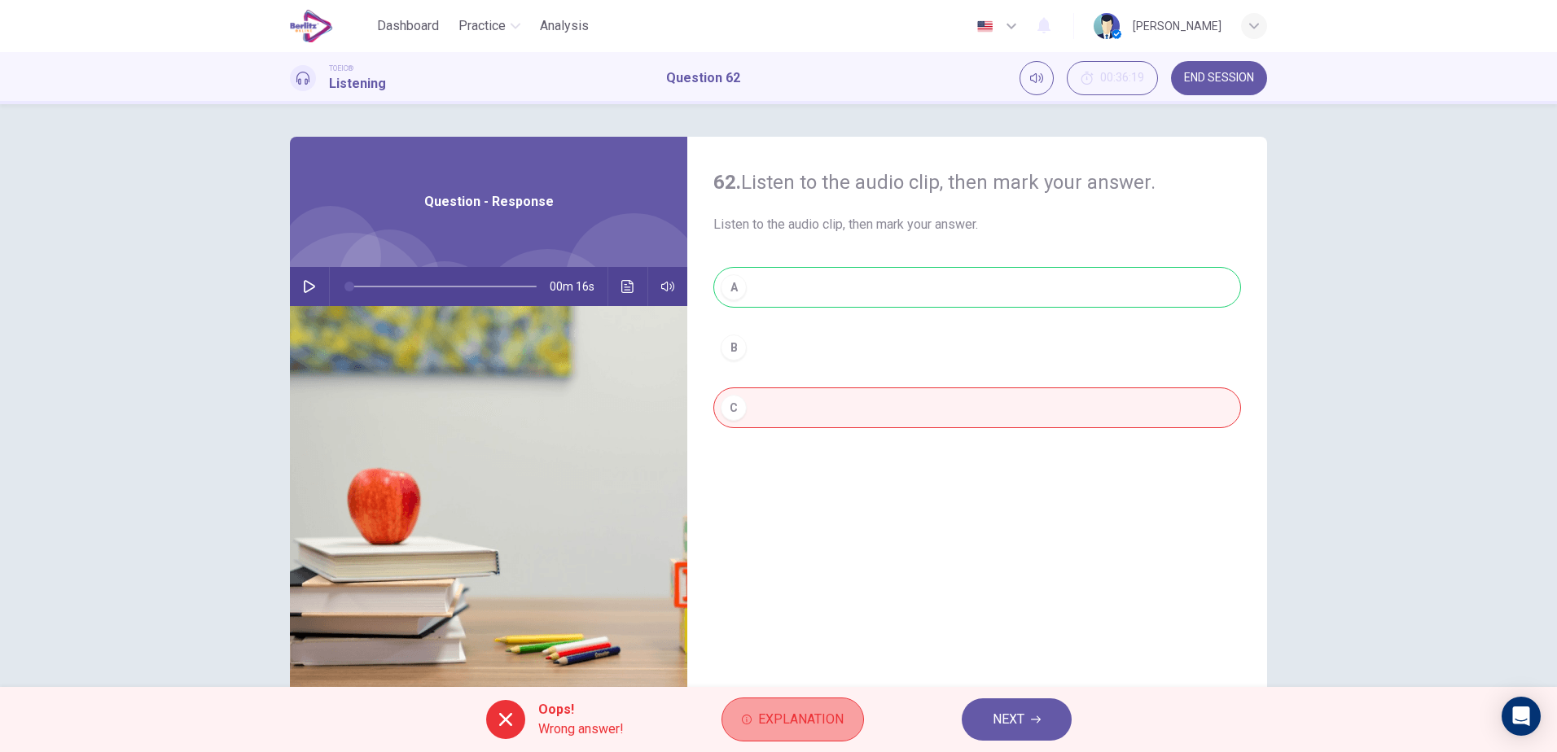
click at [822, 716] on span "Explanation" at bounding box center [800, 719] width 85 height 23
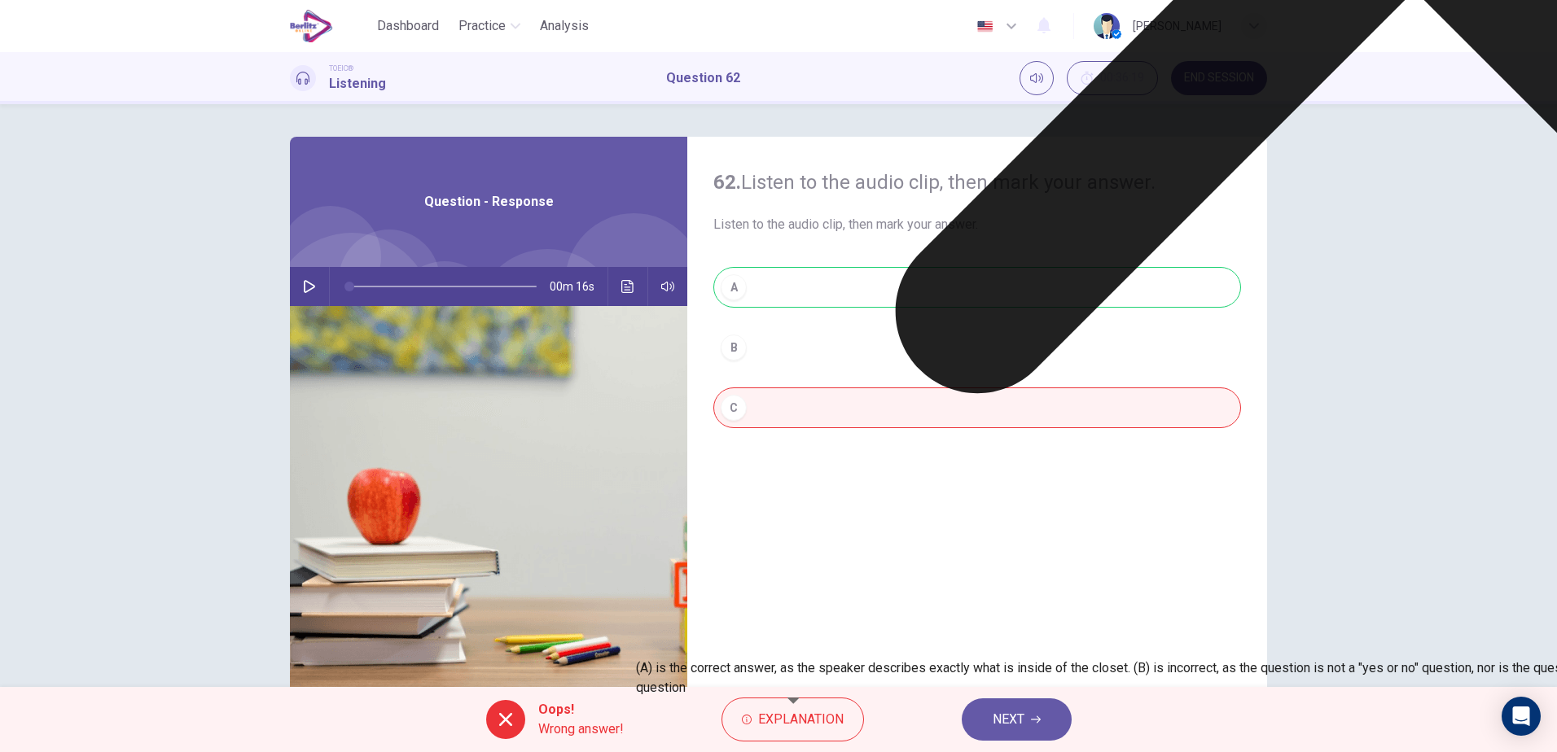
click at [1030, 718] on button "NEXT" at bounding box center [1017, 720] width 110 height 42
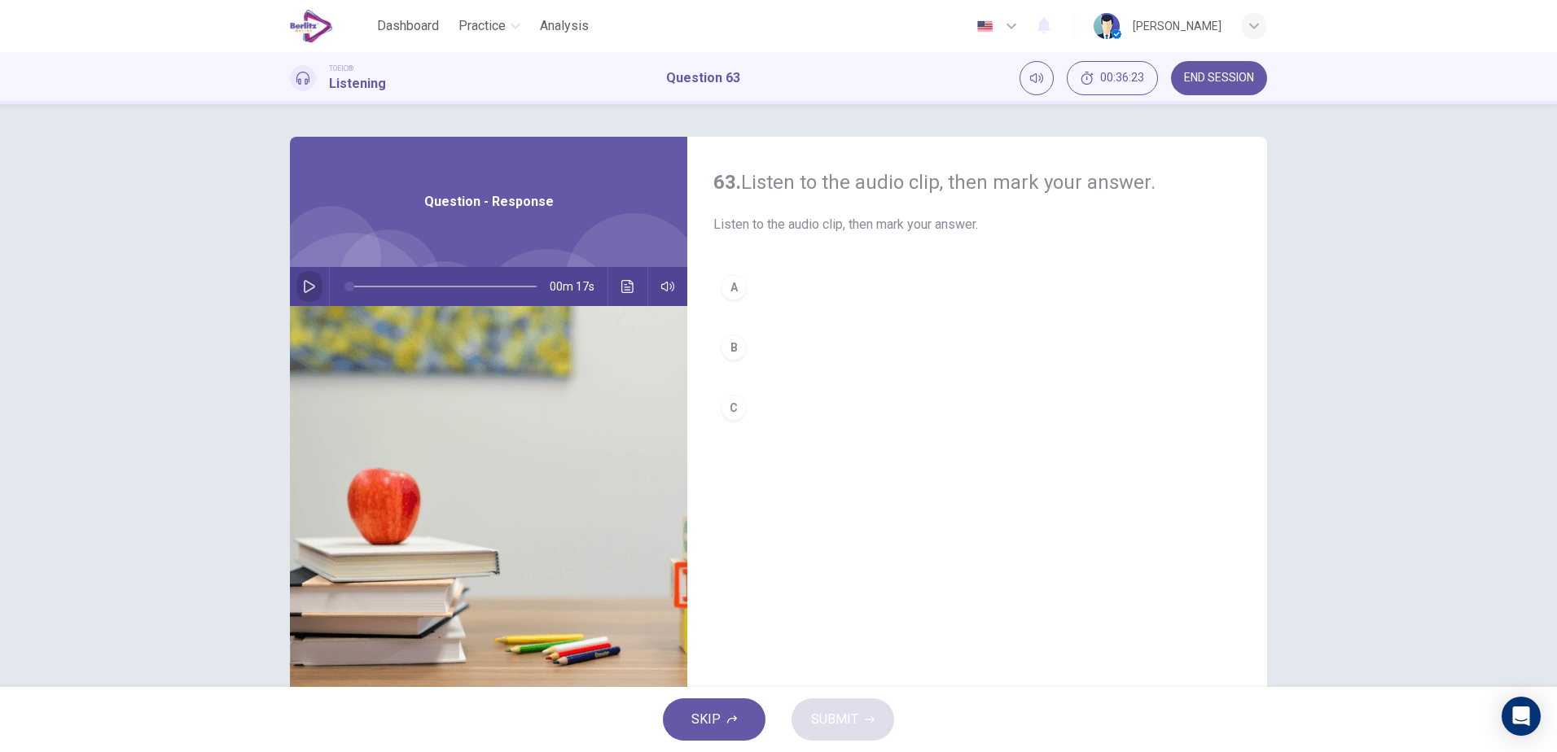
click at [311, 276] on button "button" at bounding box center [309, 286] width 26 height 39
type input "**"
click at [739, 349] on div "B" at bounding box center [734, 348] width 26 height 26
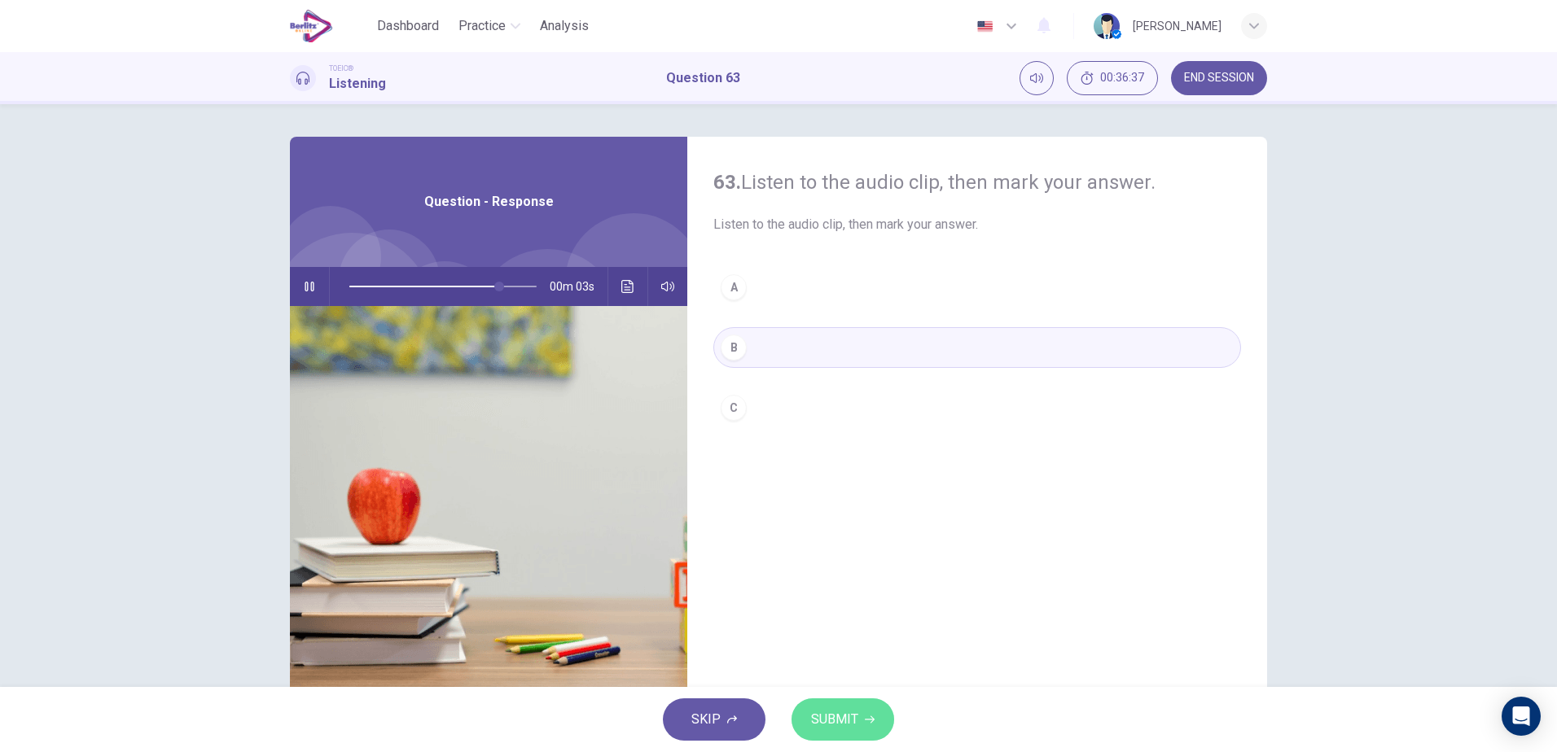
click at [878, 710] on button "SUBMIT" at bounding box center [842, 720] width 103 height 42
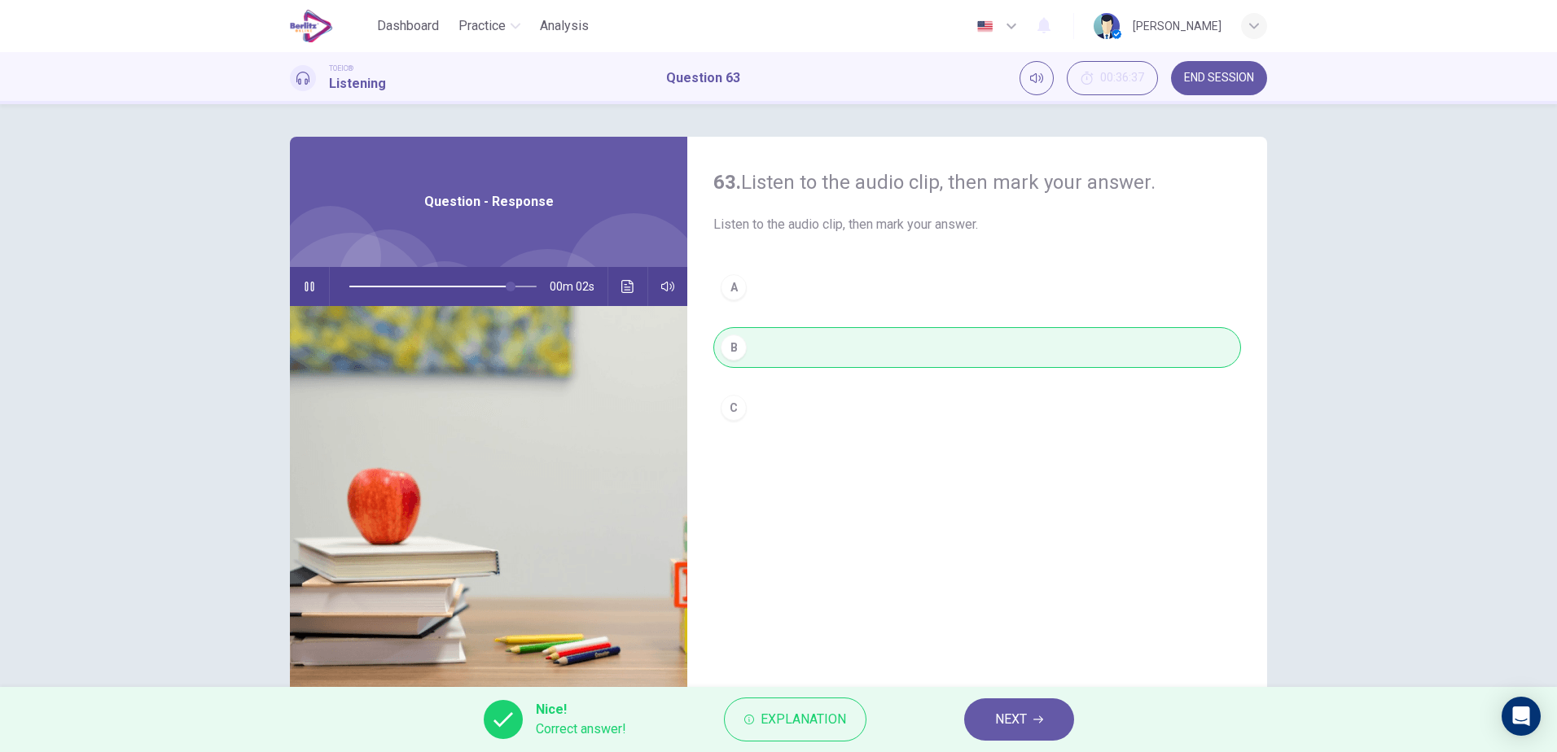
type input "**"
click at [1032, 719] on button "NEXT" at bounding box center [1019, 720] width 110 height 42
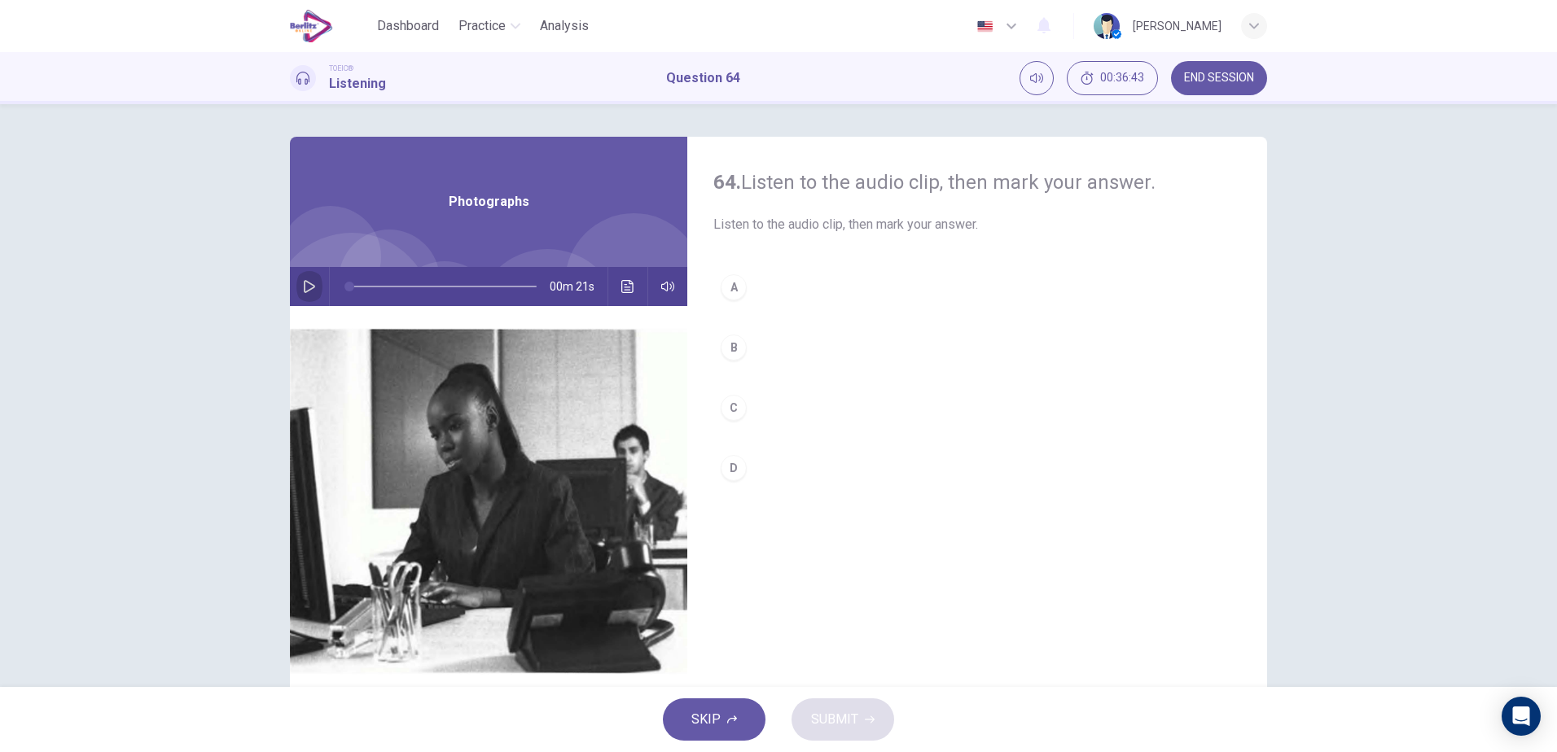
click at [312, 287] on button "button" at bounding box center [309, 286] width 26 height 39
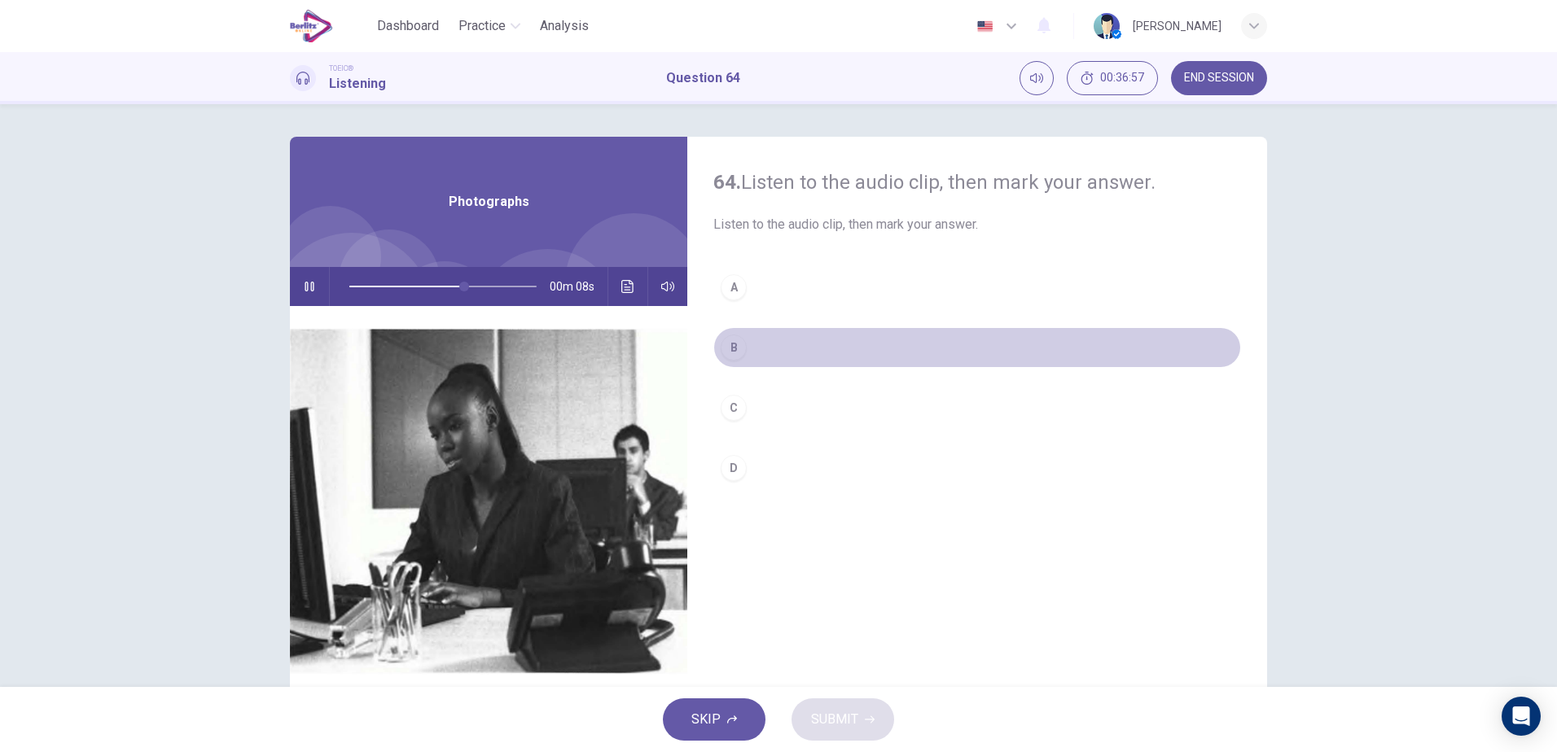
click at [734, 348] on div "B" at bounding box center [734, 348] width 26 height 26
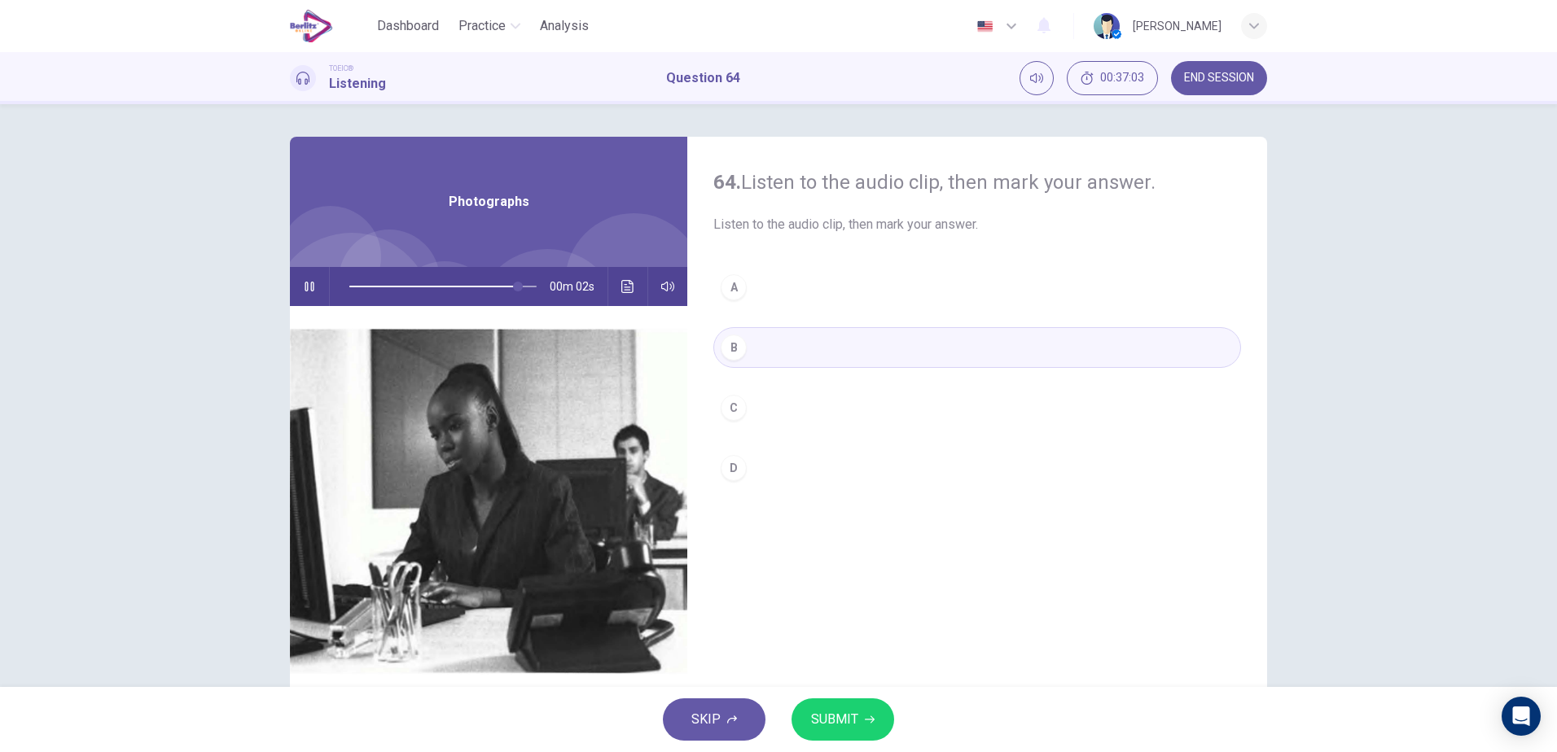
type input "**"
type input "*"
click at [881, 718] on button "SUBMIT" at bounding box center [842, 720] width 103 height 42
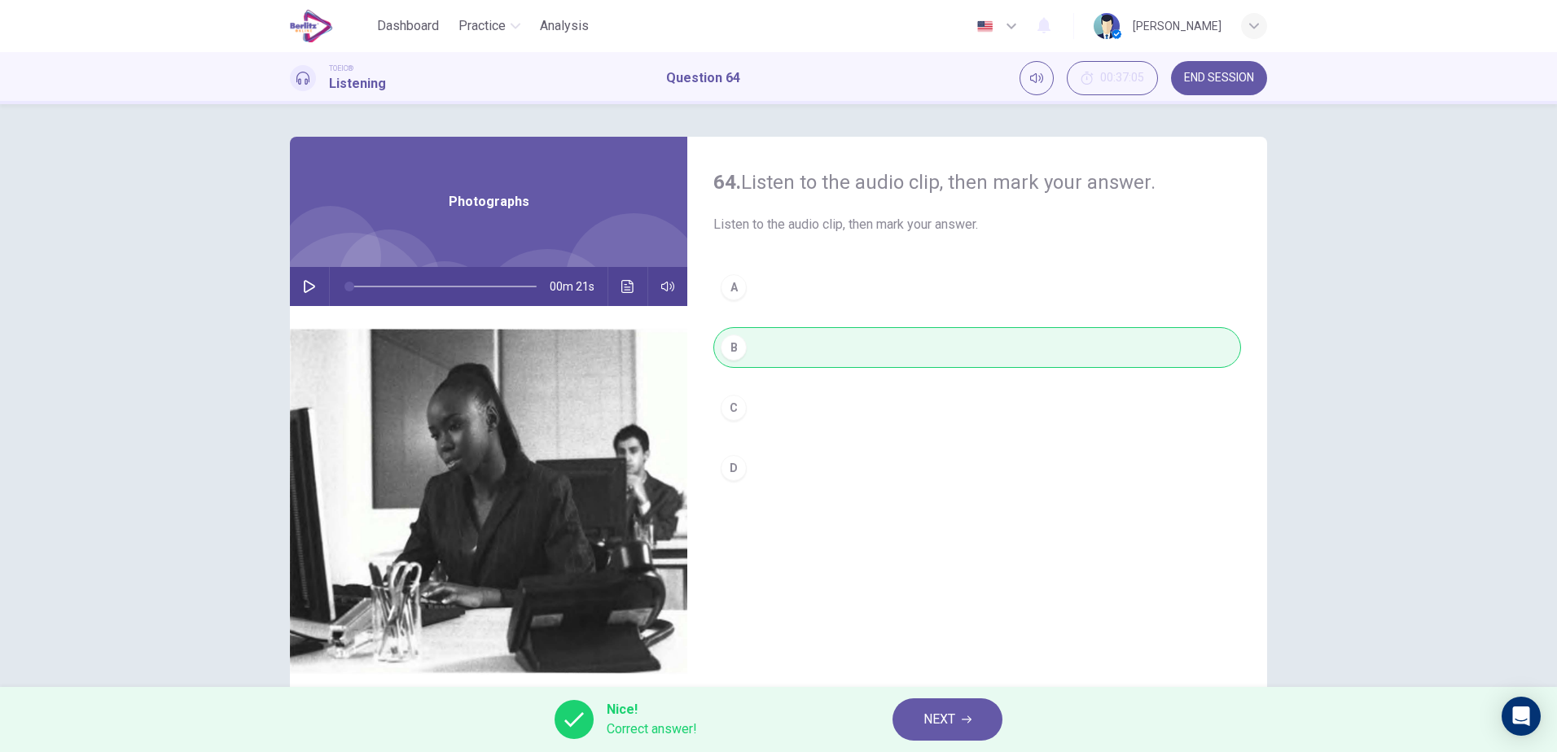
click at [954, 725] on span "NEXT" at bounding box center [939, 719] width 32 height 23
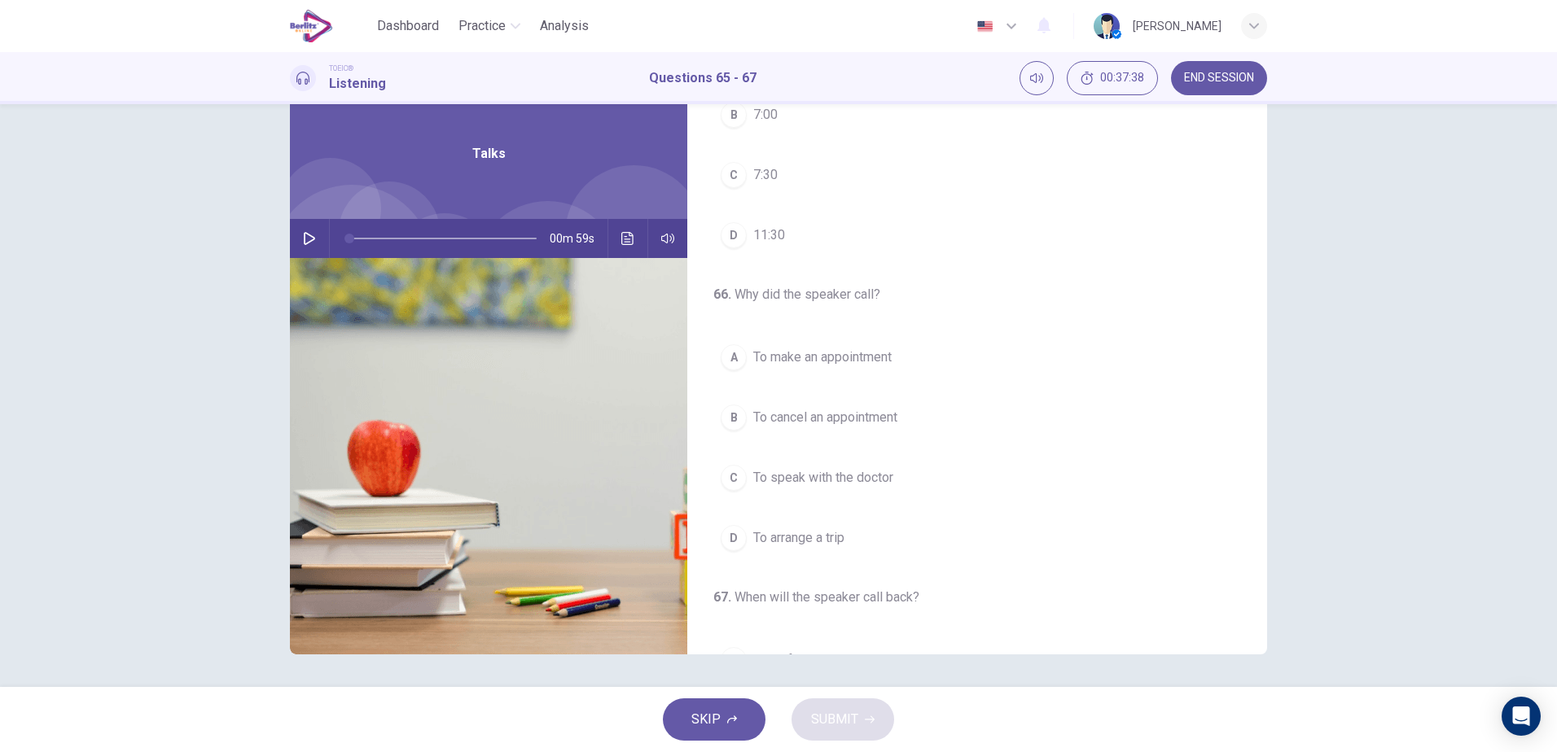
scroll to position [0, 0]
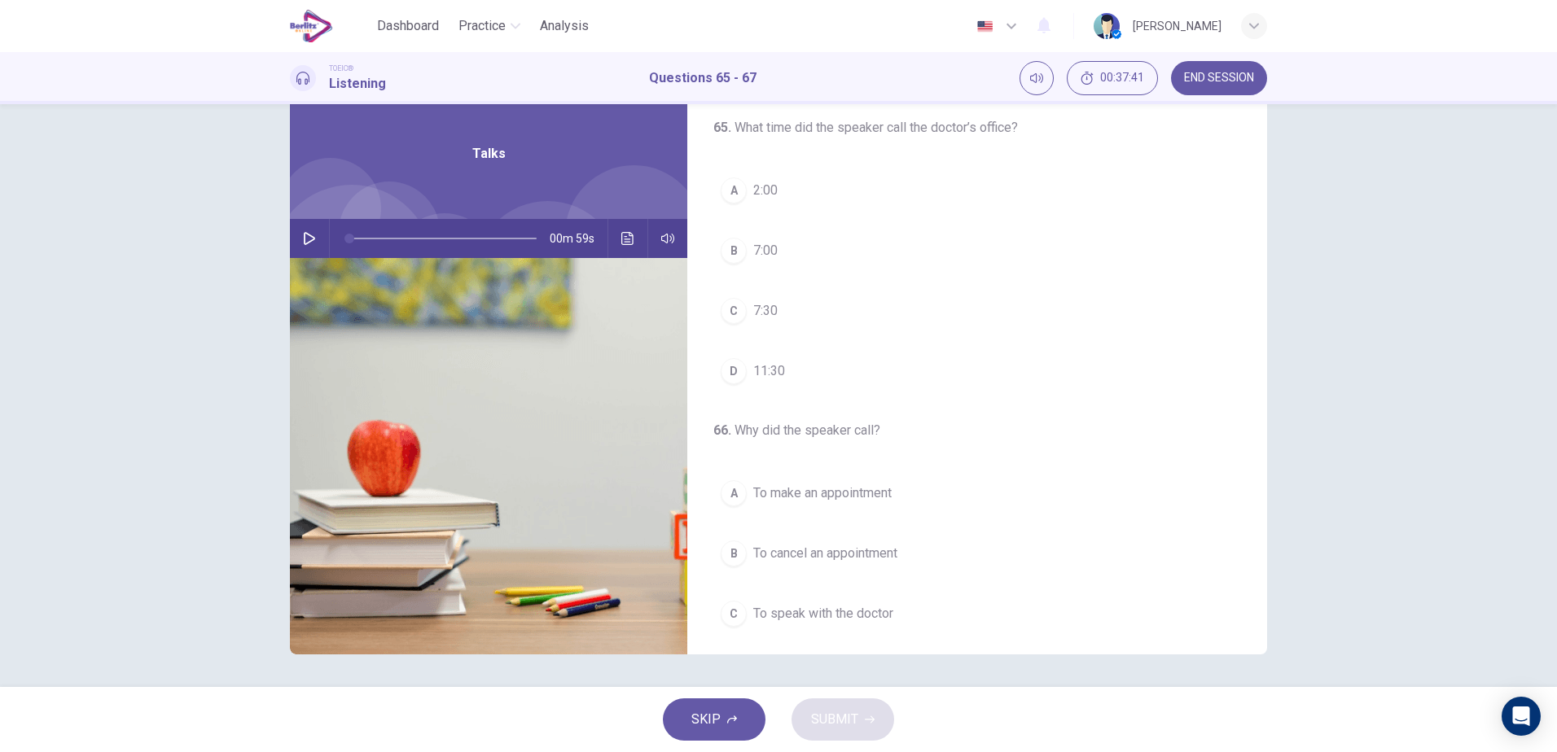
click at [306, 234] on icon "button" at bounding box center [309, 238] width 13 height 13
type input "*"
drag, startPoint x: 344, startPoint y: 240, endPoint x: 335, endPoint y: 243, distance: 8.8
click at [344, 243] on span at bounding box center [349, 239] width 10 height 10
click at [774, 321] on button "C 7:30" at bounding box center [977, 311] width 528 height 41
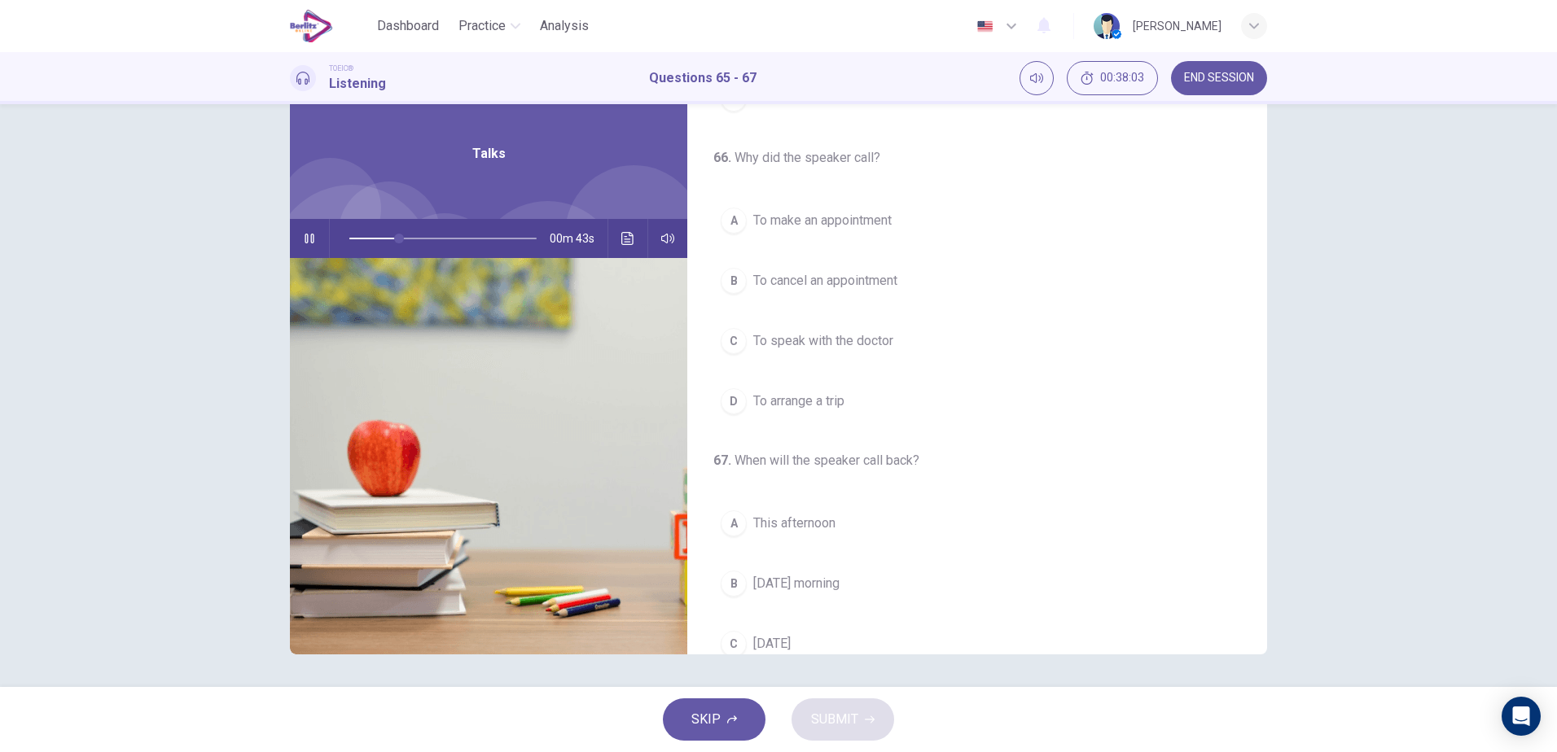
scroll to position [274, 0]
click at [900, 285] on button "B To cancel an appointment" at bounding box center [977, 280] width 528 height 41
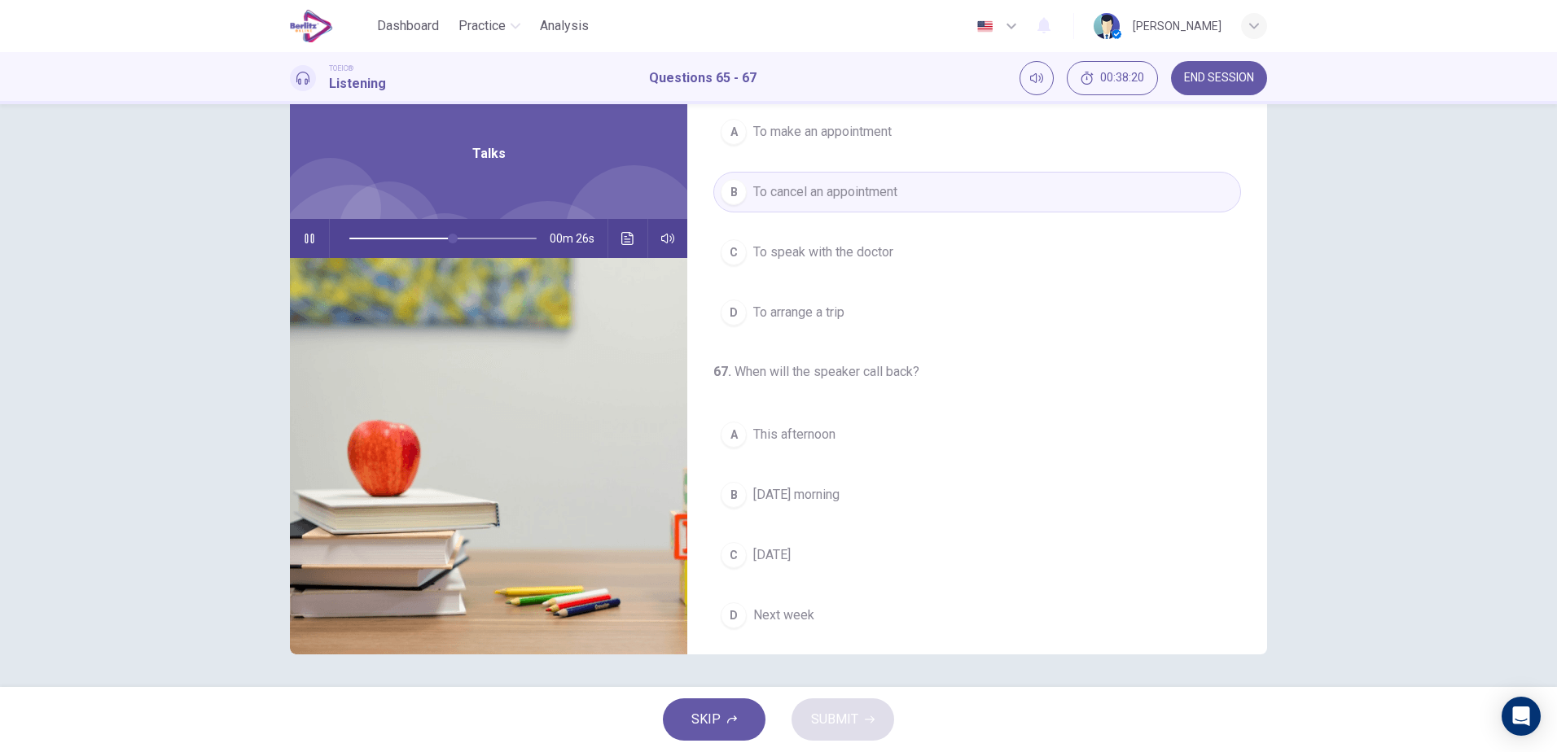
scroll to position [372, 0]
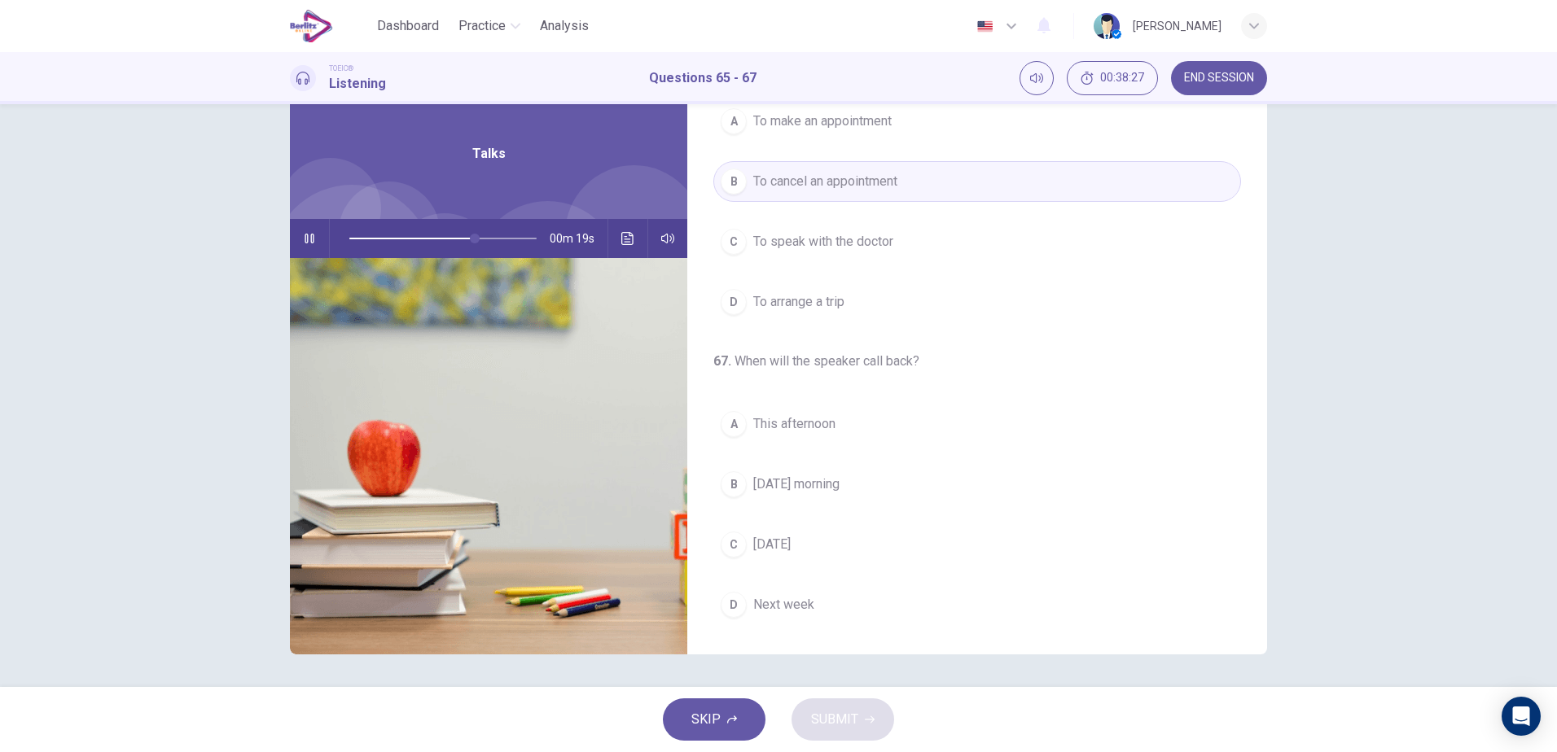
drag, startPoint x: 768, startPoint y: 607, endPoint x: 757, endPoint y: 598, distance: 13.4
click at [765, 605] on span "Next week" at bounding box center [783, 605] width 61 height 20
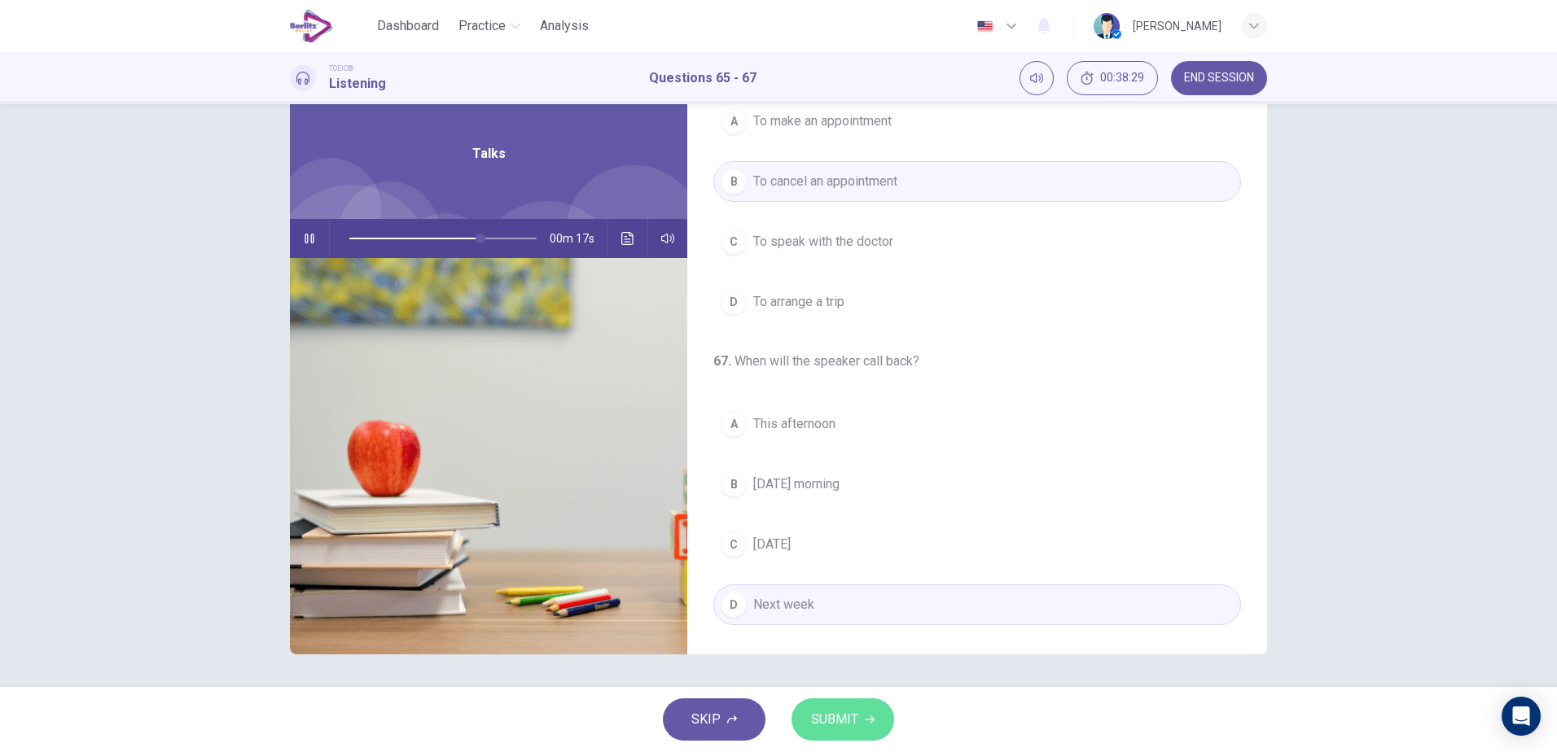
click at [853, 721] on span "SUBMIT" at bounding box center [834, 719] width 47 height 23
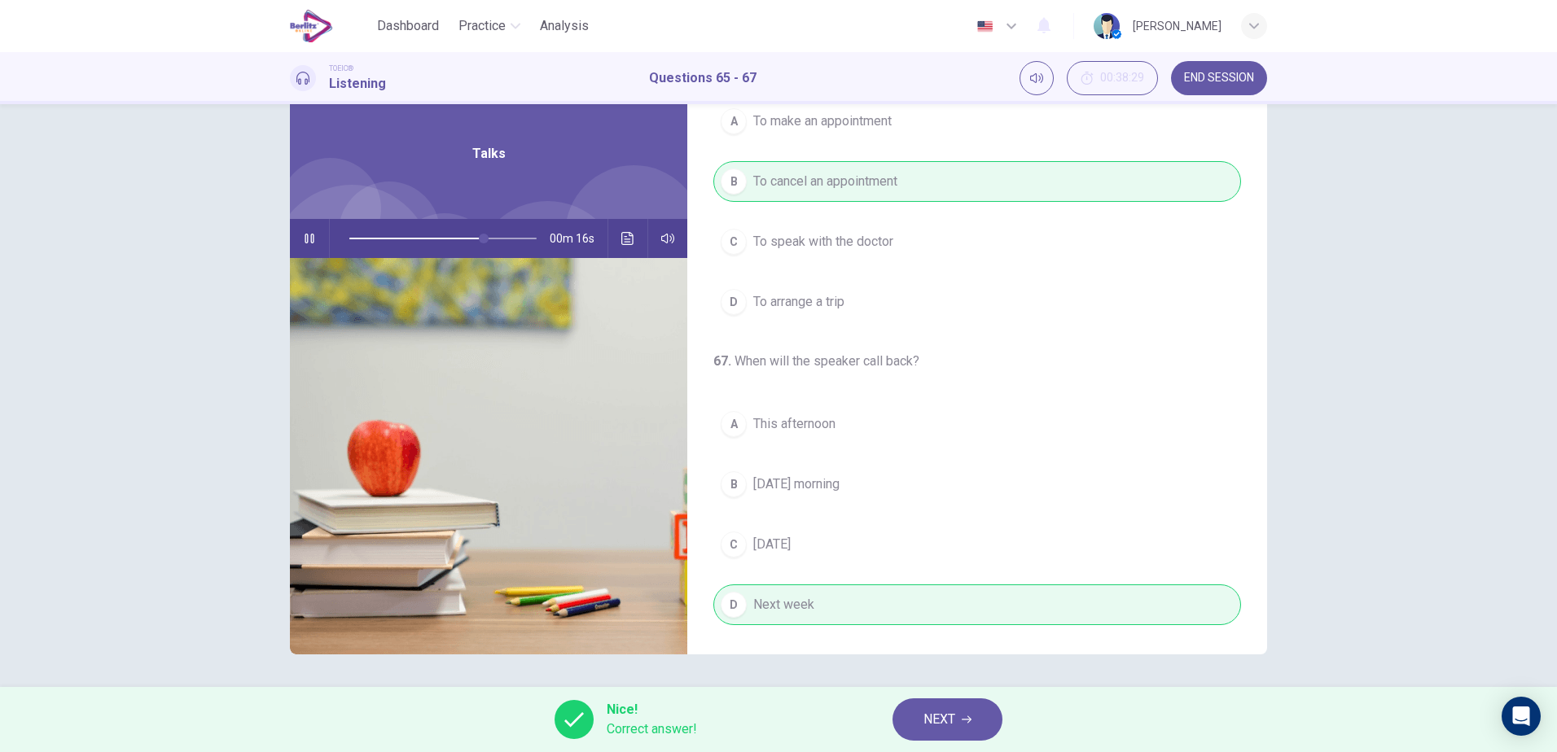
type input "**"
click at [929, 712] on span "NEXT" at bounding box center [939, 719] width 32 height 23
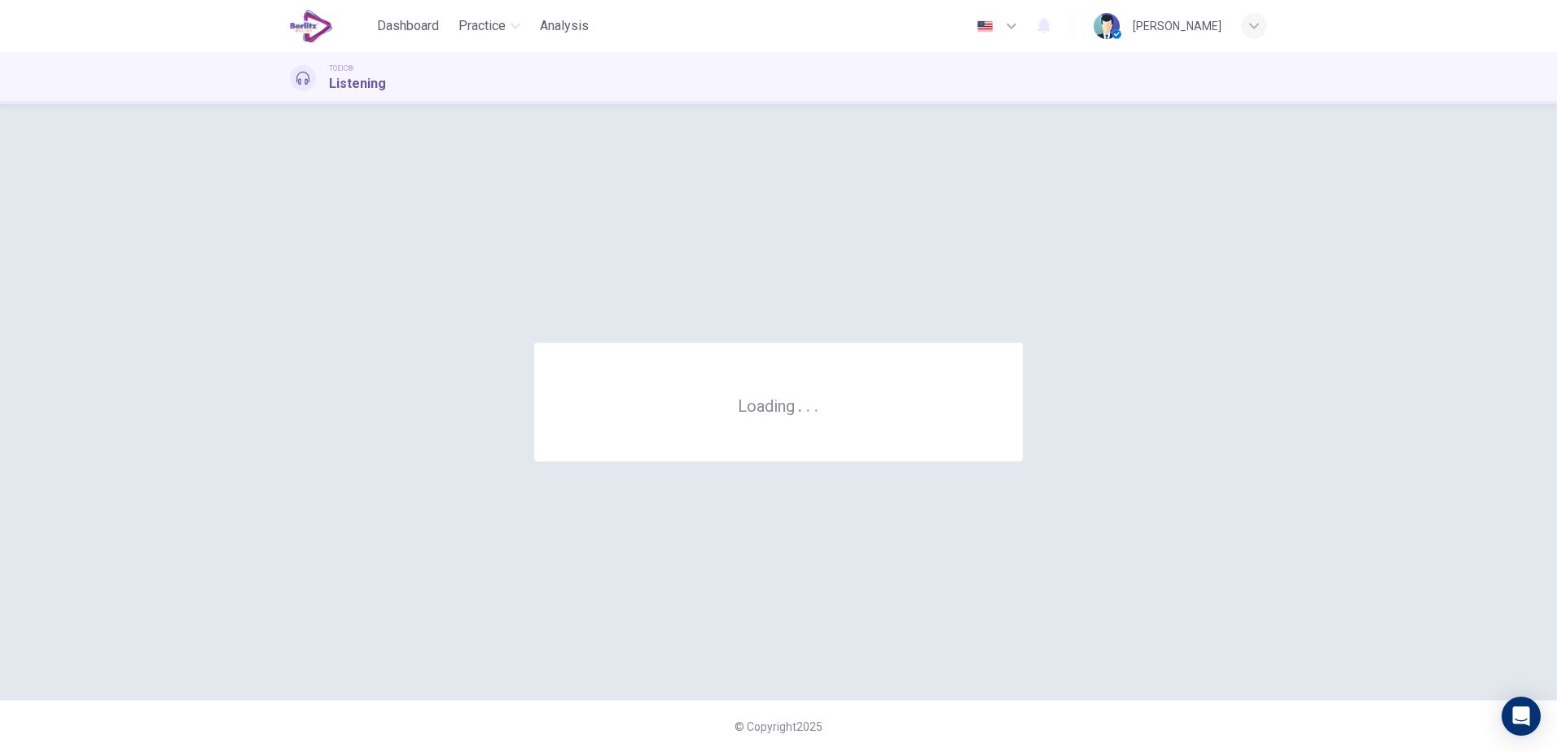
scroll to position [0, 0]
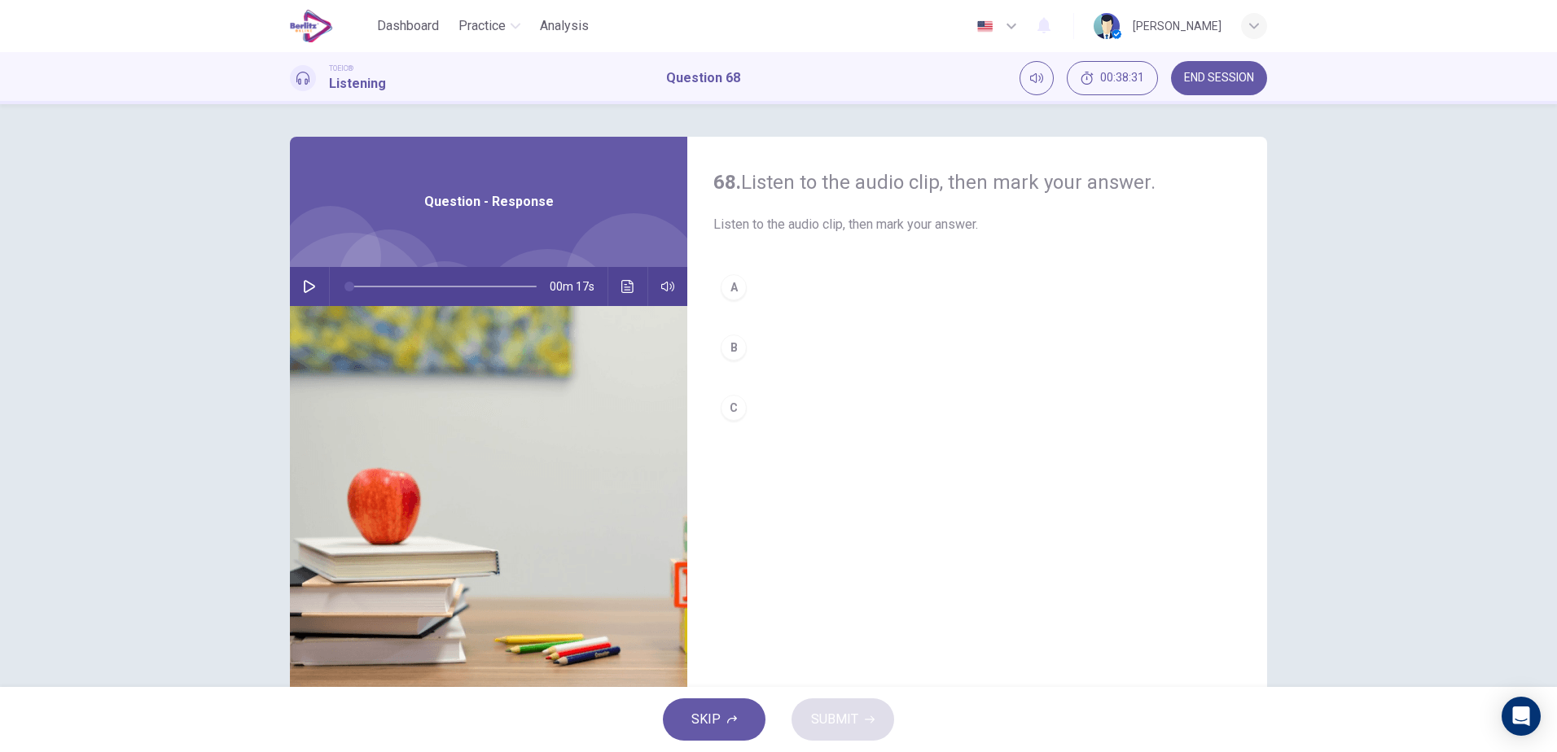
click at [307, 287] on icon "button" at bounding box center [309, 286] width 13 height 13
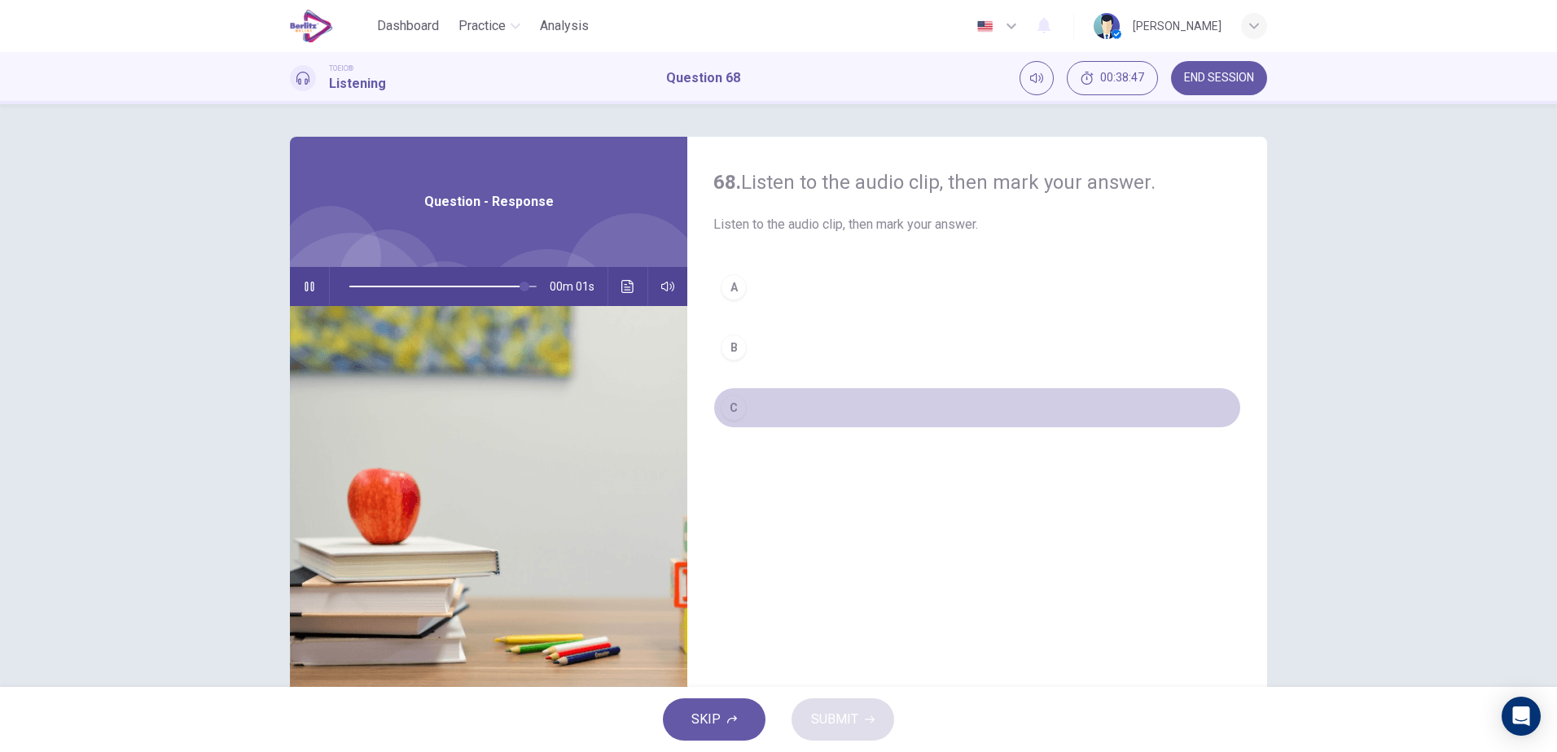
click at [745, 412] on button "C" at bounding box center [977, 408] width 528 height 41
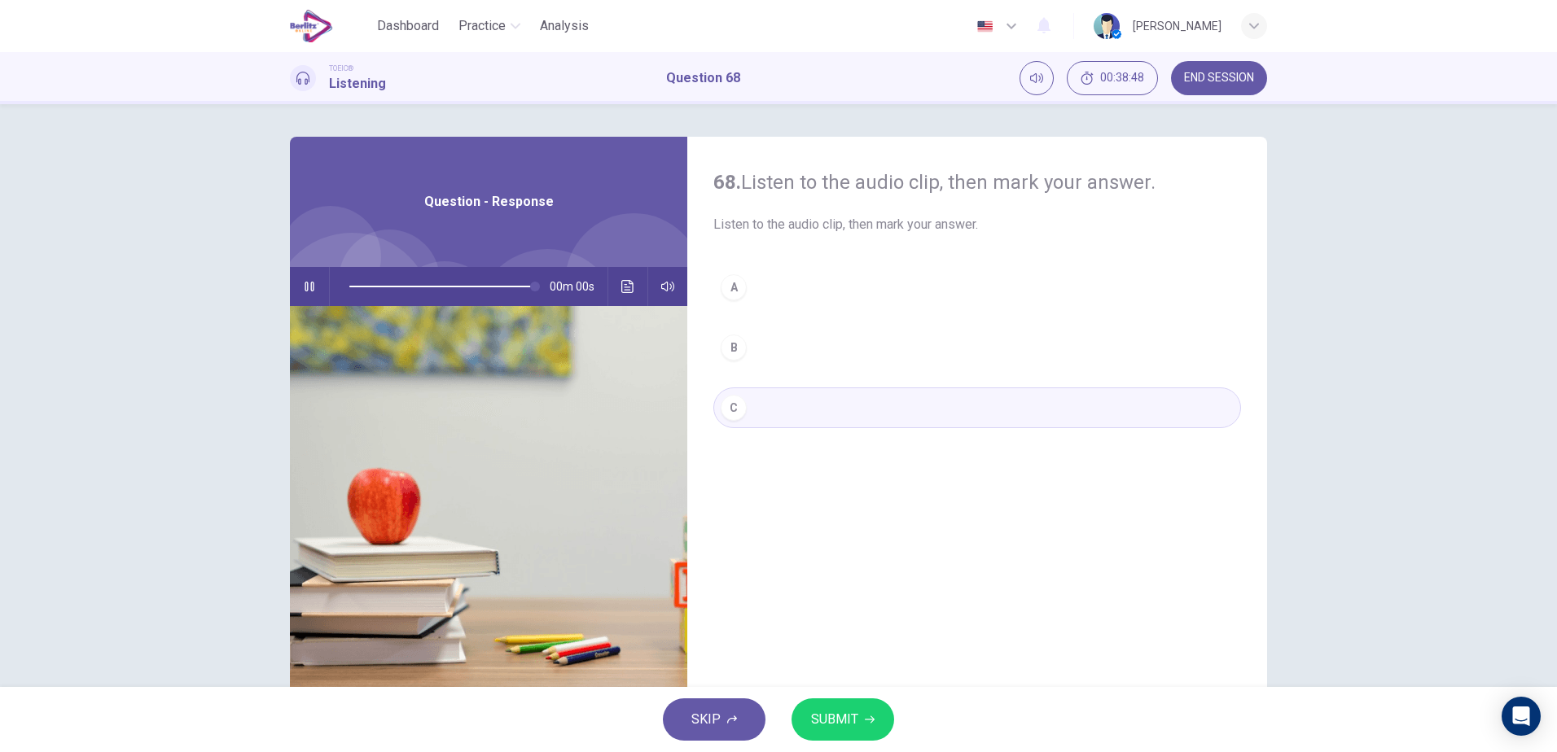
type input "*"
click at [825, 706] on button "SUBMIT" at bounding box center [842, 720] width 103 height 42
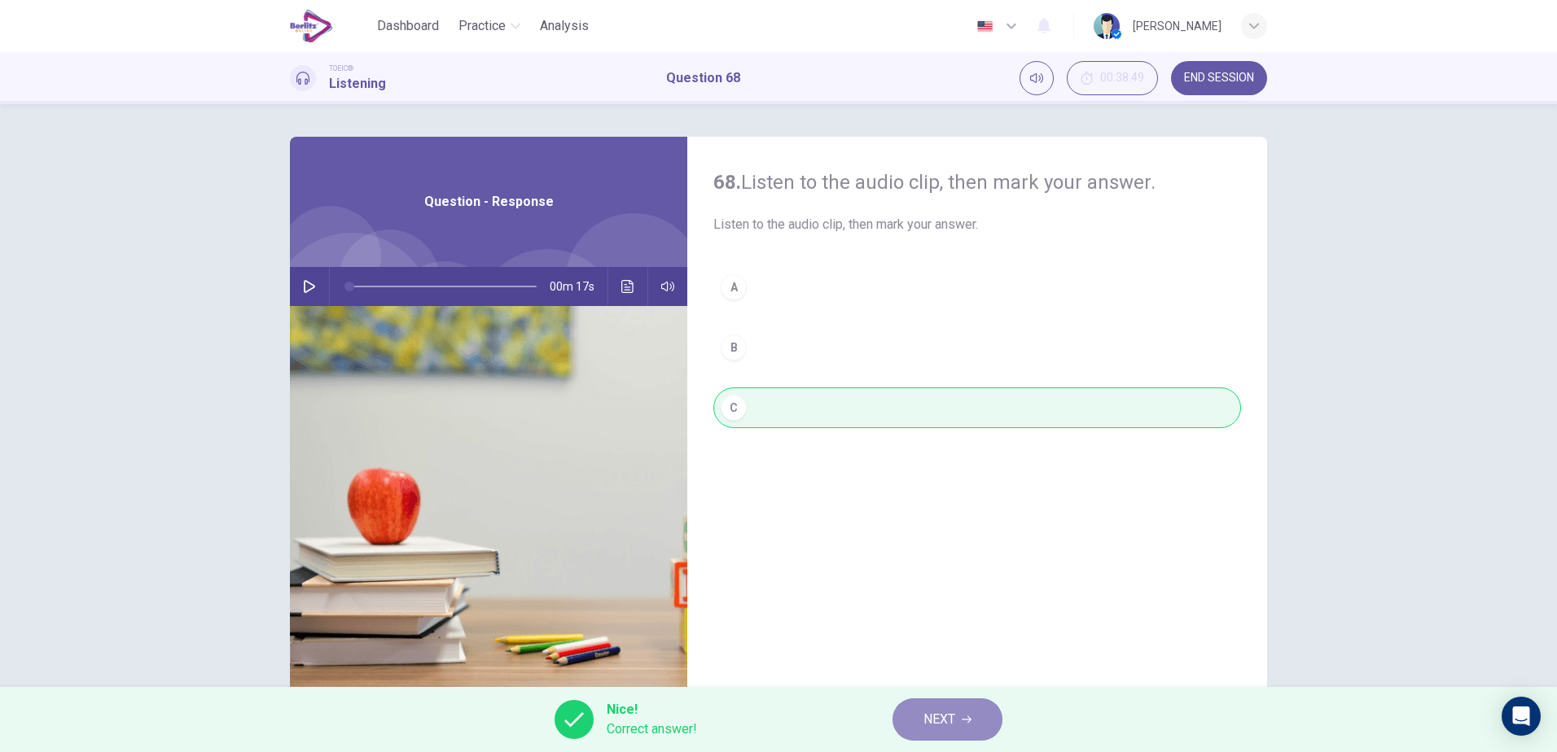
click at [923, 708] on button "NEXT" at bounding box center [947, 720] width 110 height 42
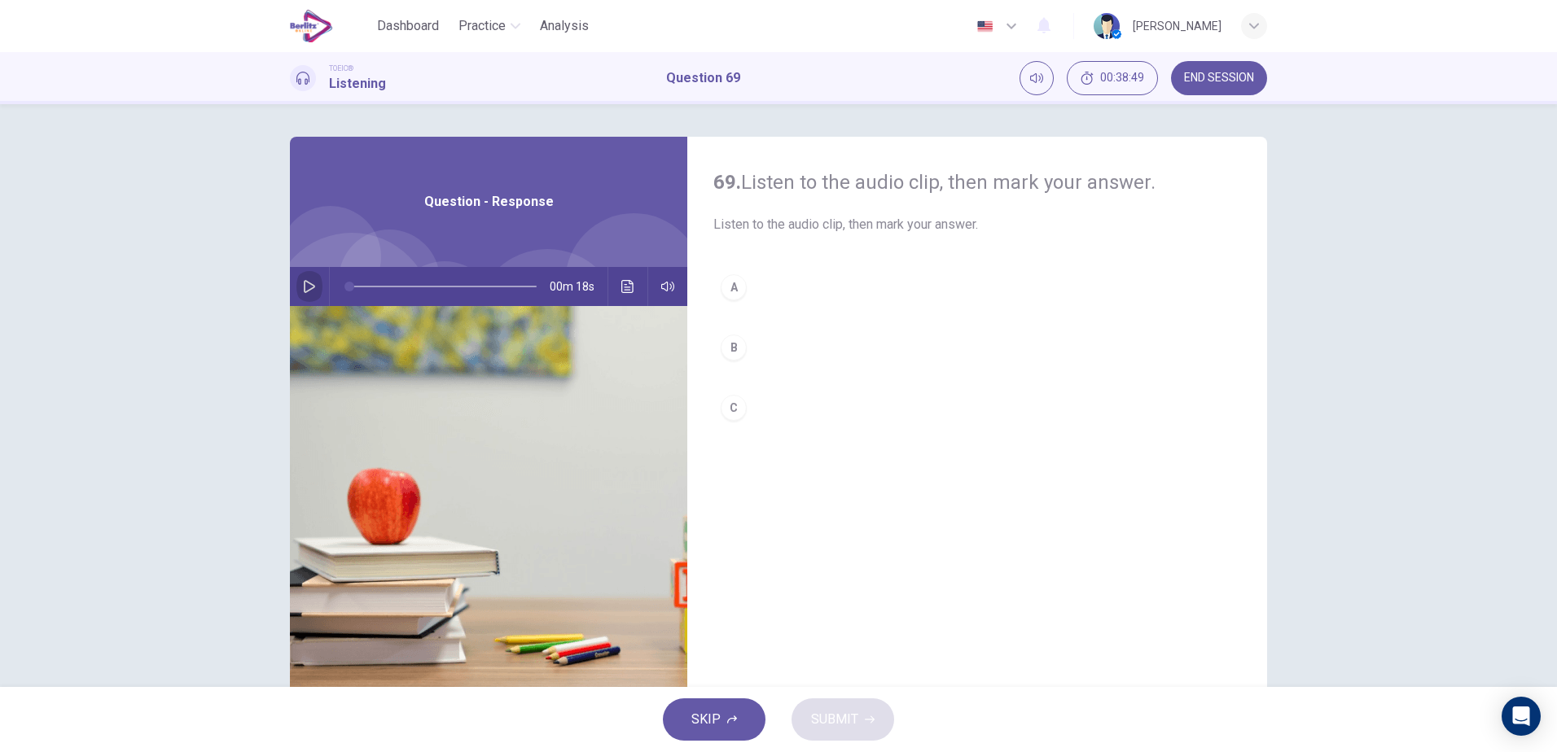
click at [314, 289] on button "button" at bounding box center [309, 286] width 26 height 39
type input "*"
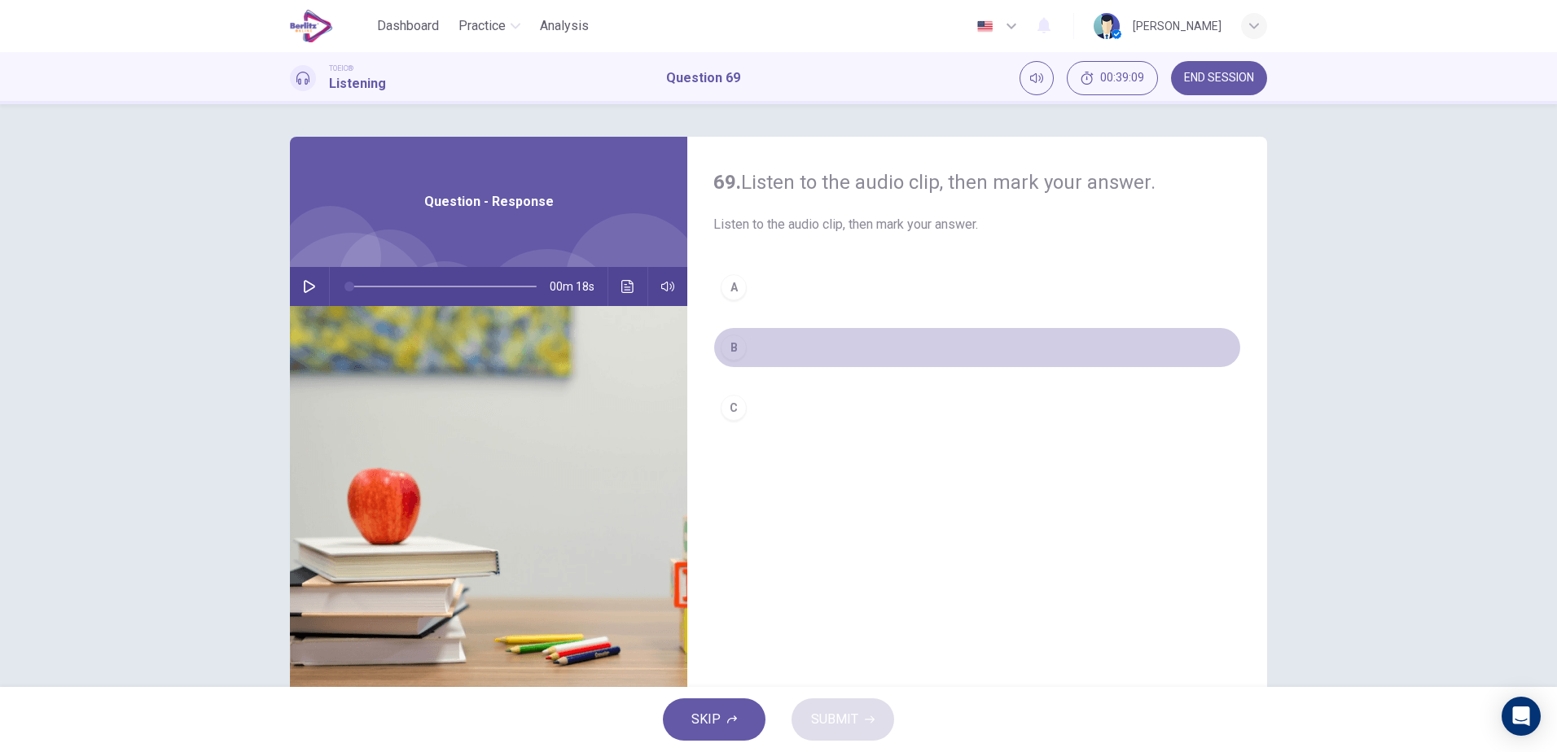
click at [733, 358] on div "B" at bounding box center [734, 348] width 26 height 26
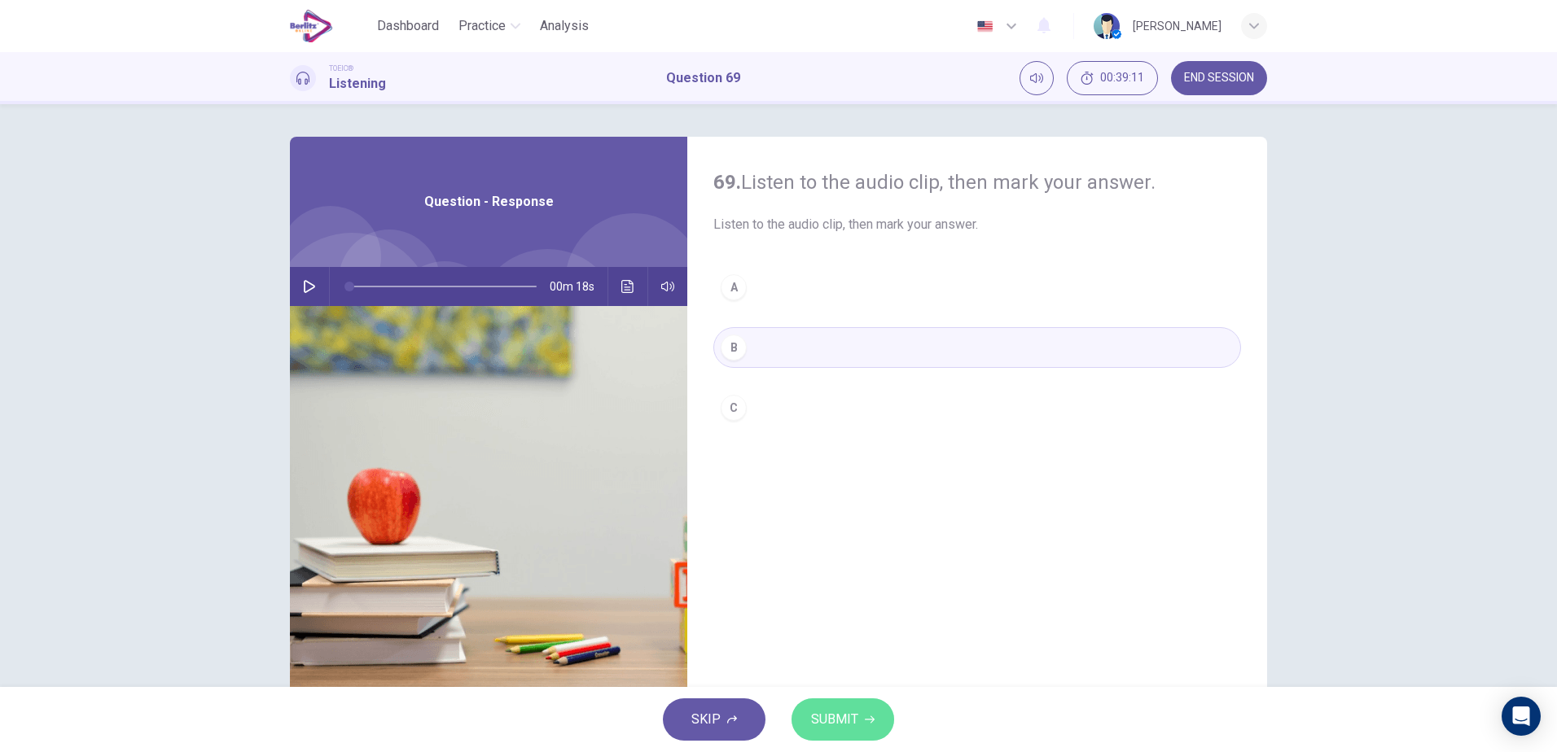
click at [862, 716] on button "SUBMIT" at bounding box center [842, 720] width 103 height 42
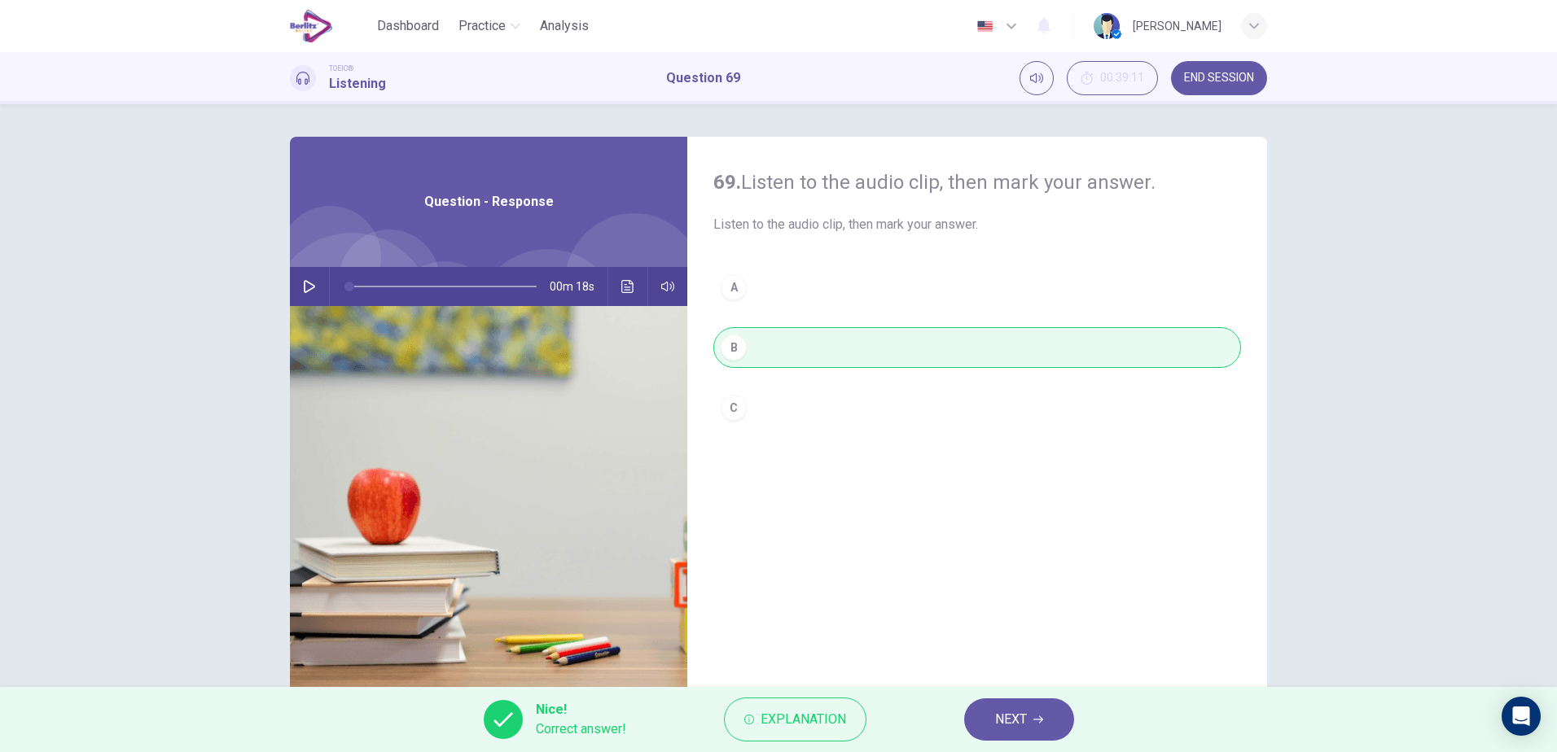
click at [986, 723] on button "NEXT" at bounding box center [1019, 720] width 110 height 42
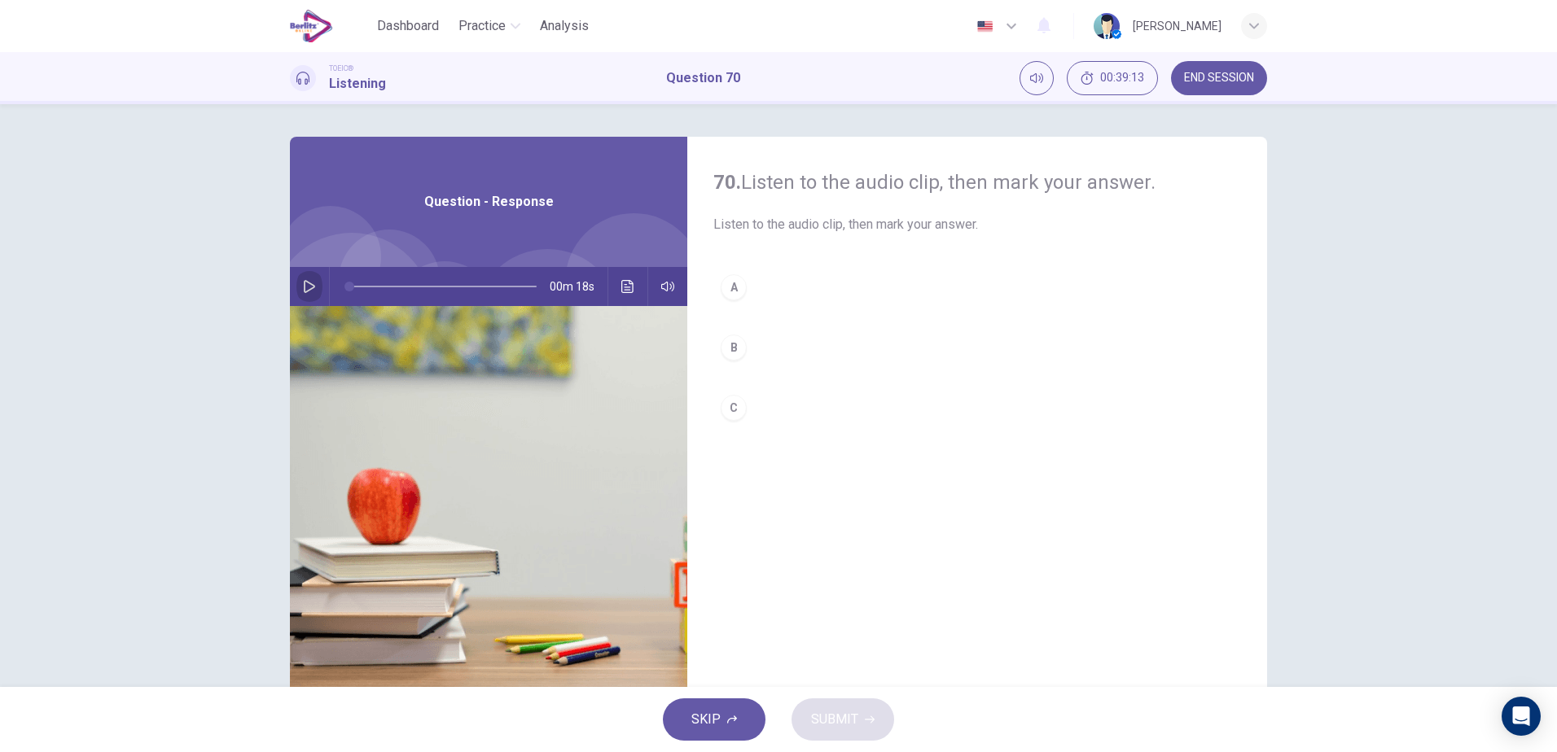
click at [306, 287] on icon "button" at bounding box center [309, 286] width 13 height 13
click at [344, 287] on div at bounding box center [440, 286] width 220 height 39
click at [349, 285] on span at bounding box center [442, 286] width 187 height 23
click at [725, 414] on div "C" at bounding box center [734, 408] width 26 height 26
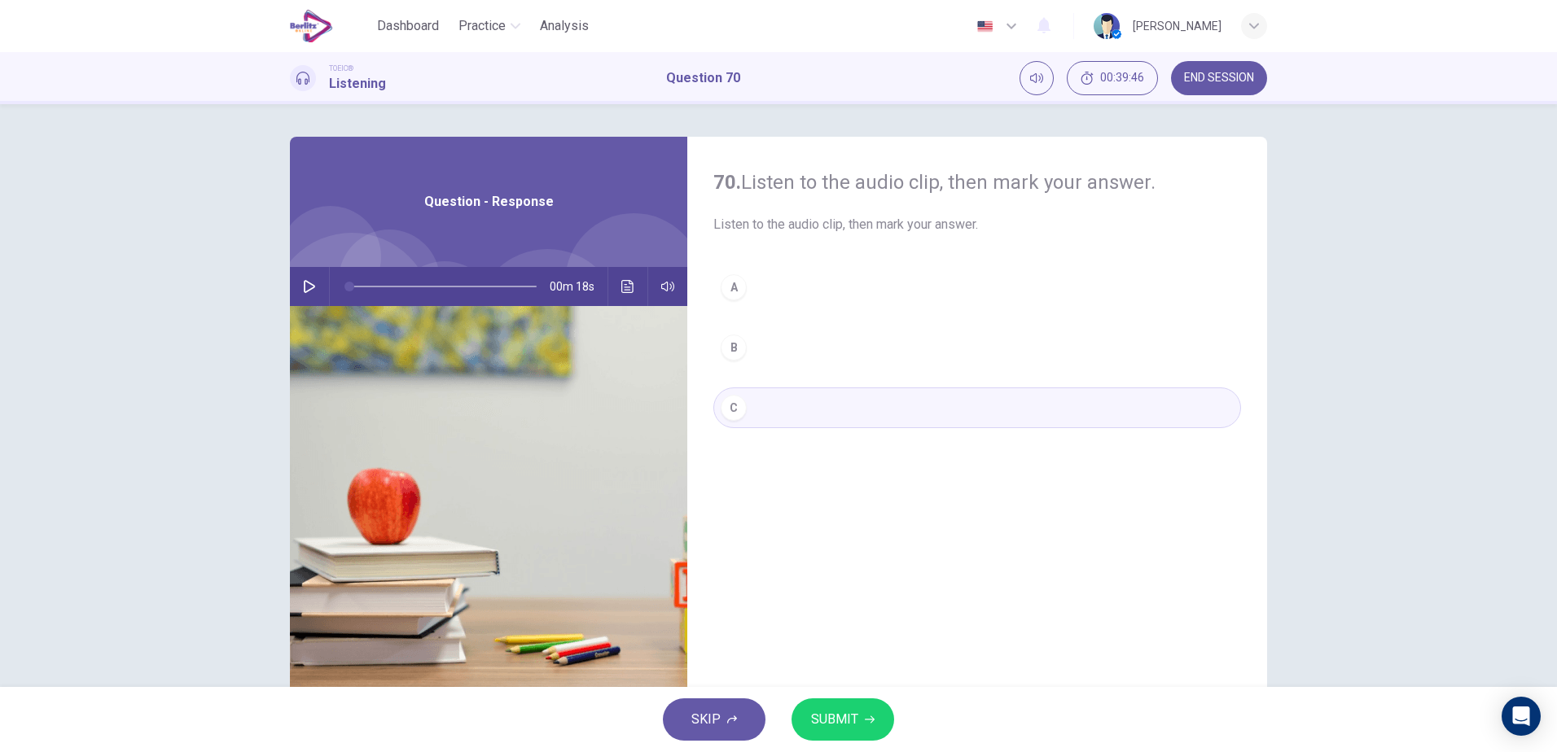
click at [829, 721] on span "SUBMIT" at bounding box center [834, 719] width 47 height 23
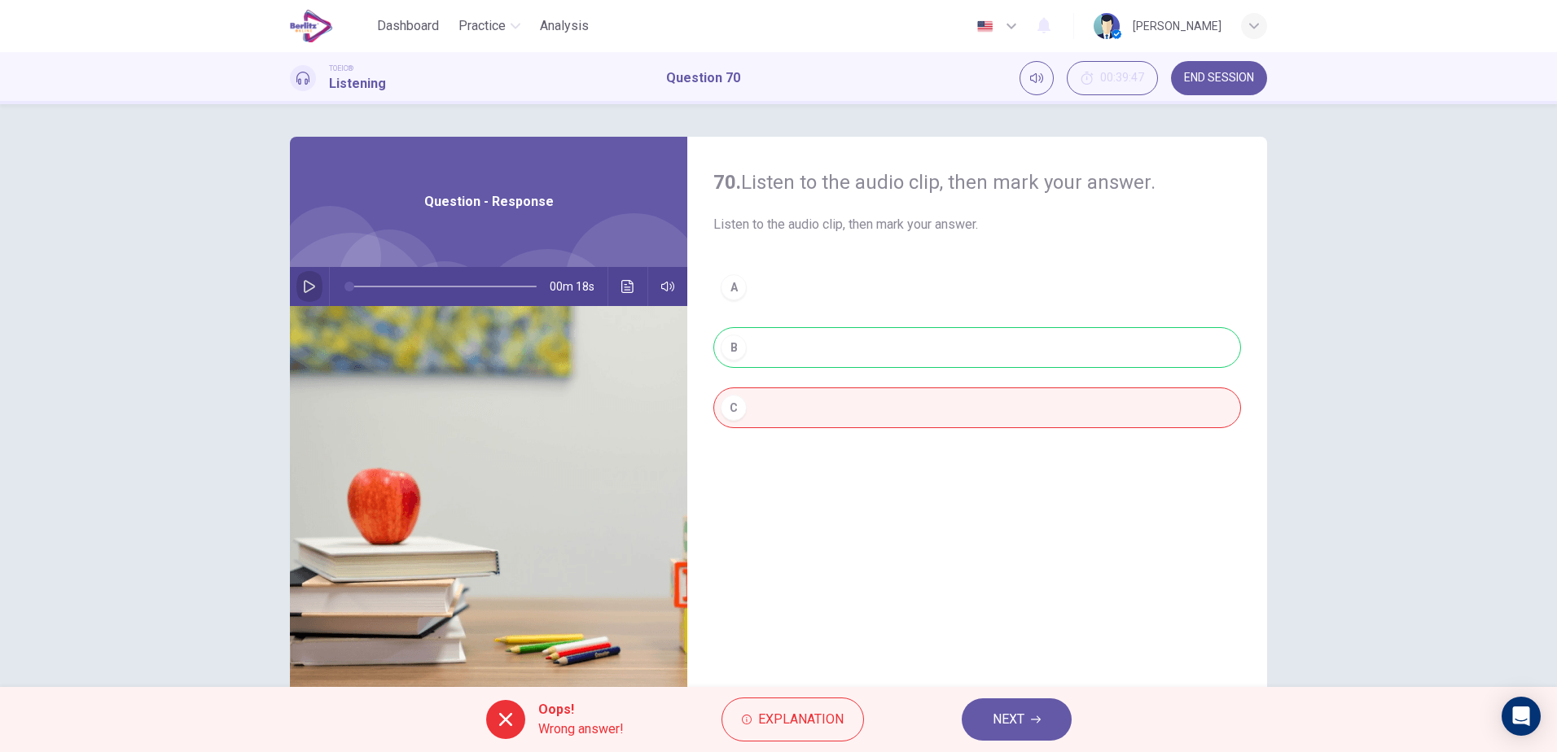
click at [304, 284] on icon "button" at bounding box center [309, 286] width 13 height 13
click at [769, 351] on div "A B C" at bounding box center [977, 364] width 528 height 194
type input "**"
click at [1020, 719] on span "NEXT" at bounding box center [1009, 719] width 32 height 23
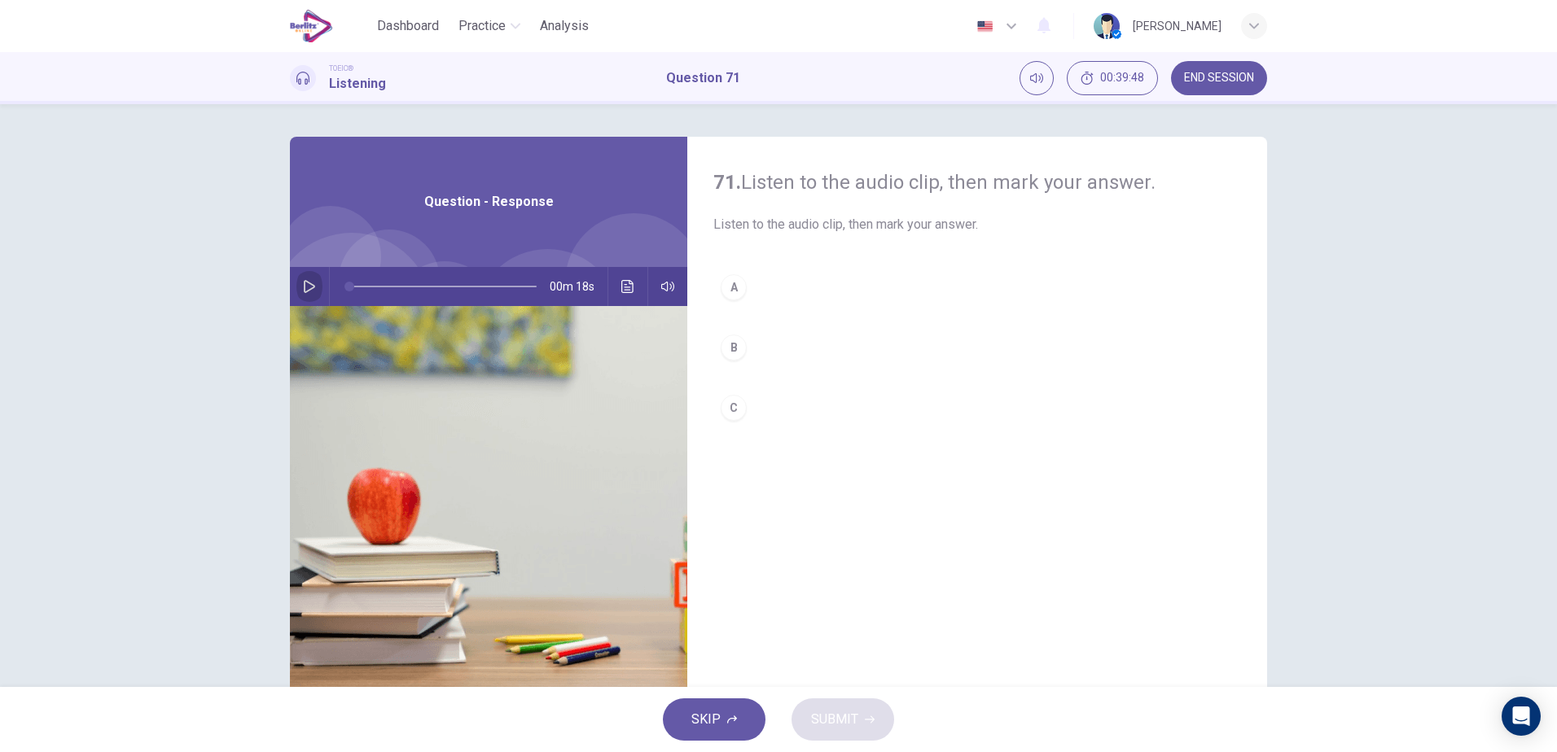
click at [305, 281] on icon "button" at bounding box center [309, 286] width 13 height 13
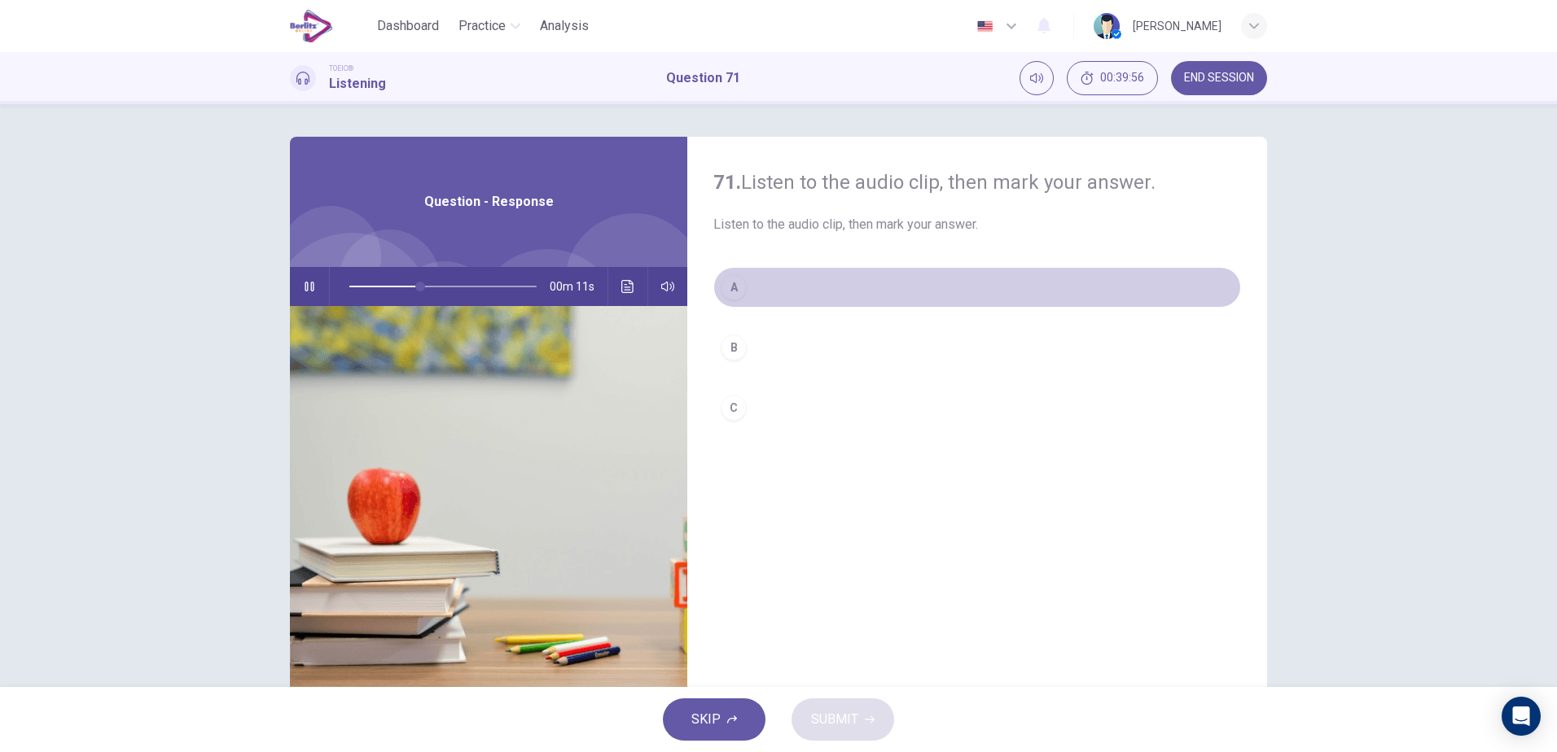
click at [778, 287] on button "A" at bounding box center [977, 287] width 528 height 41
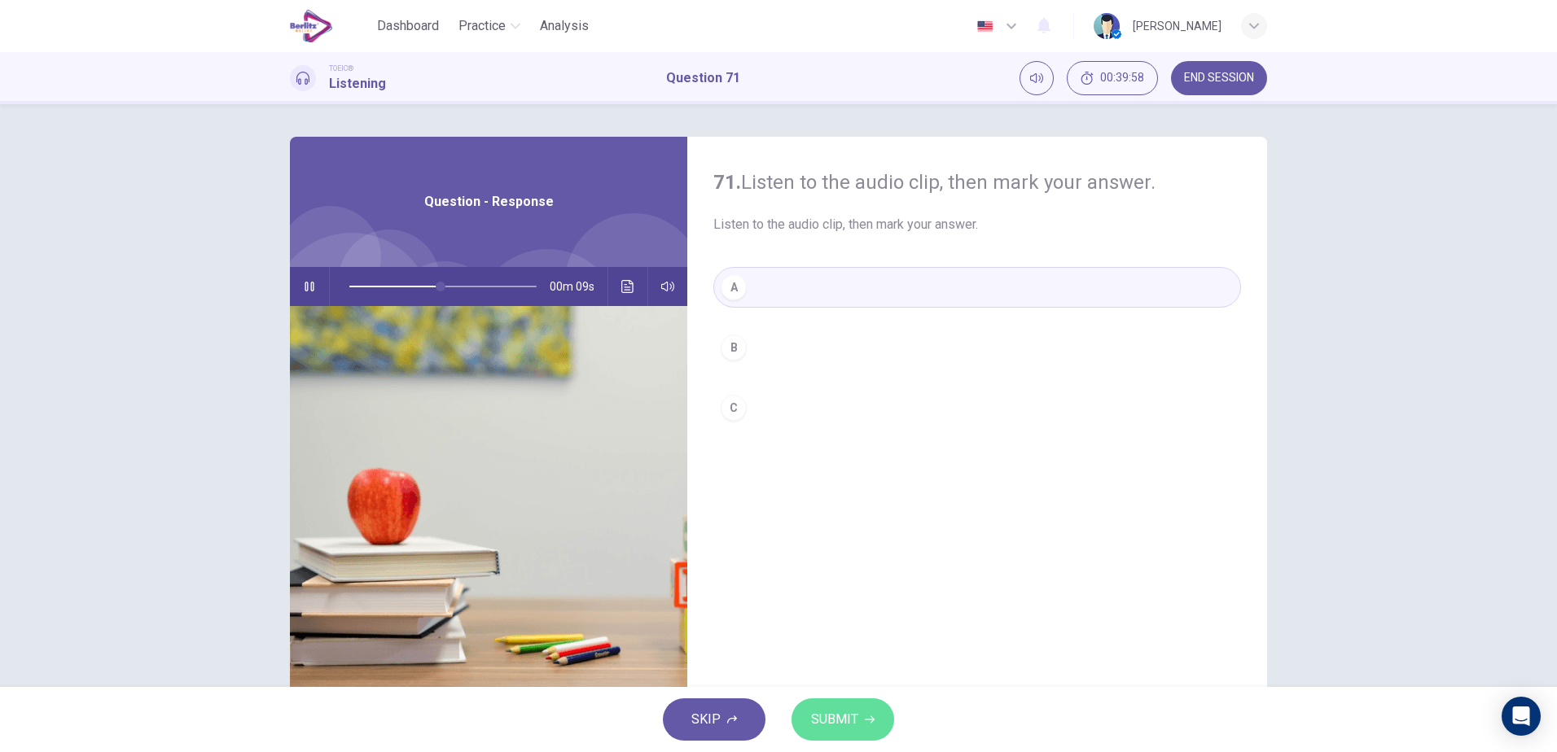
click at [831, 724] on span "SUBMIT" at bounding box center [834, 719] width 47 height 23
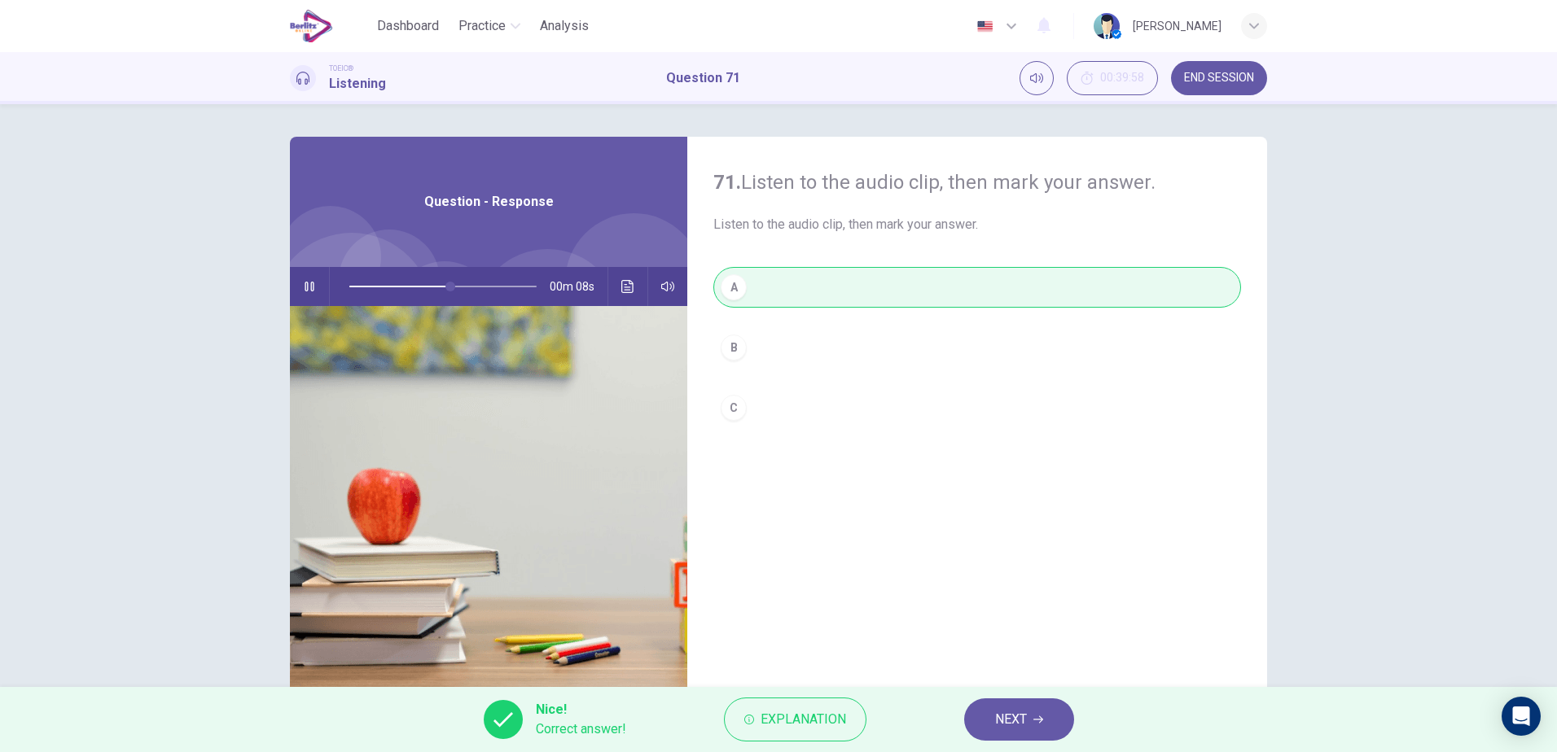
type input "**"
click at [1015, 714] on span "NEXT" at bounding box center [1011, 719] width 32 height 23
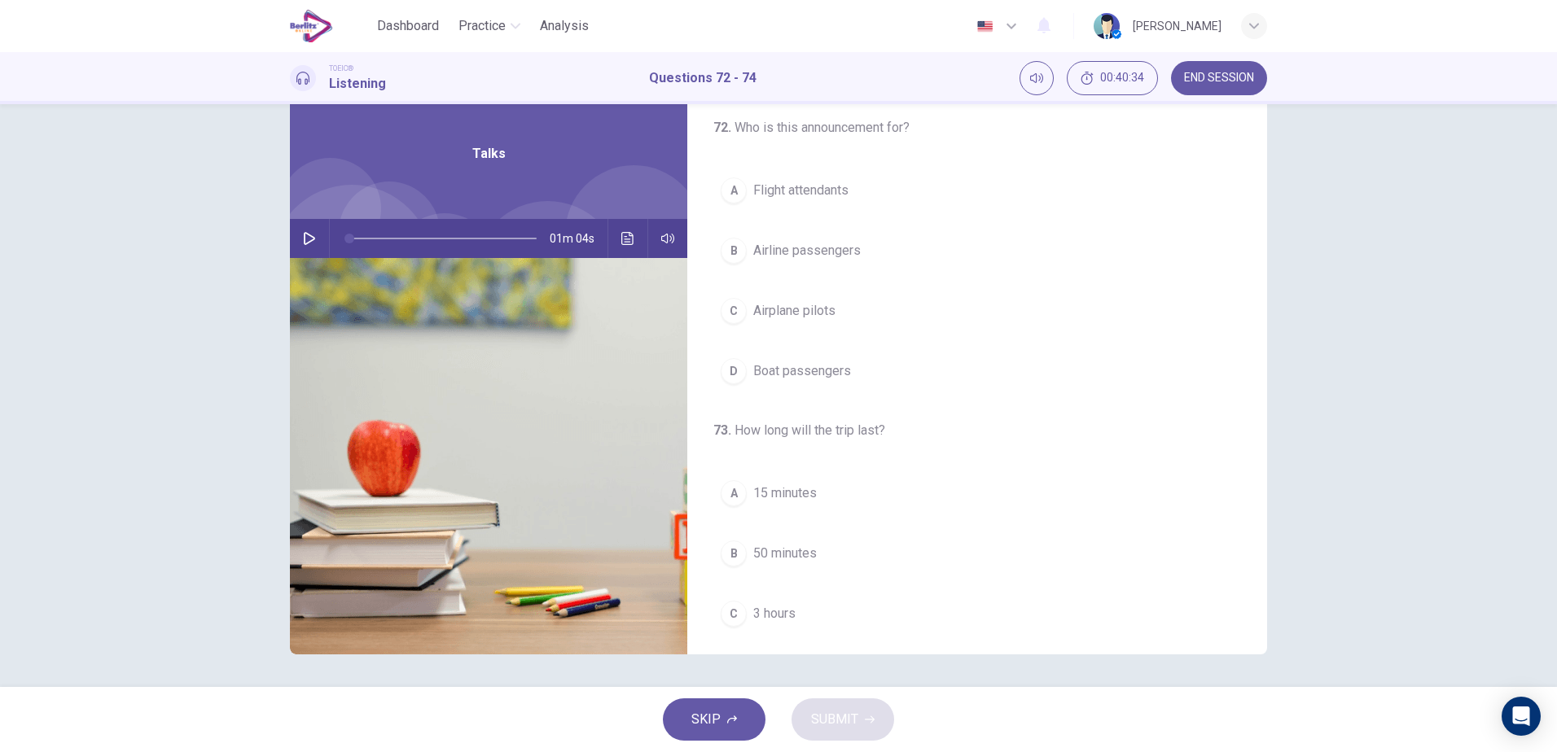
click at [307, 234] on icon "button" at bounding box center [309, 238] width 13 height 13
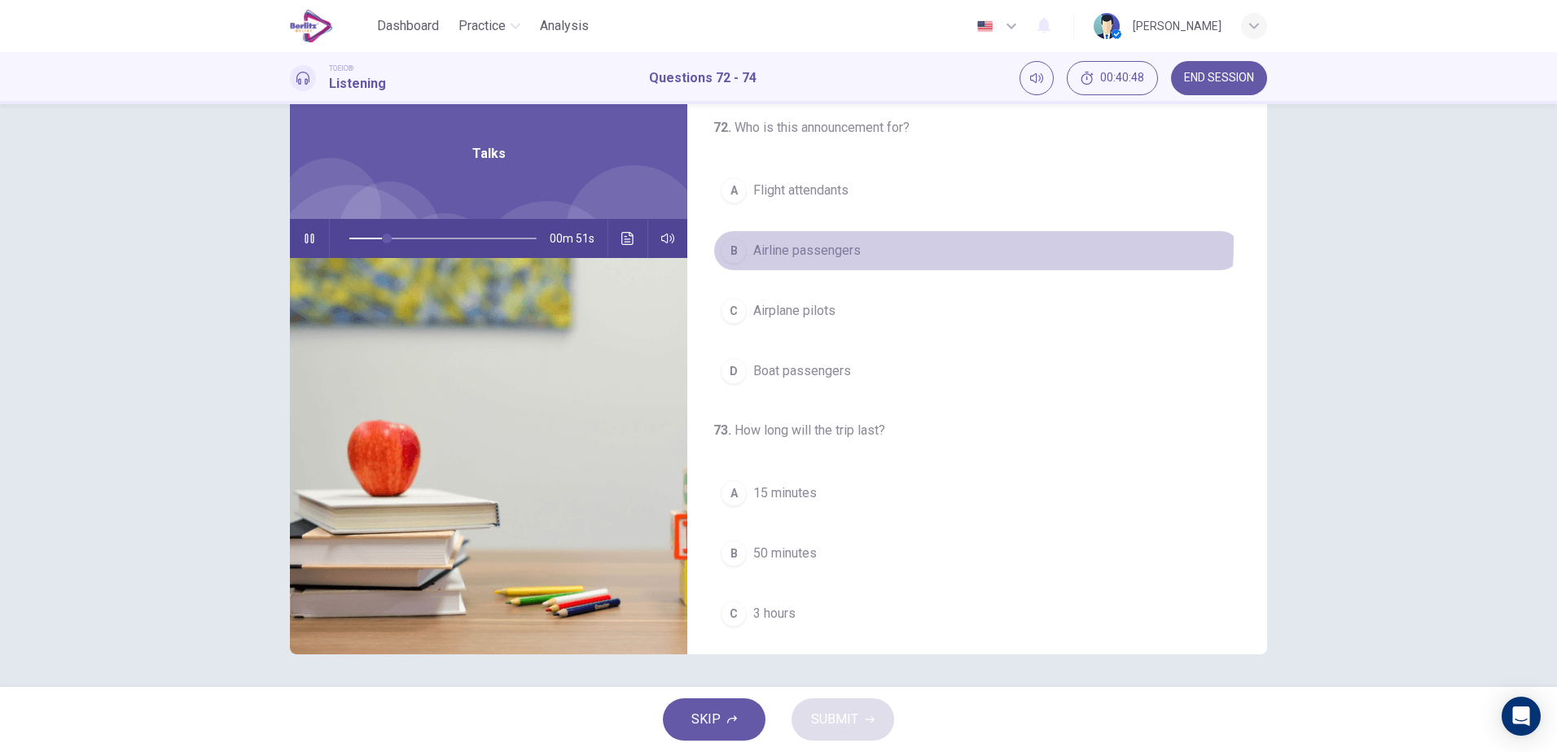
click at [848, 243] on span "Airline passengers" at bounding box center [806, 251] width 107 height 20
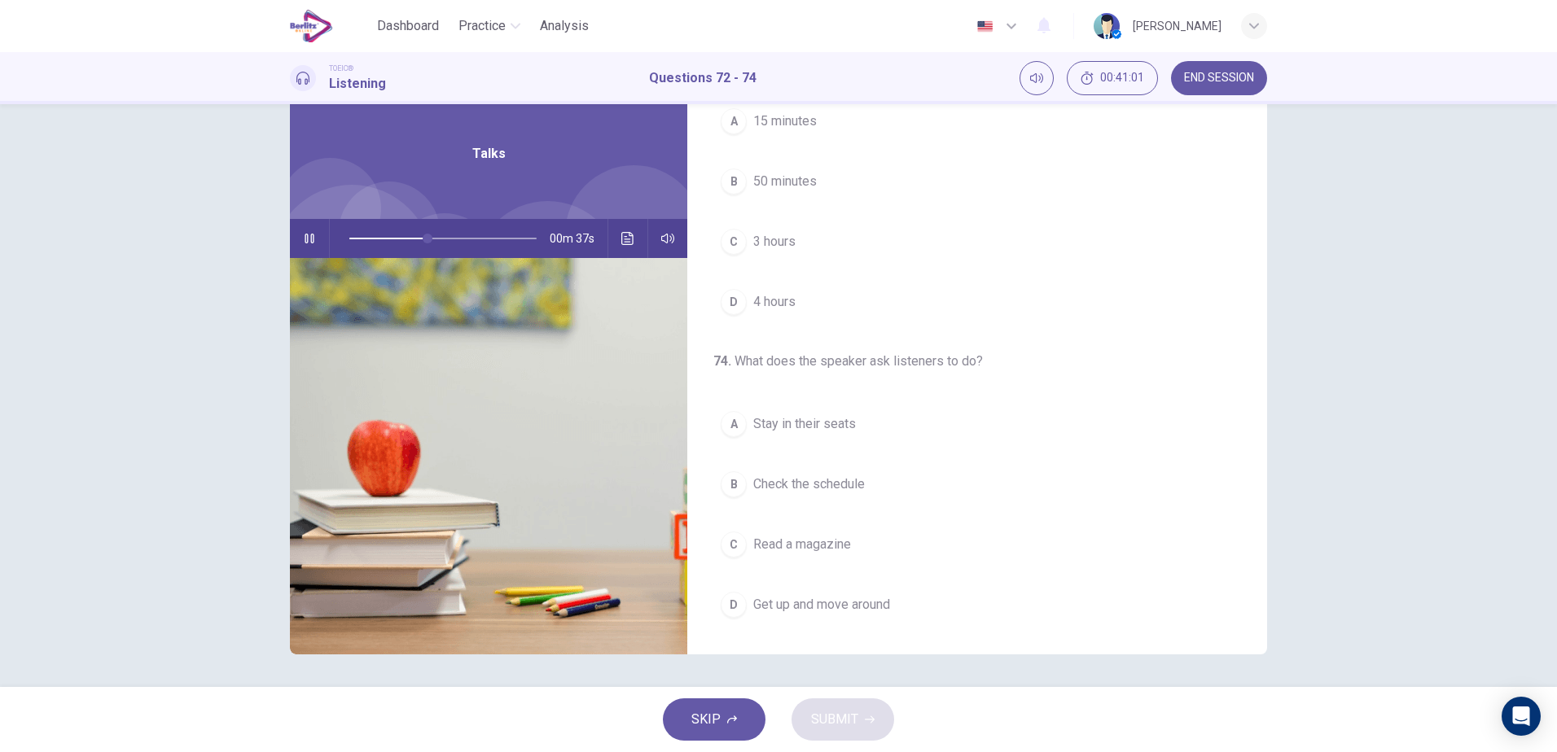
scroll to position [370, 0]
click at [878, 425] on button "A Stay in their seats" at bounding box center [977, 426] width 528 height 41
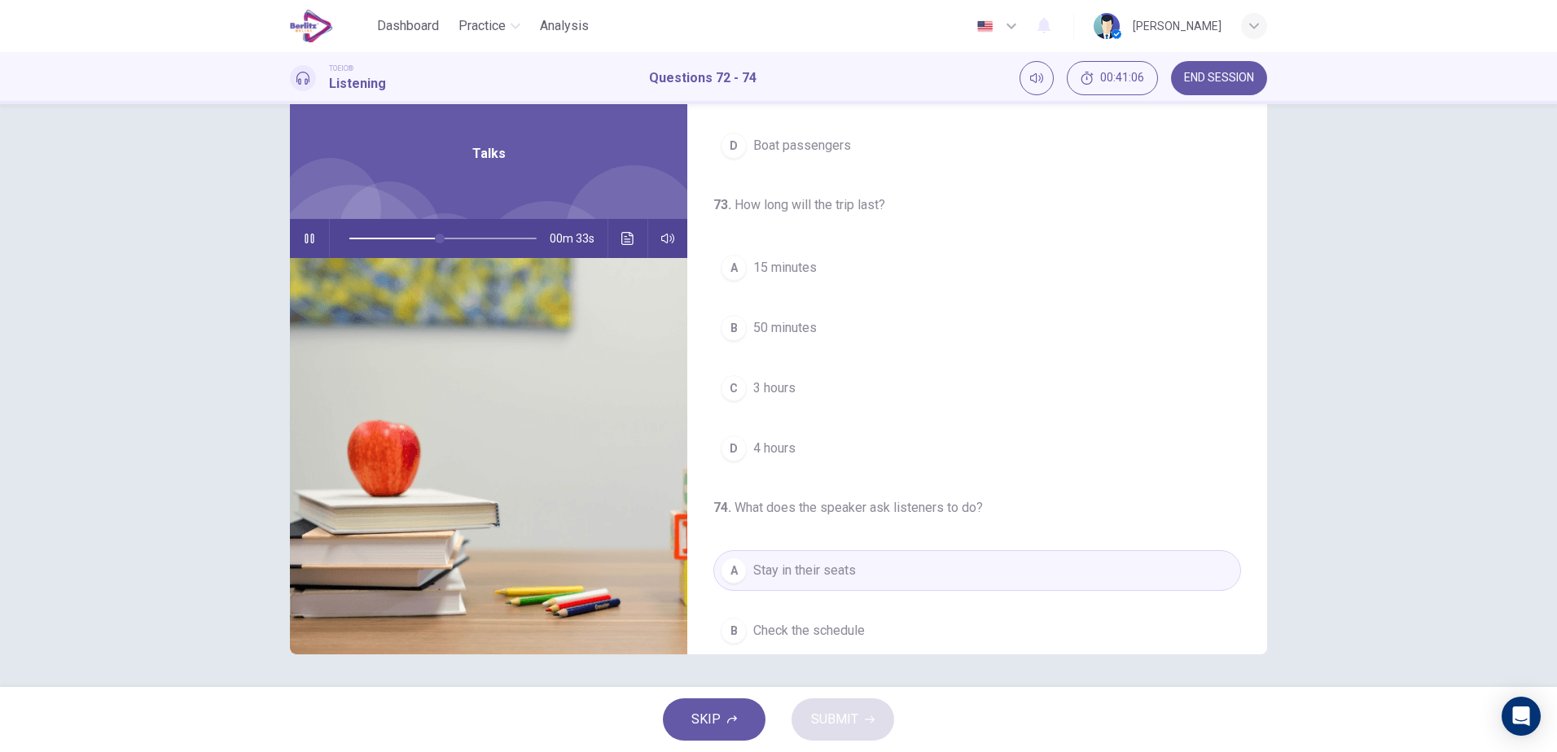
scroll to position [223, 0]
click at [829, 327] on button "B 50 minutes" at bounding box center [977, 330] width 528 height 41
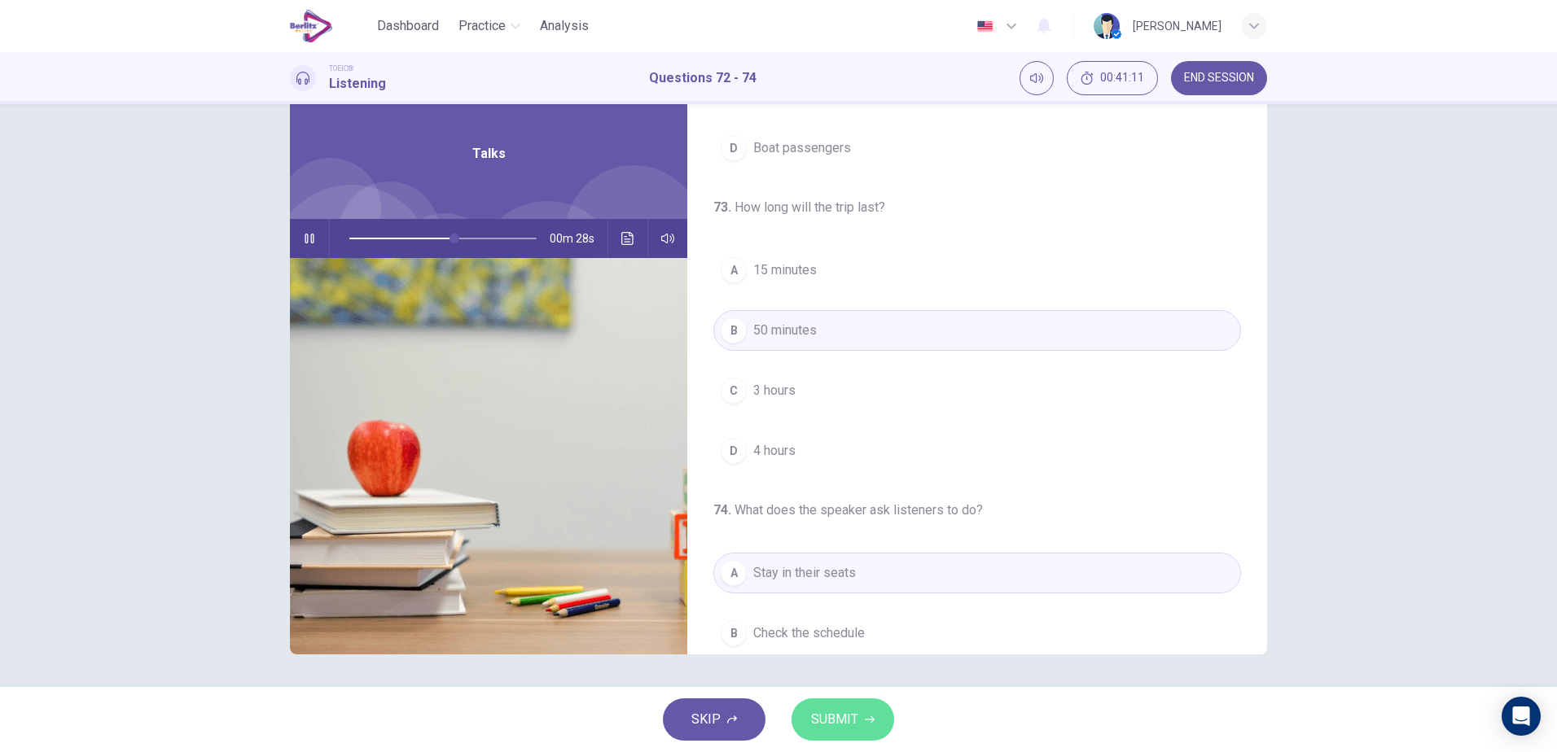
click at [854, 733] on button "SUBMIT" at bounding box center [842, 720] width 103 height 42
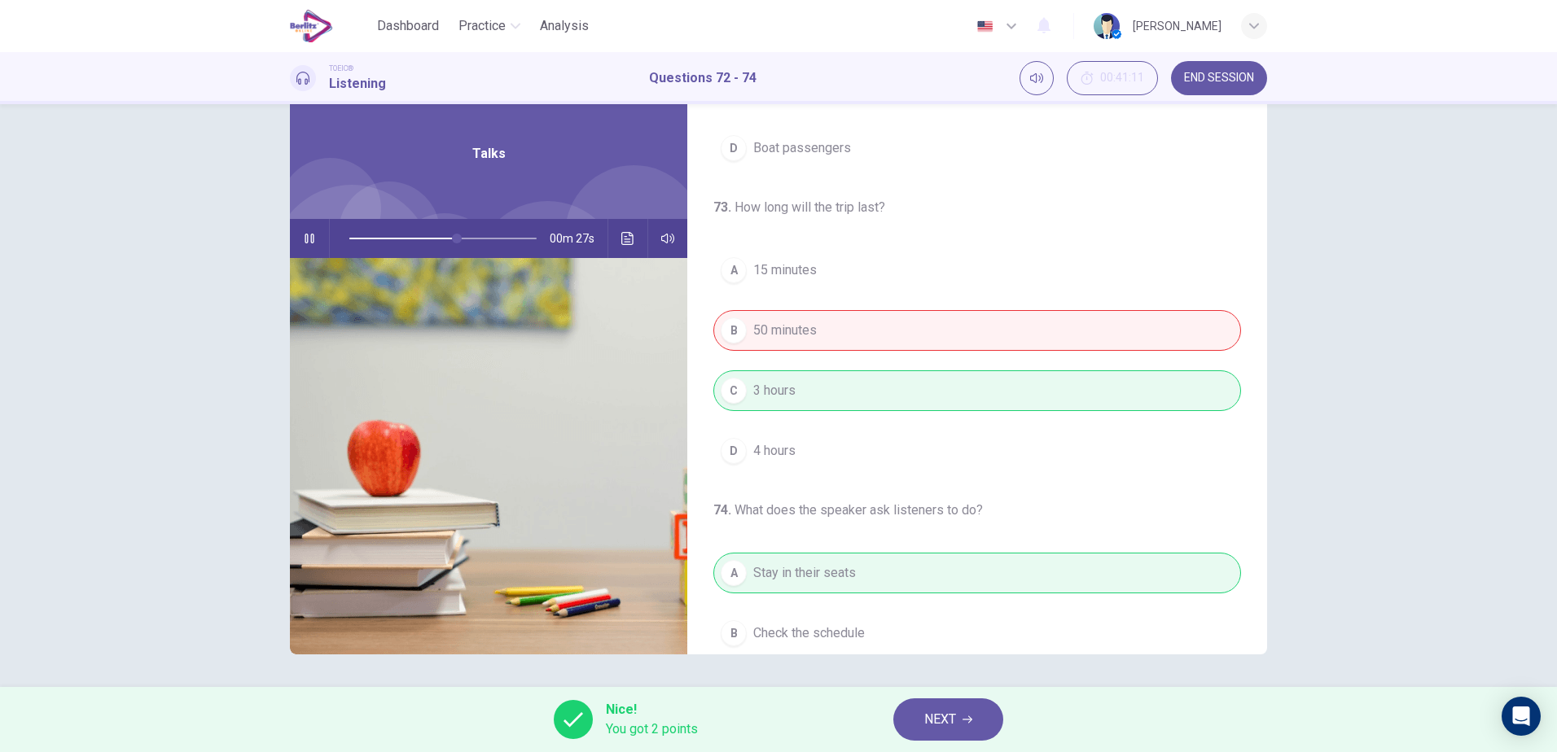
type input "**"
click at [919, 717] on button "NEXT" at bounding box center [948, 720] width 110 height 42
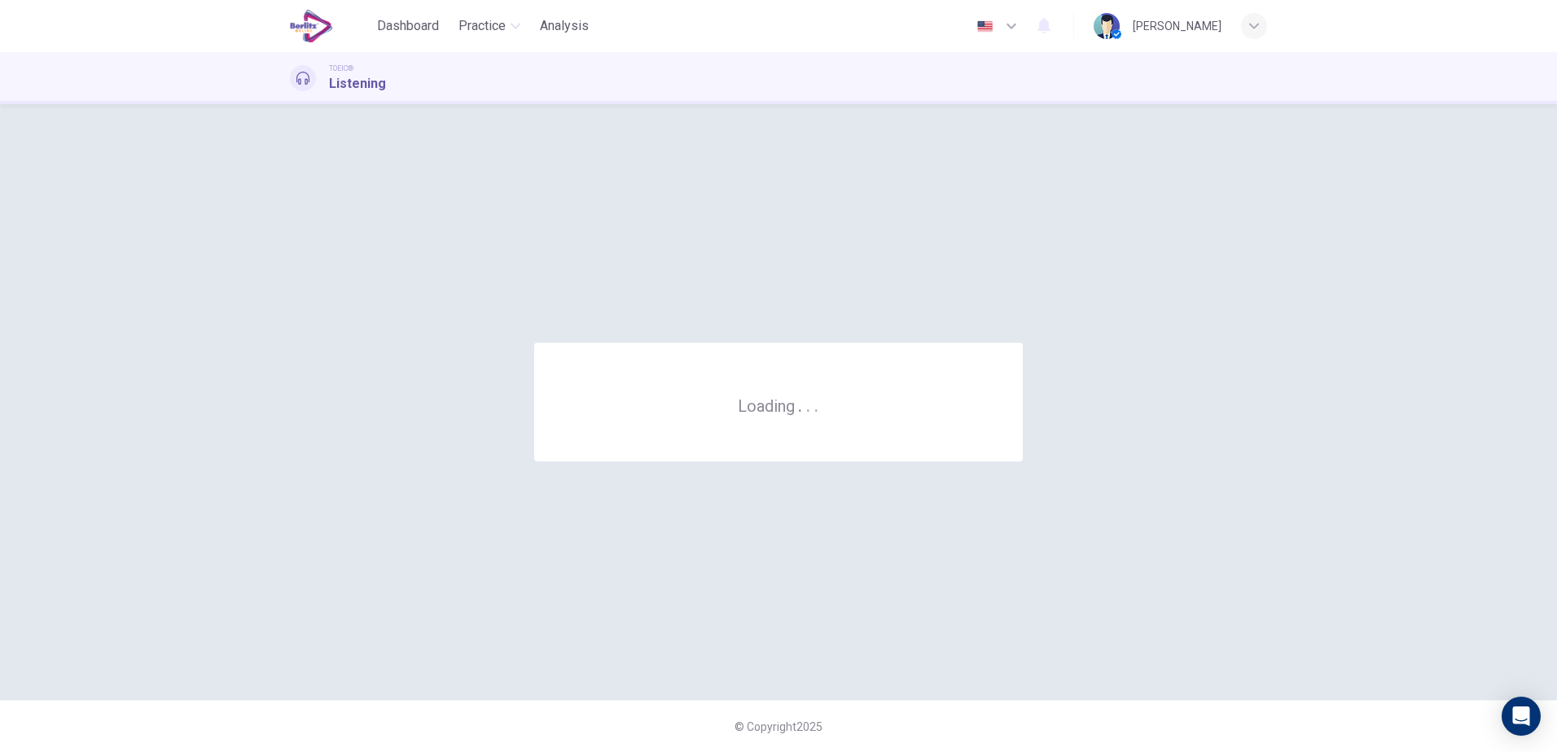
scroll to position [0, 0]
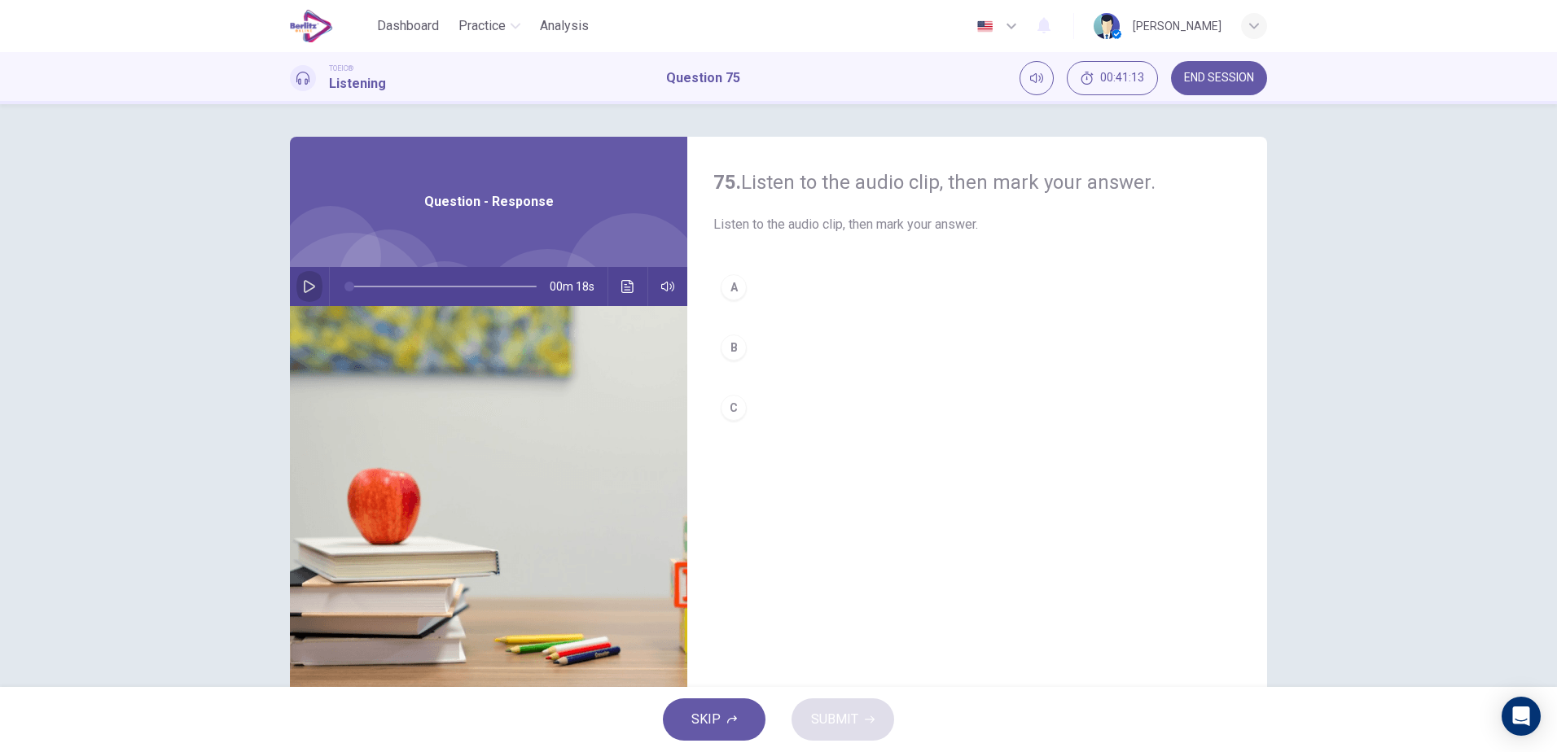
click at [312, 281] on button "button" at bounding box center [309, 286] width 26 height 39
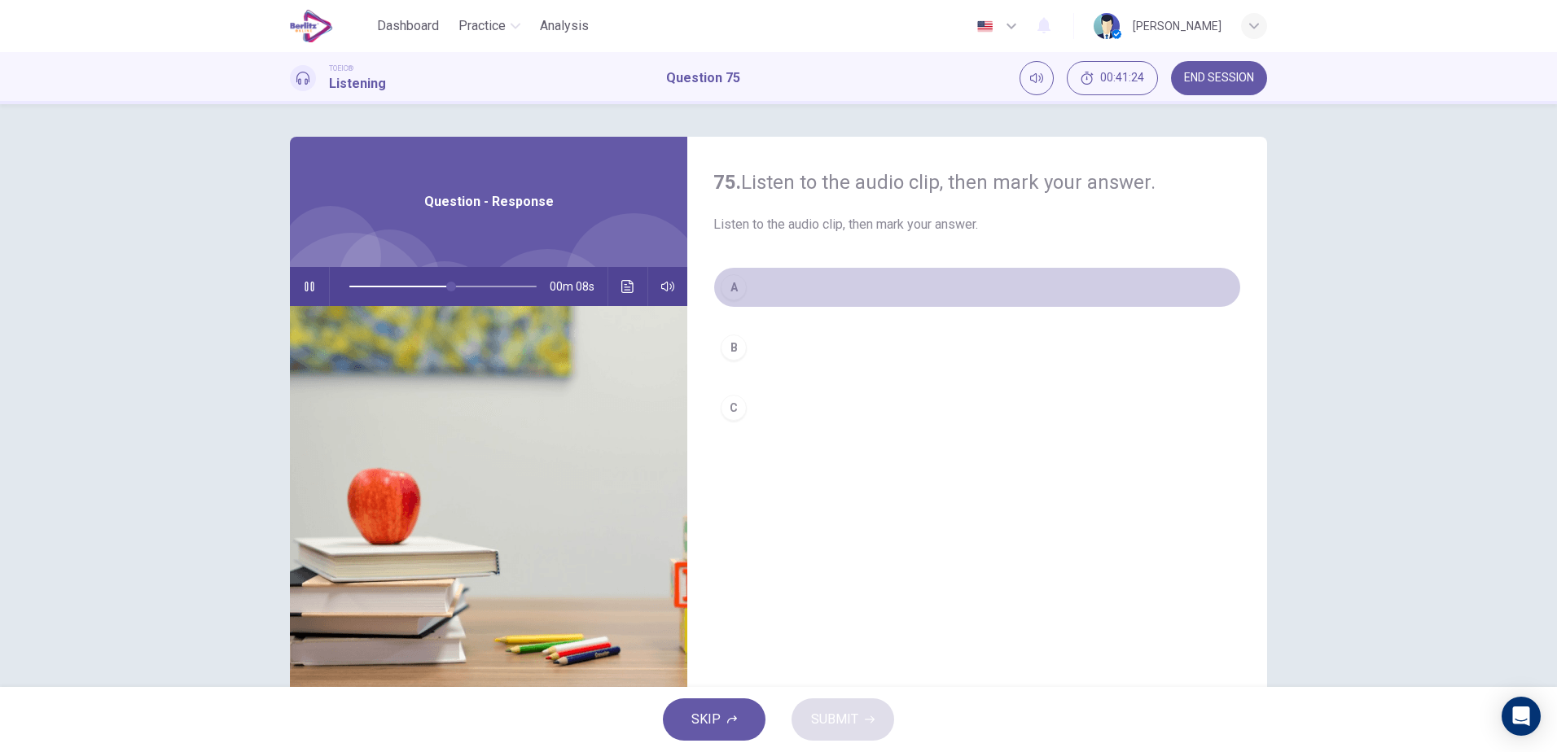
drag, startPoint x: 774, startPoint y: 277, endPoint x: 789, endPoint y: 283, distance: 16.0
click at [777, 278] on button "A" at bounding box center [977, 287] width 528 height 41
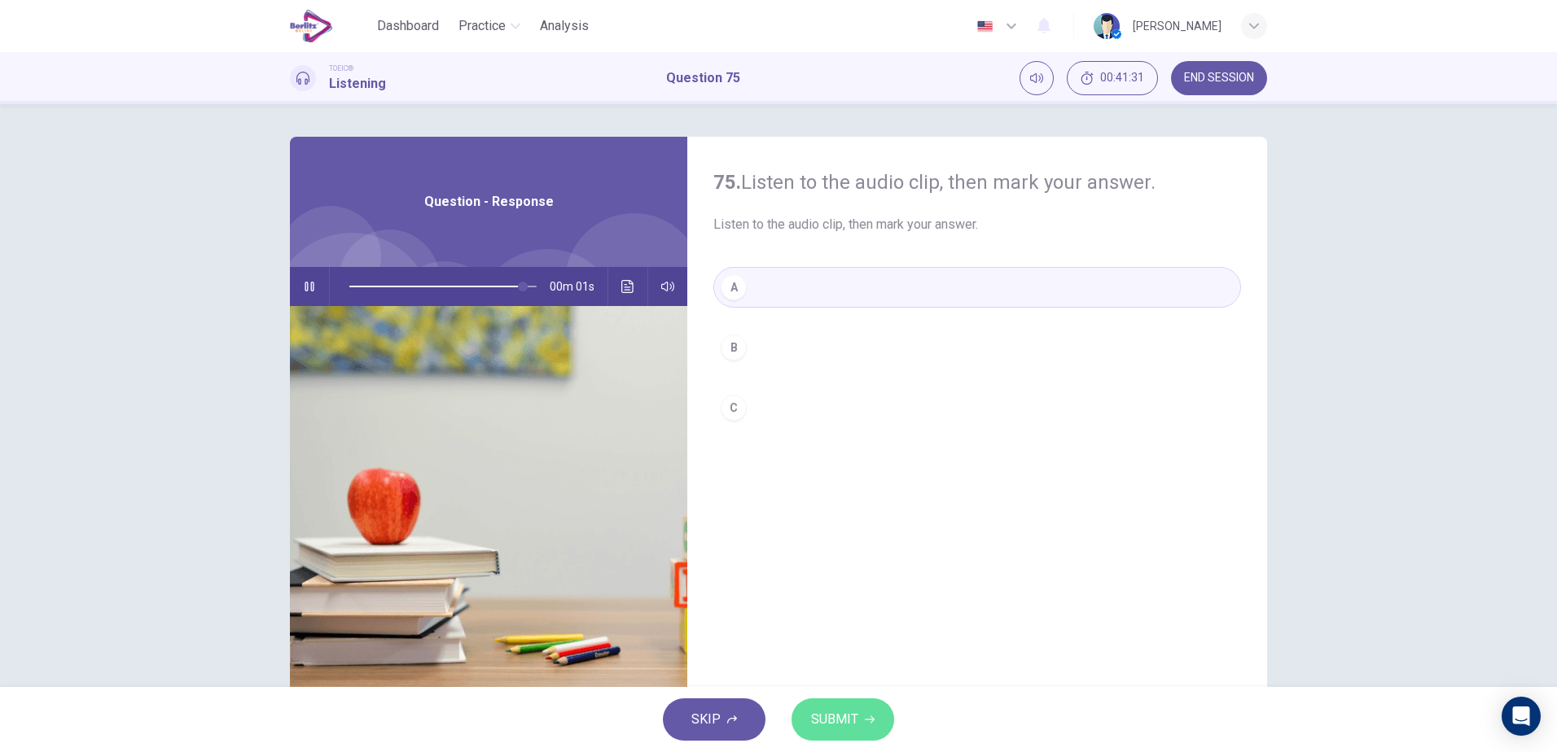
click at [853, 721] on span "SUBMIT" at bounding box center [834, 719] width 47 height 23
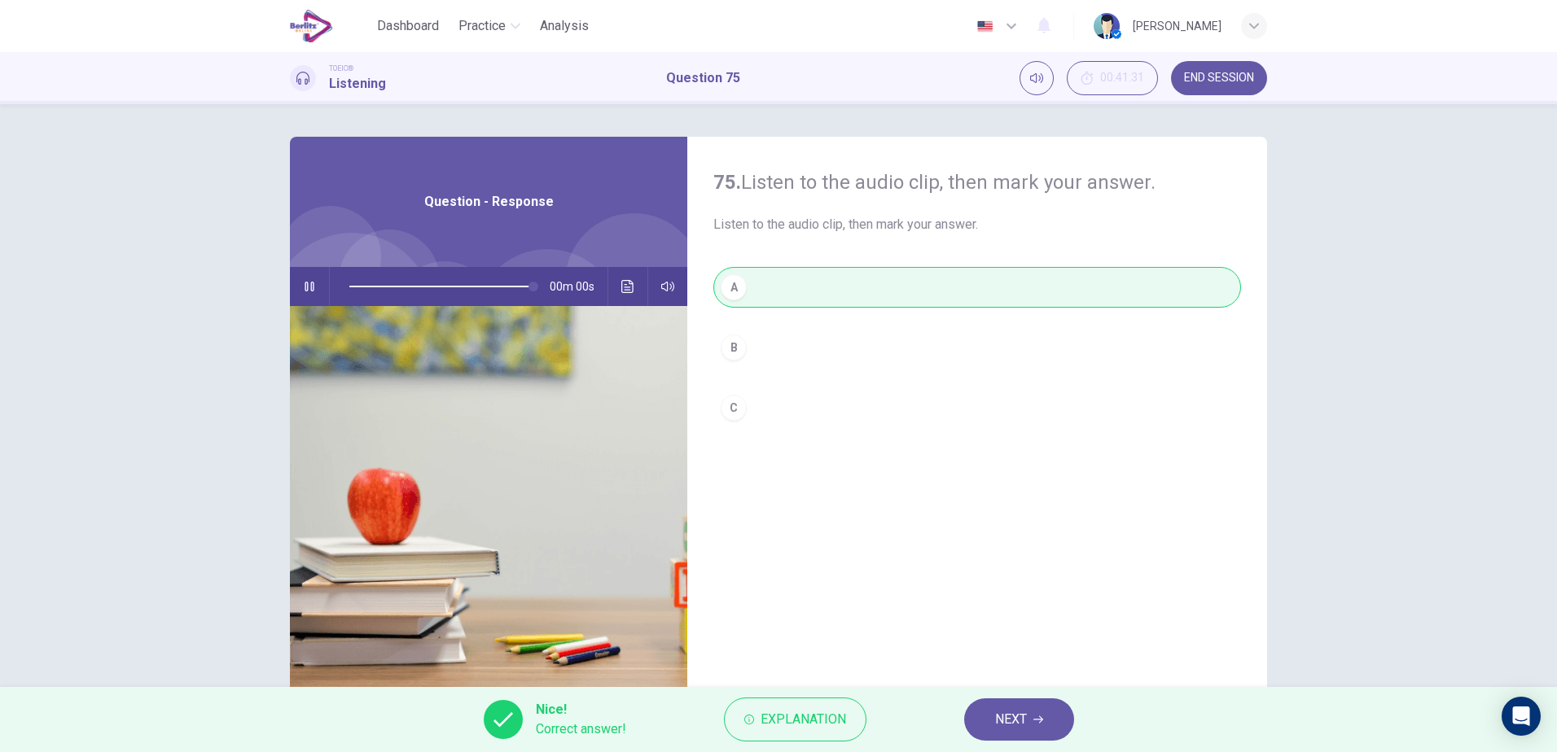
type input "*"
click at [1054, 724] on button "NEXT" at bounding box center [1019, 720] width 110 height 42
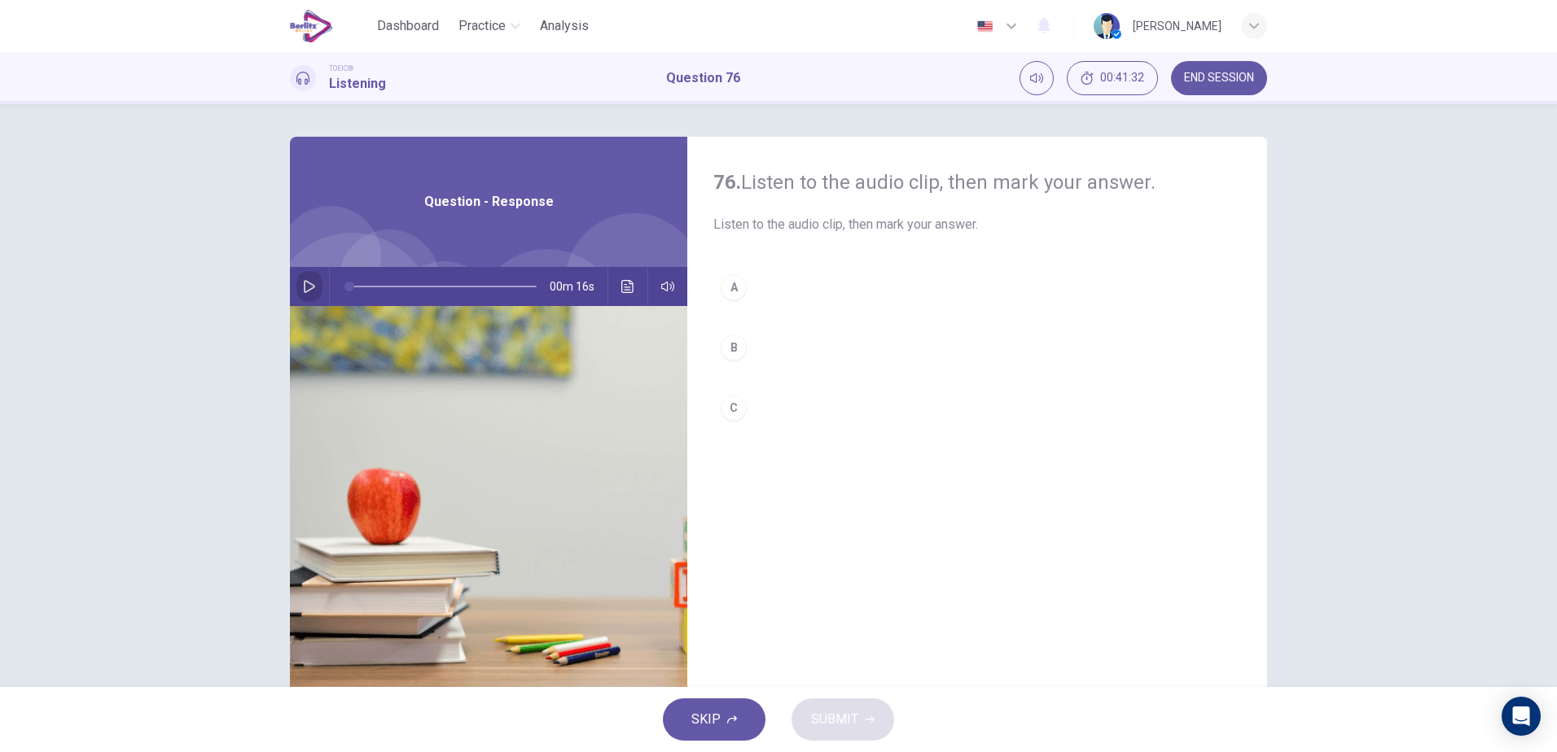
click at [309, 278] on button "button" at bounding box center [309, 286] width 26 height 39
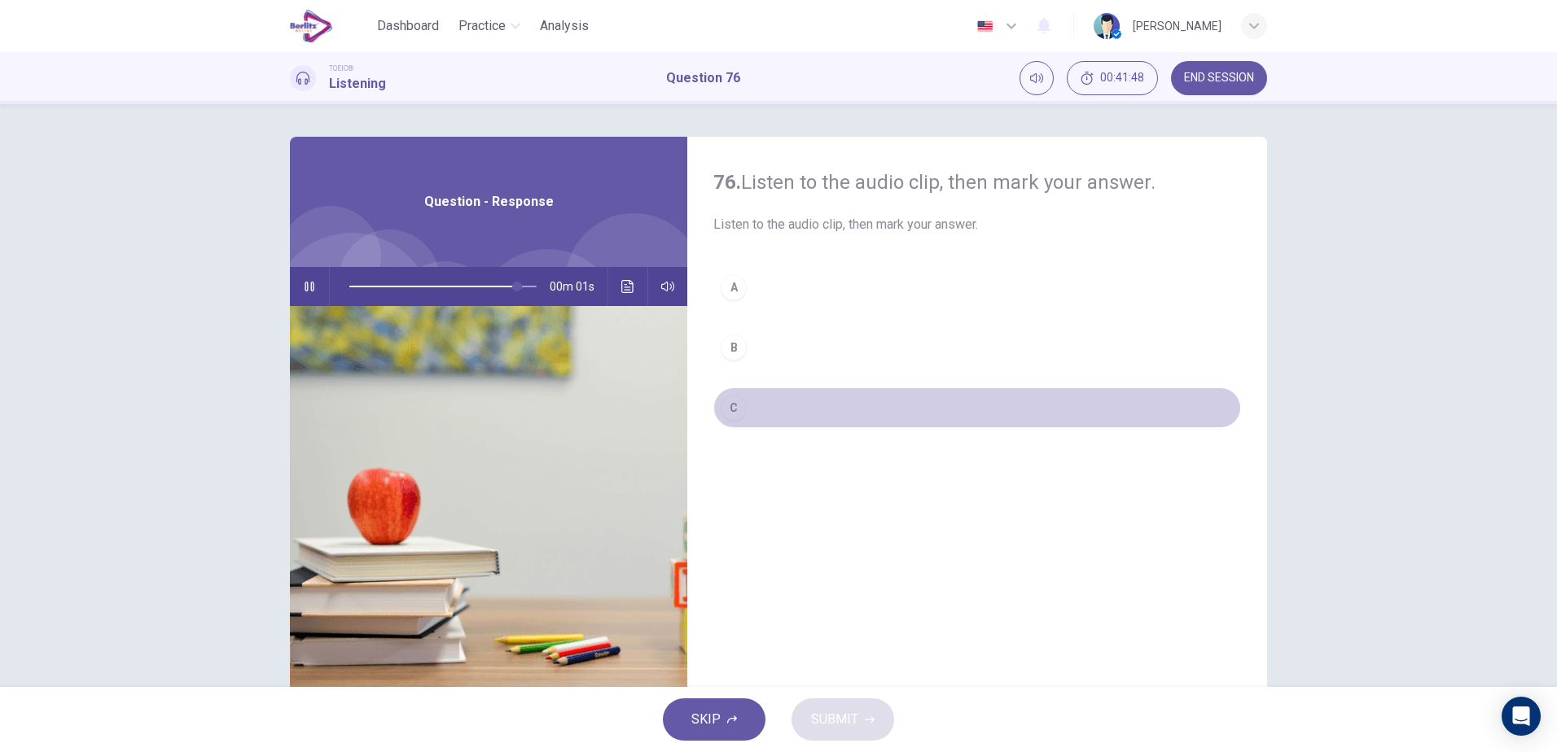
click at [741, 405] on div "C" at bounding box center [734, 408] width 26 height 26
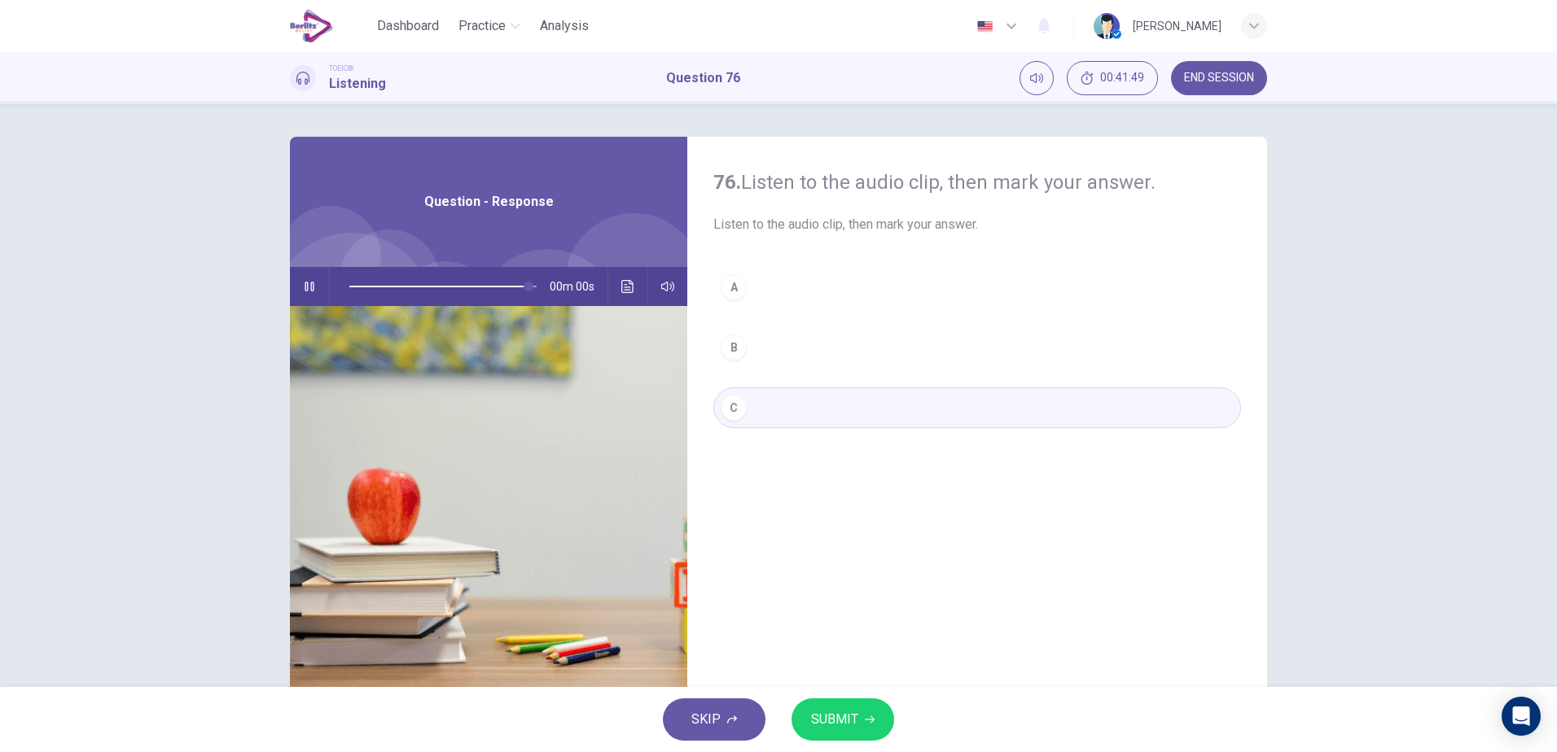
type input "*"
click at [850, 728] on span "SUBMIT" at bounding box center [834, 719] width 47 height 23
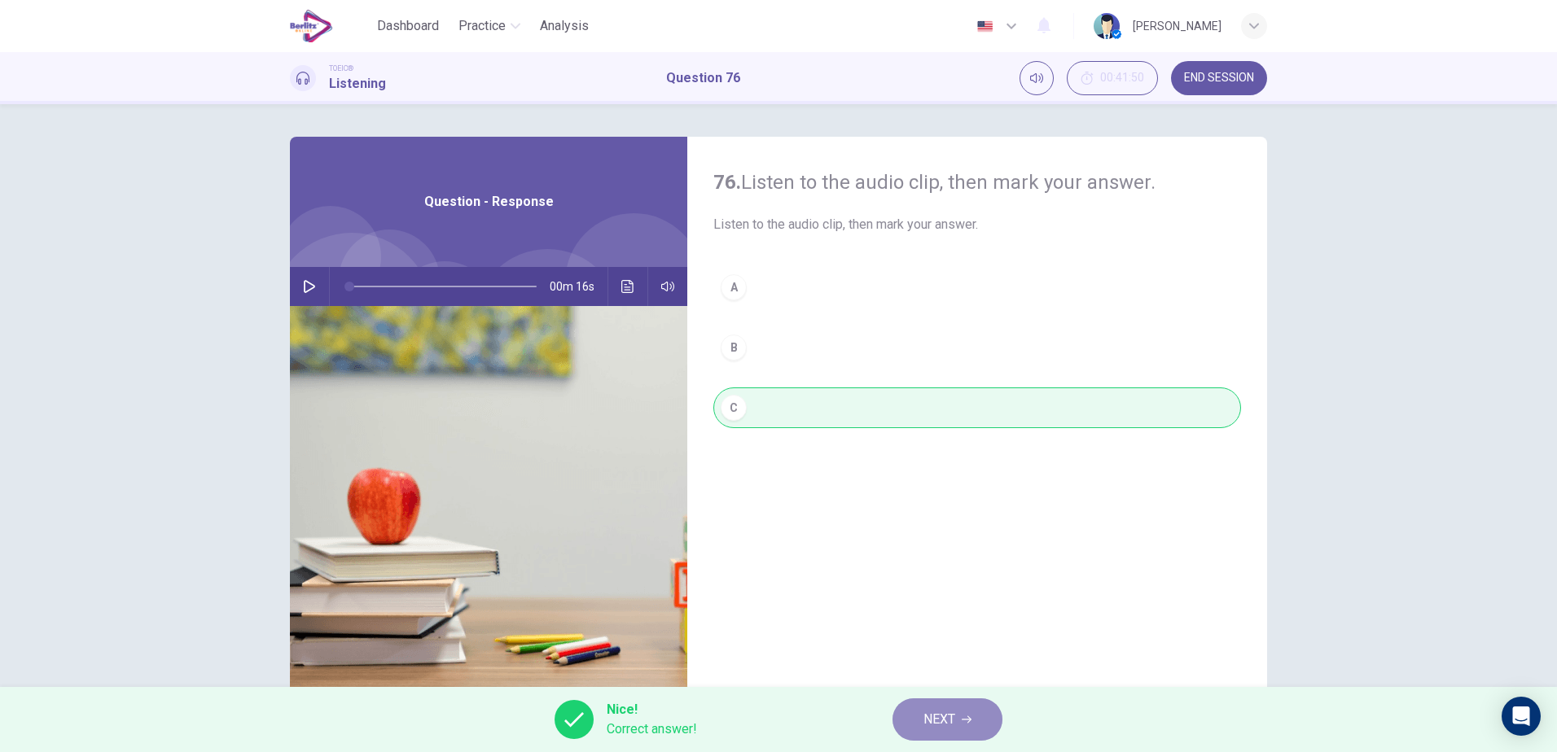
click at [971, 730] on button "NEXT" at bounding box center [947, 720] width 110 height 42
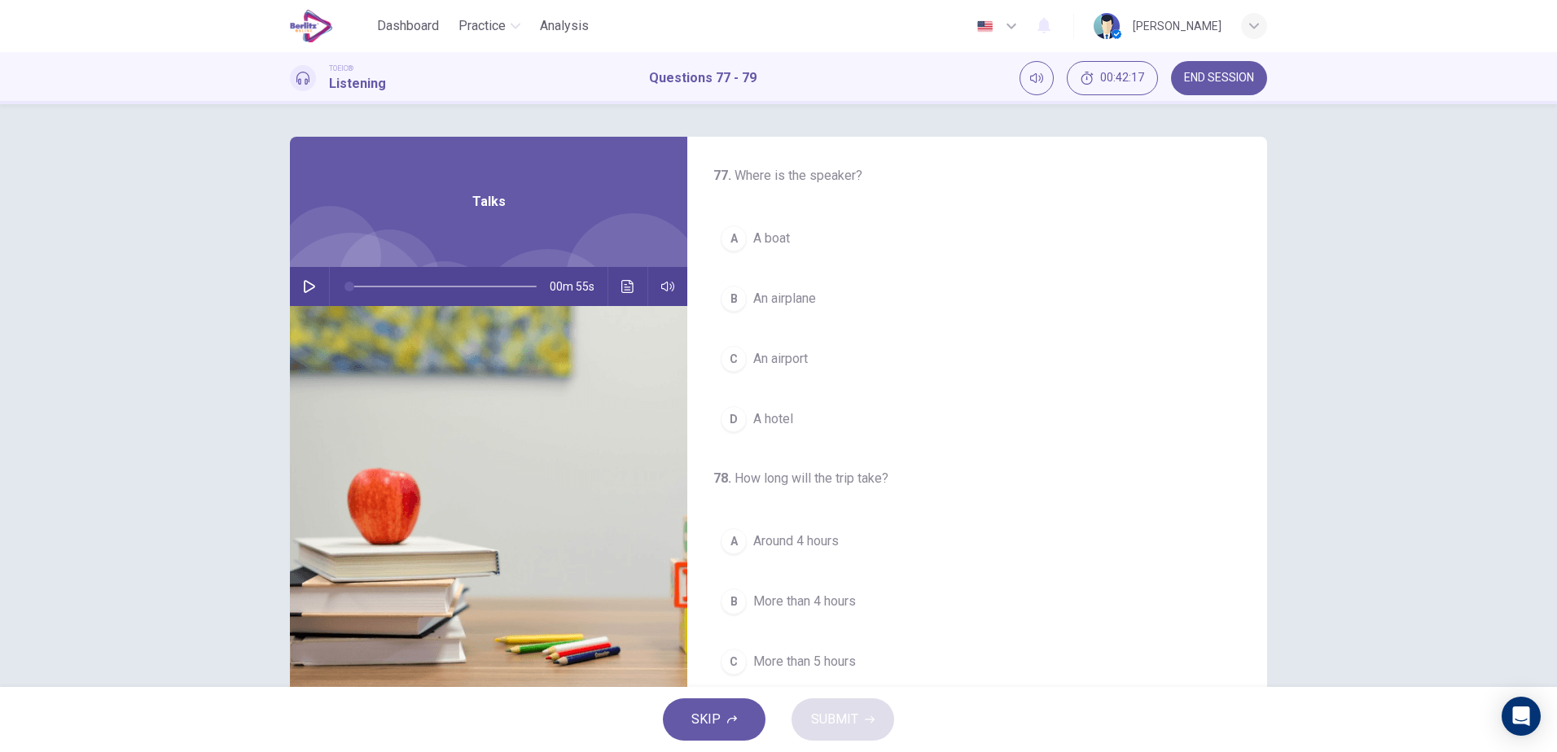
click at [303, 286] on icon "button" at bounding box center [309, 286] width 13 height 13
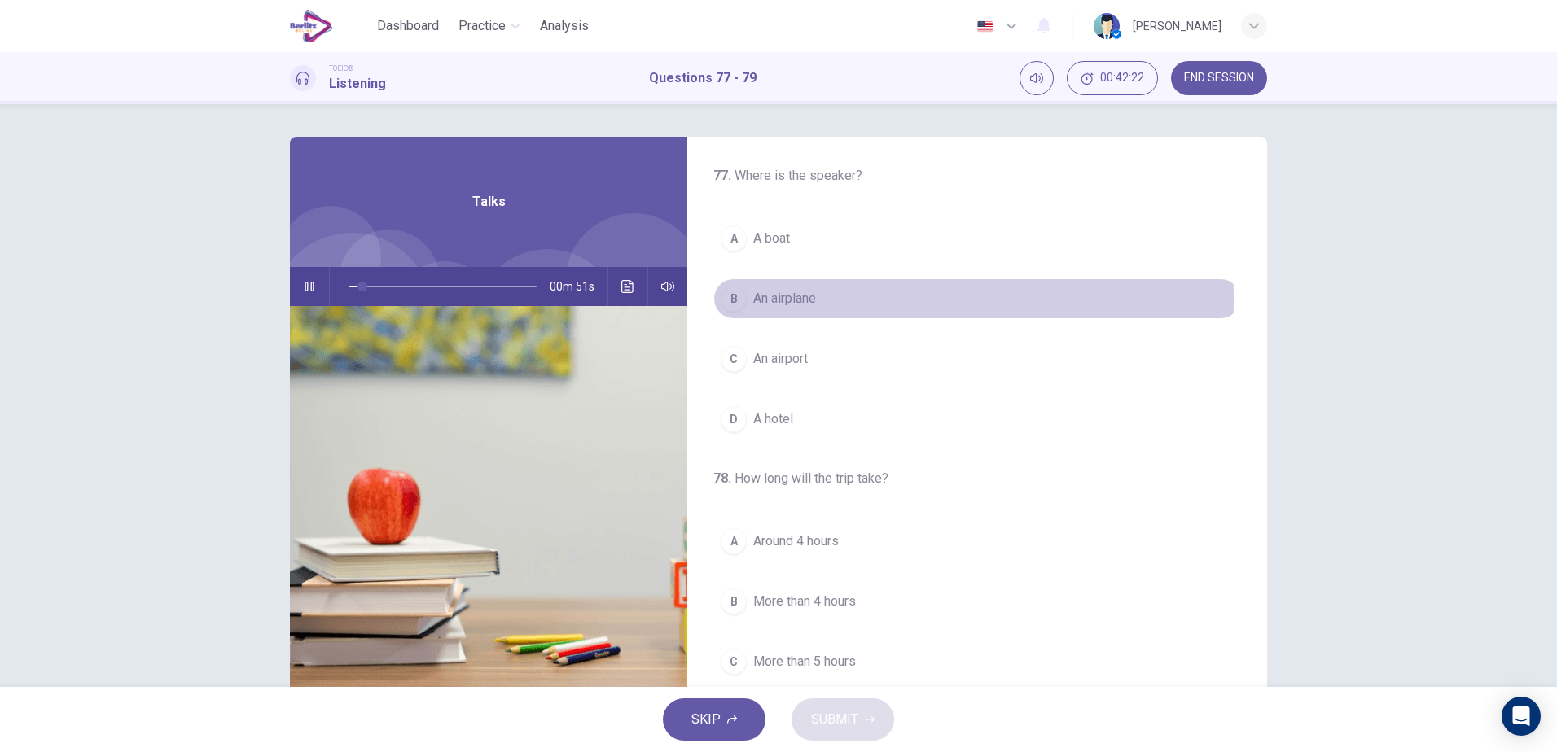
click at [789, 298] on span "An airplane" at bounding box center [784, 299] width 63 height 20
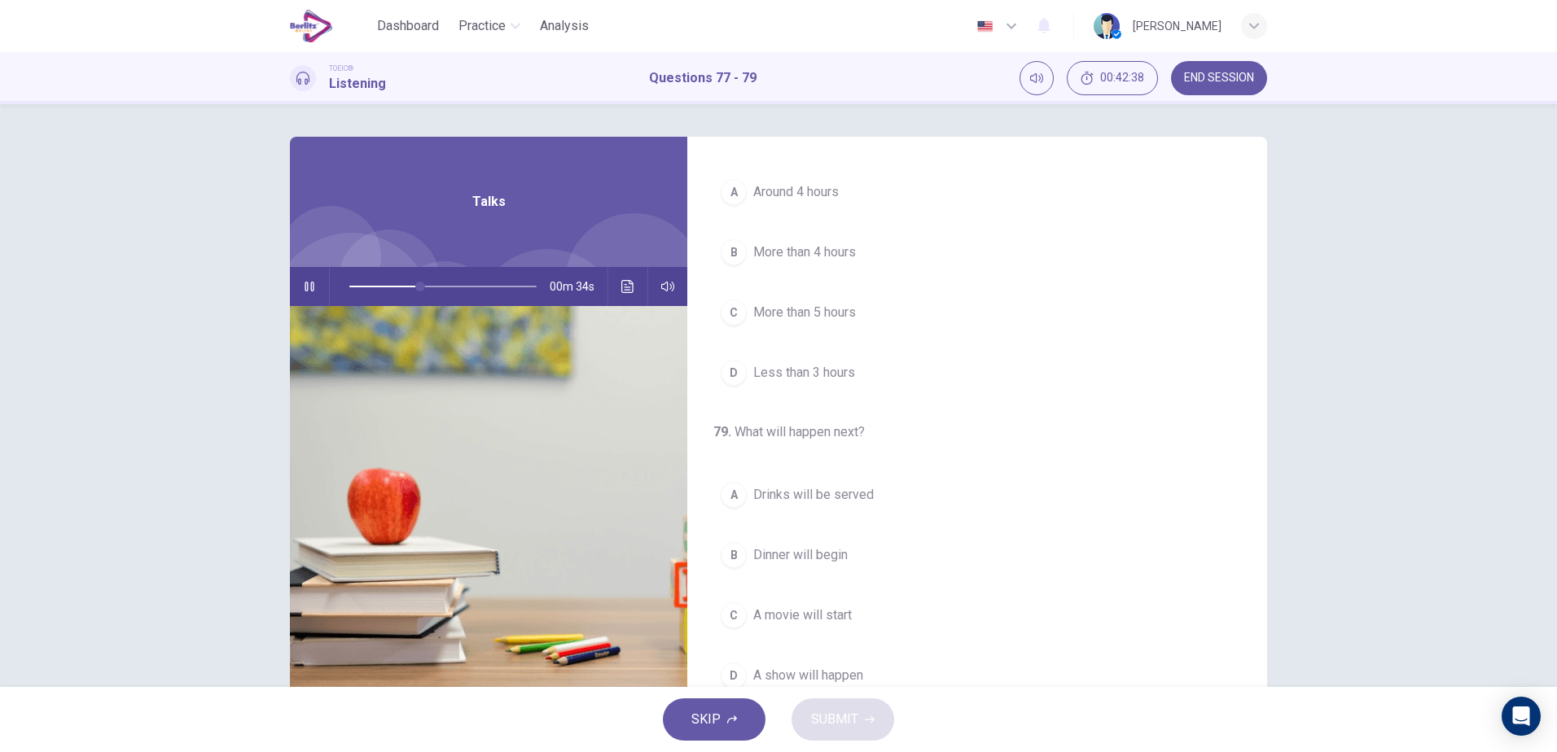
scroll to position [372, 0]
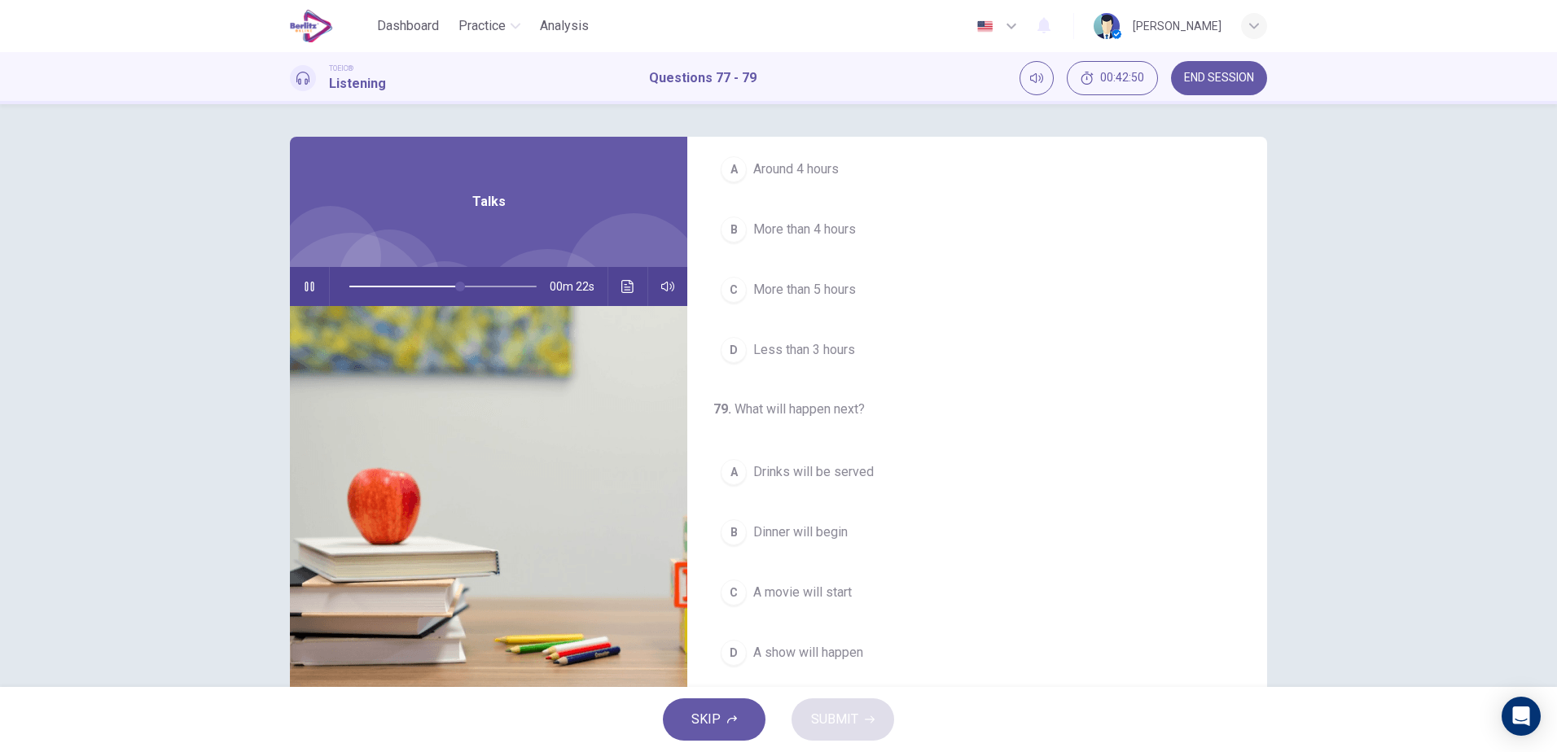
click at [833, 474] on span "Drinks will be served" at bounding box center [813, 472] width 121 height 20
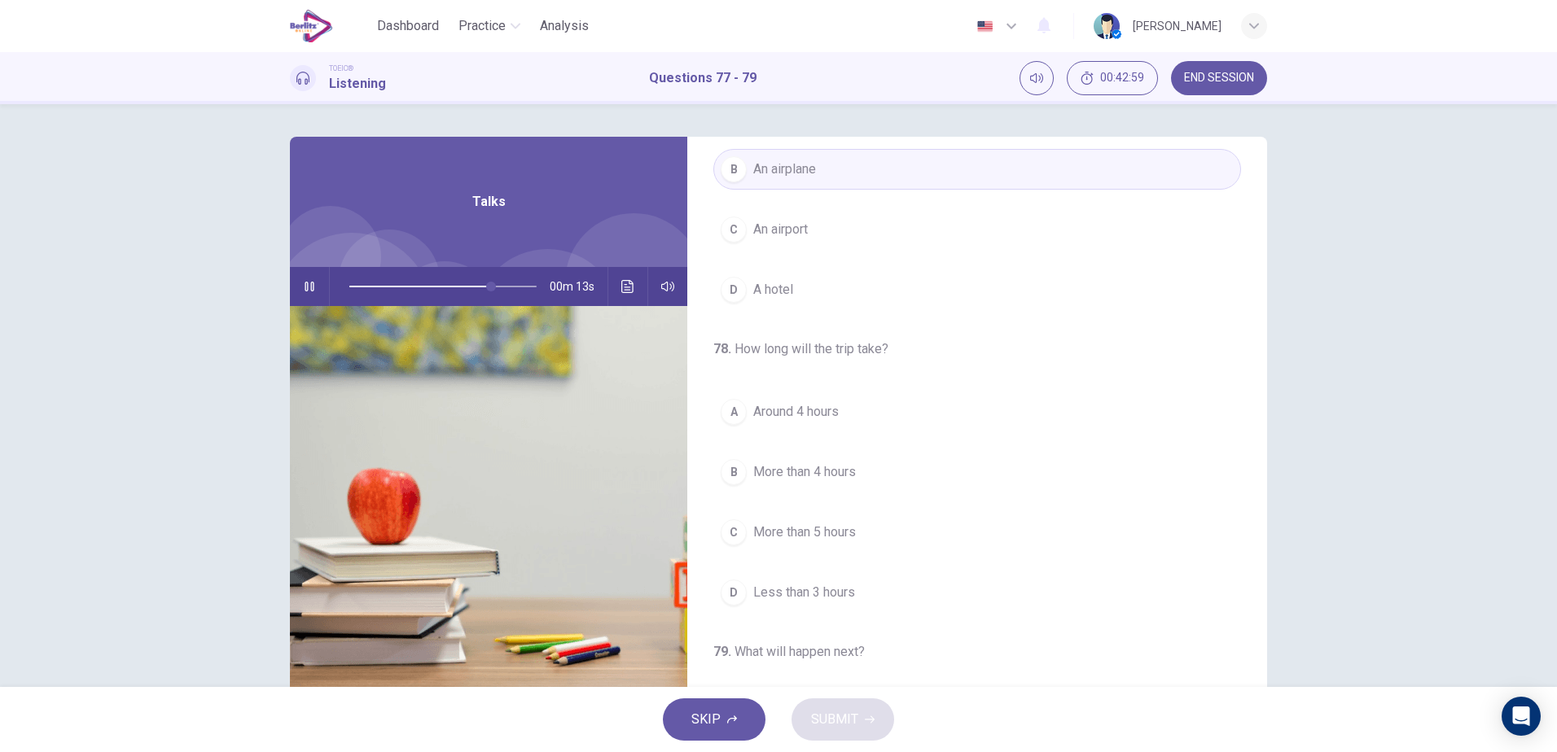
click at [813, 409] on span "Around 4 hours" at bounding box center [795, 412] width 85 height 20
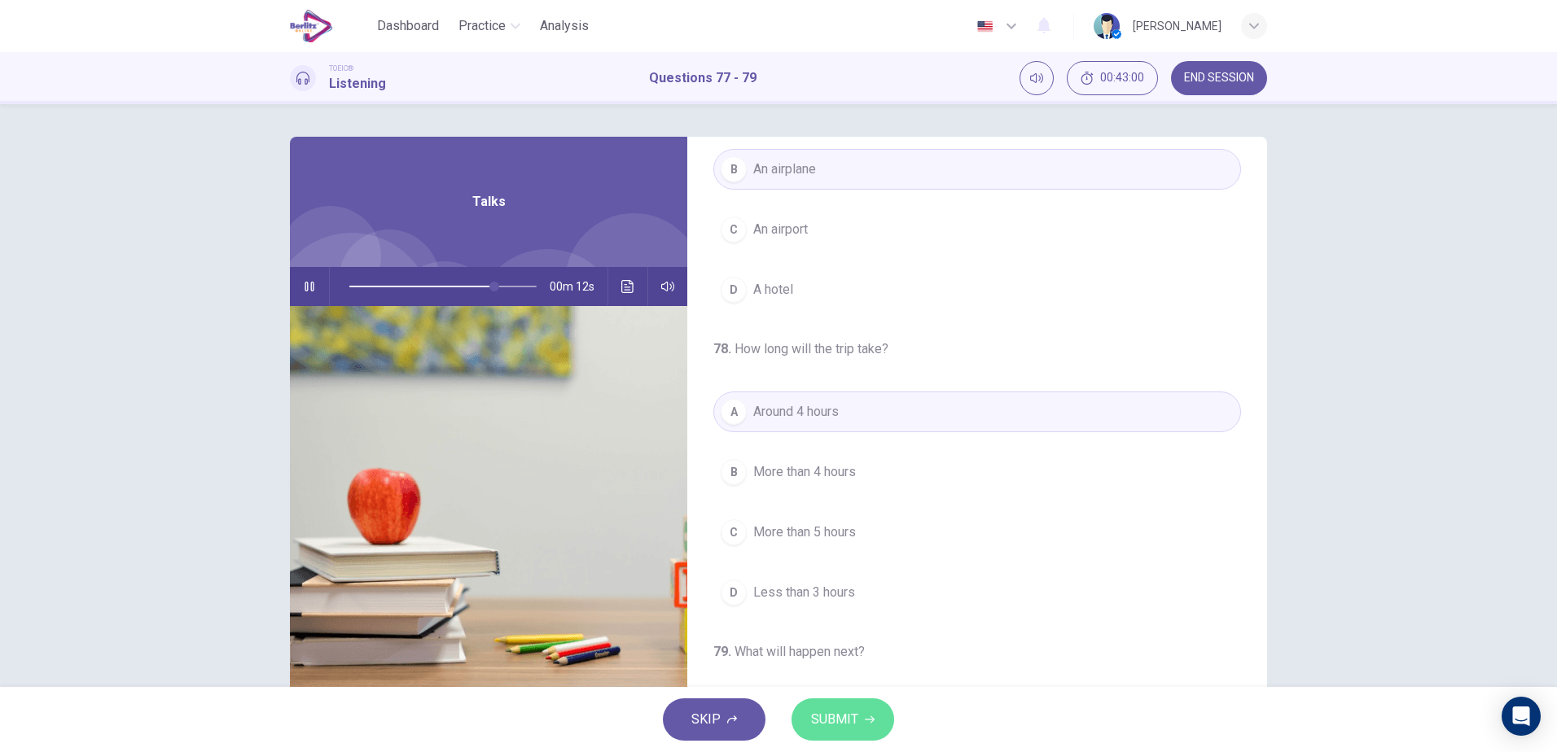
click at [835, 728] on span "SUBMIT" at bounding box center [834, 719] width 47 height 23
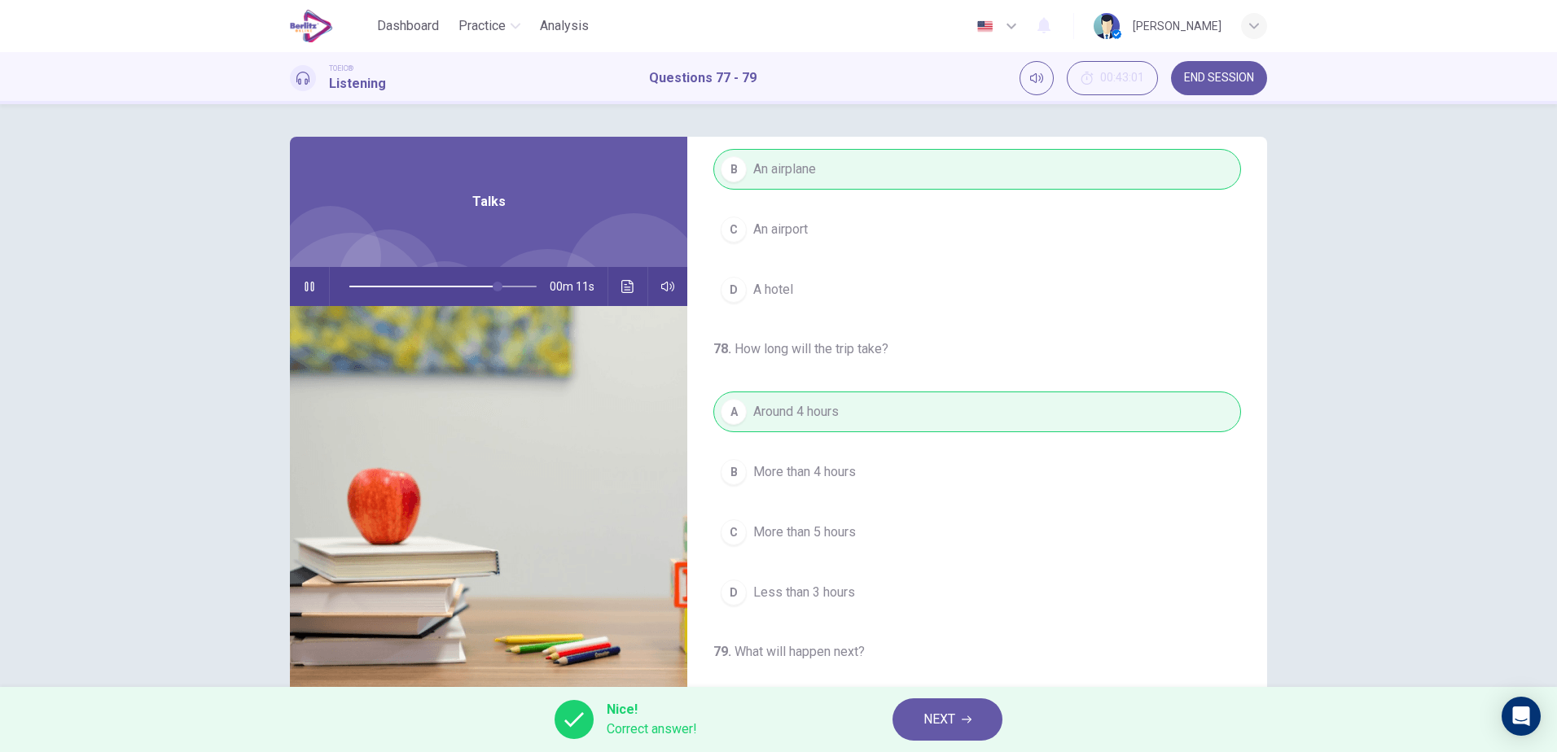
type input "**"
click at [927, 722] on span "NEXT" at bounding box center [939, 719] width 32 height 23
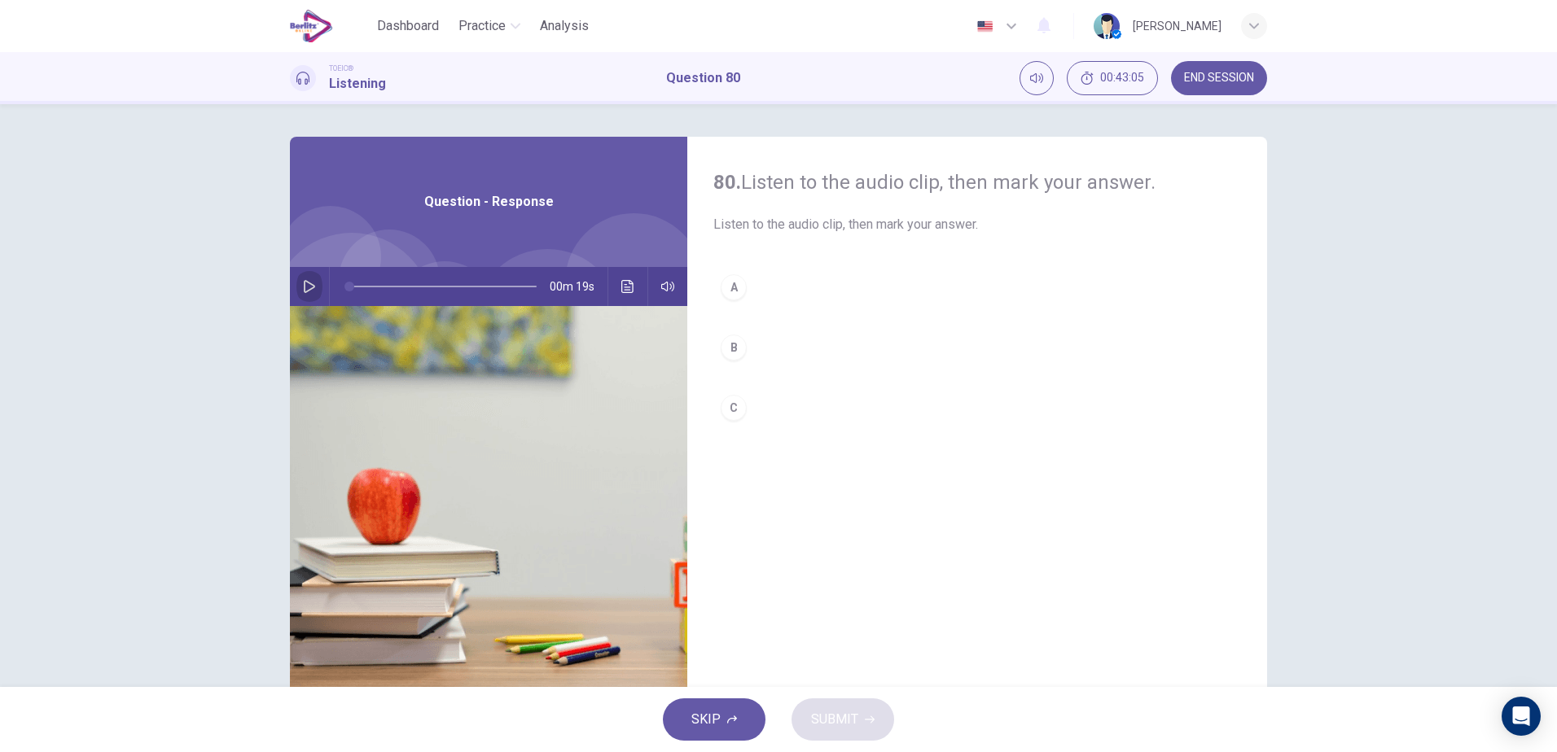
click at [312, 283] on button "button" at bounding box center [309, 286] width 26 height 39
drag, startPoint x: 445, startPoint y: 287, endPoint x: 344, endPoint y: 283, distance: 101.8
click at [344, 283] on span at bounding box center [349, 287] width 10 height 10
drag, startPoint x: 359, startPoint y: 283, endPoint x: 350, endPoint y: 287, distance: 9.5
click at [350, 287] on span at bounding box center [442, 286] width 187 height 23
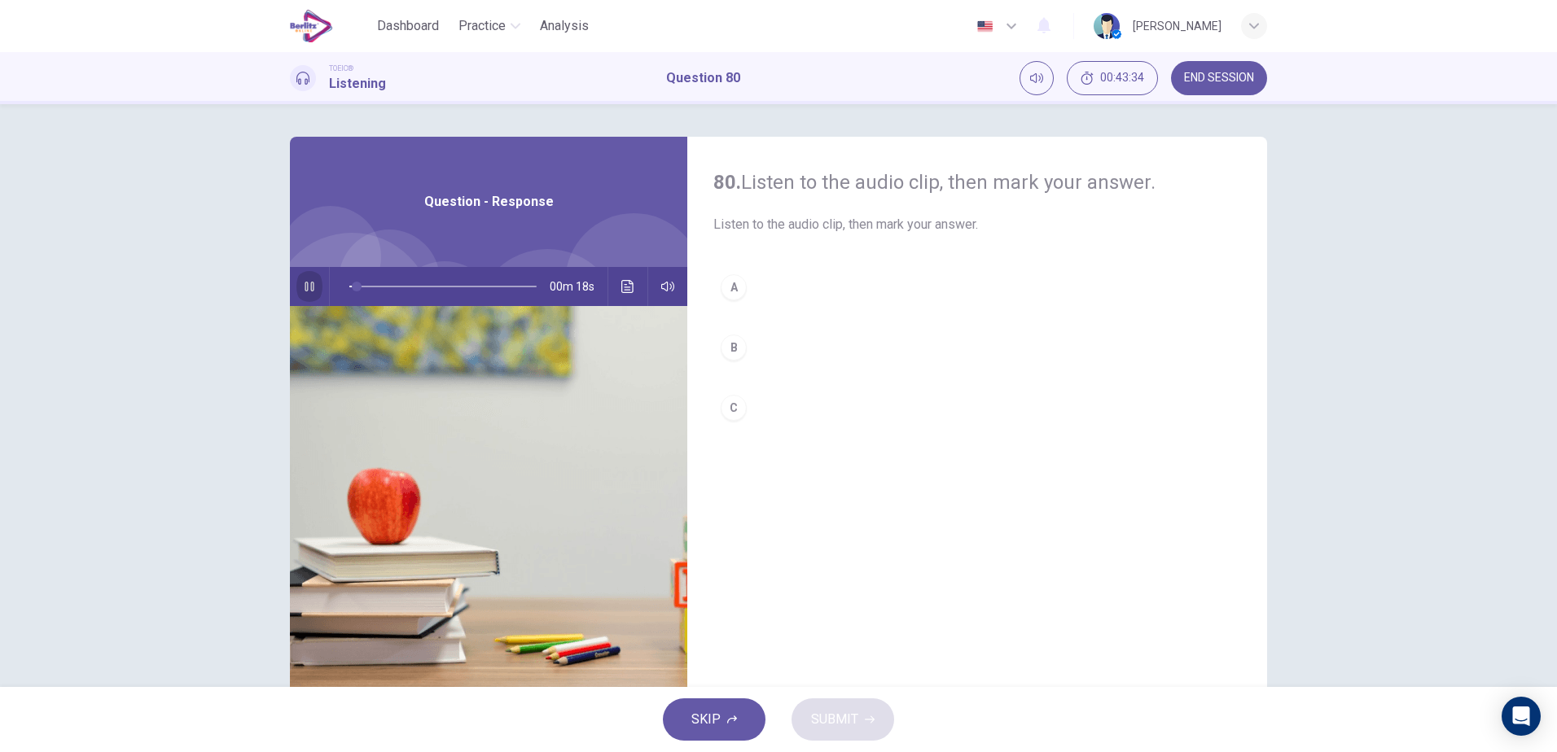
click at [309, 278] on button "button" at bounding box center [309, 286] width 26 height 39
click at [303, 291] on icon "button" at bounding box center [309, 286] width 13 height 13
click at [303, 287] on icon "button" at bounding box center [309, 286] width 13 height 13
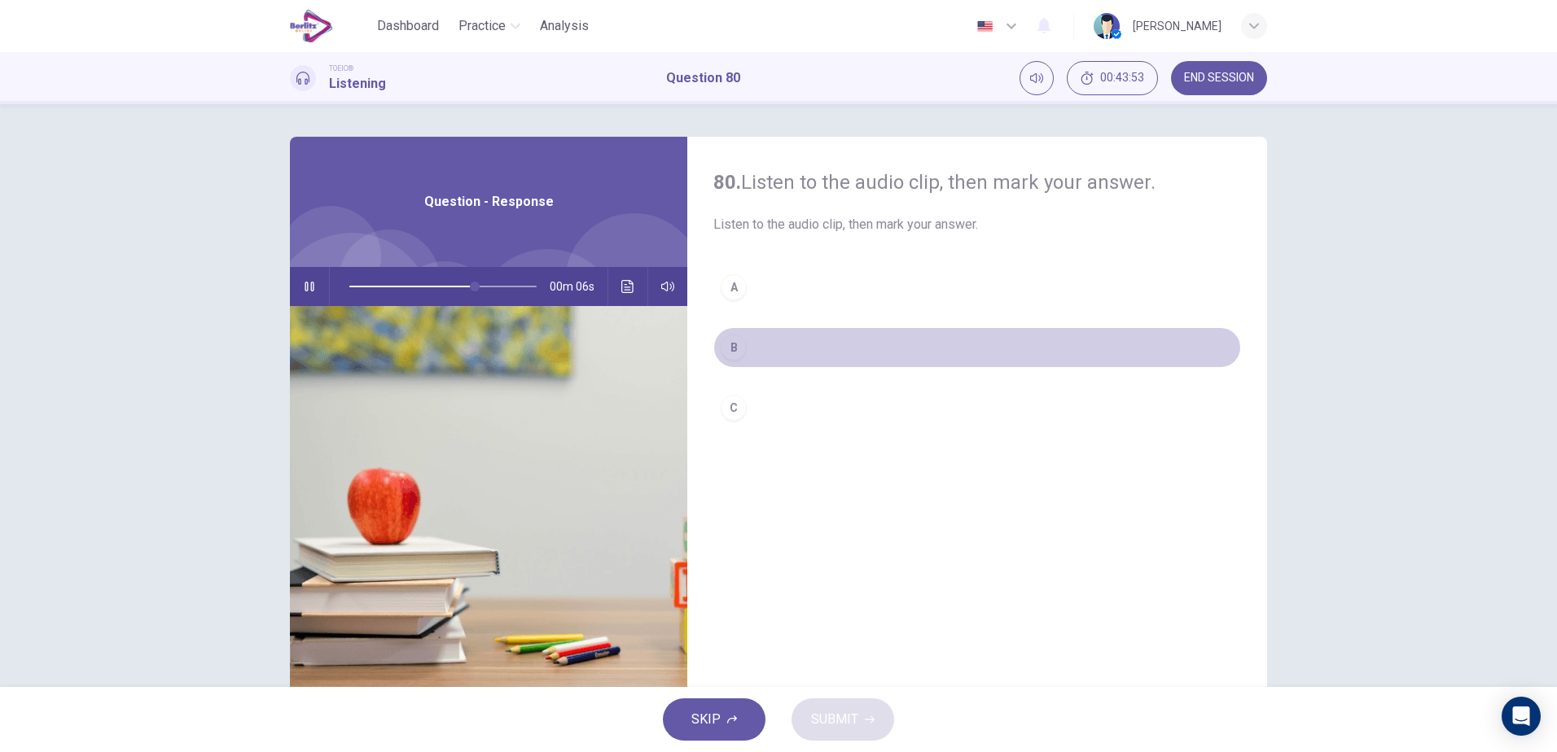
click at [740, 356] on button "B" at bounding box center [977, 347] width 528 height 41
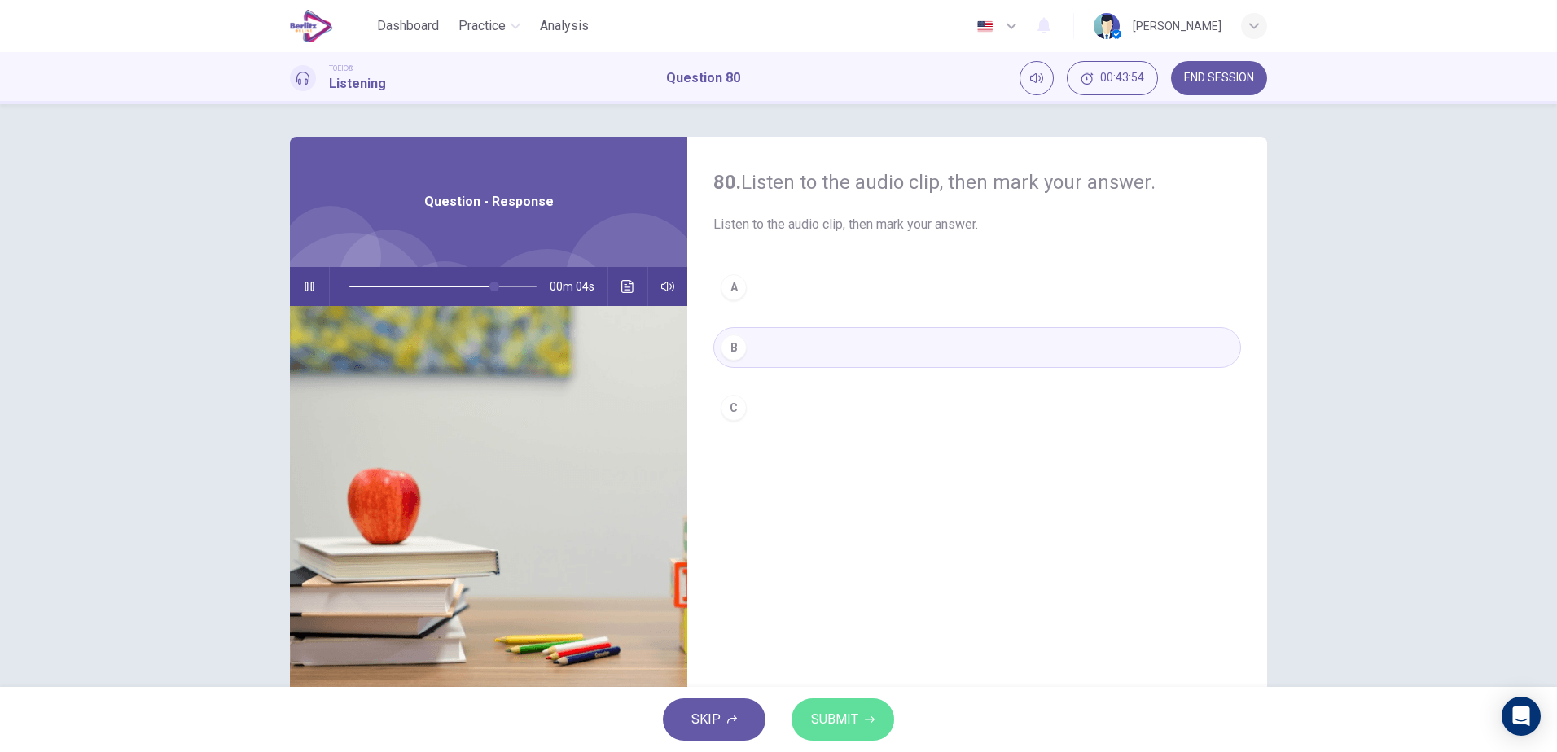
click at [842, 717] on span "SUBMIT" at bounding box center [834, 719] width 47 height 23
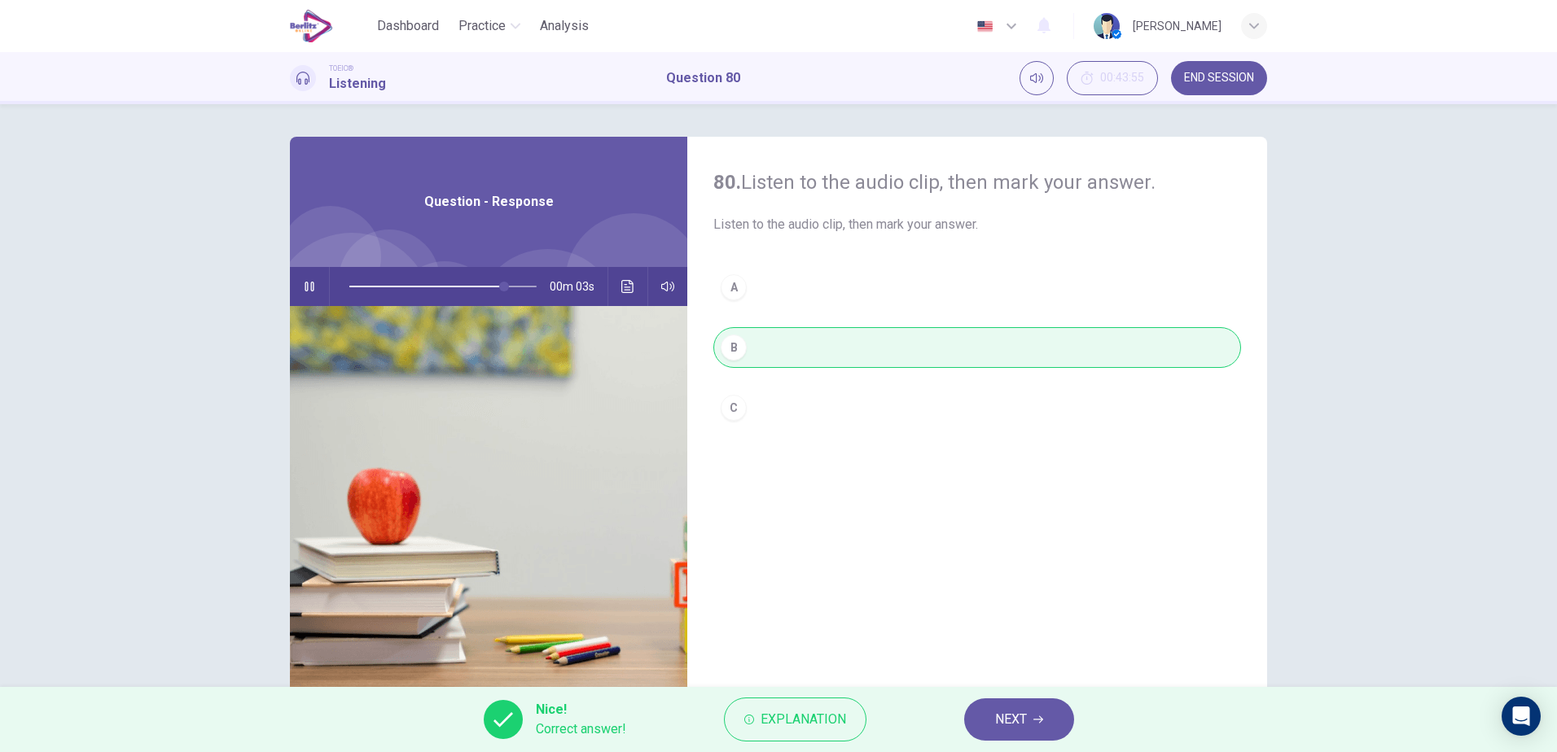
type input "**"
click at [1005, 731] on button "NEXT" at bounding box center [1019, 720] width 110 height 42
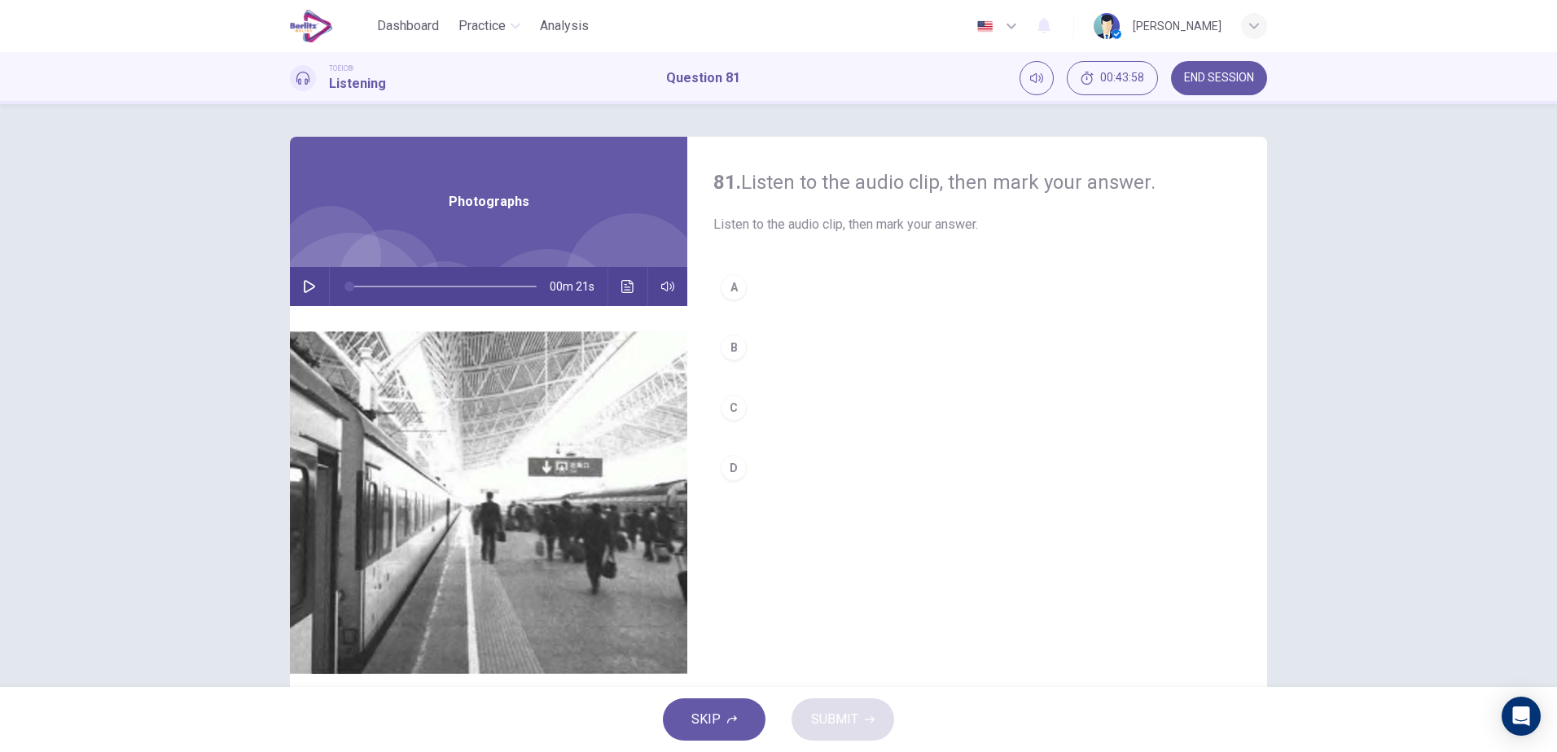
click at [296, 283] on button "button" at bounding box center [309, 286] width 26 height 39
click at [721, 288] on div "A" at bounding box center [734, 287] width 26 height 26
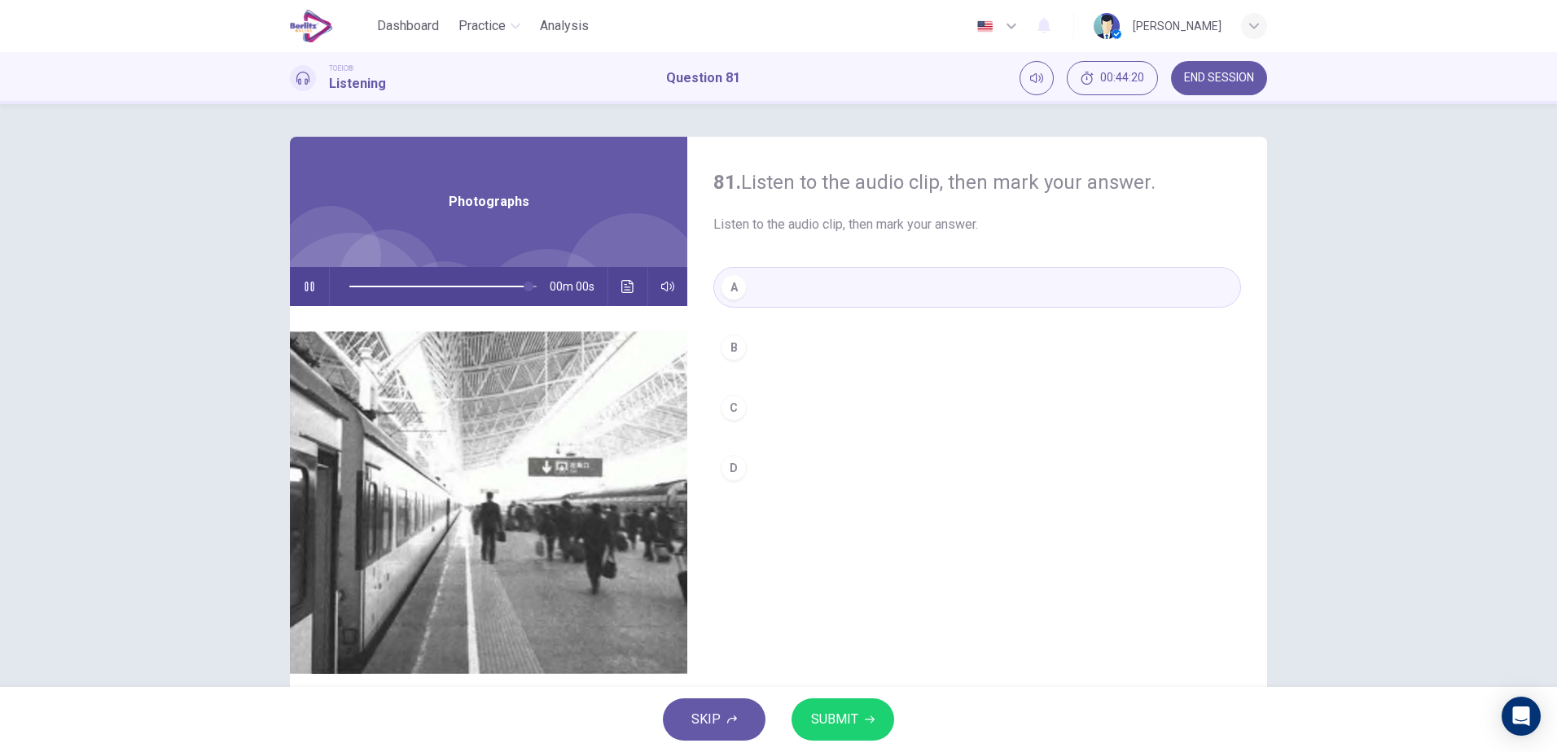
type input "*"
click at [855, 722] on span "SUBMIT" at bounding box center [834, 719] width 47 height 23
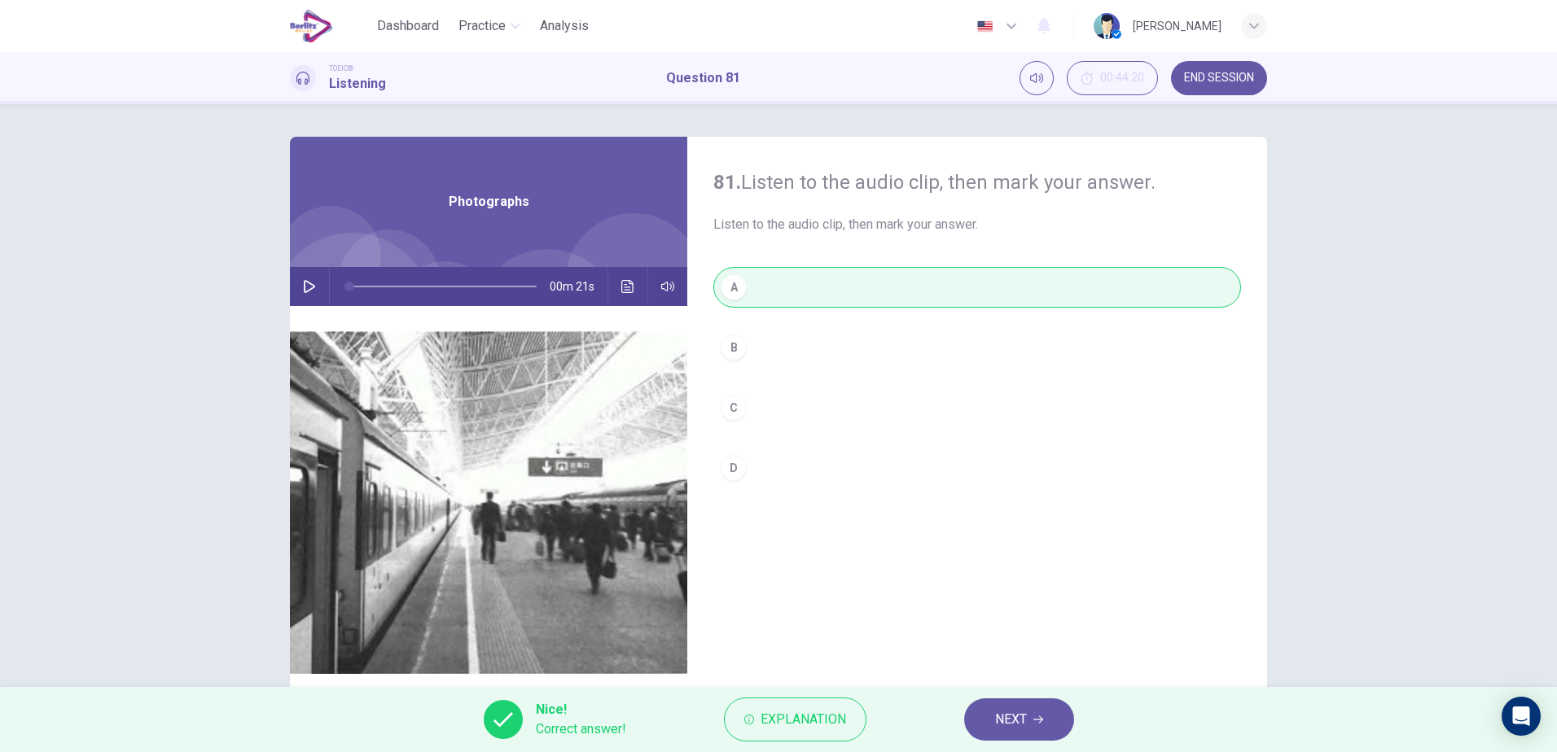
click at [1025, 728] on span "NEXT" at bounding box center [1011, 719] width 32 height 23
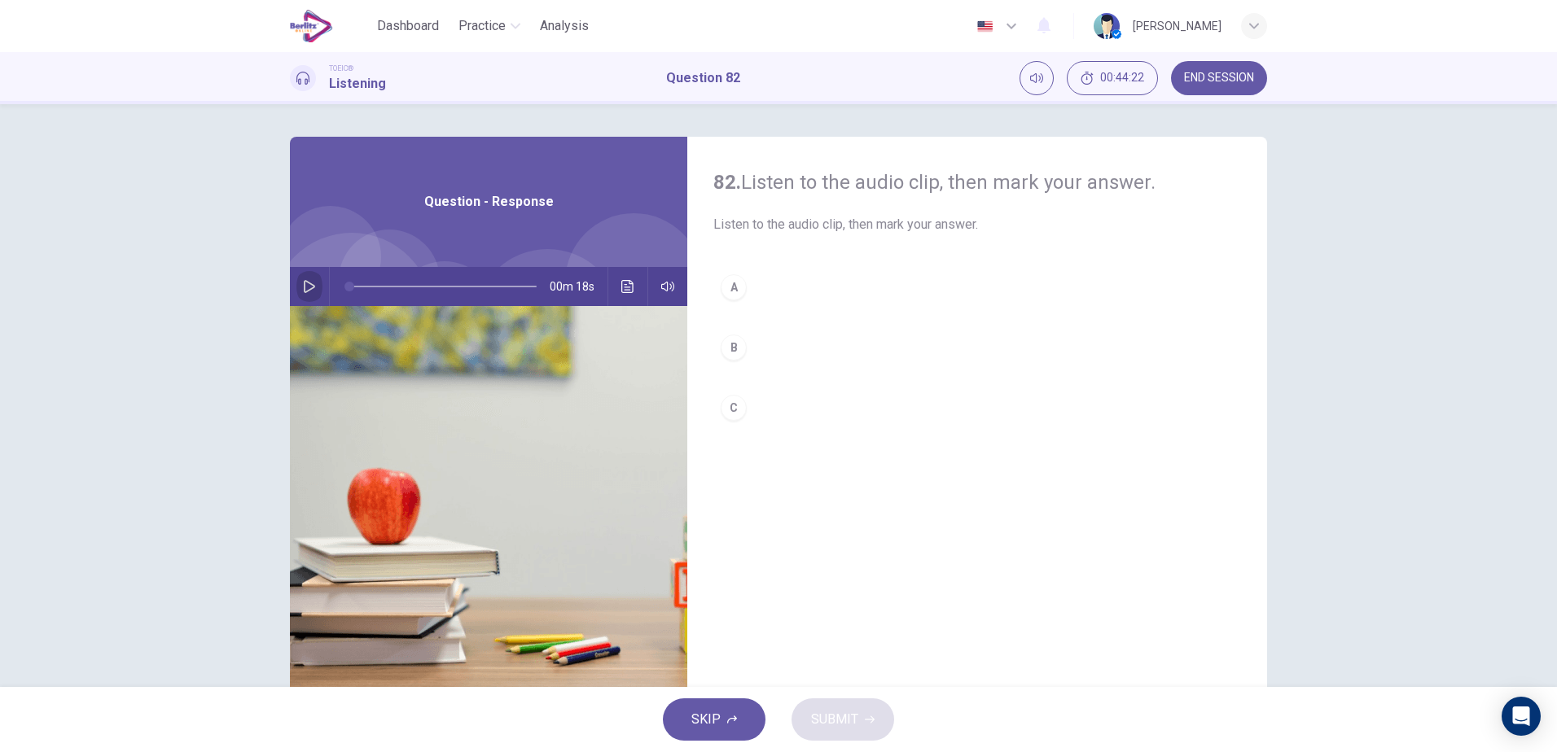
click at [306, 291] on icon "button" at bounding box center [309, 286] width 13 height 13
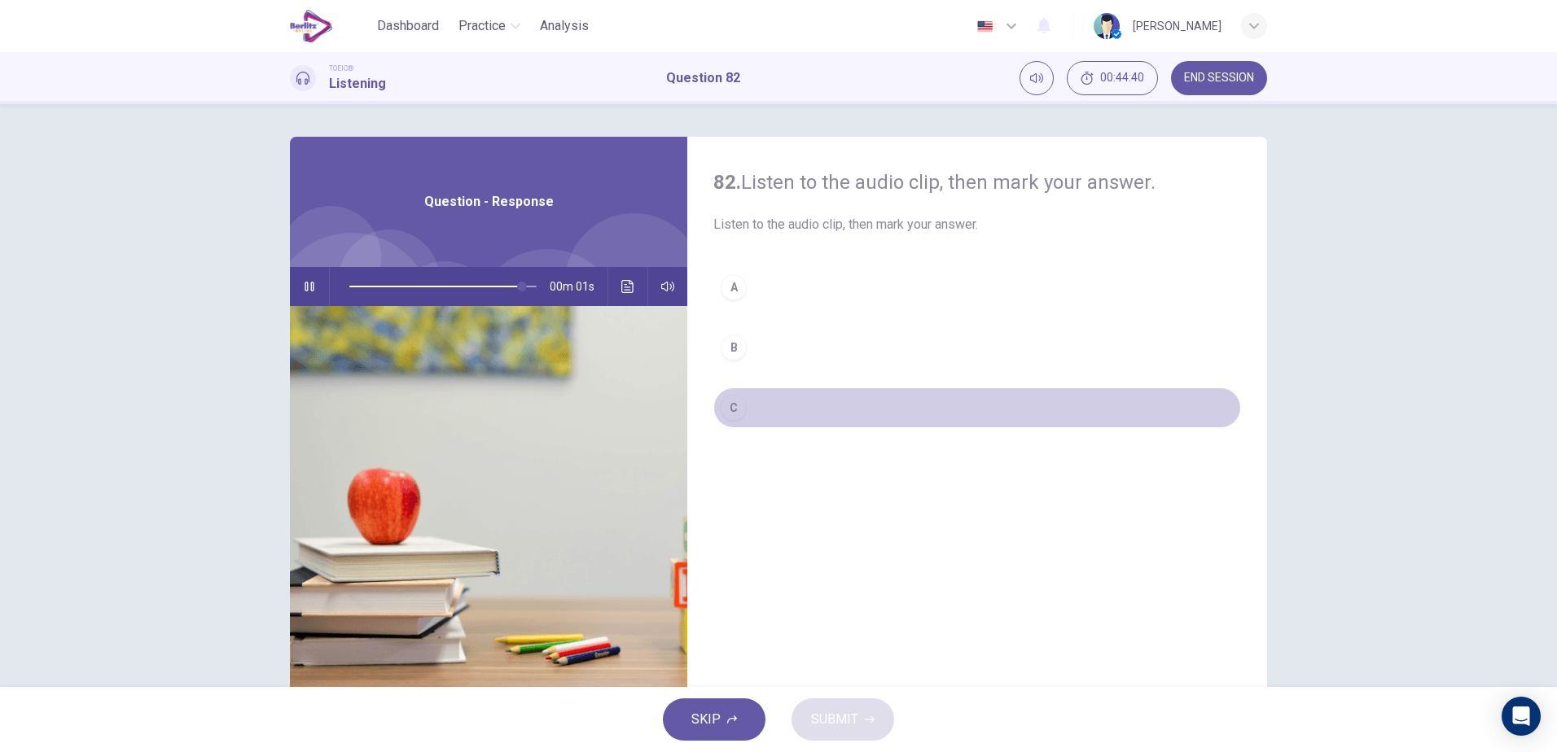
click at [732, 401] on div "C" at bounding box center [734, 408] width 26 height 26
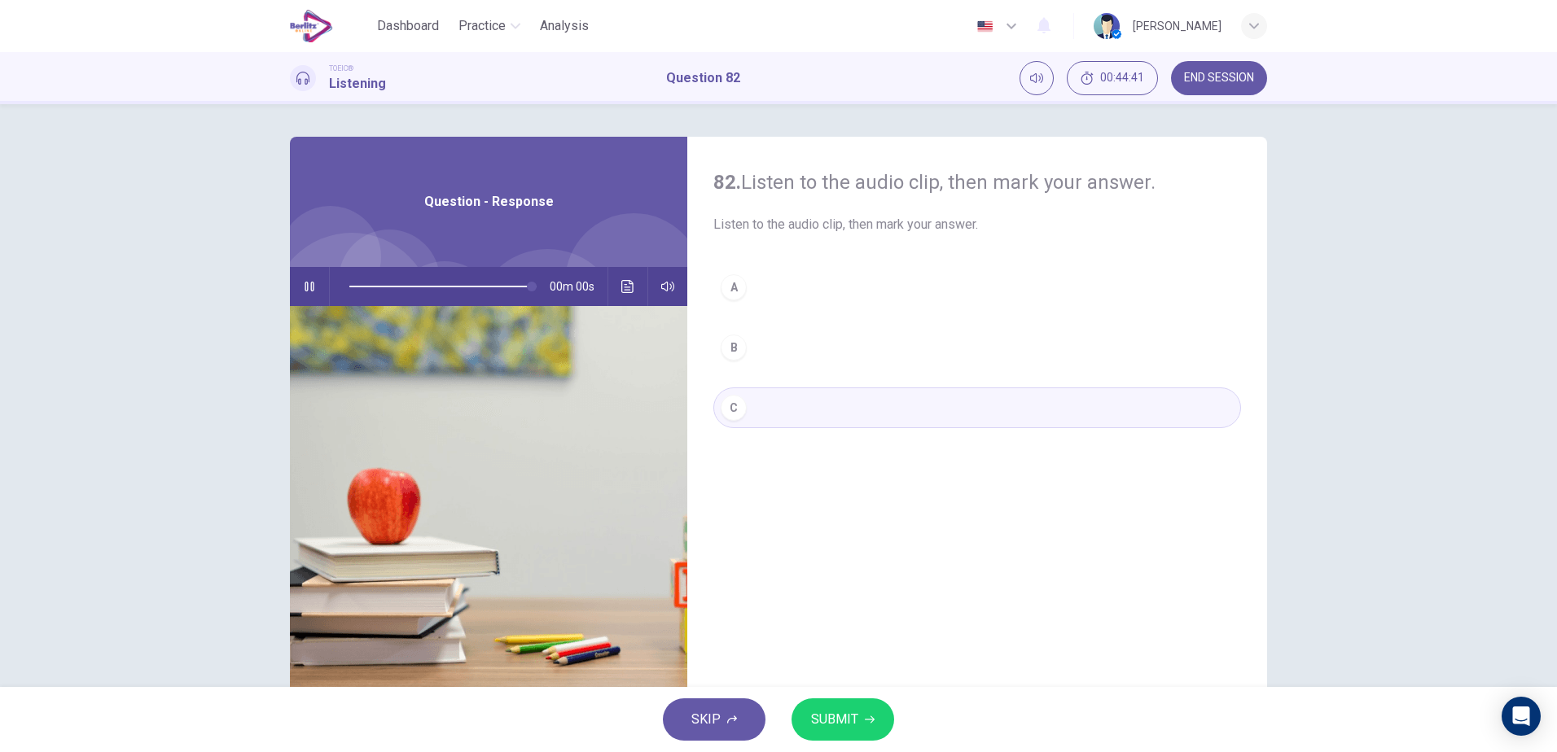
type input "*"
click at [852, 717] on span "SUBMIT" at bounding box center [834, 719] width 47 height 23
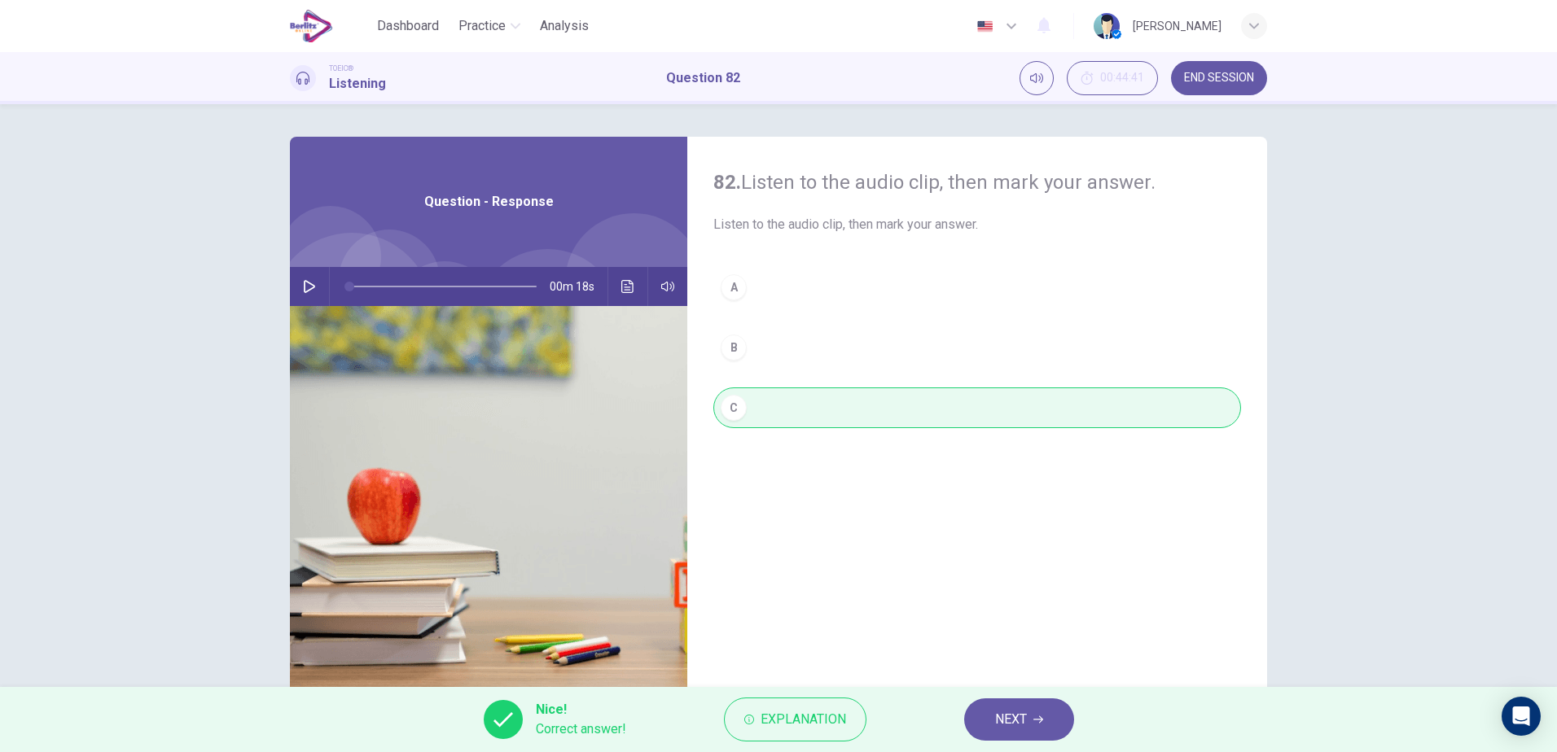
click at [1048, 725] on button "NEXT" at bounding box center [1019, 720] width 110 height 42
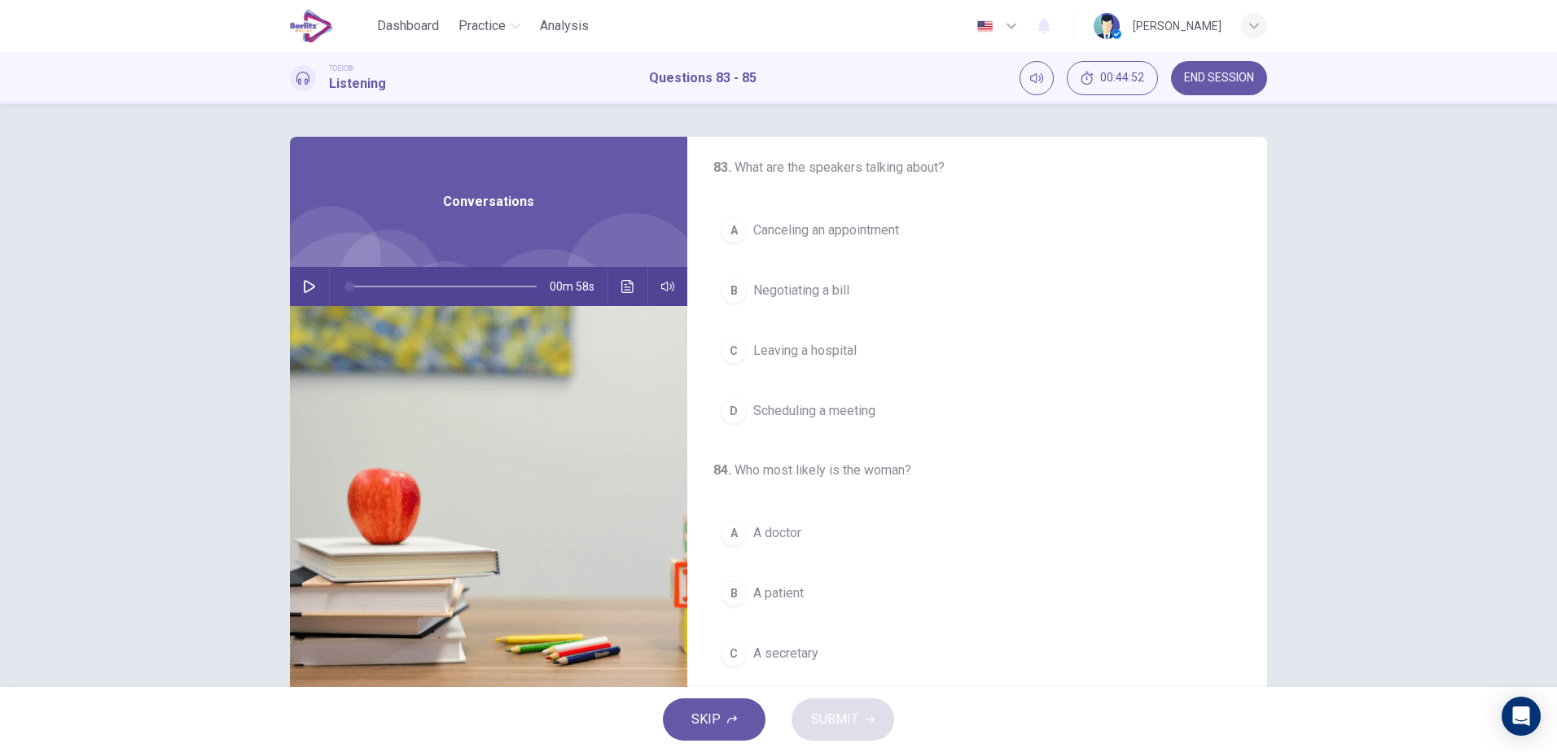
scroll to position [0, 0]
click at [296, 284] on button "button" at bounding box center [309, 286] width 26 height 39
click at [839, 418] on span "Scheduling a meeting" at bounding box center [814, 420] width 122 height 20
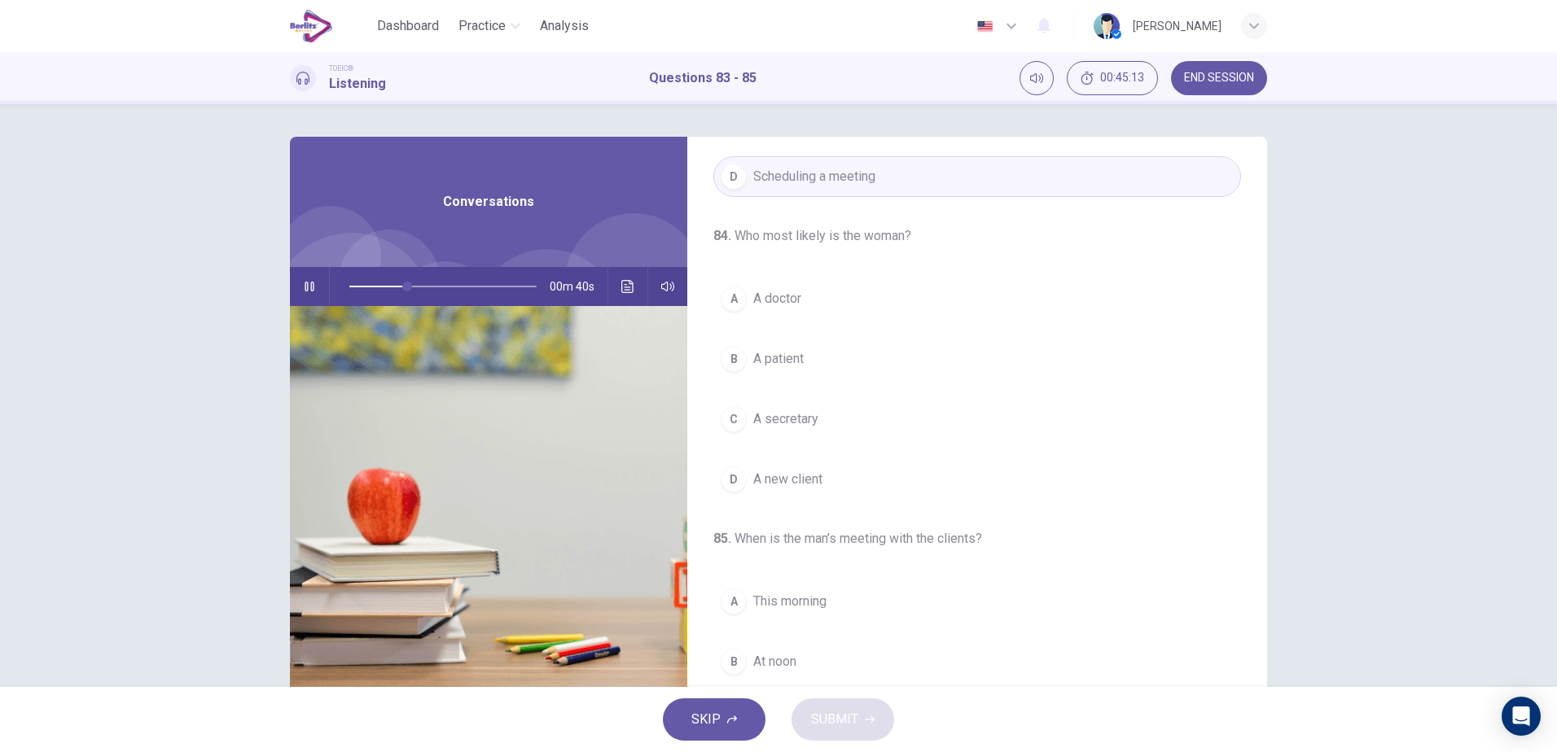
scroll to position [246, 0]
click at [825, 415] on button "C A secretary" at bounding box center [977, 416] width 528 height 41
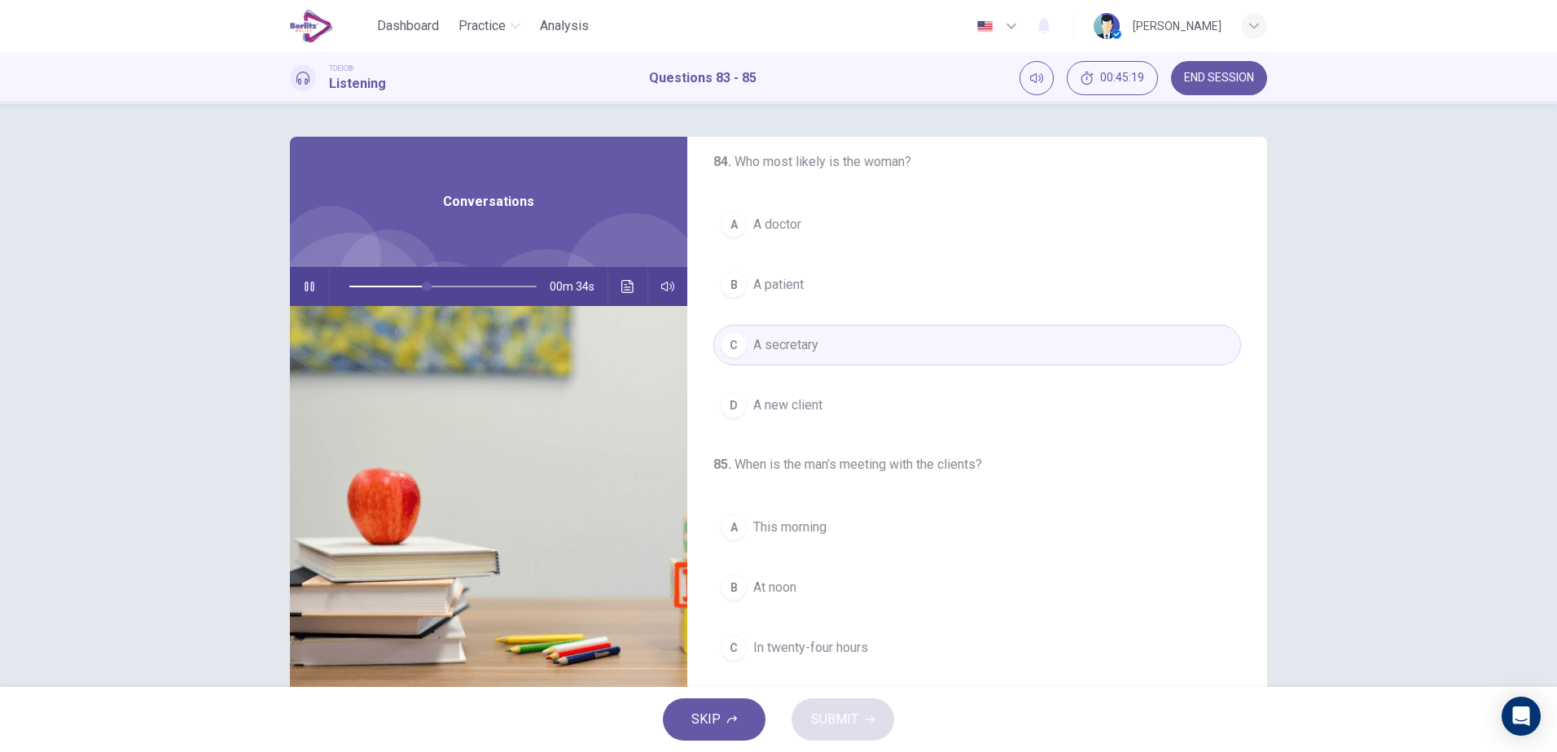
scroll to position [372, 0]
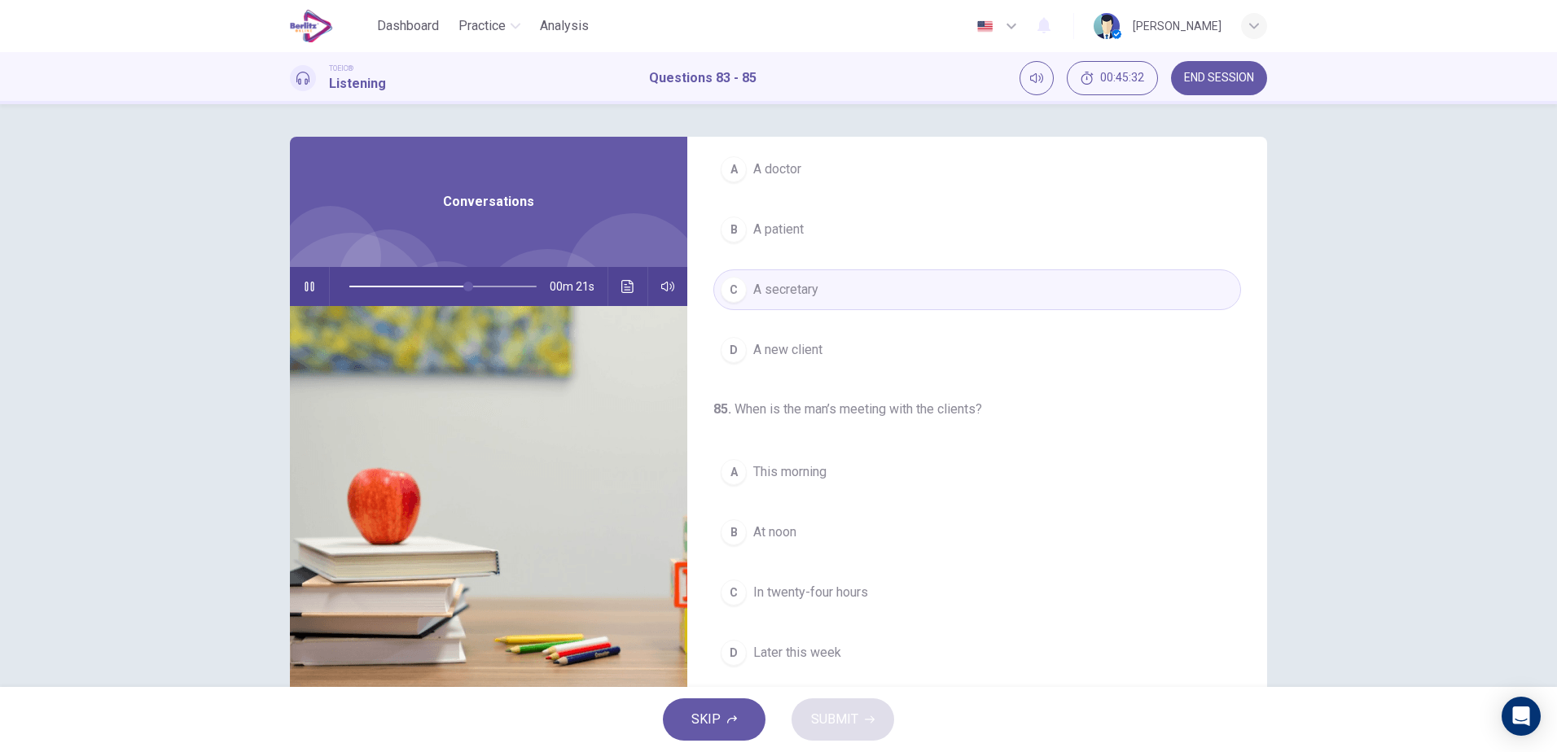
click at [836, 478] on button "A This morning" at bounding box center [977, 472] width 528 height 41
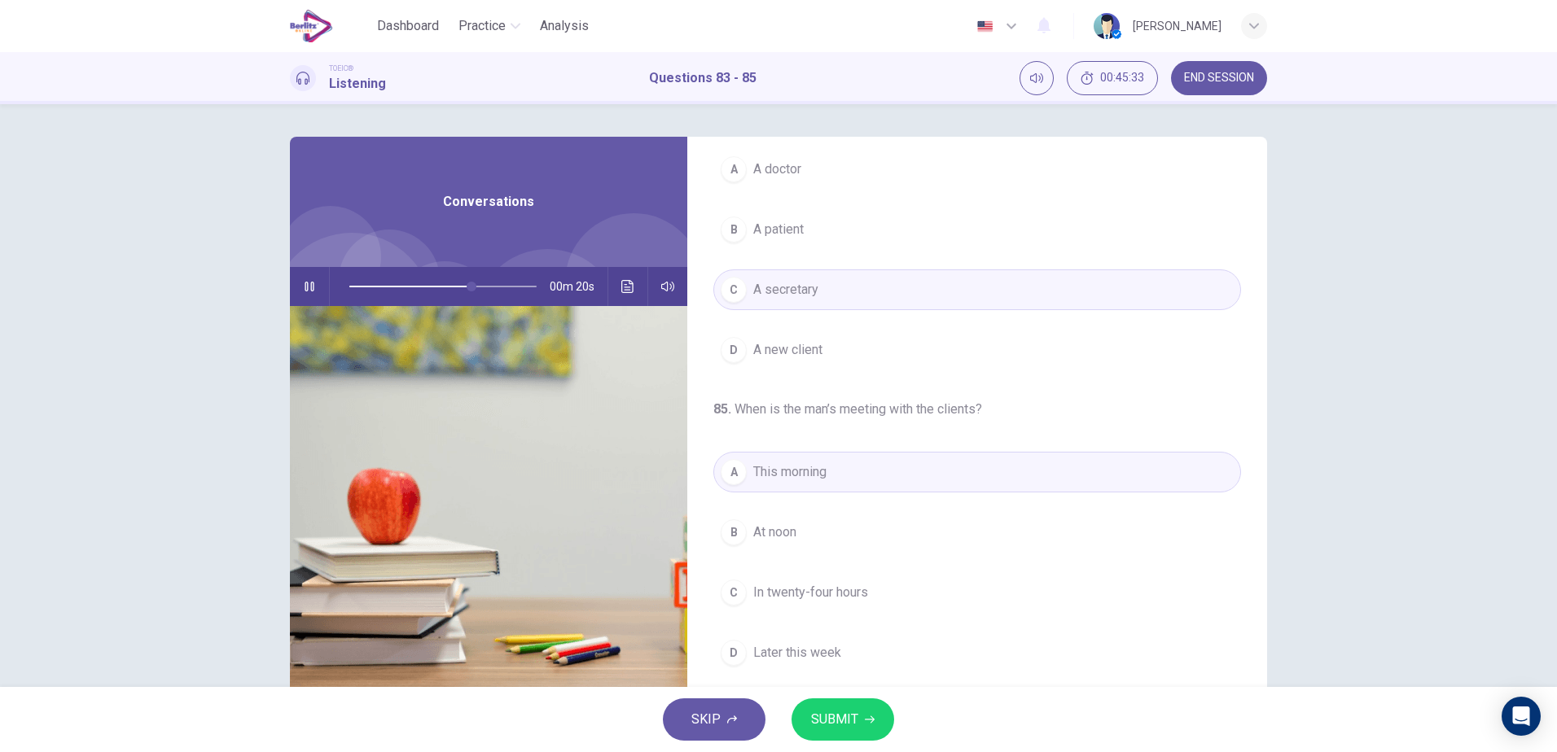
click at [841, 711] on span "SUBMIT" at bounding box center [834, 719] width 47 height 23
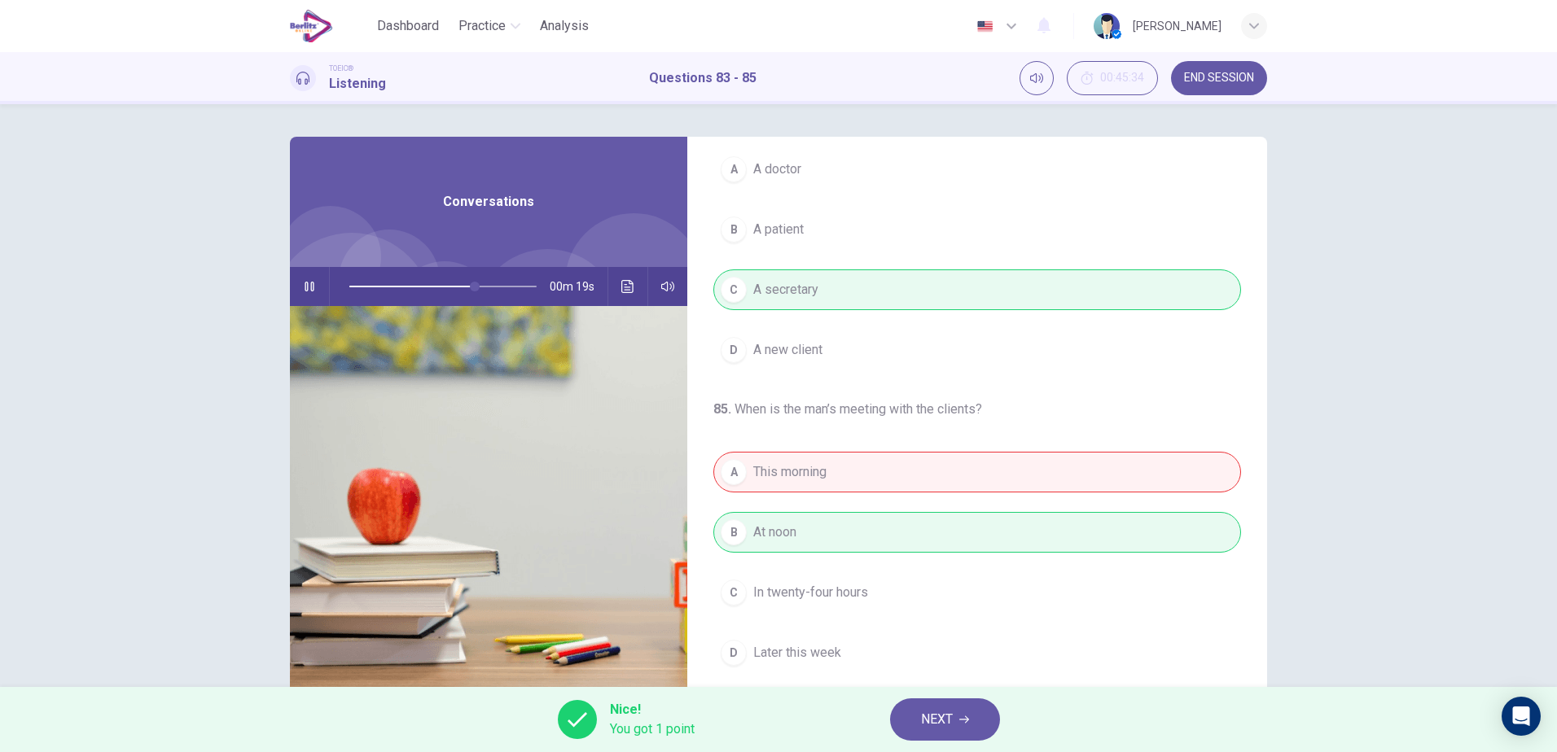
type input "**"
click at [947, 730] on span "NEXT" at bounding box center [937, 719] width 32 height 23
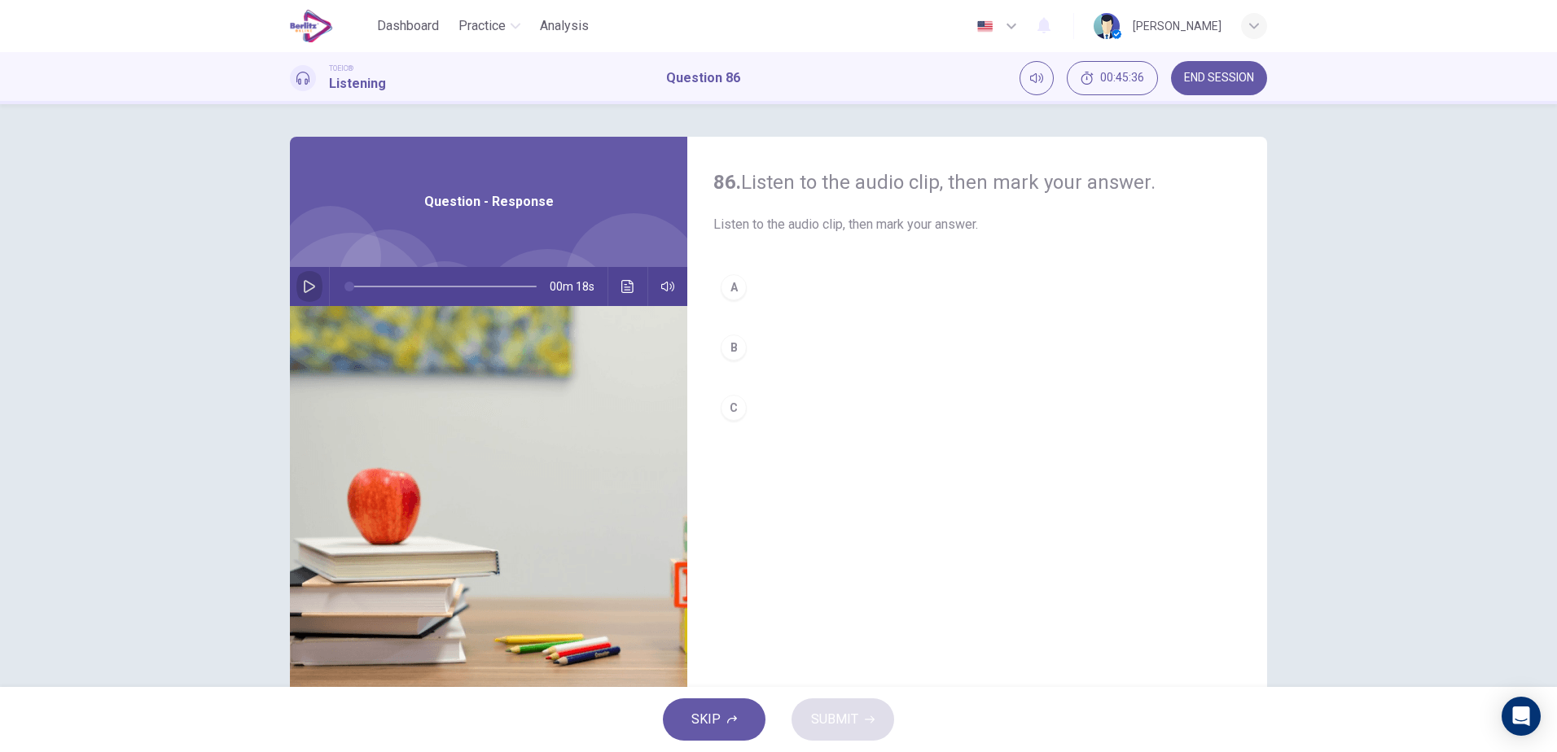
click at [318, 283] on button "button" at bounding box center [309, 286] width 26 height 39
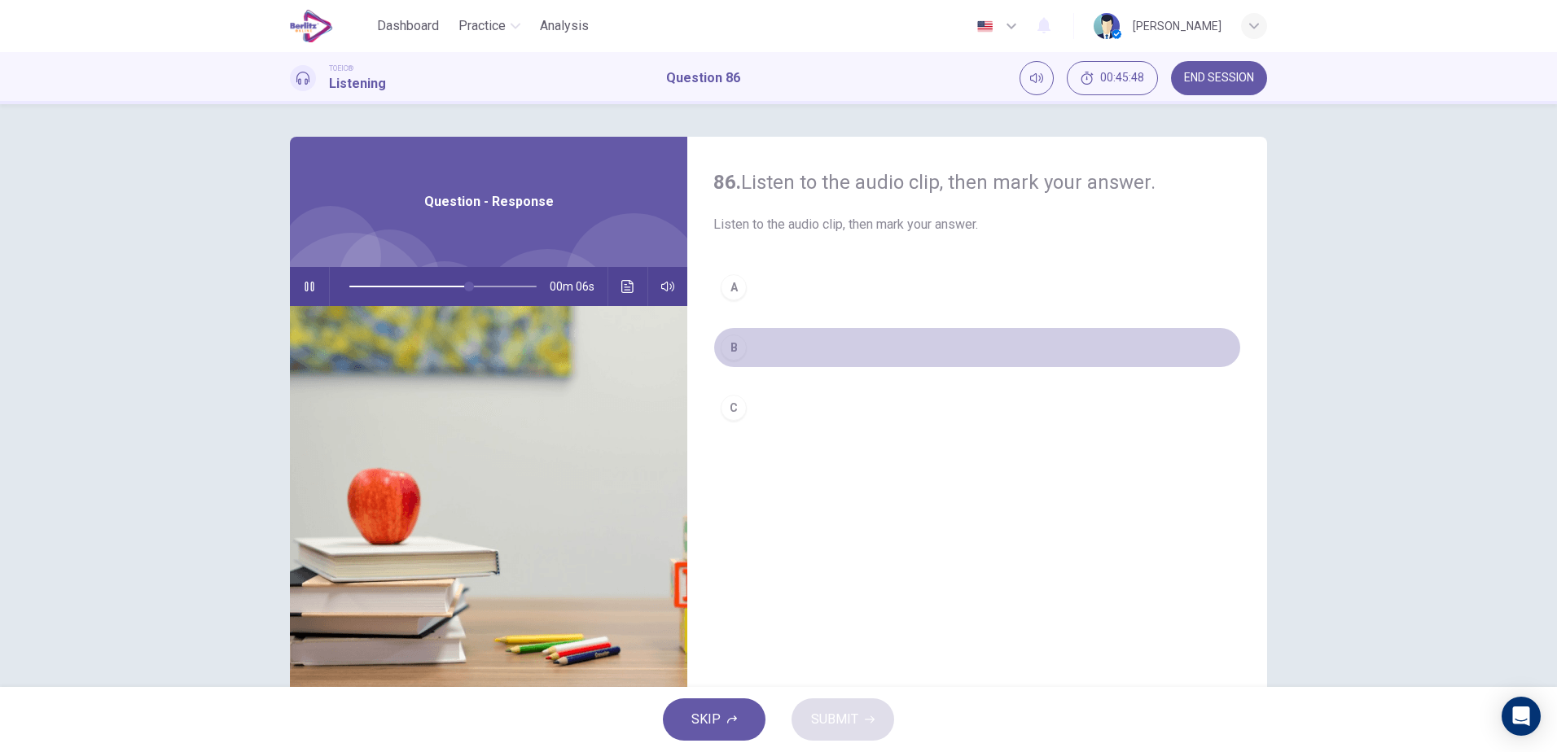
click at [751, 346] on button "B" at bounding box center [977, 347] width 528 height 41
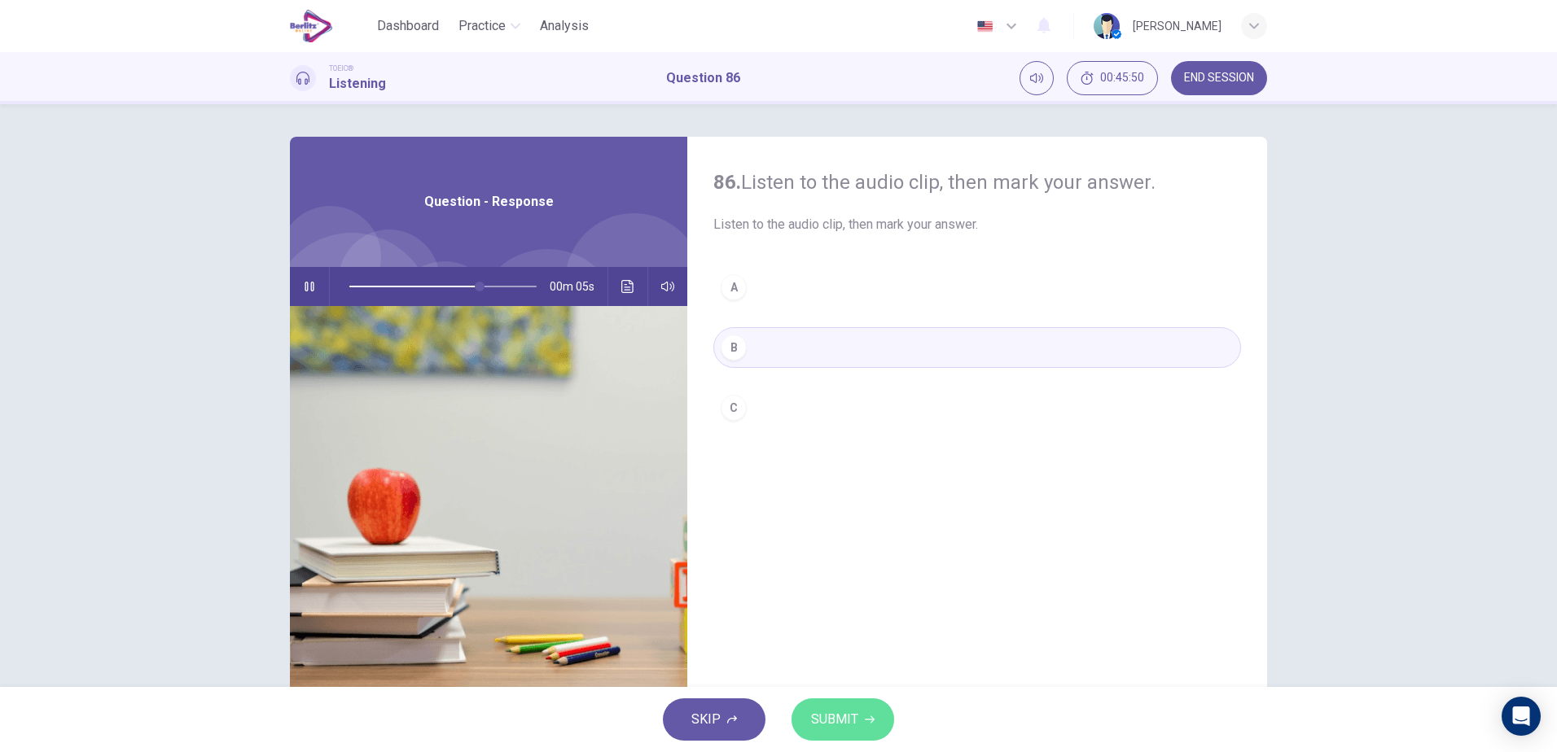
click at [840, 732] on button "SUBMIT" at bounding box center [842, 720] width 103 height 42
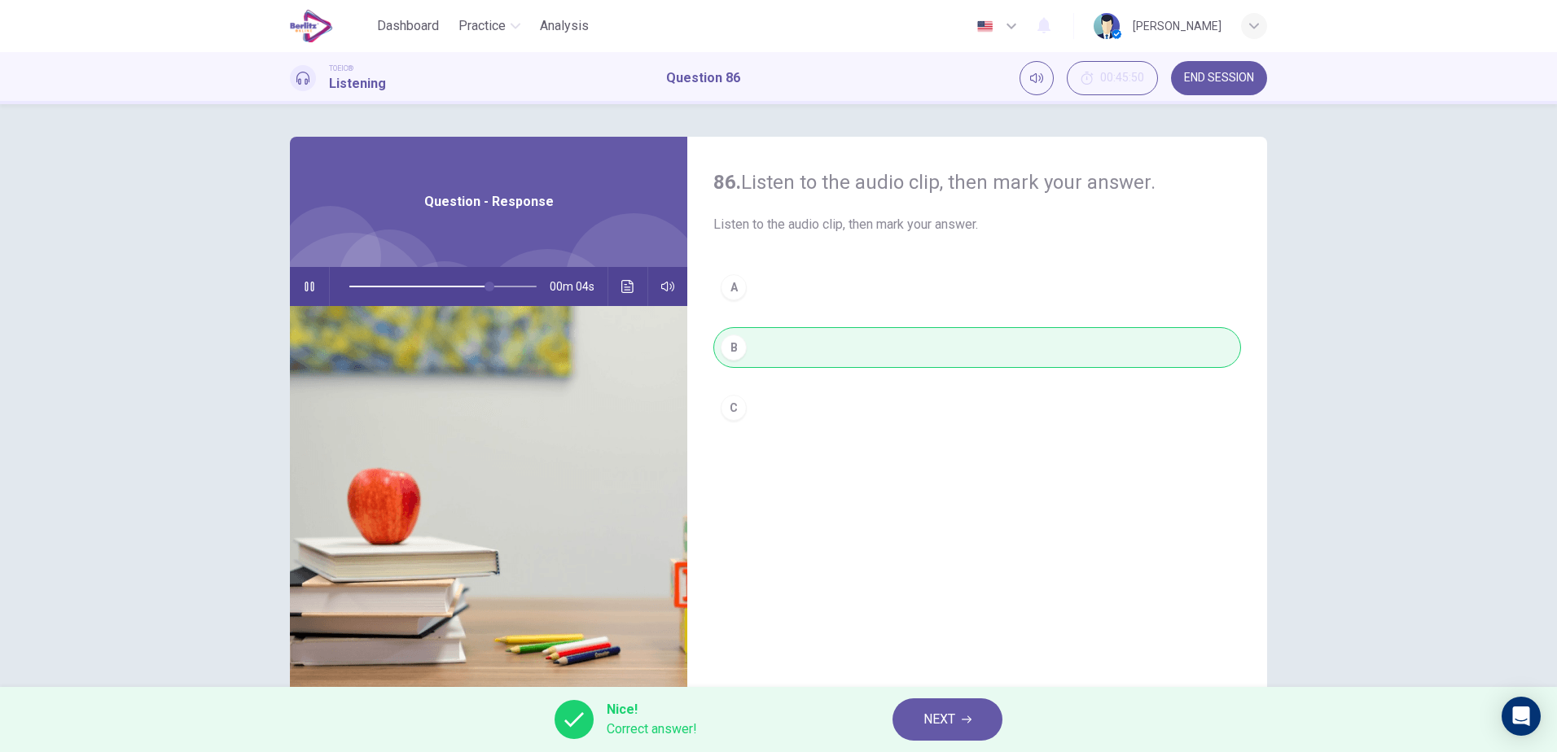
type input "**"
click at [905, 726] on button "NEXT" at bounding box center [947, 720] width 110 height 42
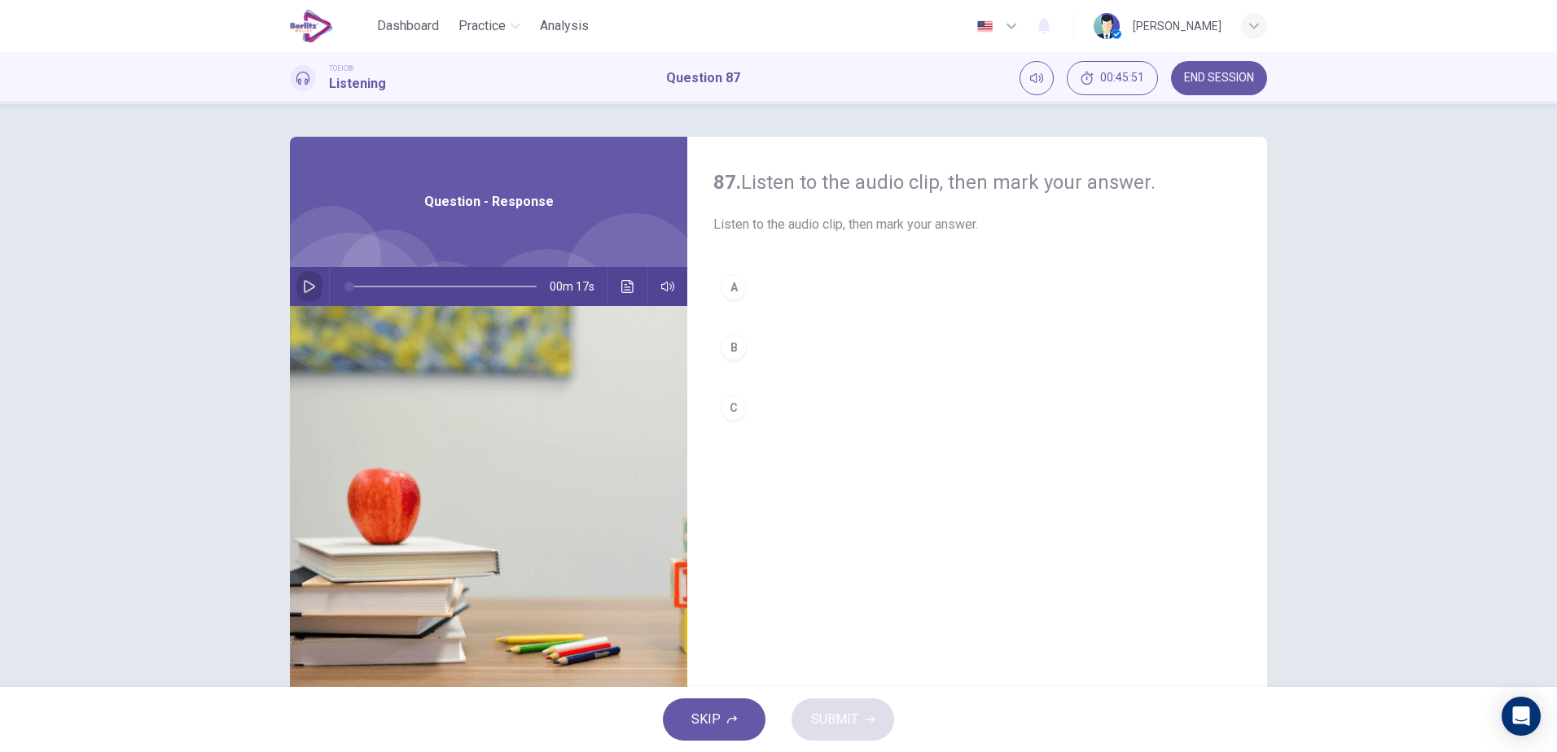
click at [313, 284] on button "button" at bounding box center [309, 286] width 26 height 39
type input "*"
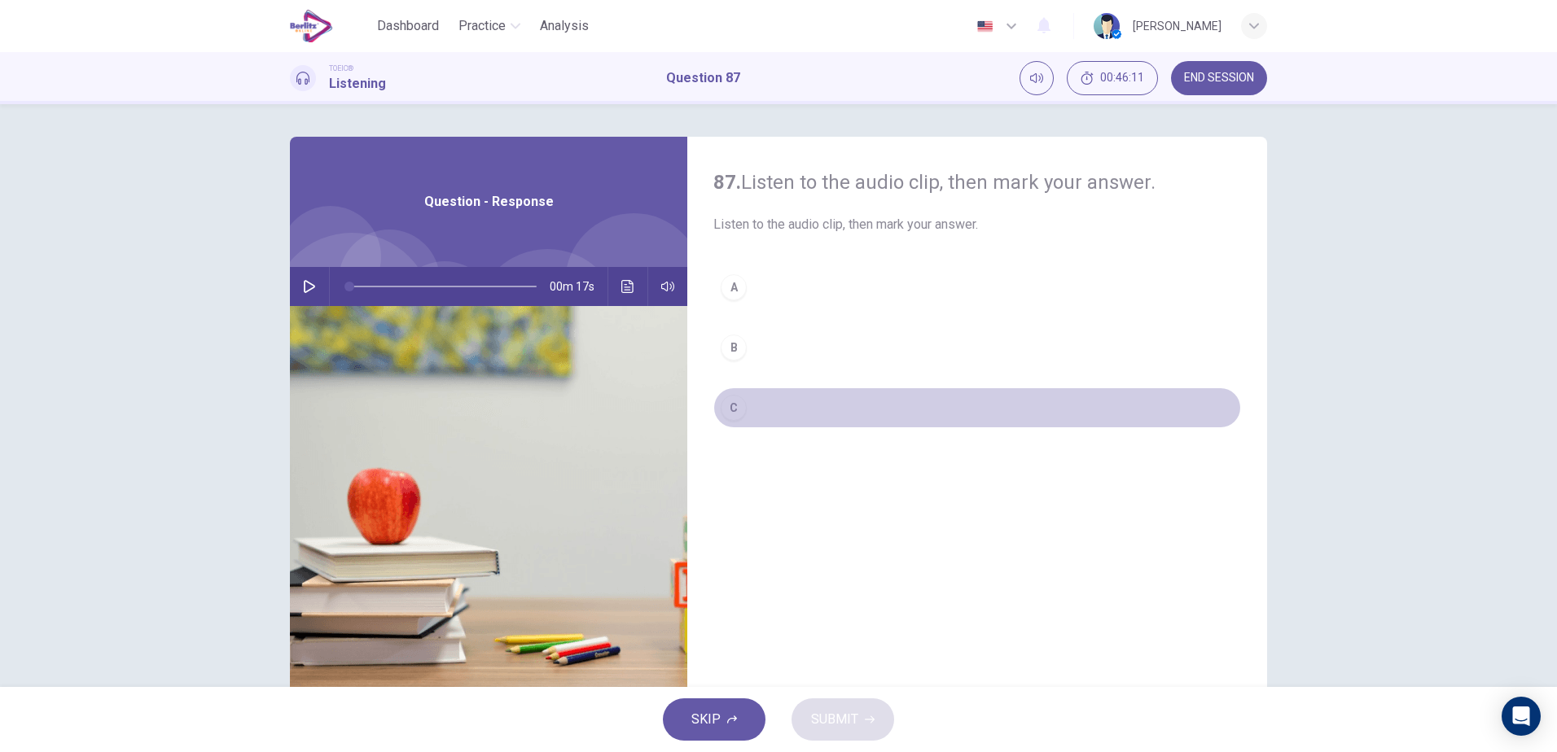
drag, startPoint x: 773, startPoint y: 410, endPoint x: 764, endPoint y: 457, distance: 48.1
click at [769, 405] on button "C" at bounding box center [977, 408] width 528 height 41
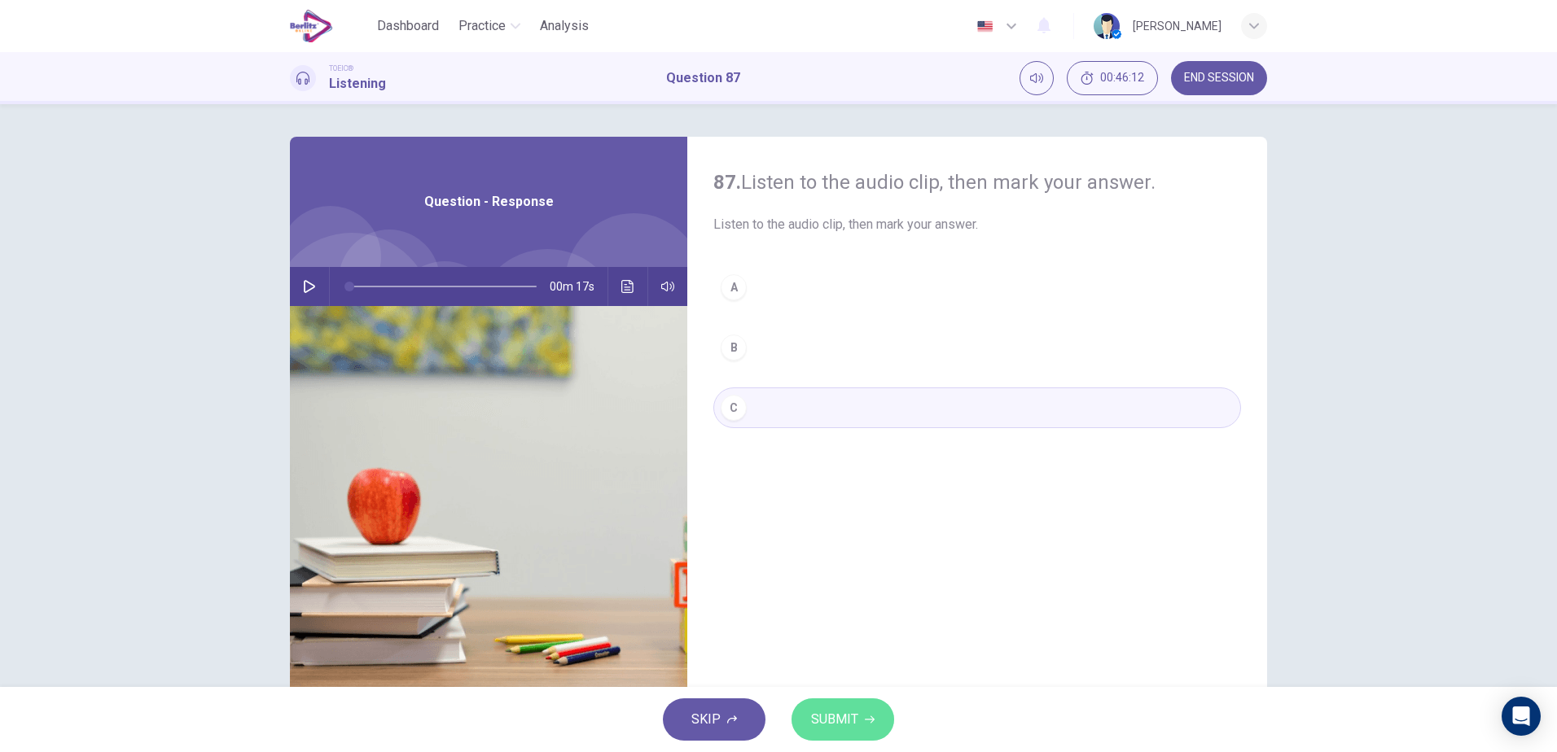
click at [847, 711] on span "SUBMIT" at bounding box center [834, 719] width 47 height 23
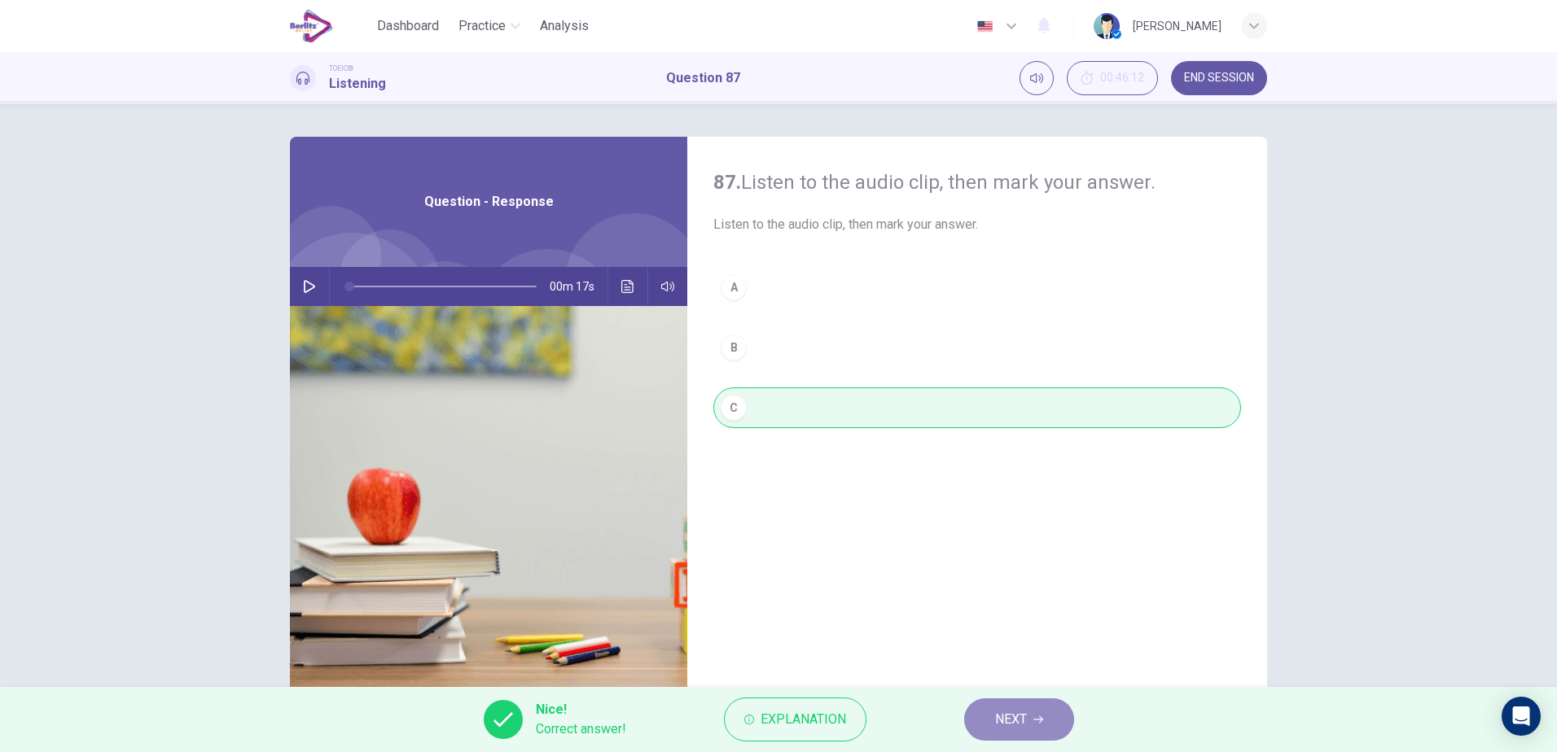
click at [988, 725] on button "NEXT" at bounding box center [1019, 720] width 110 height 42
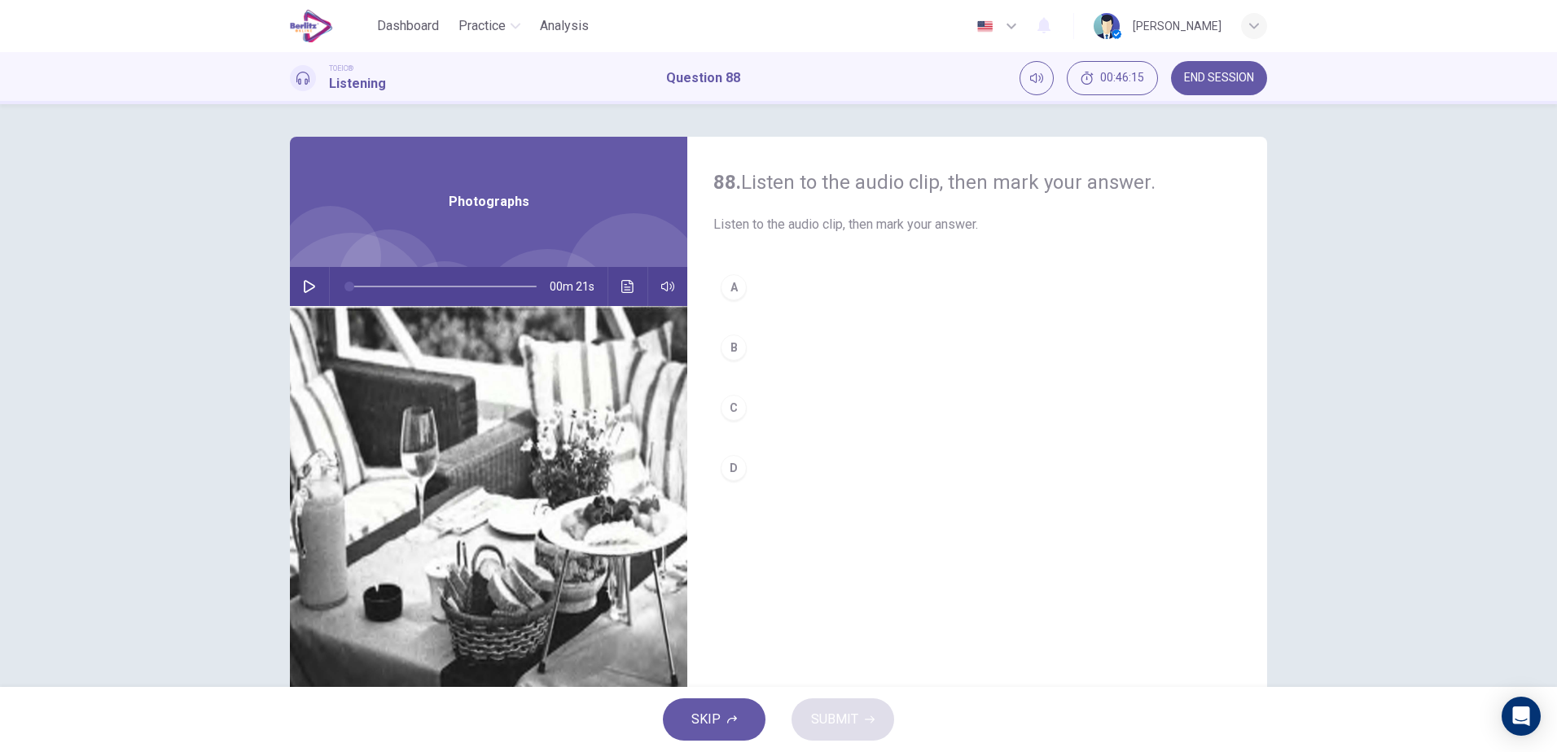
click at [308, 289] on icon "button" at bounding box center [309, 286] width 11 height 13
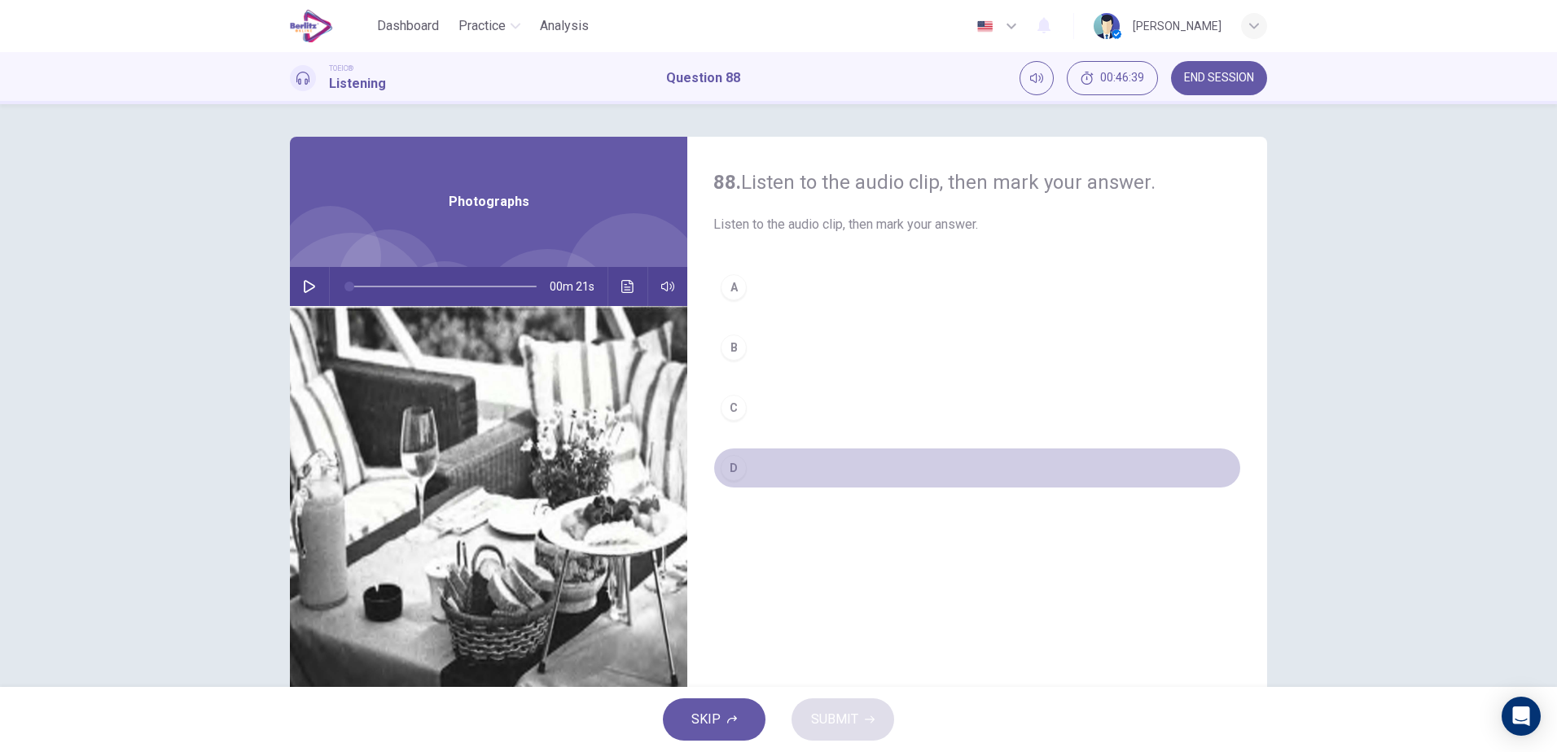
click at [752, 469] on button "D" at bounding box center [977, 468] width 528 height 41
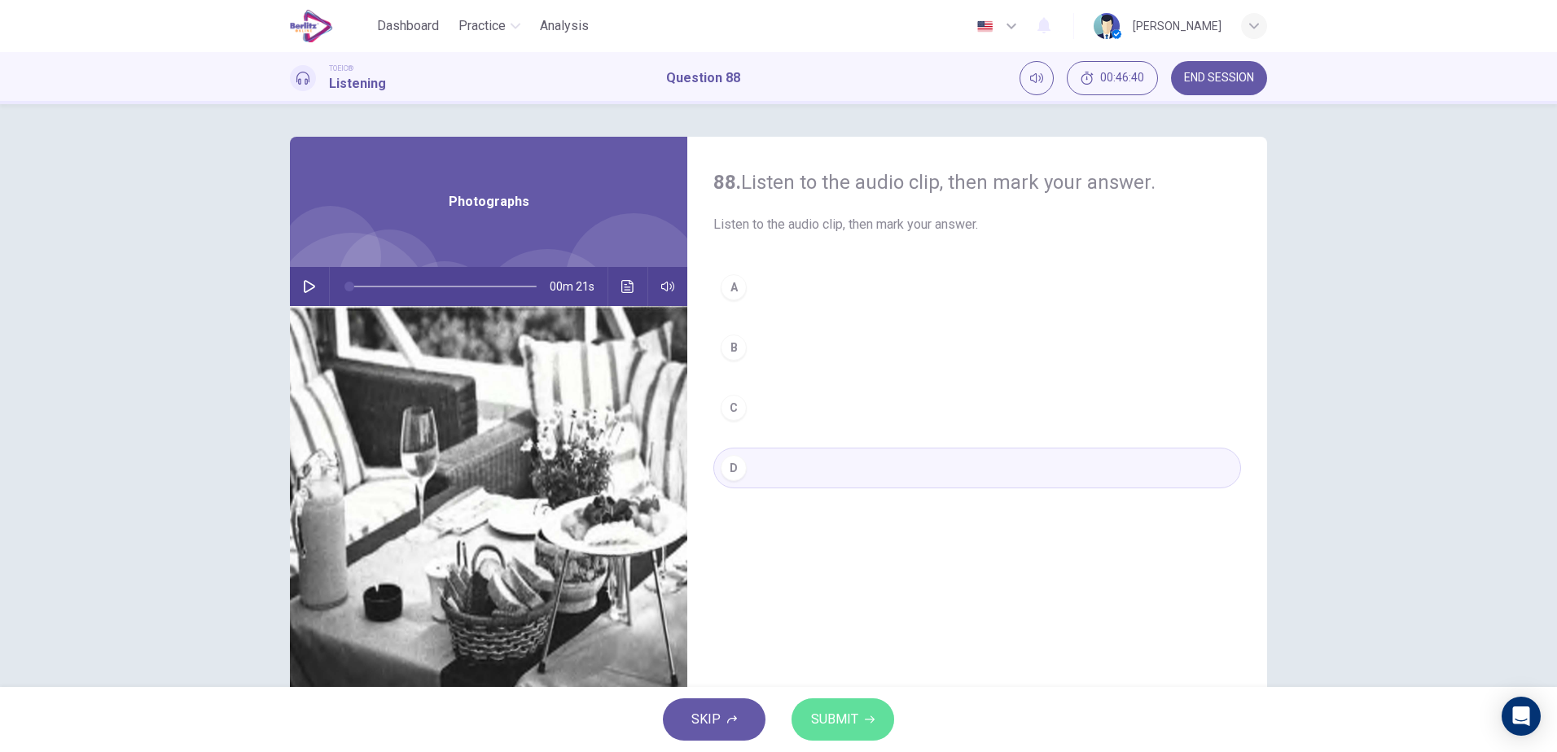
click at [844, 711] on span "SUBMIT" at bounding box center [834, 719] width 47 height 23
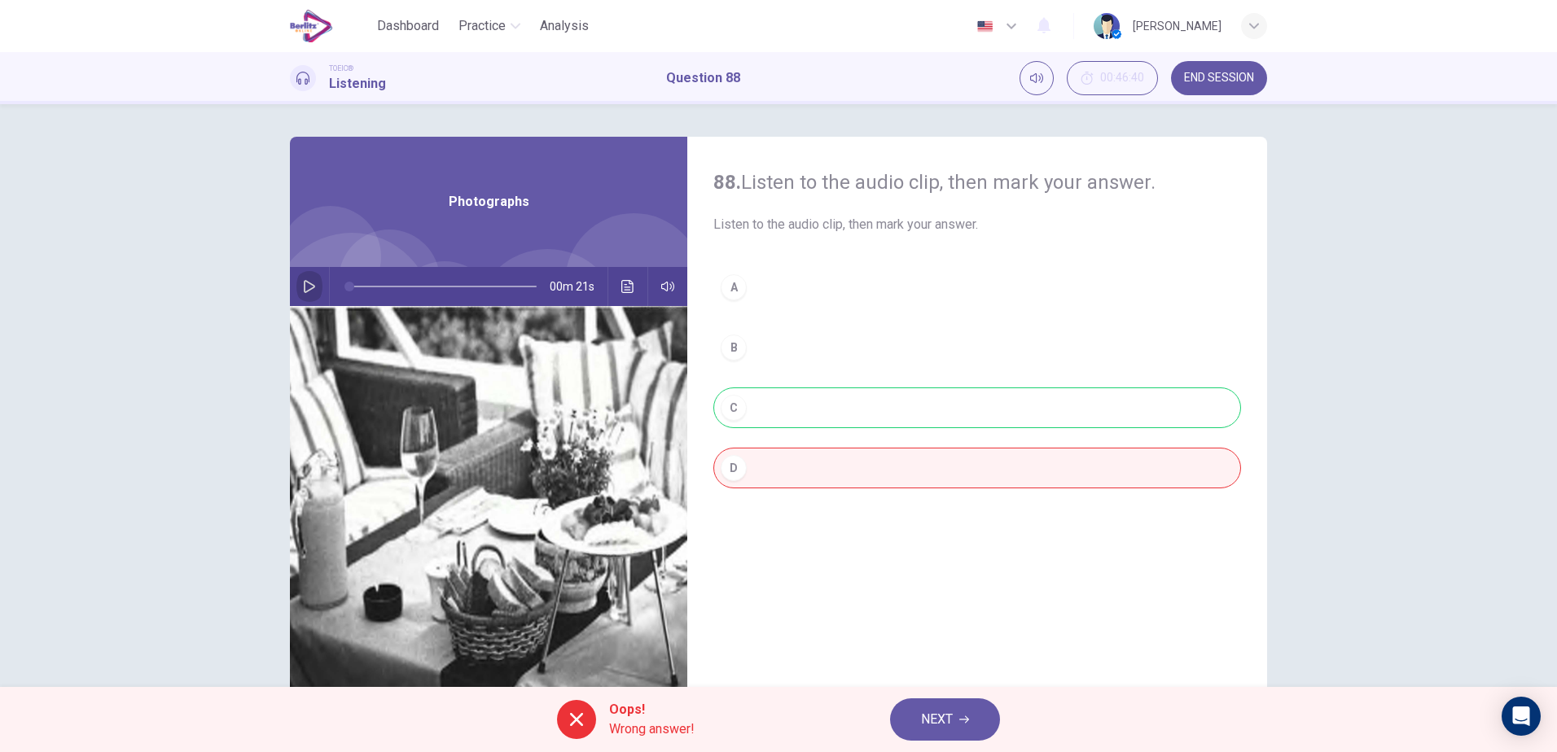
click at [312, 283] on button "button" at bounding box center [309, 286] width 26 height 39
type input "*"
click at [926, 713] on span "NEXT" at bounding box center [937, 719] width 32 height 23
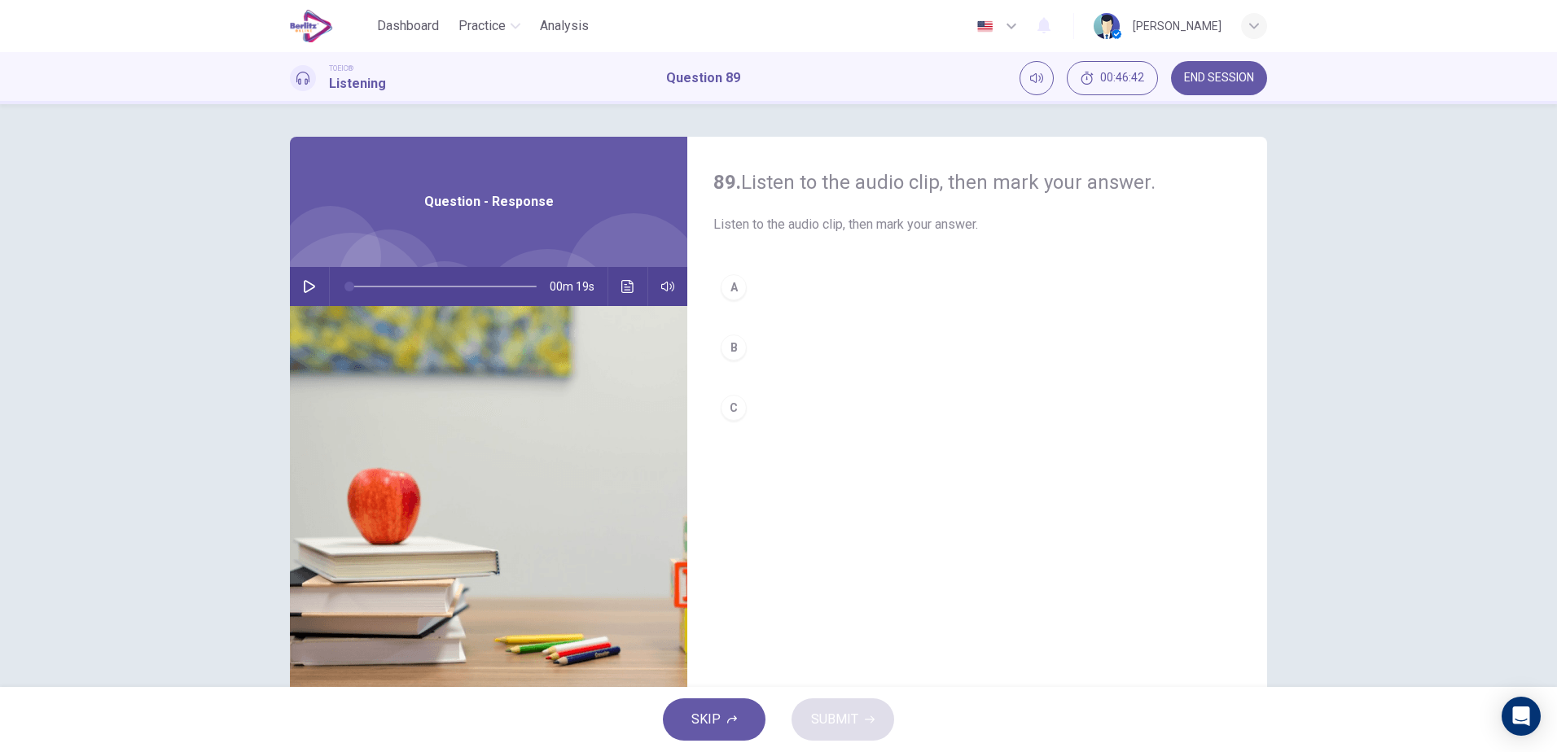
click at [309, 287] on icon "button" at bounding box center [309, 286] width 11 height 13
type input "*"
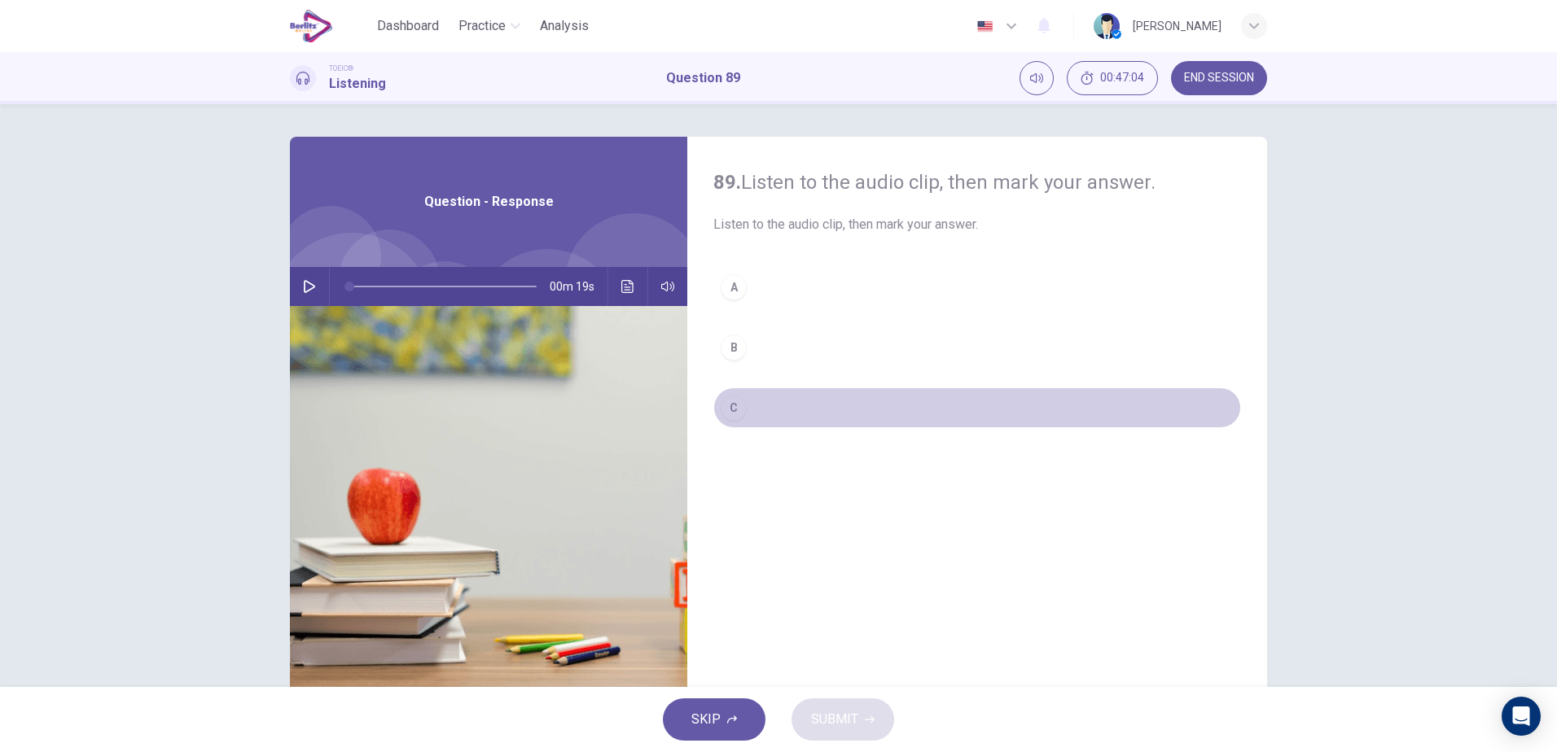
click at [733, 407] on div "C" at bounding box center [734, 408] width 26 height 26
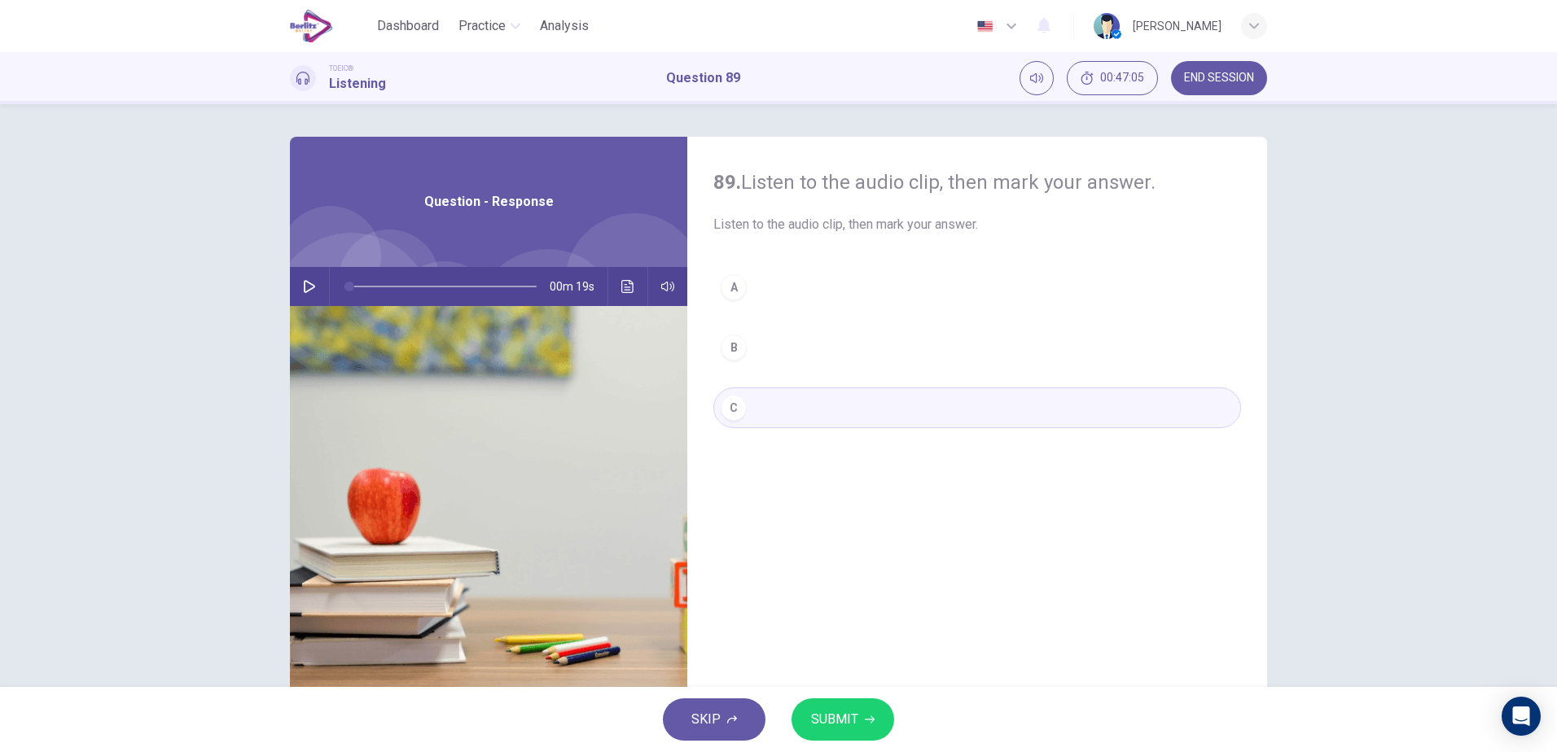
click at [851, 727] on span "SUBMIT" at bounding box center [834, 719] width 47 height 23
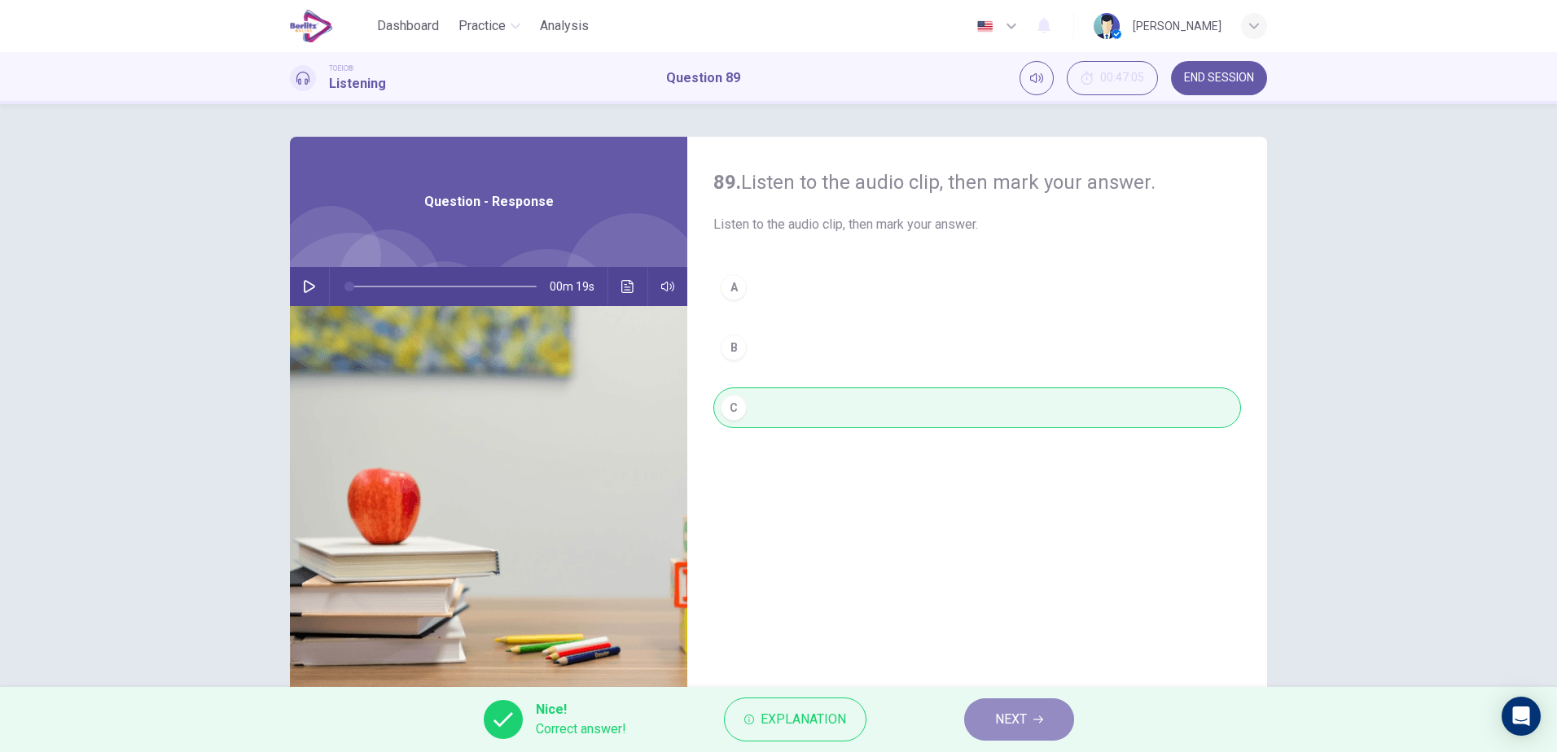
click at [1047, 724] on button "NEXT" at bounding box center [1019, 720] width 110 height 42
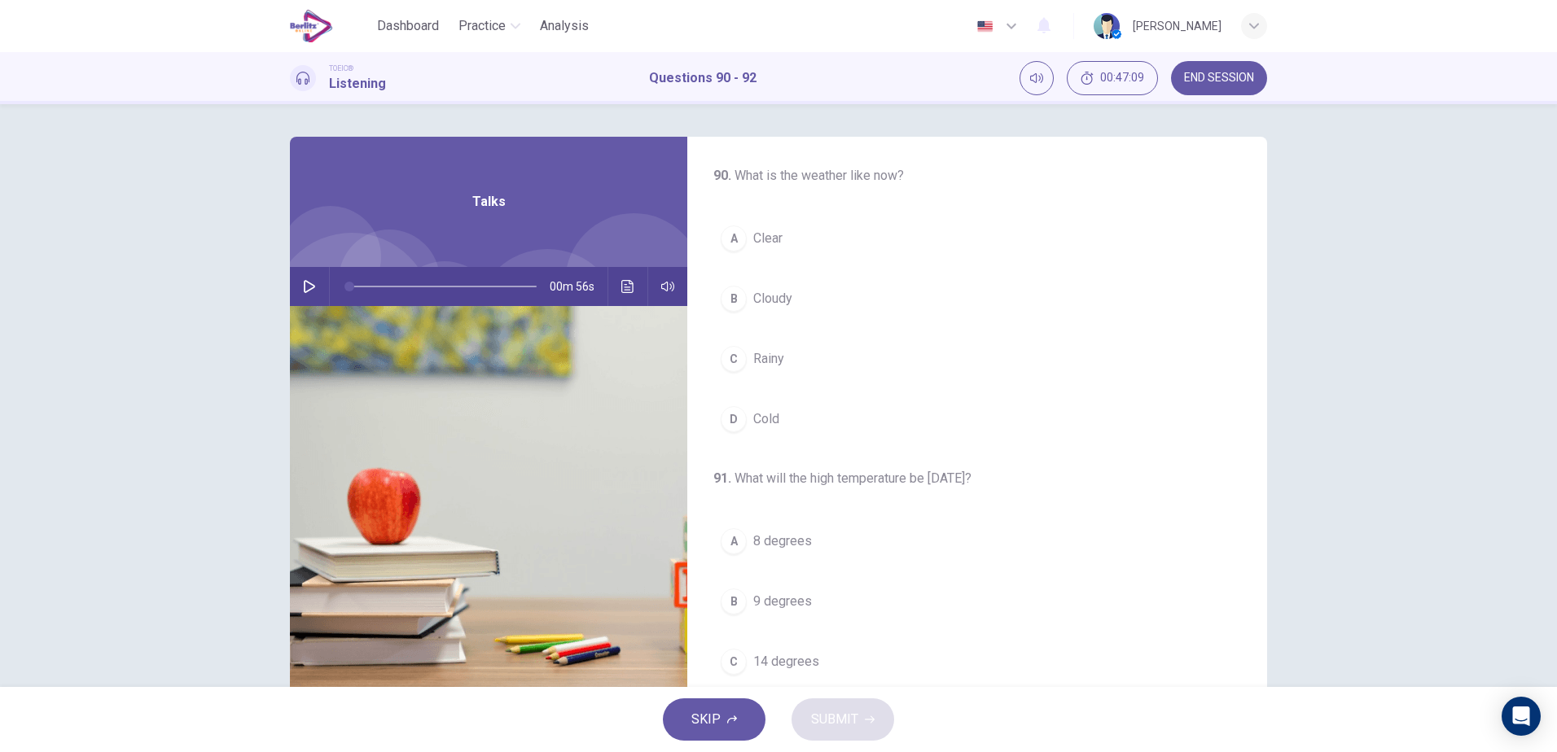
click at [305, 289] on icon "button" at bounding box center [309, 286] width 13 height 13
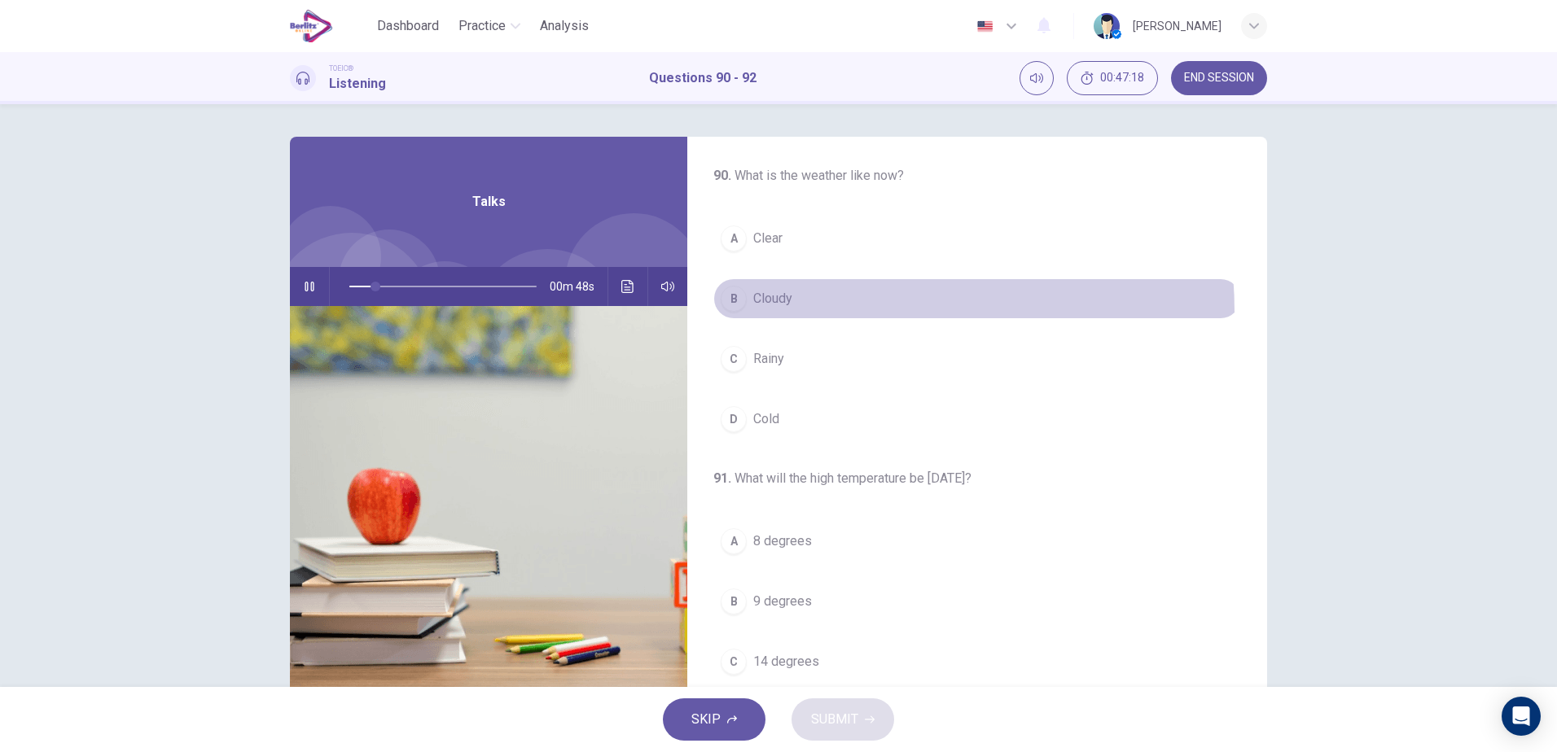
click at [784, 313] on button "B Cloudy" at bounding box center [977, 298] width 528 height 41
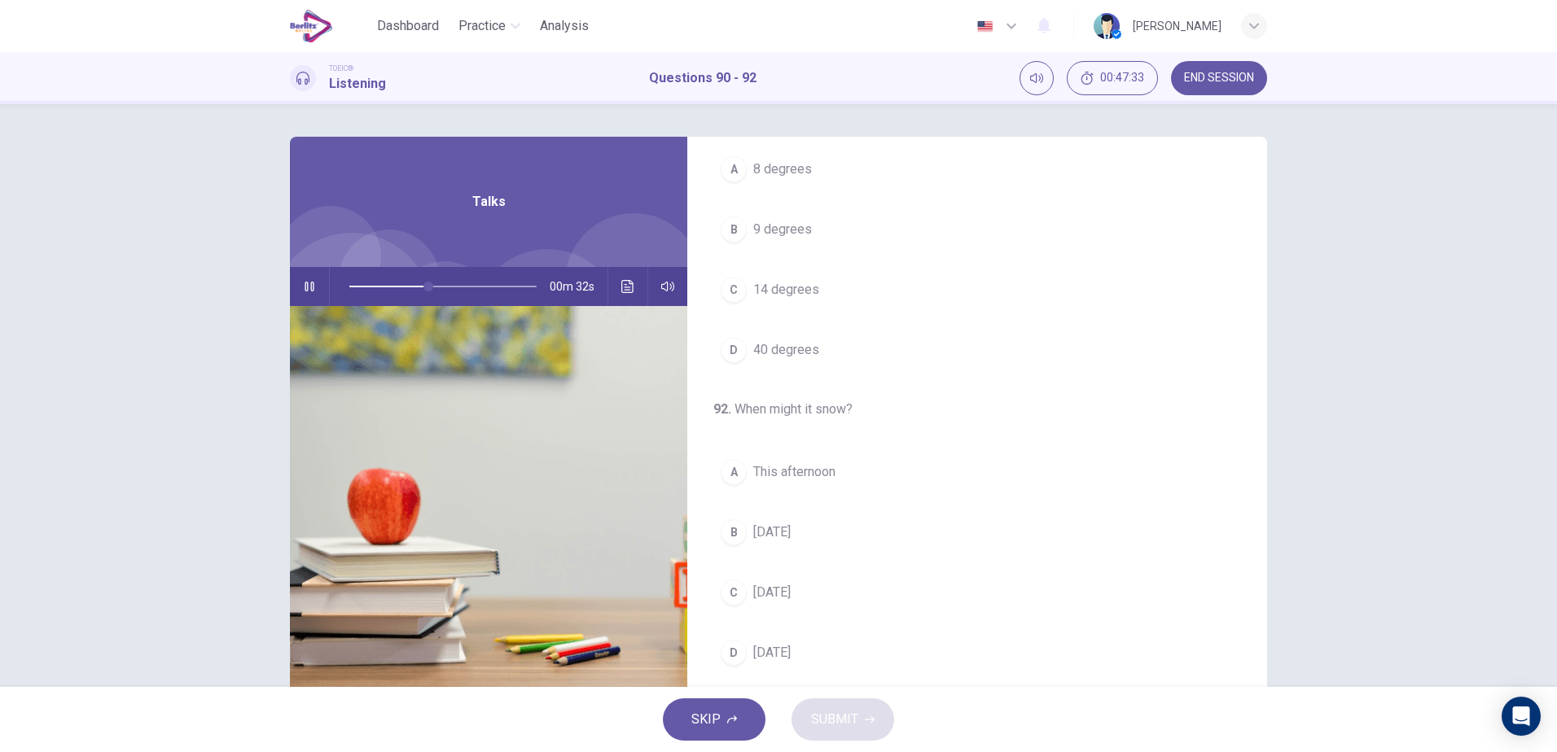
click at [791, 538] on span "[DATE]" at bounding box center [771, 533] width 37 height 20
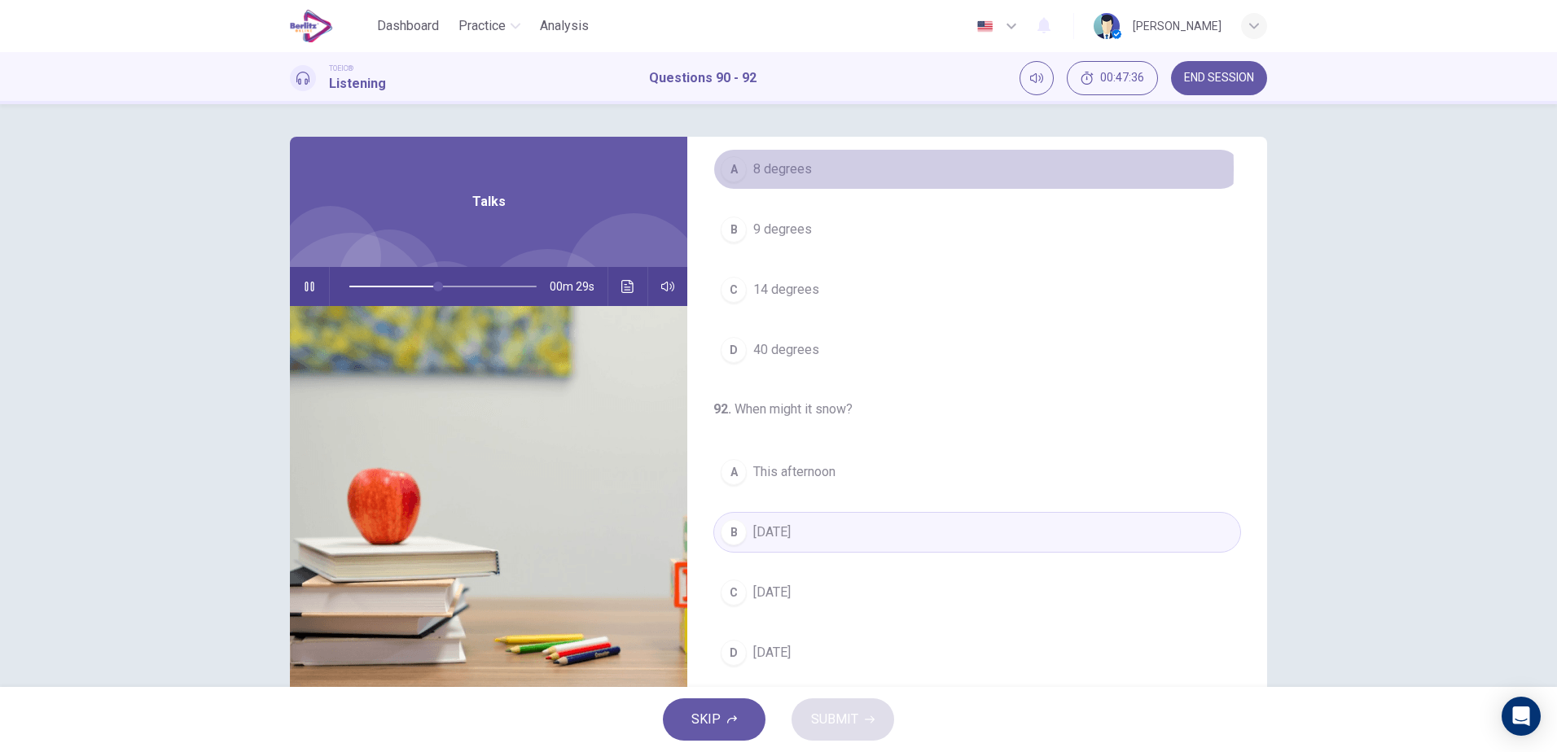
drag, startPoint x: 785, startPoint y: 169, endPoint x: 776, endPoint y: 168, distance: 9.0
click at [782, 165] on span "8 degrees" at bounding box center [782, 170] width 59 height 20
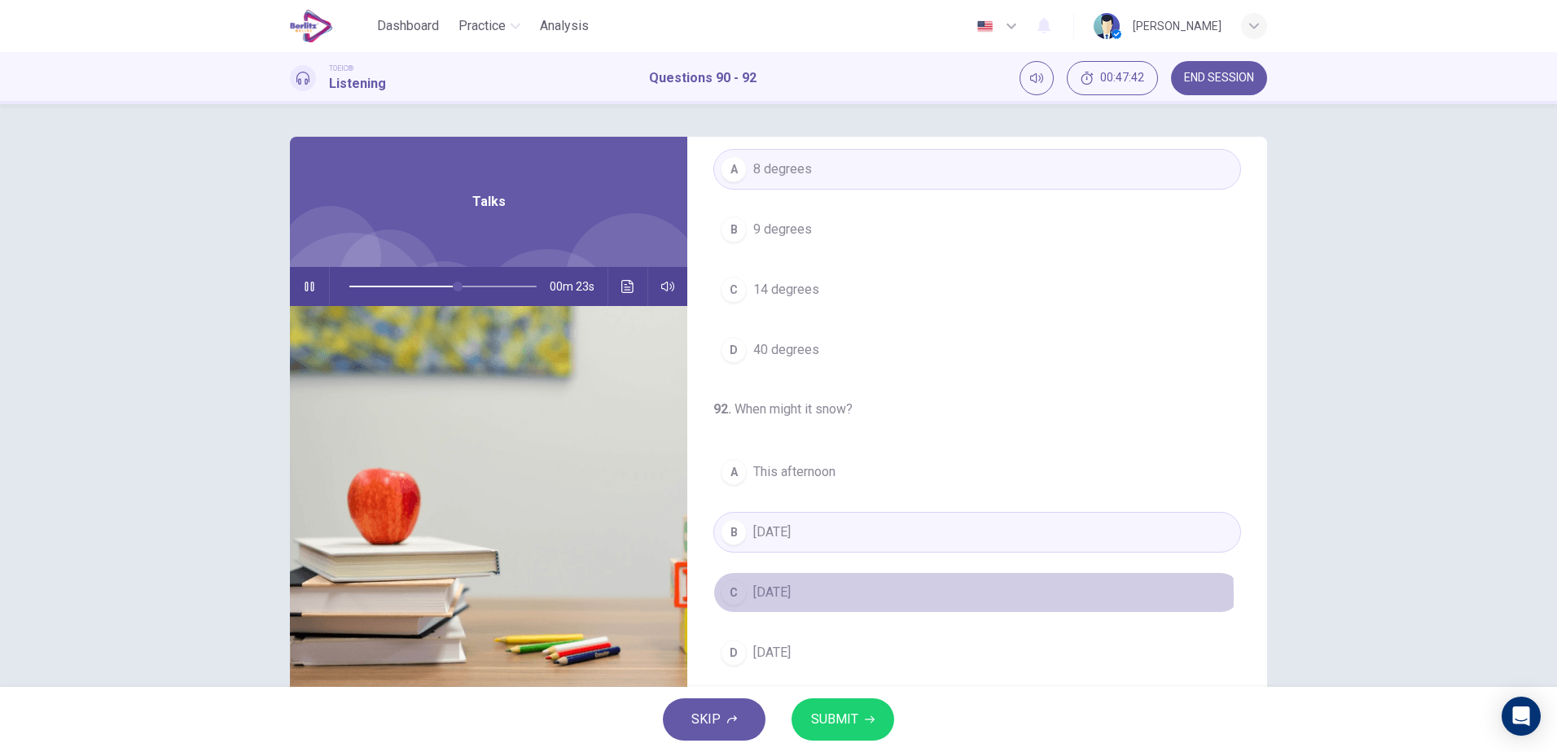
click at [781, 595] on span "[DATE]" at bounding box center [771, 593] width 37 height 20
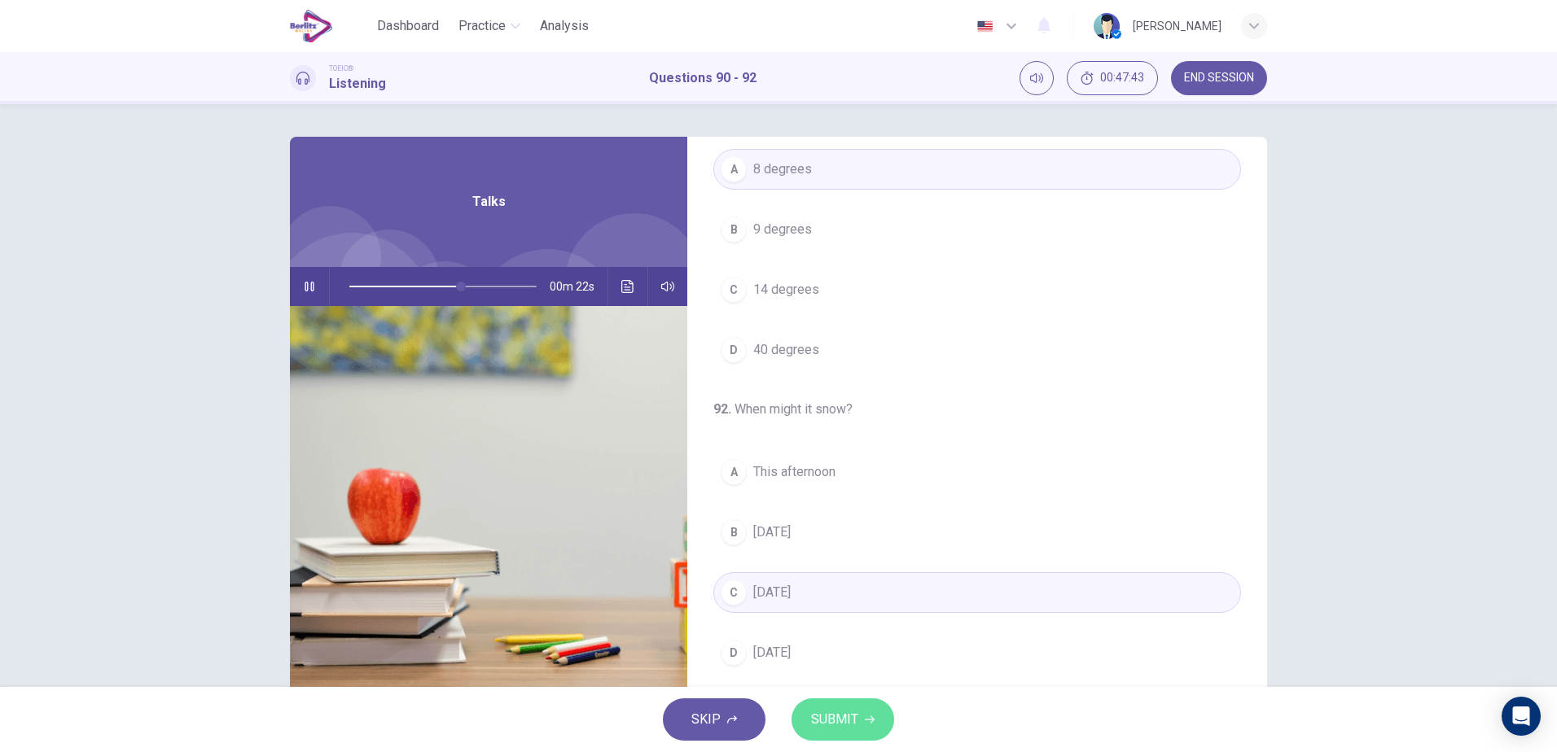
click at [821, 703] on button "SUBMIT" at bounding box center [842, 720] width 103 height 42
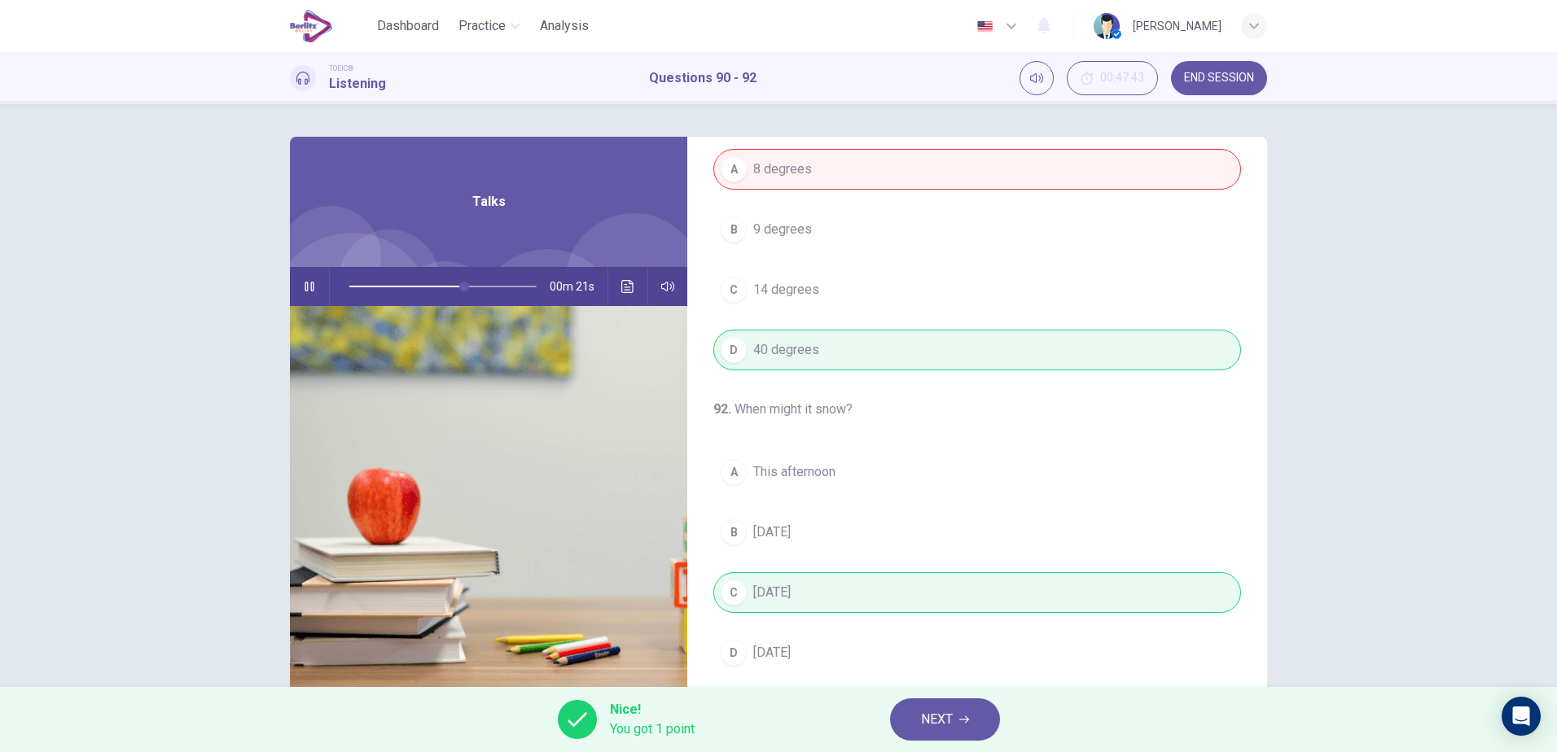
type input "**"
click at [954, 713] on button "NEXT" at bounding box center [945, 720] width 110 height 42
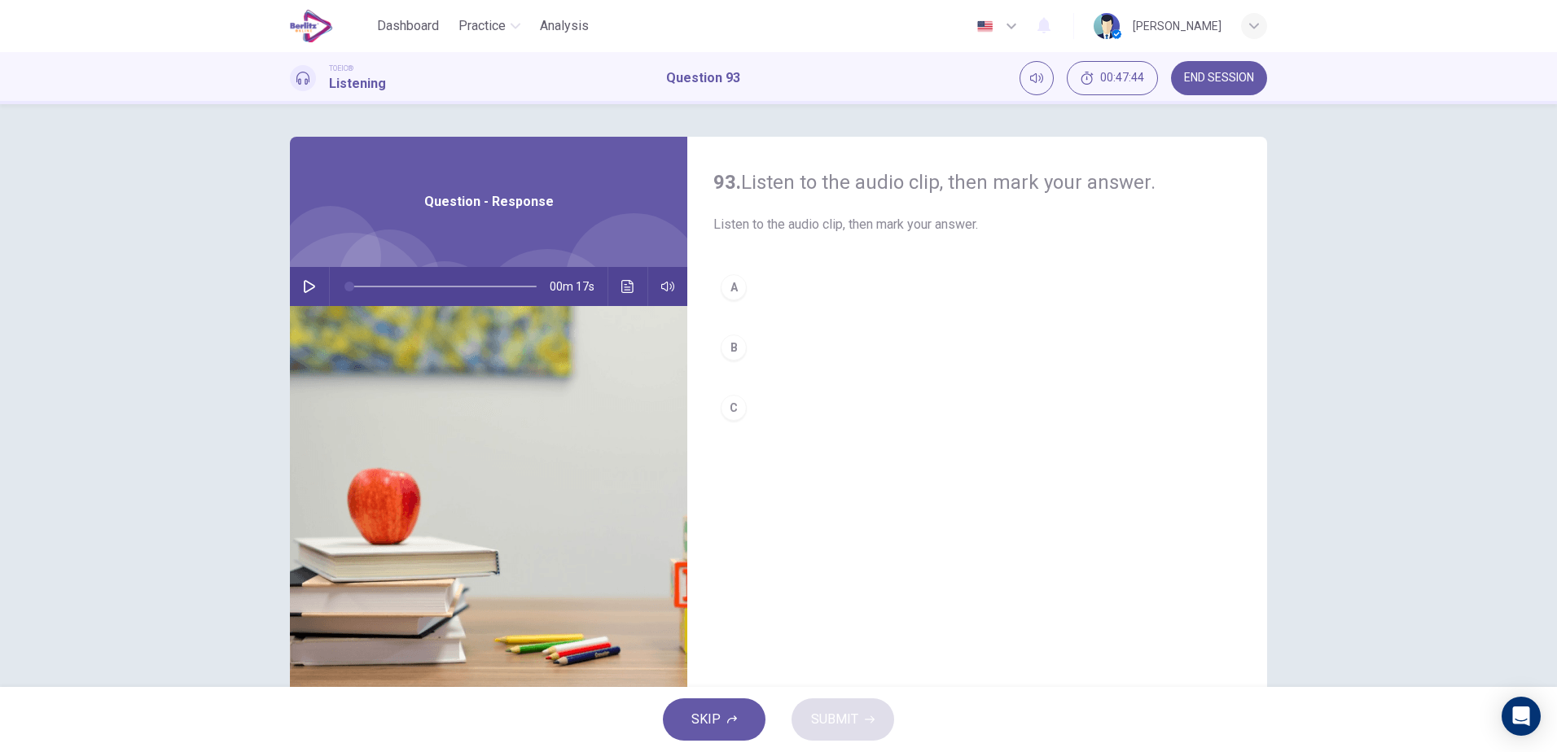
click at [313, 283] on button "button" at bounding box center [309, 286] width 26 height 39
click at [729, 351] on div "B" at bounding box center [734, 348] width 26 height 26
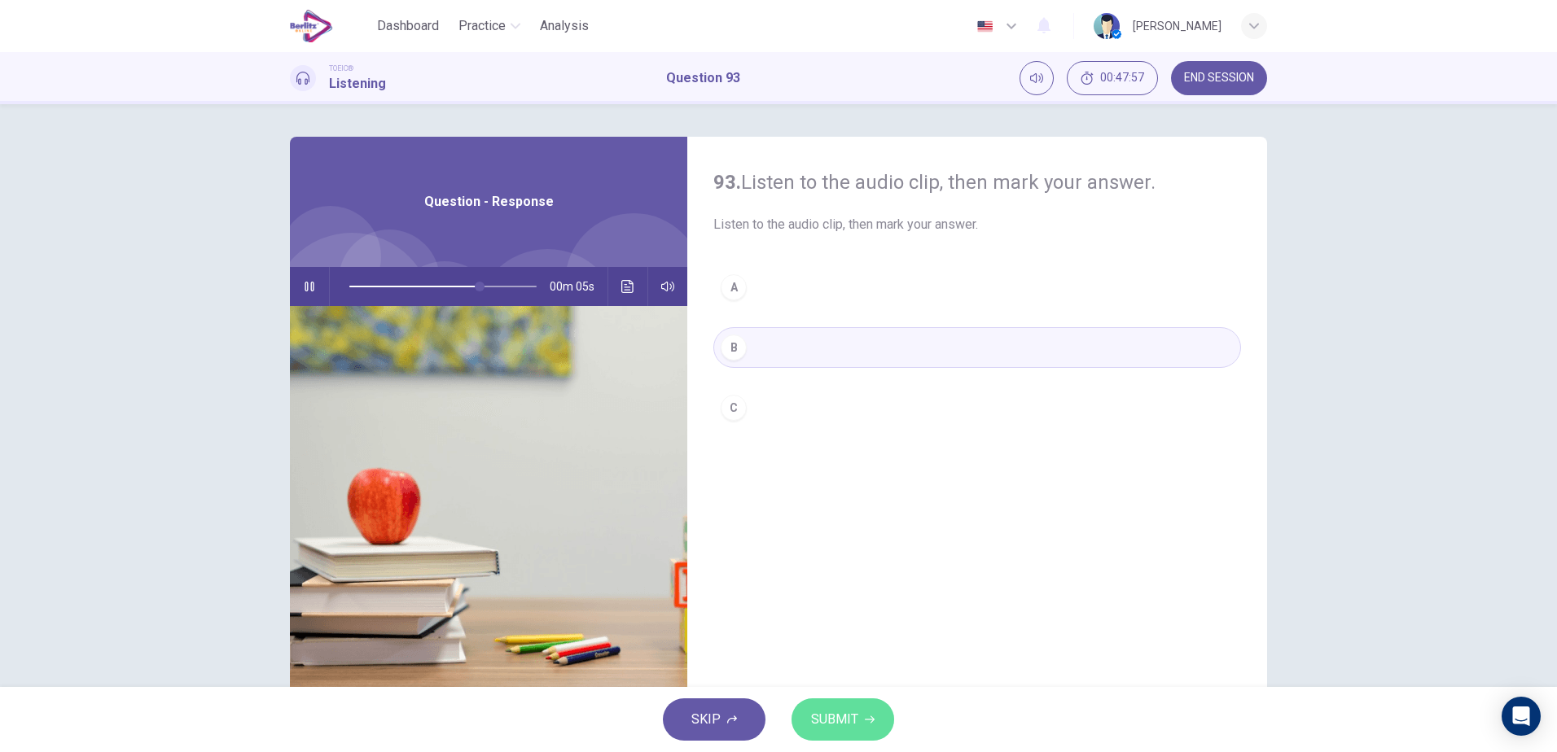
click at [839, 726] on span "SUBMIT" at bounding box center [834, 719] width 47 height 23
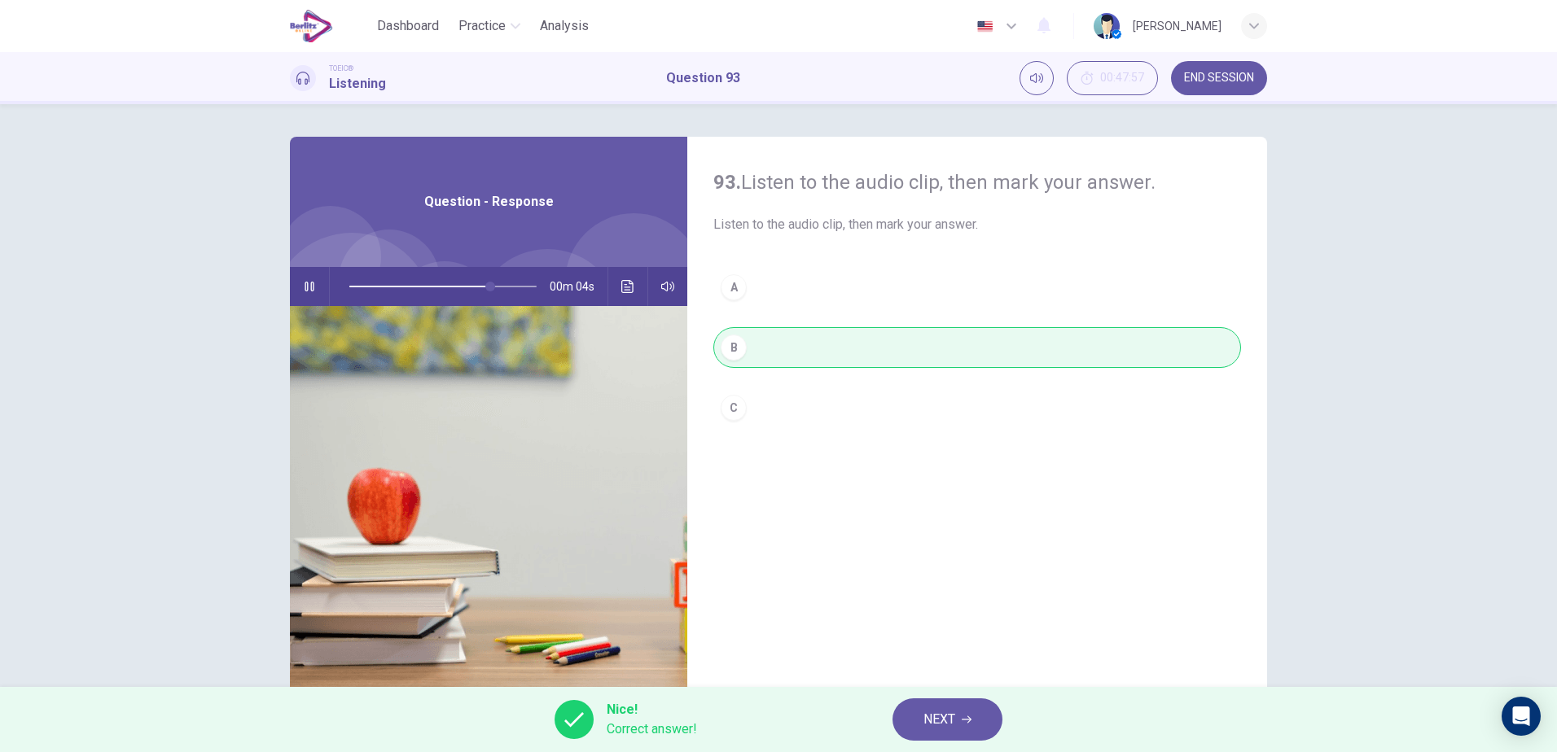
type input "**"
click at [906, 718] on button "NEXT" at bounding box center [947, 720] width 110 height 42
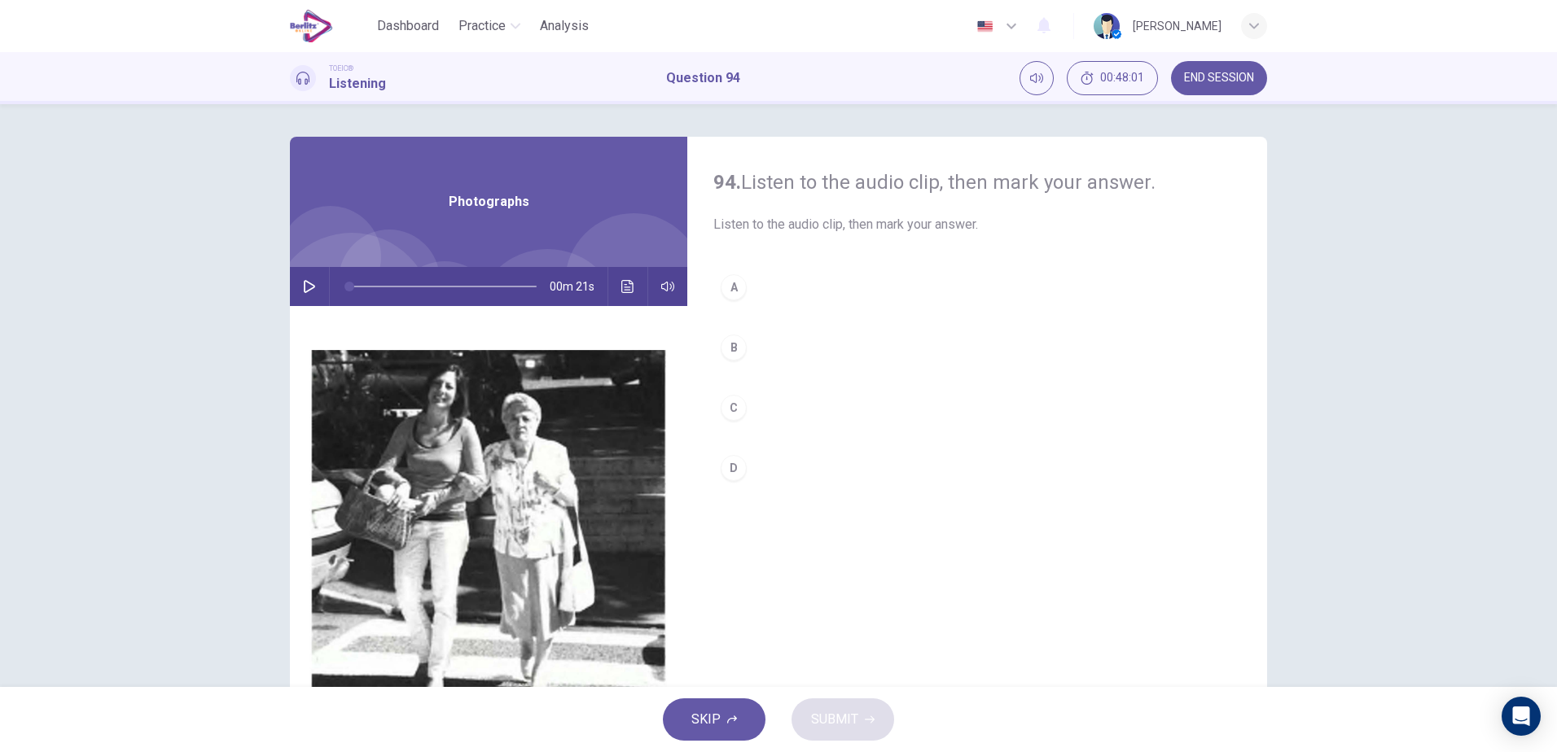
click at [305, 283] on icon "button" at bounding box center [309, 286] width 13 height 13
type input "*"
drag, startPoint x: 739, startPoint y: 462, endPoint x: 746, endPoint y: 469, distance: 9.8
click at [741, 465] on div "D" at bounding box center [734, 468] width 26 height 26
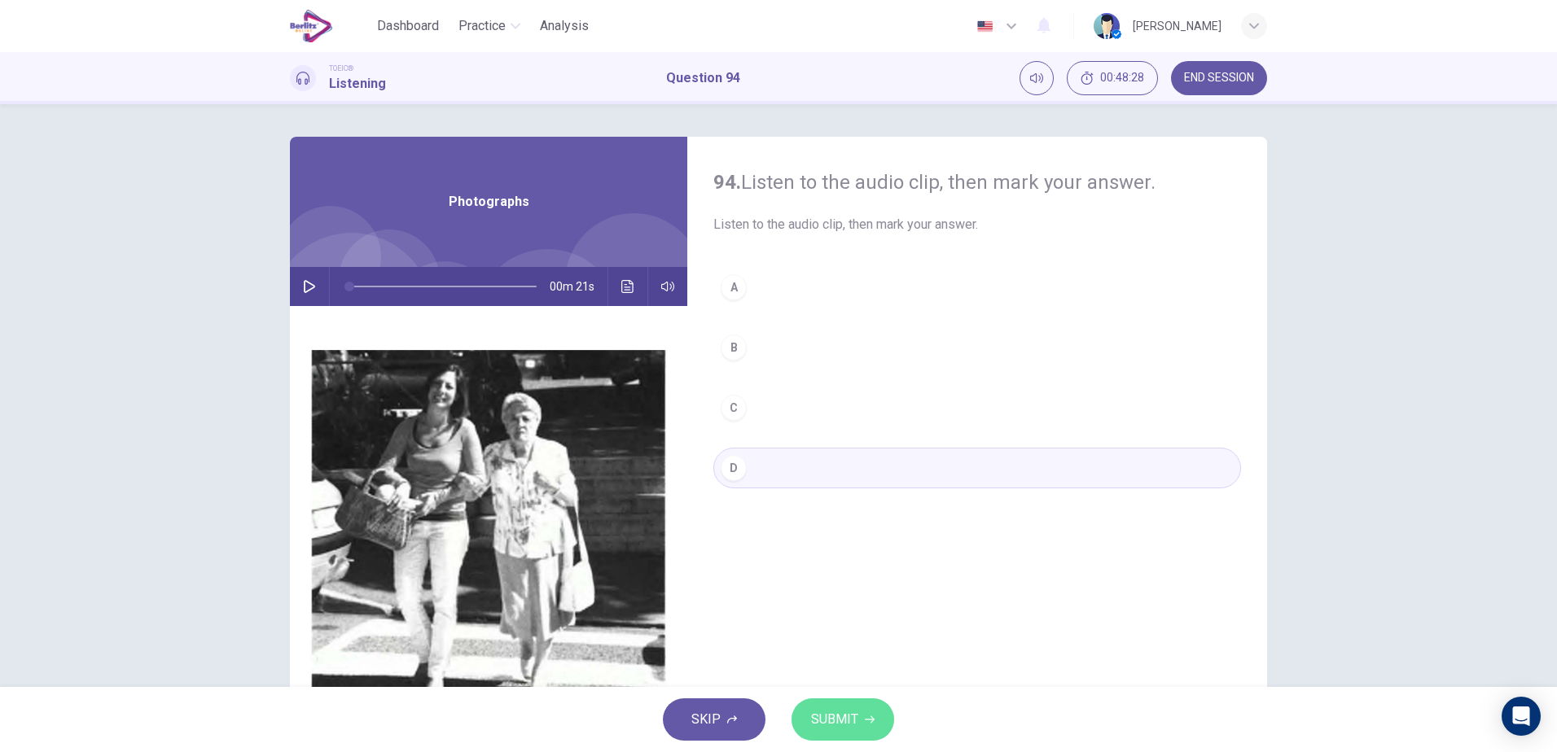
click at [868, 715] on icon "button" at bounding box center [870, 720] width 10 height 10
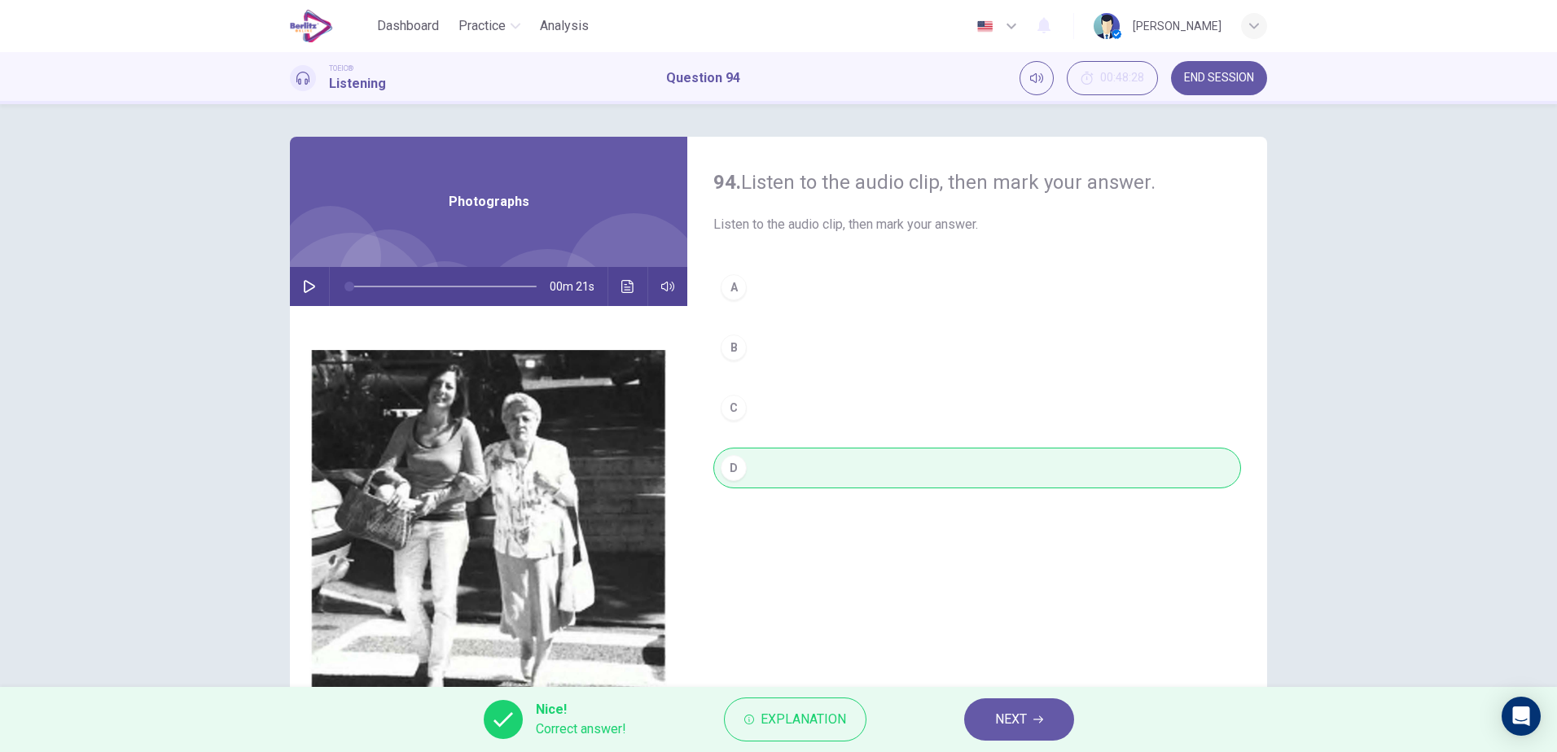
click at [1033, 730] on button "NEXT" at bounding box center [1019, 720] width 110 height 42
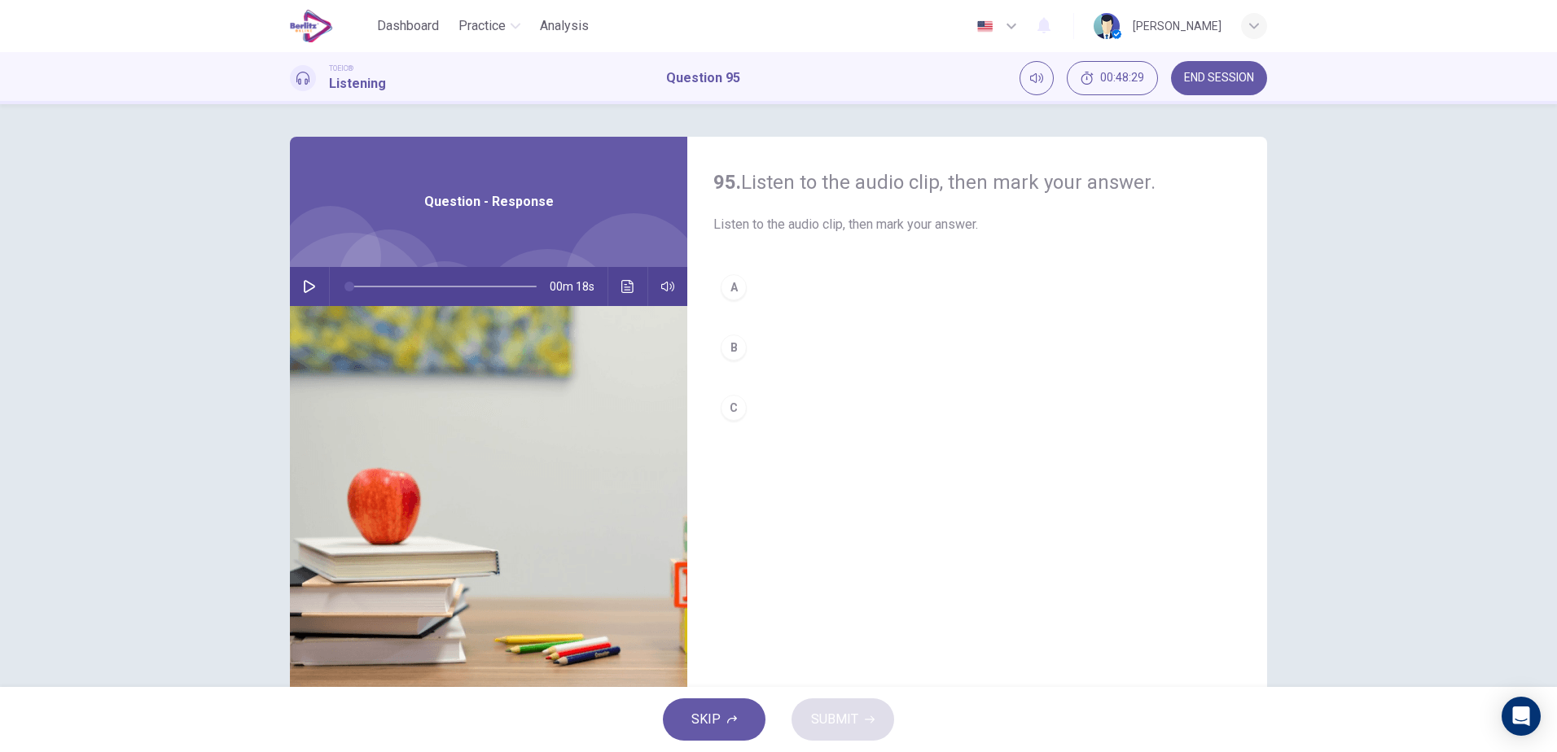
click at [305, 283] on icon "button" at bounding box center [309, 286] width 11 height 13
click at [734, 405] on div "C" at bounding box center [734, 408] width 26 height 26
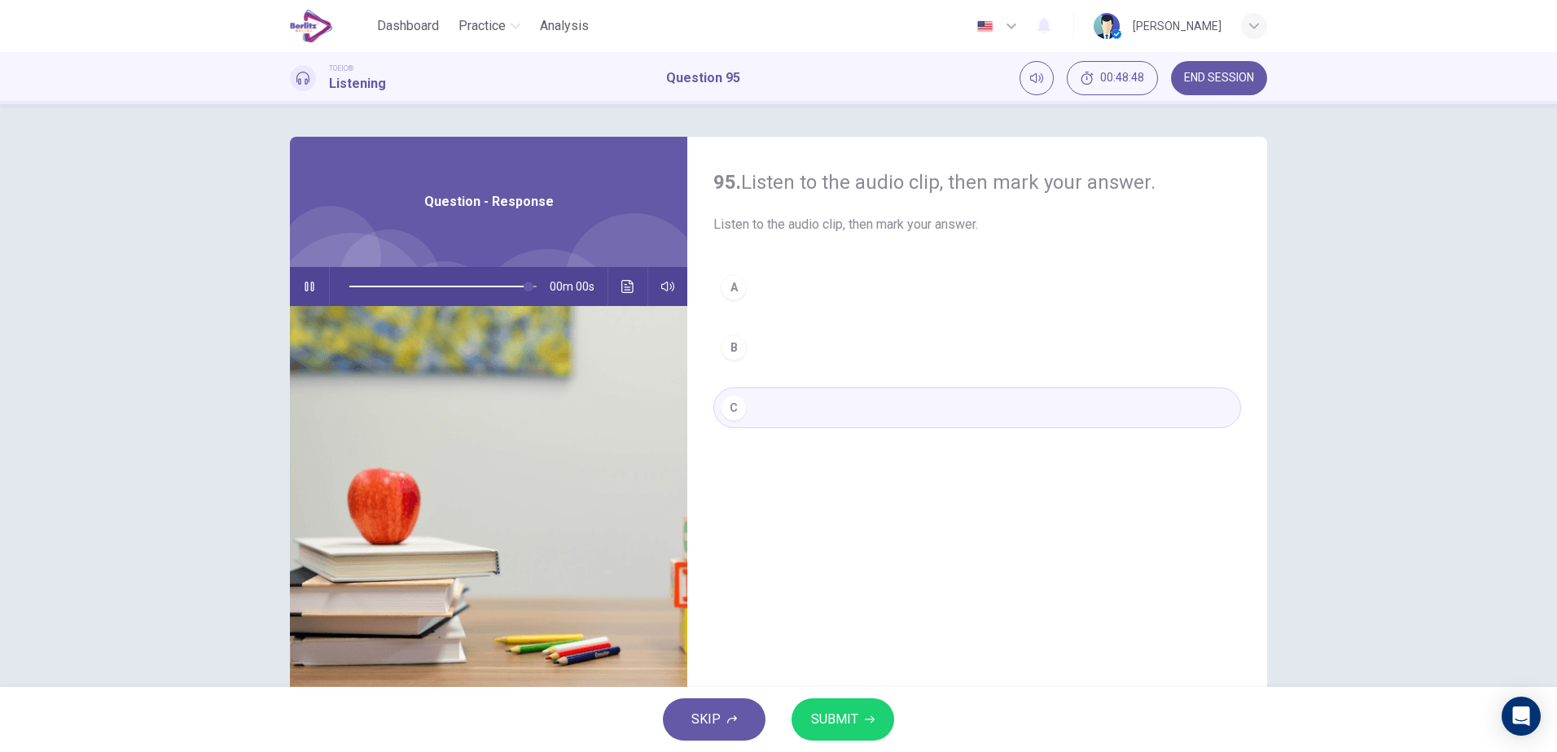
type input "*"
click at [824, 708] on span "SUBMIT" at bounding box center [834, 719] width 47 height 23
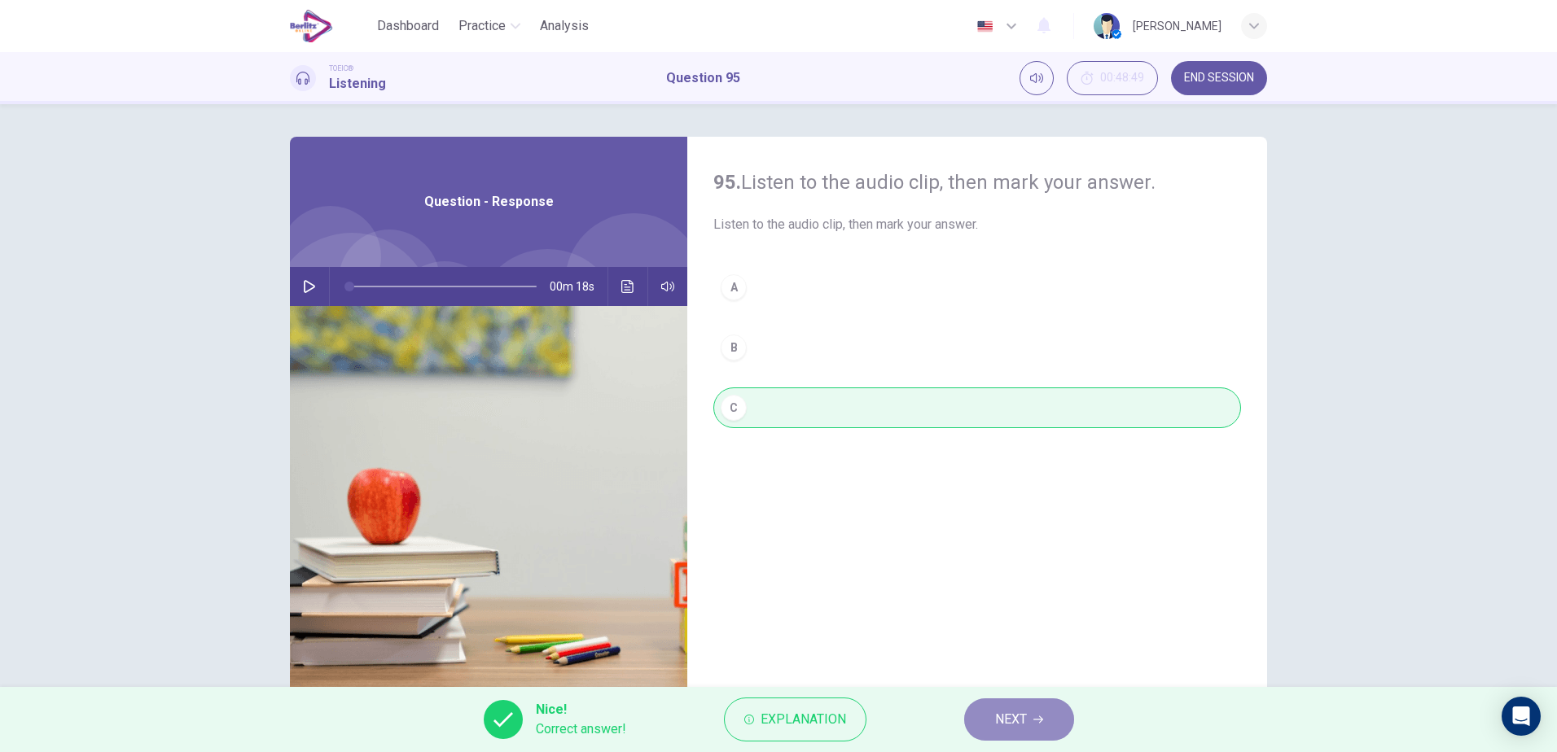
click at [1039, 718] on icon "button" at bounding box center [1038, 720] width 10 height 10
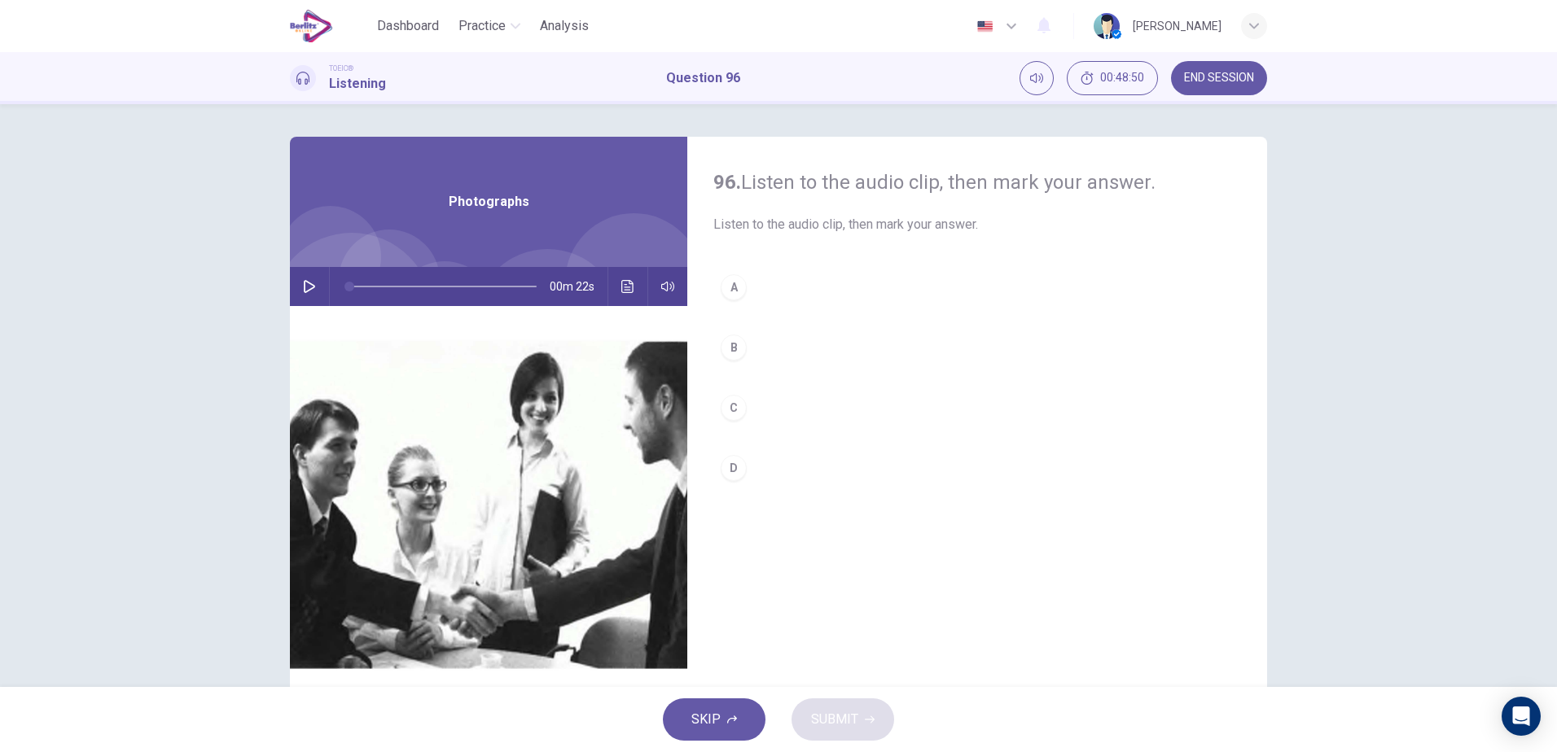
click at [309, 291] on icon "button" at bounding box center [309, 286] width 13 height 13
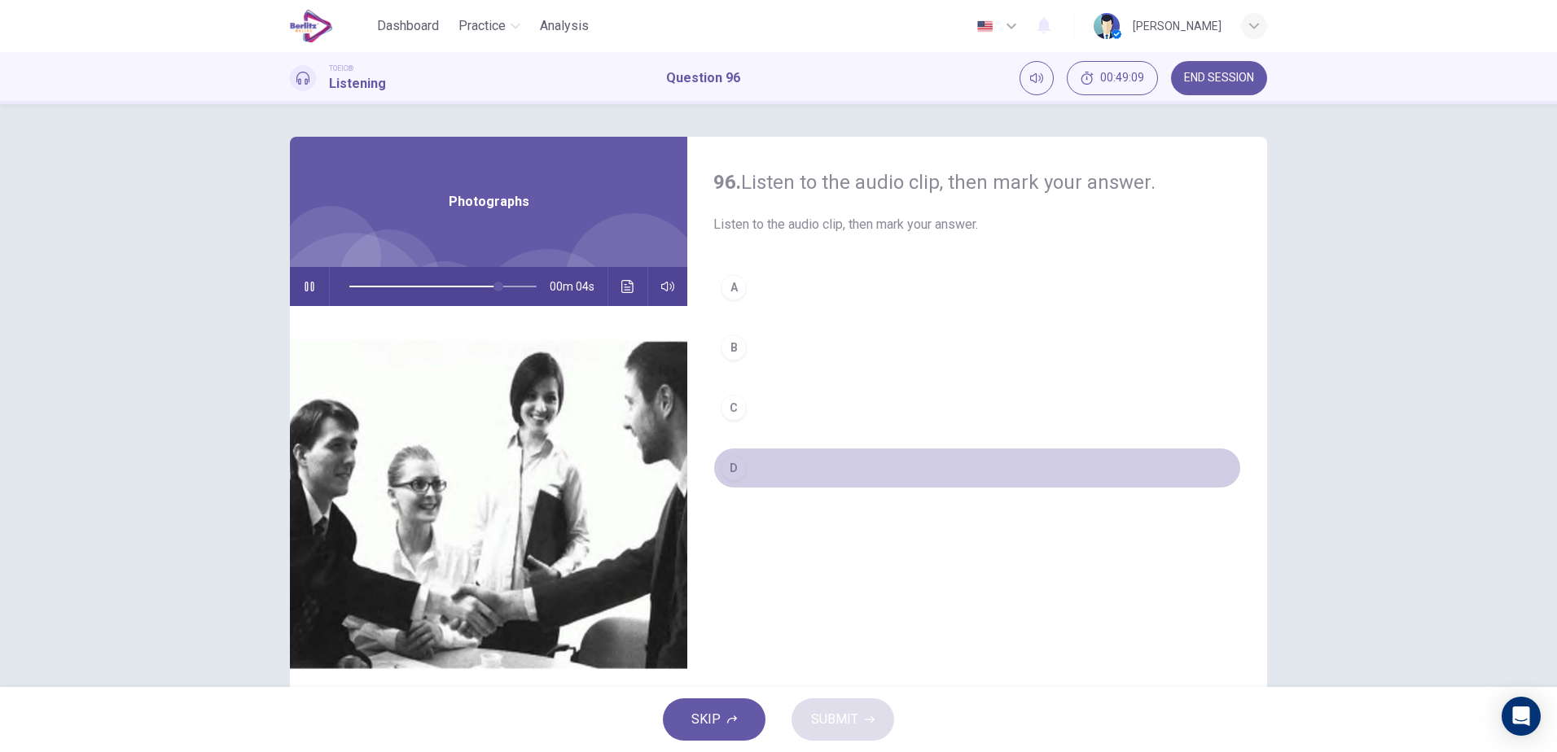
click at [723, 472] on div "D" at bounding box center [734, 468] width 26 height 26
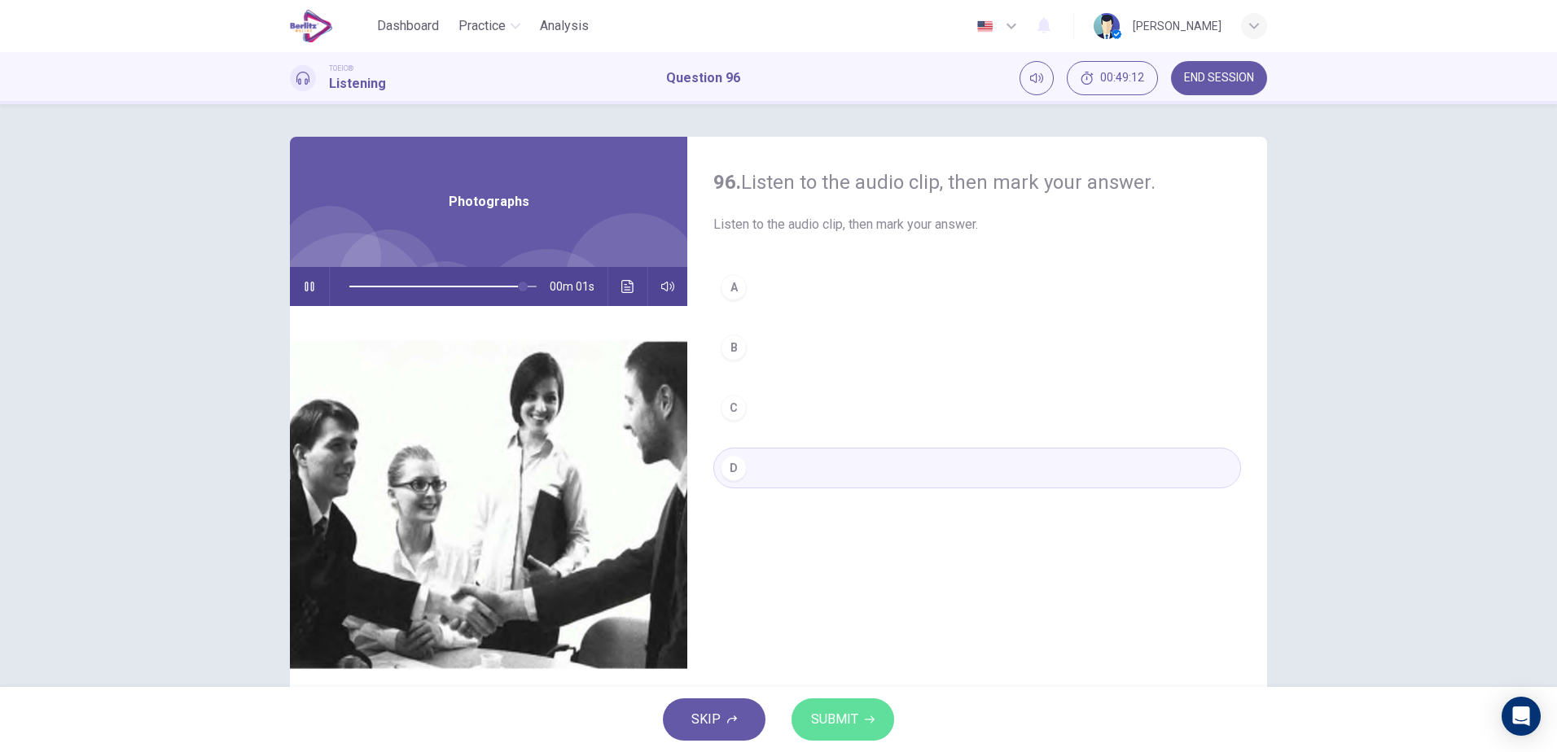
click at [848, 726] on span "SUBMIT" at bounding box center [834, 719] width 47 height 23
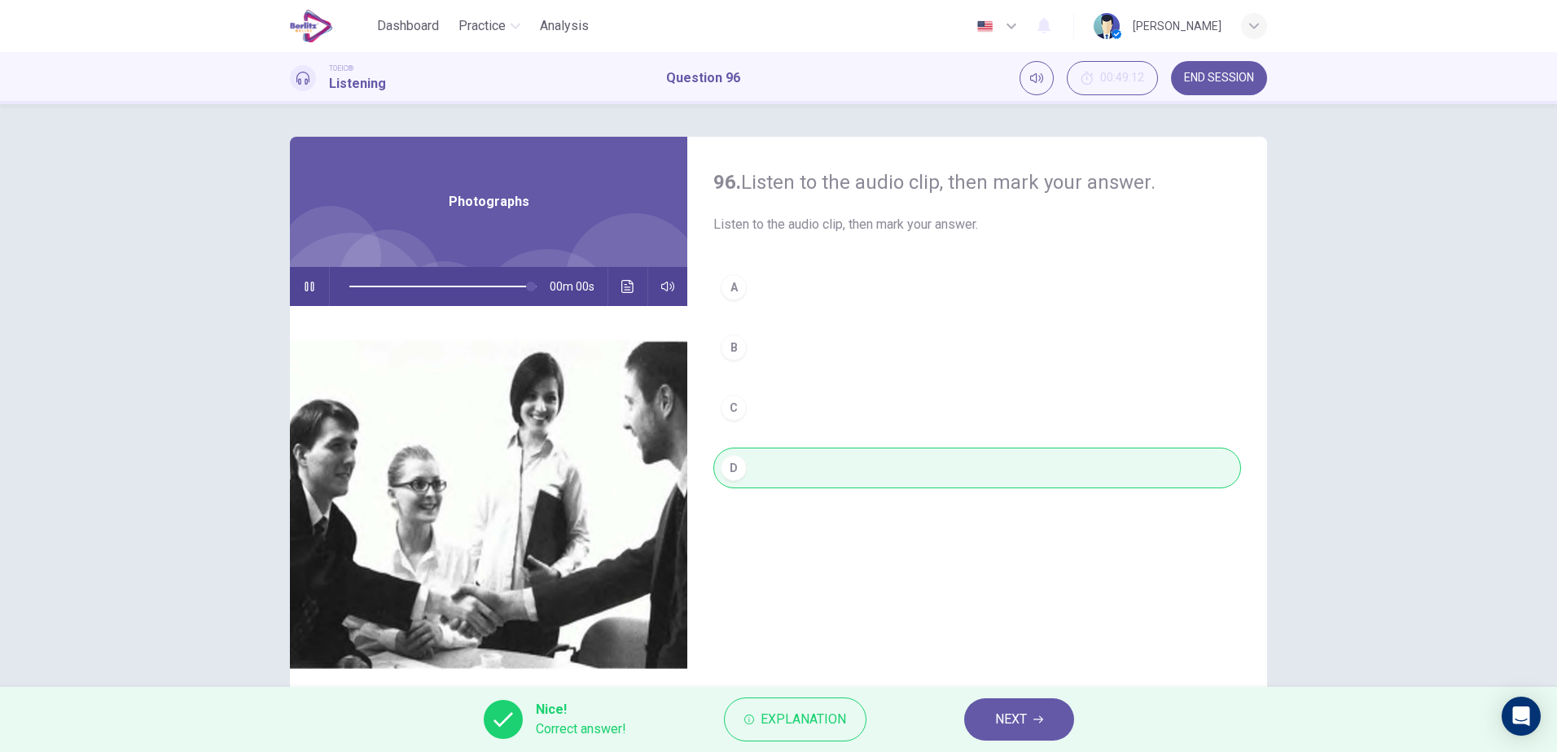
type input "*"
click at [999, 723] on span "NEXT" at bounding box center [1011, 719] width 32 height 23
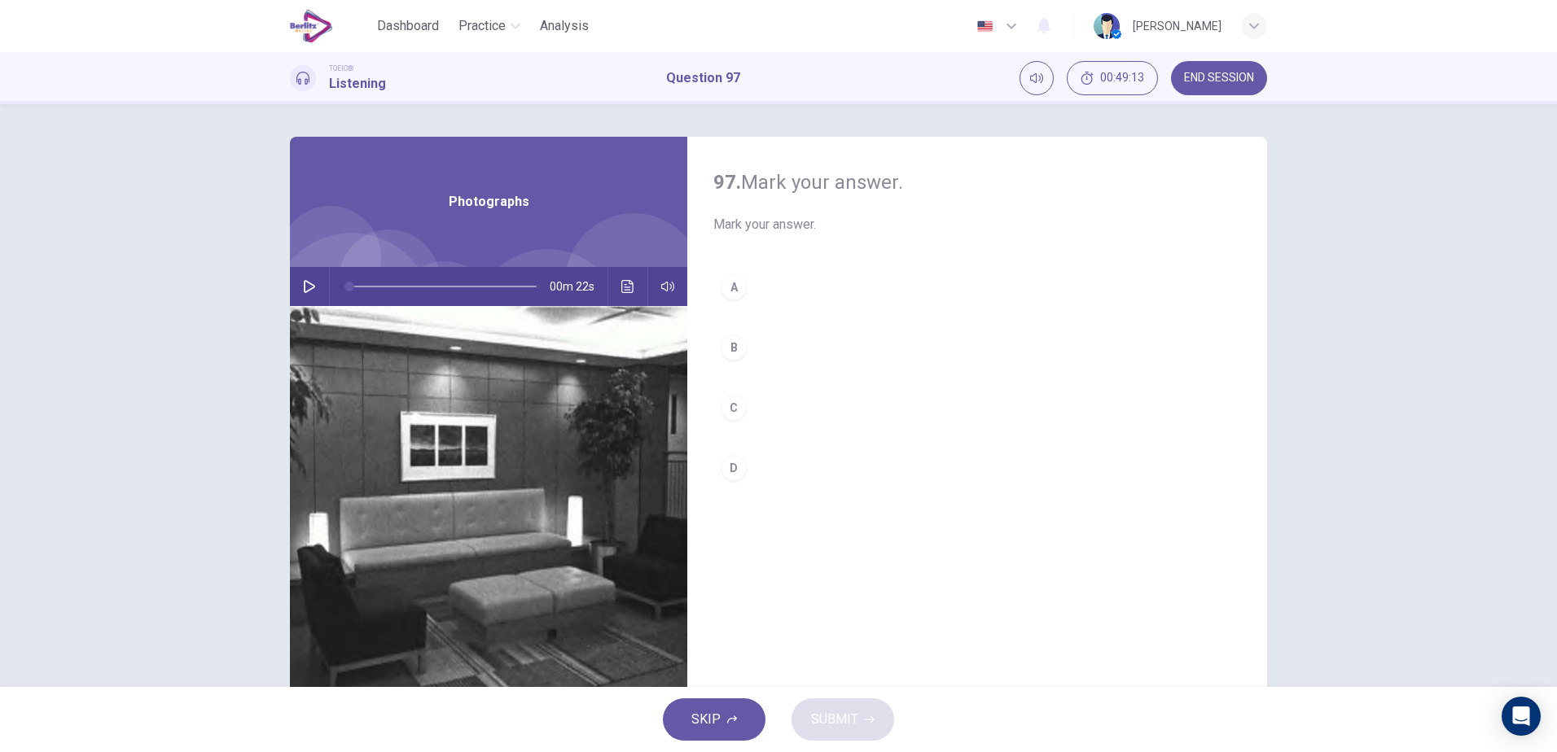
click at [318, 278] on div "00m 22s" at bounding box center [488, 286] width 397 height 39
click at [307, 296] on button "button" at bounding box center [309, 286] width 26 height 39
type input "*"
click at [724, 341] on div "B" at bounding box center [734, 348] width 26 height 26
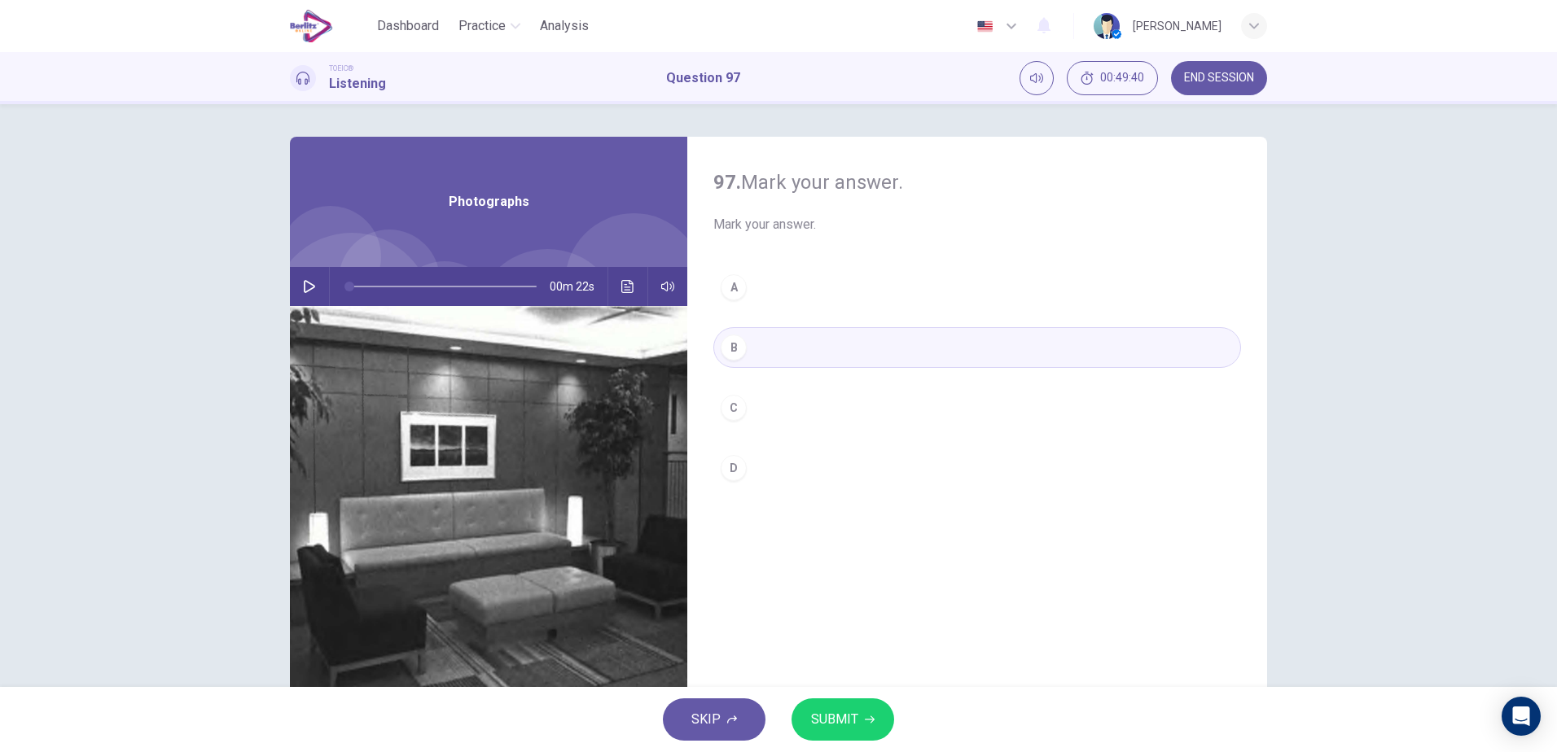
click at [732, 410] on div "C" at bounding box center [734, 408] width 26 height 26
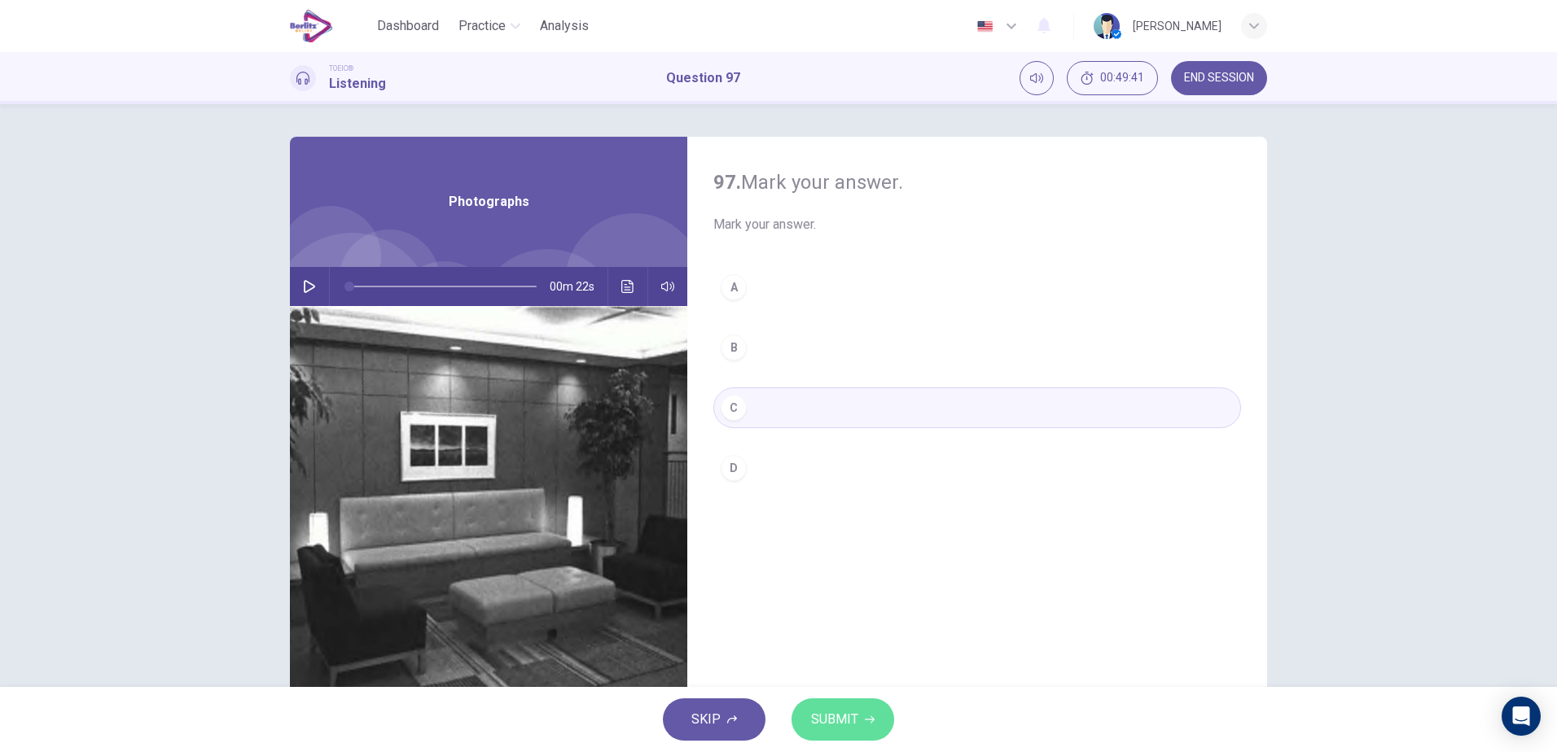
click at [829, 725] on span "SUBMIT" at bounding box center [834, 719] width 47 height 23
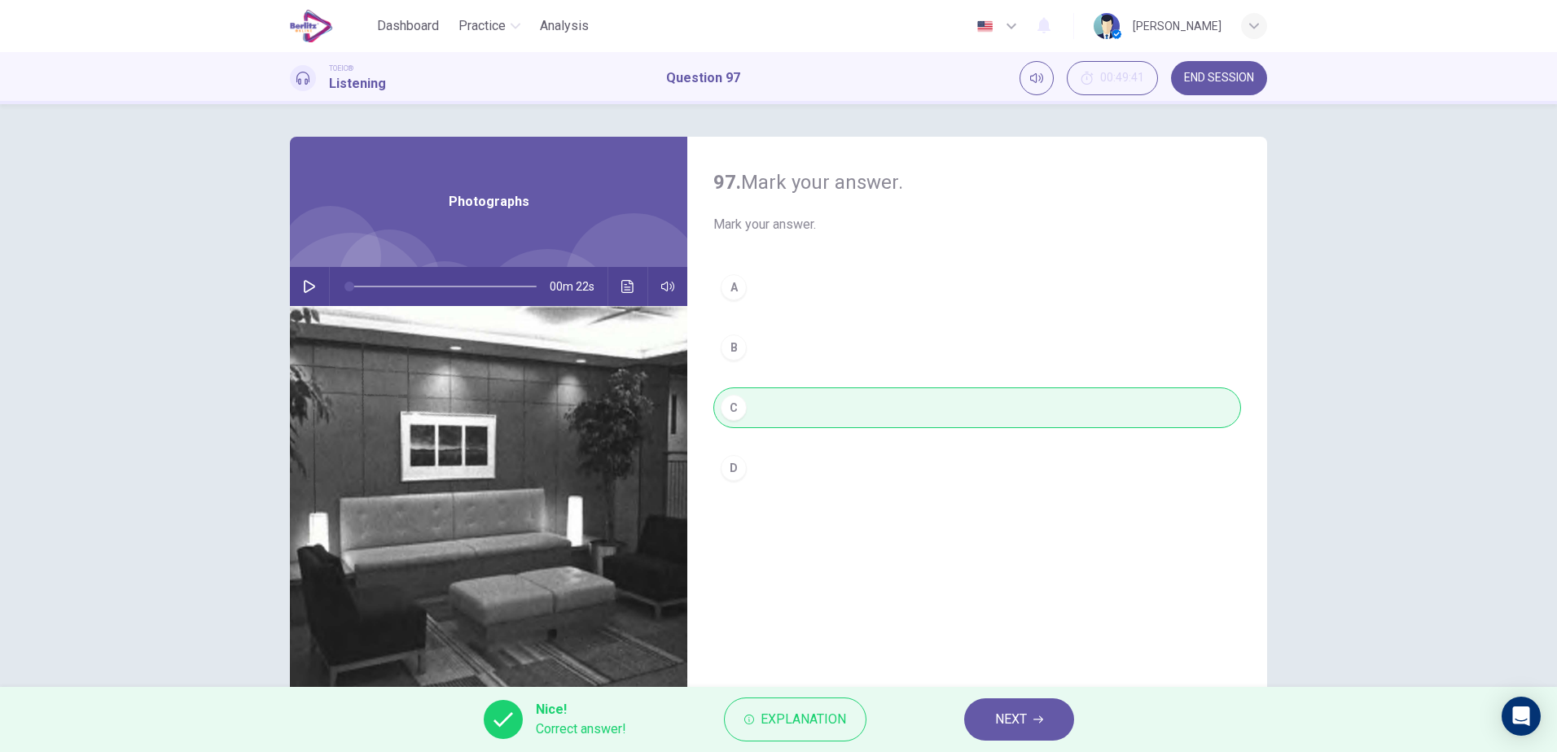
click at [1016, 742] on div "Nice! Correct answer! Explanation NEXT" at bounding box center [778, 719] width 1557 height 65
click at [1014, 721] on span "NEXT" at bounding box center [1011, 719] width 32 height 23
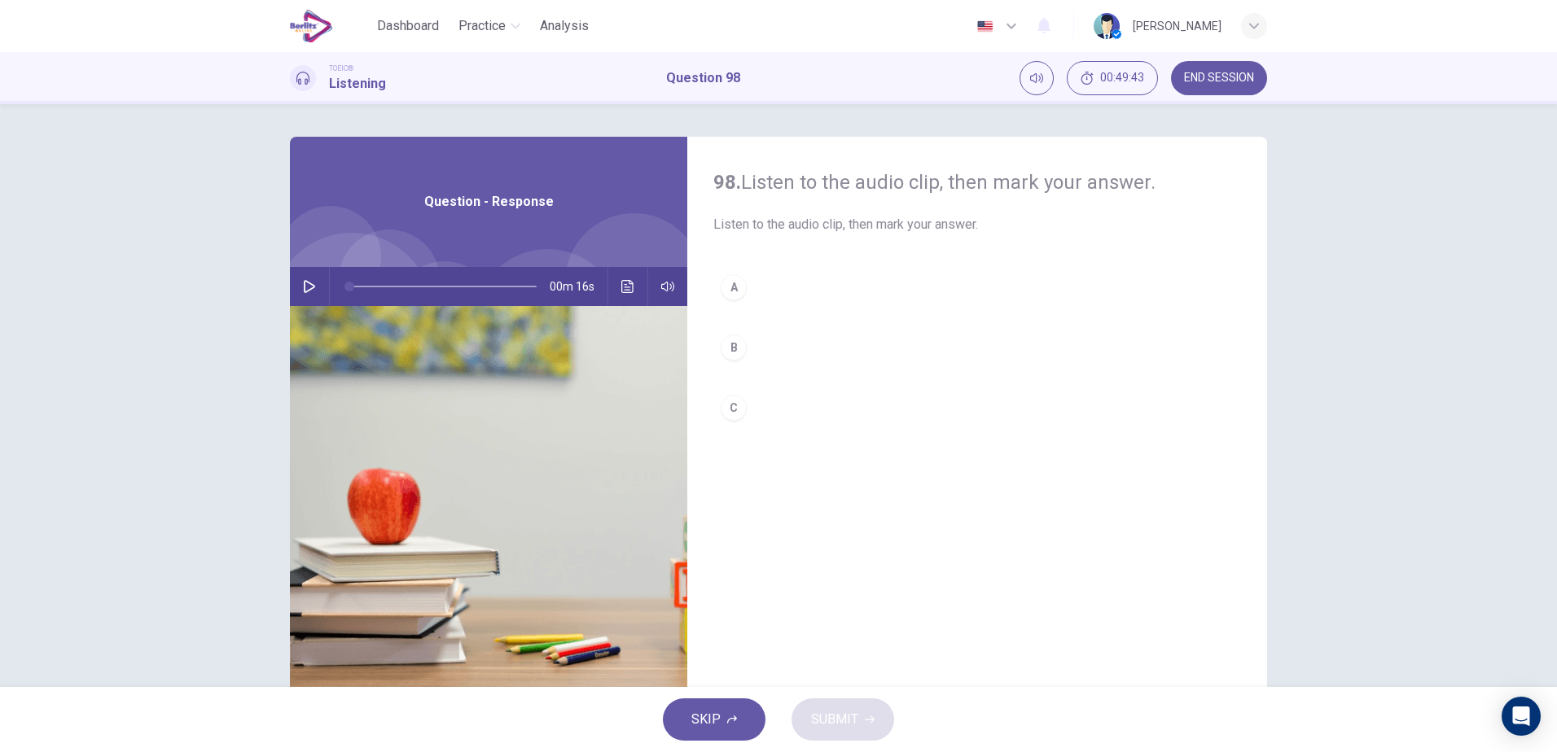
click at [299, 280] on button "button" at bounding box center [309, 286] width 26 height 39
click at [762, 413] on button "C" at bounding box center [977, 408] width 528 height 41
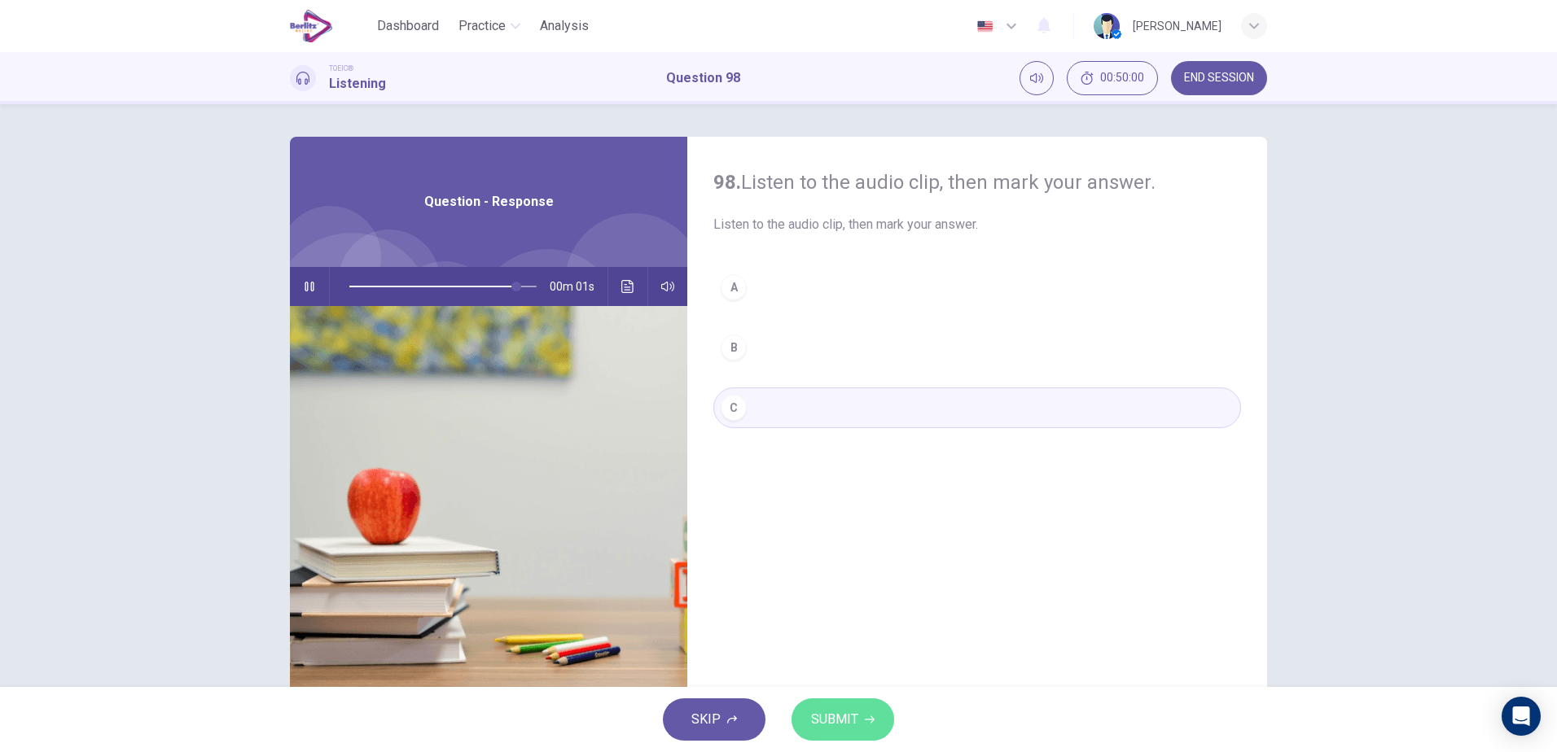
click at [854, 710] on span "SUBMIT" at bounding box center [834, 719] width 47 height 23
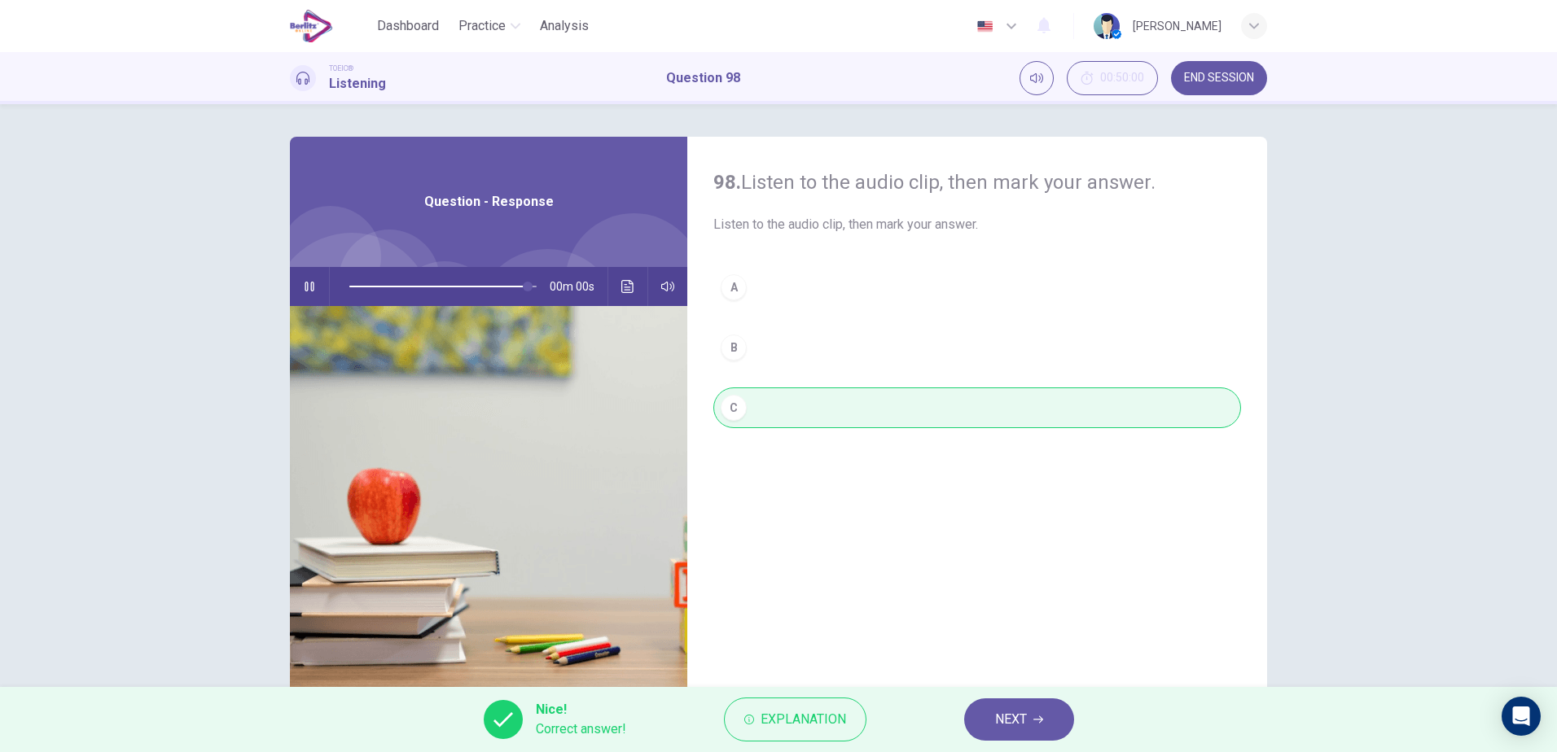
type input "*"
click at [1015, 720] on span "NEXT" at bounding box center [1011, 719] width 32 height 23
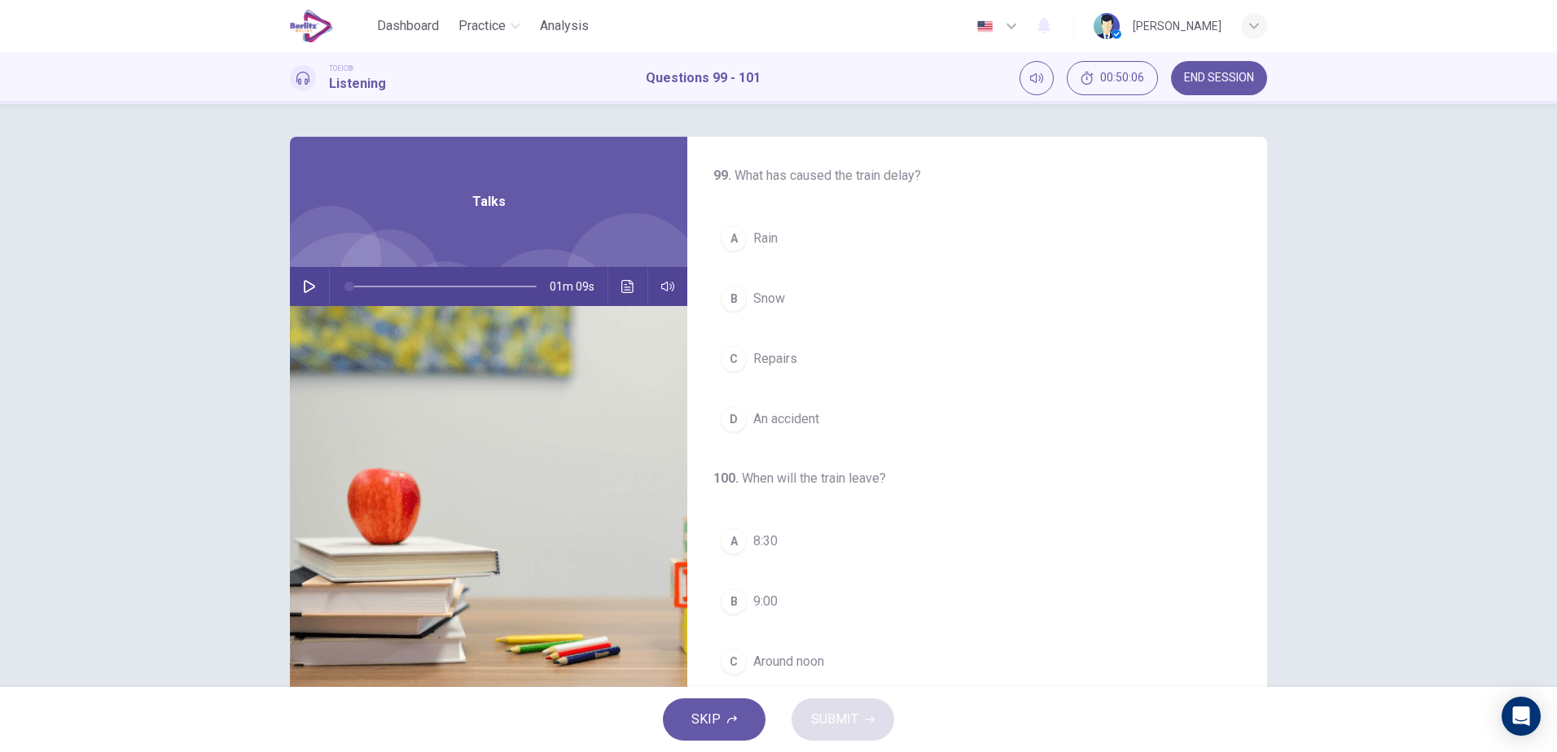
click at [307, 283] on icon "button" at bounding box center [309, 286] width 11 height 13
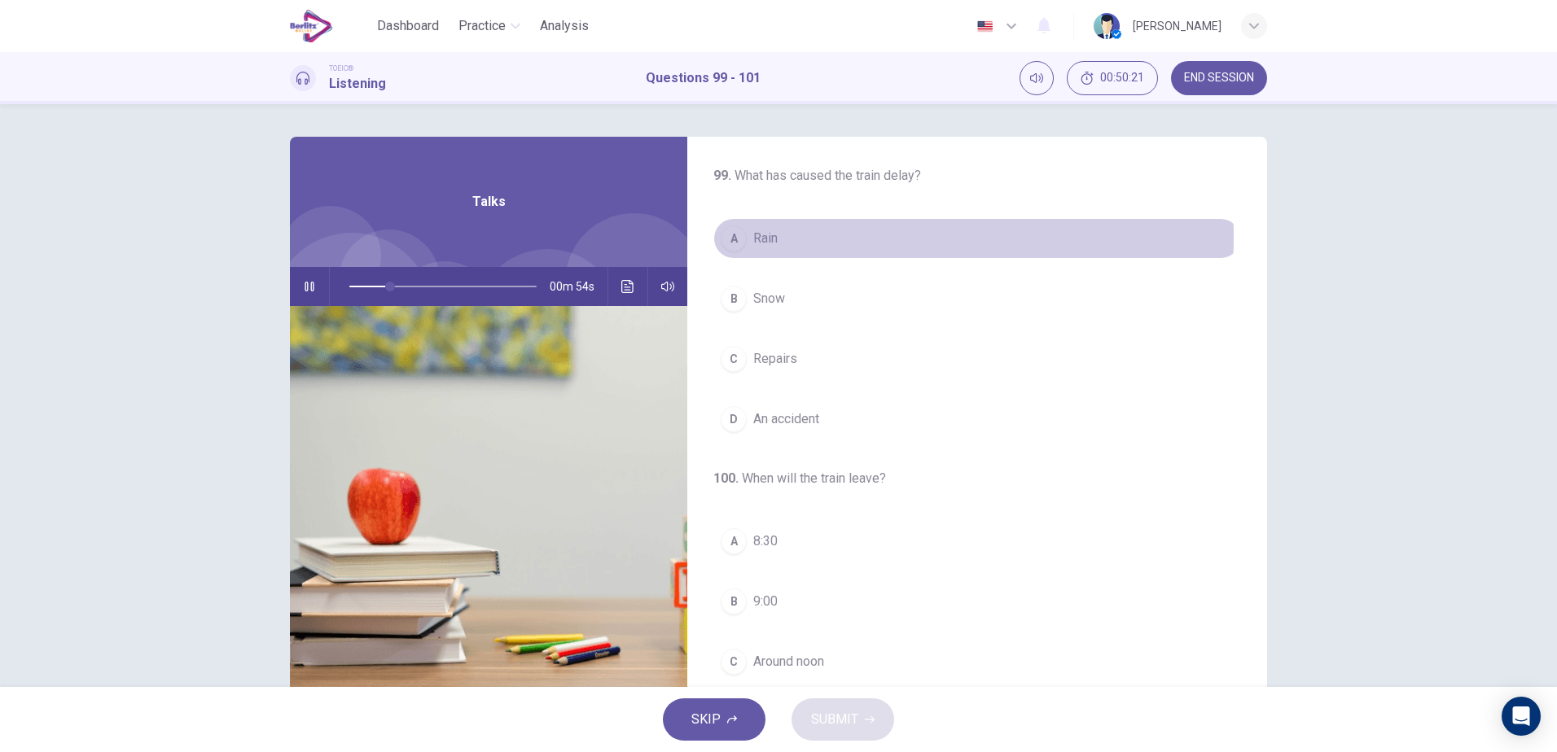
click at [791, 237] on button "A Rain" at bounding box center [977, 238] width 528 height 41
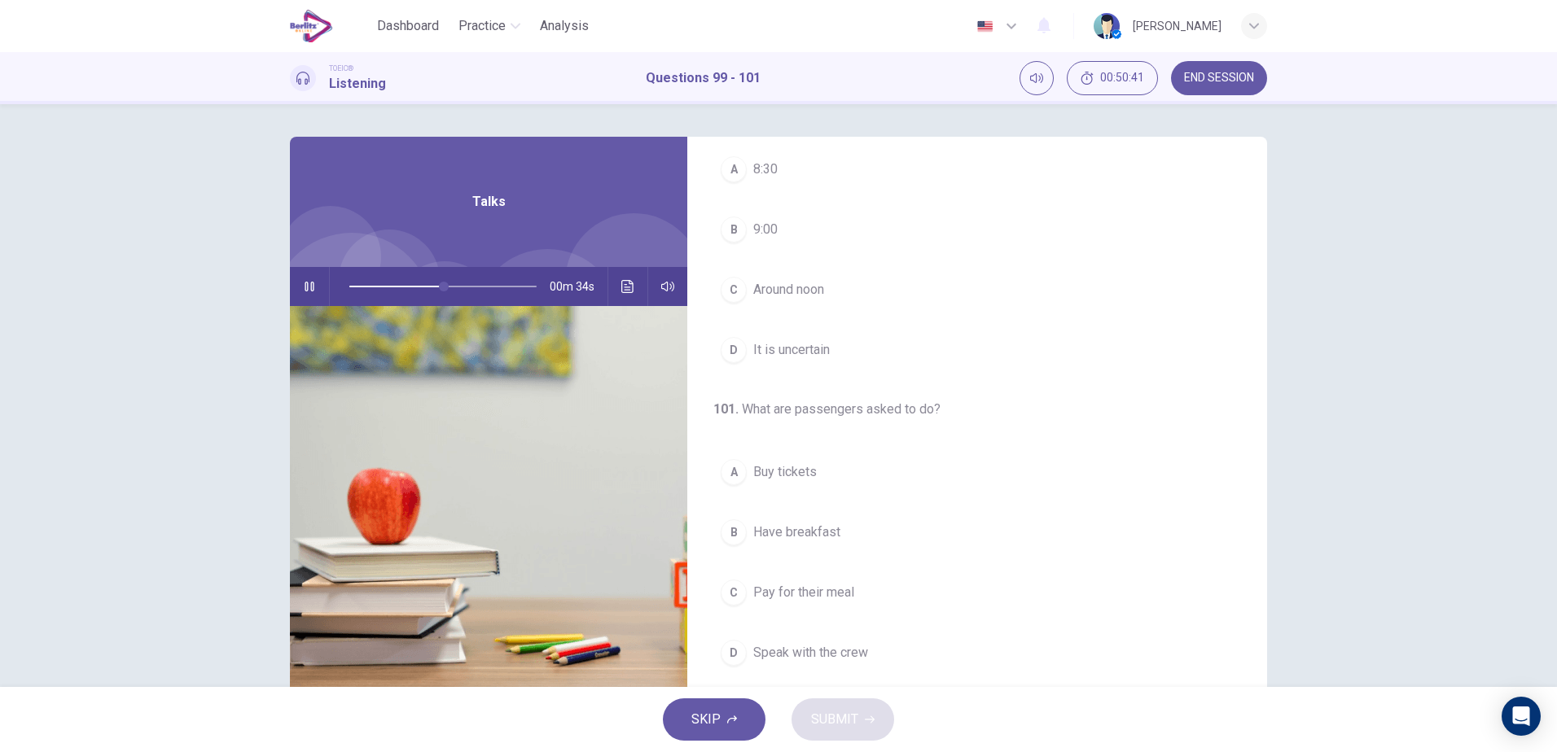
scroll to position [0, 0]
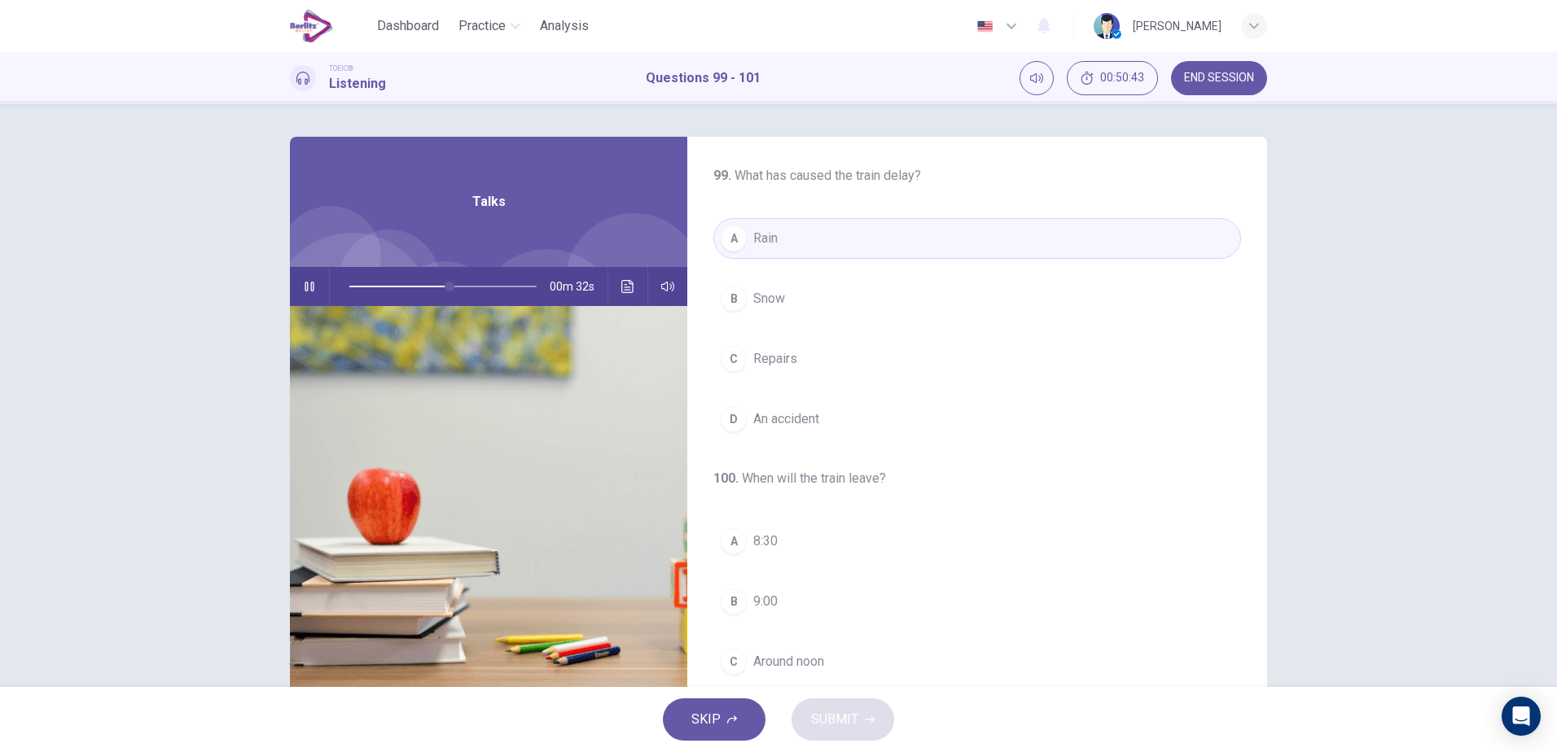
drag, startPoint x: 1254, startPoint y: 458, endPoint x: 1236, endPoint y: 511, distance: 55.9
click at [1216, 585] on div "99 . What has caused the train delay? A Rain B Snow C Repairs D An accident 100…" at bounding box center [977, 606] width 580 height 938
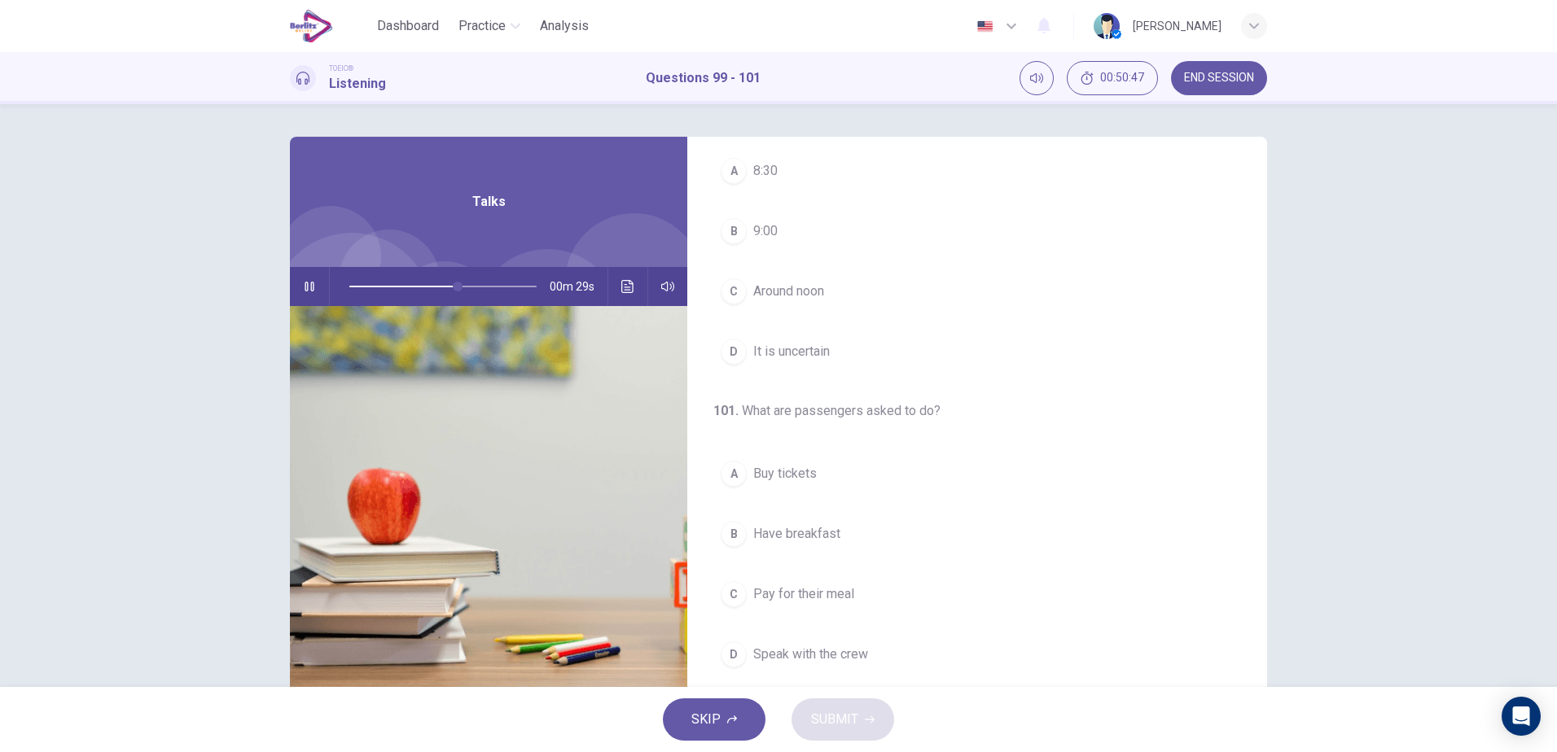
scroll to position [372, 0]
click at [826, 536] on span "Have breakfast" at bounding box center [796, 533] width 87 height 20
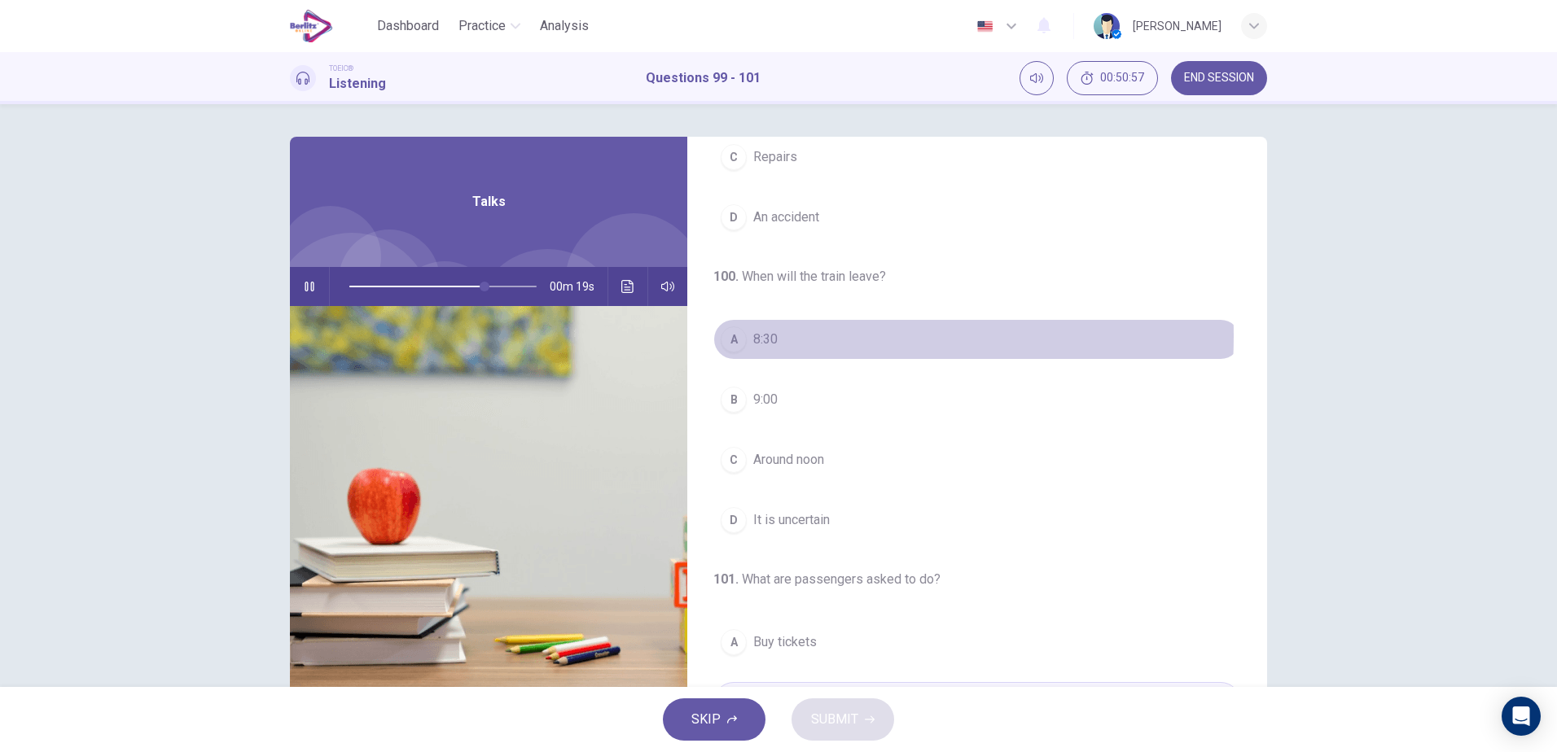
click at [768, 336] on span "8:30" at bounding box center [765, 340] width 24 height 20
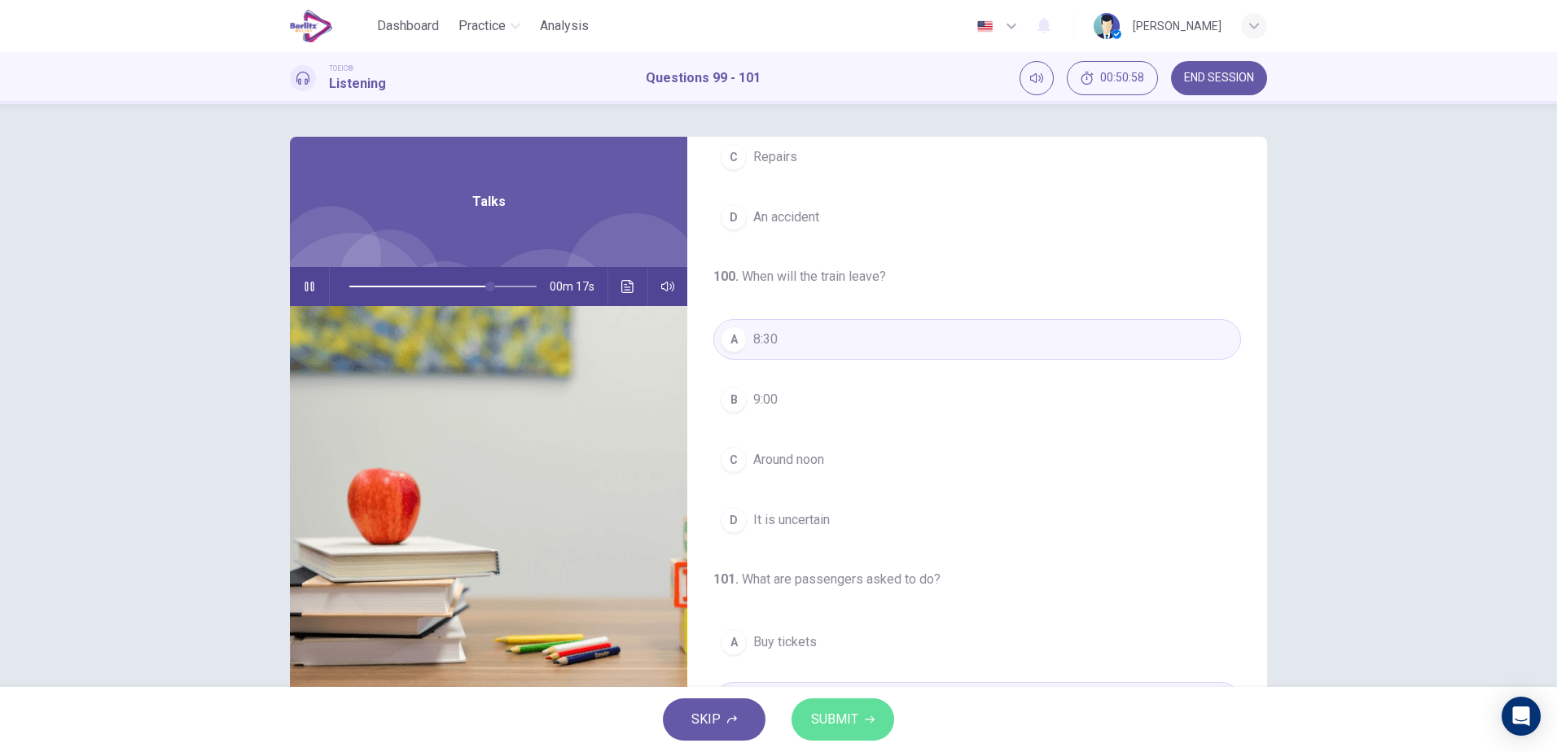
click at [845, 718] on span "SUBMIT" at bounding box center [834, 719] width 47 height 23
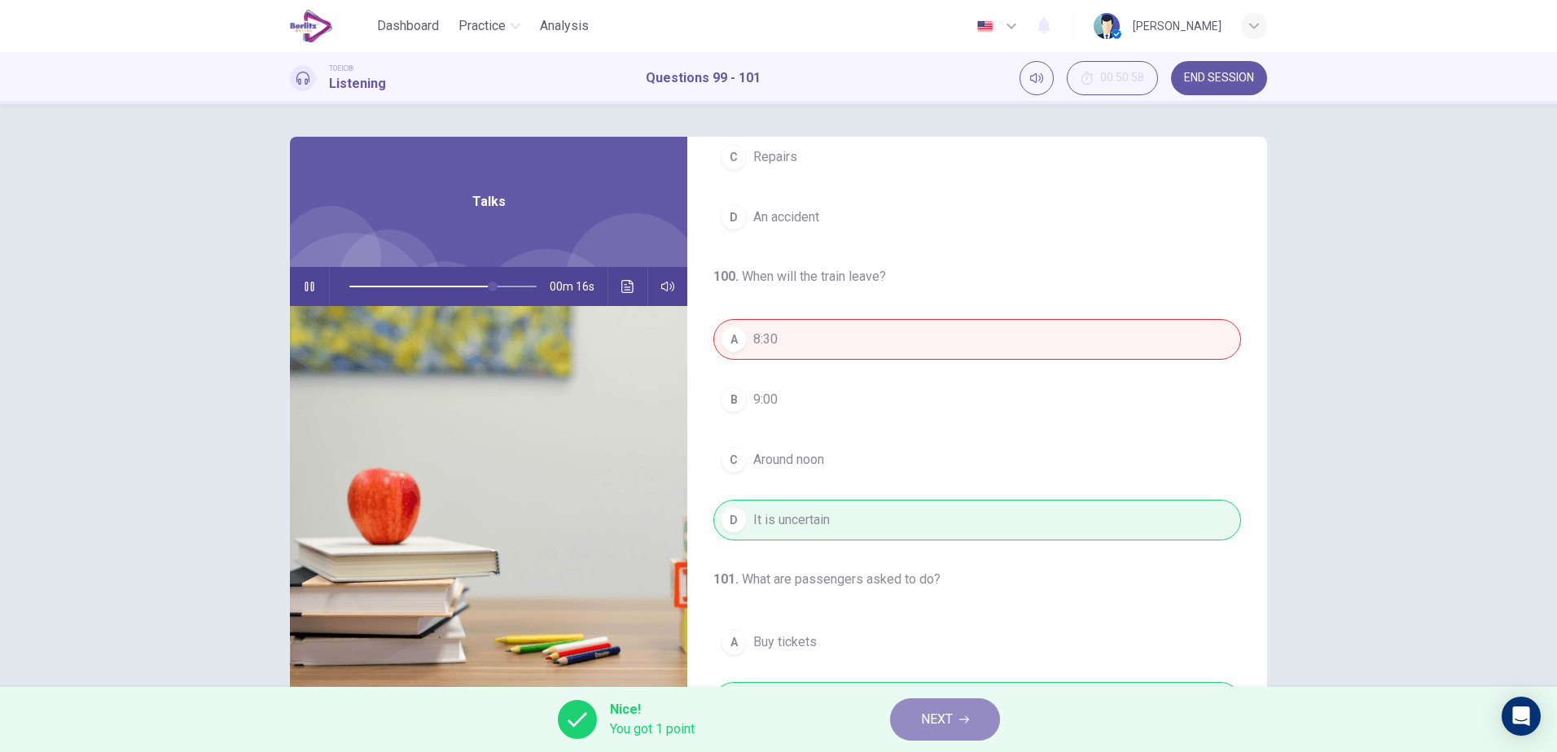
type input "**"
click at [955, 725] on button "NEXT" at bounding box center [945, 720] width 110 height 42
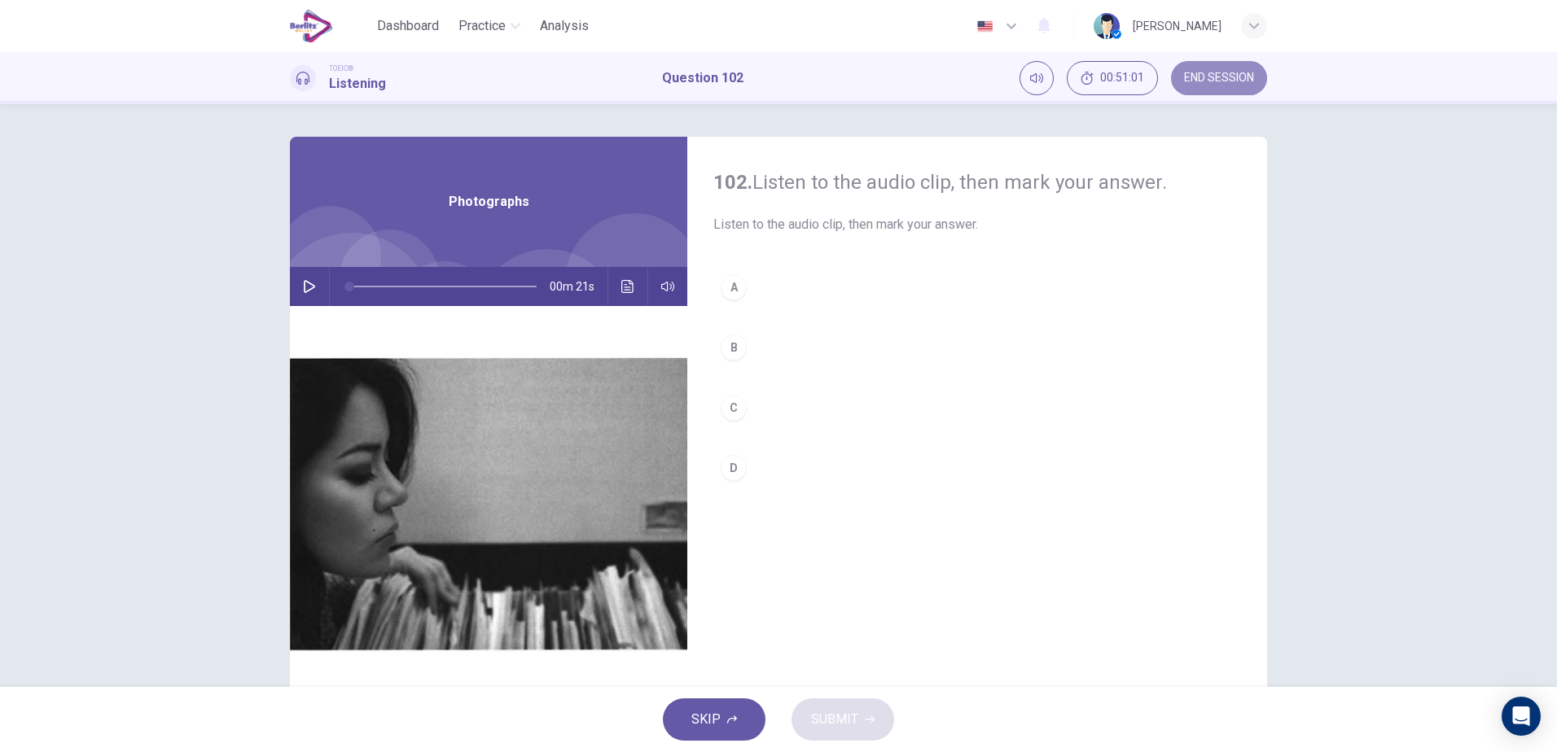
click at [1238, 69] on button "END SESSION" at bounding box center [1219, 78] width 96 height 34
